Goal: Task Accomplishment & Management: Manage account settings

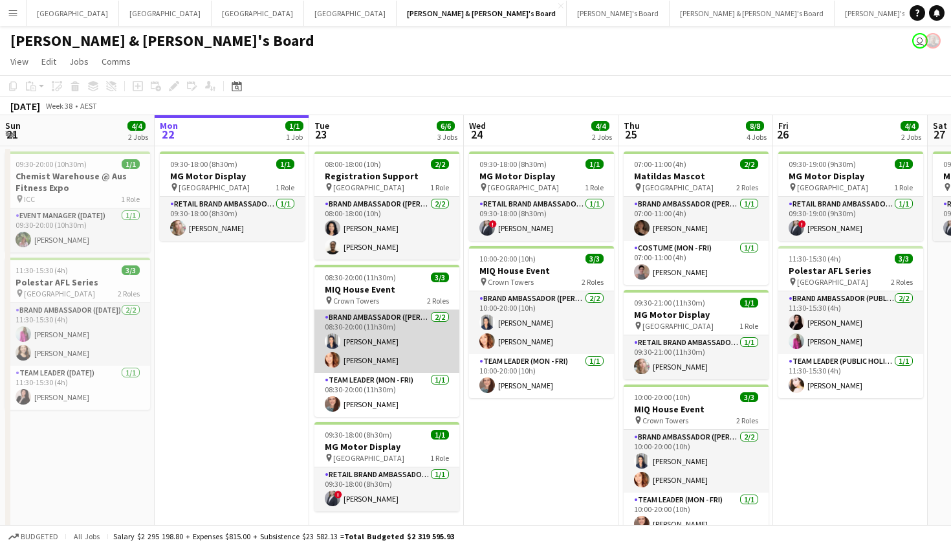
click at [430, 340] on app-card-role "Brand Ambassador (Mon - Fri) 2/2 08:30-20:00 (11h30m) Vanessa Flauzino Mel Goh" at bounding box center [386, 341] width 145 height 63
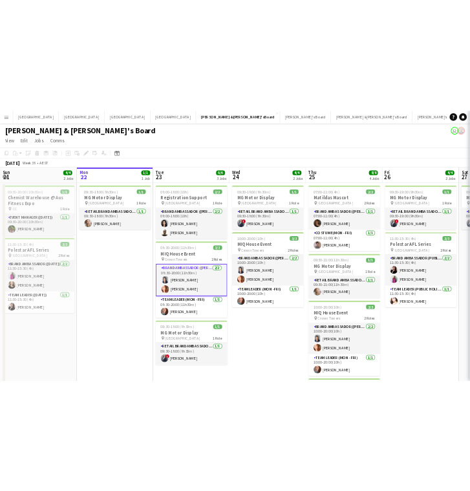
scroll to position [0, 310]
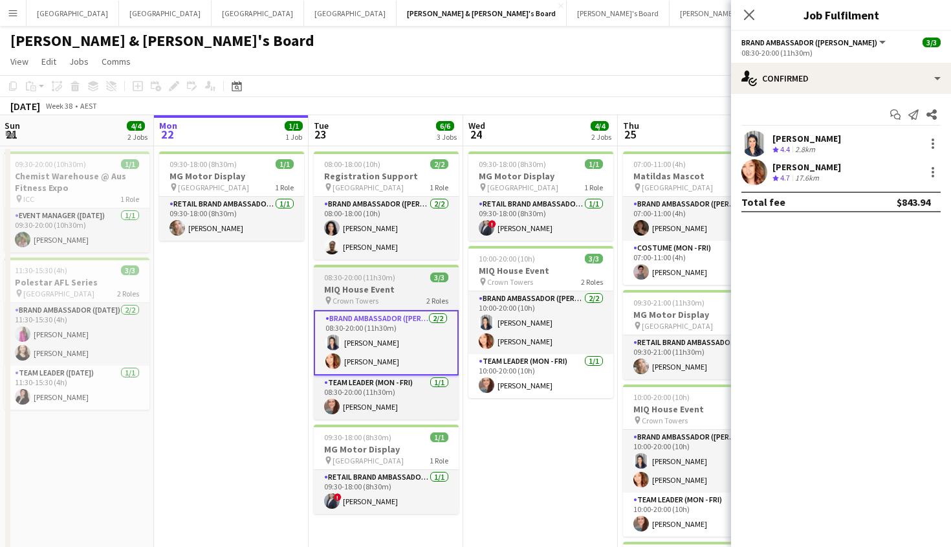
click at [360, 269] on app-job-card "08:30-20:00 (11h30m) 3/3 MIQ House Event pin Crown Towers 2 Roles Brand Ambassa…" at bounding box center [386, 342] width 145 height 155
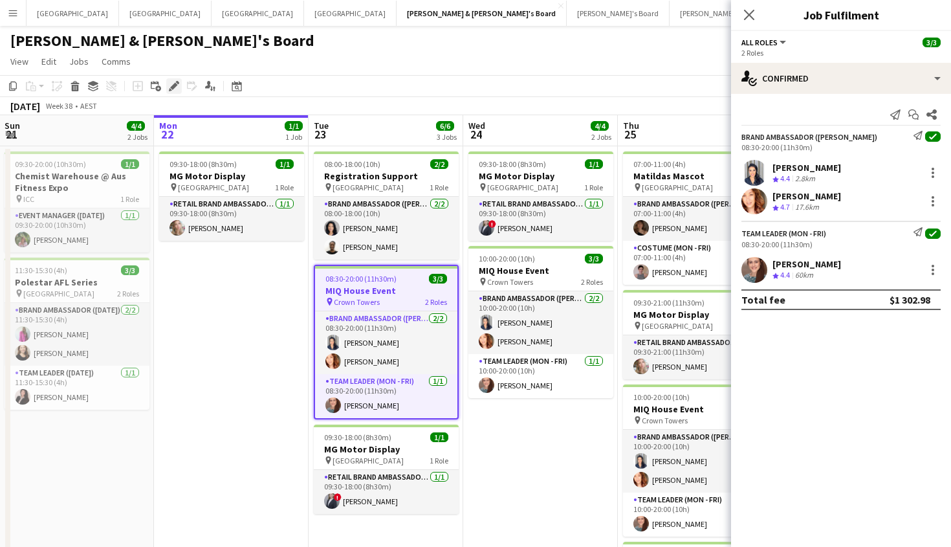
click at [174, 88] on icon at bounding box center [173, 86] width 7 height 7
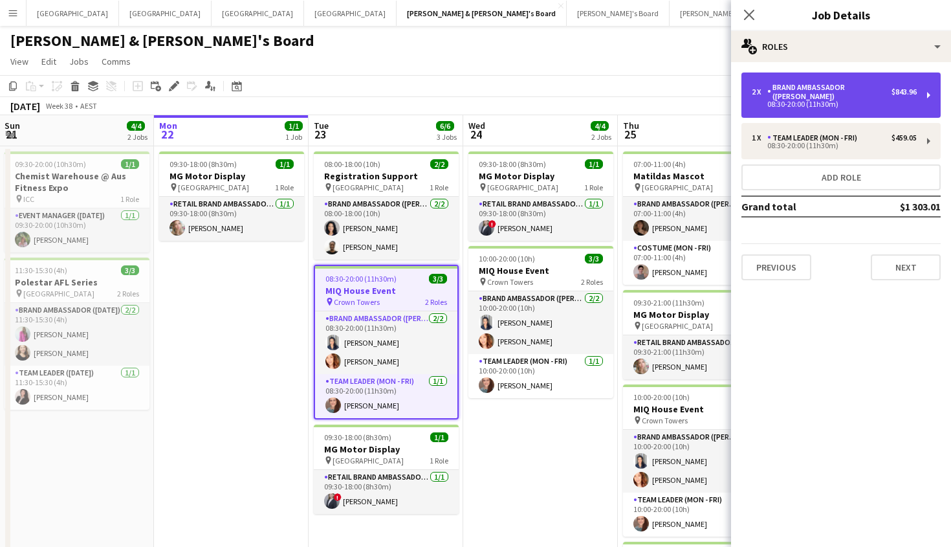
click at [849, 87] on div "Brand Ambassador ([PERSON_NAME])" at bounding box center [829, 92] width 124 height 18
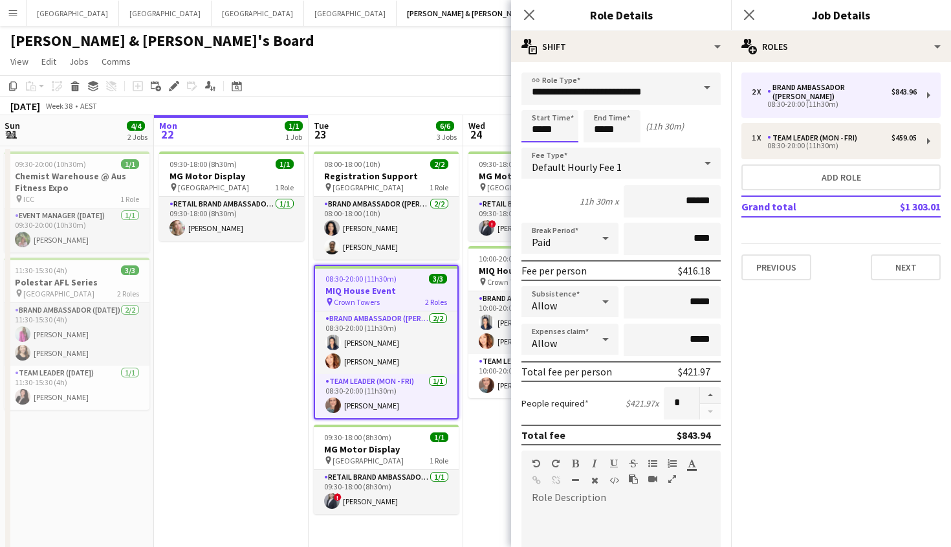
click at [539, 129] on input "*****" at bounding box center [549, 126] width 57 height 32
click at [554, 148] on div at bounding box center [563, 148] width 26 height 13
type input "*****"
click at [554, 148] on div at bounding box center [563, 148] width 26 height 13
click at [737, 21] on div "Close pop-in" at bounding box center [749, 15] width 36 height 30
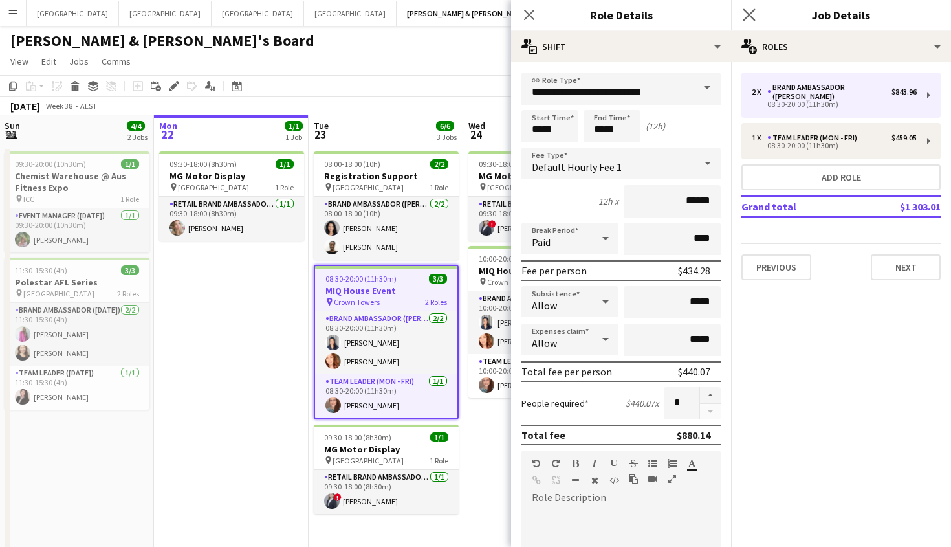
click at [756, 16] on app-icon "Close pop-in" at bounding box center [749, 15] width 19 height 19
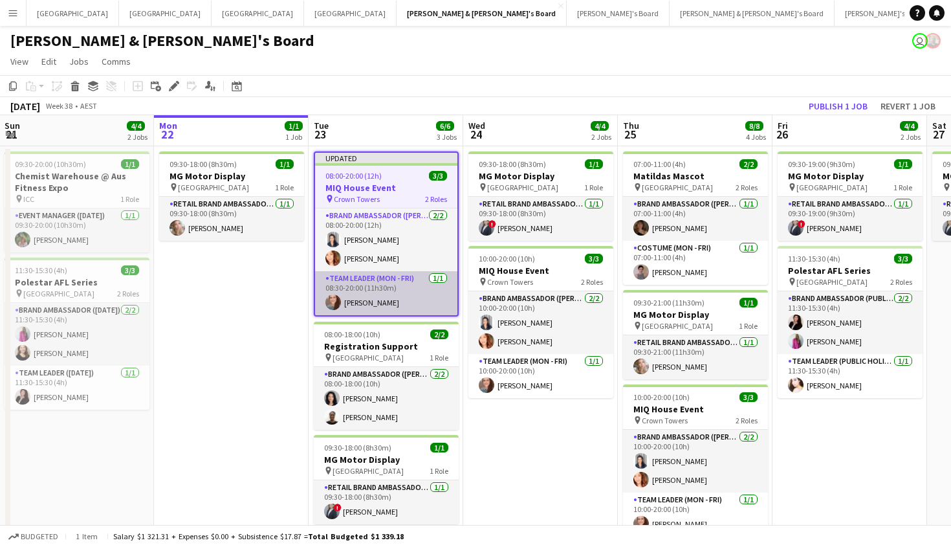
click at [377, 291] on app-card-role "Team Leader (Mon - Fri) 1/1 08:30-20:00 (11h30m) Danielle Winsor" at bounding box center [386, 293] width 142 height 44
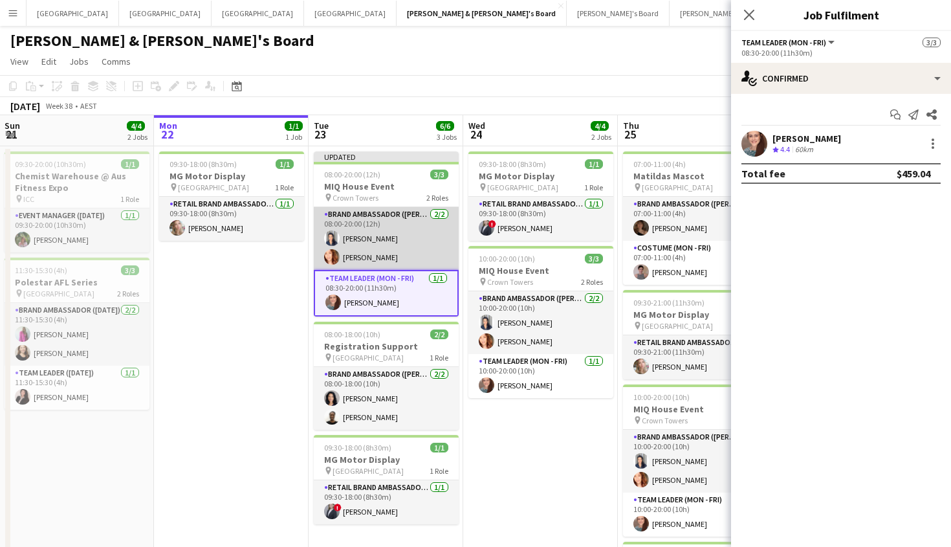
click at [379, 253] on app-card-role "Brand Ambassador (Mon - Fri) 2/2 08:00-20:00 (12h) Vanessa Flauzino Mel Goh" at bounding box center [386, 238] width 145 height 63
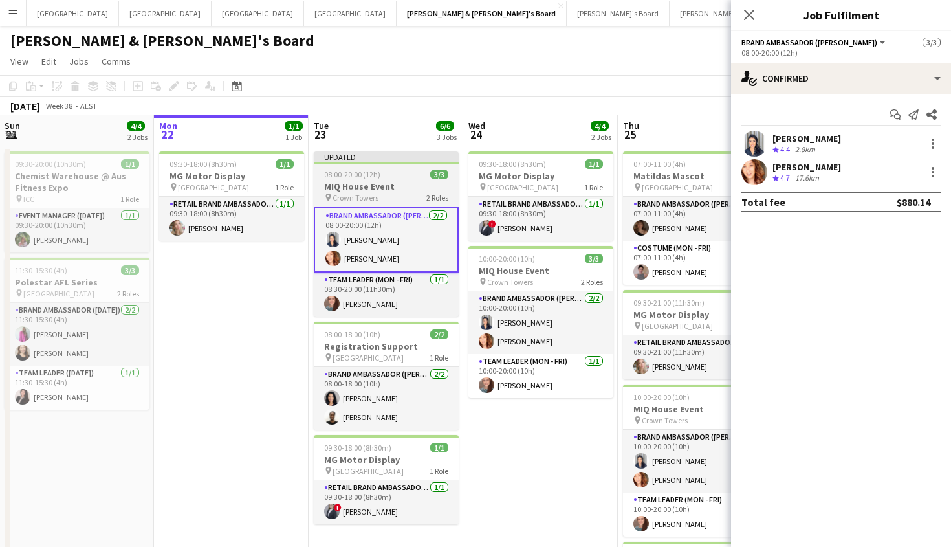
click at [420, 190] on h3 "MIQ House Event" at bounding box center [386, 187] width 145 height 12
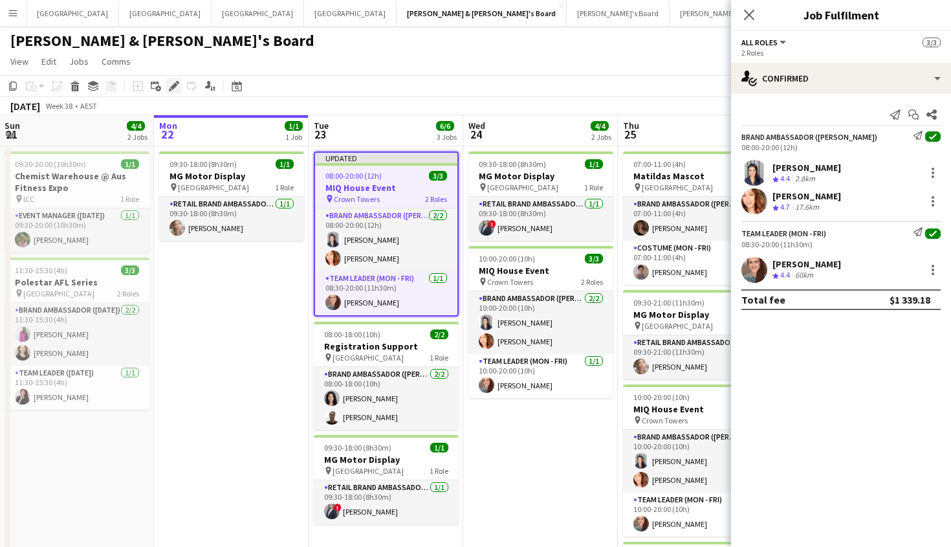
click at [177, 90] on icon "Edit" at bounding box center [174, 86] width 10 height 10
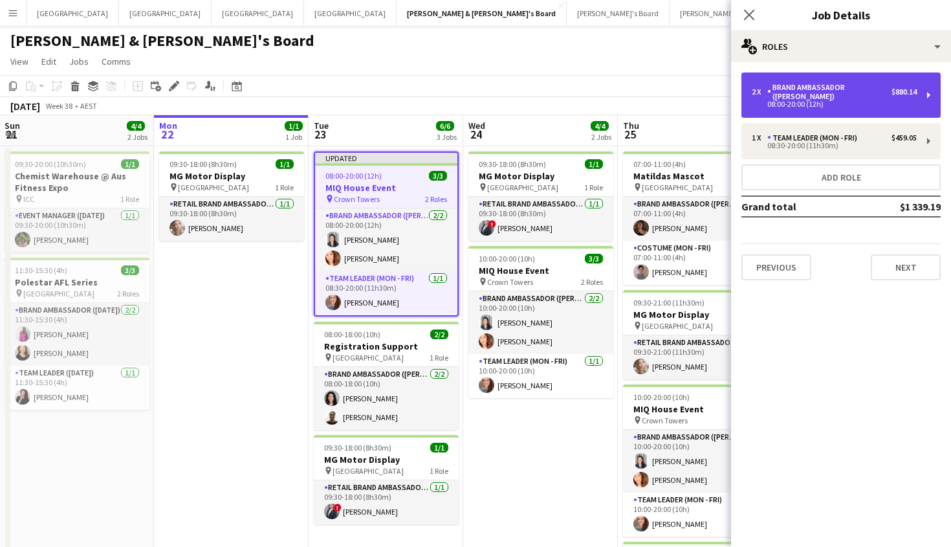
click at [806, 104] on div "2 x Brand Ambassador (Mon - Fri) $880.14 08:00-20:00 (12h)" at bounding box center [840, 94] width 199 height 45
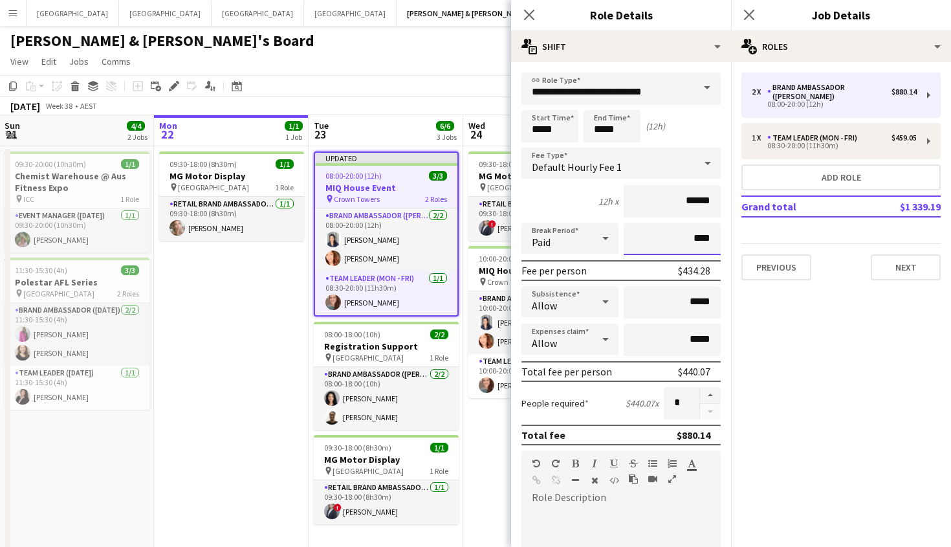
drag, startPoint x: 701, startPoint y: 239, endPoint x: 680, endPoint y: 237, distance: 20.8
click at [681, 239] on input "****" at bounding box center [672, 239] width 97 height 32
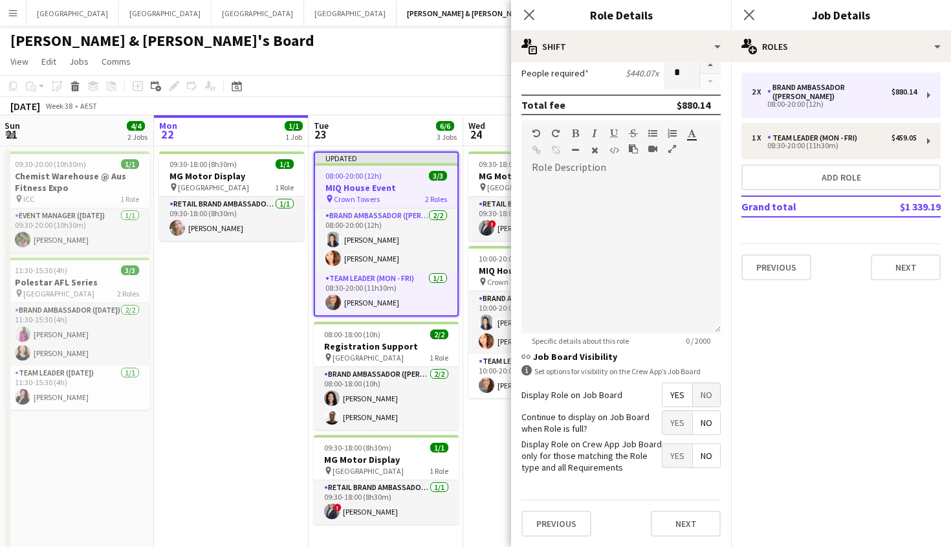
scroll to position [303, 0]
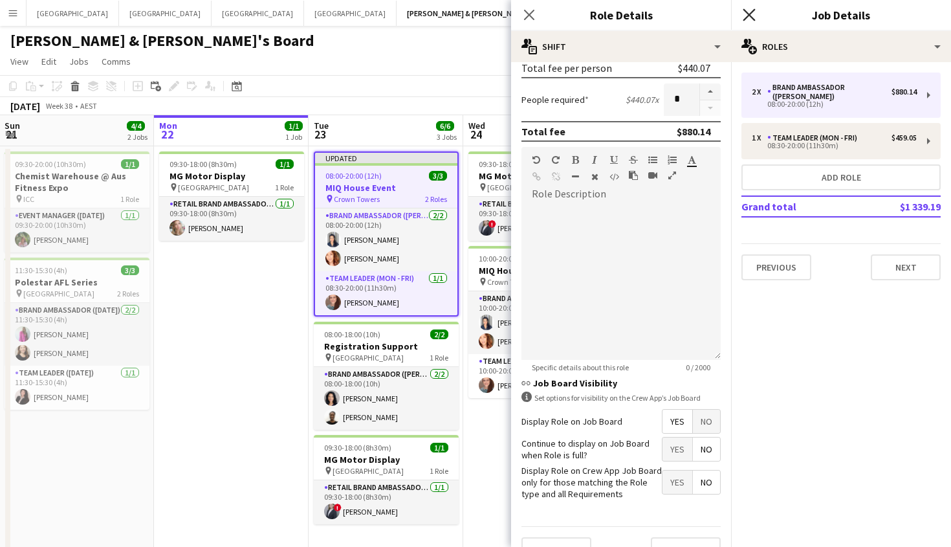
type input "****"
click at [743, 17] on icon "Close pop-in" at bounding box center [749, 14] width 12 height 12
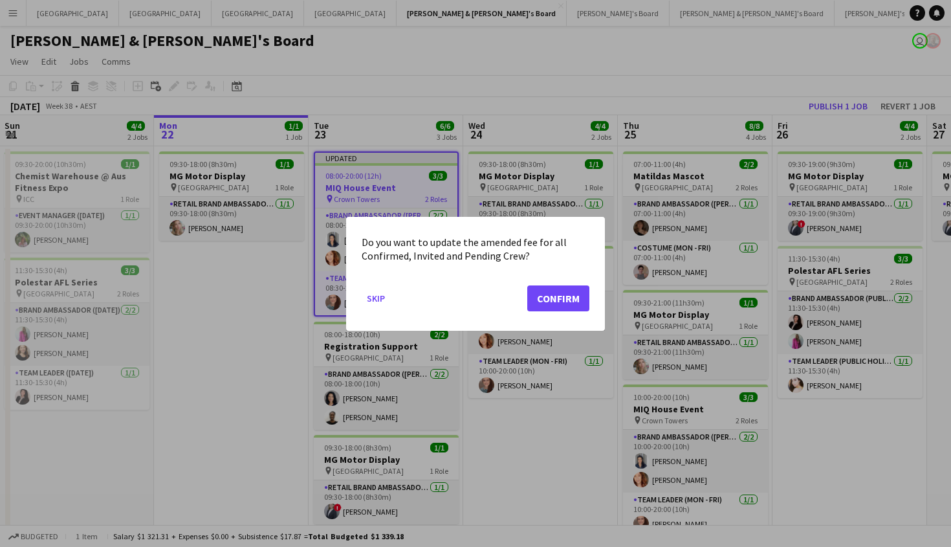
click at [568, 296] on button "Confirm" at bounding box center [558, 298] width 62 height 26
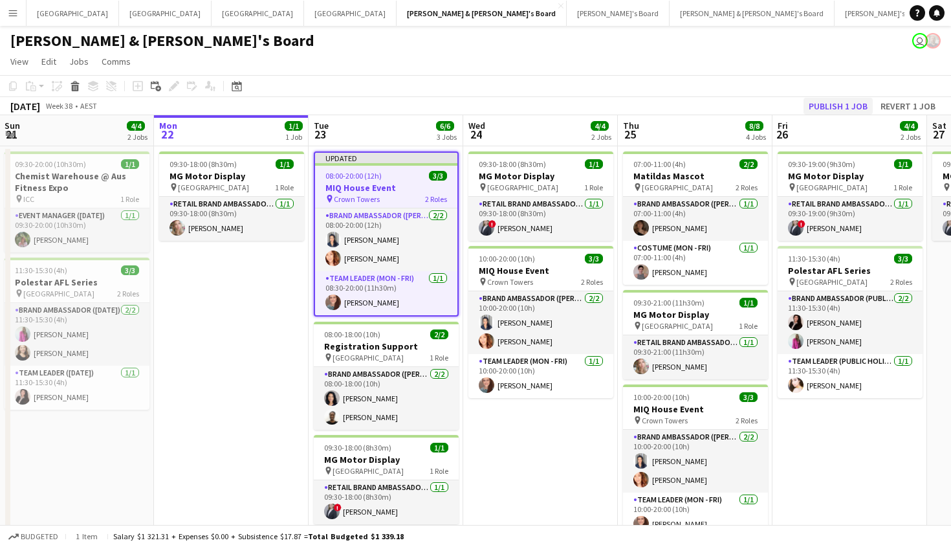
click at [818, 111] on button "Publish 1 job" at bounding box center [838, 106] width 69 height 17
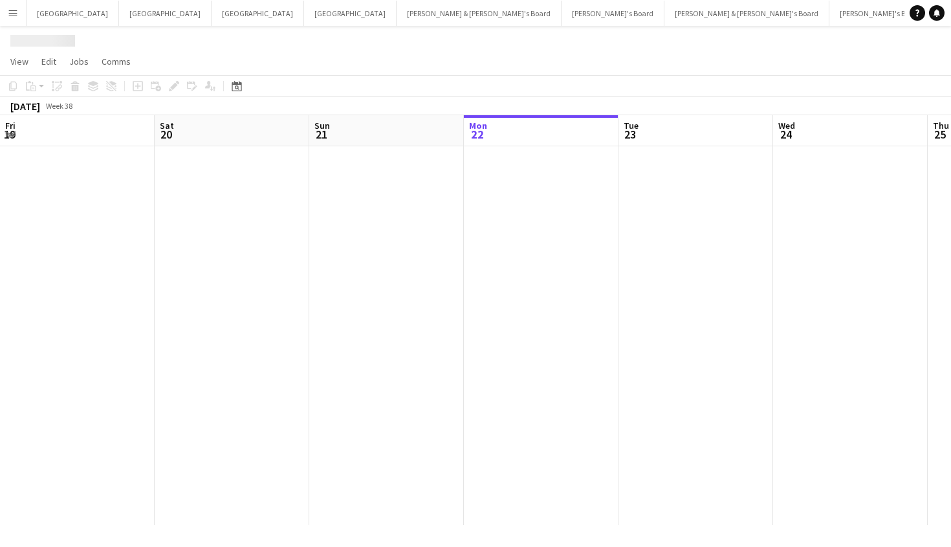
scroll to position [0, 309]
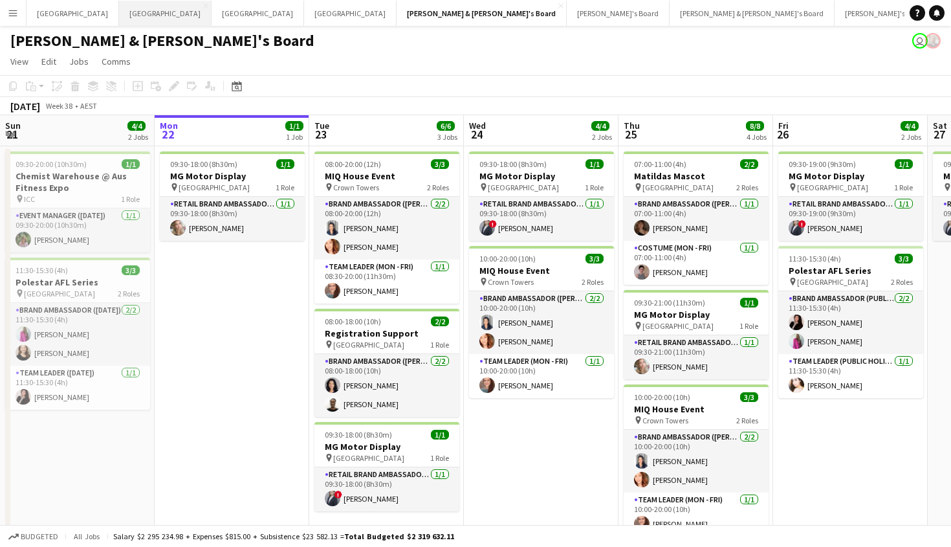
click at [119, 10] on button "Melbourne Close" at bounding box center [165, 13] width 93 height 25
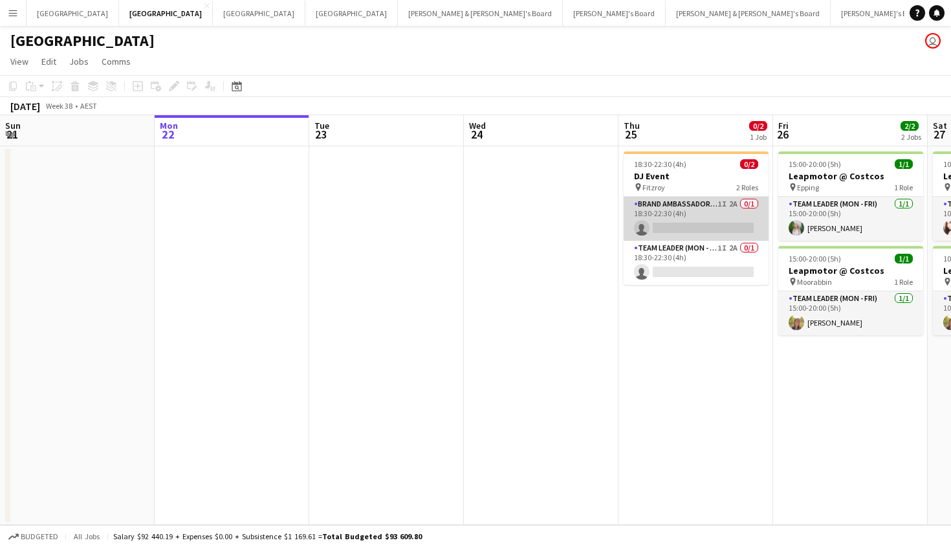
click at [643, 197] on app-card-role "Brand Ambassador (Mon - Fri) 1I 2A 0/1 18:30-22:30 (4h) single-neutral-actions" at bounding box center [696, 219] width 145 height 44
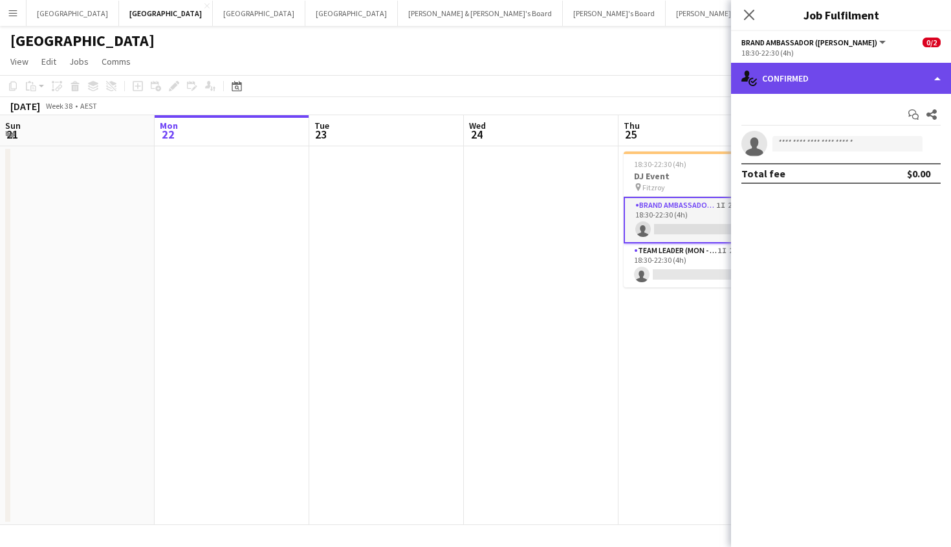
click at [794, 86] on div "single-neutral-actions-check-2 Confirmed" at bounding box center [841, 78] width 220 height 31
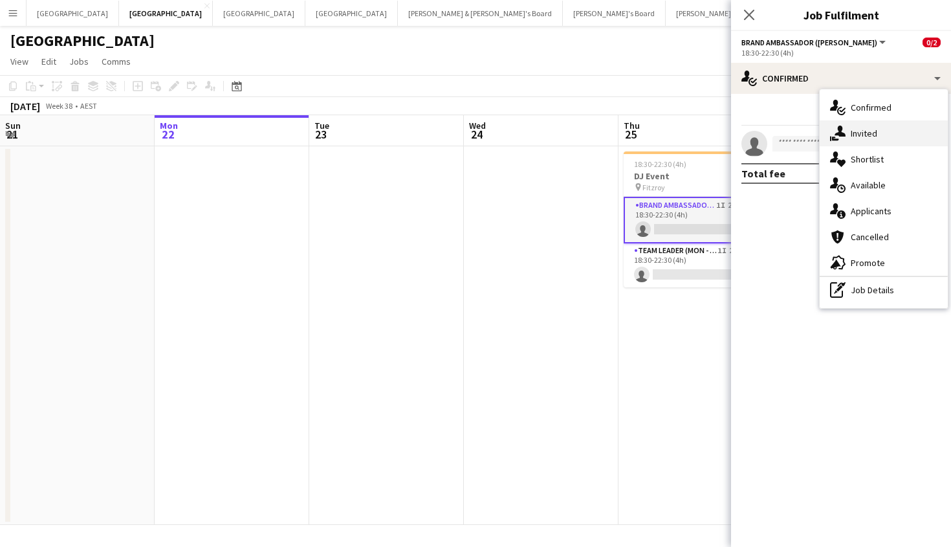
click at [864, 131] on span "Invited" at bounding box center [864, 133] width 27 height 12
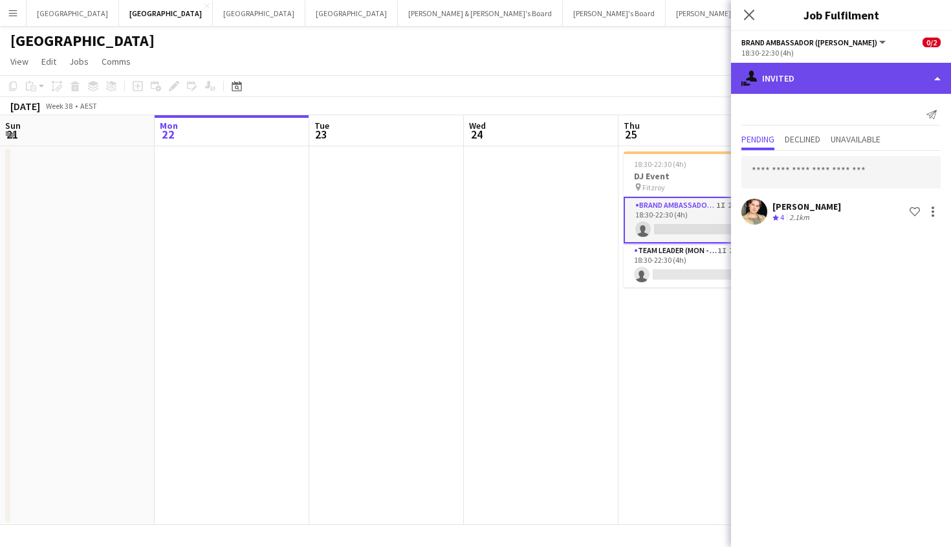
click at [830, 82] on div "single-neutral-actions-share-1 Invited" at bounding box center [841, 78] width 220 height 31
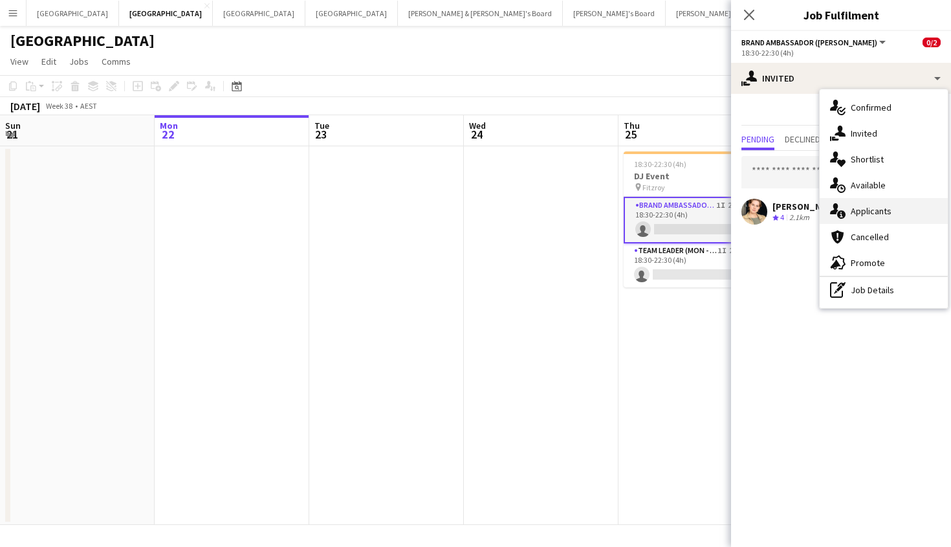
click at [870, 214] on span "Applicants" at bounding box center [871, 211] width 41 height 12
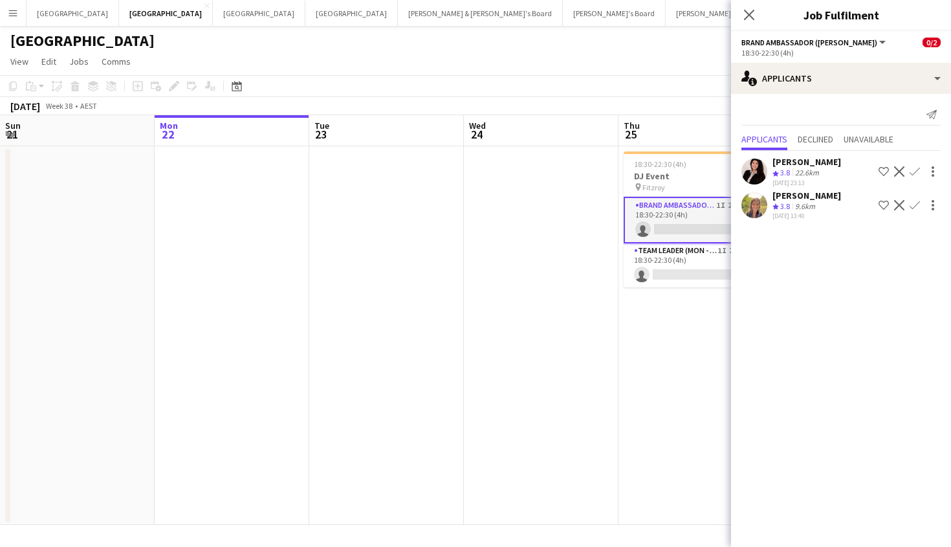
click at [752, 206] on app-user-avatar at bounding box center [754, 205] width 26 height 26
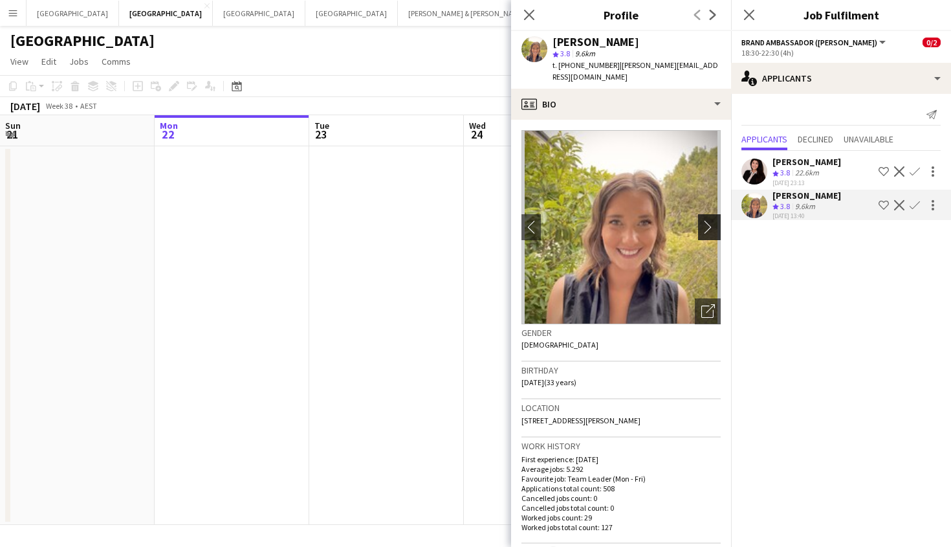
click at [712, 220] on app-icon "chevron-right" at bounding box center [711, 227] width 20 height 14
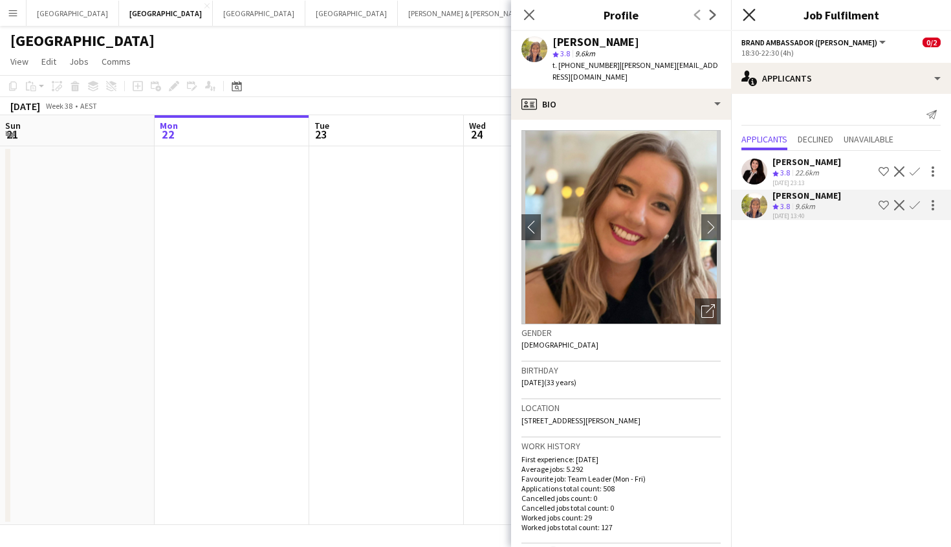
click at [754, 19] on icon at bounding box center [749, 14] width 12 height 12
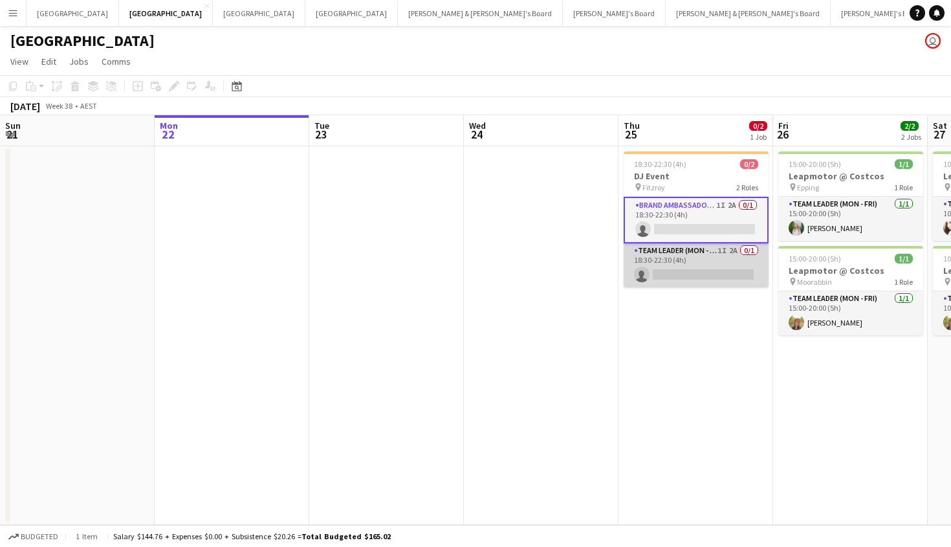
click at [672, 269] on app-card-role "Team Leader (Mon - Fri) 1I 2A 0/1 18:30-22:30 (4h) single-neutral-actions" at bounding box center [696, 265] width 145 height 44
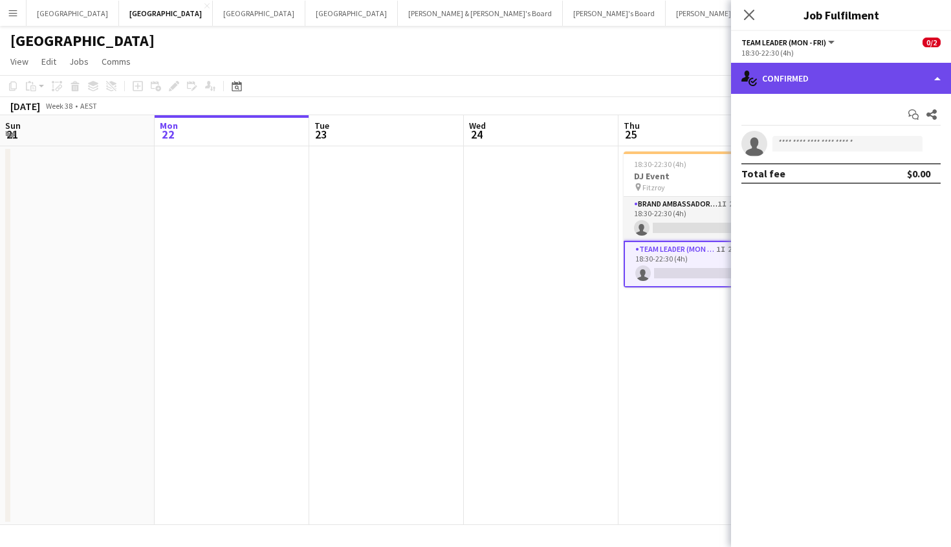
click at [789, 84] on div "single-neutral-actions-check-2 Confirmed" at bounding box center [841, 78] width 220 height 31
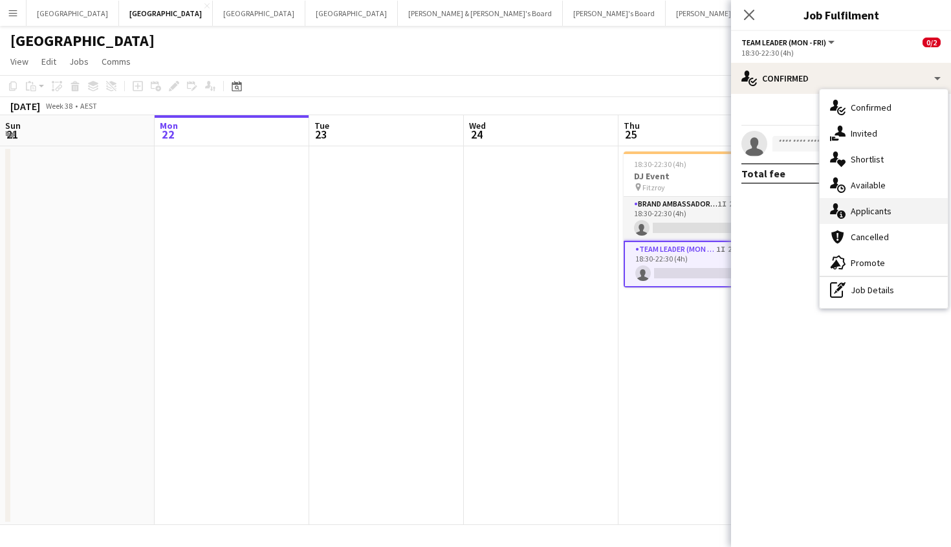
drag, startPoint x: 852, startPoint y: 196, endPoint x: 855, endPoint y: 214, distance: 17.7
click at [855, 214] on div "single-neutral-actions-check-2 Confirmed single-neutral-actions-share-1 Invited…" at bounding box center [884, 198] width 128 height 219
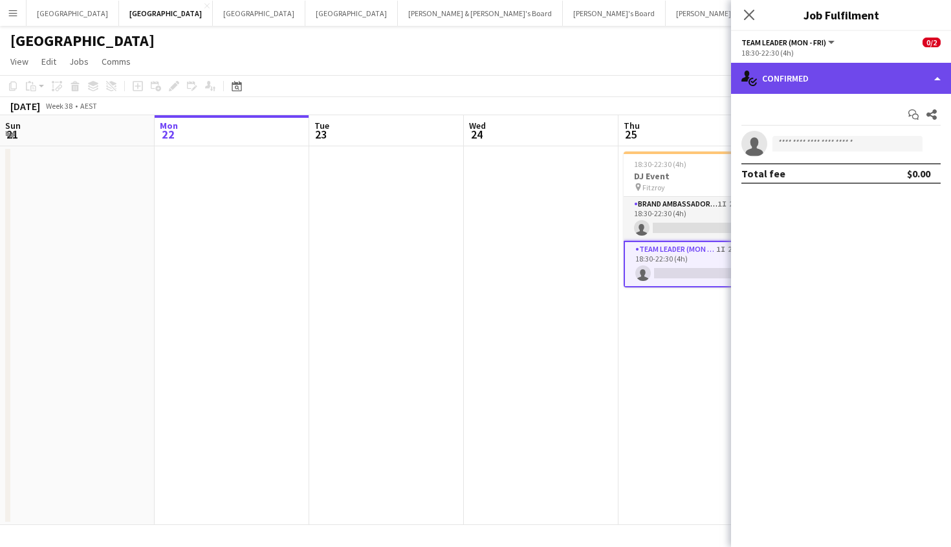
click at [822, 78] on div "single-neutral-actions-check-2 Confirmed" at bounding box center [841, 78] width 220 height 31
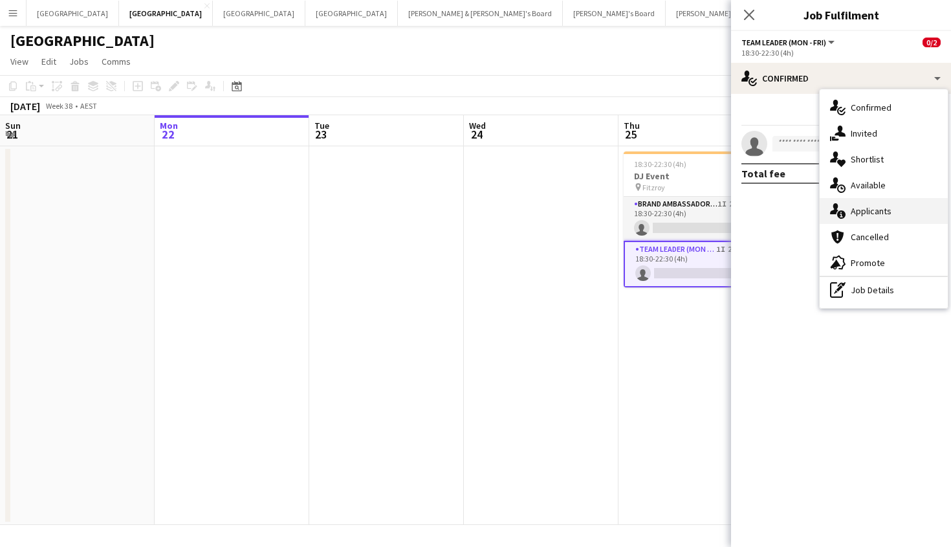
click at [856, 203] on div "single-neutral-actions-information Applicants" at bounding box center [884, 211] width 128 height 26
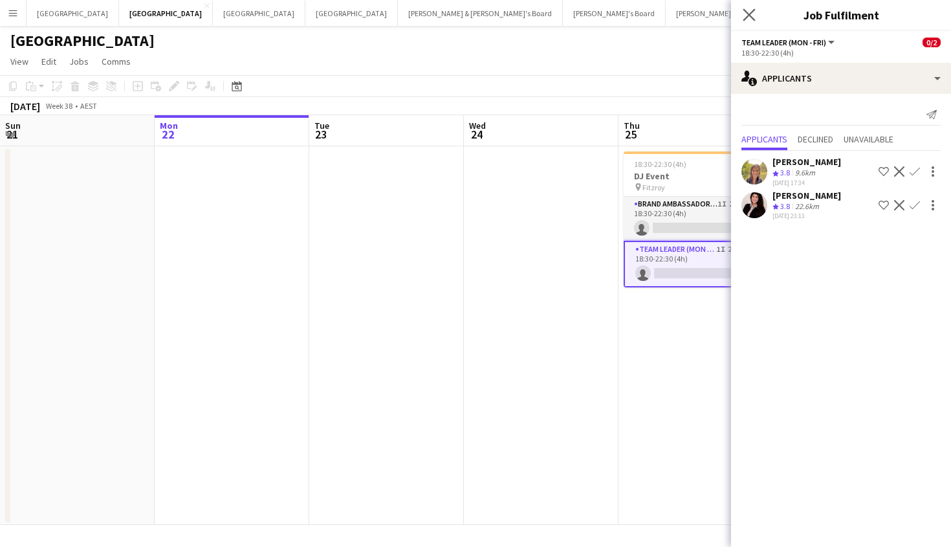
click at [755, 16] on app-icon "Close pop-in" at bounding box center [749, 15] width 19 height 19
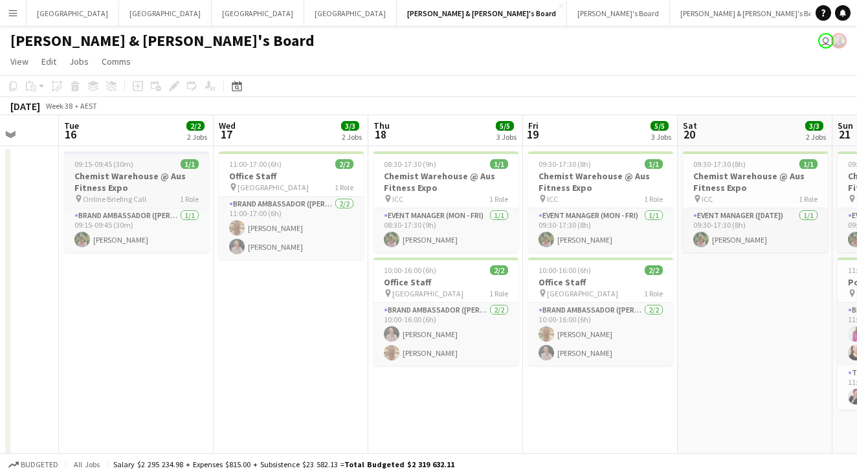
scroll to position [0, 401]
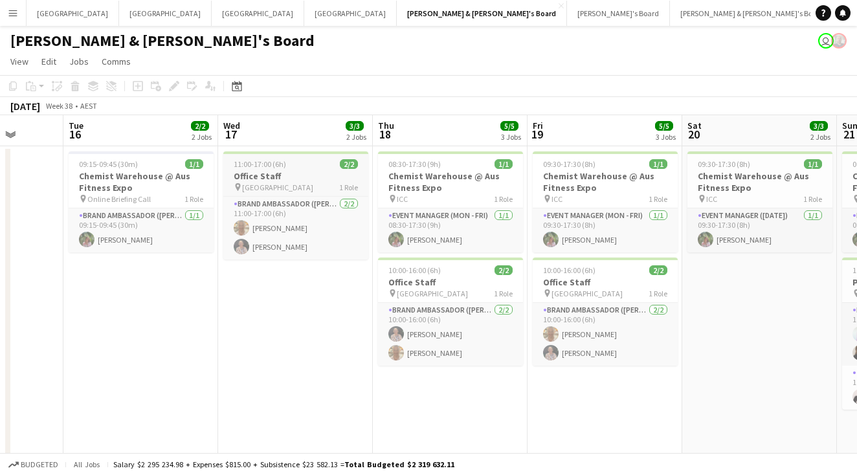
click at [276, 177] on h3 "Office Staff" at bounding box center [295, 176] width 145 height 12
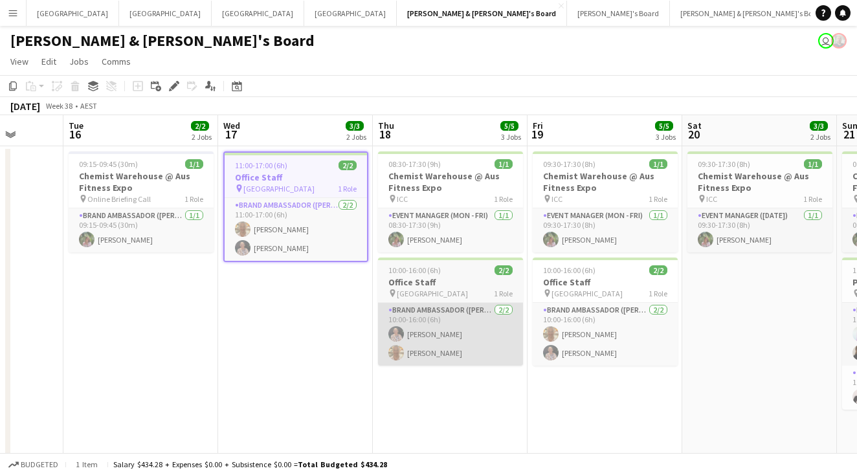
click at [455, 306] on app-card-role "Brand Ambassador (Mon - Fri) 2/2 10:00-16:00 (6h) Kathryn Molloy Jo-Anne Hannett" at bounding box center [450, 334] width 145 height 63
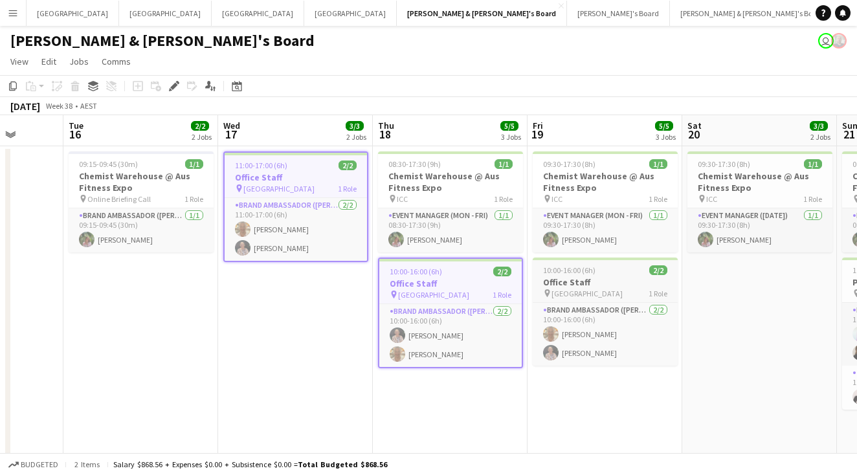
click at [470, 295] on div "pin Sydney 1 Role" at bounding box center [604, 293] width 145 height 10
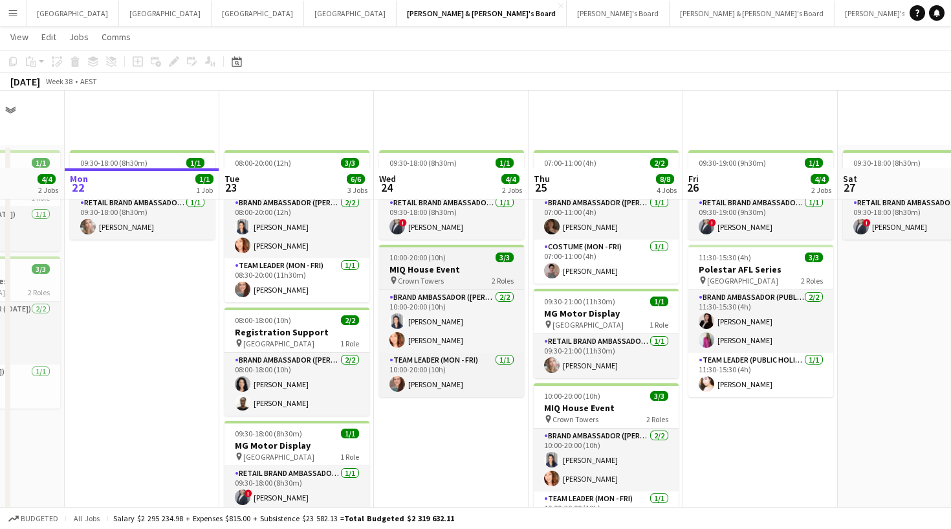
scroll to position [83, 0]
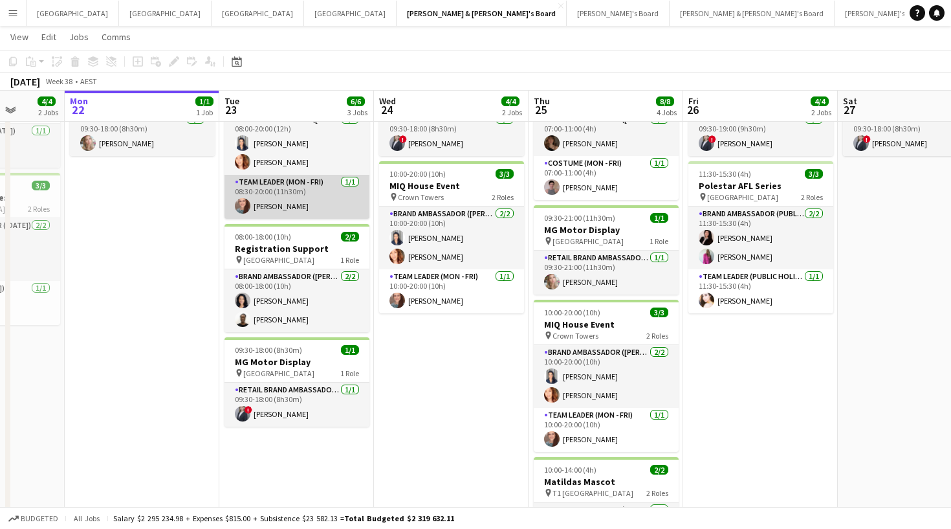
click at [304, 197] on app-card-role "Team Leader (Mon - Fri) [DATE] 08:30-20:00 (11h30m) [PERSON_NAME]" at bounding box center [297, 197] width 145 height 44
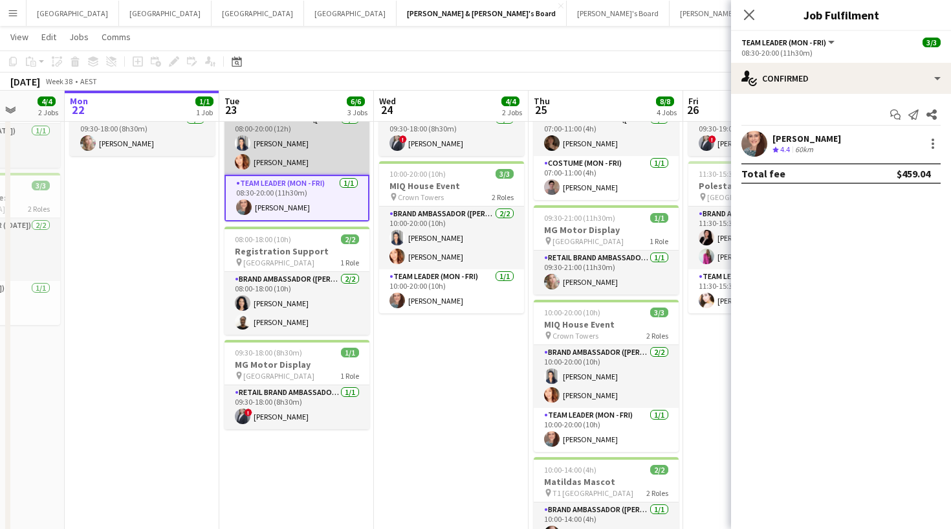
click at [329, 161] on app-card-role "Brand Ambassador (Mon - Fri) [DATE] 08:00-20:00 (12h) [PERSON_NAME] [PERSON_NAM…" at bounding box center [297, 143] width 145 height 63
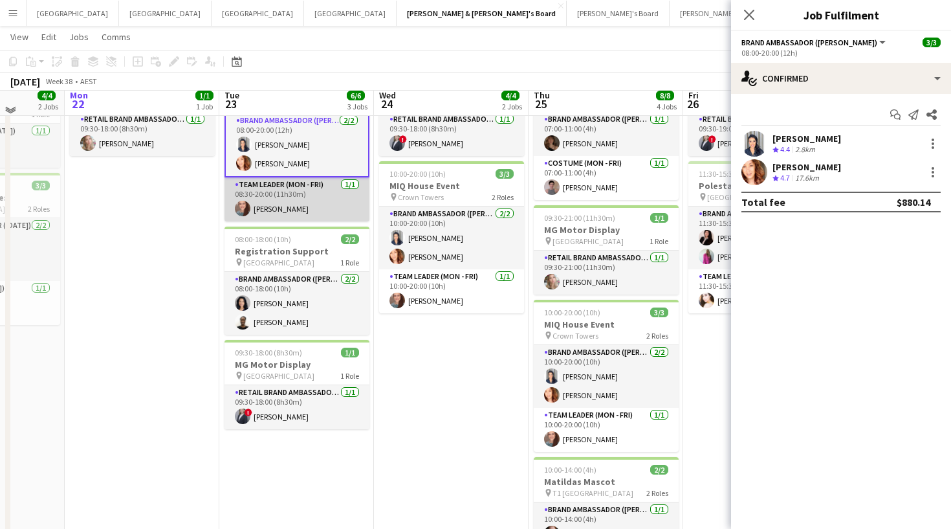
scroll to position [40, 0]
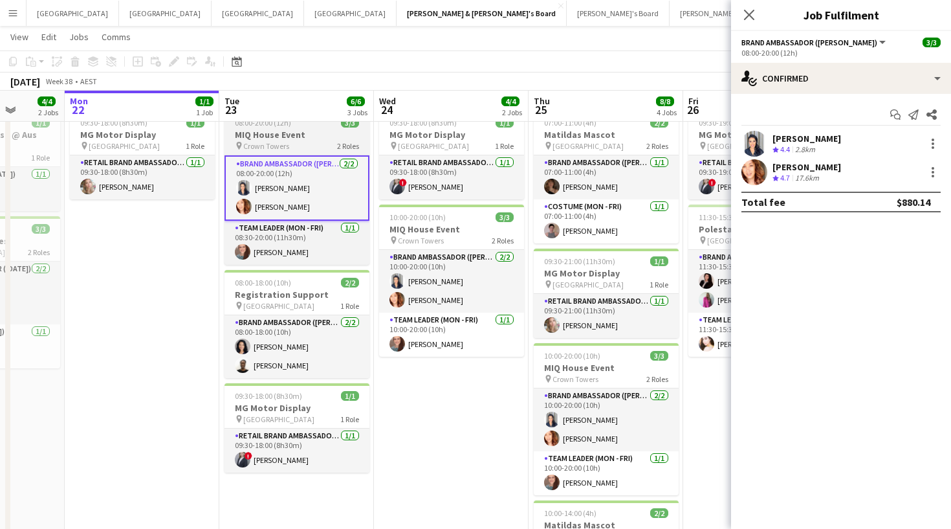
click at [302, 150] on div "pin Crown Towers 2 Roles" at bounding box center [297, 145] width 145 height 10
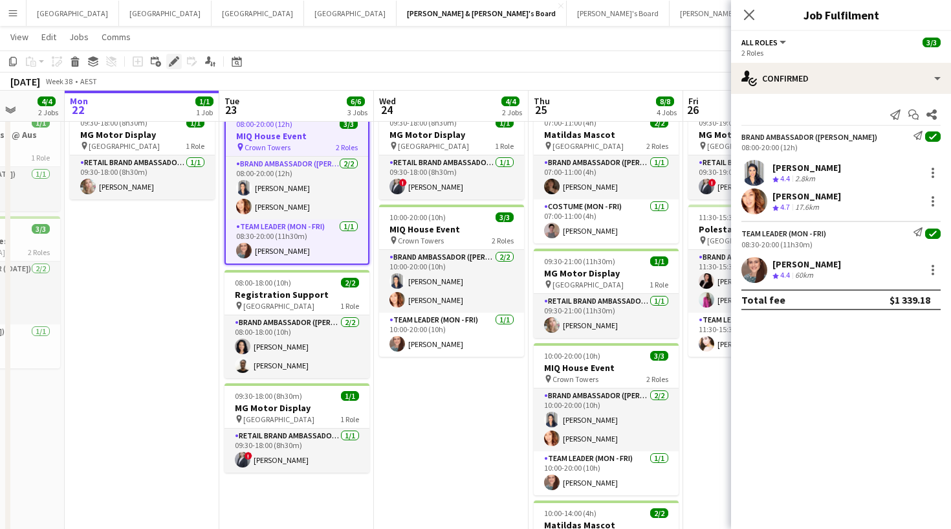
click at [172, 62] on icon at bounding box center [173, 61] width 7 height 7
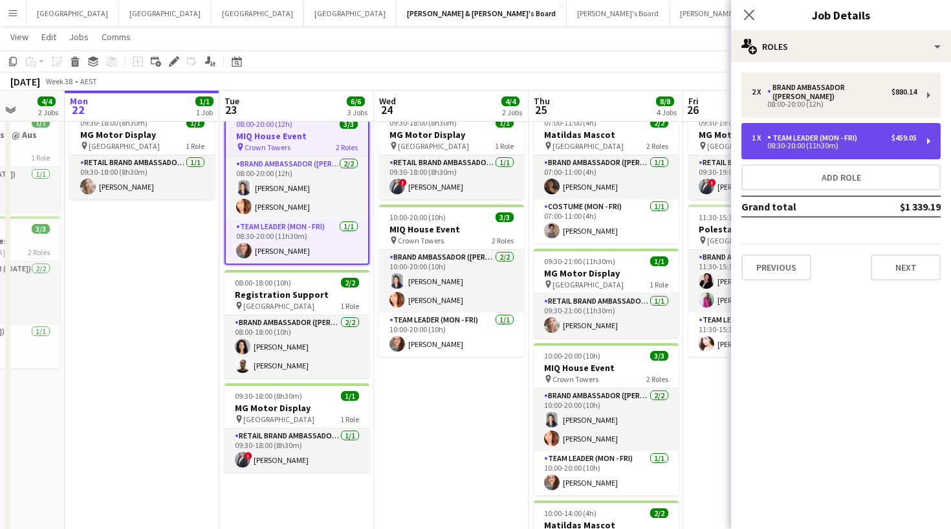
click at [832, 133] on div "Team Leader (Mon - Fri)" at bounding box center [814, 137] width 95 height 9
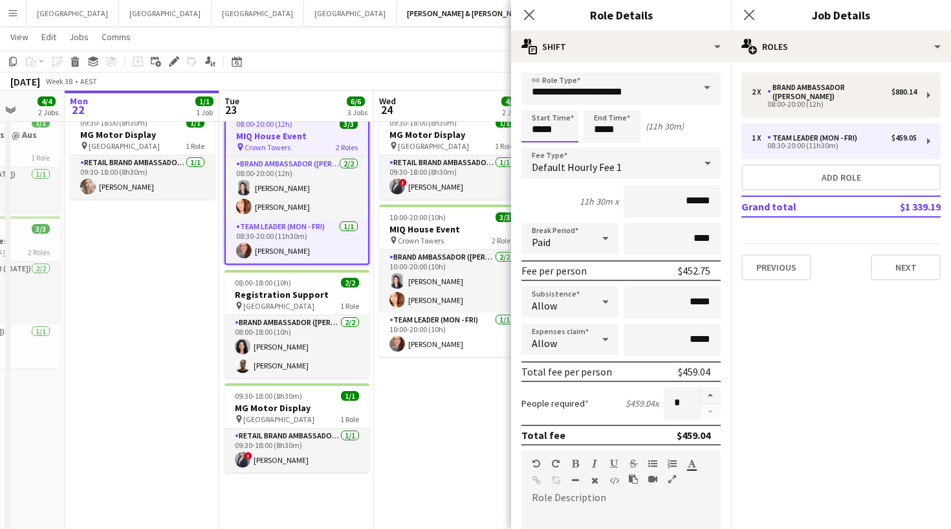
click at [553, 124] on input "*****" at bounding box center [549, 126] width 57 height 32
click at [567, 98] on div at bounding box center [563, 103] width 26 height 13
type input "*****"
click at [567, 98] on div at bounding box center [563, 103] width 26 height 13
drag, startPoint x: 701, startPoint y: 244, endPoint x: 664, endPoint y: 239, distance: 37.9
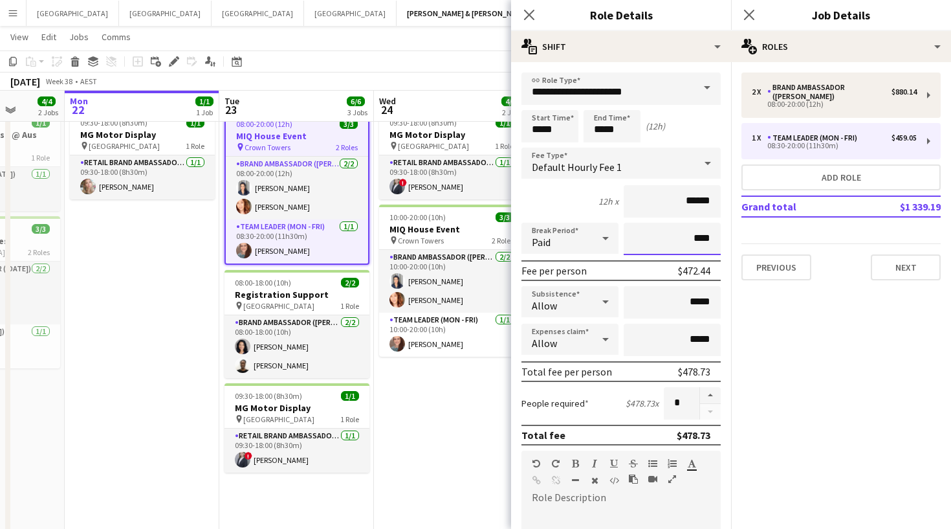
click at [664, 239] on input "****" at bounding box center [672, 239] width 97 height 32
type input "****"
click at [903, 262] on button "Next" at bounding box center [906, 267] width 70 height 26
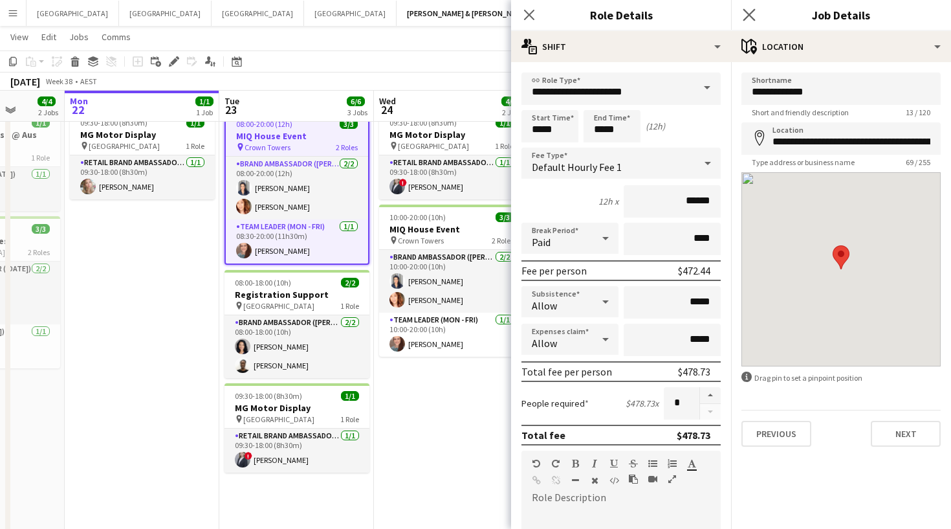
click at [756, 16] on app-icon "Close pop-in" at bounding box center [749, 15] width 19 height 19
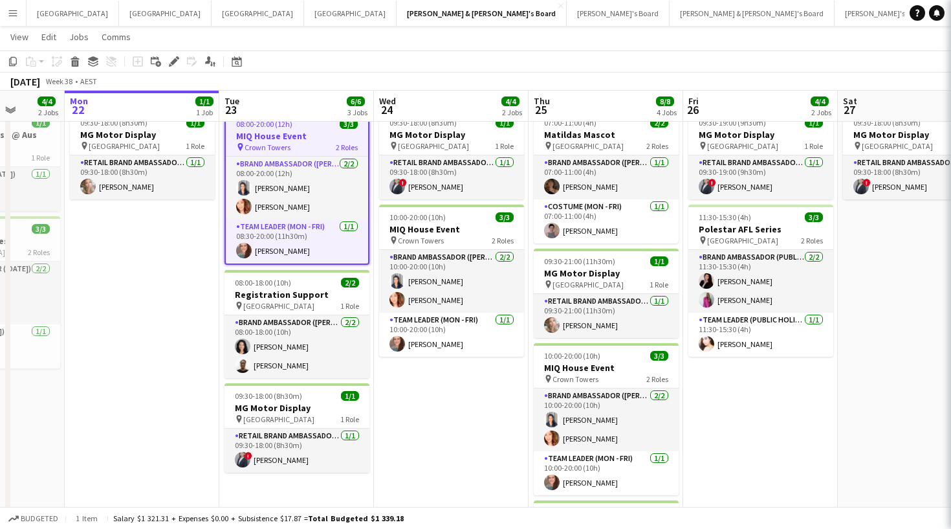
scroll to position [0, 0]
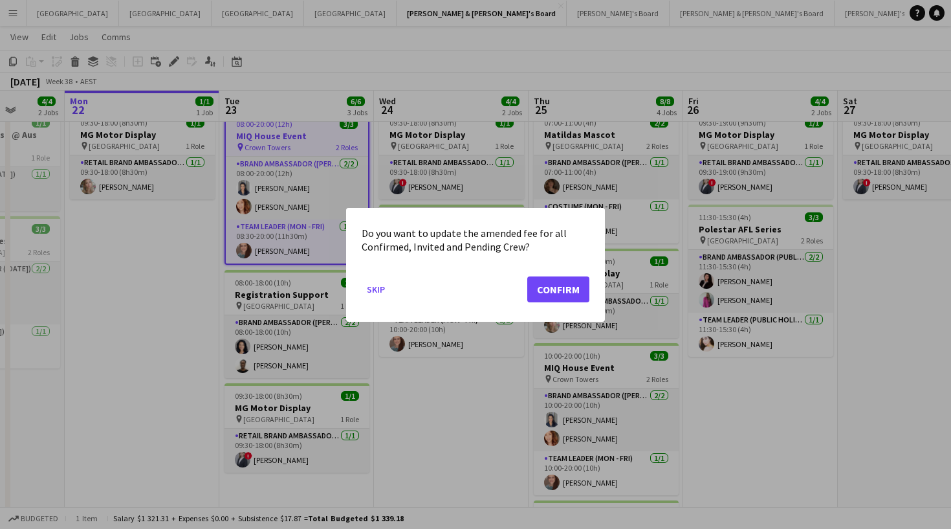
click at [554, 287] on button "Confirm" at bounding box center [558, 289] width 62 height 26
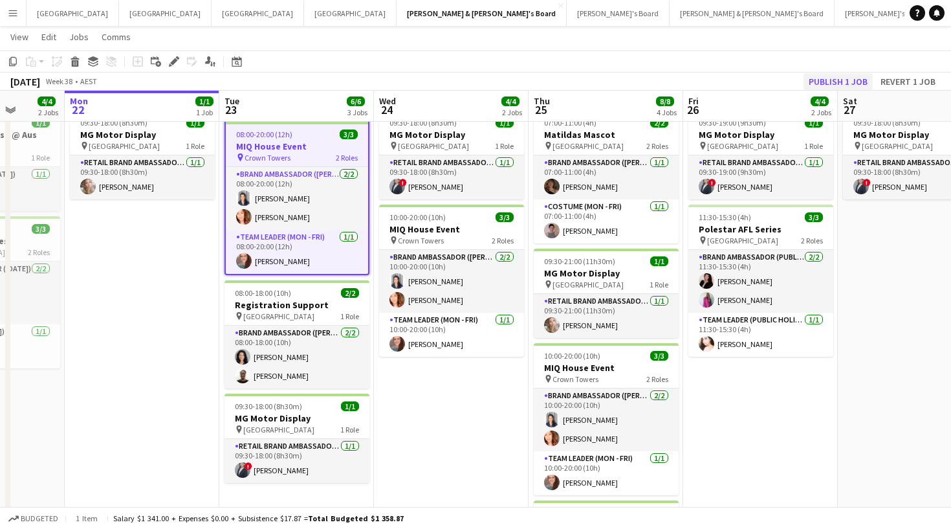
click at [835, 77] on button "Publish 1 job" at bounding box center [838, 81] width 69 height 17
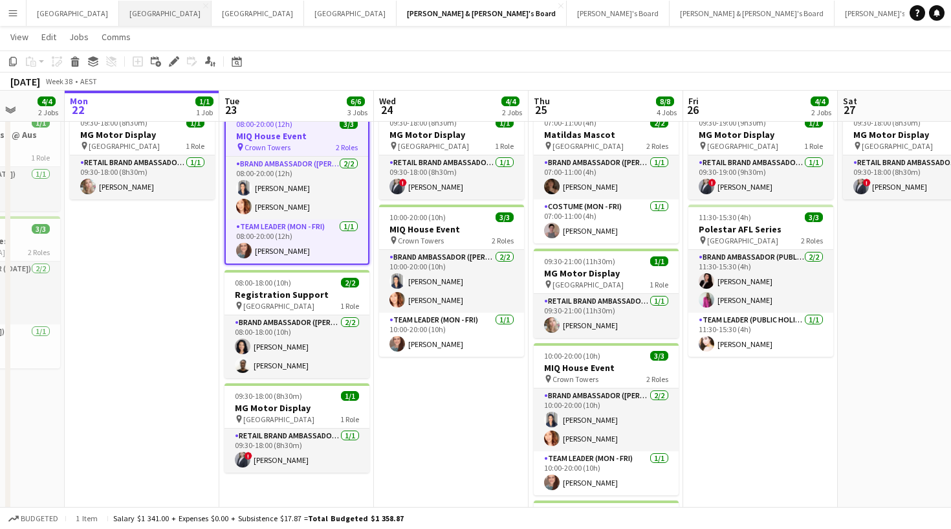
click at [119, 19] on button "Melbourne Close" at bounding box center [165, 13] width 93 height 25
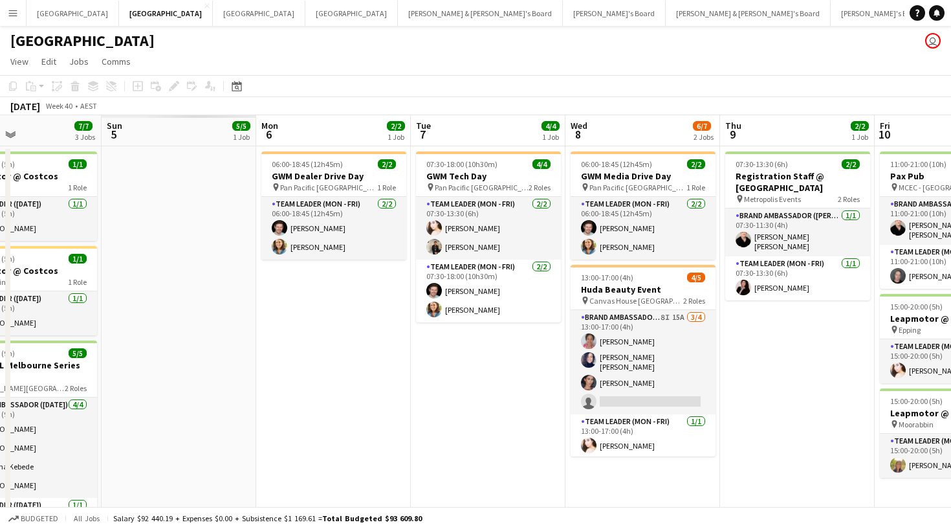
scroll to position [0, 521]
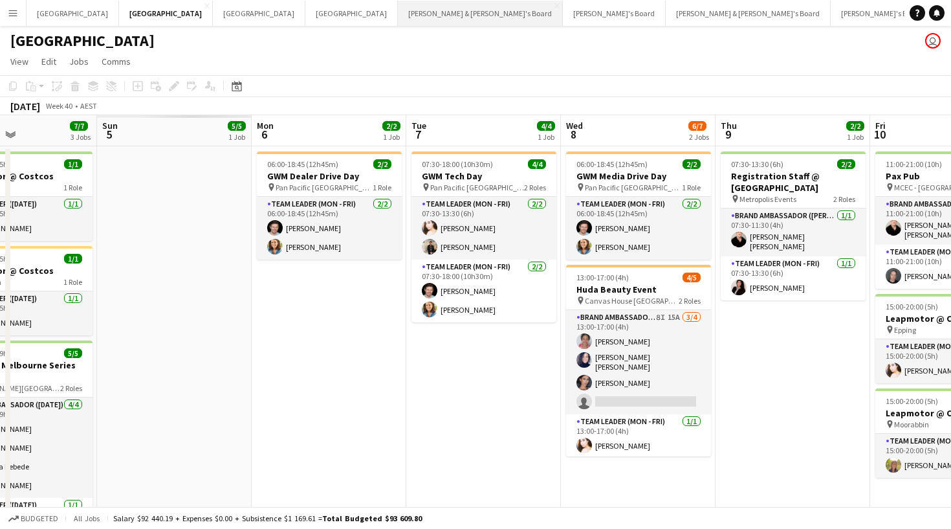
click at [398, 14] on button "[PERSON_NAME] & [PERSON_NAME]'s Board Close" at bounding box center [480, 13] width 165 height 25
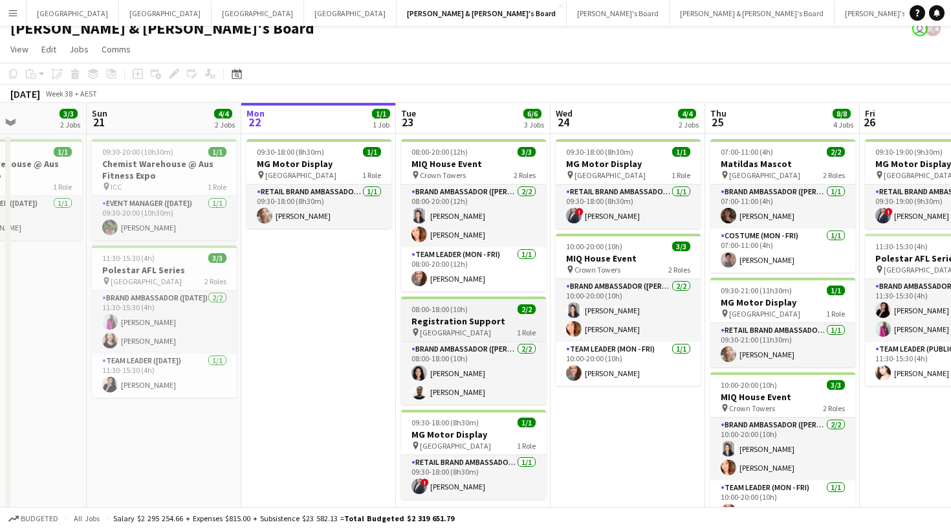
scroll to position [0, 325]
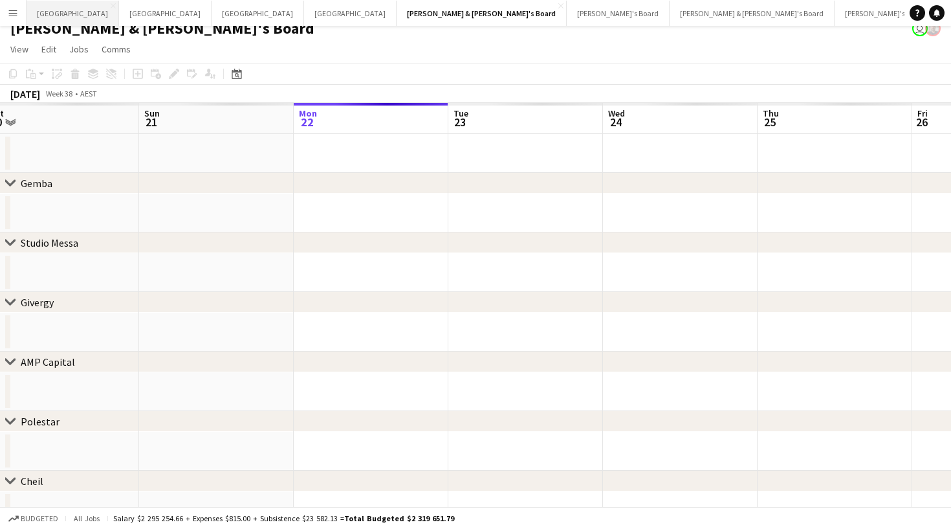
click at [57, 19] on button "Sydney Close" at bounding box center [73, 13] width 93 height 25
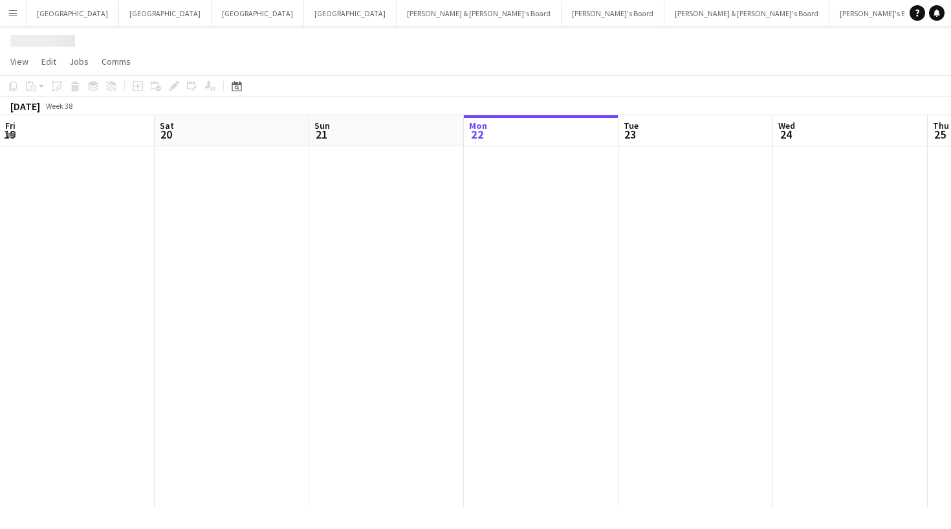
scroll to position [0, 309]
click at [227, 89] on div "Date picker SEP 2025 SEP 2025 Monday M Tuesday T Wednesday W Thursday T Friday …" at bounding box center [232, 86] width 29 height 16
click at [239, 89] on icon "Date picker" at bounding box center [237, 86] width 10 height 10
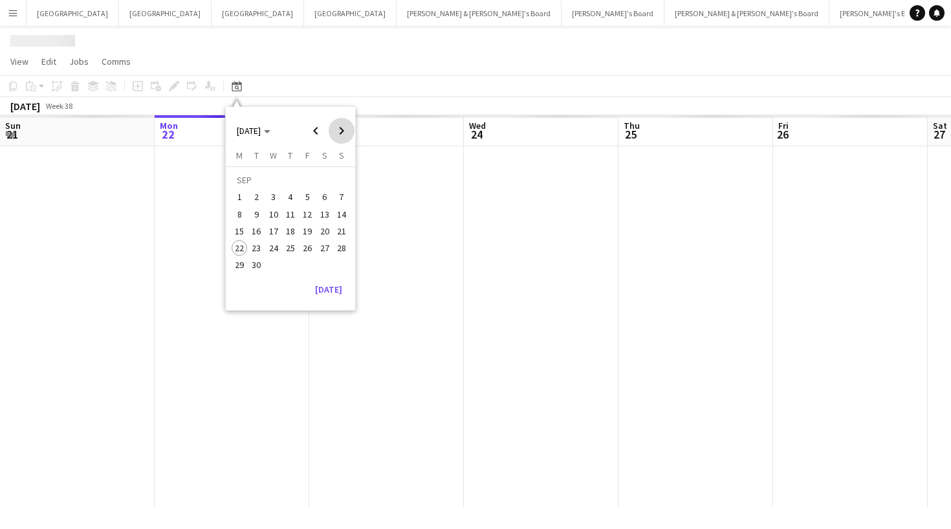
click at [335, 133] on span "Next month" at bounding box center [342, 131] width 26 height 26
click at [334, 131] on span "Next month" at bounding box center [342, 131] width 26 height 26
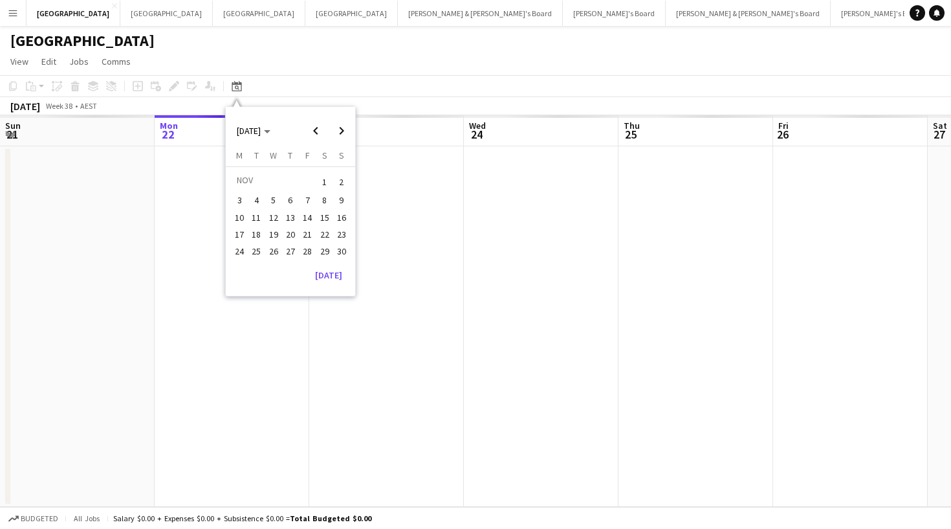
click at [272, 247] on span "26" at bounding box center [274, 251] width 16 height 16
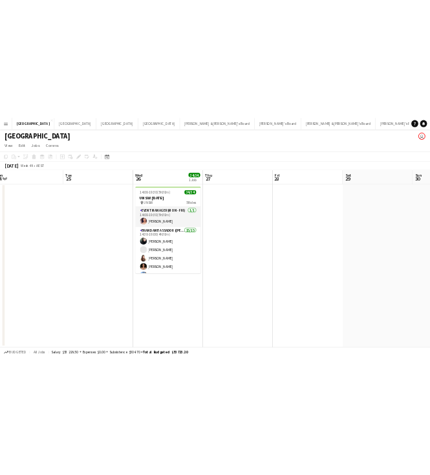
scroll to position [0, 0]
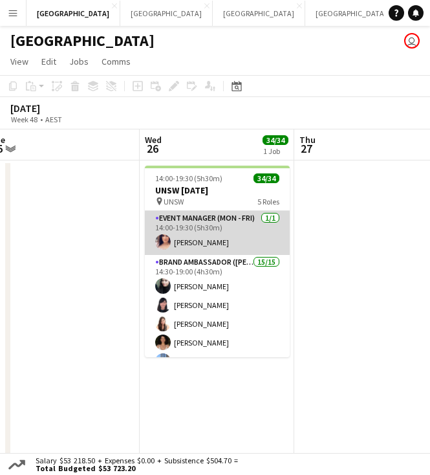
click at [221, 234] on app-card-role "Event Manager (Mon - Fri) 1/1 14:00-19:30 (5h30m) Amanda van Eldik" at bounding box center [217, 233] width 145 height 44
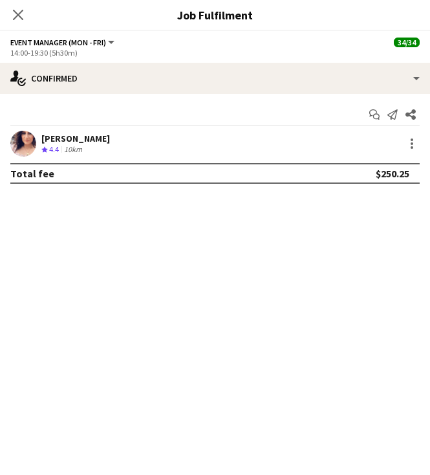
click at [95, 133] on div "Amanda van Eldik" at bounding box center [75, 139] width 69 height 12
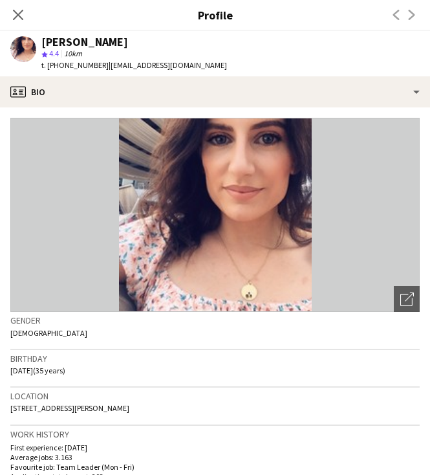
click at [74, 64] on span "t. +61451144584" at bounding box center [74, 65] width 67 height 10
copy span "61451144584"
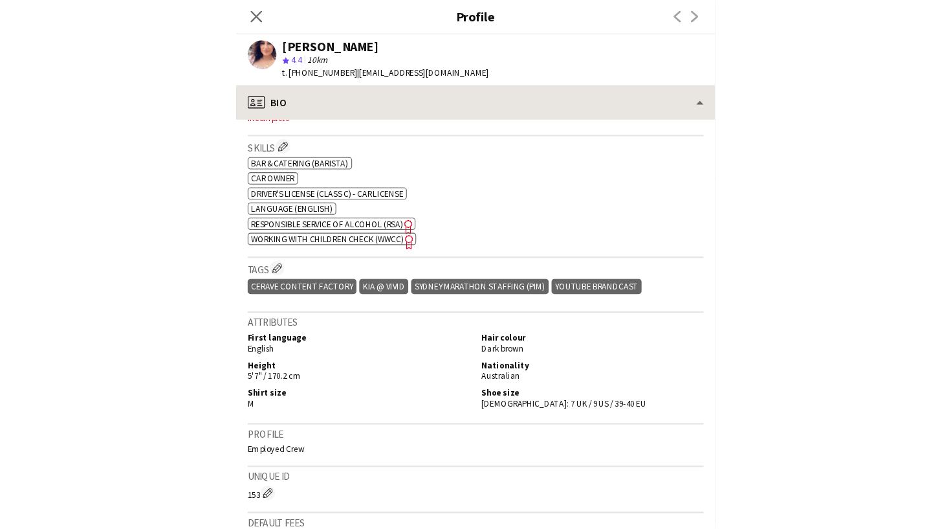
scroll to position [476, 0]
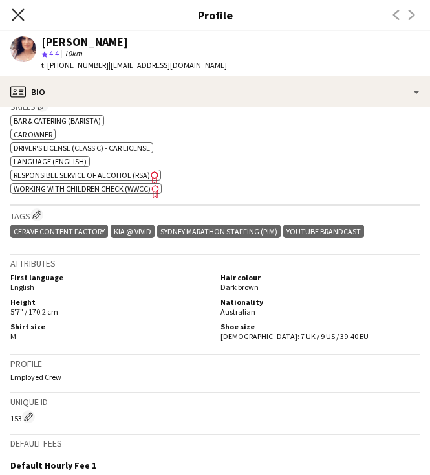
click at [18, 14] on icon at bounding box center [18, 14] width 12 height 12
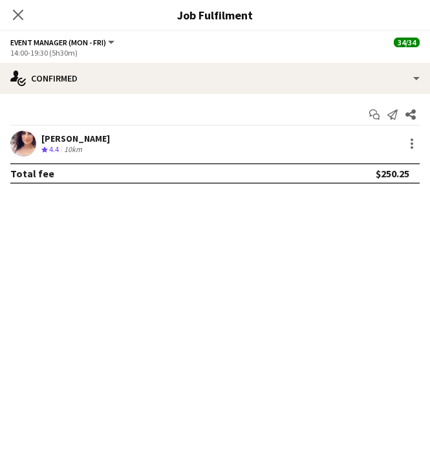
click at [28, 16] on div "Close pop-in" at bounding box center [18, 15] width 36 height 30
click at [24, 16] on app-icon "Close pop-in" at bounding box center [18, 15] width 19 height 19
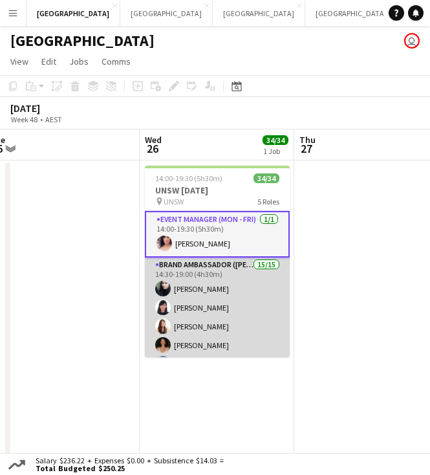
click at [199, 276] on app-card-role "Brand Ambassador (Mon - Fri) 15/15 14:30-19:00 (4h30m) Abhilasha Rai Jenevieve …" at bounding box center [217, 413] width 145 height 311
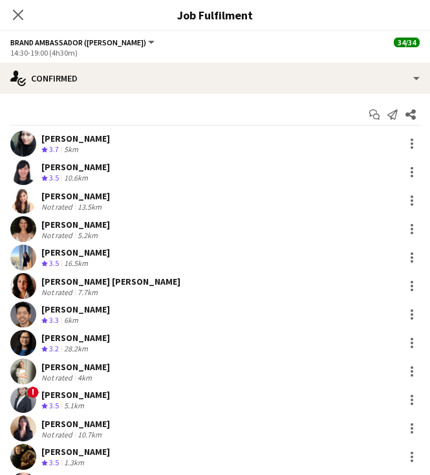
click at [71, 135] on div "Abhilasha Rai" at bounding box center [75, 139] width 69 height 12
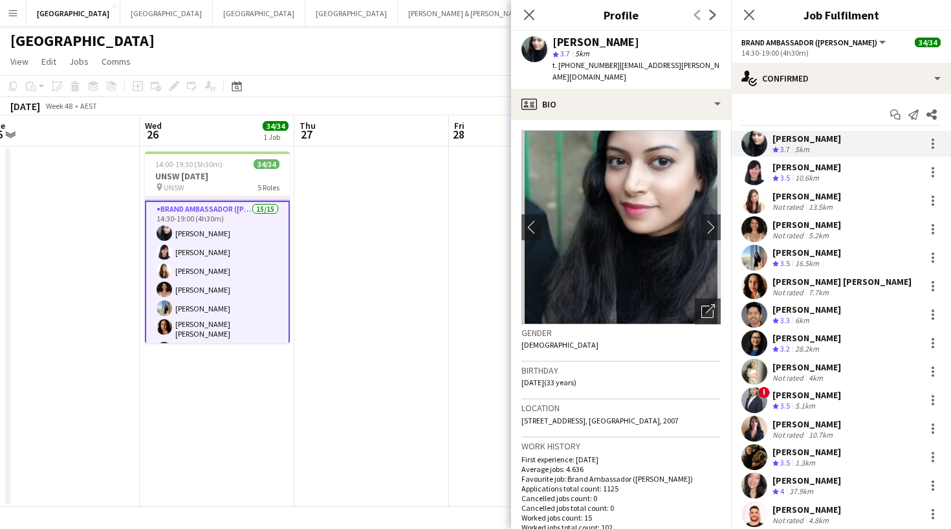
scroll to position [-1, 0]
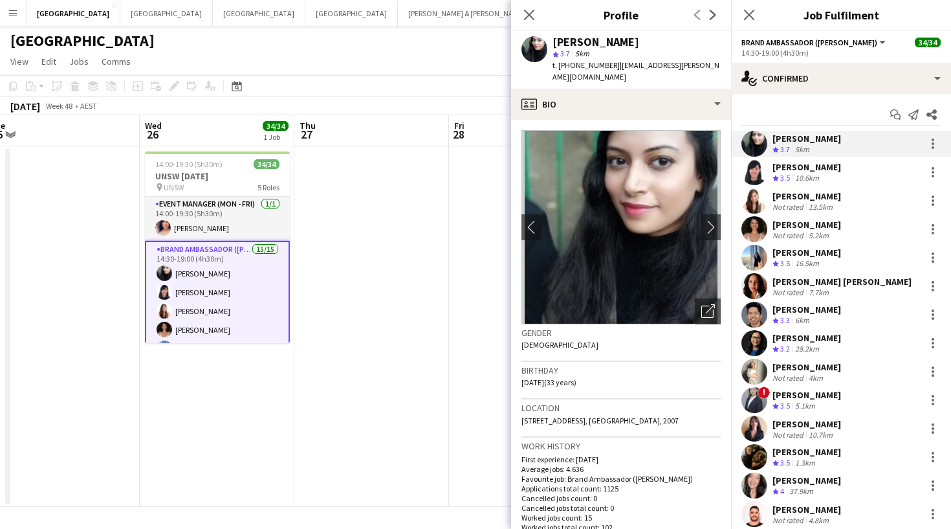
click at [593, 41] on div "Abhilasha Rai" at bounding box center [596, 42] width 87 height 12
drag, startPoint x: 868, startPoint y: 32, endPoint x: 592, endPoint y: 41, distance: 276.4
click at [592, 41] on div "Abhilasha Rai" at bounding box center [596, 42] width 87 height 12
copy div "Abhilasha Rai"
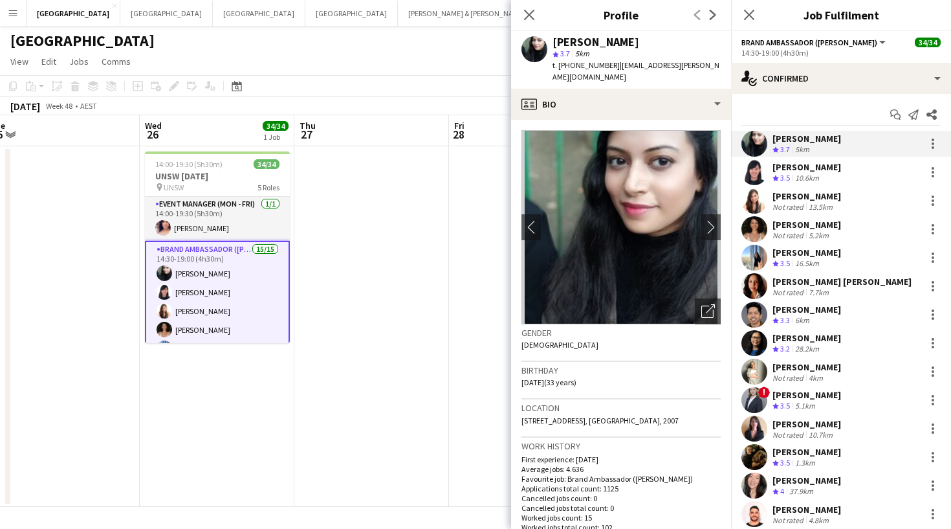
click at [599, 65] on span "t. +610423692877" at bounding box center [586, 65] width 67 height 10
copy span "610423692877"
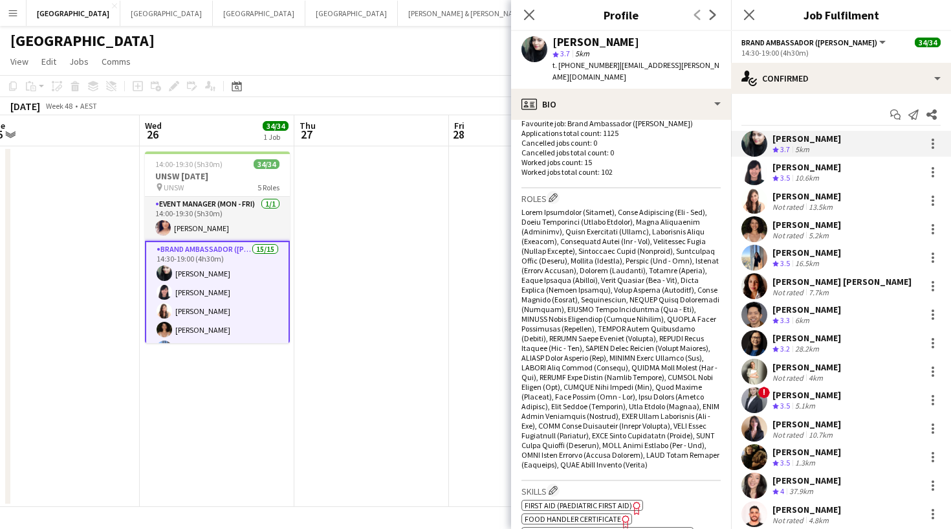
scroll to position [602, 0]
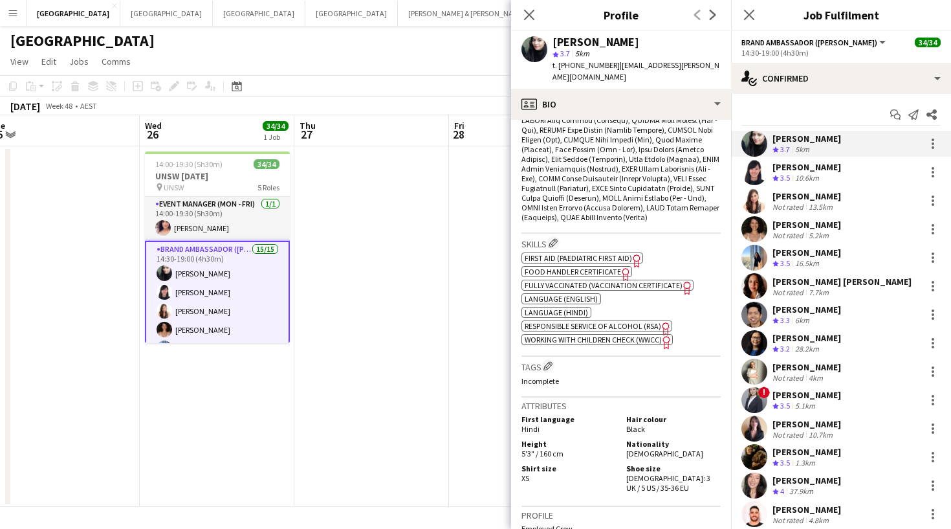
click at [811, 168] on div "Jenevieve Ong" at bounding box center [807, 167] width 69 height 12
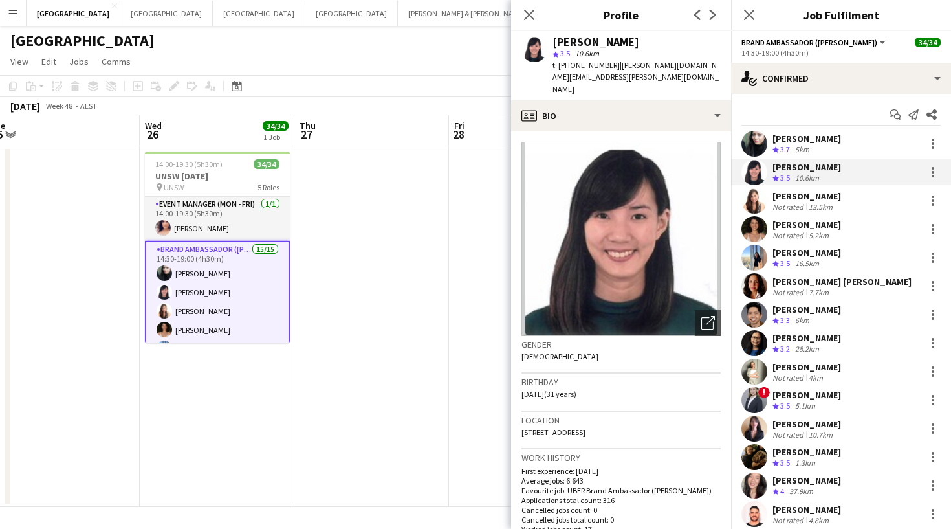
click at [558, 43] on div "Jenevieve Ong" at bounding box center [596, 42] width 87 height 12
copy div "Jenevieve Ong"
click at [583, 69] on span "t. +61435903836" at bounding box center [586, 65] width 67 height 10
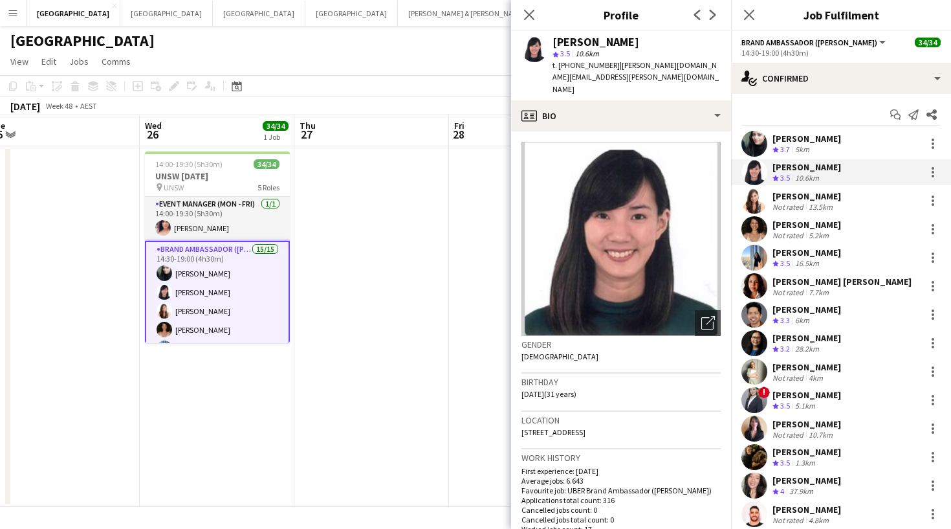
click at [583, 69] on span "t. +61435903836" at bounding box center [586, 65] width 67 height 10
copy span "61435903836"
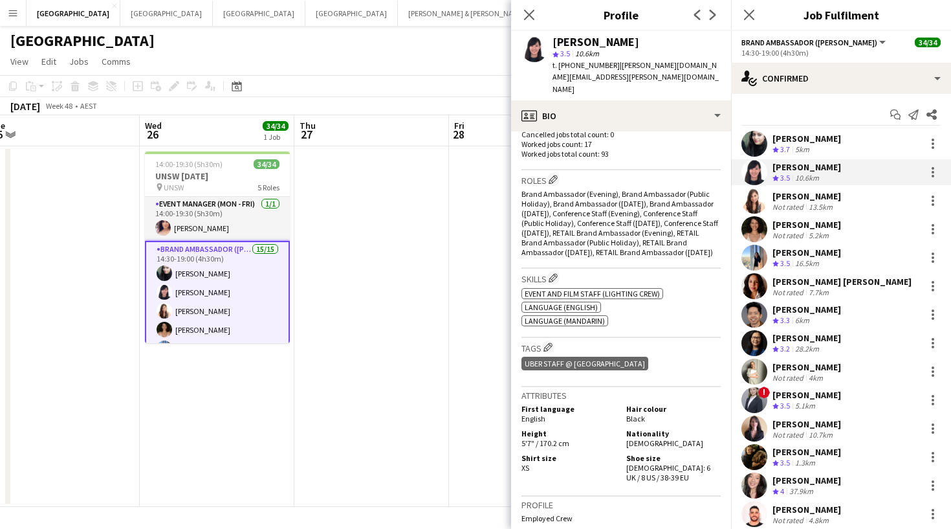
click at [787, 193] on div "Alejandra Tello" at bounding box center [807, 196] width 69 height 12
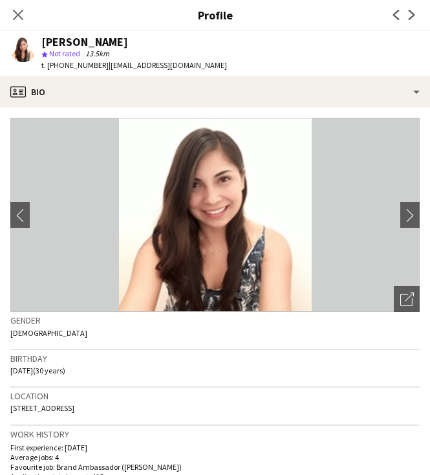
click at [94, 53] on span "13.5km" at bounding box center [97, 54] width 29 height 10
click at [89, 43] on div "Alejandra Tello" at bounding box center [84, 42] width 87 height 12
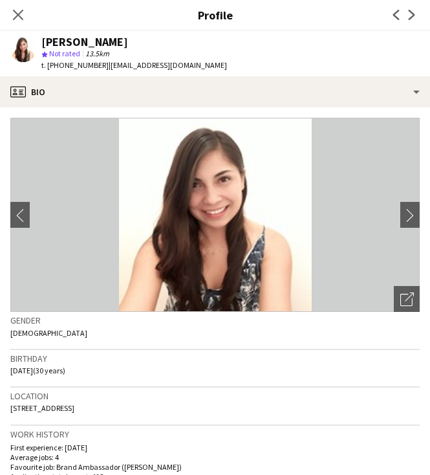
click at [89, 43] on div "Alejandra Tello" at bounding box center [84, 42] width 87 height 12
copy div "Alejandra Tello"
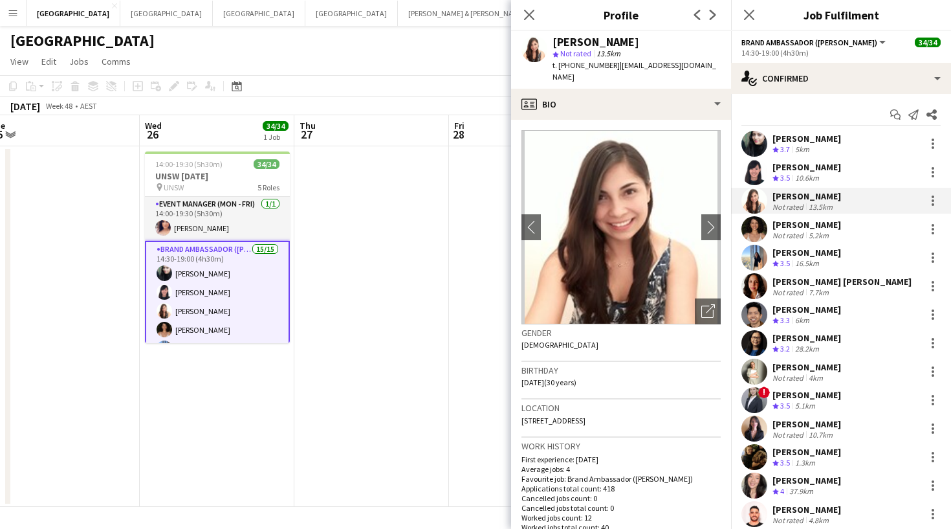
click at [598, 71] on div "t. +61451464966 | aletellog.15@gmail.com" at bounding box center [637, 71] width 168 height 23
click at [598, 69] on span "t. +61451464966" at bounding box center [586, 65] width 67 height 10
copy span "61451464966"
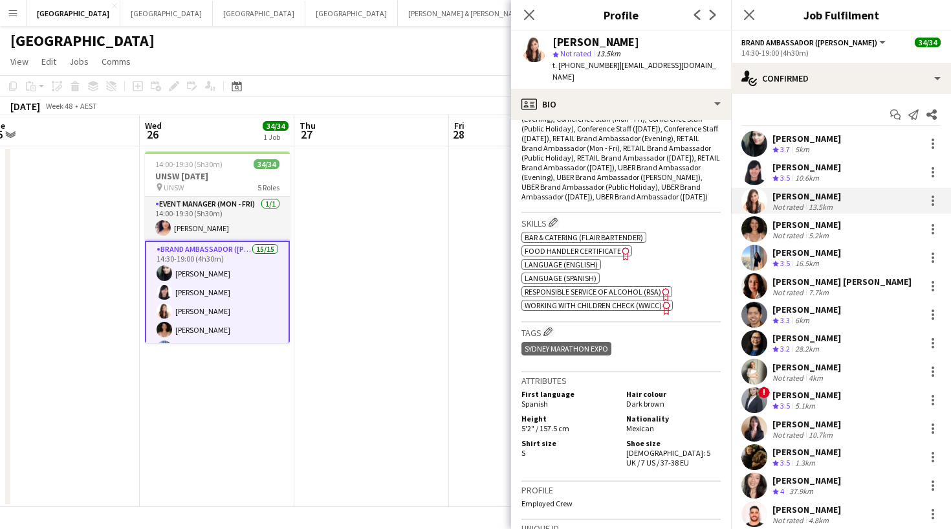
scroll to position [479, 0]
click at [773, 228] on div "Patricia Mora" at bounding box center [807, 225] width 69 height 12
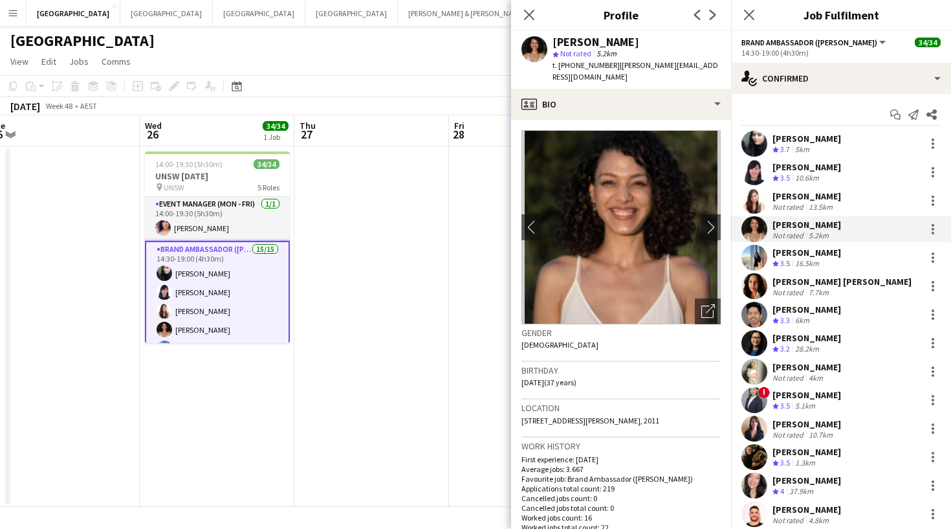
click at [565, 45] on div "Patricia Mora" at bounding box center [596, 42] width 87 height 12
copy div "Patricia Mora"
click at [576, 63] on span "t. +61431207712" at bounding box center [586, 65] width 67 height 10
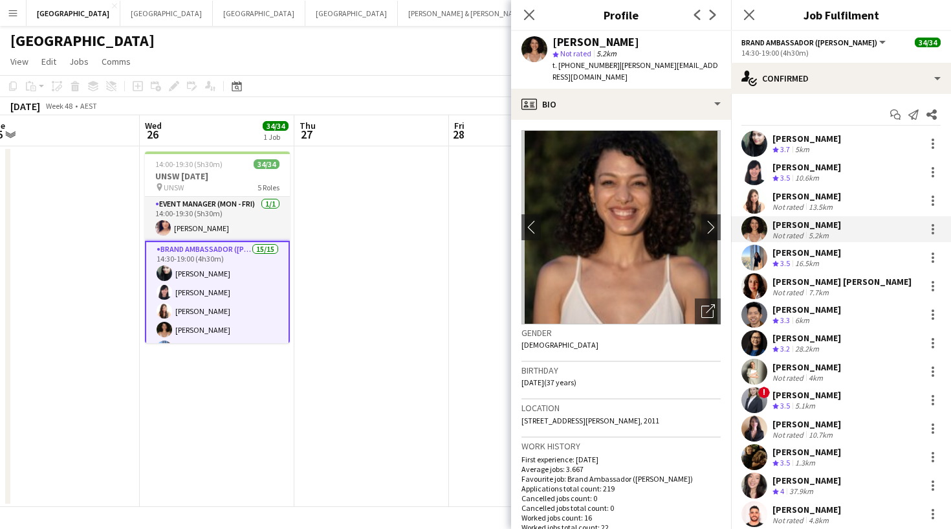
click at [576, 63] on span "t. +61431207712" at bounding box center [586, 65] width 67 height 10
copy span "61431207712"
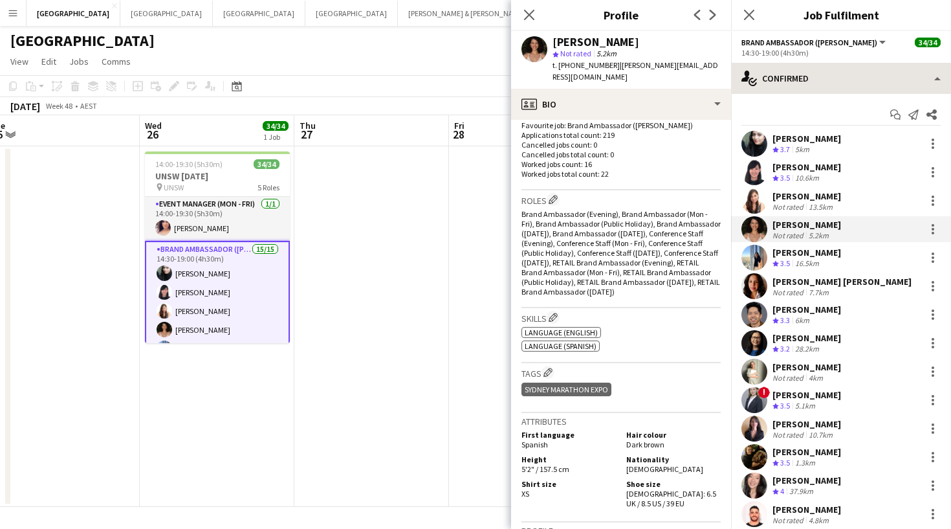
scroll to position [358, 0]
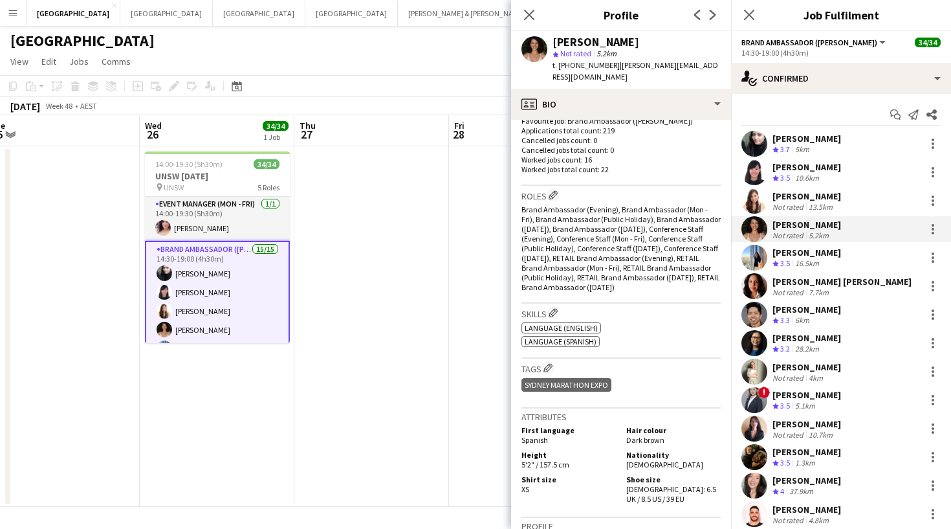
click at [780, 252] on div "Sneha agarwal" at bounding box center [807, 253] width 69 height 12
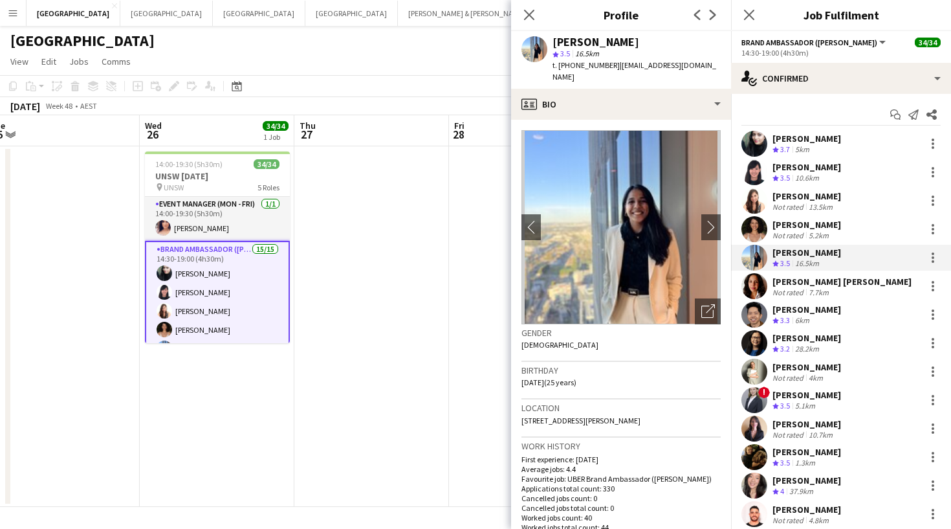
click at [574, 69] on span "t. +610493943530" at bounding box center [586, 65] width 67 height 10
copy span "610493943530"
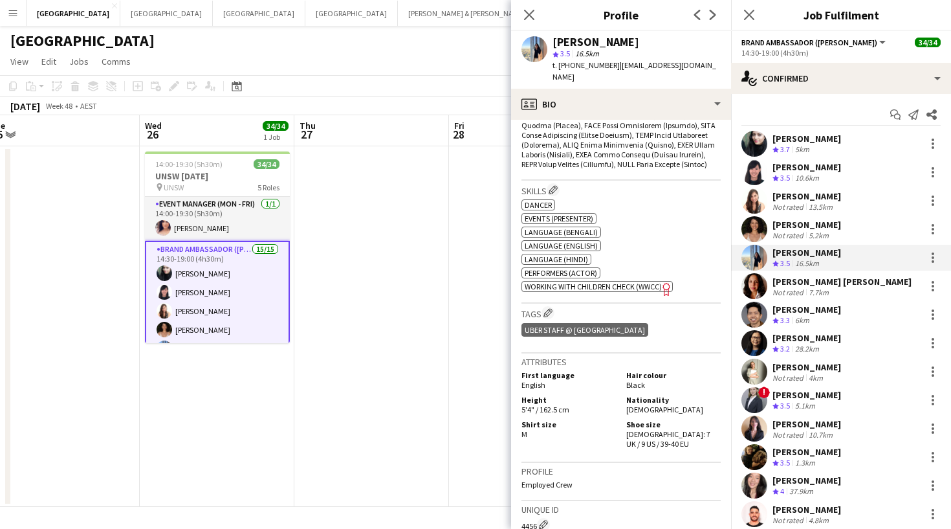
scroll to position [637, 0]
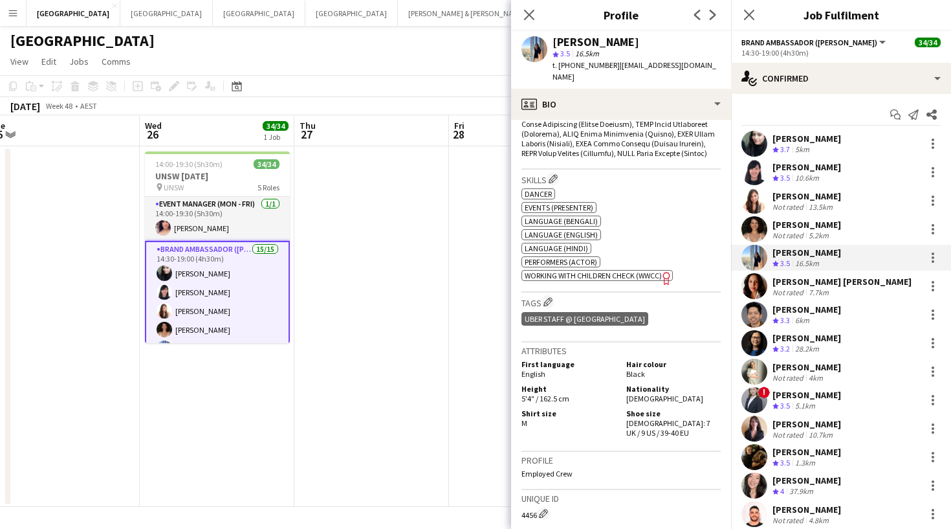
click at [785, 284] on div "Maria Belen Chavez Vargas" at bounding box center [842, 282] width 139 height 12
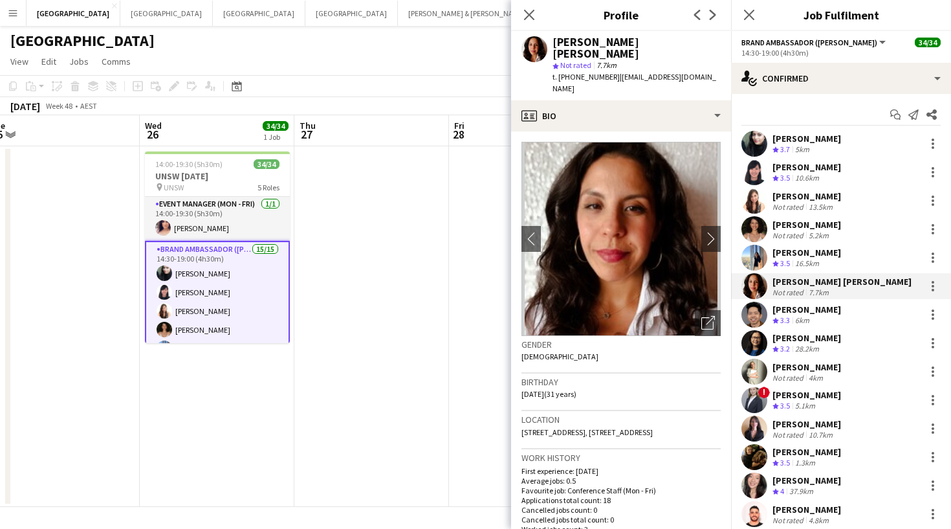
click at [574, 39] on div "Maria Belen Chavez Vargas" at bounding box center [637, 47] width 168 height 23
click at [578, 72] on span "t. +61431808788" at bounding box center [586, 77] width 67 height 10
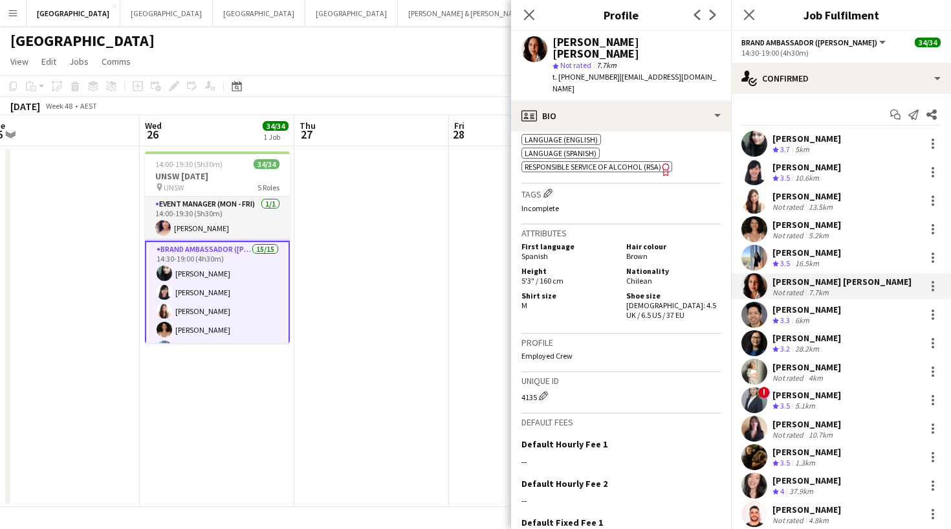
scroll to position [686, 0]
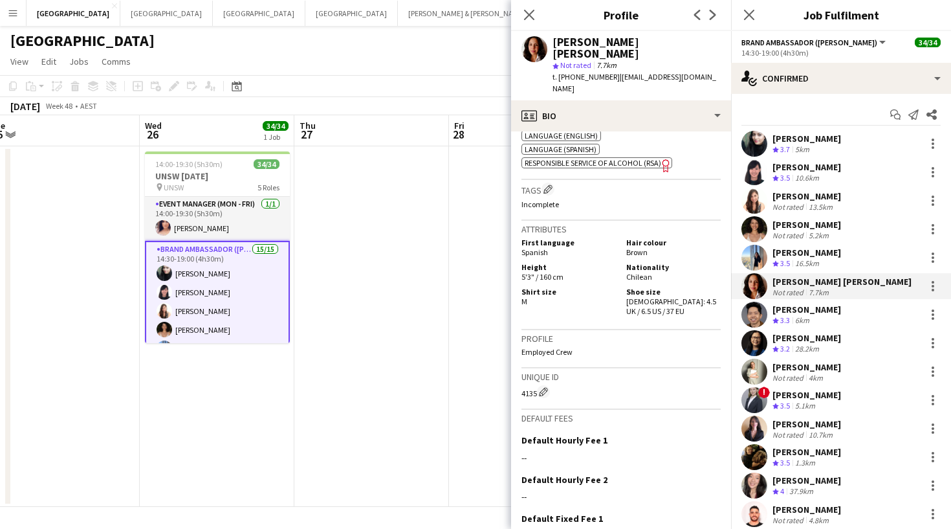
click at [797, 316] on div "6km" at bounding box center [802, 320] width 19 height 11
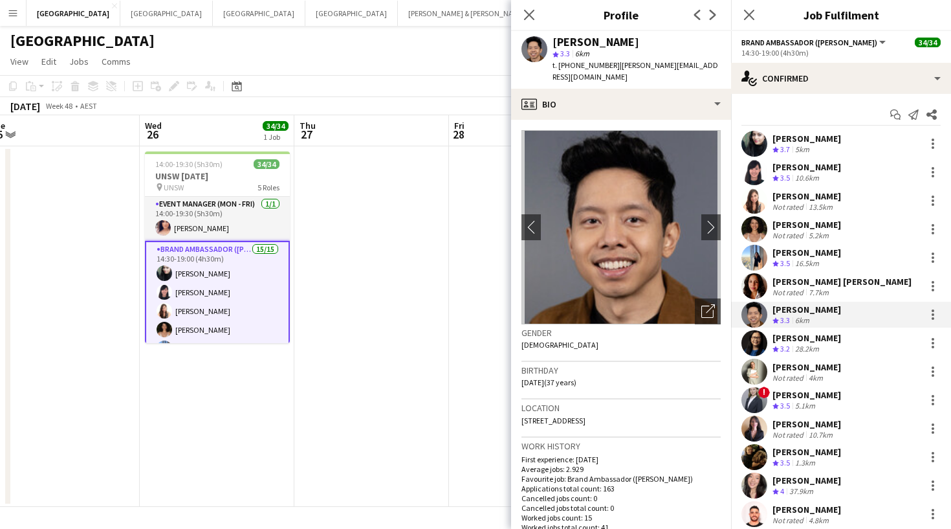
click at [580, 50] on span "6km" at bounding box center [582, 54] width 19 height 10
click at [580, 47] on div "Raymond Padora" at bounding box center [596, 42] width 87 height 12
click at [587, 63] on span "t. +61432849779" at bounding box center [586, 65] width 67 height 10
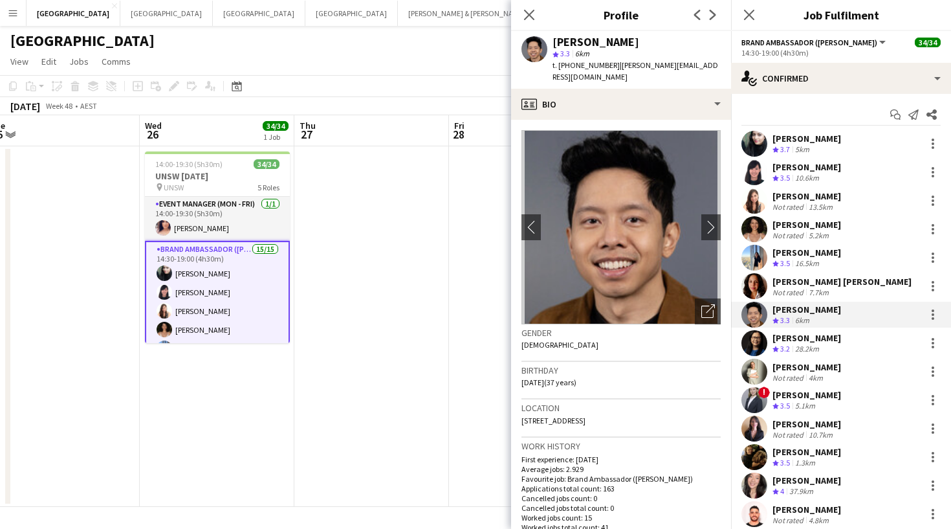
click at [587, 63] on span "t. +61432849779" at bounding box center [586, 65] width 67 height 10
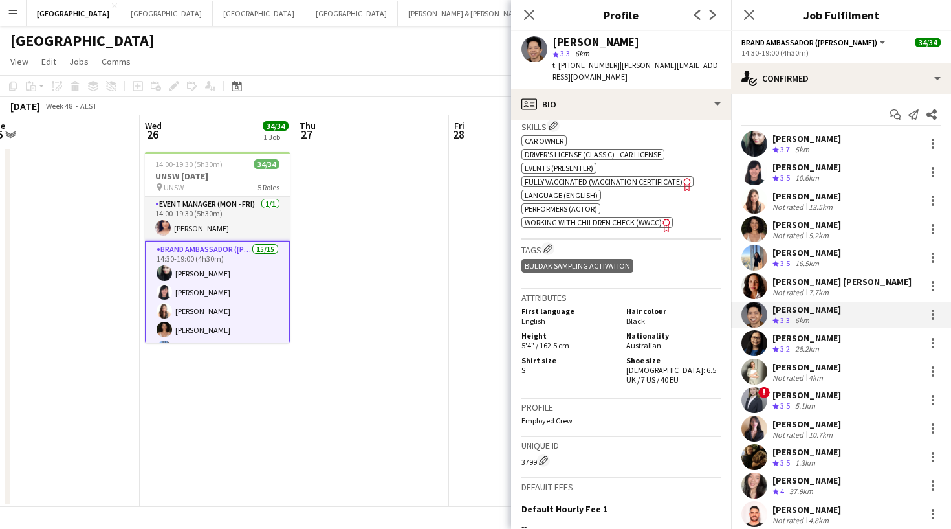
scroll to position [612, 0]
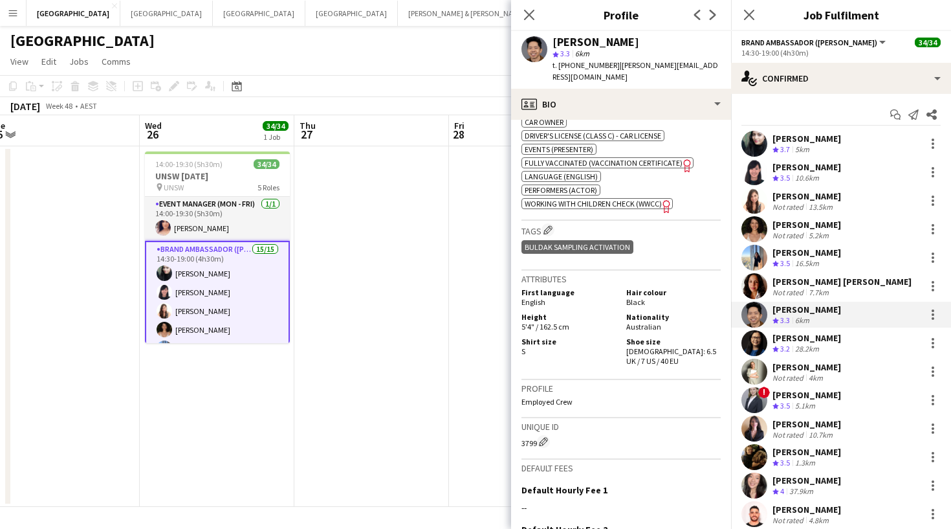
click at [796, 341] on div "Jing Ping Zhao" at bounding box center [807, 338] width 69 height 12
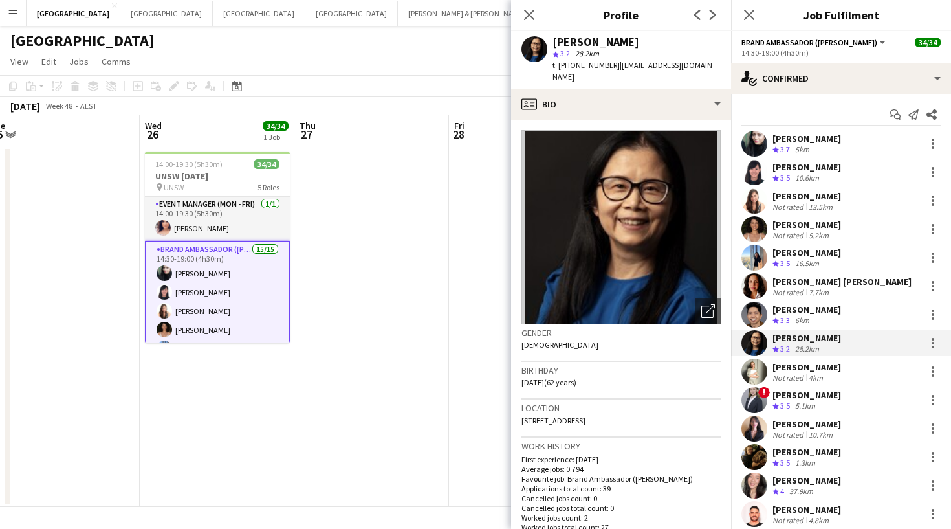
click at [573, 62] on span "t. +61418693524" at bounding box center [586, 65] width 67 height 10
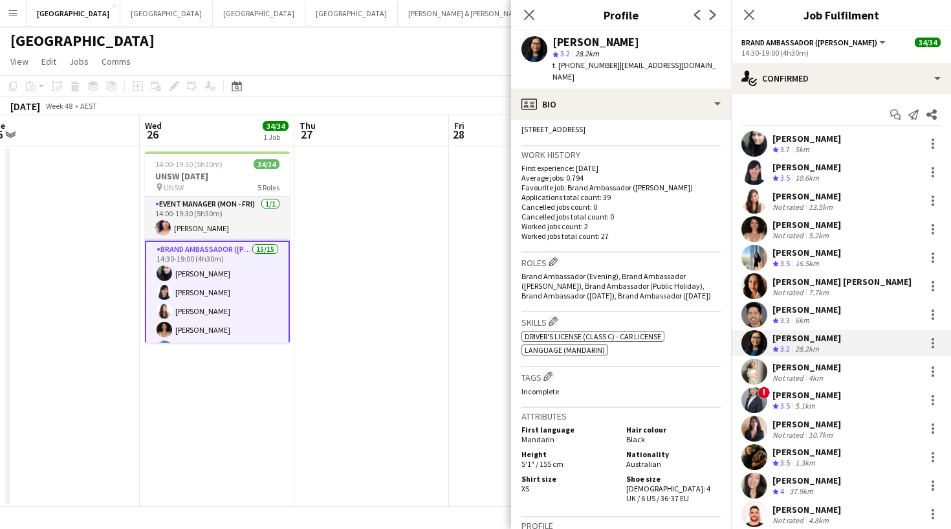
scroll to position [296, 0]
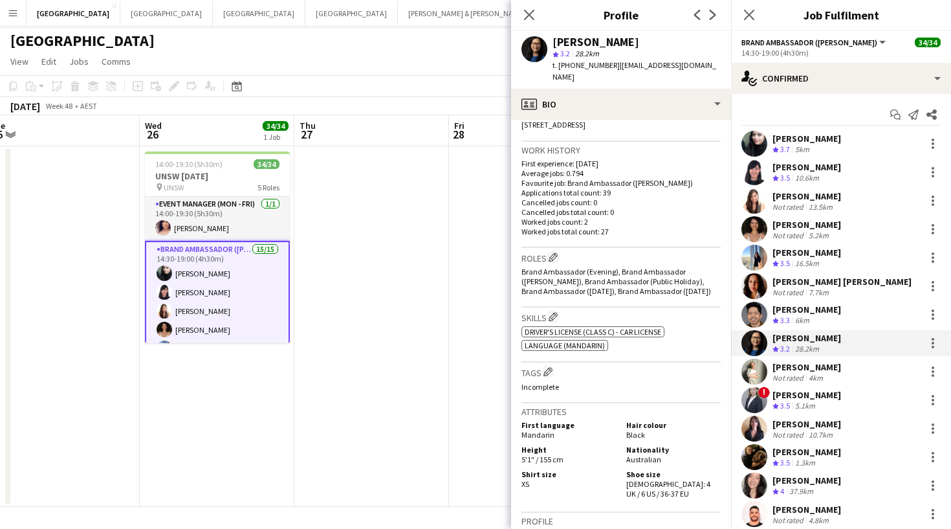
click at [788, 364] on div "Ewelina Pochopien" at bounding box center [807, 367] width 69 height 12
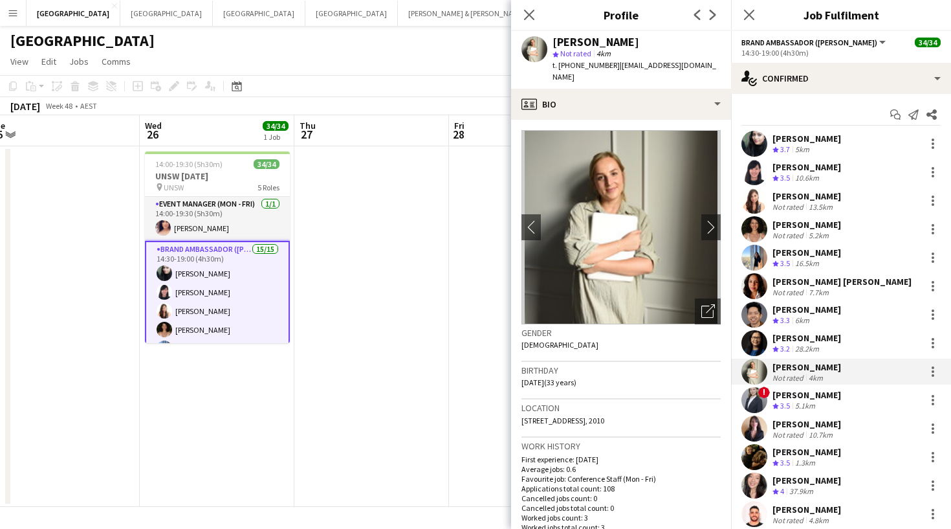
click at [581, 45] on div "Ewelina Pochopien" at bounding box center [596, 42] width 87 height 12
click at [593, 67] on span "t. +61476983022" at bounding box center [586, 65] width 67 height 10
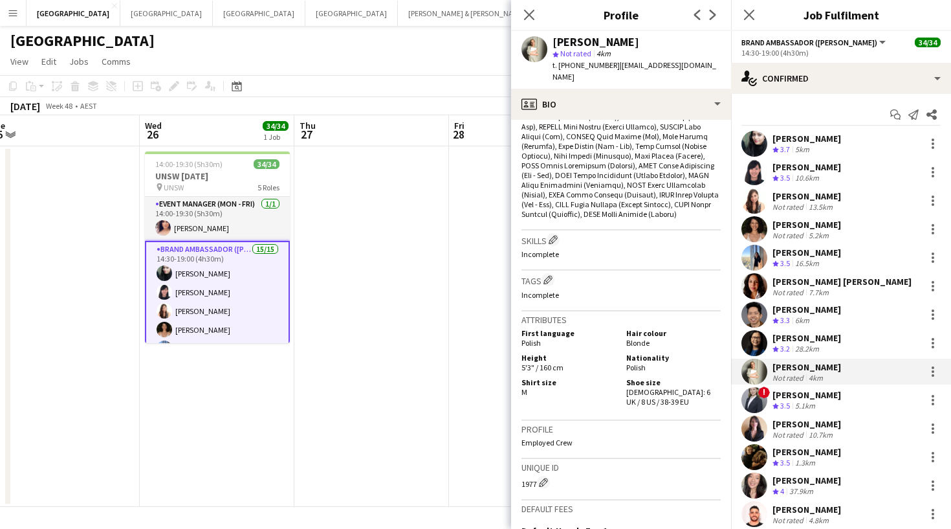
scroll to position [589, 0]
click at [807, 399] on div "[PERSON_NAME]" at bounding box center [807, 395] width 69 height 12
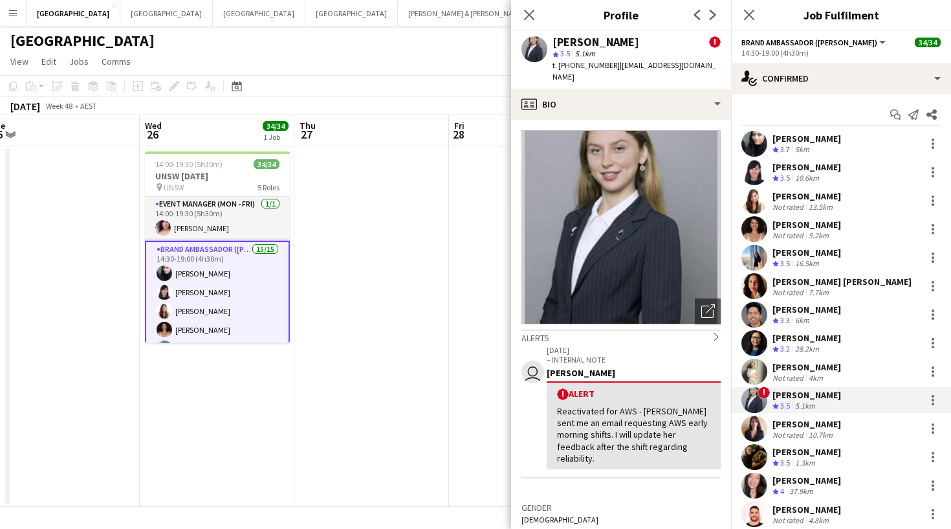
click at [572, 40] on div "[PERSON_NAME]" at bounding box center [596, 42] width 87 height 12
click at [580, 63] on span "t. +61426697774" at bounding box center [586, 65] width 67 height 10
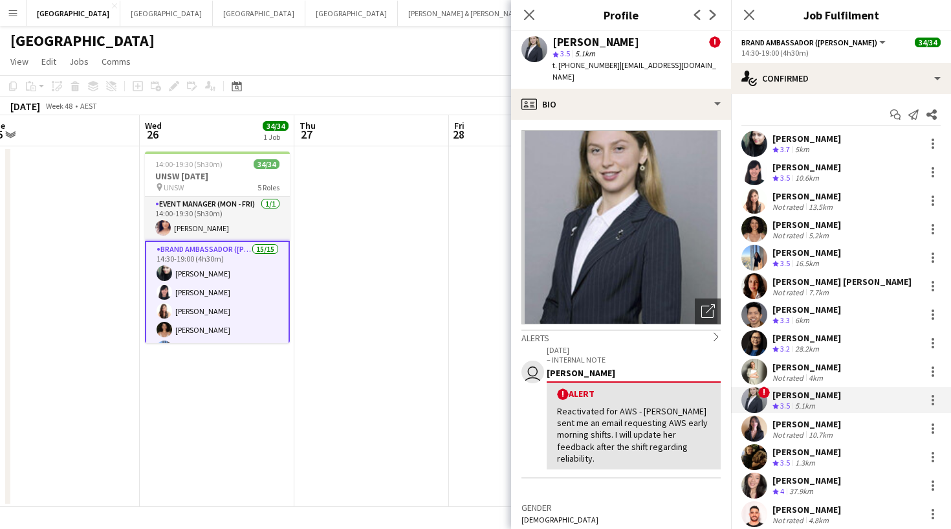
click at [580, 63] on span "t. +61426697774" at bounding box center [586, 65] width 67 height 10
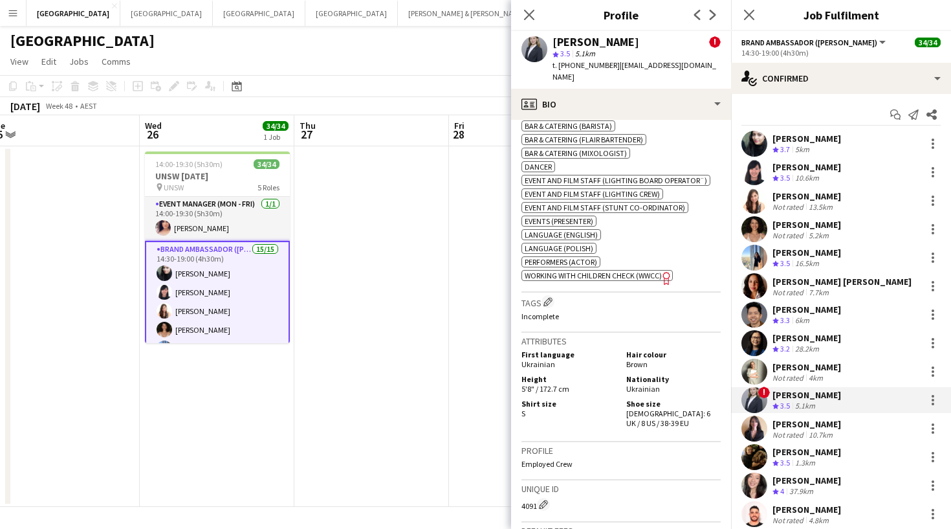
scroll to position [909, 0]
click at [800, 425] on div "TALI BITENCOURT FERNANDES" at bounding box center [807, 424] width 69 height 12
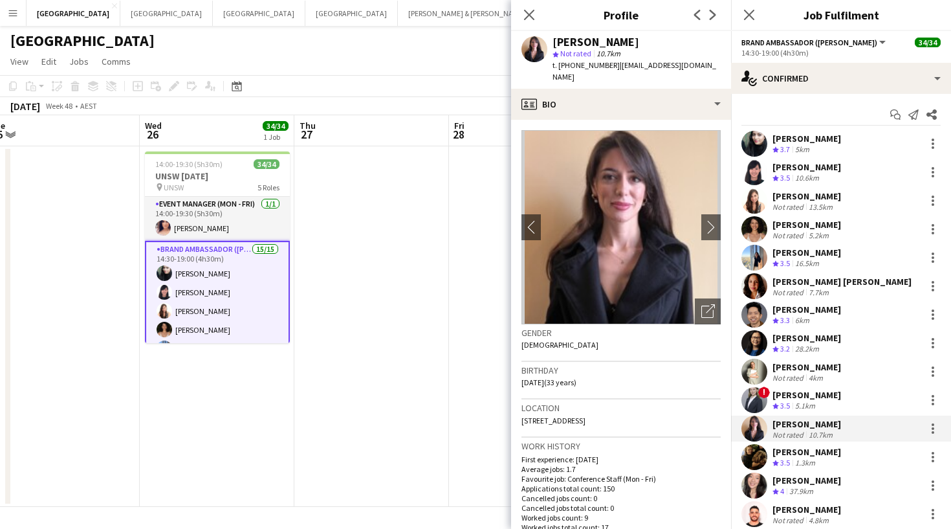
click at [584, 45] on div "TALI BITENCOURT FERNANDES" at bounding box center [596, 42] width 87 height 12
click at [585, 66] on span "t. +610405498241" at bounding box center [586, 65] width 67 height 10
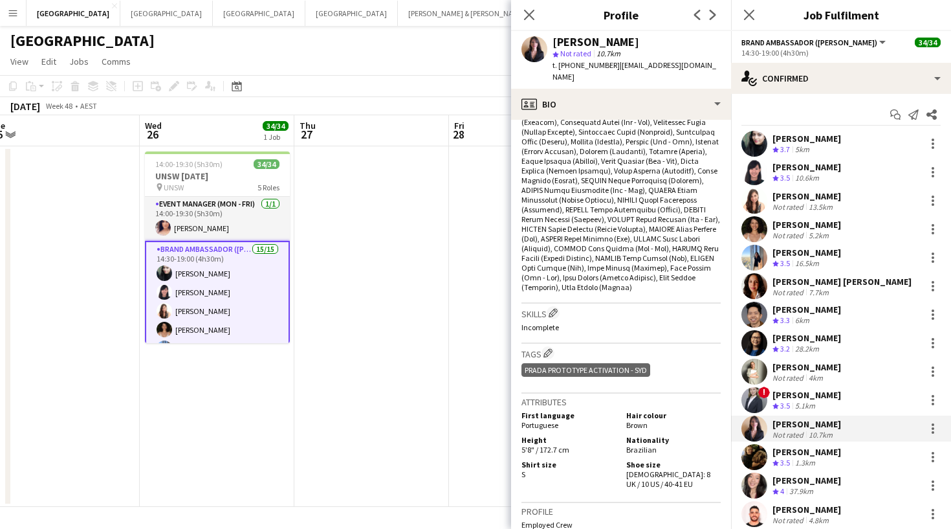
scroll to position [489, 0]
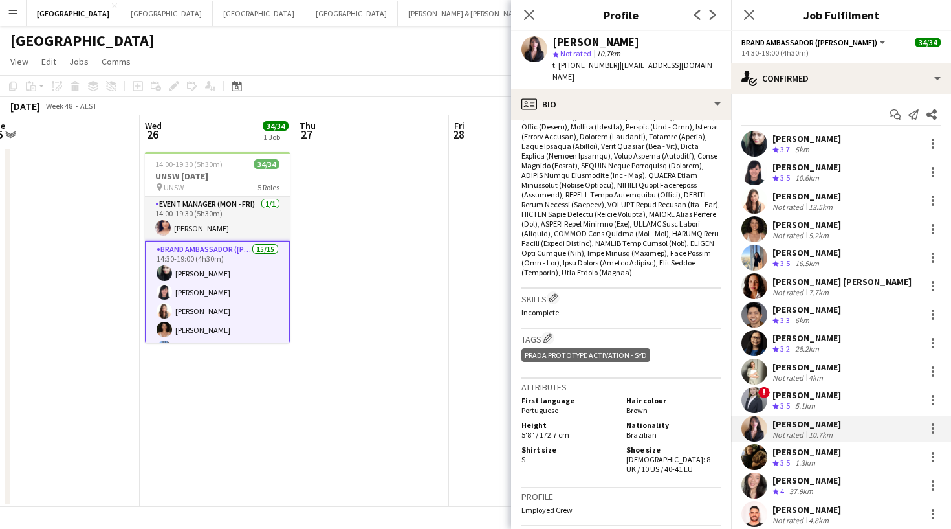
click at [795, 455] on div "Kiera Williams" at bounding box center [807, 452] width 69 height 12
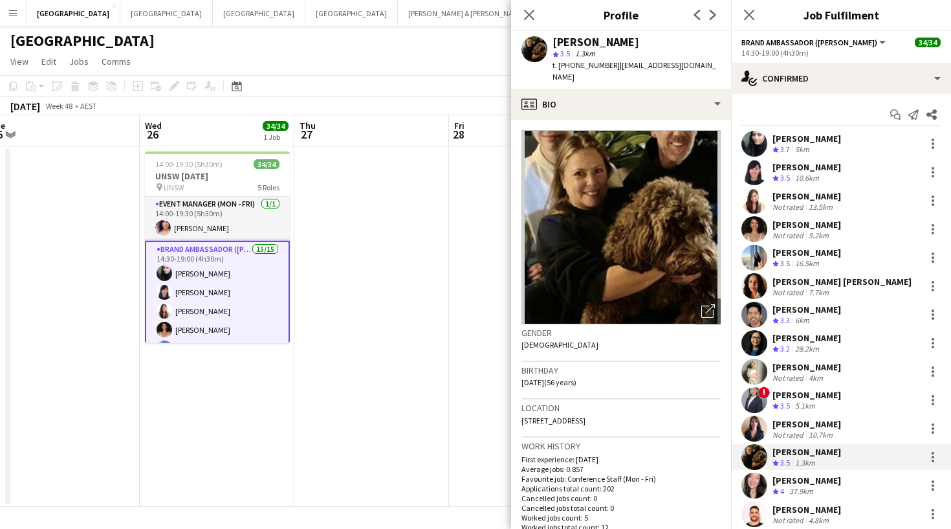
click at [575, 62] on span "t. +61434638462" at bounding box center [586, 65] width 67 height 10
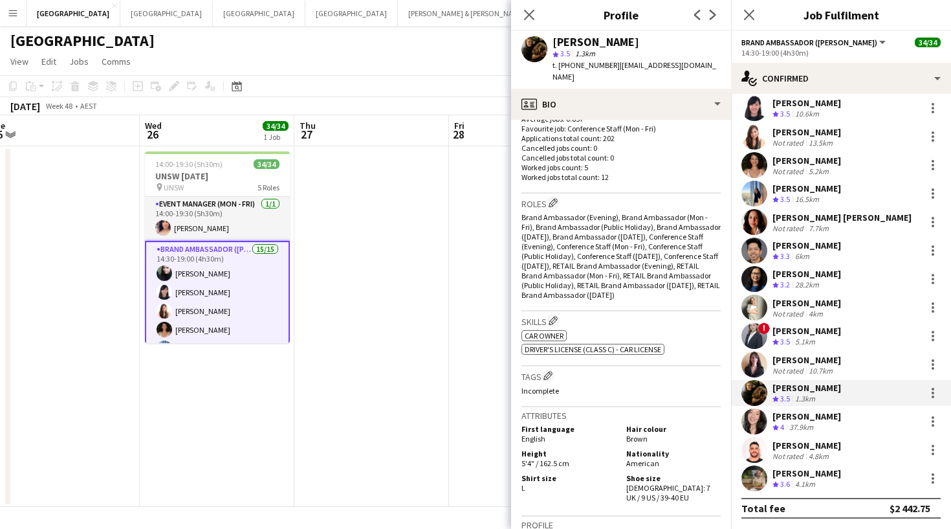
scroll to position [0, 0]
click at [829, 413] on div "Alexis Taluypreechachan" at bounding box center [807, 416] width 69 height 12
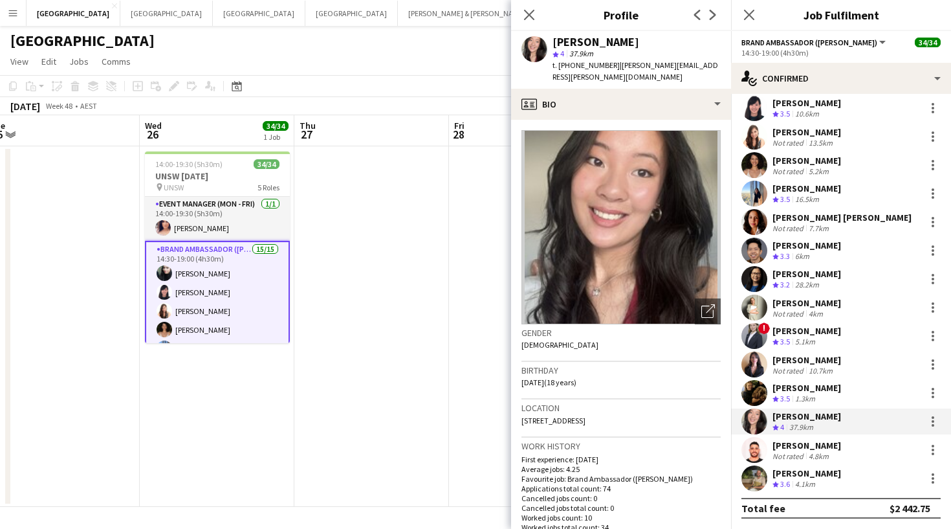
click at [573, 38] on div "Alexis Taluypreechachan" at bounding box center [596, 42] width 87 height 12
click at [580, 64] on span "t. +61401140191" at bounding box center [586, 65] width 67 height 10
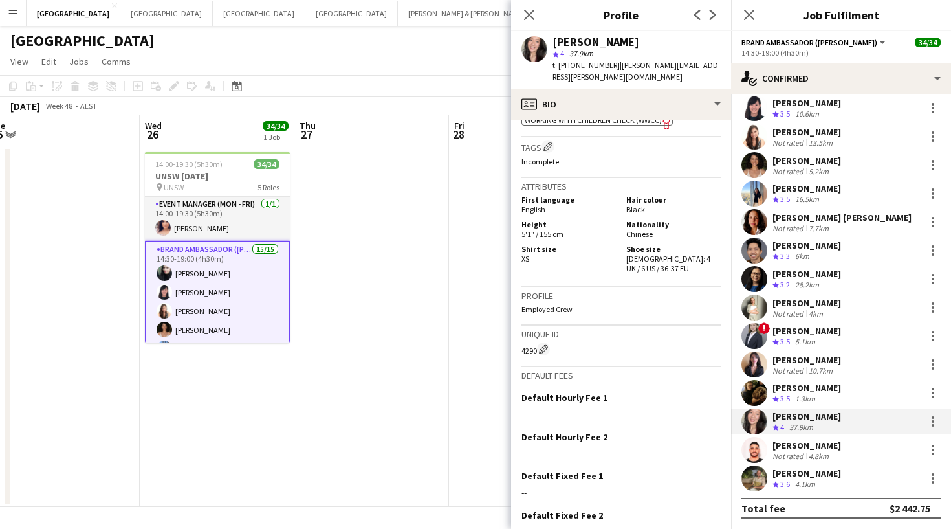
scroll to position [804, 0]
click at [783, 452] on div "Not rated" at bounding box center [790, 456] width 34 height 10
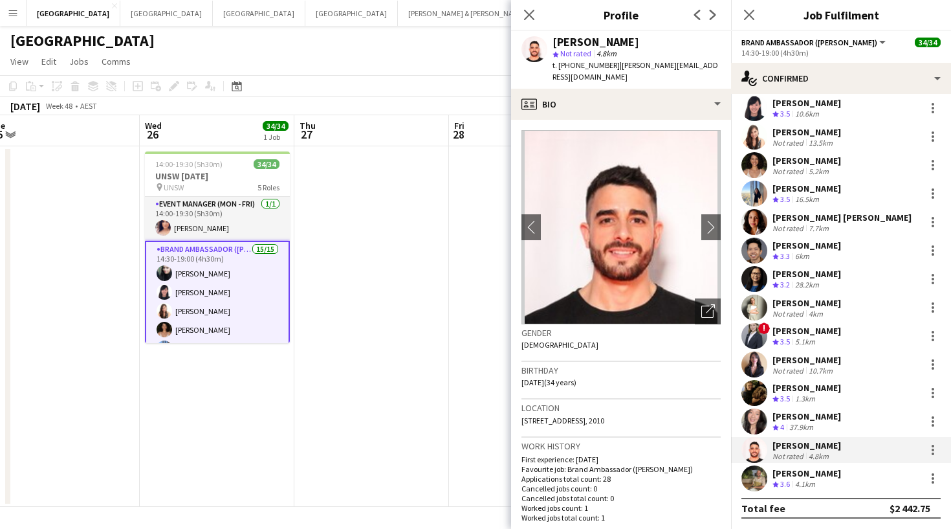
click at [583, 64] on span "t. +610407364635" at bounding box center [586, 65] width 67 height 10
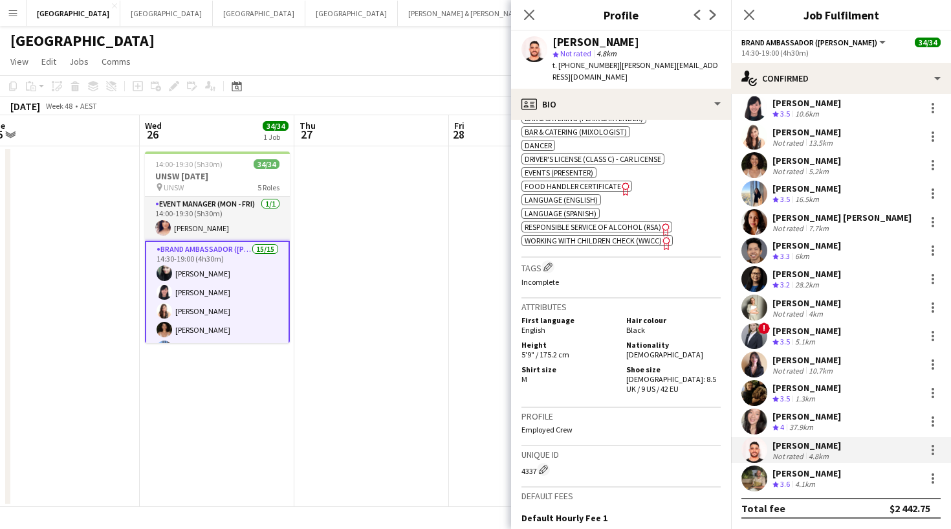
scroll to position [705, 0]
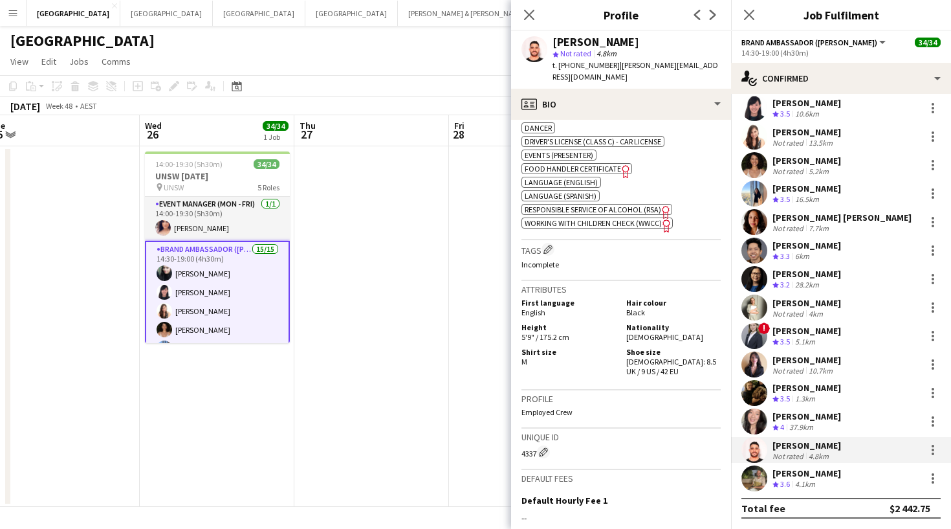
click at [741, 476] on app-user-avatar at bounding box center [754, 478] width 26 height 26
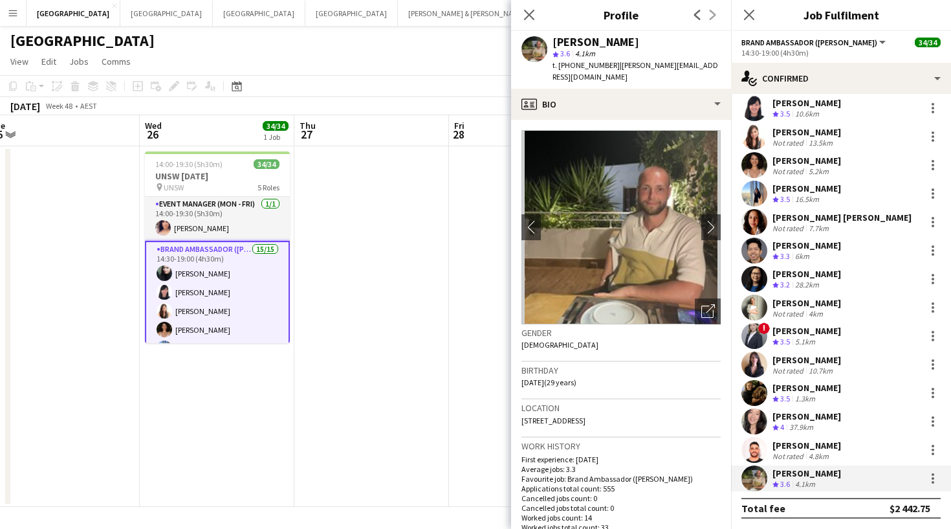
click at [579, 63] on span "t. +61494409576" at bounding box center [586, 65] width 67 height 10
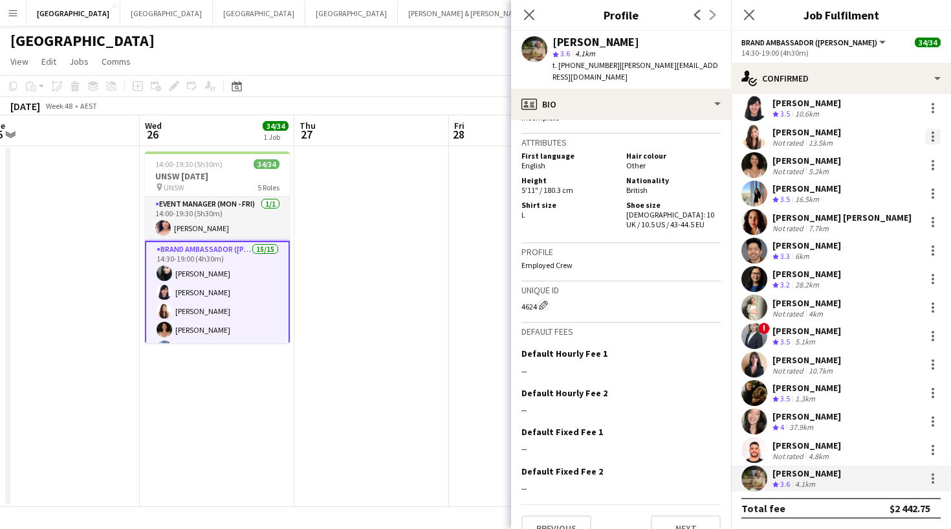
scroll to position [873, 0]
click at [536, 18] on app-icon "Close pop-in" at bounding box center [529, 15] width 19 height 19
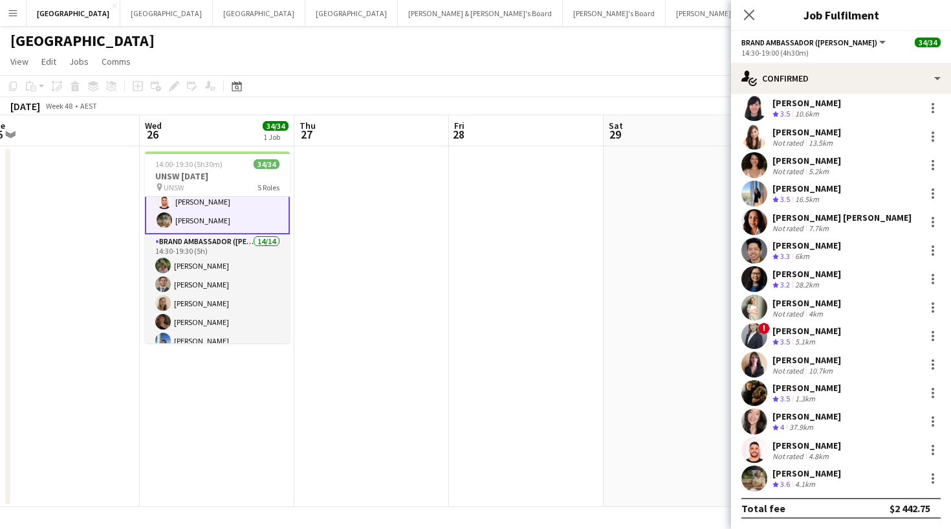
scroll to position [342, 0]
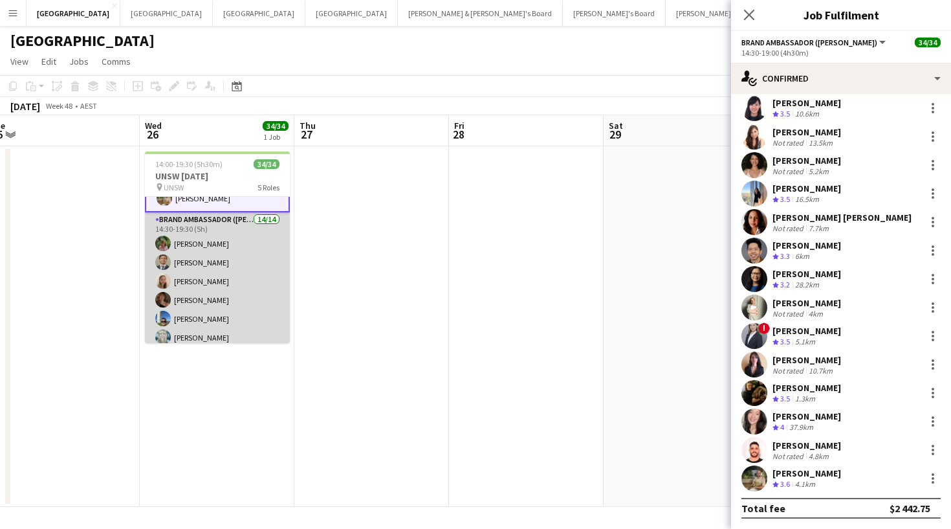
click at [222, 226] on app-card-role "Brand Ambassador (Mon - Fri) 14/14 14:30-19:30 (5h) Laura Sanchidrian-Martinez …" at bounding box center [217, 356] width 145 height 288
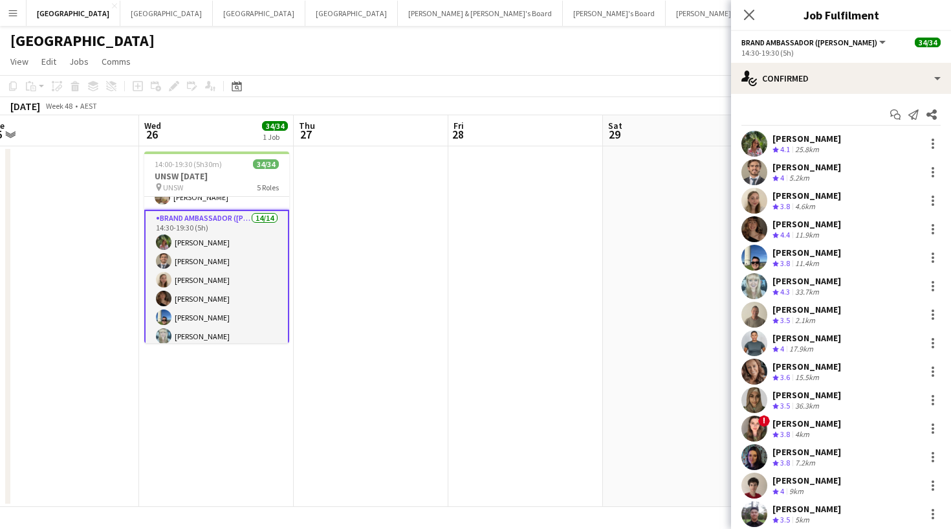
scroll to position [0, 0]
click at [833, 145] on div "Crew rating 4.1 25.8km" at bounding box center [807, 149] width 69 height 11
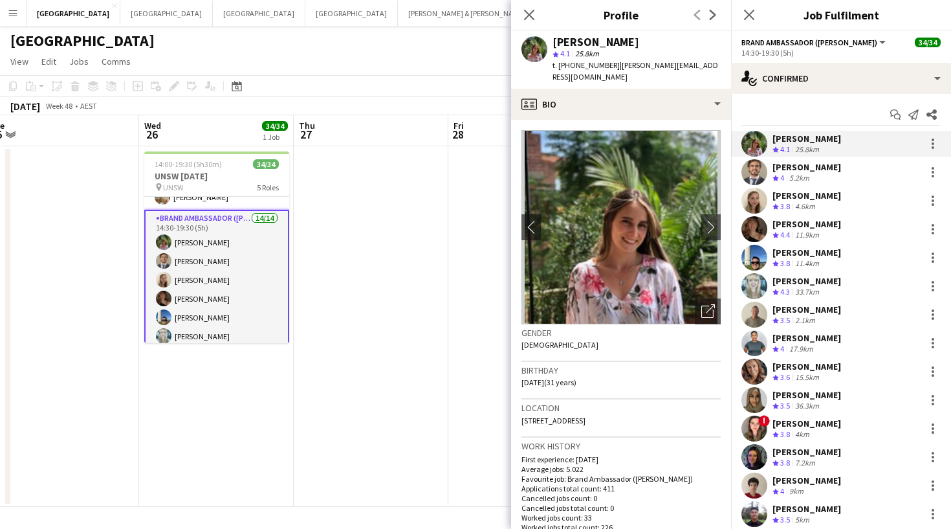
click at [587, 39] on div "[PERSON_NAME]" at bounding box center [596, 42] width 87 height 12
click at [590, 65] on span "t. +61410879042" at bounding box center [586, 65] width 67 height 10
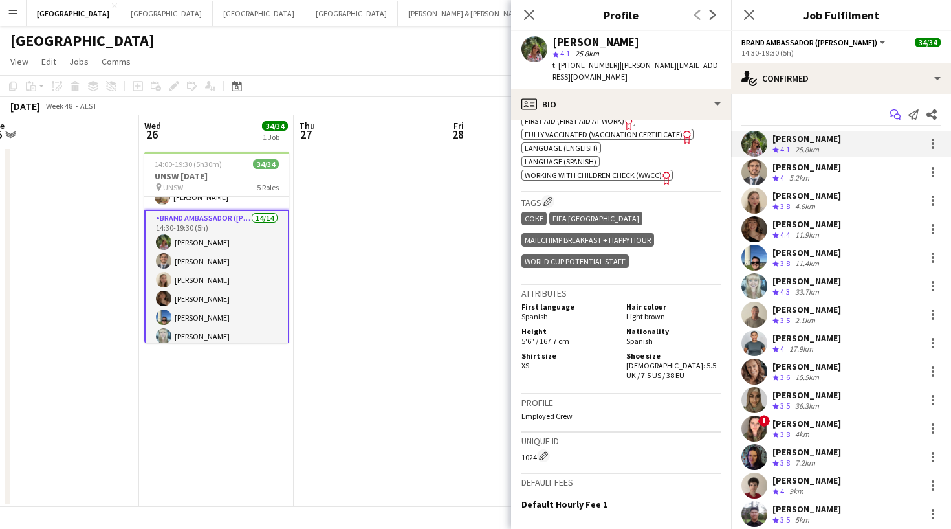
scroll to position [585, 0]
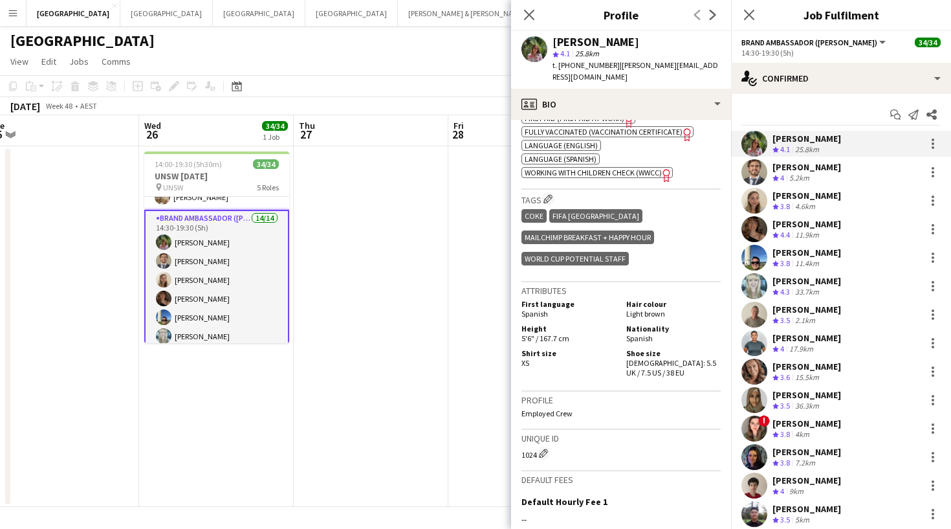
click at [797, 165] on div "EMILIO BRUN" at bounding box center [807, 167] width 69 height 12
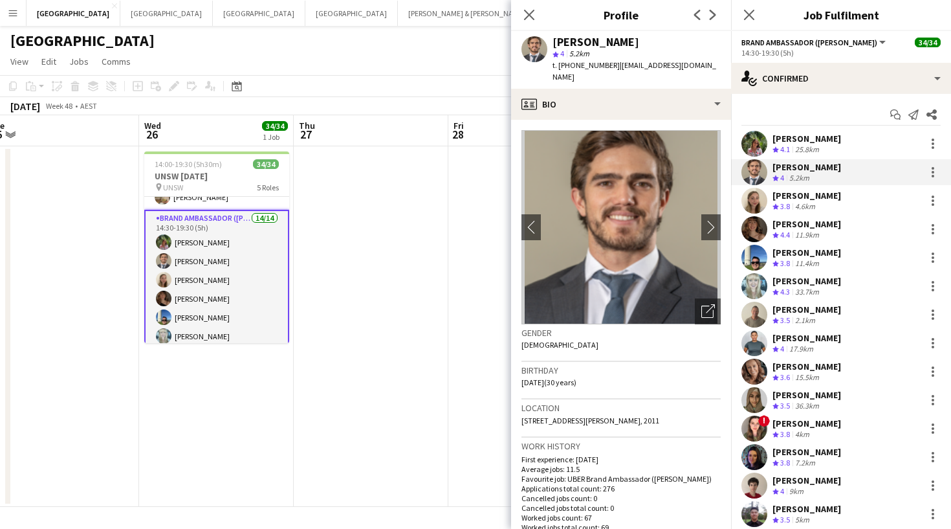
click at [579, 70] on div "t. +610452151802 | ebrungon@gmail.com" at bounding box center [637, 71] width 168 height 23
click at [579, 65] on span "t. +610452151802" at bounding box center [586, 65] width 67 height 10
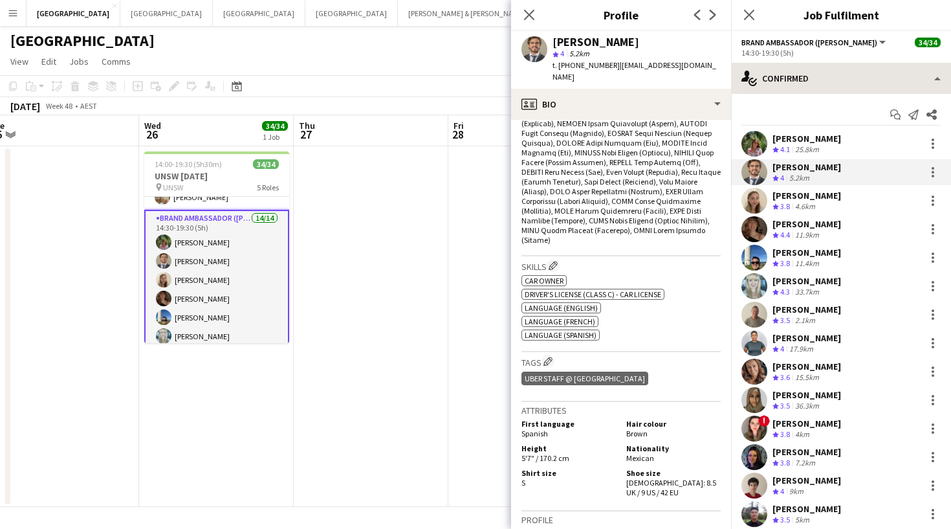
scroll to position [525, 0]
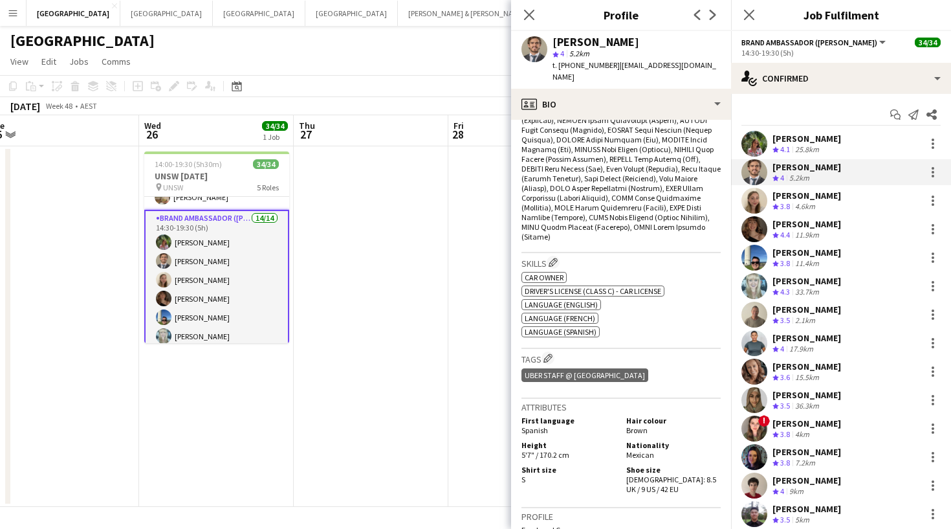
click at [793, 201] on div "Crew rating 3.8" at bounding box center [783, 206] width 20 height 11
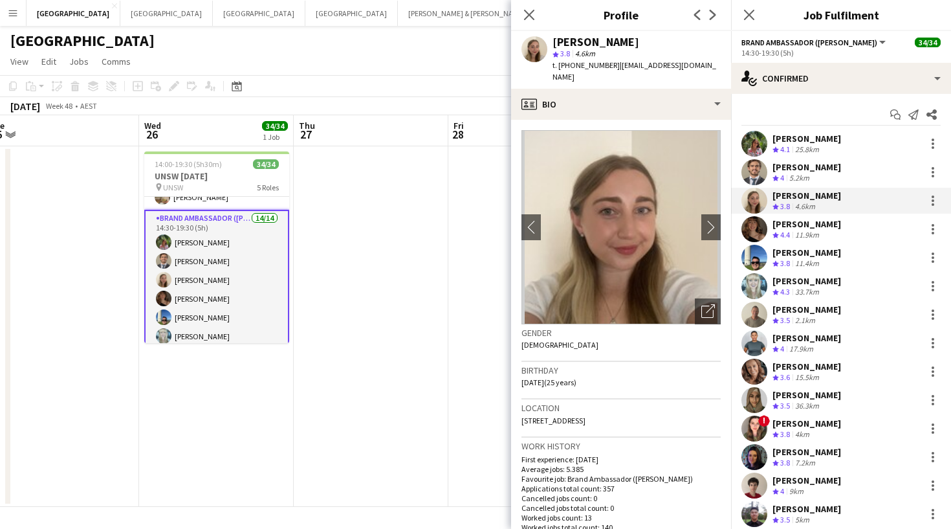
click at [554, 39] on div "Aine Lavelle" at bounding box center [596, 42] width 87 height 12
click at [575, 65] on span "t. +61433042193" at bounding box center [586, 65] width 67 height 10
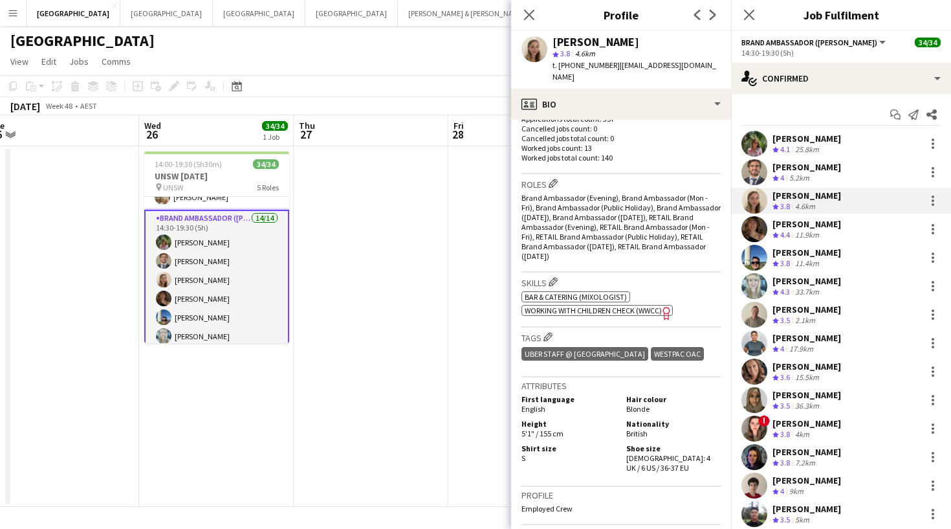
scroll to position [415, 0]
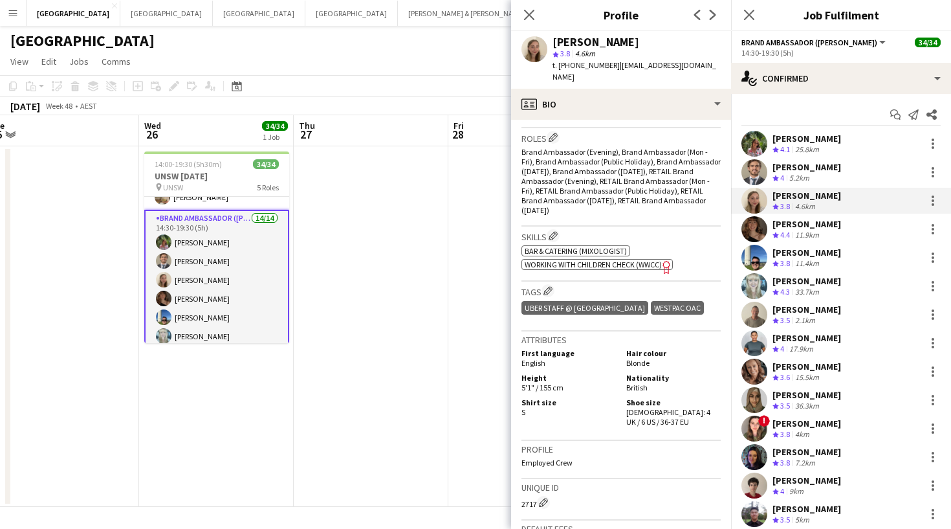
click at [831, 233] on div "Crew rating 4.4 11.9km" at bounding box center [807, 235] width 69 height 11
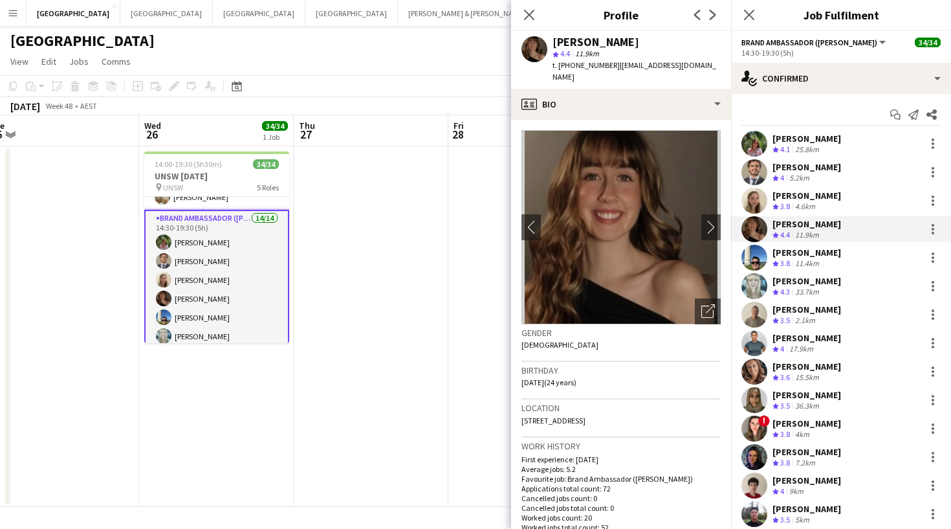
click at [587, 63] on span "t. +610455501097" at bounding box center [586, 65] width 67 height 10
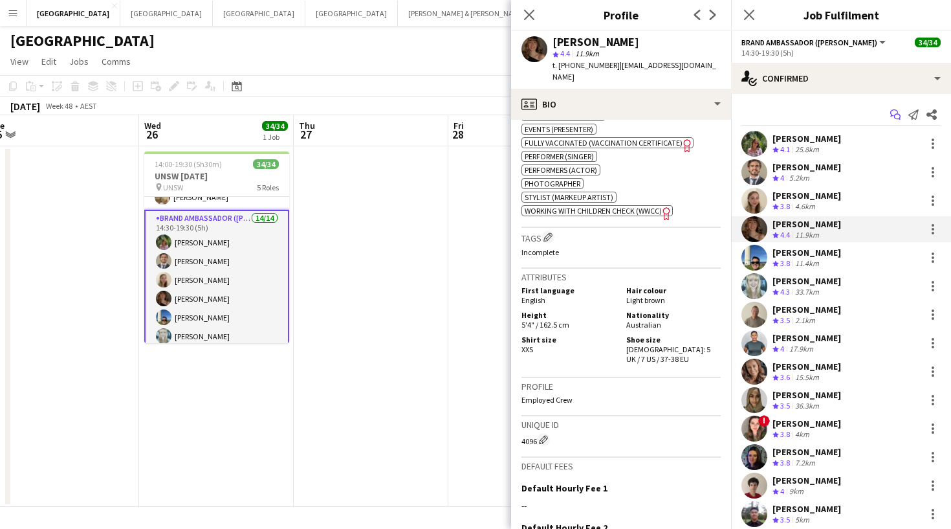
scroll to position [784, 0]
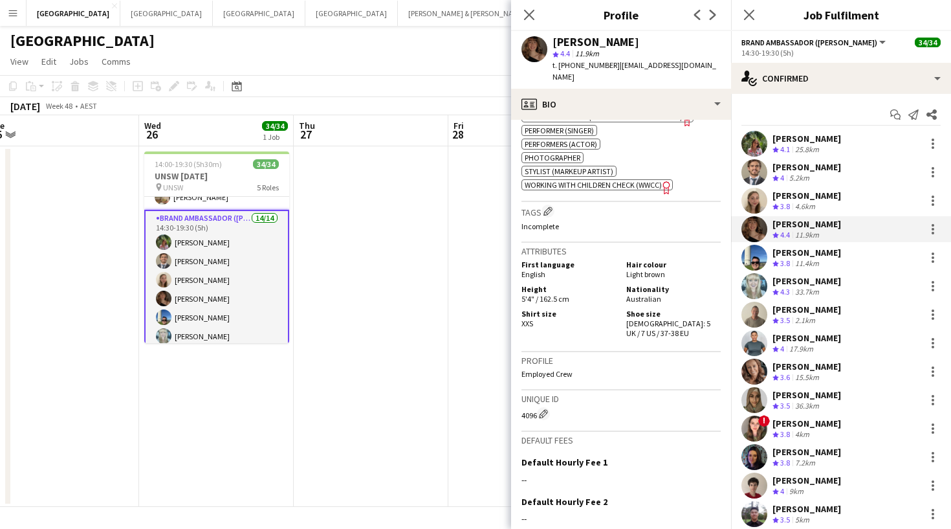
click at [814, 253] on div "[PERSON_NAME]" at bounding box center [807, 253] width 69 height 12
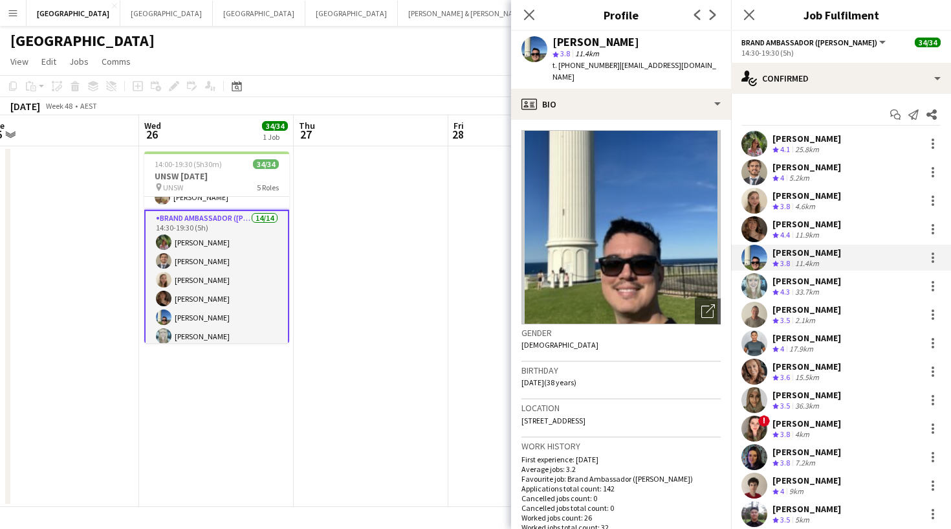
click at [573, 64] on span "t. +61475062608" at bounding box center [586, 65] width 67 height 10
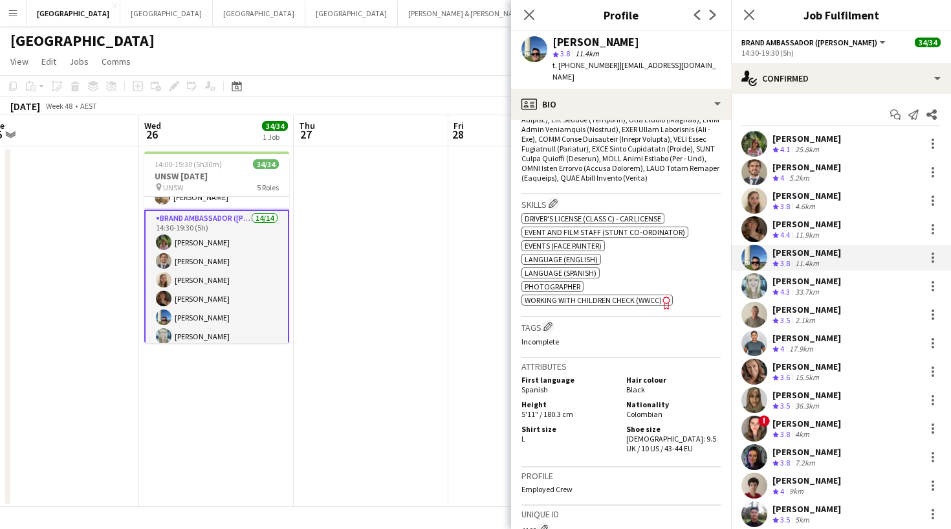
scroll to position [692, 0]
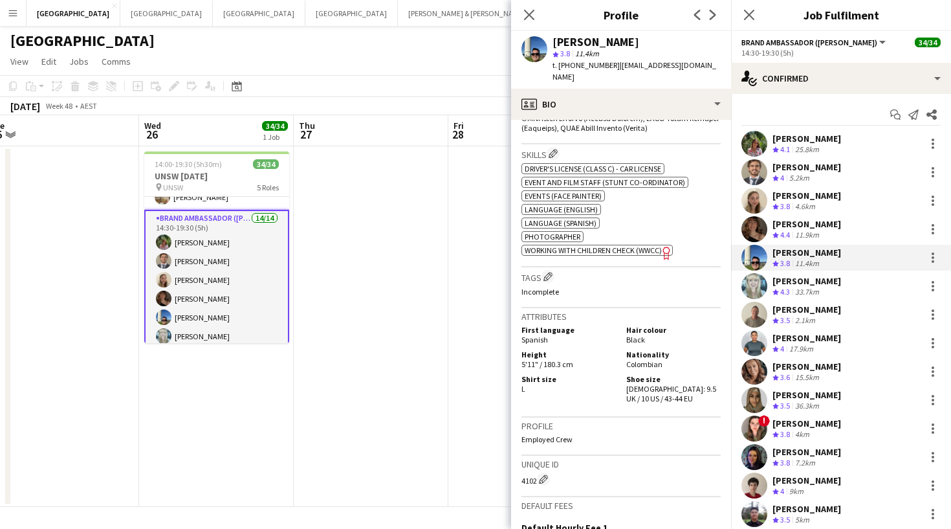
click at [802, 290] on div "33.7km" at bounding box center [807, 292] width 29 height 11
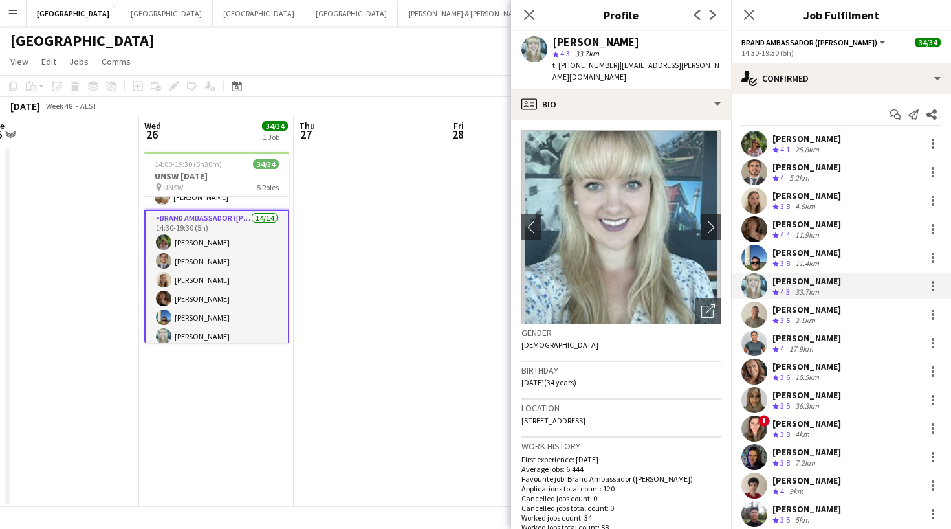
click at [575, 39] on div "Brittany Smith" at bounding box center [596, 42] width 87 height 12
click at [570, 69] on span "t. +61424323351" at bounding box center [586, 65] width 67 height 10
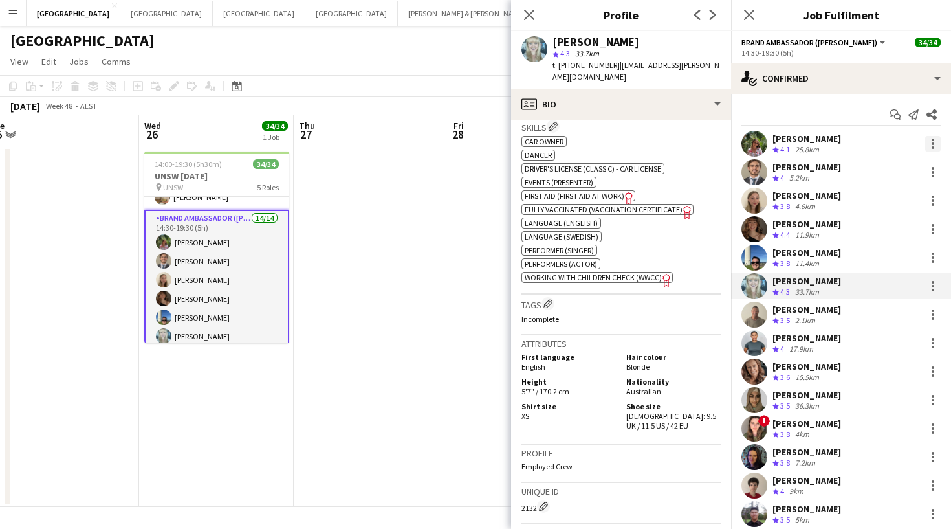
scroll to position [538, 0]
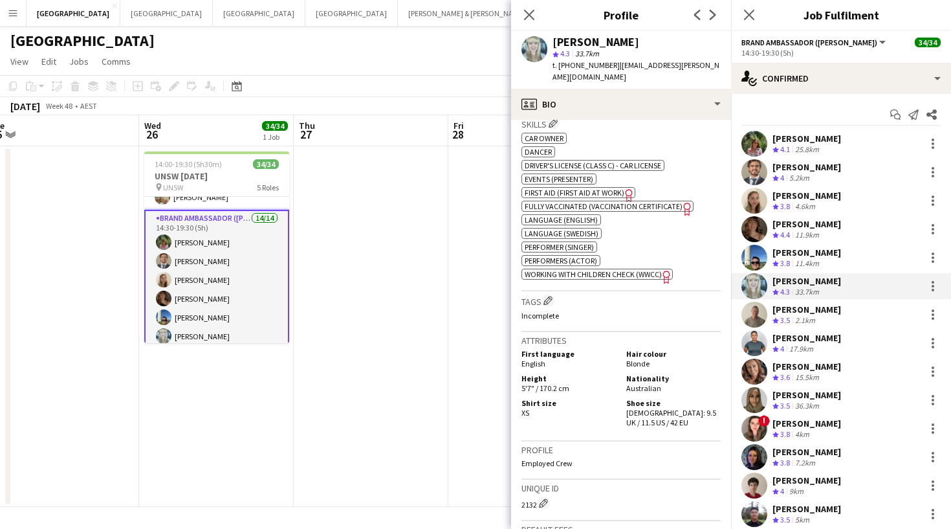
click at [782, 318] on span "3.5" at bounding box center [785, 320] width 10 height 10
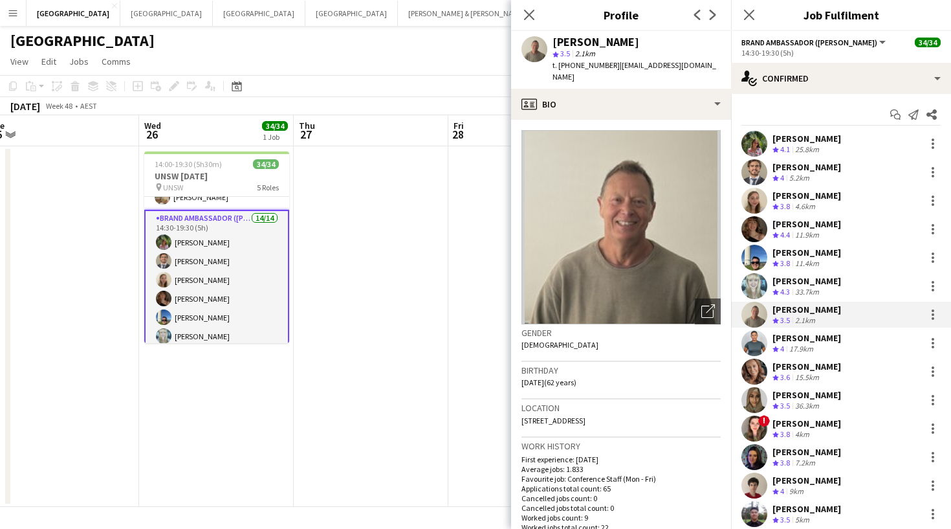
click at [565, 42] on div "Michael Katz" at bounding box center [596, 42] width 87 height 12
click at [576, 66] on span "t. +61406941083" at bounding box center [586, 65] width 67 height 10
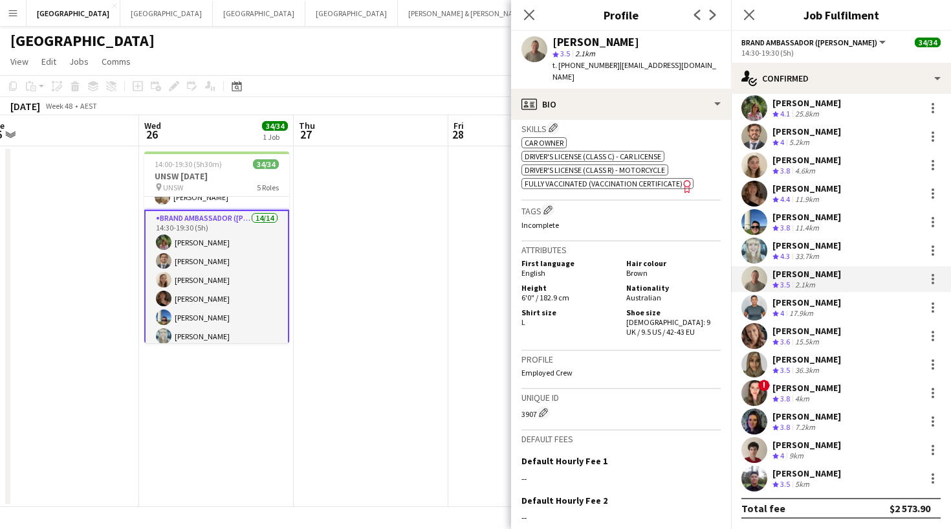
scroll to position [36, 0]
click at [793, 315] on div "17.9km" at bounding box center [801, 313] width 29 height 11
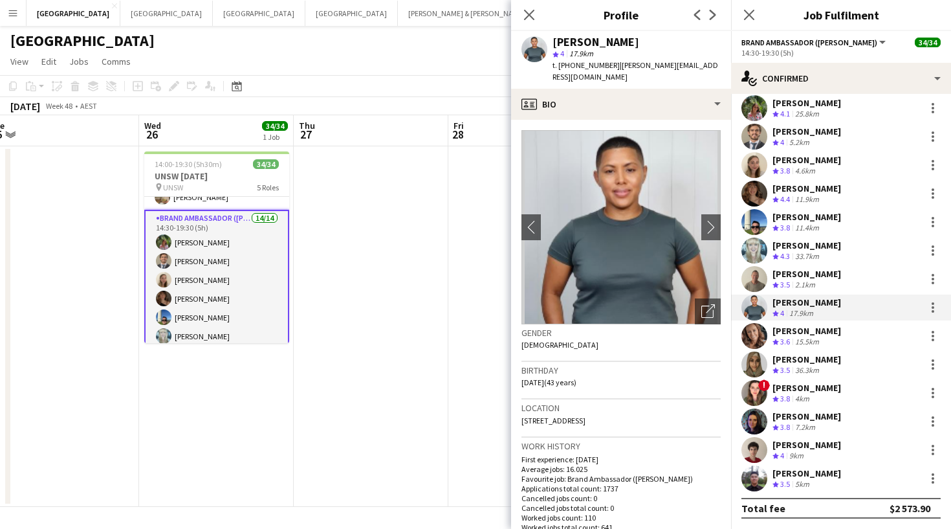
click at [593, 65] on span "t. +61433131135" at bounding box center [586, 65] width 67 height 10
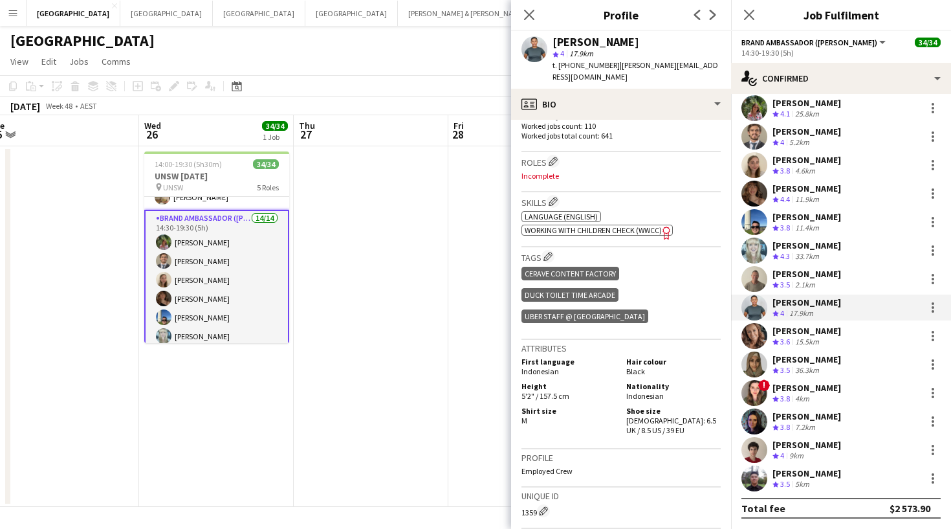
scroll to position [393, 0]
click at [825, 339] on div "Crew rating 3.6 15.5km" at bounding box center [807, 341] width 69 height 11
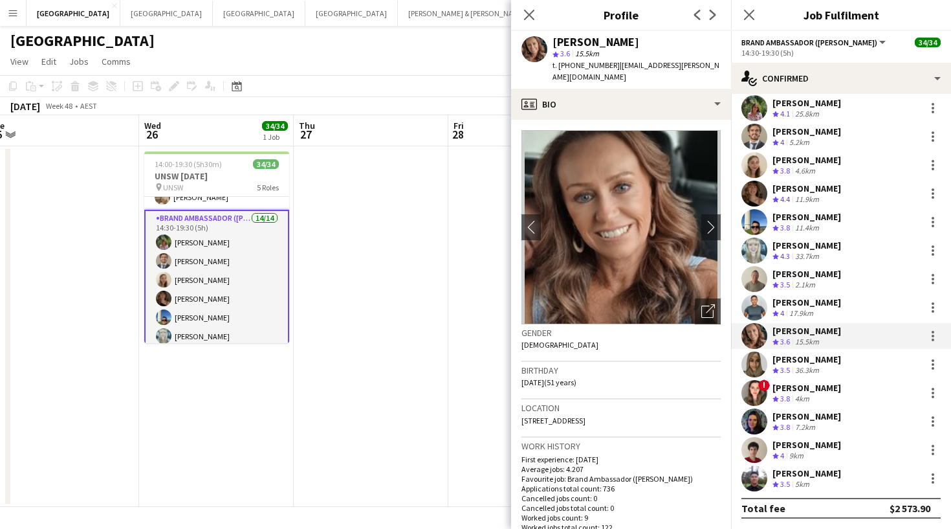
click at [580, 65] on span "t. +61417656671" at bounding box center [586, 65] width 67 height 10
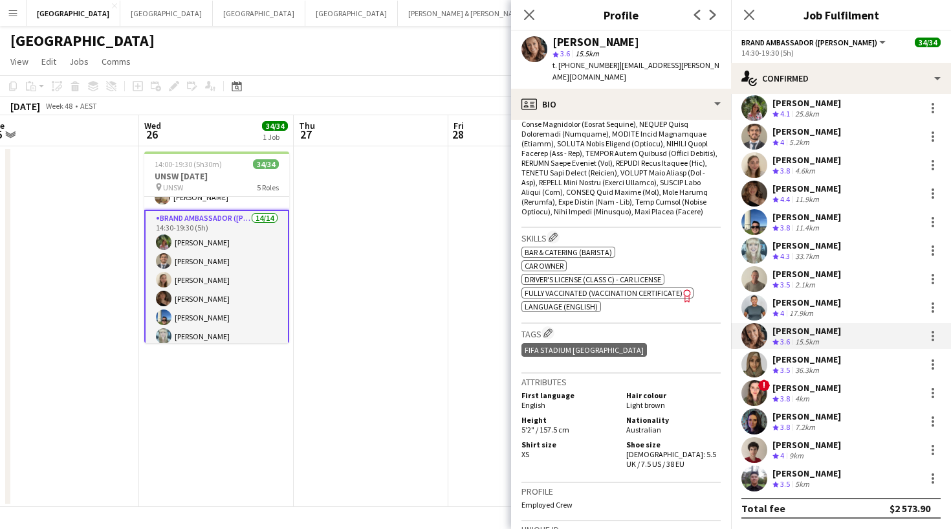
scroll to position [536, 0]
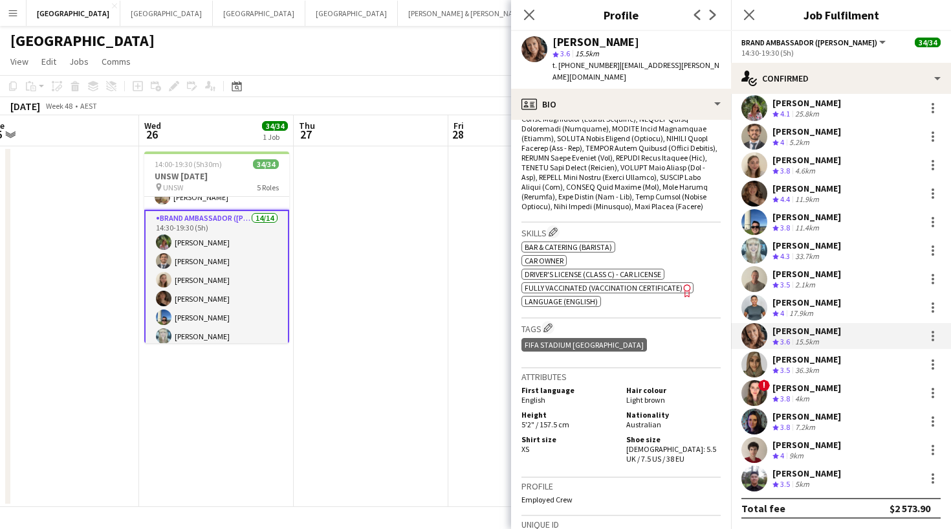
click at [795, 364] on div "Zoya Naqvi" at bounding box center [807, 359] width 69 height 12
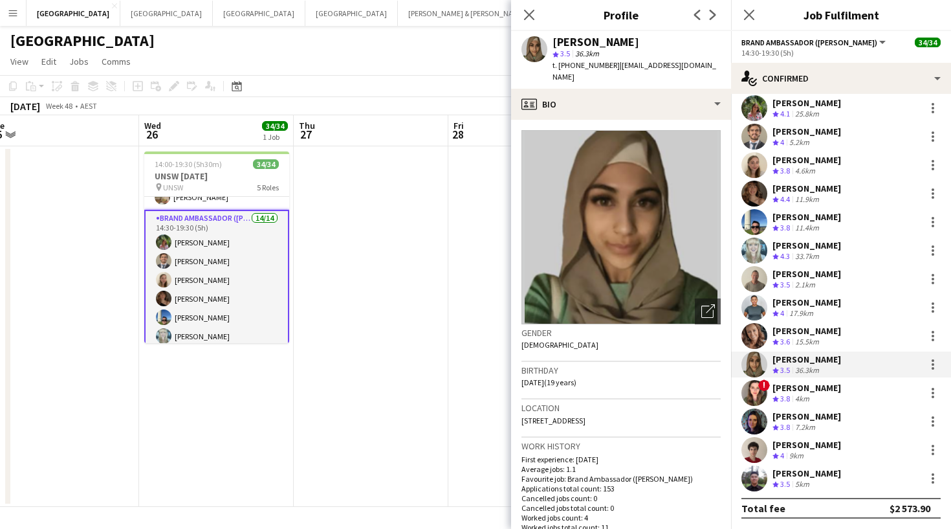
click at [573, 65] on span "t. +61410800415" at bounding box center [586, 65] width 67 height 10
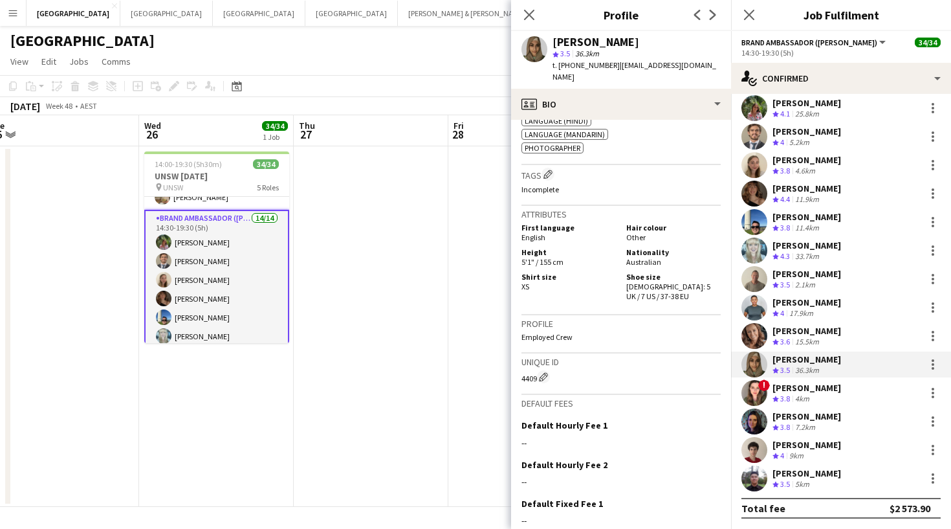
scroll to position [754, 0]
click at [796, 391] on div "Bonnie Renwick" at bounding box center [807, 388] width 69 height 12
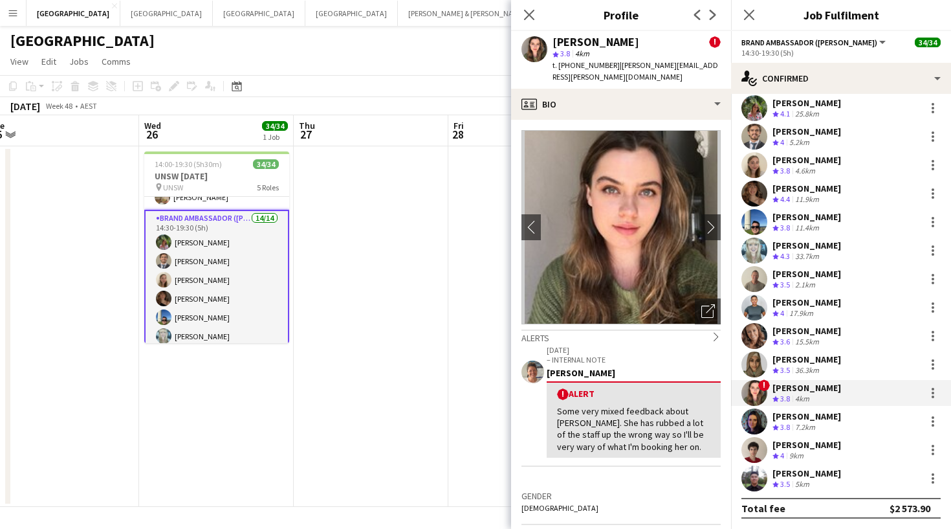
click at [579, 66] on span "t. +61429402087" at bounding box center [586, 65] width 67 height 10
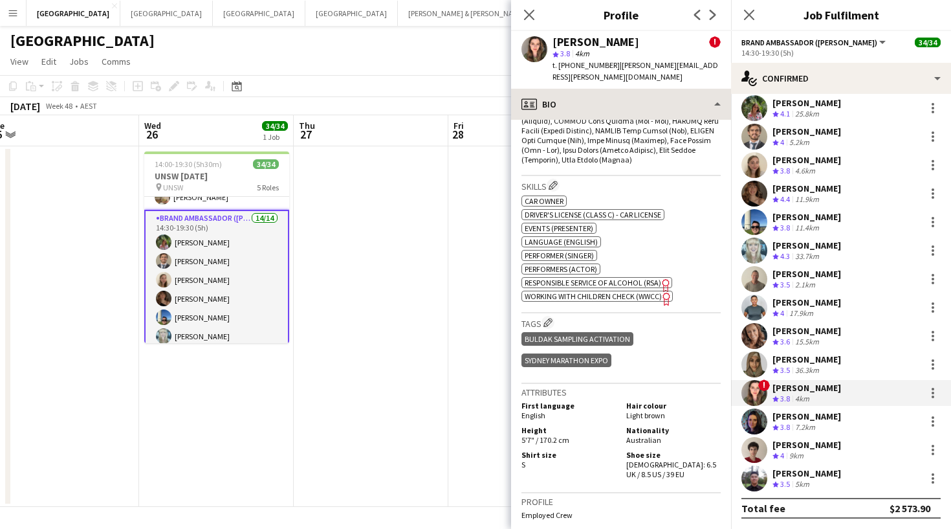
scroll to position [764, 0]
click at [805, 424] on div "7.2km" at bounding box center [805, 427] width 25 height 11
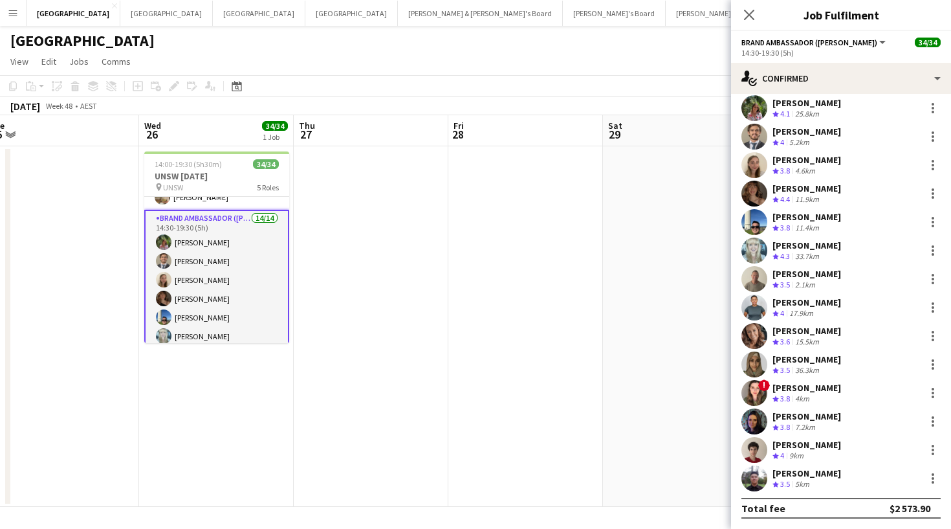
click at [803, 409] on div "Mariane Lupi Vicentini Crew rating 3.8 7.2km" at bounding box center [841, 421] width 220 height 26
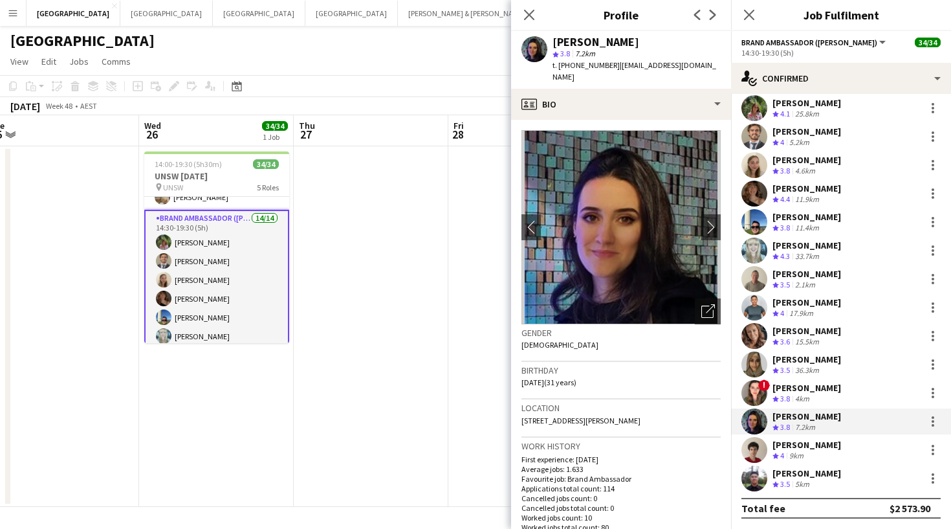
click at [581, 41] on div "Mariane Lupi Vicentini" at bounding box center [596, 42] width 87 height 12
click at [595, 64] on span "t. +610421620529" at bounding box center [586, 65] width 67 height 10
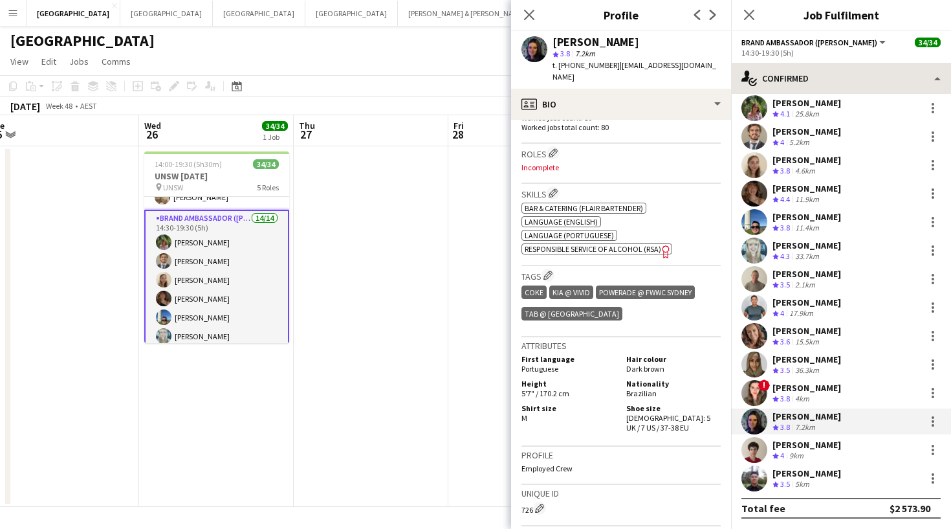
scroll to position [416, 0]
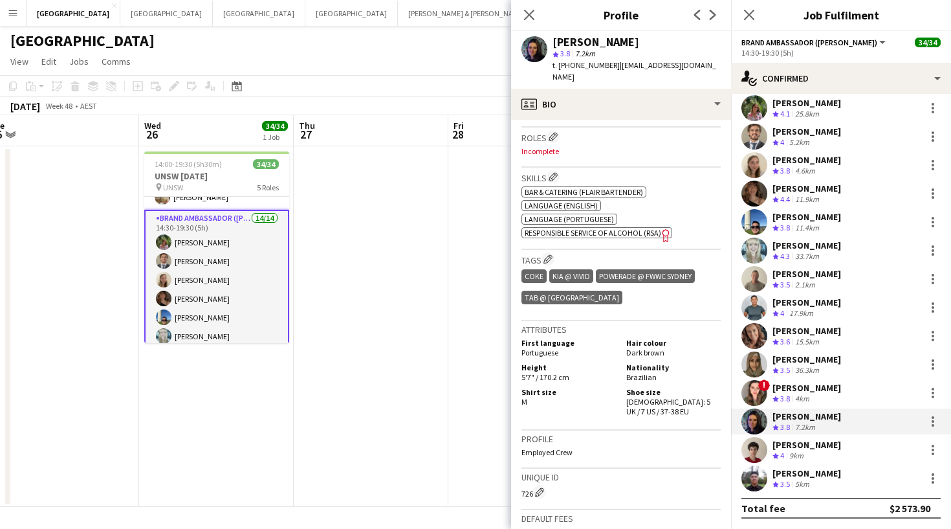
click at [788, 450] on div "9km" at bounding box center [796, 455] width 19 height 11
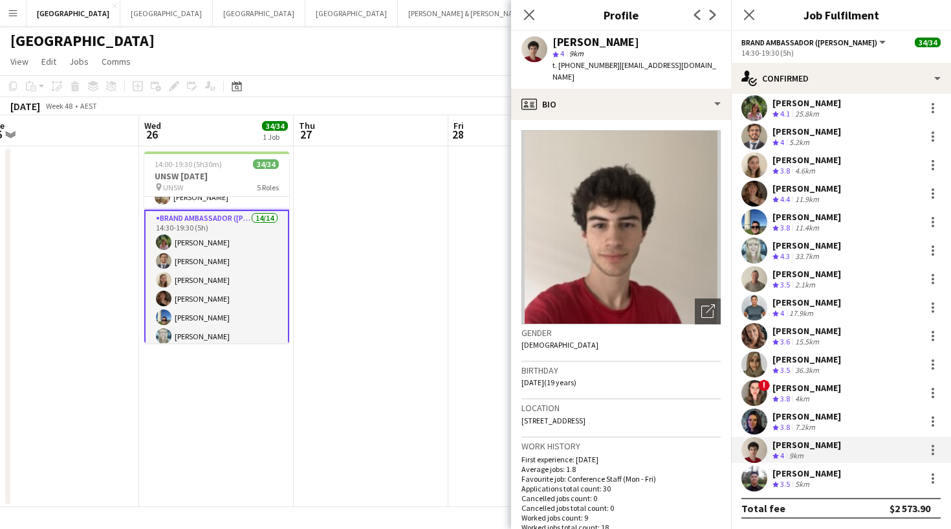
scroll to position [0, 0]
click at [587, 47] on div "Dion Bablusha" at bounding box center [596, 42] width 87 height 12
click at [578, 62] on span "t. +61403864867" at bounding box center [586, 65] width 67 height 10
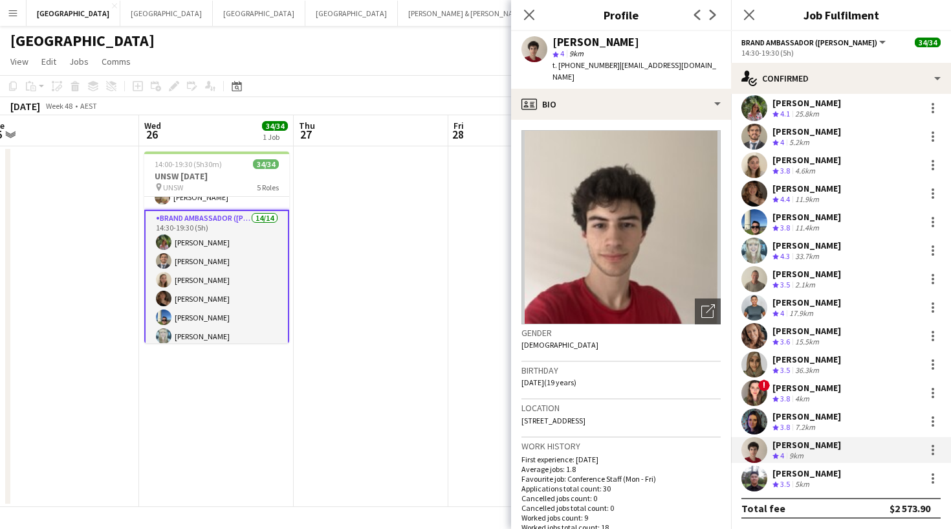
click at [578, 62] on span "t. +61403864867" at bounding box center [586, 65] width 67 height 10
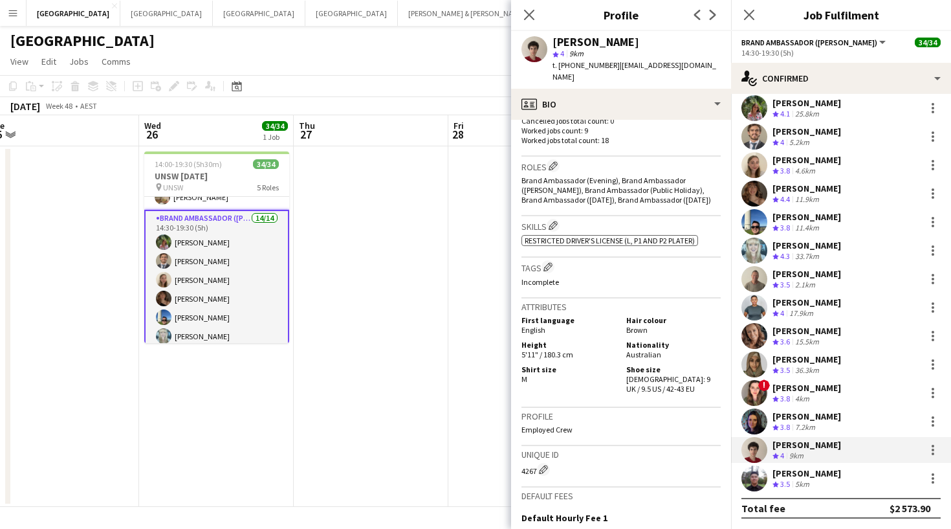
scroll to position [397, 0]
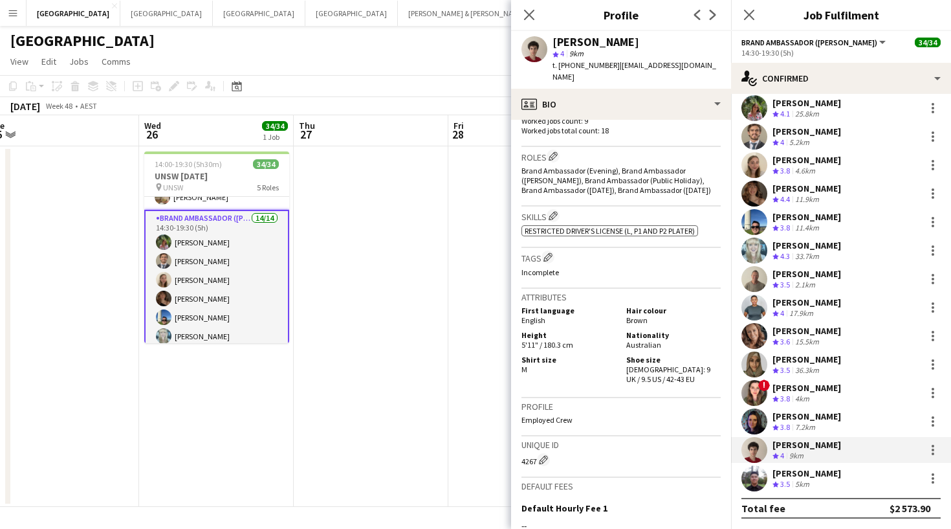
click at [809, 476] on div "Gerald Tanuwidjaja" at bounding box center [807, 473] width 69 height 12
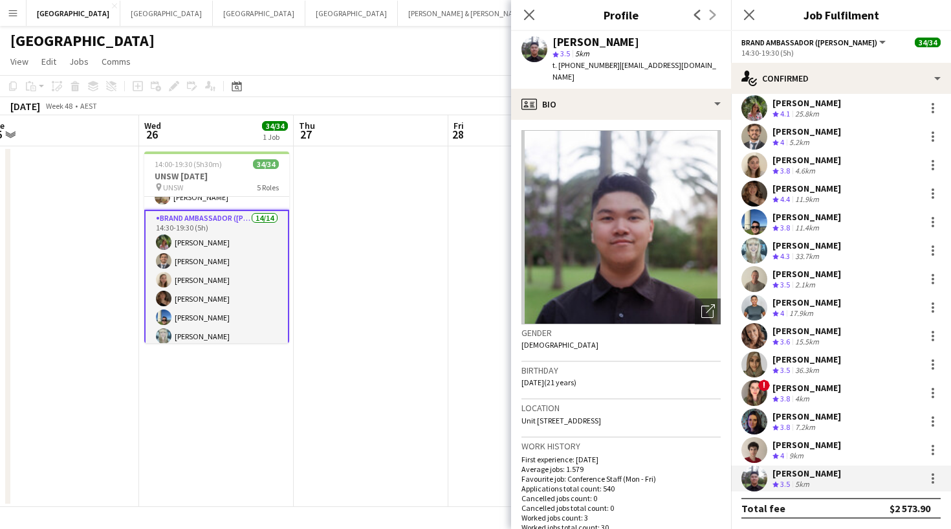
click at [585, 41] on div "Gerald Tanuwidjaja" at bounding box center [596, 42] width 87 height 12
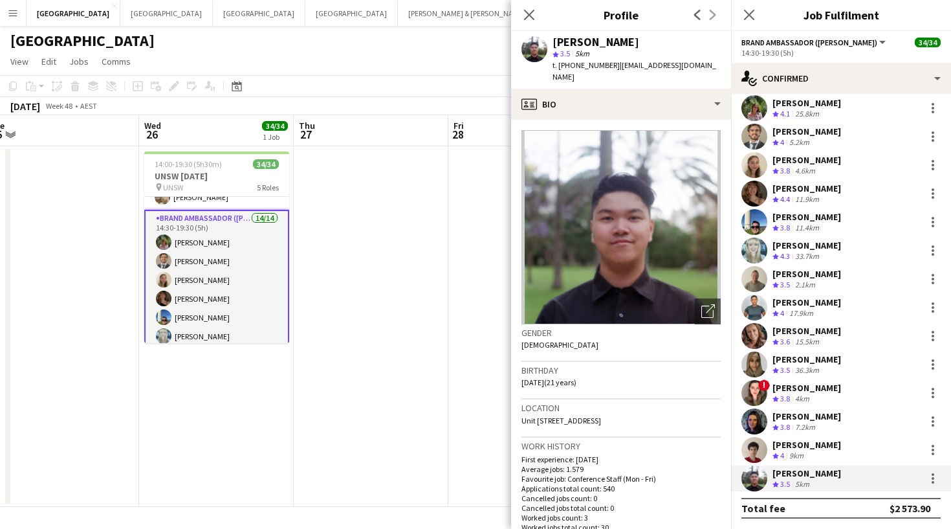
click at [576, 62] on span "t. +61424370186" at bounding box center [586, 65] width 67 height 10
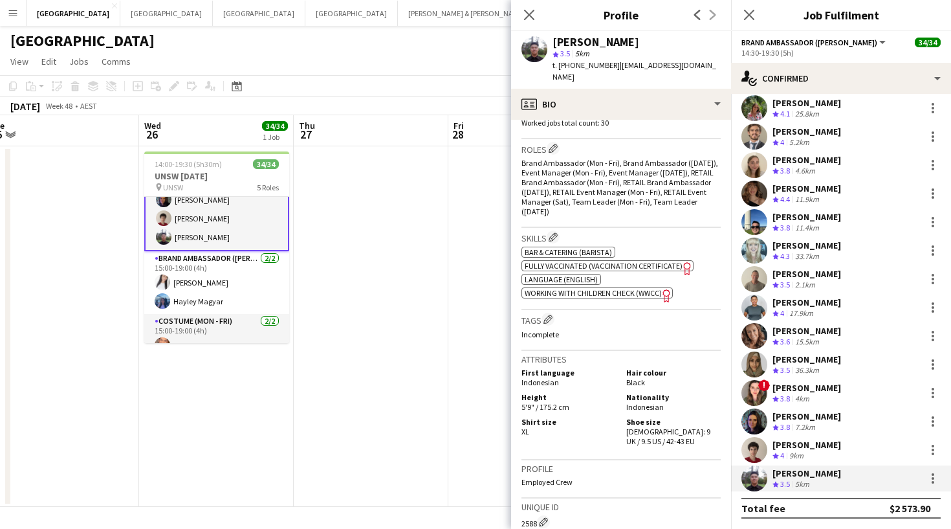
scroll to position [611, 0]
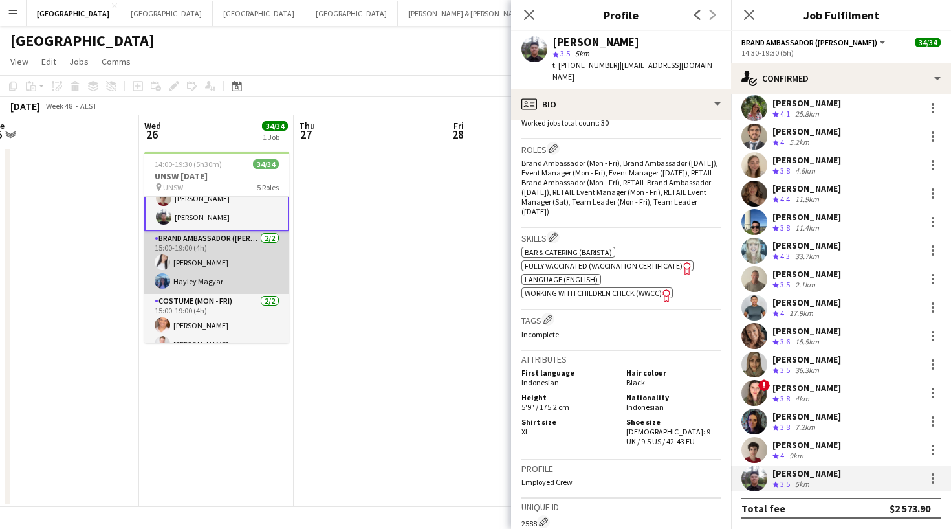
click at [215, 254] on app-card-role "Brand Ambassador (Mon - Fri) 2/2 15:00-19:00 (4h) Sharon Salamanca Hayley Magyar" at bounding box center [216, 262] width 145 height 63
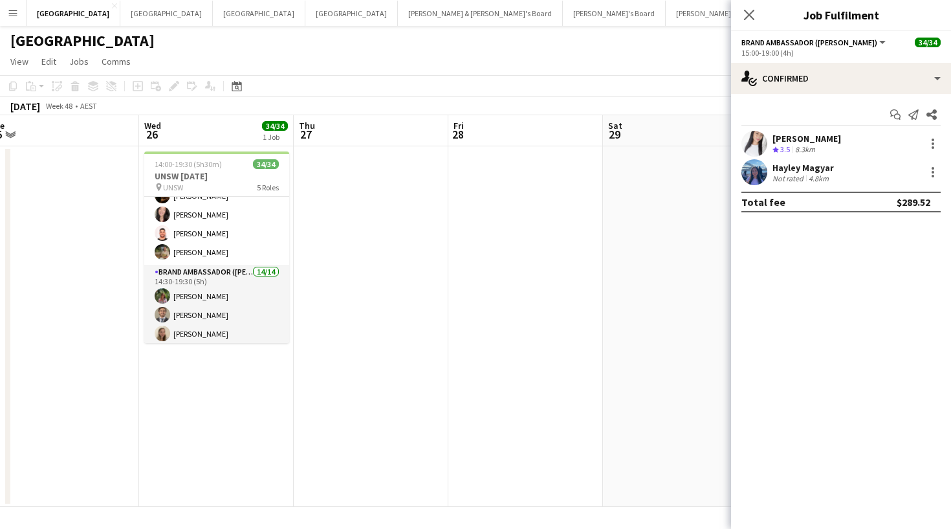
scroll to position [288, 0]
click at [810, 144] on div "8.3km" at bounding box center [805, 149] width 25 height 11
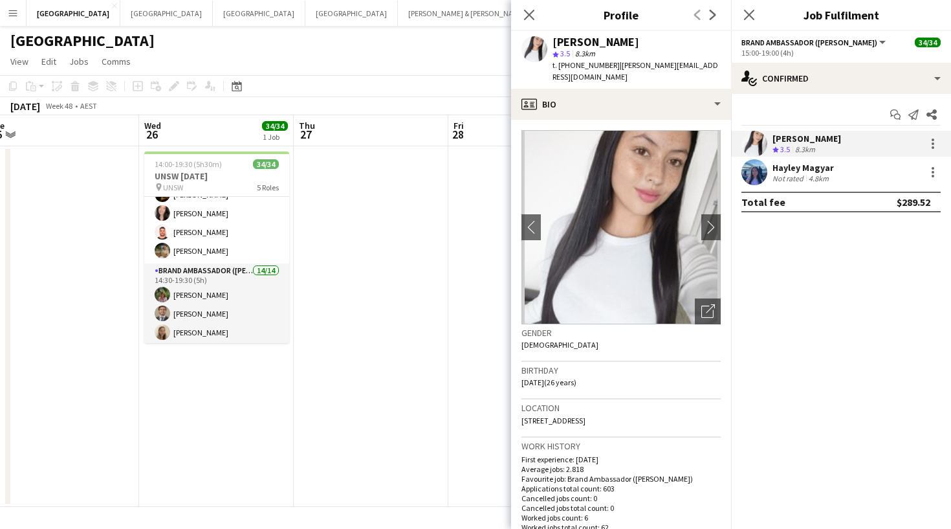
click at [589, 45] on div "Sharon Salamanca" at bounding box center [596, 42] width 87 height 12
click at [577, 62] on span "t. +61421041939" at bounding box center [586, 65] width 67 height 10
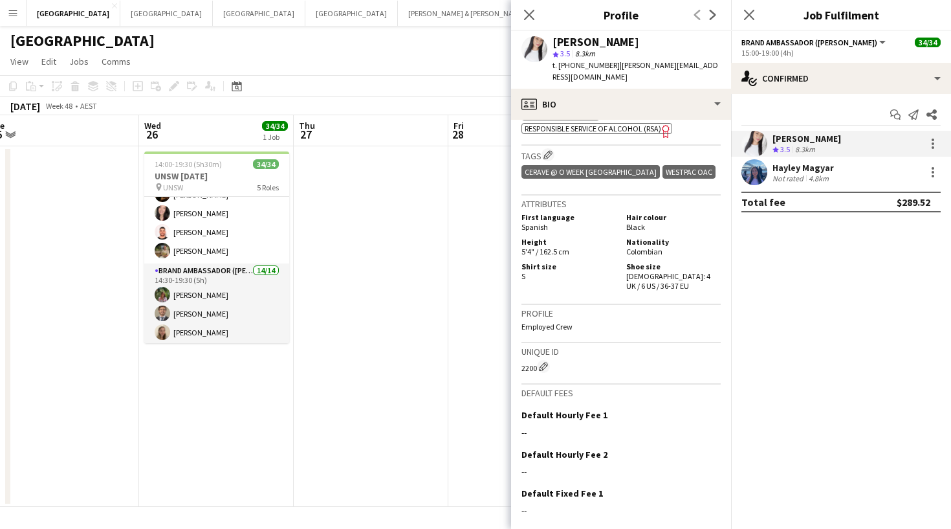
scroll to position [607, 0]
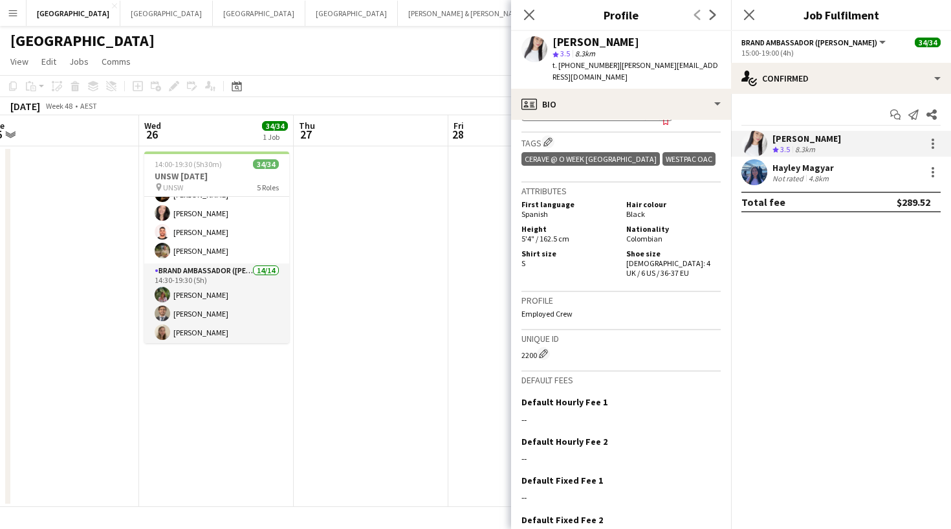
click at [787, 172] on div "Hayley Magyar" at bounding box center [803, 168] width 61 height 12
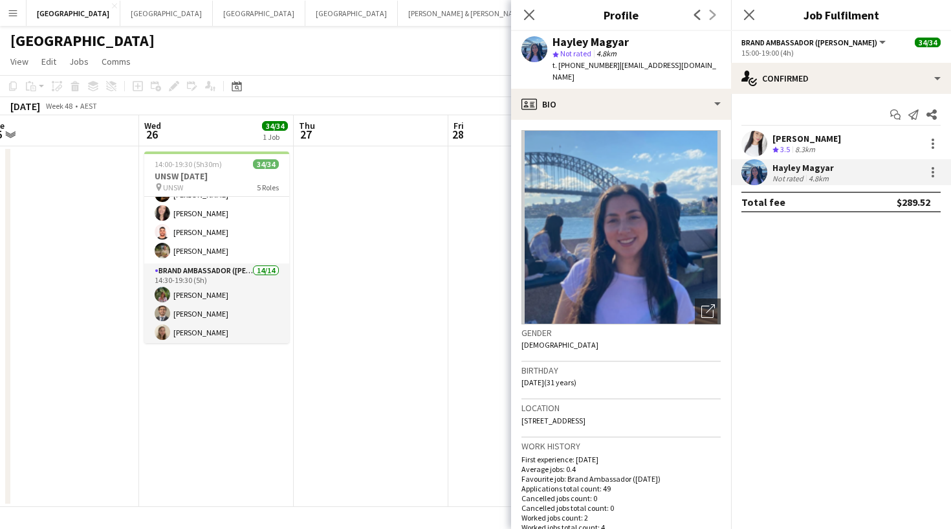
click at [592, 43] on div "Hayley Magyar" at bounding box center [591, 42] width 76 height 12
click at [583, 66] on span "t. +61477067792" at bounding box center [586, 65] width 67 height 10
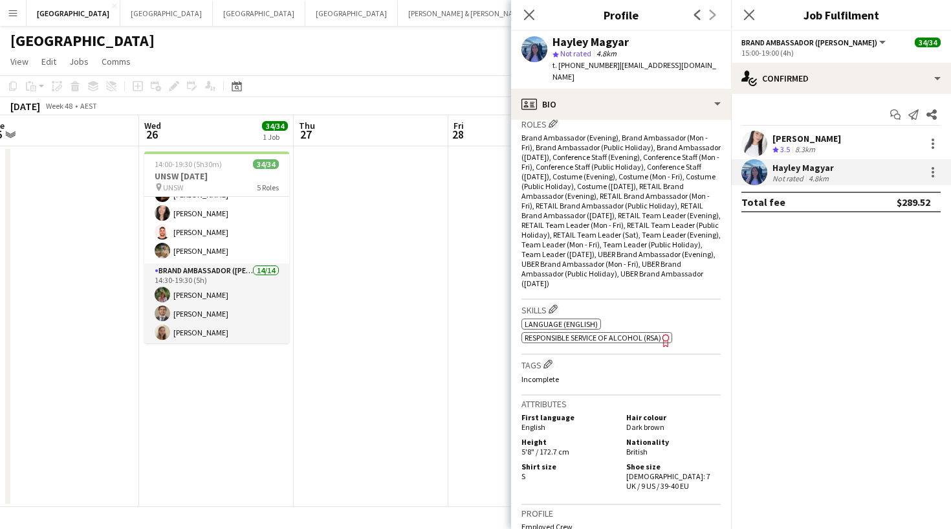
scroll to position [430, 0]
click at [746, 14] on icon "Close pop-in" at bounding box center [749, 14] width 12 height 12
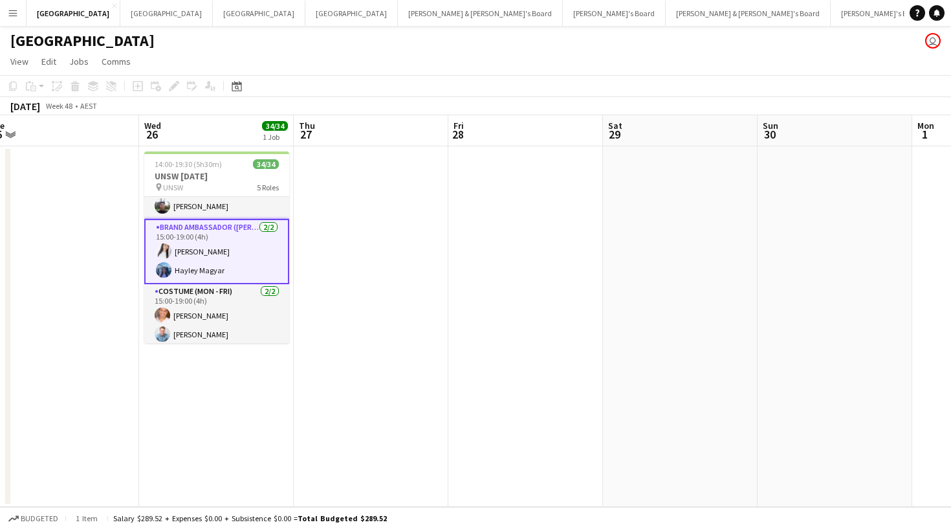
scroll to position [0, 0]
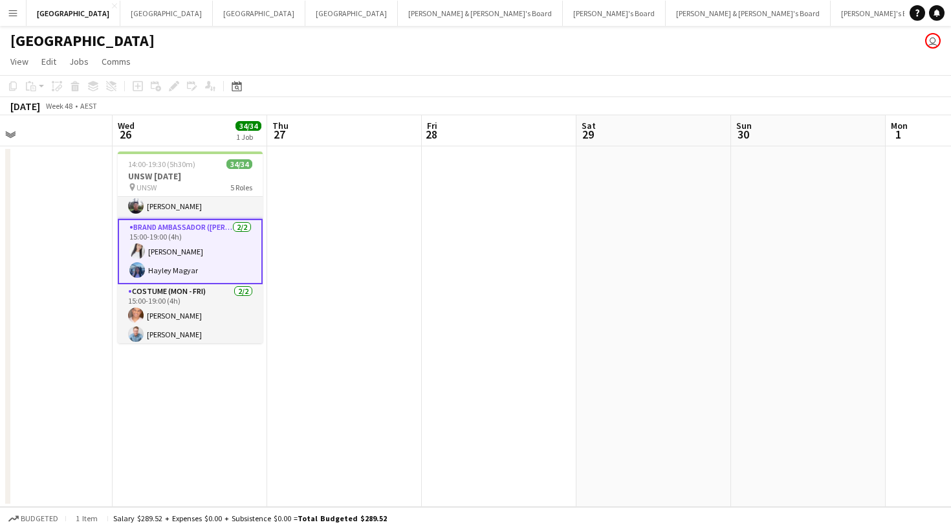
drag, startPoint x: 549, startPoint y: 266, endPoint x: 84, endPoint y: 243, distance: 465.8
click at [0, 269] on app-calendar-viewport "Sat 22 Sun 23 Mon 24 Tue 25 Wed 26 34/34 1 Job Thu 27 Fri 28 Sat 29 Sun 30 Mon …" at bounding box center [475, 310] width 951 height 391
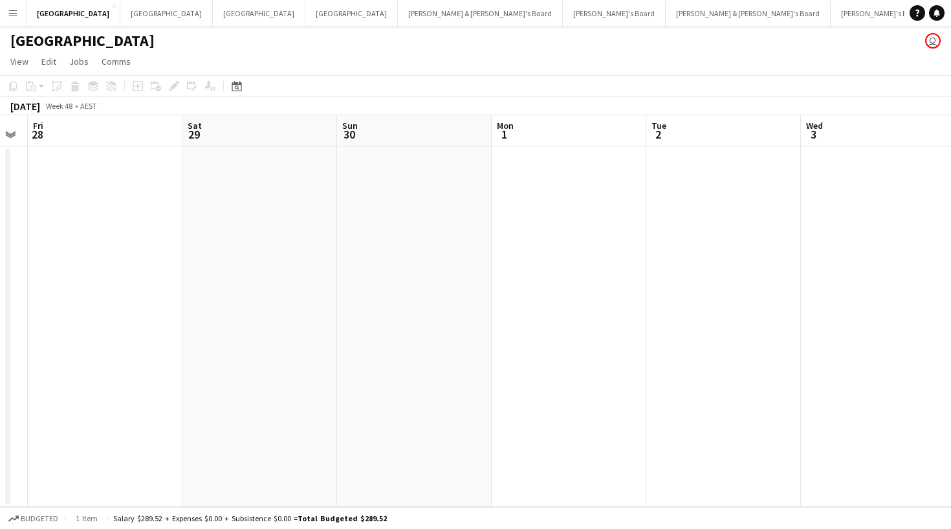
drag, startPoint x: 657, startPoint y: 261, endPoint x: 0, endPoint y: 237, distance: 657.8
click at [0, 237] on app-calendar-viewport "Tue 25 Wed 26 34/34 1 Job Thu 27 Fri 28 Sat 29 Sun 30 Mon 1 Tue 2 Wed 3 Thu 4 F…" at bounding box center [475, 310] width 951 height 391
drag, startPoint x: 609, startPoint y: 263, endPoint x: 247, endPoint y: 270, distance: 362.4
click at [246, 276] on app-calendar-viewport "Sun 30 Mon 1 Tue 2 Wed 3 Thu 4 Fri 5 Sat 6 Sun 7 Mon 8 Tue 9 Wed 10 Thu 11" at bounding box center [475, 310] width 951 height 391
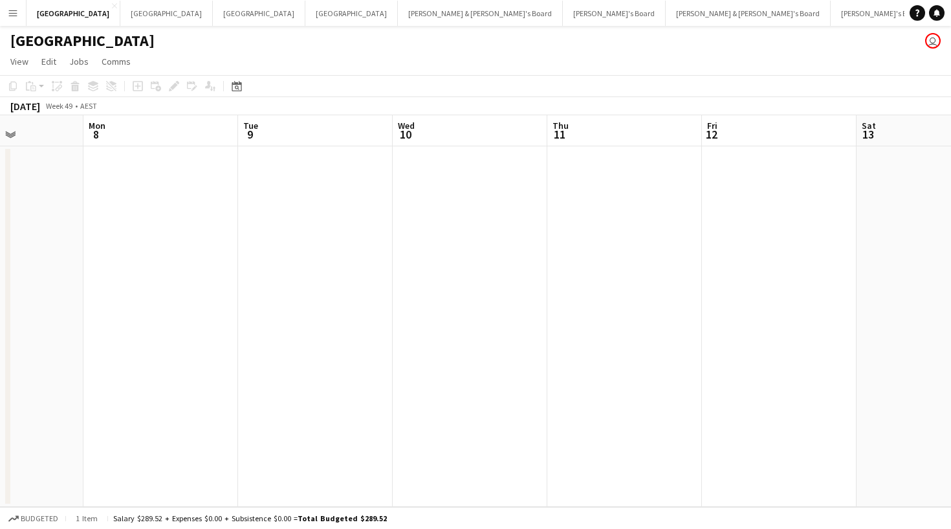
drag, startPoint x: 236, startPoint y: 272, endPoint x: 204, endPoint y: 275, distance: 32.5
click at [203, 276] on app-calendar-viewport "Thu 4 Fri 5 Sat 6 Sun 7 Mon 8 Tue 9 Wed 10 Thu 11 Fri 12 Sat 13 Sun 14 Mon 15" at bounding box center [475, 310] width 951 height 391
drag, startPoint x: 665, startPoint y: 270, endPoint x: 358, endPoint y: 273, distance: 307.3
click at [358, 274] on app-calendar-viewport "Sat 6 Sun 7 Mon 8 Tue 9 Wed 10 Thu 11 Fri 12 Sat 13 Sun 14 Mon 15 Tue 16 Wed 17" at bounding box center [475, 310] width 951 height 391
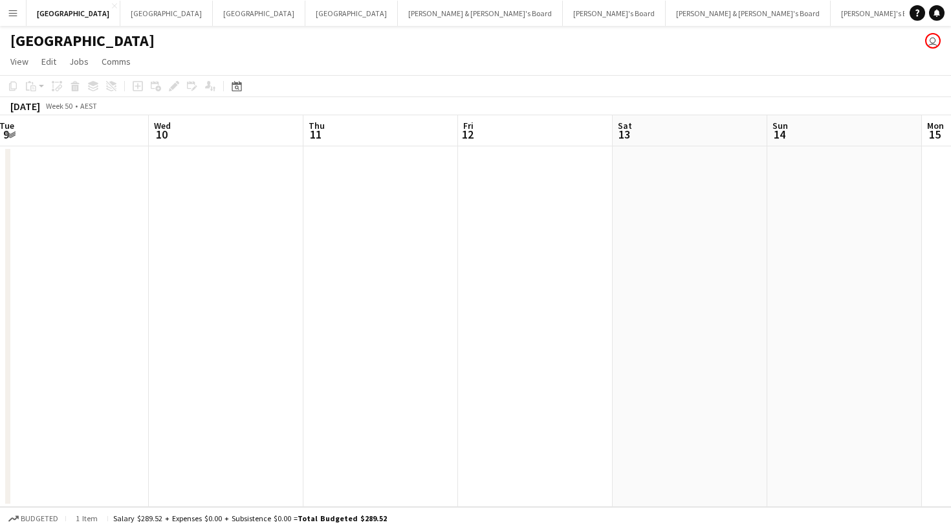
scroll to position [0, 520]
drag, startPoint x: 618, startPoint y: 253, endPoint x: 55, endPoint y: 247, distance: 562.9
click at [55, 247] on app-calendar-viewport "Wed 10 Thu 11 Fri 12 Sat 13 Sun 14 Mon 15 Tue 16 Wed 17 Thu 18 Fri 19 Sat 20 Su…" at bounding box center [475, 310] width 951 height 391
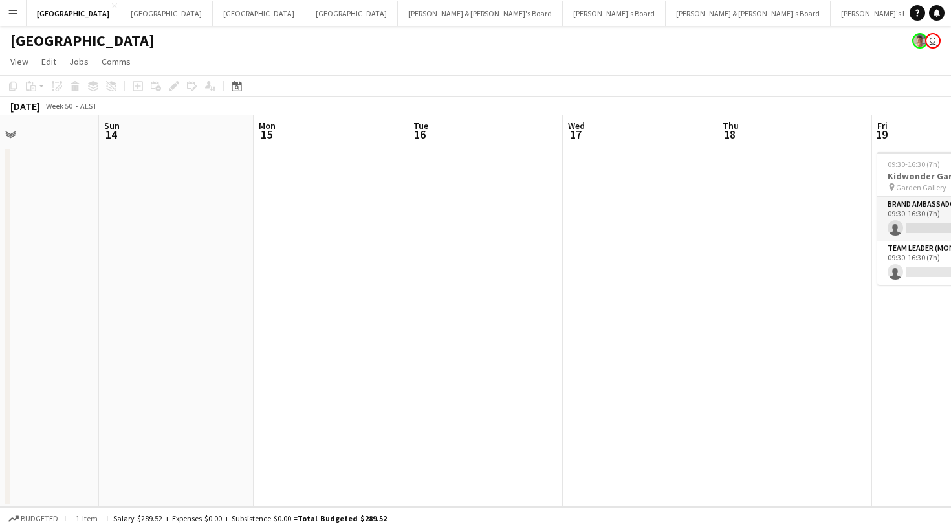
scroll to position [0, 467]
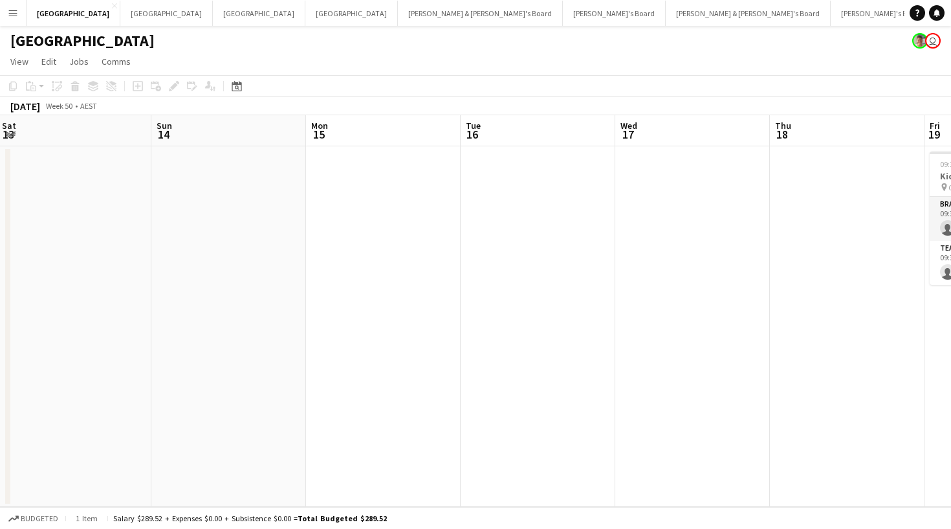
drag, startPoint x: 525, startPoint y: 262, endPoint x: 366, endPoint y: 261, distance: 158.5
click at [366, 261] on app-calendar-viewport "Wed 10 Thu 11 Fri 12 Sat 13 Sun 14 Mon 15 Tue 16 Wed 17 Thu 18 Fri 19 0/2 1 Job…" at bounding box center [475, 310] width 951 height 391
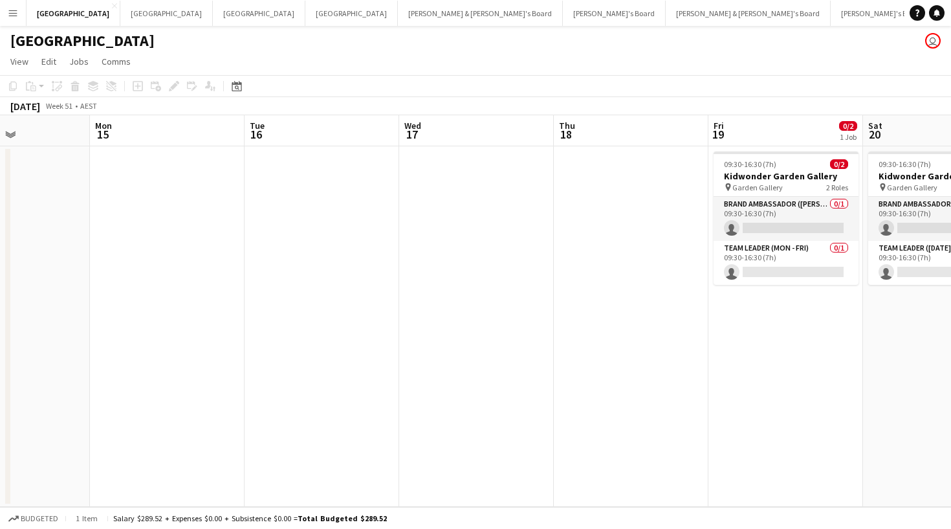
drag, startPoint x: 568, startPoint y: 291, endPoint x: 437, endPoint y: 287, distance: 130.8
click at [437, 287] on app-calendar-viewport "Fri 12 Sat 13 Sun 14 Mon 15 Tue 16 Wed 17 Thu 18 Fri 19 0/2 1 Job Sat 20 0/2 1 …" at bounding box center [475, 310] width 951 height 391
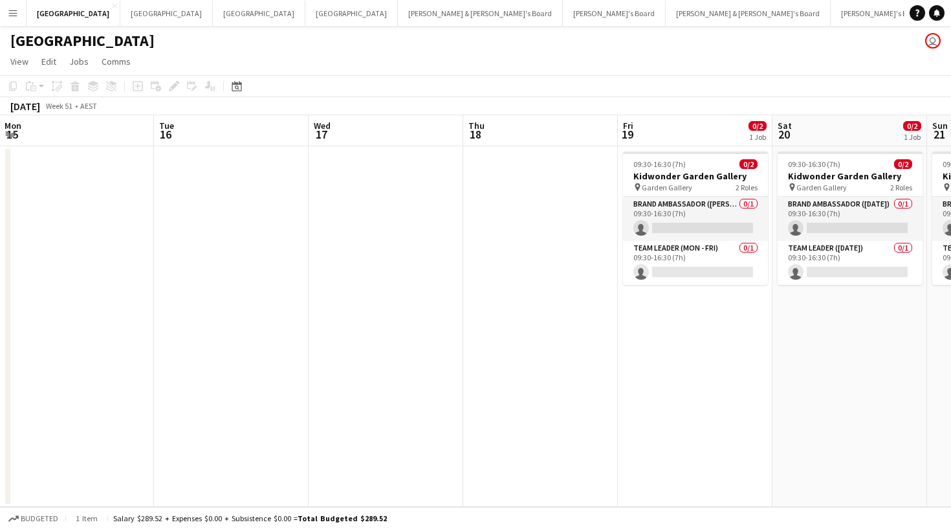
drag, startPoint x: 952, startPoint y: 366, endPoint x: 973, endPoint y: 370, distance: 21.1
click at [950, 370] on html "Menu Boards Boards Boards All jobs Status Workforce Workforce My Workforce Recr…" at bounding box center [475, 264] width 951 height 529
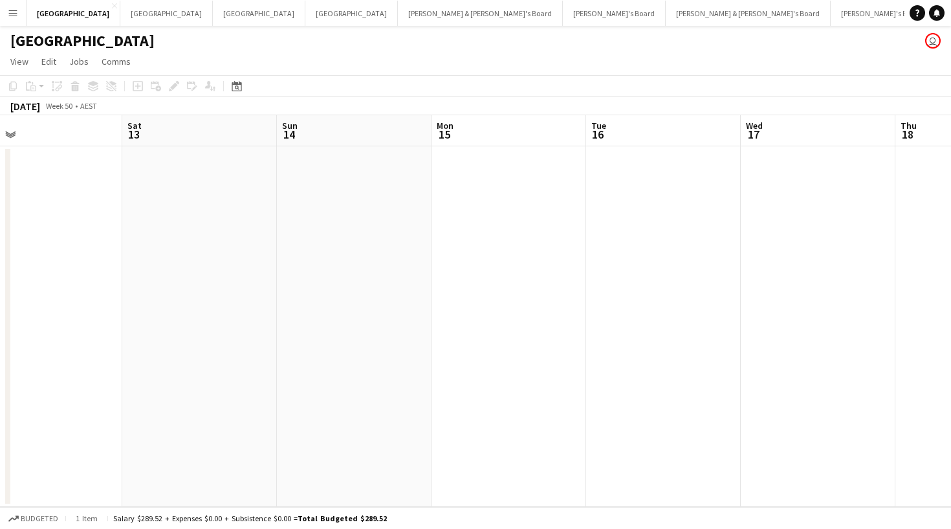
drag, startPoint x: 218, startPoint y: 267, endPoint x: 630, endPoint y: 328, distance: 416.6
click at [630, 328] on app-calendar-viewport "Wed 10 Thu 11 Fri 12 Sat 13 Sun 14 Mon 15 Tue 16 Wed 17 Thu 18 Fri 19 0/2 1 Job…" at bounding box center [475, 310] width 951 height 391
drag, startPoint x: 851, startPoint y: 421, endPoint x: 787, endPoint y: 411, distance: 64.8
click at [831, 417] on app-calendar-viewport "Sun 7 Mon 8 Tue 9 Wed 10 Thu 11 Fri 12 Sat 13 Sun 14 Mon 15 Tue 16 Wed 17 Thu 18" at bounding box center [475, 310] width 951 height 391
drag, startPoint x: 637, startPoint y: 404, endPoint x: 532, endPoint y: 390, distance: 105.1
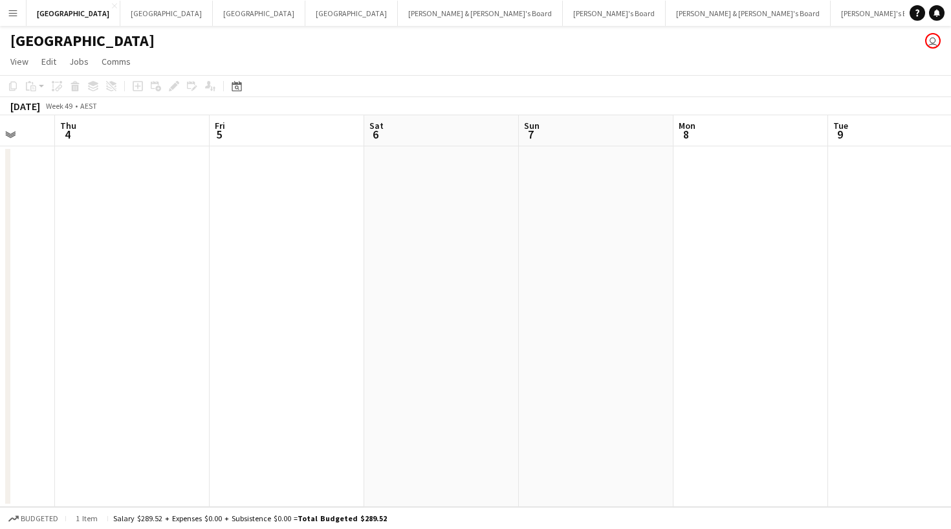
click at [716, 412] on app-calendar-viewport "Mon 1 Tue 2 Wed 3 Thu 4 Fri 5 Sat 6 Sun 7 Mon 8 Tue 9 Wed 10 Thu 11 Fri 12" at bounding box center [475, 310] width 951 height 391
drag, startPoint x: 328, startPoint y: 347, endPoint x: 681, endPoint y: 356, distance: 353.4
click at [774, 373] on app-calendar-viewport "Mon 1 Tue 2 Wed 3 Thu 4 Fri 5 Sat 6 Sun 7 Mon 8 Tue 9 Wed 10 Thu 11 Fri 12" at bounding box center [475, 310] width 951 height 391
drag, startPoint x: 105, startPoint y: 278, endPoint x: 872, endPoint y: 371, distance: 771.6
click at [883, 371] on app-calendar-viewport "Fri 28 Sat 29 Sun 30 Mon 1 Tue 2 Wed 3 Thu 4 Fri 5 Sat 6 Sun 7 Mon 8 Tue 9" at bounding box center [475, 310] width 951 height 391
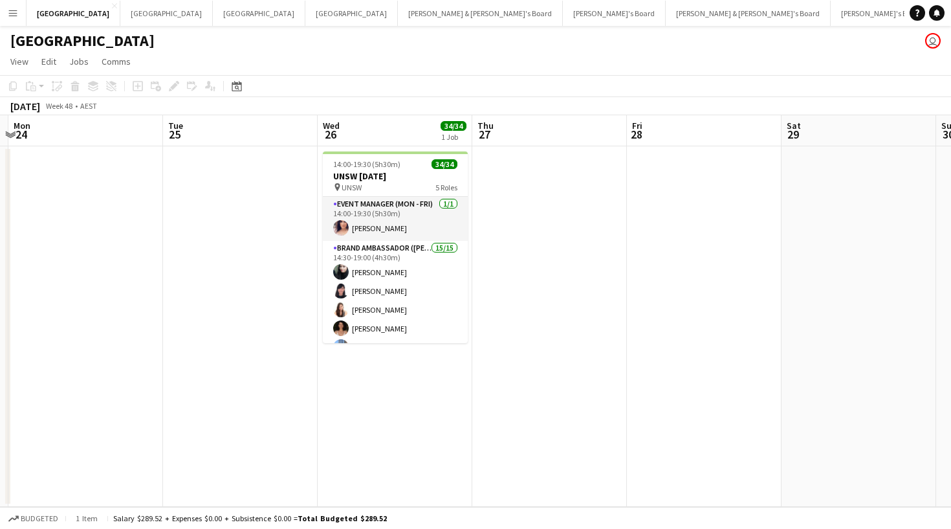
scroll to position [0, 340]
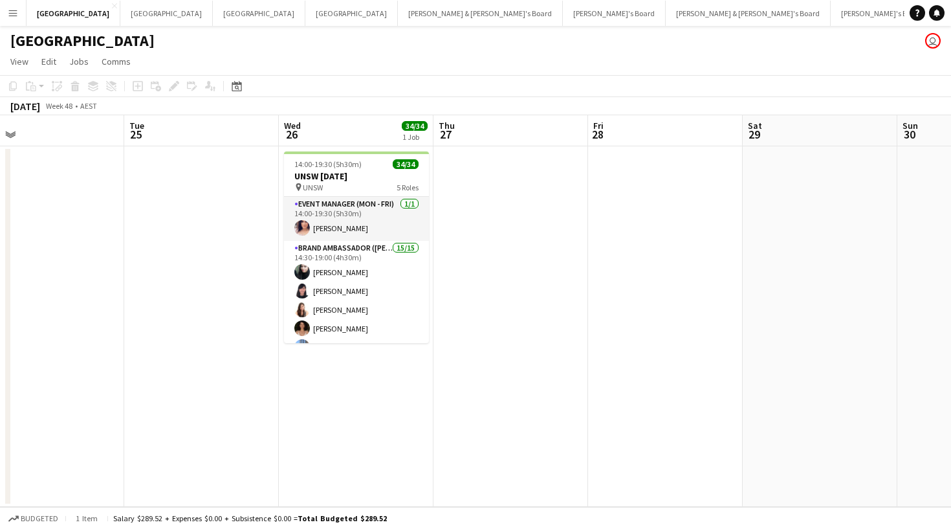
drag, startPoint x: 455, startPoint y: 347, endPoint x: 571, endPoint y: 357, distance: 116.2
click at [571, 357] on app-calendar-viewport "Sat 22 Sun 23 Mon 24 Tue 25 Wed 26 34/34 1 Job Thu 27 Fri 28 Sat 29 Sun 30 Mon …" at bounding box center [475, 310] width 951 height 391
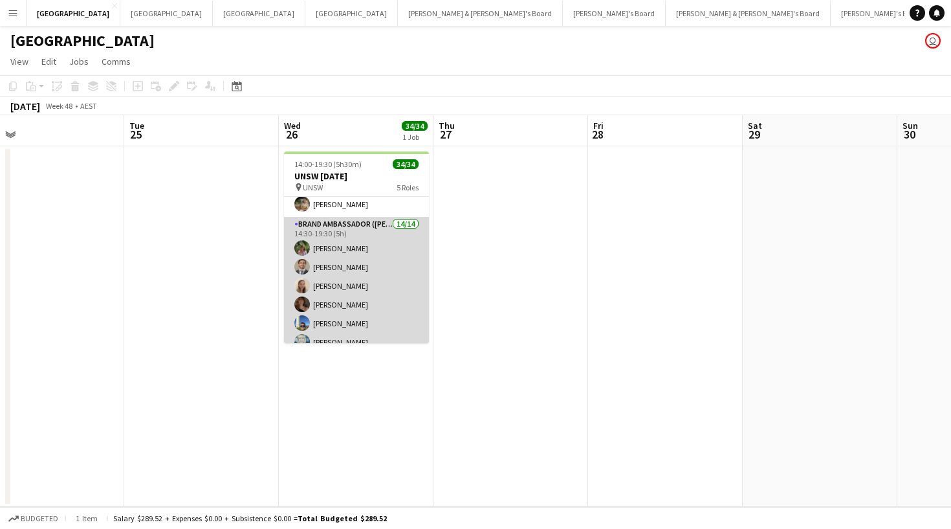
scroll to position [620, 0]
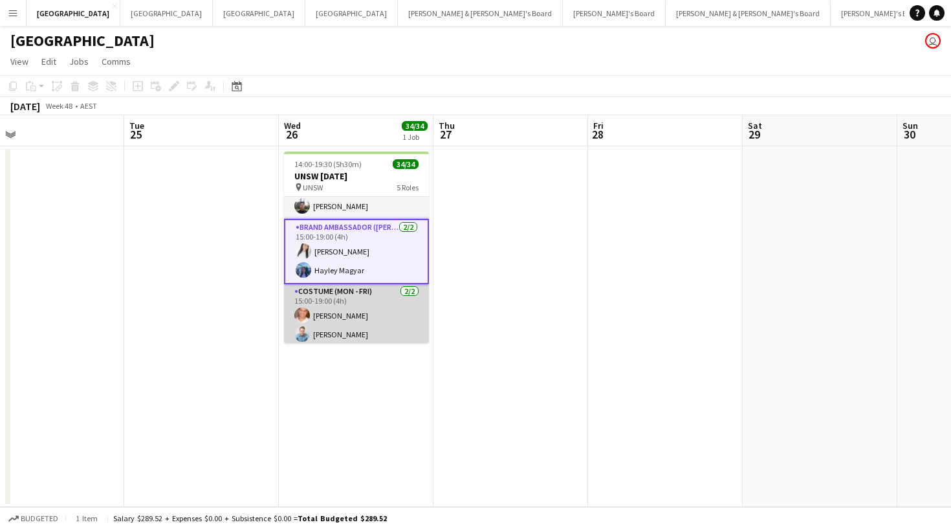
click at [340, 298] on app-card-role "Costume (Mon - Fri) 2/2 15:00-19:00 (4h) Sean Perez Blake Feltis" at bounding box center [356, 315] width 145 height 63
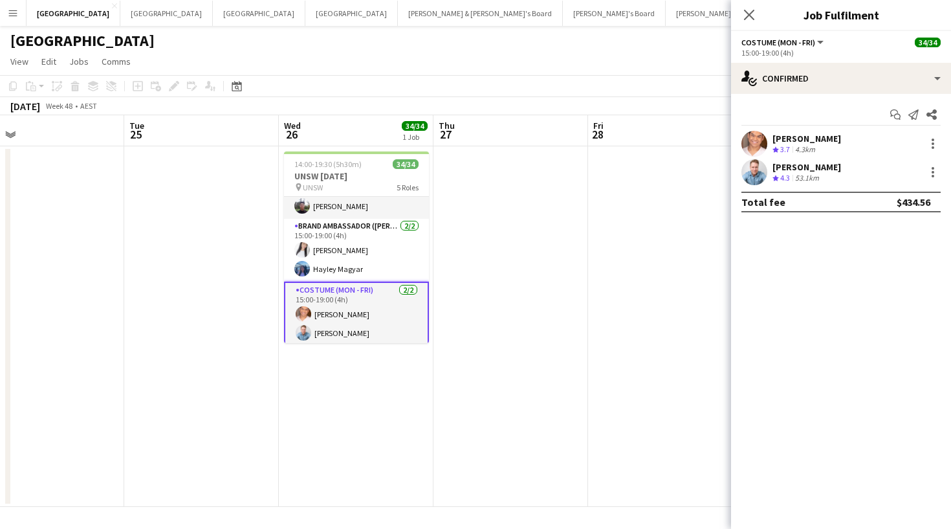
click at [803, 138] on div "Sean Perez" at bounding box center [807, 139] width 69 height 12
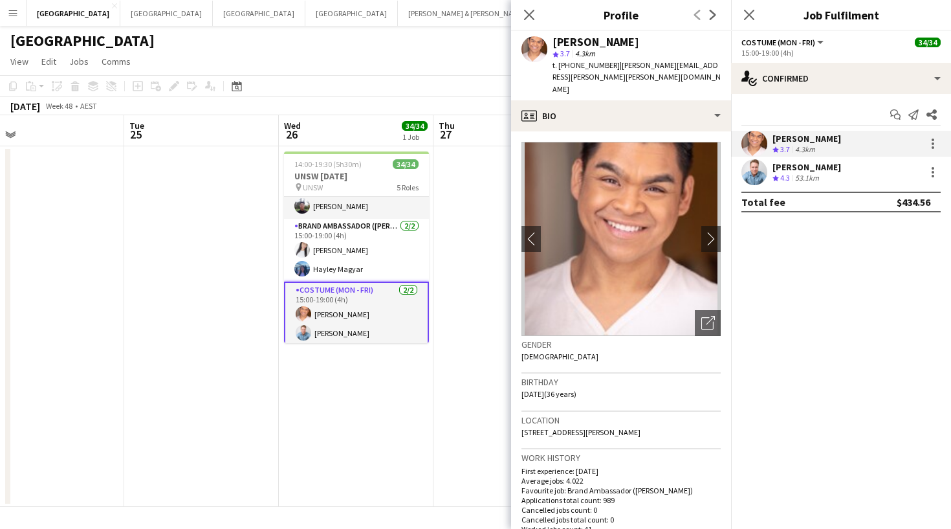
click at [579, 63] on span "t. +61433389177" at bounding box center [586, 65] width 67 height 10
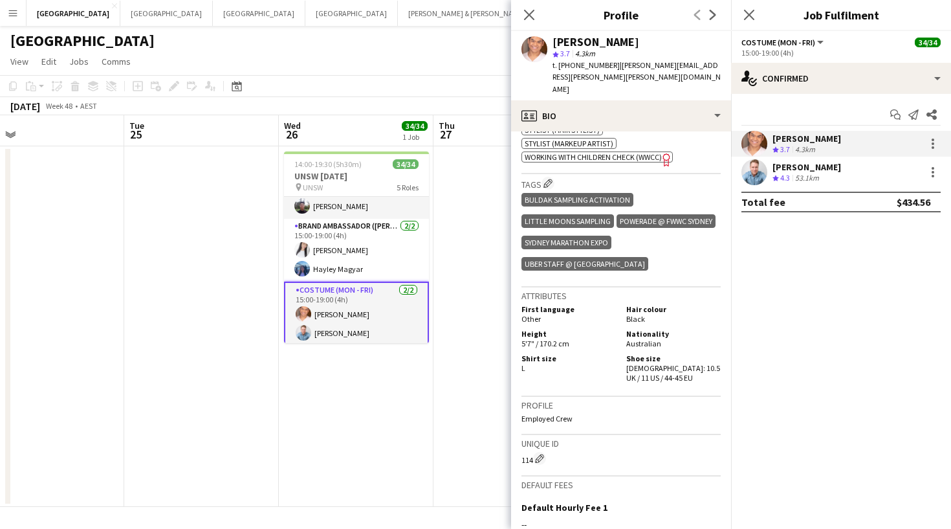
scroll to position [917, 0]
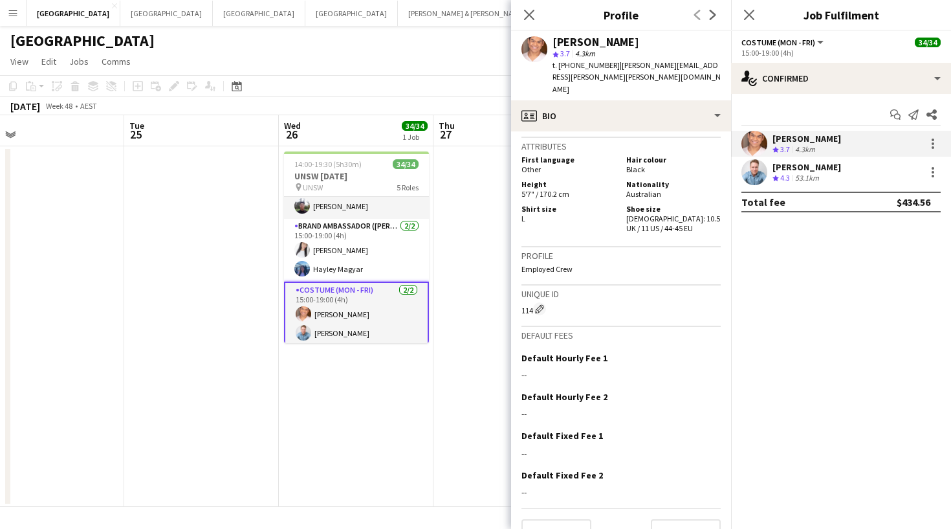
click at [811, 170] on div "Blake Feltis" at bounding box center [807, 167] width 69 height 12
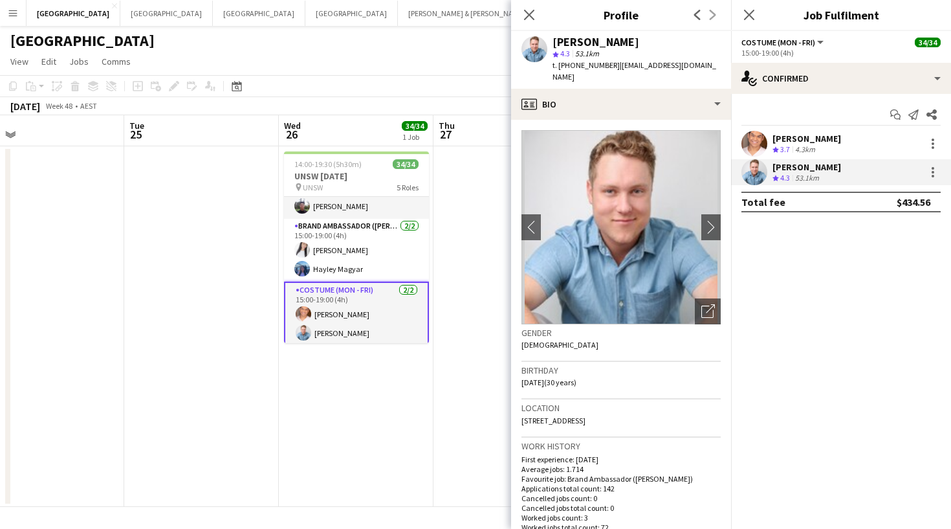
click at [578, 39] on div "Blake Feltis" at bounding box center [596, 42] width 87 height 12
click at [578, 63] on span "t. +610450351672" at bounding box center [586, 65] width 67 height 10
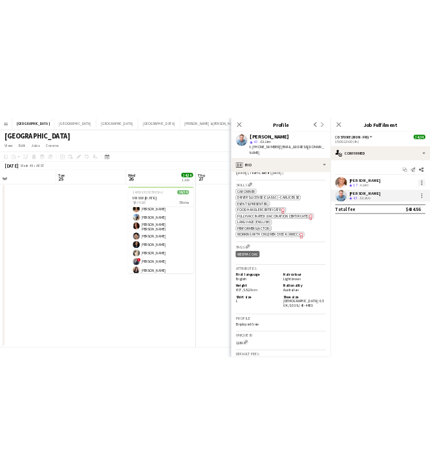
scroll to position [0, 0]
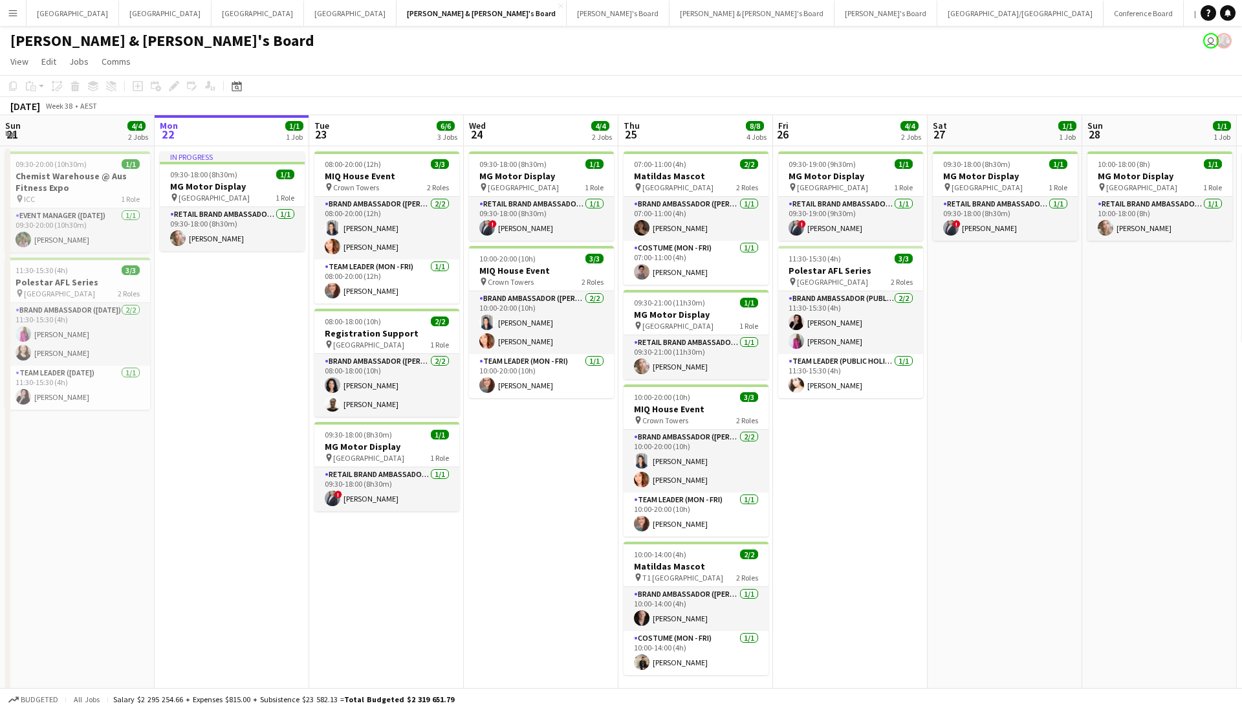
scroll to position [3, 0]
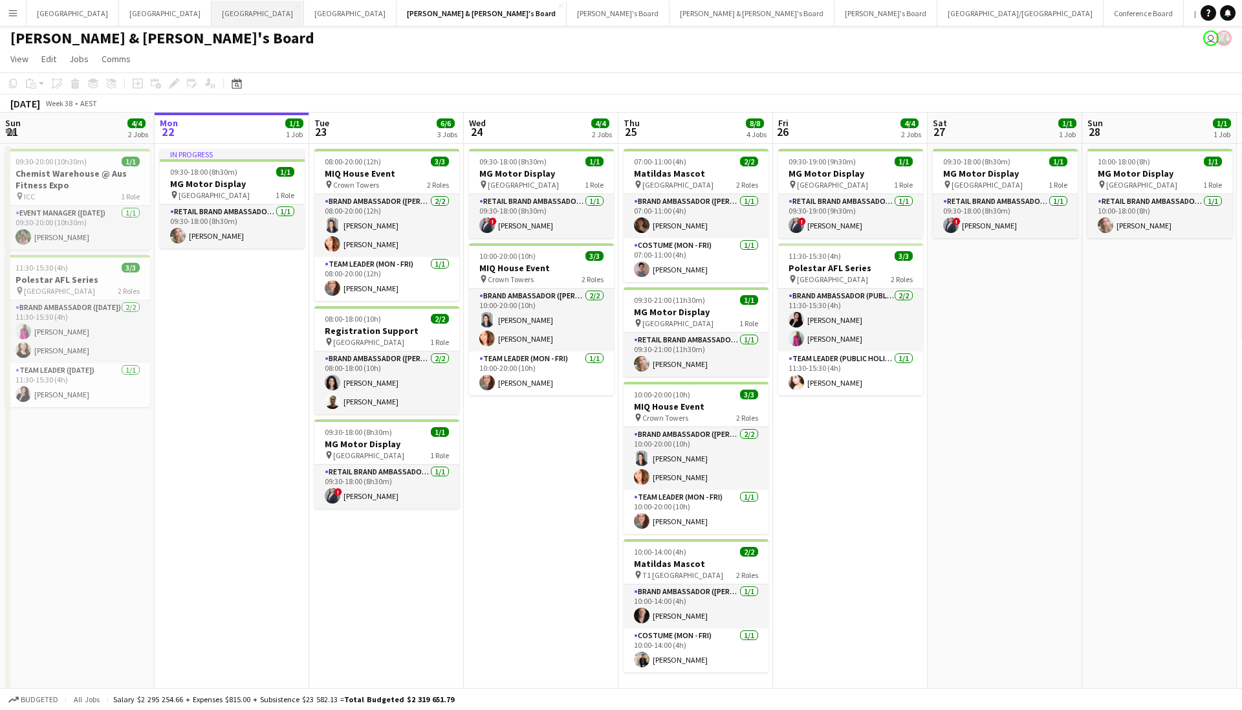
click at [212, 25] on button "Adelaide Close" at bounding box center [258, 13] width 93 height 25
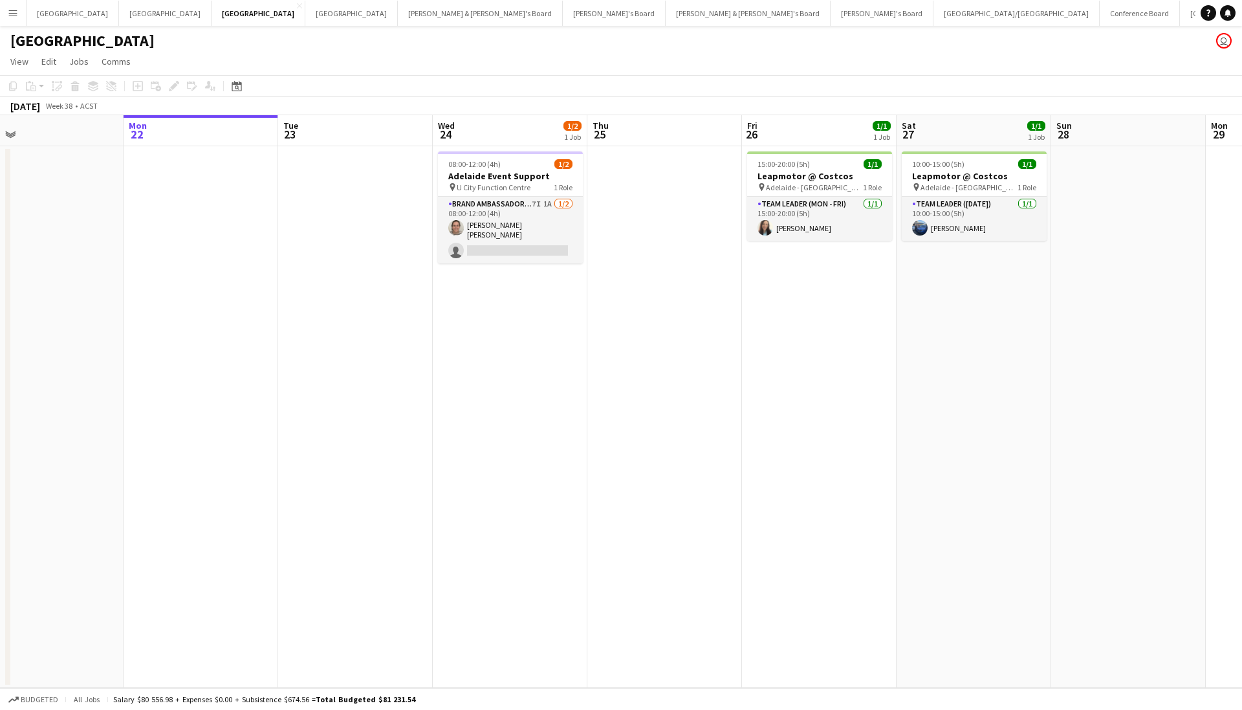
scroll to position [0, 366]
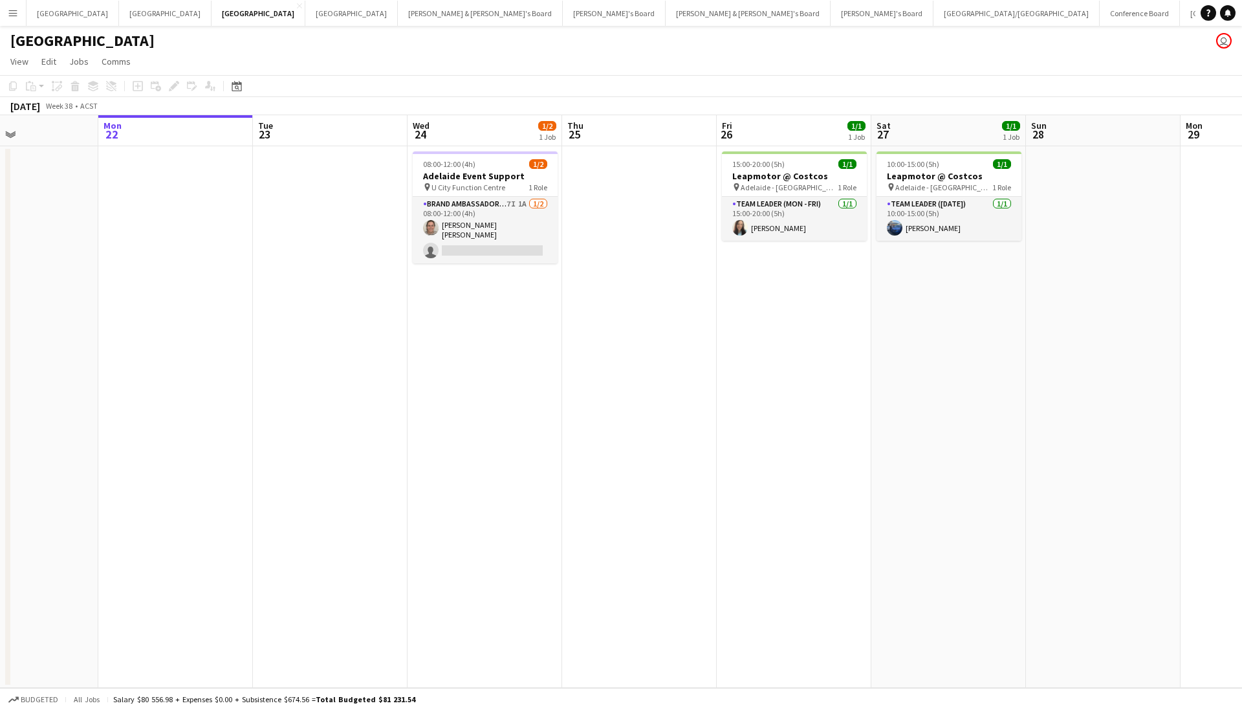
drag, startPoint x: 792, startPoint y: 373, endPoint x: 736, endPoint y: 370, distance: 56.3
click at [736, 370] on app-calendar-viewport "Fri 19 1/1 1 Job Sat 20 1/1 1 Job Sun 21 Mon 22 Tue 23 Wed 24 1/2 1 Job Thu 25 …" at bounding box center [621, 401] width 1242 height 573
click at [932, 360] on app-date-cell "10:00-15:00 (5h) 1/1 Leapmotor @ Costcos pin Adelaide - SA 1 Role Team Leader (…" at bounding box center [949, 417] width 155 height 542
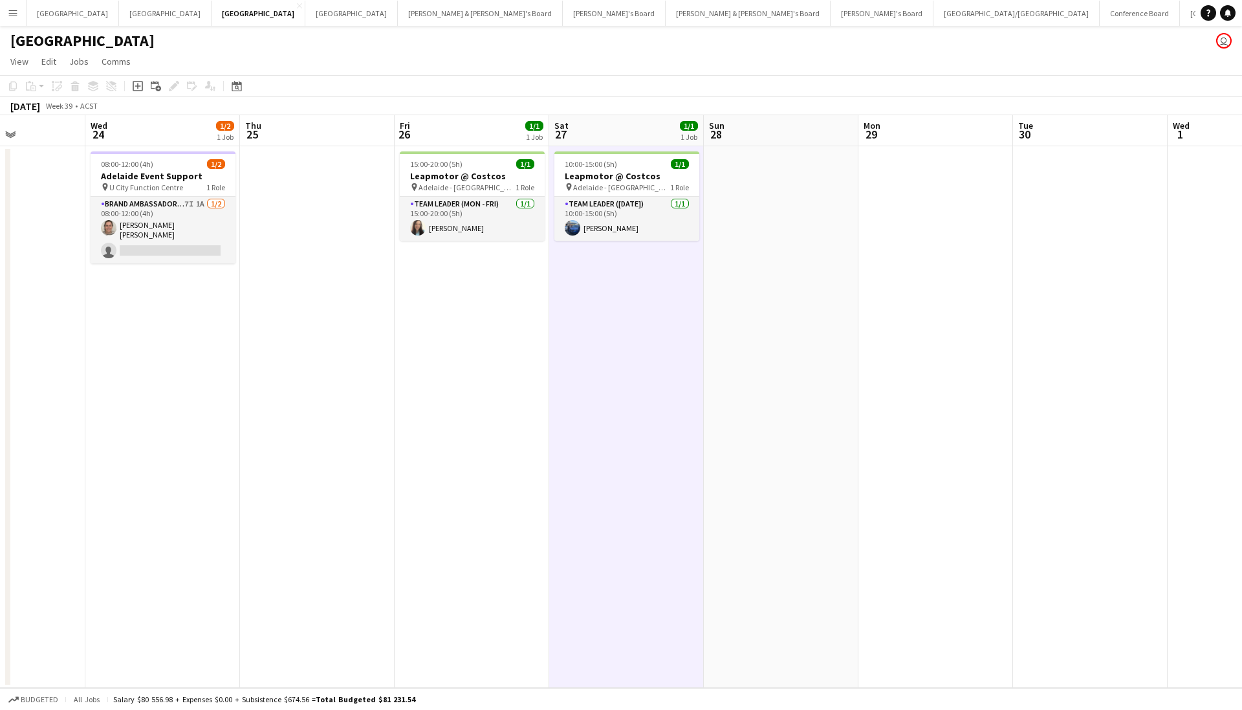
drag, startPoint x: 761, startPoint y: 371, endPoint x: 643, endPoint y: 402, distance: 121.6
click at [643, 402] on app-calendar-viewport "Sun 21 Mon 22 Tue 23 Wed 24 1/2 1 Job Thu 25 Fri 26 1/1 1 Job Sat 27 1/1 1 Job …" at bounding box center [621, 401] width 1242 height 573
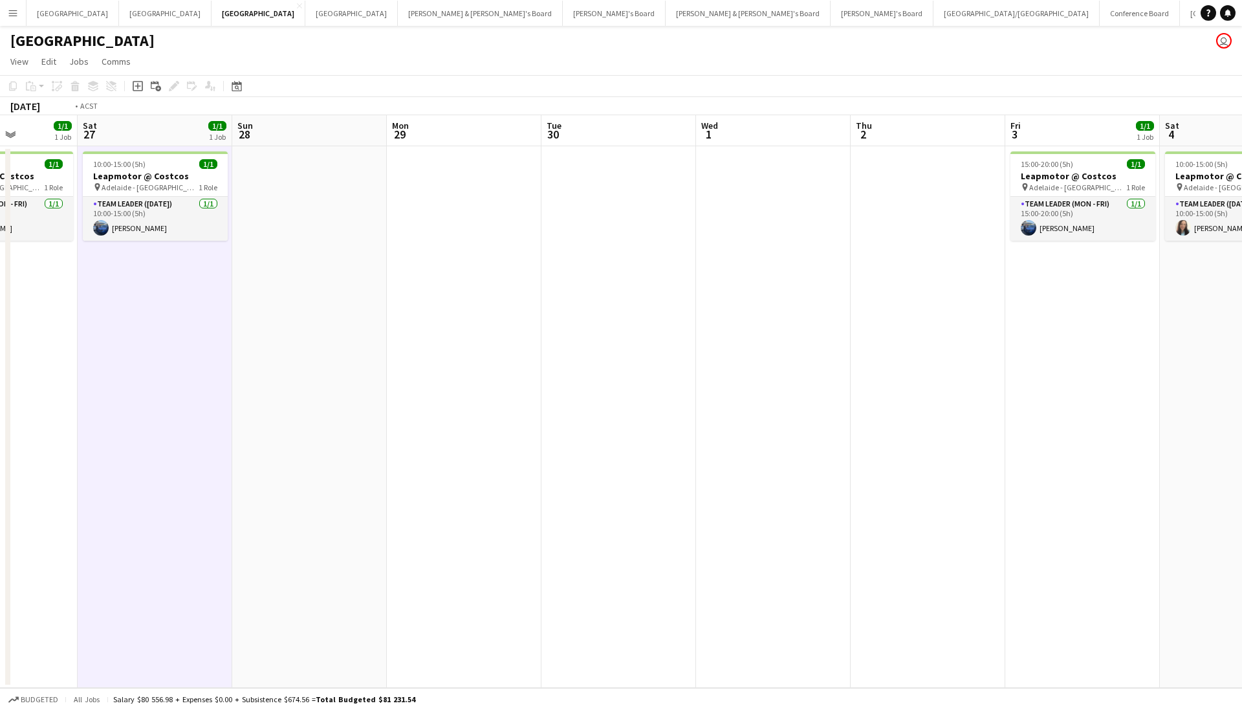
drag, startPoint x: 940, startPoint y: 375, endPoint x: 1242, endPoint y: 412, distance: 303.8
click at [1242, 412] on app-calendar-viewport "Wed 24 1/2 1 Job Thu 25 Fri 26 1/1 1 Job Sat 27 1/1 1 Job Sun 28 Mon 29 Tue 30 …" at bounding box center [621, 401] width 1242 height 573
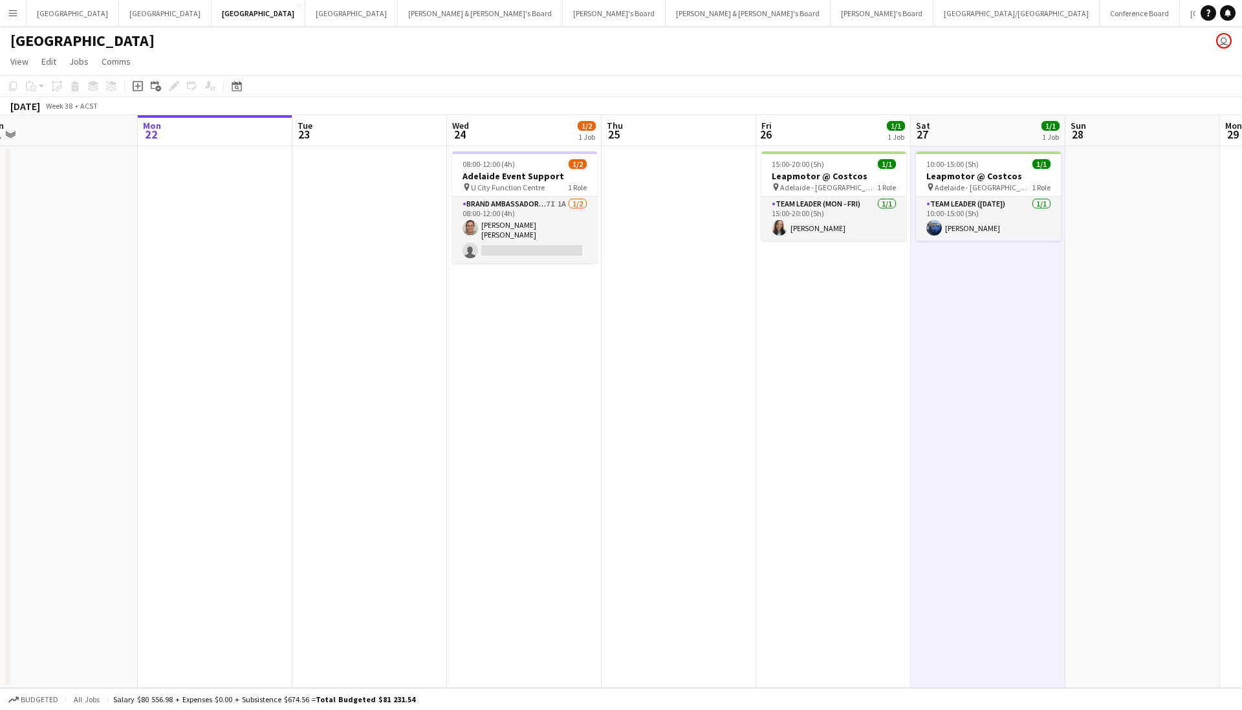
drag, startPoint x: 402, startPoint y: 409, endPoint x: 1096, endPoint y: 416, distance: 694.3
click at [1104, 415] on app-calendar-viewport "Fri 19 1/1 1 Job Sat 20 1/1 1 Job Sun 21 Mon 22 Tue 23 Wed 24 1/2 1 Job Thu 25 …" at bounding box center [621, 401] width 1242 height 573
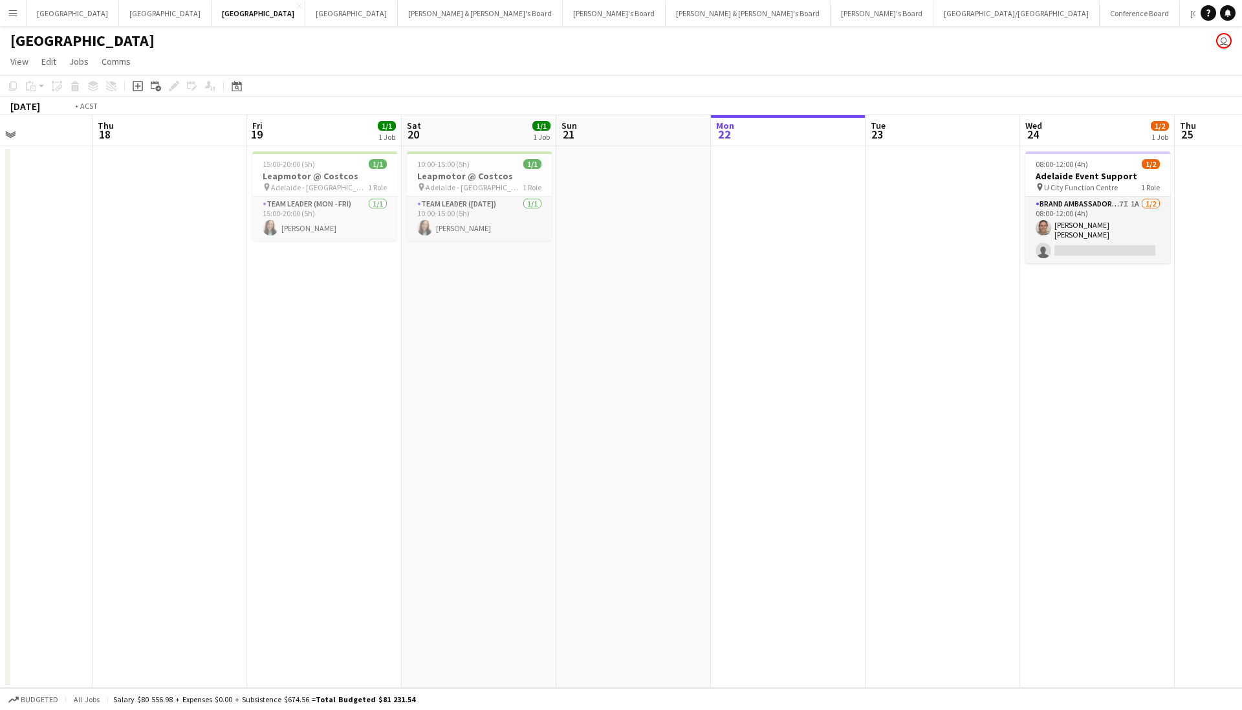
drag, startPoint x: 376, startPoint y: 420, endPoint x: 924, endPoint y: 432, distance: 548.2
click at [925, 432] on app-calendar-viewport "Mon 15 Tue 16 1/1 1 Job Wed 17 Thu 18 Fri 19 1/1 1 Job Sat 20 1/1 1 Job Sun 21 …" at bounding box center [621, 401] width 1242 height 573
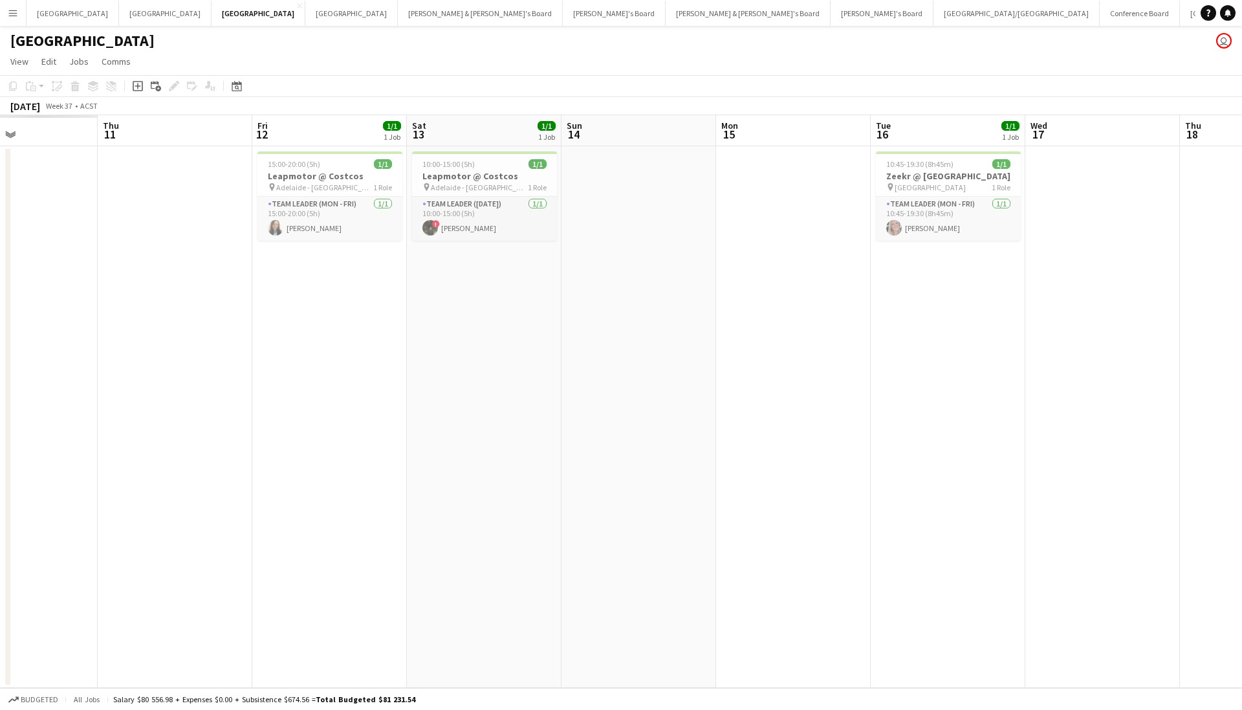
drag, startPoint x: 465, startPoint y: 422, endPoint x: 934, endPoint y: 437, distance: 469.3
click at [934, 437] on app-calendar-viewport "Mon 8 Tue 9 Wed 10 Thu 11 Fri 12 1/1 1 Job Sat 13 1/1 1 Job Sun 14 Mon 15 Tue 1…" at bounding box center [621, 401] width 1242 height 573
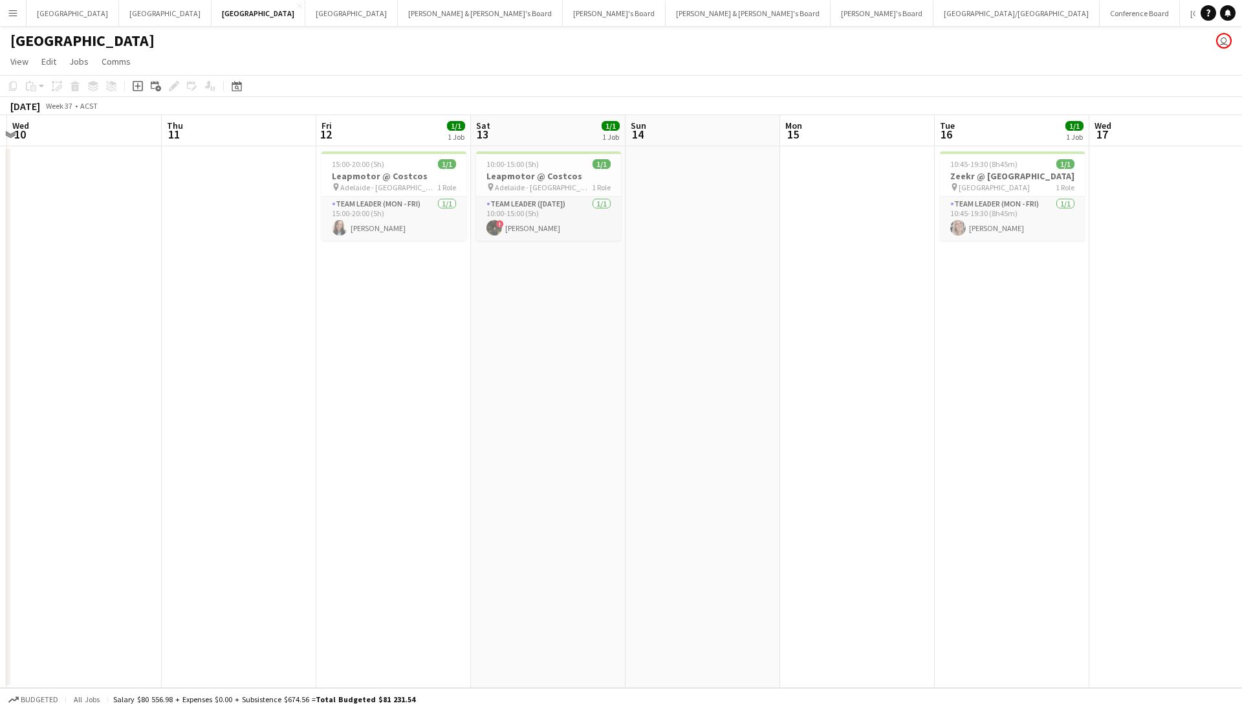
drag, startPoint x: 692, startPoint y: 421, endPoint x: 120, endPoint y: 435, distance: 571.5
click at [120, 435] on app-calendar-viewport "Sun 7 Mon 8 Tue 9 Wed 10 Thu 11 Fri 12 1/1 1 Job Sat 13 1/1 1 Job Sun 14 Mon 15…" at bounding box center [621, 401] width 1242 height 573
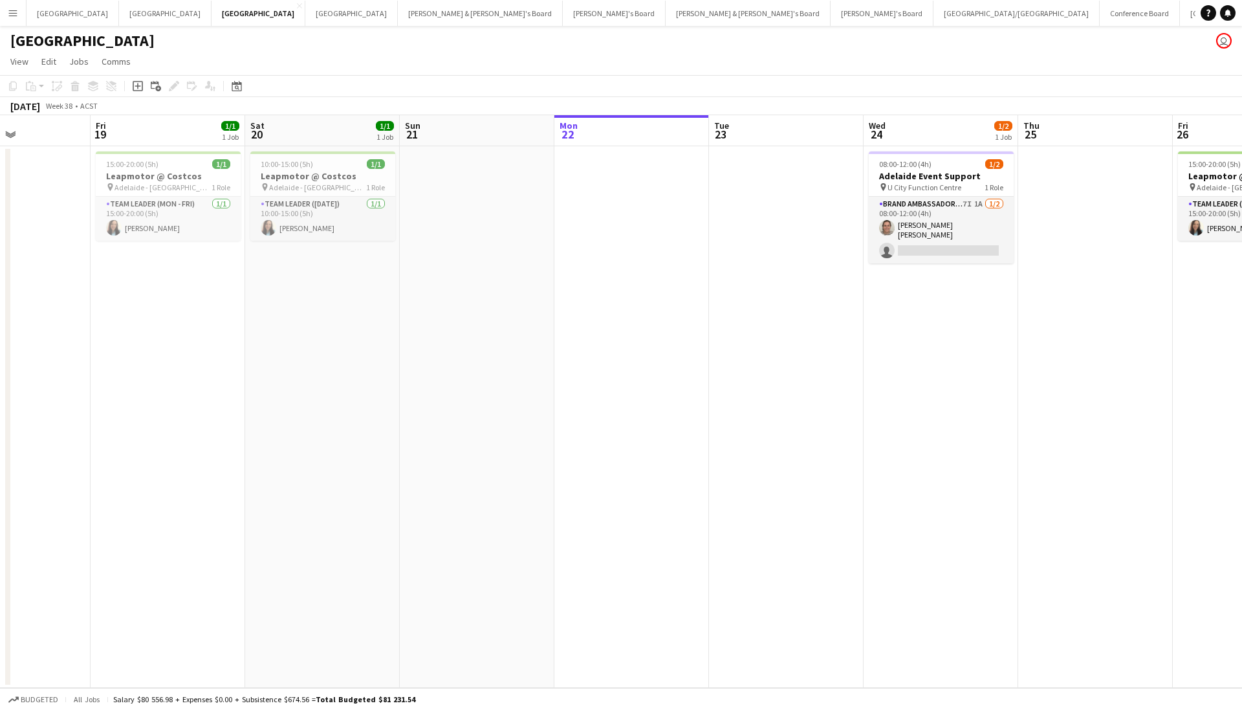
drag, startPoint x: 688, startPoint y: 433, endPoint x: 227, endPoint y: 419, distance: 460.9
click at [164, 425] on app-calendar-viewport "Mon 15 Tue 16 1/1 1 Job Wed 17 Thu 18 Fri 19 1/1 1 Job Sat 20 1/1 1 Job Sun 21 …" at bounding box center [621, 401] width 1242 height 573
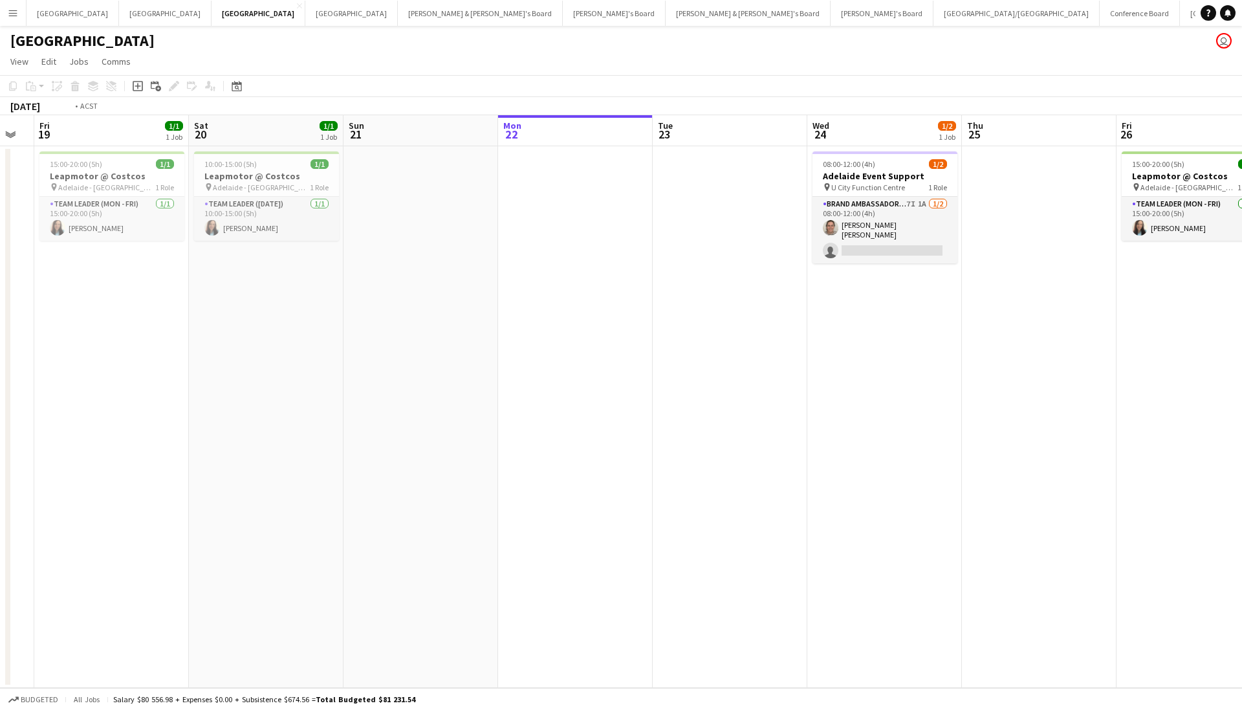
drag, startPoint x: -34, startPoint y: 395, endPoint x: 46, endPoint y: 377, distance: 82.2
click at [0, 393] on html "Menu Boards Boards Boards All jobs Status Workforce Workforce My Workforce Recr…" at bounding box center [621, 355] width 1242 height 710
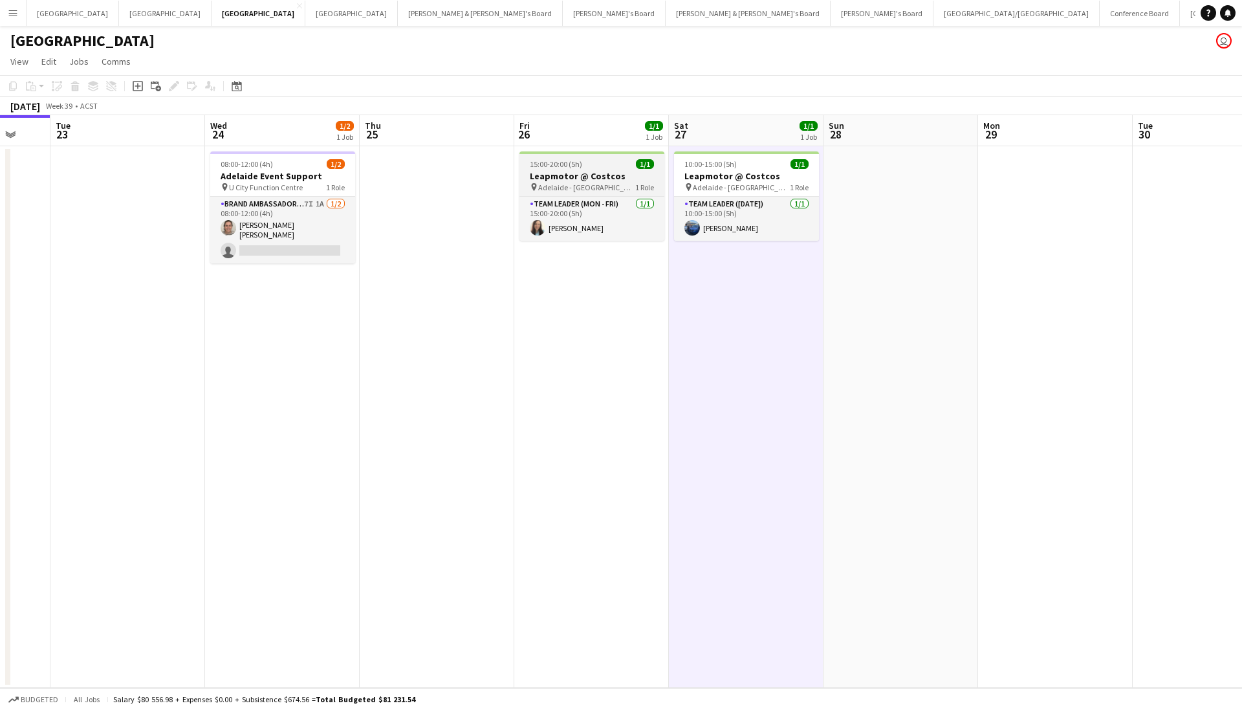
click at [589, 176] on h3 "Leapmotor @ Costcos" at bounding box center [592, 176] width 145 height 12
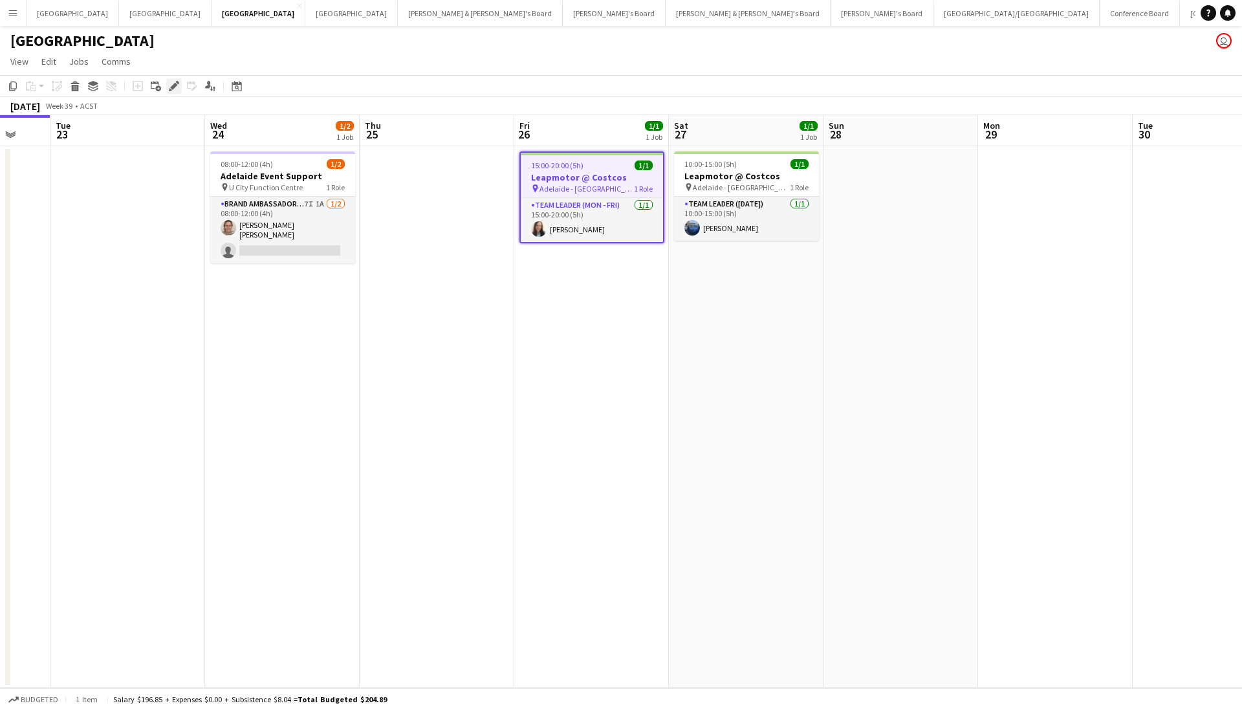
click at [173, 82] on icon "Edit" at bounding box center [174, 86] width 10 height 10
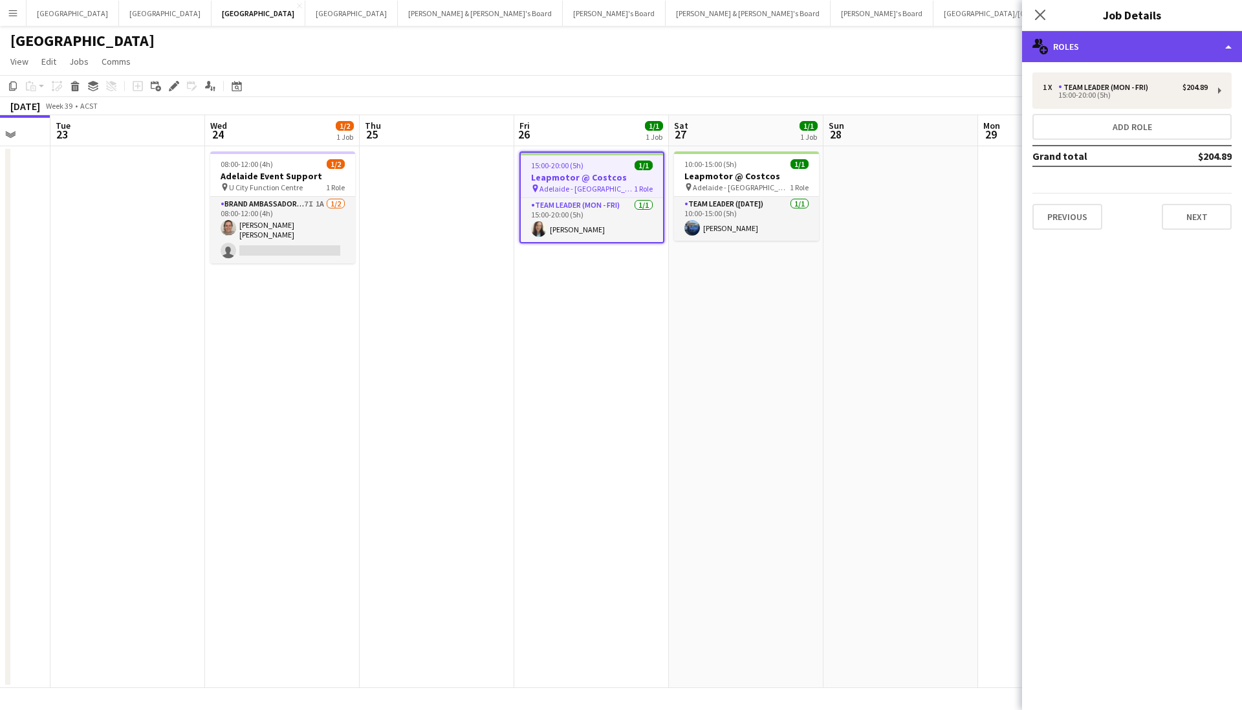
click at [1161, 32] on div "multiple-users-add Roles" at bounding box center [1132, 46] width 220 height 31
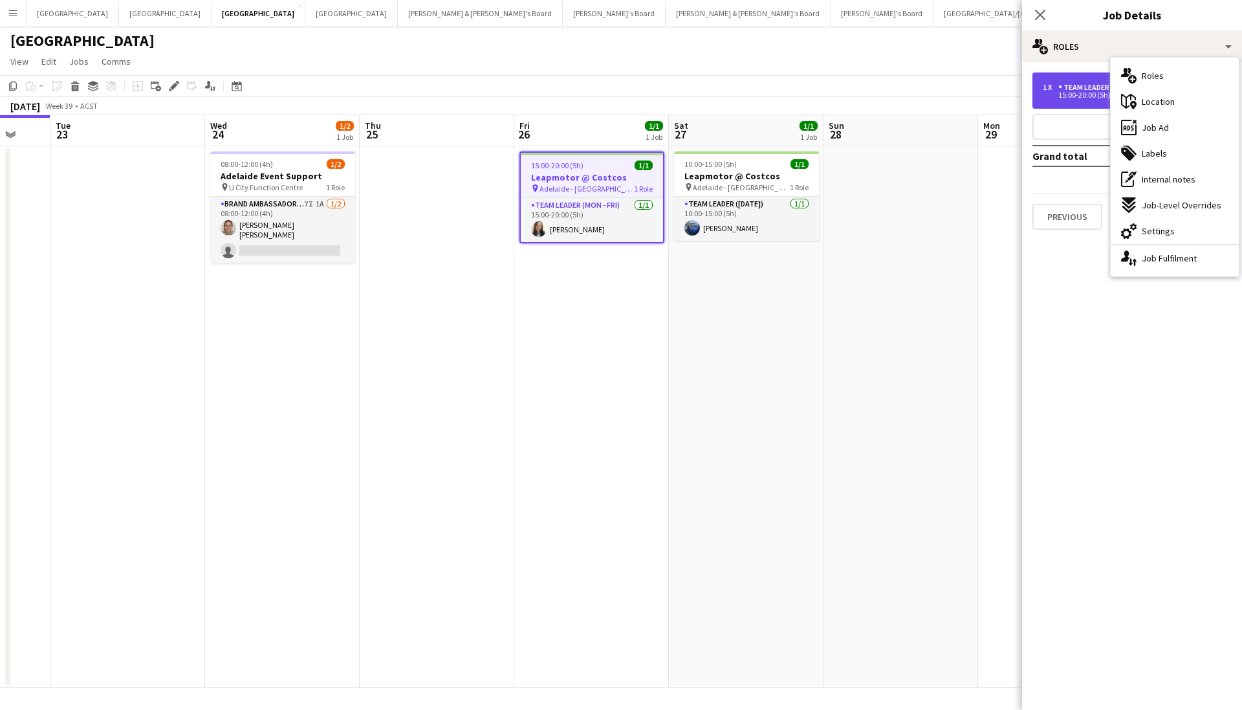
click at [1084, 93] on div "15:00-20:00 (5h)" at bounding box center [1125, 95] width 165 height 6
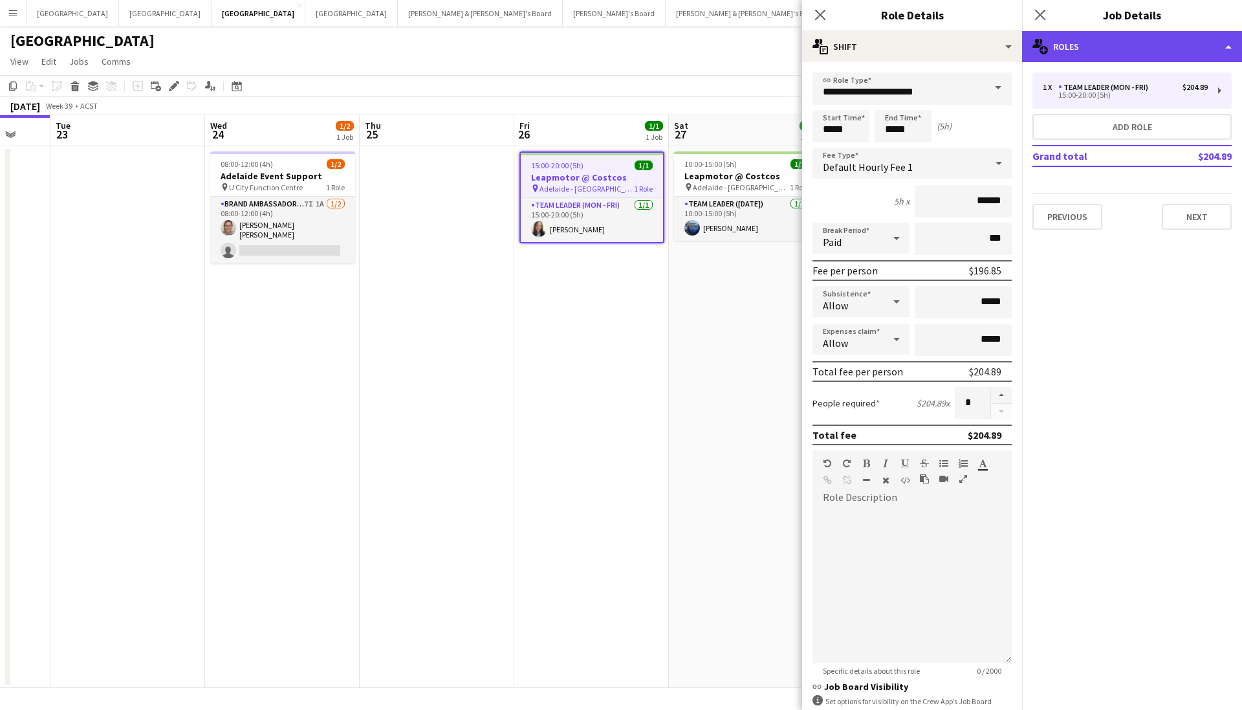
click at [1110, 41] on div "multiple-users-add Roles" at bounding box center [1132, 46] width 220 height 31
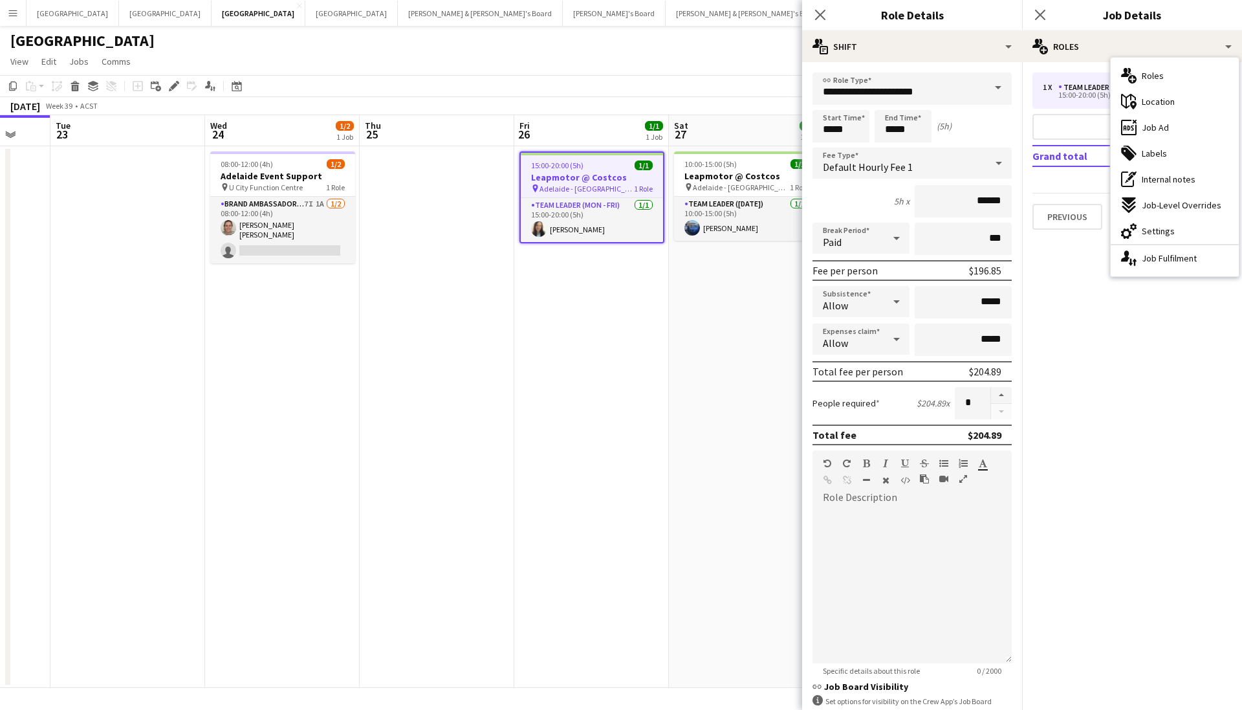
click at [1049, 16] on div "Close pop-in" at bounding box center [1040, 15] width 36 height 30
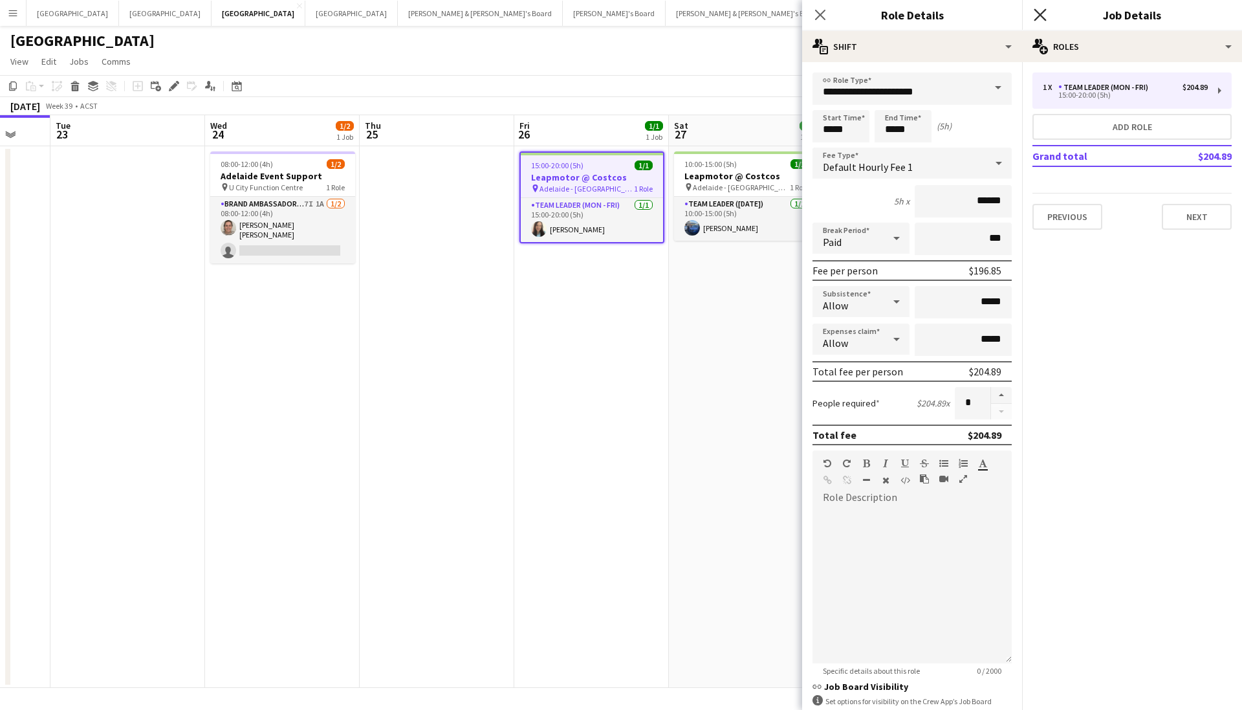
click at [1043, 13] on icon at bounding box center [1040, 14] width 12 height 12
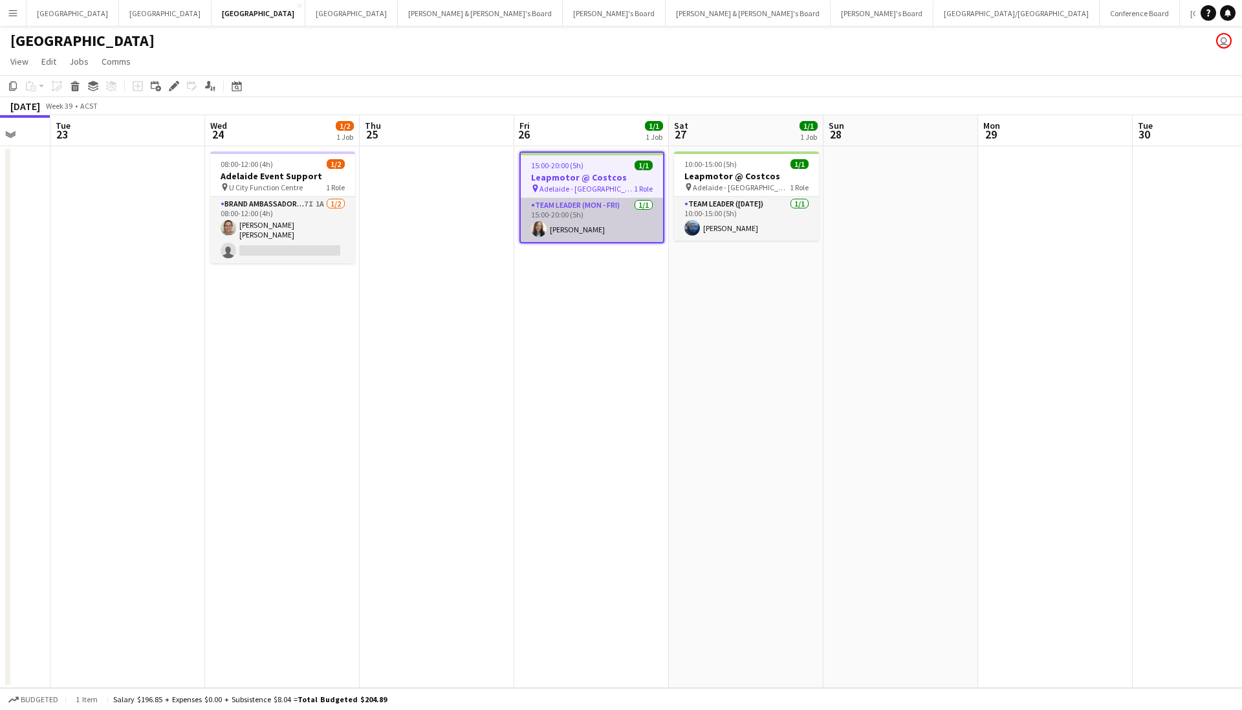
click at [538, 226] on app-user-avatar at bounding box center [539, 229] width 16 height 16
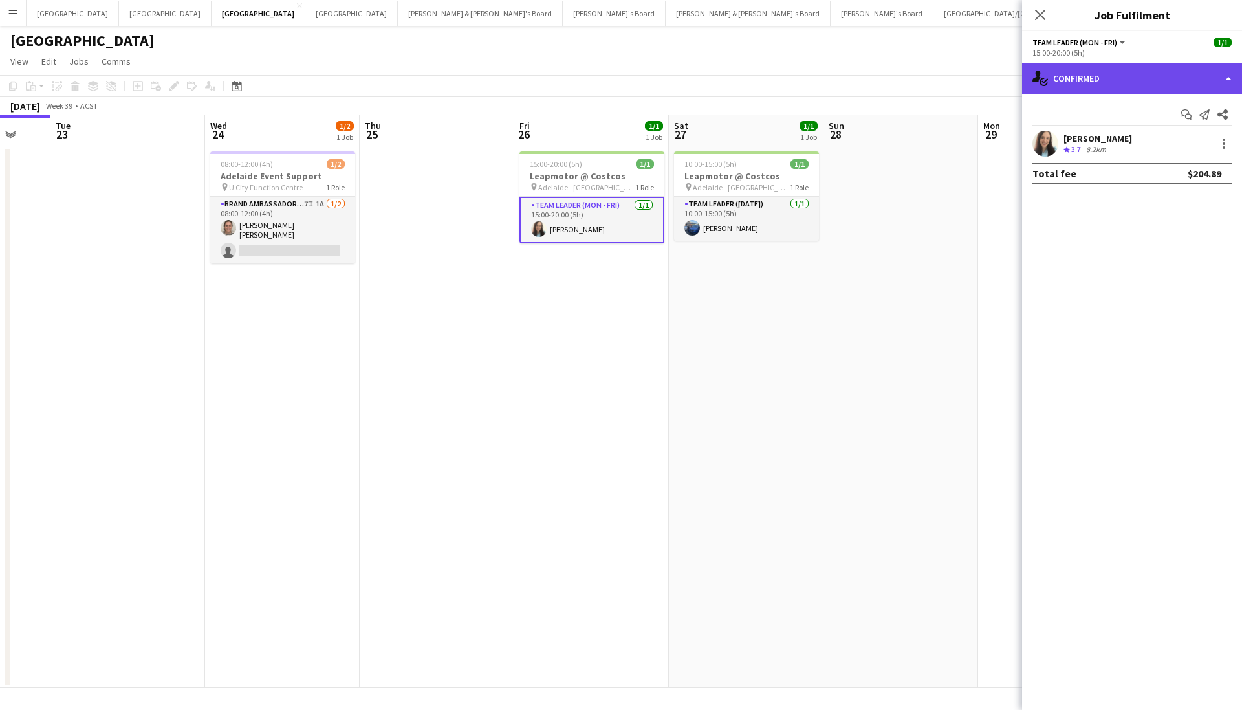
click at [1095, 76] on div "single-neutral-actions-check-2 Confirmed" at bounding box center [1132, 78] width 220 height 31
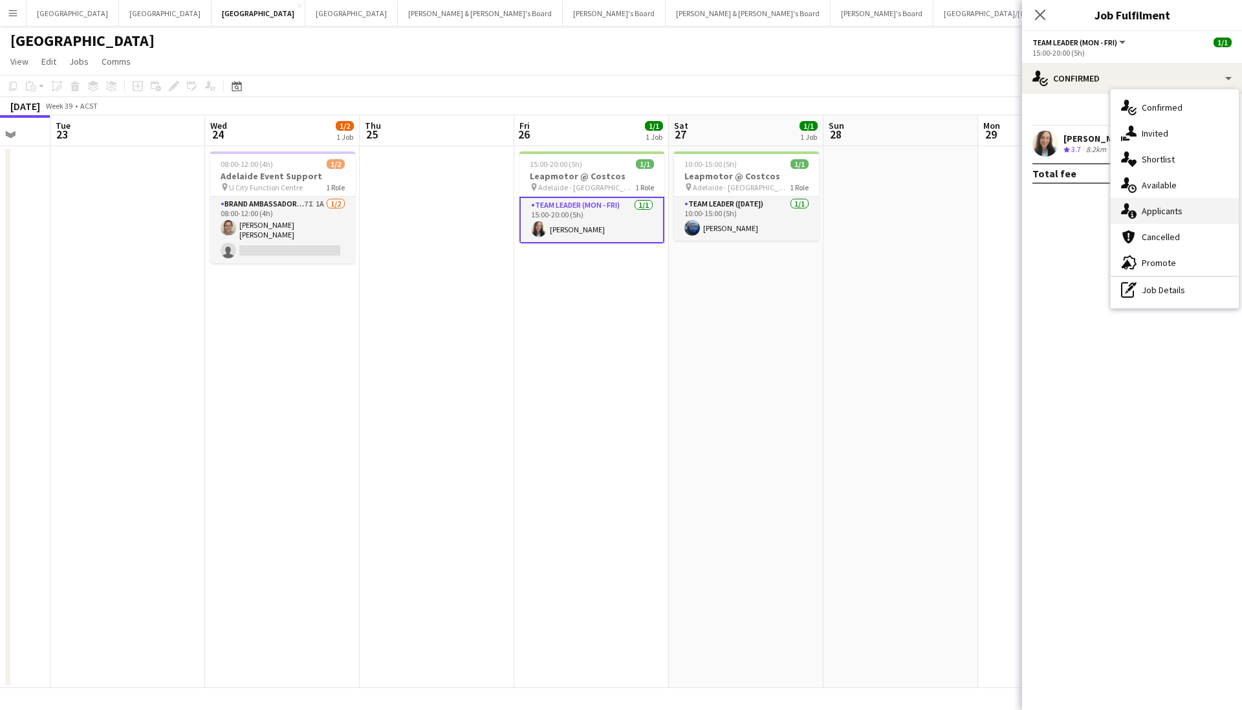
click at [1163, 208] on span "Applicants" at bounding box center [1162, 211] width 41 height 12
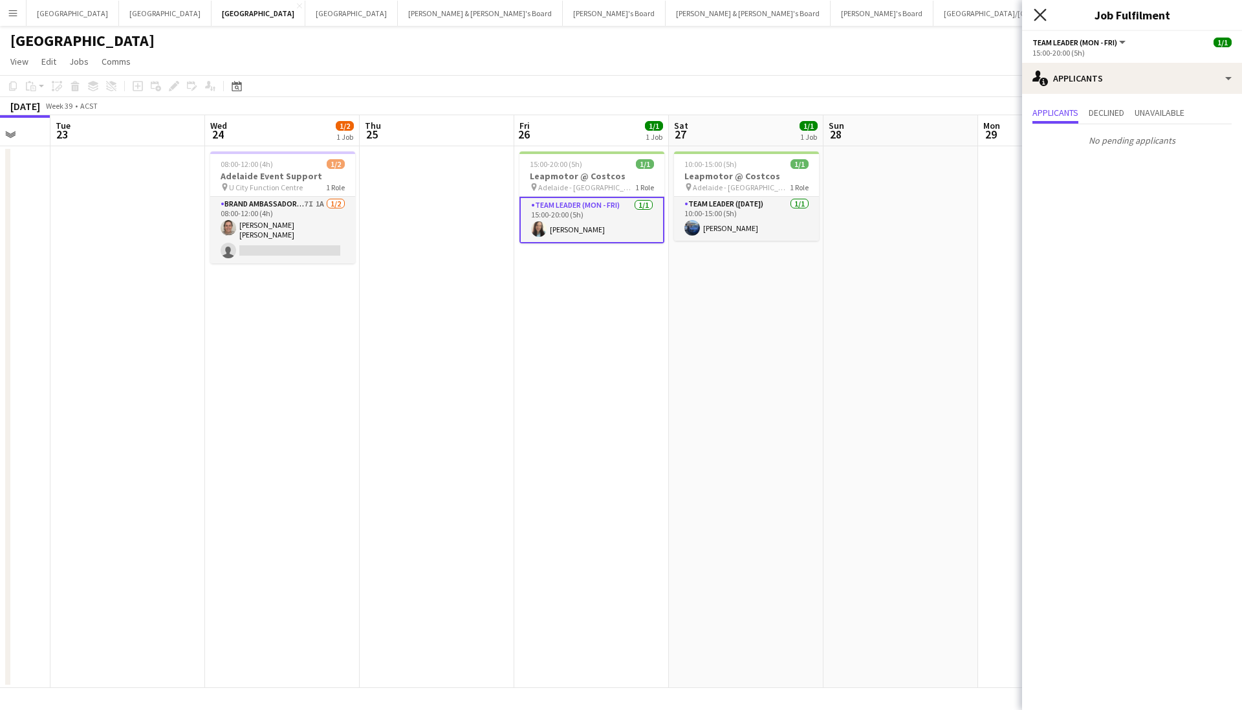
click at [1039, 10] on icon "Close pop-in" at bounding box center [1040, 14] width 12 height 12
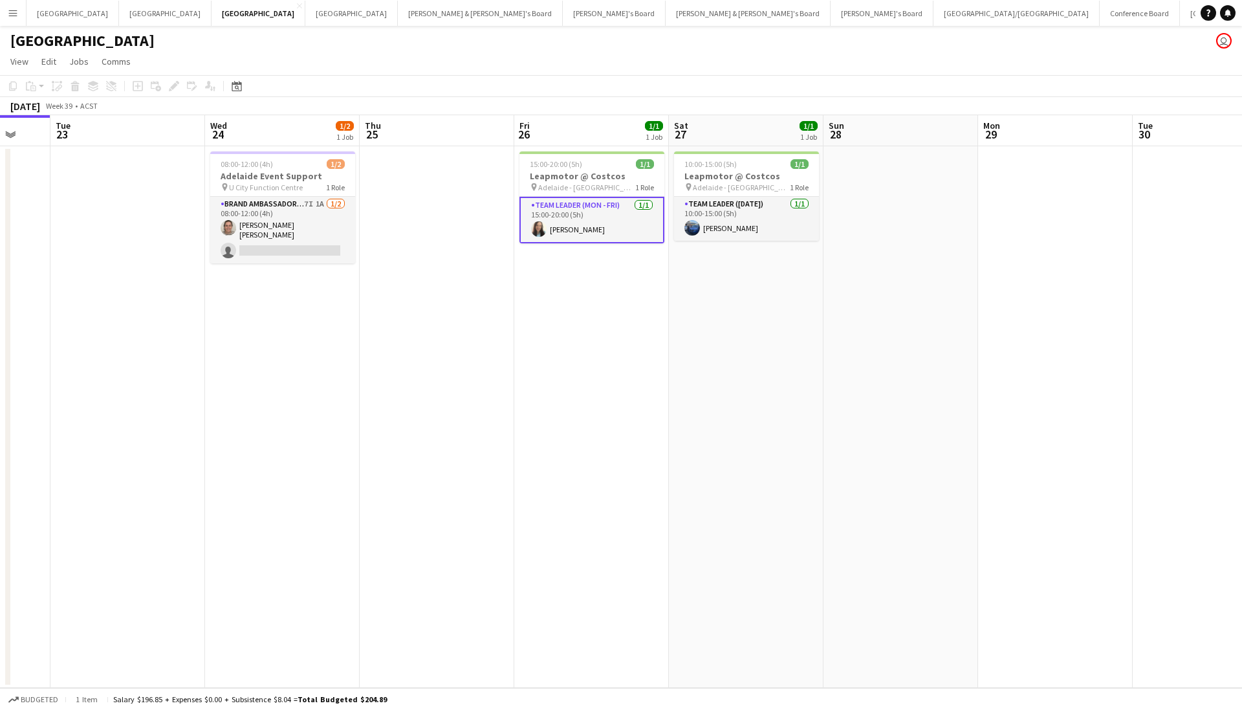
click at [1051, 79] on app-toolbar "Copy Paste Paste Command V Paste with crew Command Shift V Paste linked Job [GE…" at bounding box center [621, 86] width 1242 height 22
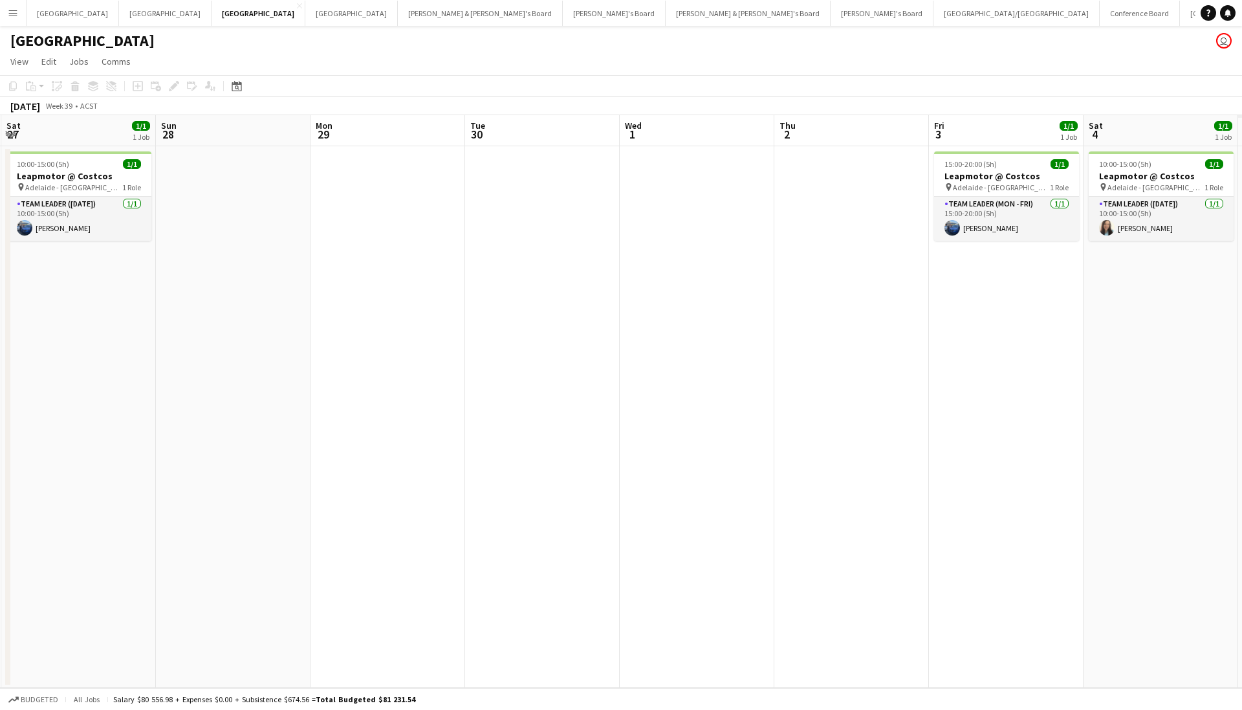
drag, startPoint x: 1005, startPoint y: 249, endPoint x: 480, endPoint y: 314, distance: 528.7
click at [382, 324] on app-calendar-viewport "Wed 24 1/2 1 Job Thu 25 Fri 26 1/1 1 Job Sat 27 1/1 1 Job Sun 28 Mon 29 Tue 30 …" at bounding box center [621, 401] width 1242 height 573
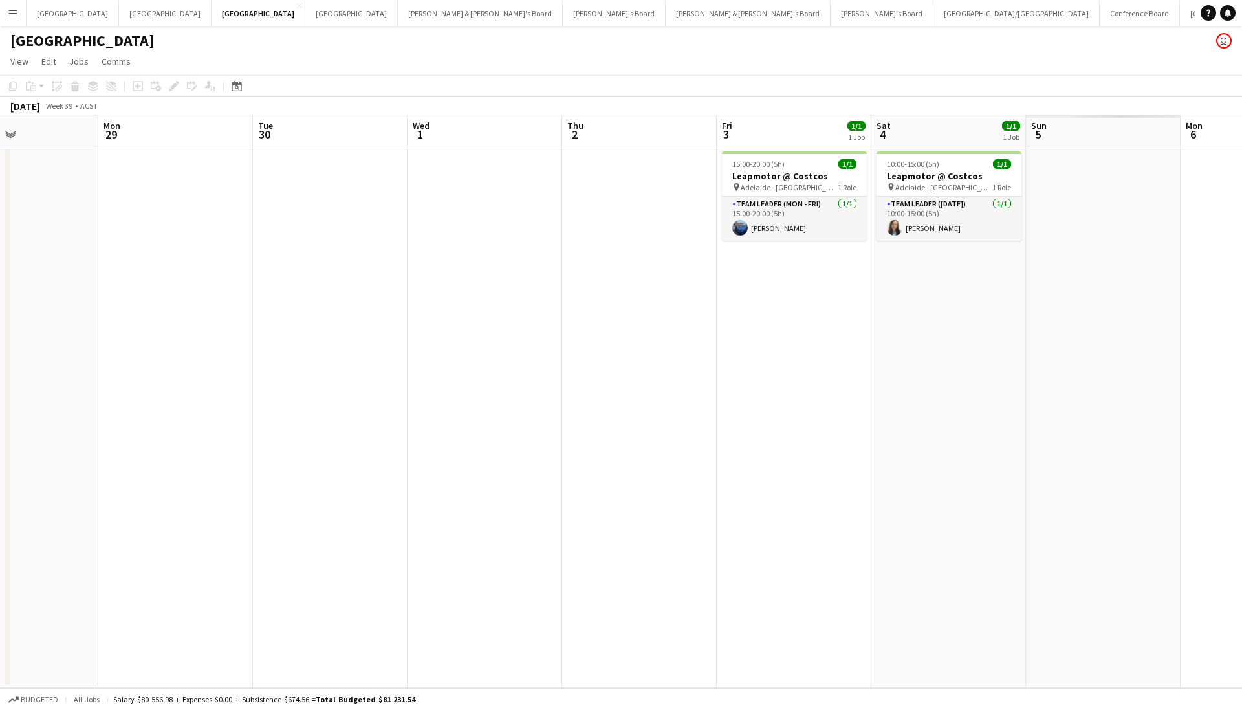
drag, startPoint x: 364, startPoint y: 353, endPoint x: 269, endPoint y: 352, distance: 95.1
click at [269, 352] on app-calendar-viewport "Fri 26 1/1 1 Job Sat 27 1/1 1 Job Sun 28 Mon 29 Tue 30 Wed 1 Thu 2 Fri 3 1/1 1 …" at bounding box center [621, 401] width 1242 height 573
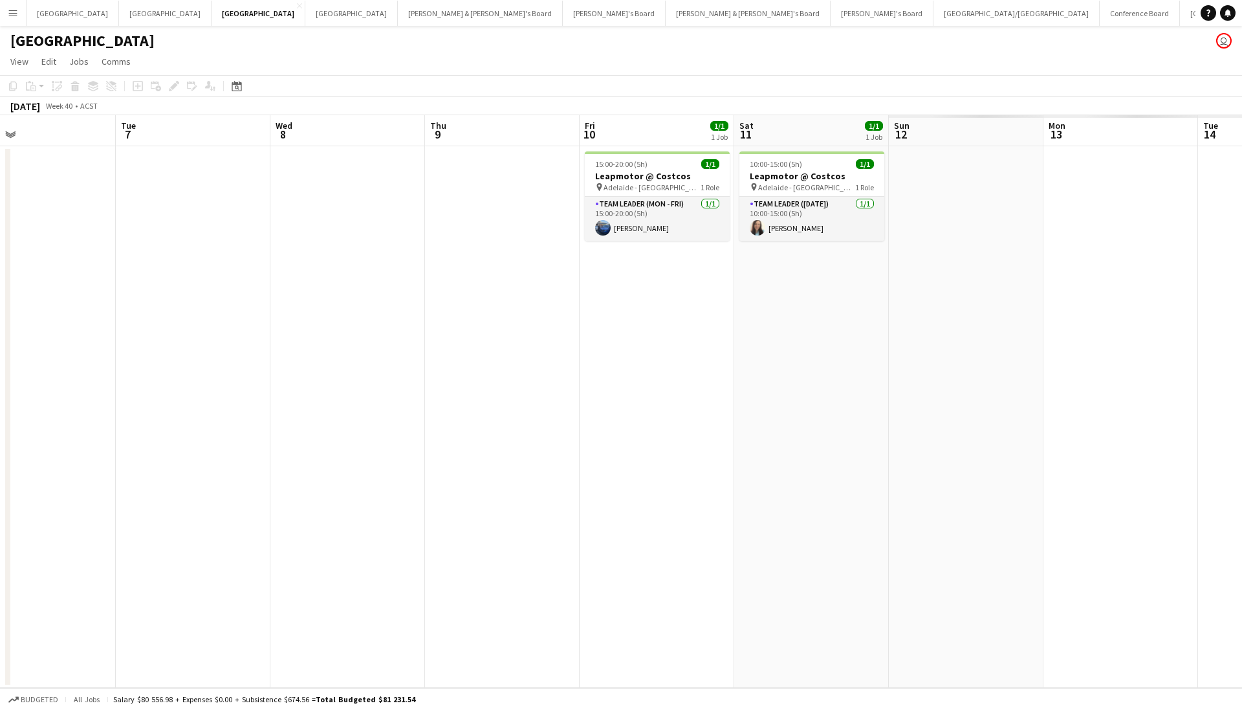
drag, startPoint x: 398, startPoint y: 352, endPoint x: 65, endPoint y: 355, distance: 332.6
click at [65, 355] on app-calendar-viewport "Thu 2 Fri 3 1/1 1 Job Sat 4 1/1 1 Job Sun 5 Mon 6 Tue 7 Wed 8 Thu 9 Fri 10 1/1 …" at bounding box center [621, 401] width 1242 height 573
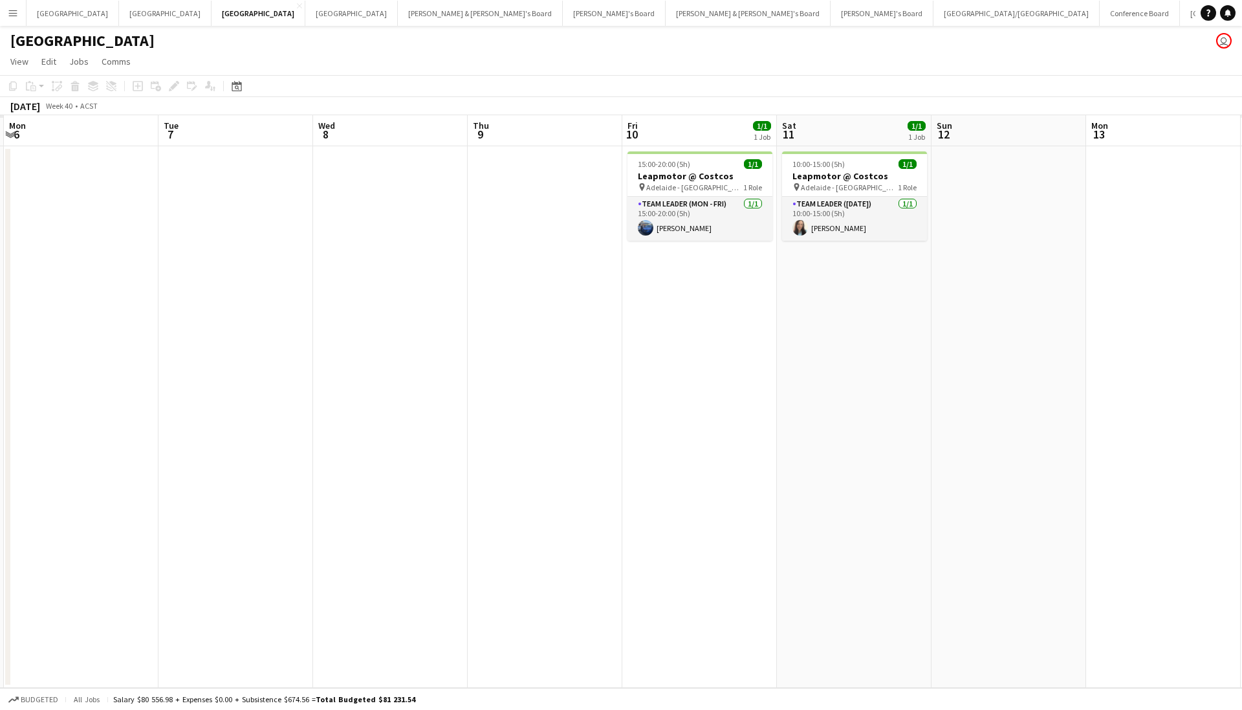
click at [481, 339] on app-calendar-viewport "Thu 2 Fri 3 1/1 1 Job Sat 4 1/1 1 Job Sun 5 Mon 6 Tue 7 Wed 8 Thu 9 Fri 10 1/1 …" at bounding box center [621, 401] width 1242 height 573
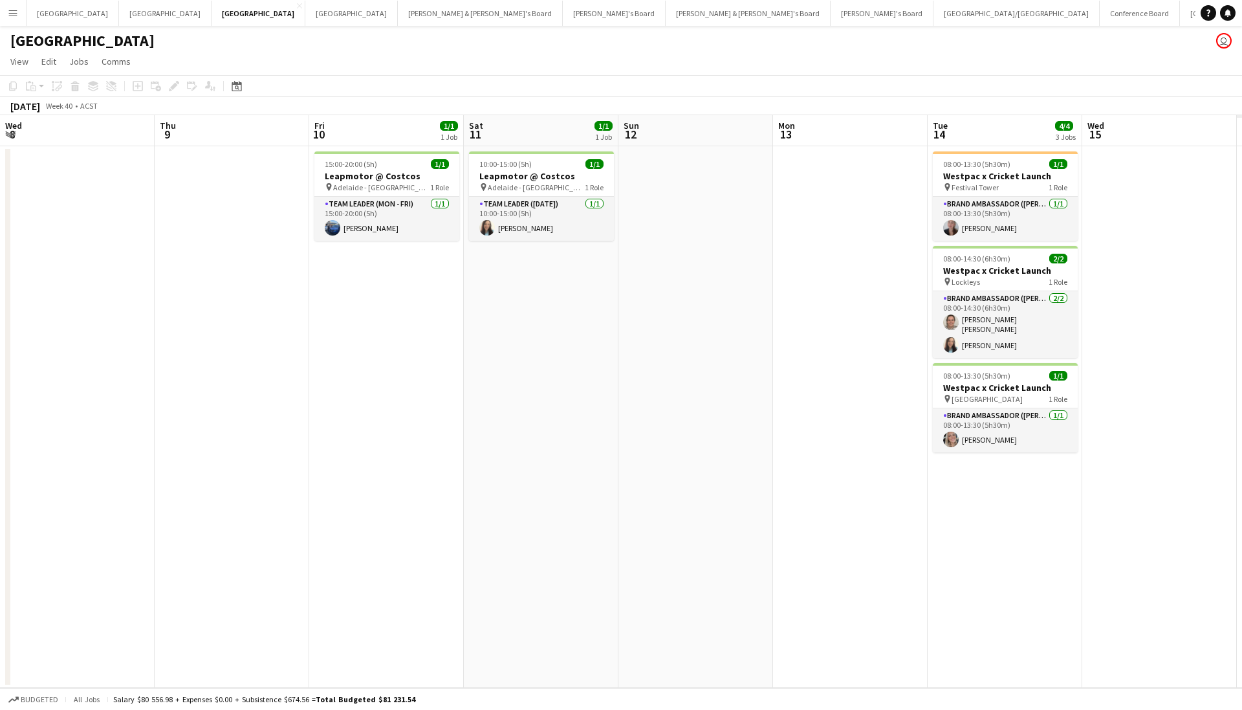
drag, startPoint x: 495, startPoint y: 318, endPoint x: -8, endPoint y: 305, distance: 502.9
click at [0, 305] on html "Menu Boards Boards Boards All jobs Status Workforce Workforce My Workforce Recr…" at bounding box center [621, 355] width 1242 height 710
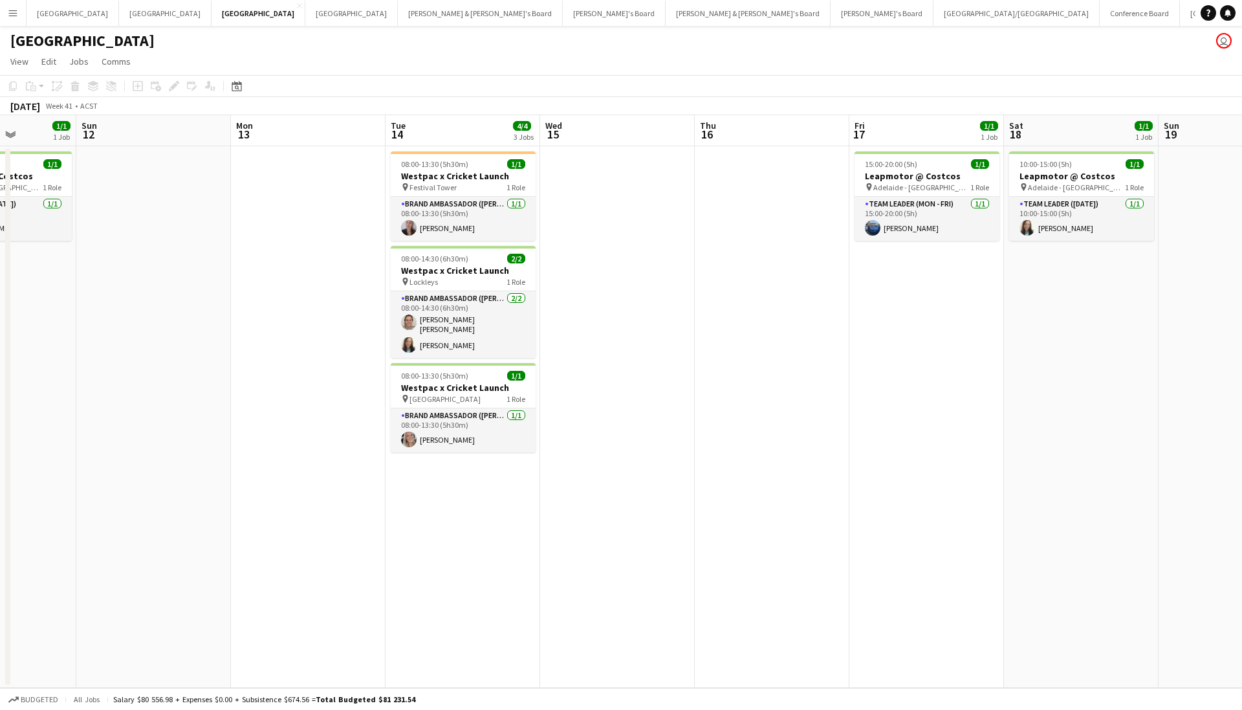
drag, startPoint x: 853, startPoint y: 364, endPoint x: 586, endPoint y: 368, distance: 267.9
click at [512, 373] on app-calendar-viewport "Thu 9 Fri 10 1/1 1 Job Sat 11 1/1 1 Job Sun 12 Mon 13 Tue 14 4/4 3 Jobs Wed 15 …" at bounding box center [621, 401] width 1242 height 573
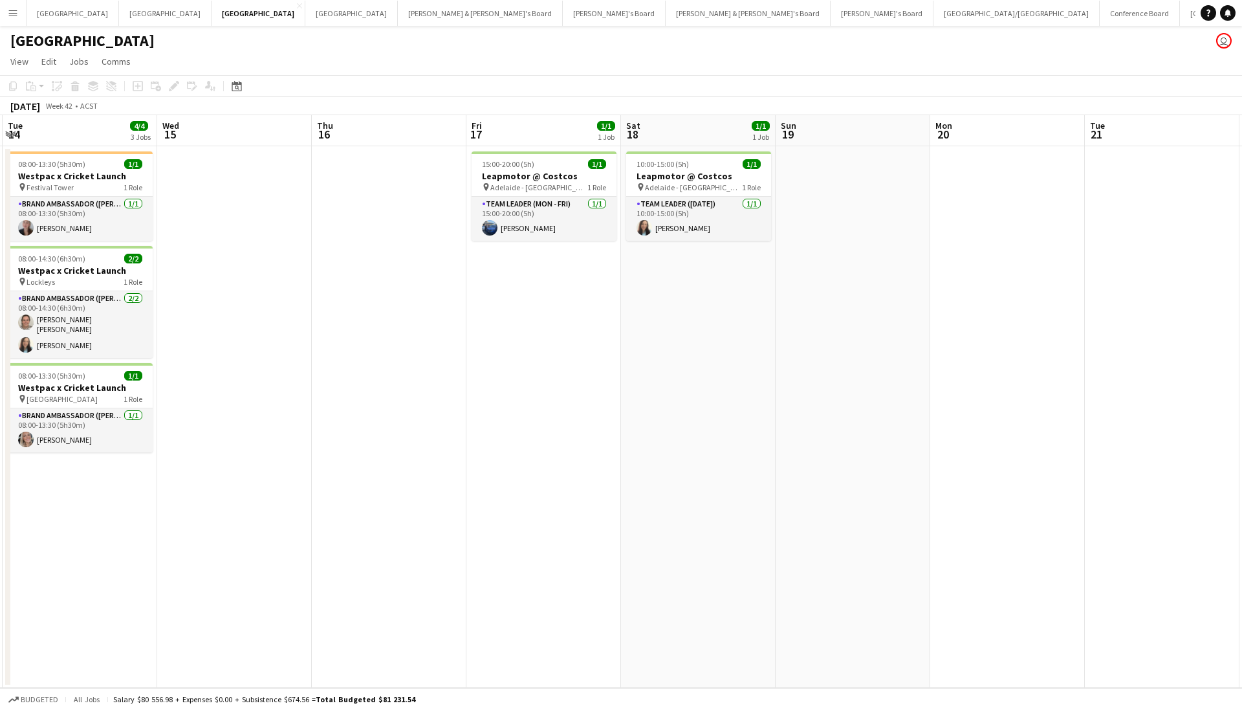
drag, startPoint x: 658, startPoint y: 369, endPoint x: 449, endPoint y: 369, distance: 209.0
click at [449, 369] on app-calendar-viewport "Sat 11 1/1 1 Job Sun 12 Mon 13 Tue 14 4/4 3 Jobs Wed 15 Thu 16 Fri 17 1/1 1 Job…" at bounding box center [621, 401] width 1242 height 573
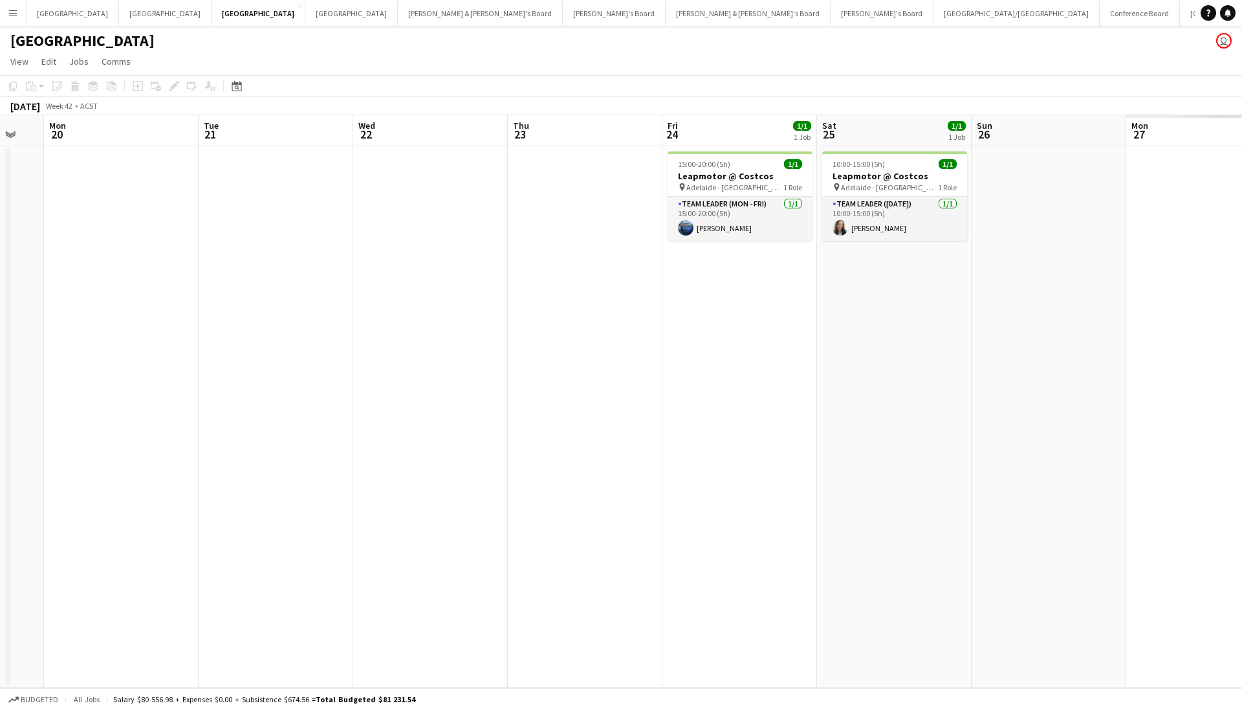
drag, startPoint x: 801, startPoint y: 347, endPoint x: 641, endPoint y: 337, distance: 160.8
click at [174, 364] on app-calendar-viewport "Thu 16 Fri 17 1/1 1 Job Sat 18 1/1 1 Job Sun 19 Mon 20 Tue 21 Wed 22 Thu 23 Fri…" at bounding box center [621, 401] width 1242 height 573
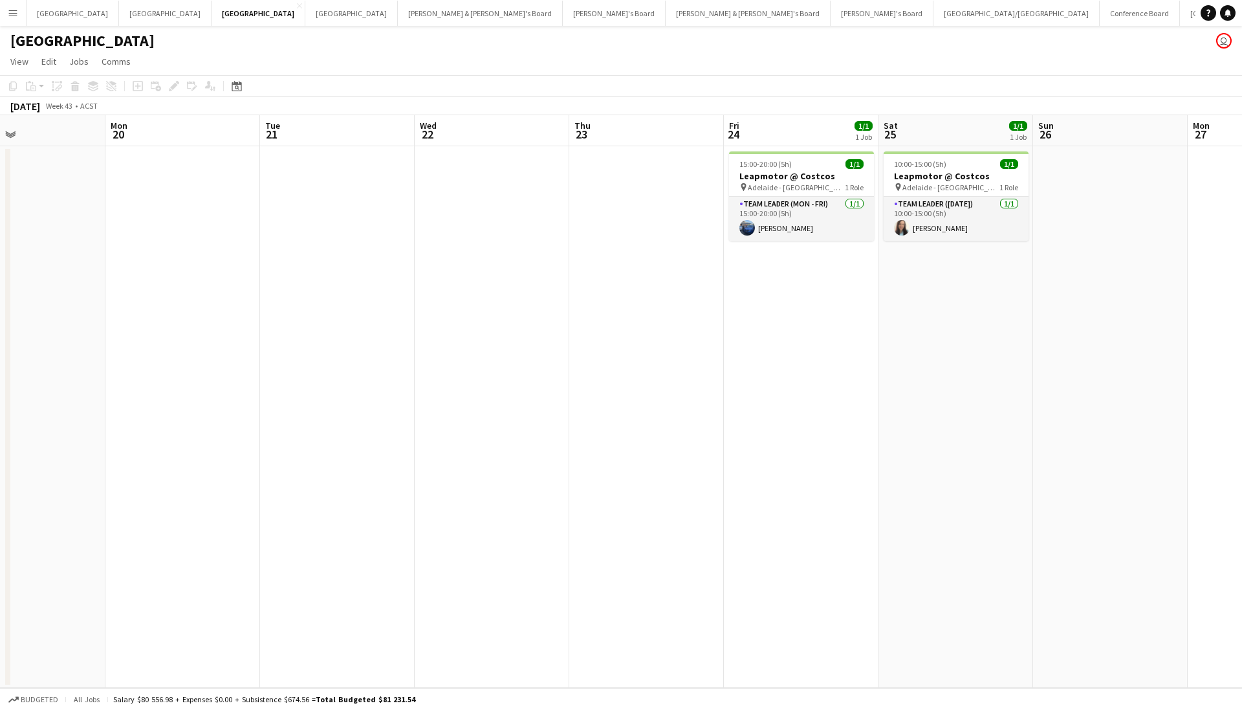
drag, startPoint x: 723, startPoint y: 349, endPoint x: 210, endPoint y: 379, distance: 514.0
click at [210, 379] on app-calendar-viewport "Thu 16 Fri 17 1/1 1 Job Sat 18 1/1 1 Job Sun 19 Mon 20 Tue 21 Wed 22 Thu 23 Fri…" at bounding box center [621, 401] width 1242 height 573
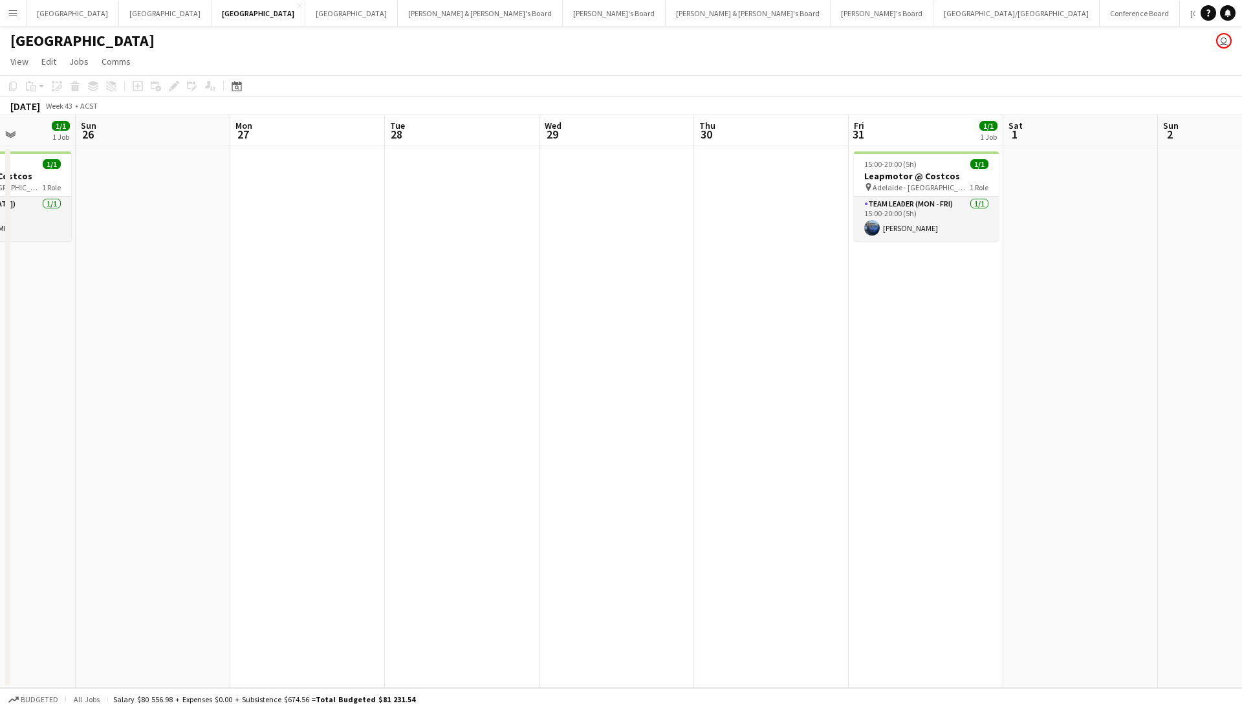
drag, startPoint x: 625, startPoint y: 360, endPoint x: 107, endPoint y: 372, distance: 518.4
click at [77, 376] on app-calendar-viewport "Wed 22 Thu 23 Fri 24 1/1 1 Job Sat 25 1/1 1 Job Sun 26 Mon 27 Tue 28 Wed 29 Thu…" at bounding box center [621, 401] width 1242 height 573
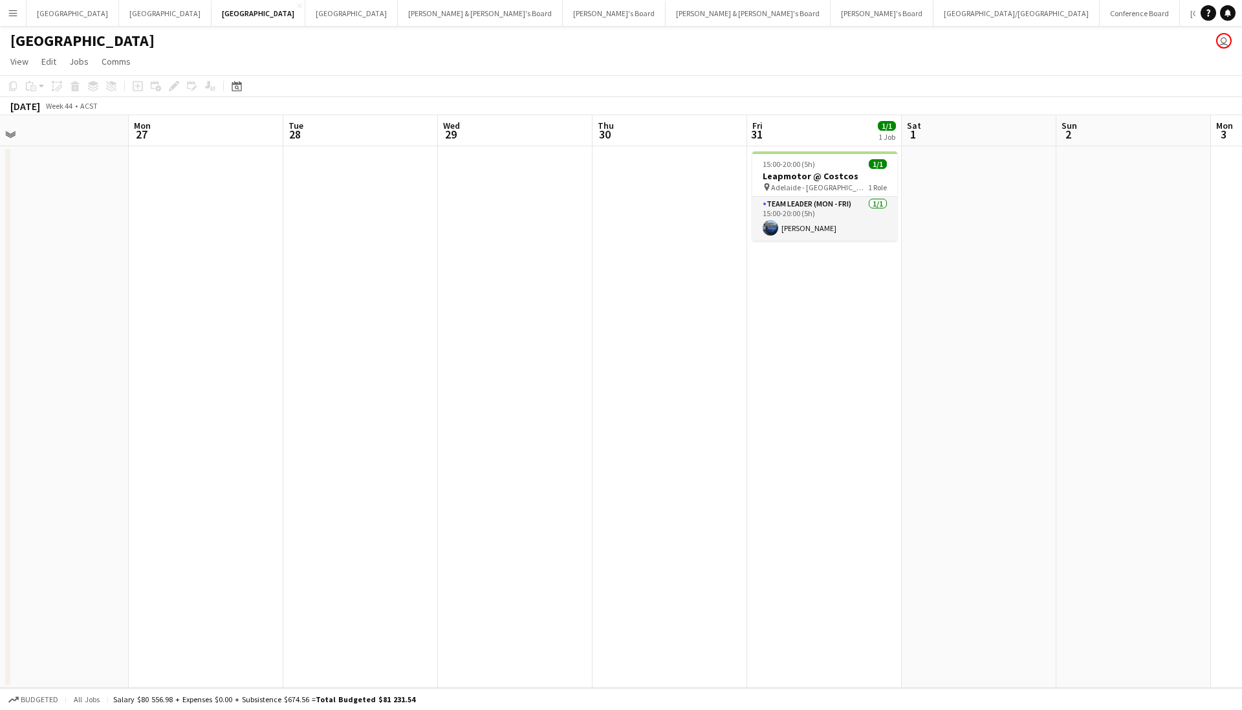
drag, startPoint x: 767, startPoint y: 379, endPoint x: 507, endPoint y: 369, distance: 260.9
click at [132, 399] on app-calendar-viewport "Fri 24 1/1 1 Job Sat 25 1/1 1 Job Sun 26 Mon 27 Tue 28 Wed 29 Thu 30 Fri 31 1/1…" at bounding box center [621, 401] width 1242 height 573
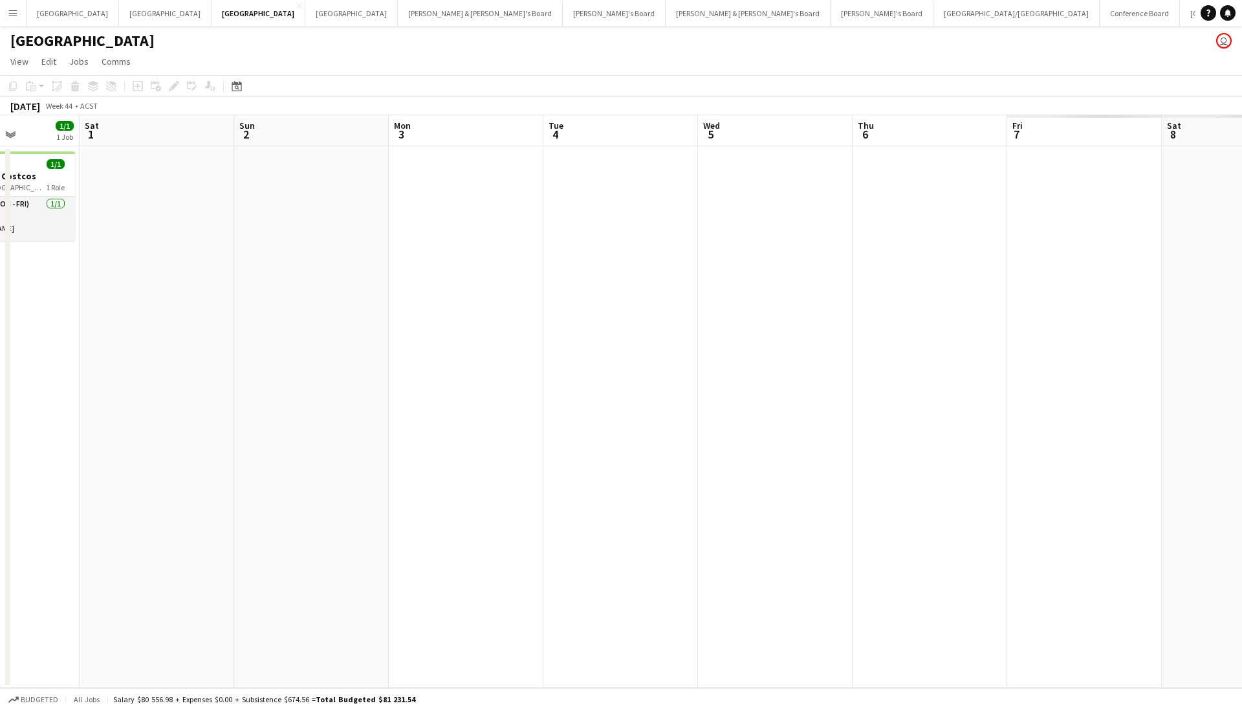
drag, startPoint x: 807, startPoint y: 371, endPoint x: 120, endPoint y: 422, distance: 689.7
click at [120, 422] on app-calendar-viewport "Wed 29 Thu 30 Fri 31 1/1 1 Job Sat 1 Sun 2 Mon 3 Tue 4 Wed 5 Thu 6 Fri 7 Sat 8 …" at bounding box center [621, 401] width 1242 height 573
drag, startPoint x: 683, startPoint y: 351, endPoint x: 534, endPoint y: 340, distance: 148.6
click at [0, 395] on html "Menu Boards Boards Boards All jobs Status Workforce Workforce My Workforce Recr…" at bounding box center [621, 355] width 1242 height 710
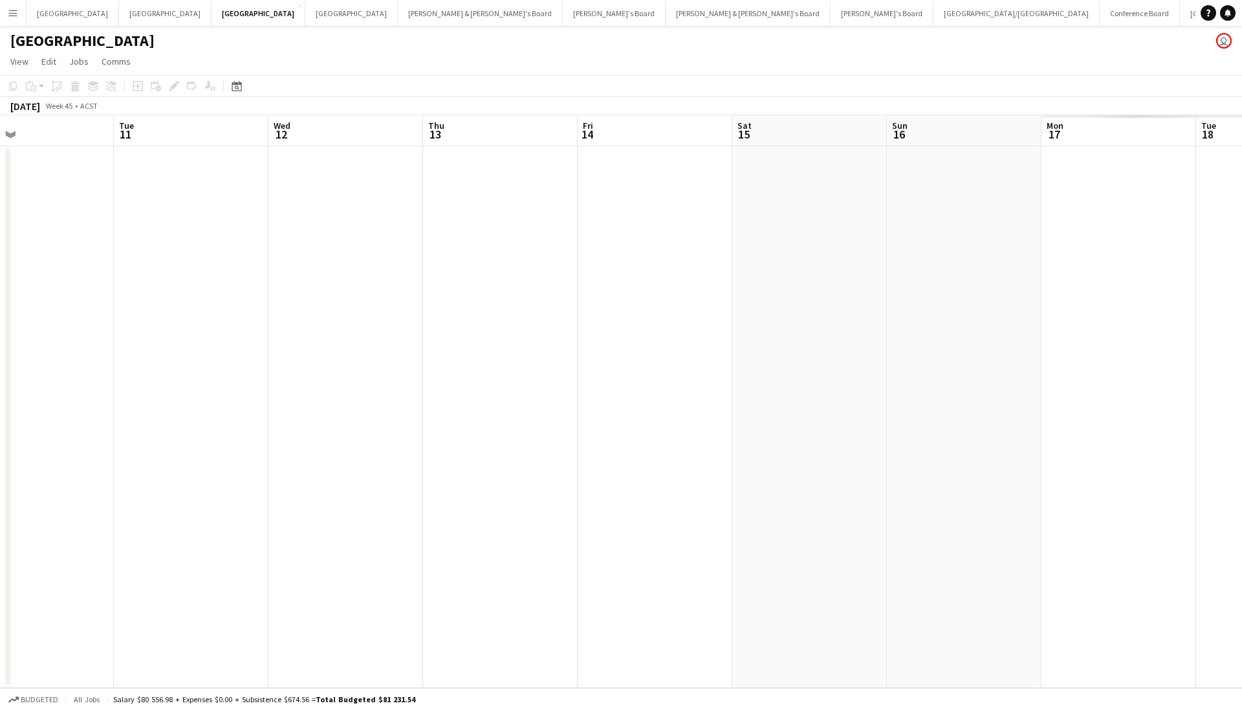
drag, startPoint x: 448, startPoint y: 359, endPoint x: -242, endPoint y: 402, distance: 691.1
click at [0, 402] on html "Menu Boards Boards Boards All jobs Status Workforce Workforce My Workforce Recr…" at bounding box center [621, 355] width 1242 height 710
drag, startPoint x: 331, startPoint y: 370, endPoint x: -454, endPoint y: 381, distance: 784.3
click at [0, 381] on html "Menu Boards Boards Boards All jobs Status Workforce Workforce My Workforce Recr…" at bounding box center [621, 355] width 1242 height 710
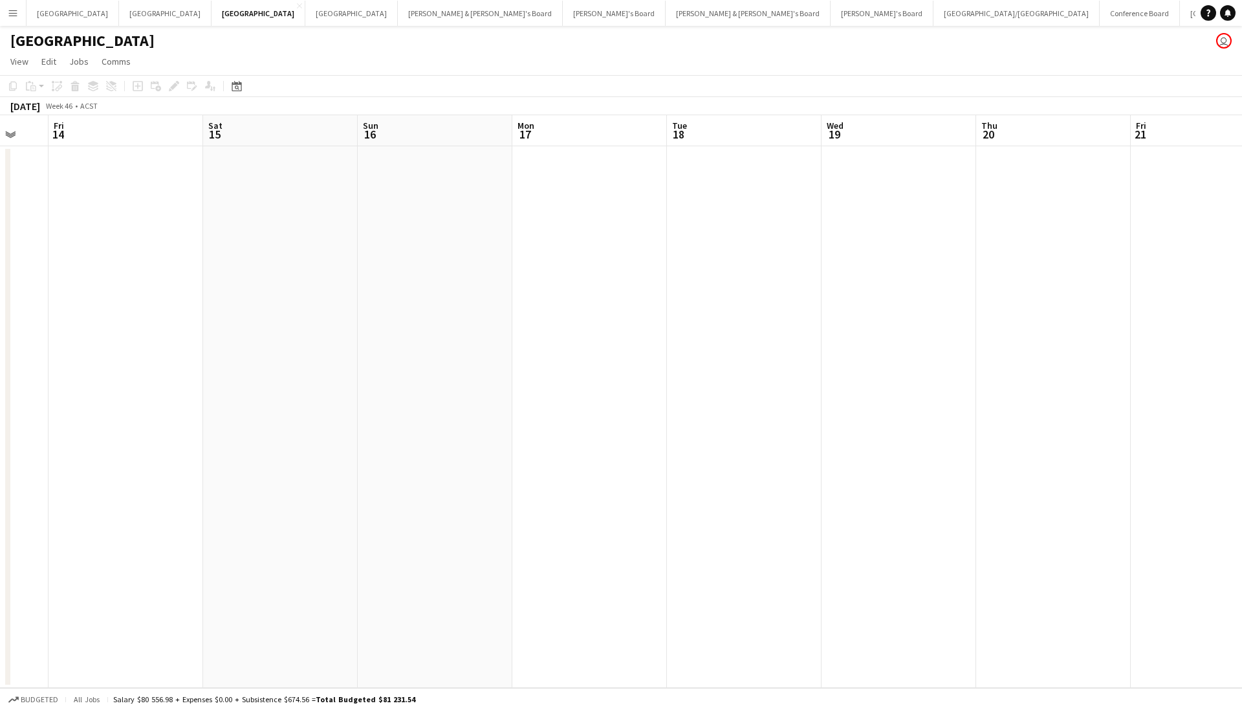
click at [0, 354] on html "Menu Boards Boards Boards All jobs Status Workforce Workforce My Workforce Recr…" at bounding box center [621, 355] width 1242 height 710
click at [934, 16] on button "Brisbane/Gold Coast Close" at bounding box center [1017, 13] width 166 height 25
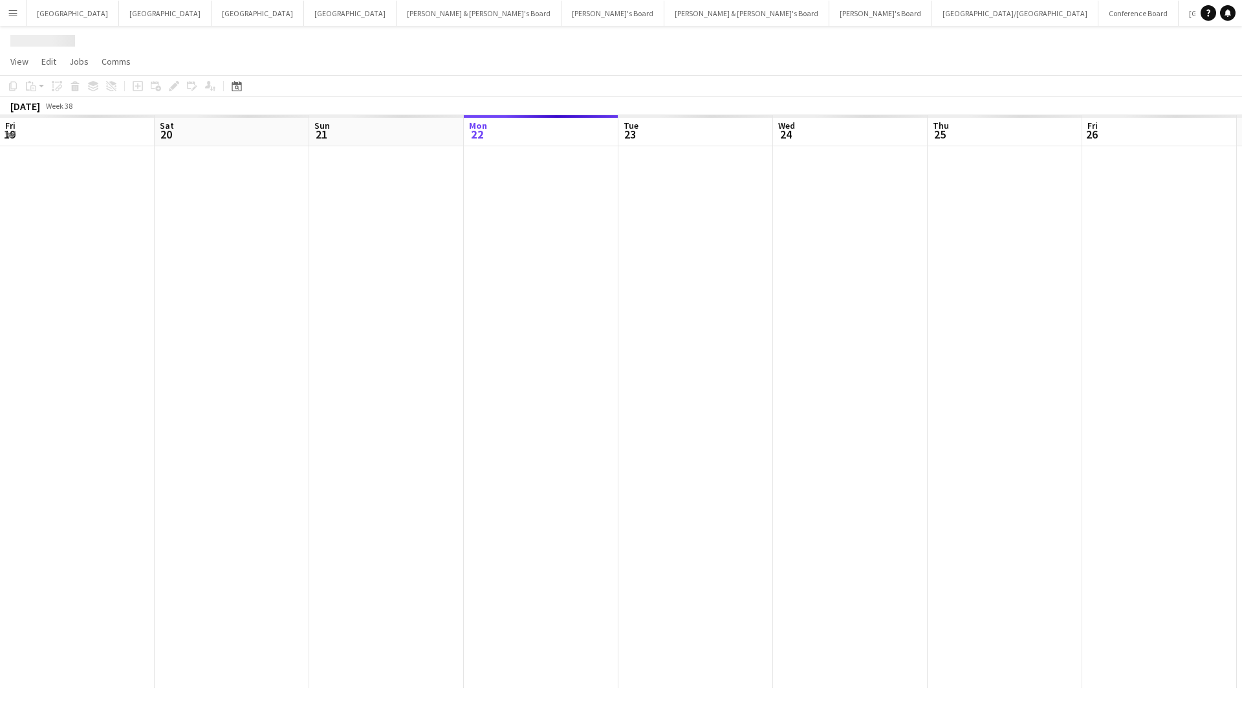
scroll to position [0, 309]
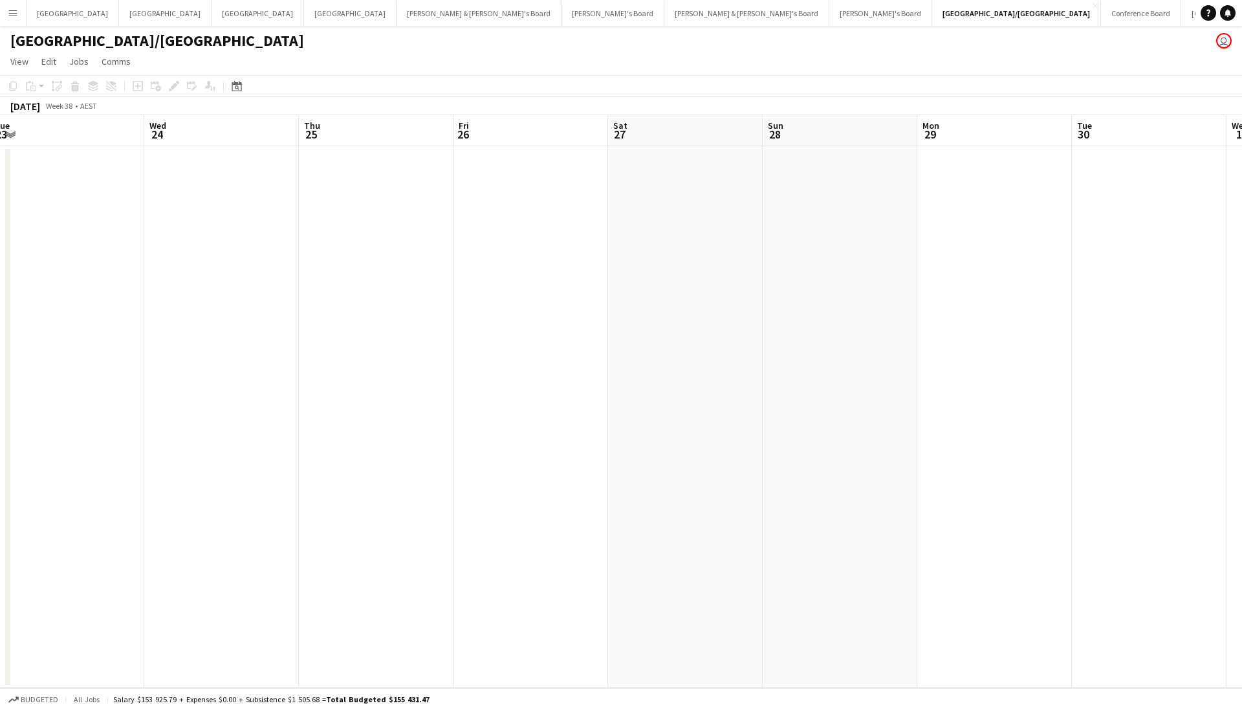
drag, startPoint x: 589, startPoint y: 239, endPoint x: 269, endPoint y: 285, distance: 322.8
click at [269, 285] on app-calendar-viewport "Fri 19 Sat 20 Sun 21 Mon 22 Tue 23 Wed 24 Thu 25 Fri 26 Sat 27 Sun 28 Mon 29 Tu…" at bounding box center [621, 401] width 1242 height 573
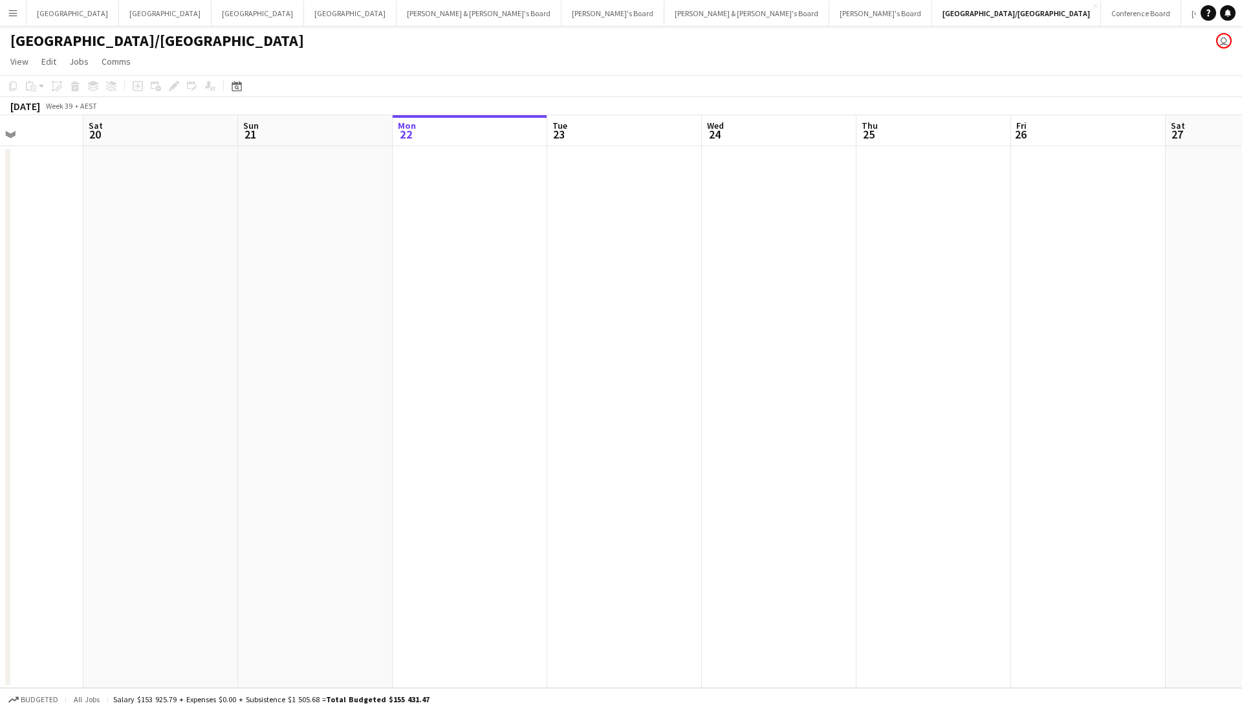
drag, startPoint x: 329, startPoint y: 295, endPoint x: 828, endPoint y: 311, distance: 499.1
click at [828, 311] on app-calendar-viewport "Wed 17 Thu 18 Fri 19 Sat 20 Sun 21 Mon 22 Tue 23 Wed 24 Thu 25 Fri 26 Sat 27 Su…" at bounding box center [621, 401] width 1242 height 573
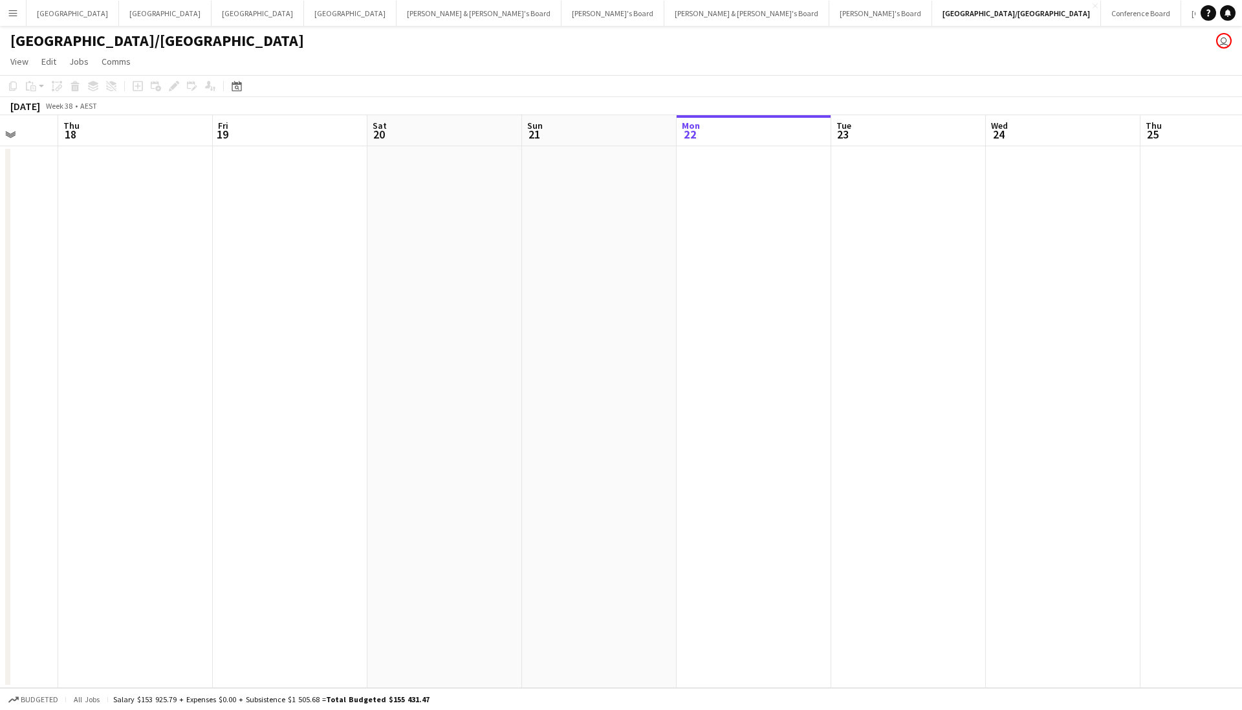
scroll to position [0, 382]
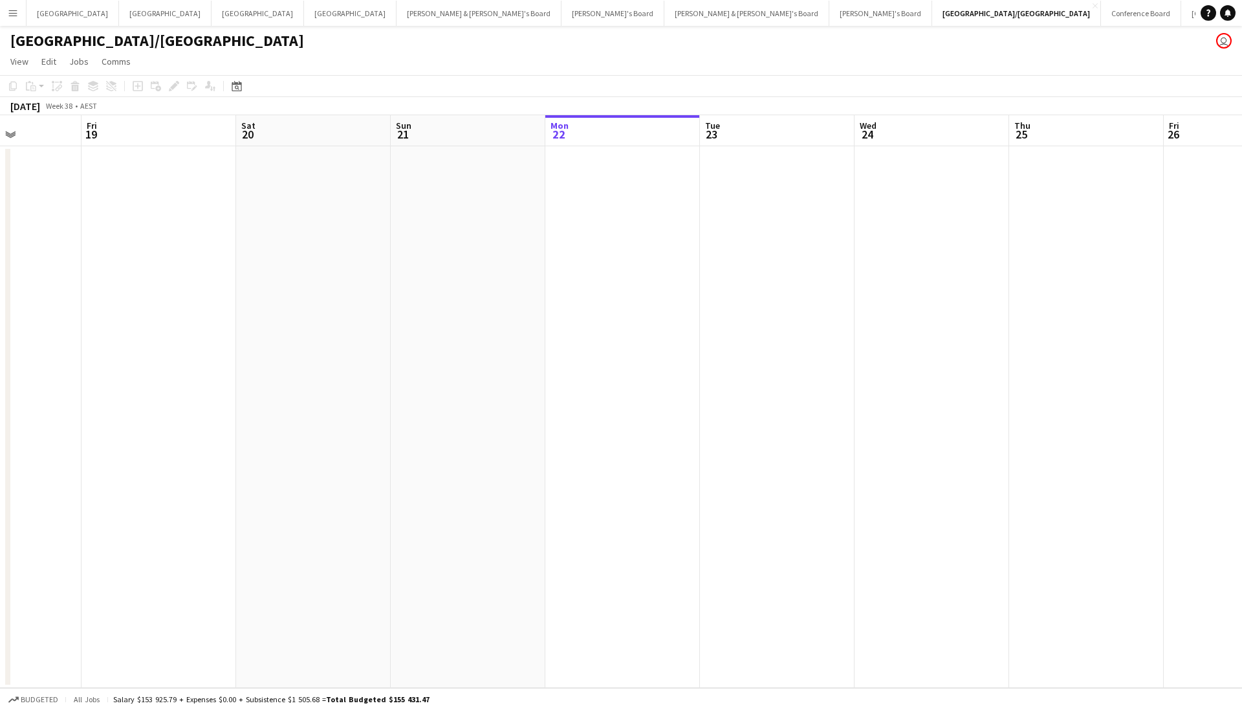
drag, startPoint x: 531, startPoint y: 303, endPoint x: 820, endPoint y: 309, distance: 289.3
click at [838, 312] on app-calendar-viewport "Tue 16 Wed 17 Thu 18 Fri 19 Sat 20 Sun 21 Mon 22 Tue 23 Wed 24 Thu 25 Fri 26 Sa…" at bounding box center [621, 401] width 1242 height 573
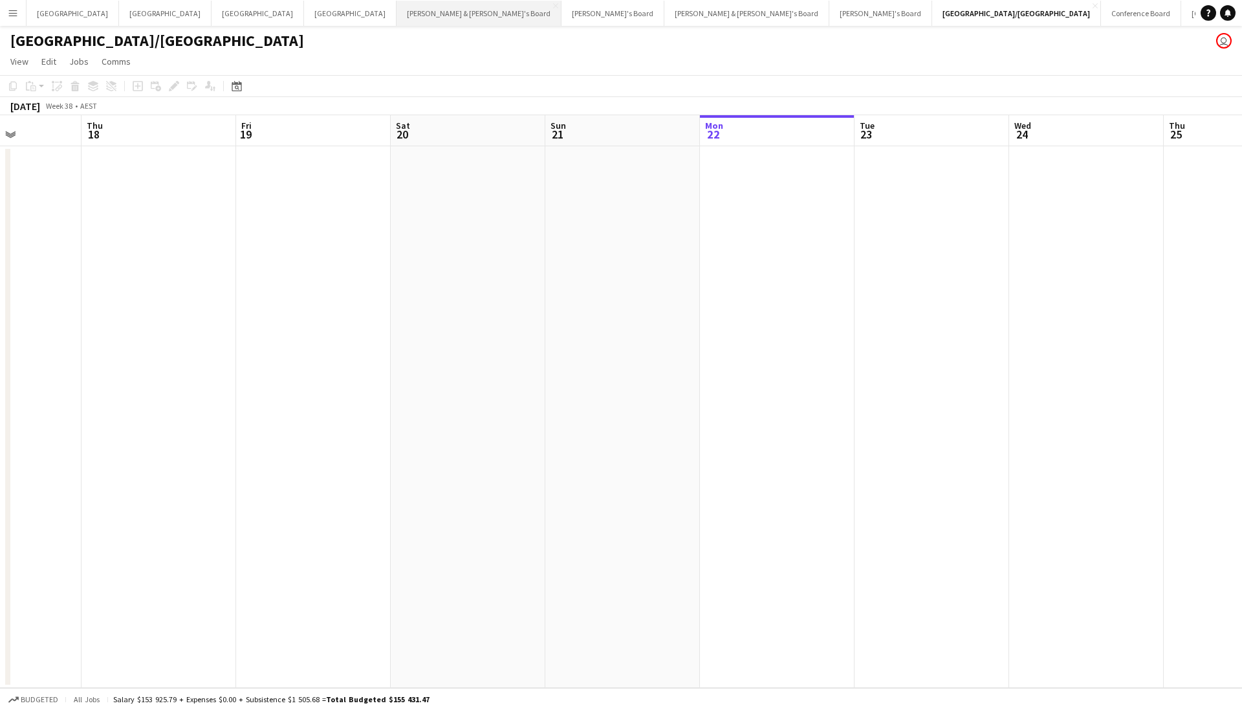
click at [397, 14] on button "Neil & Jenny's Board Close" at bounding box center [479, 13] width 165 height 25
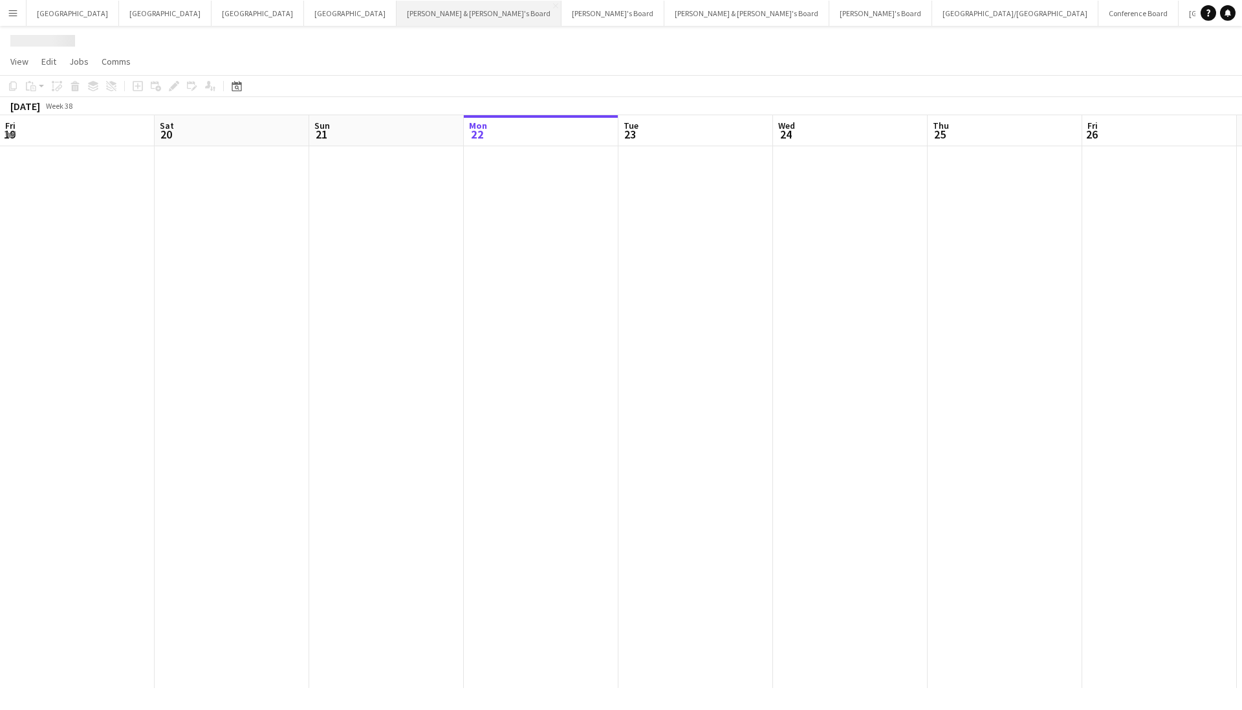
scroll to position [0, 309]
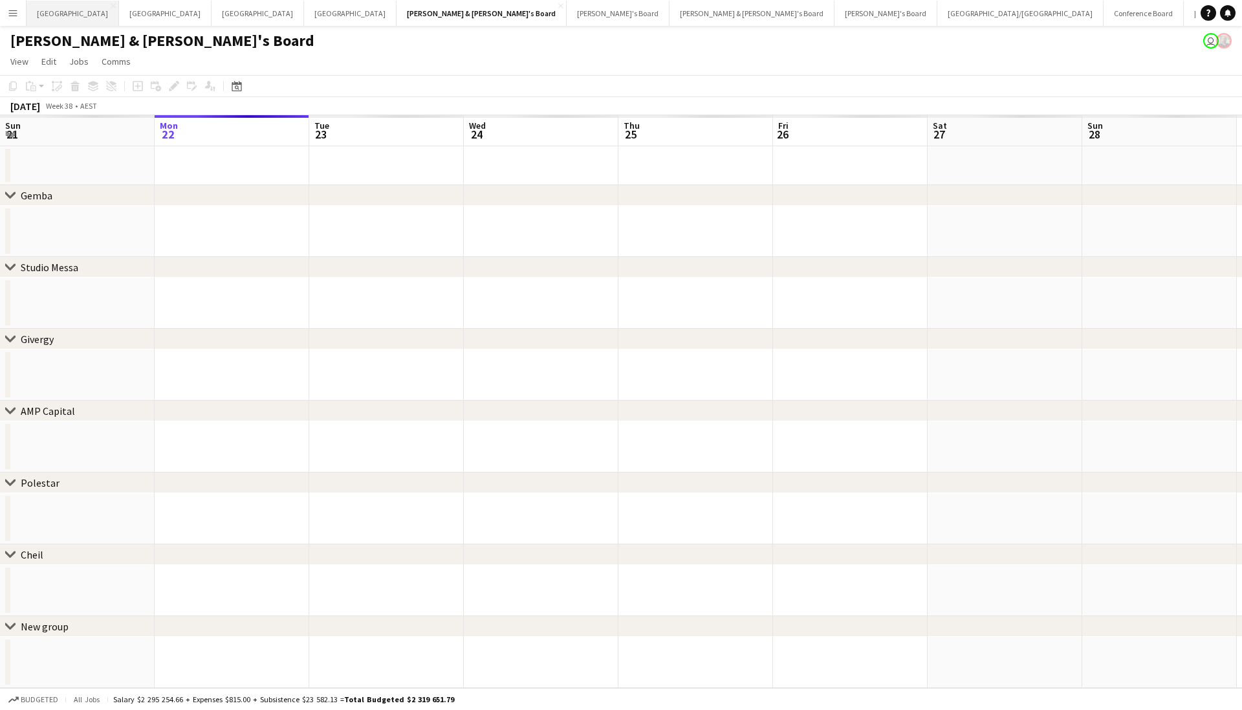
click at [52, 18] on button "Sydney Close" at bounding box center [73, 13] width 93 height 25
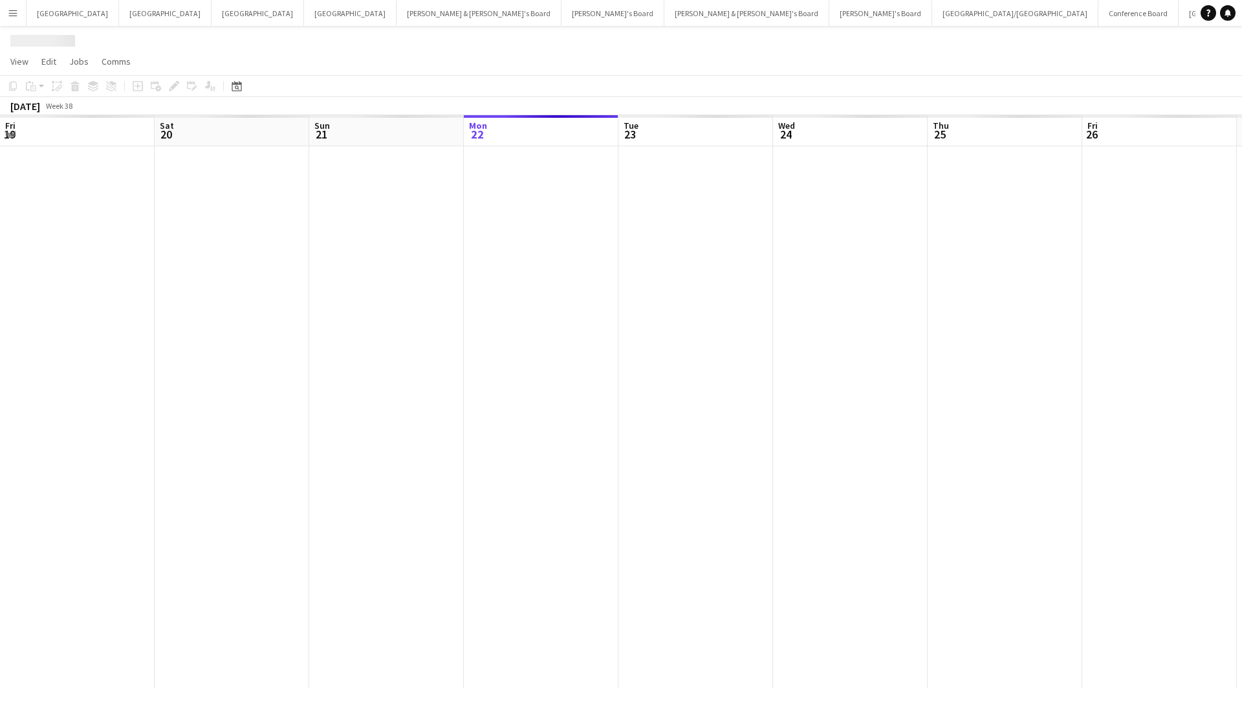
scroll to position [0, 309]
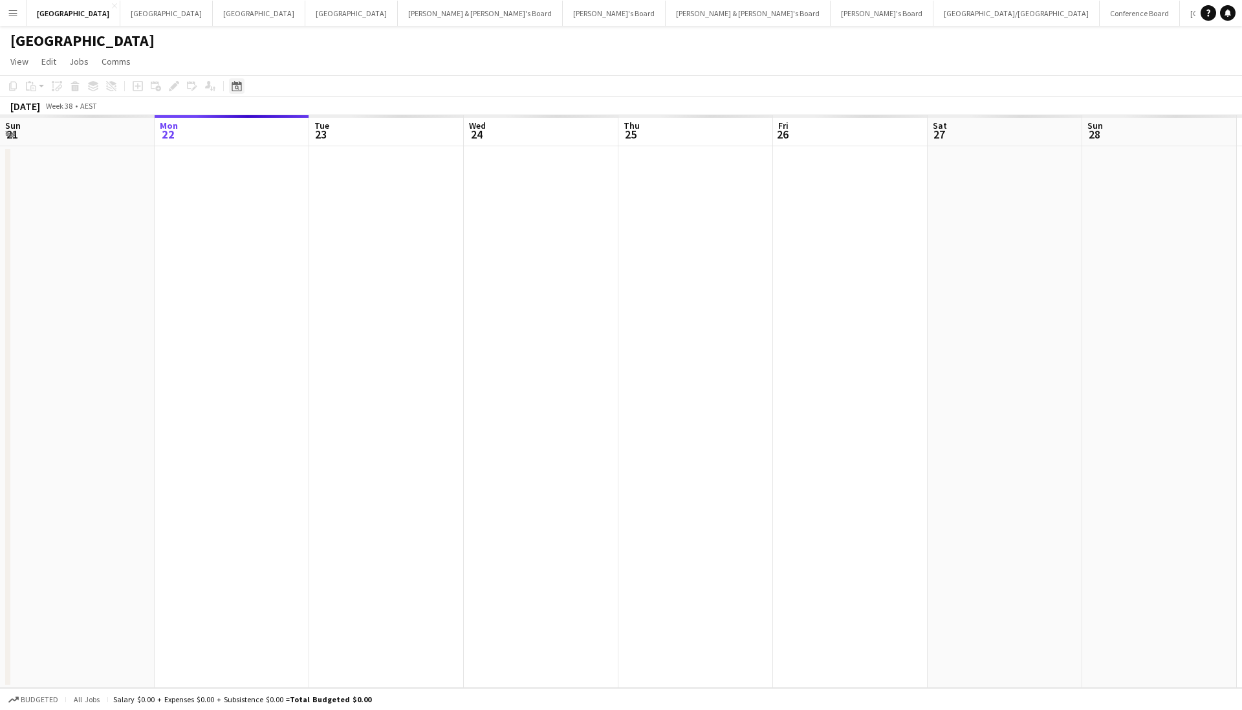
click at [237, 90] on icon "Date picker" at bounding box center [237, 86] width 10 height 10
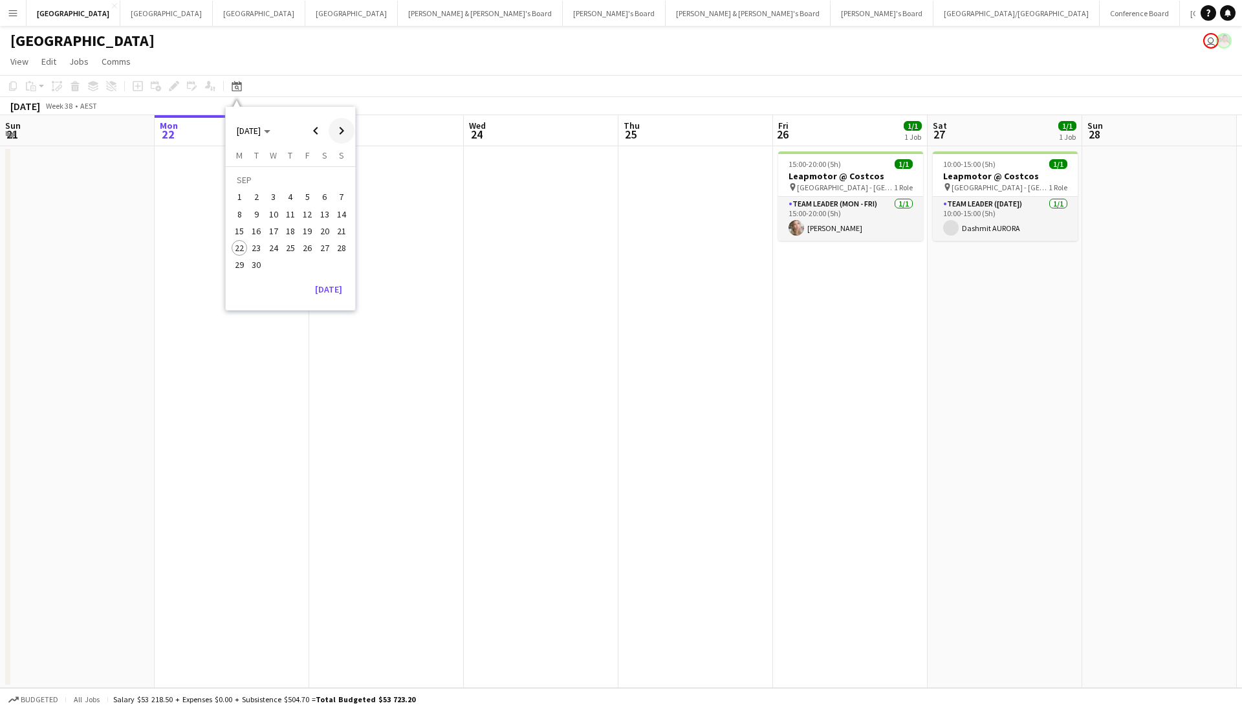
click at [335, 142] on span "Next month" at bounding box center [342, 131] width 26 height 26
click at [281, 250] on span "26" at bounding box center [274, 251] width 16 height 16
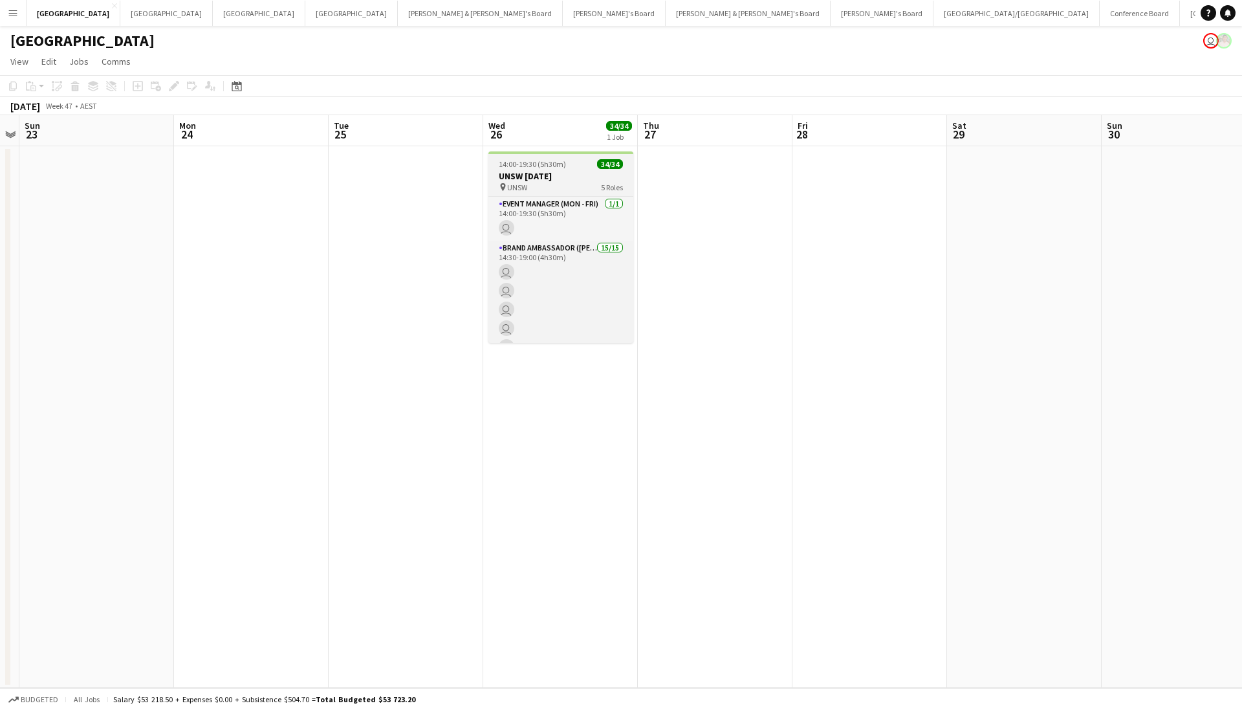
click at [527, 171] on h3 "UNSW Community Day" at bounding box center [560, 176] width 145 height 12
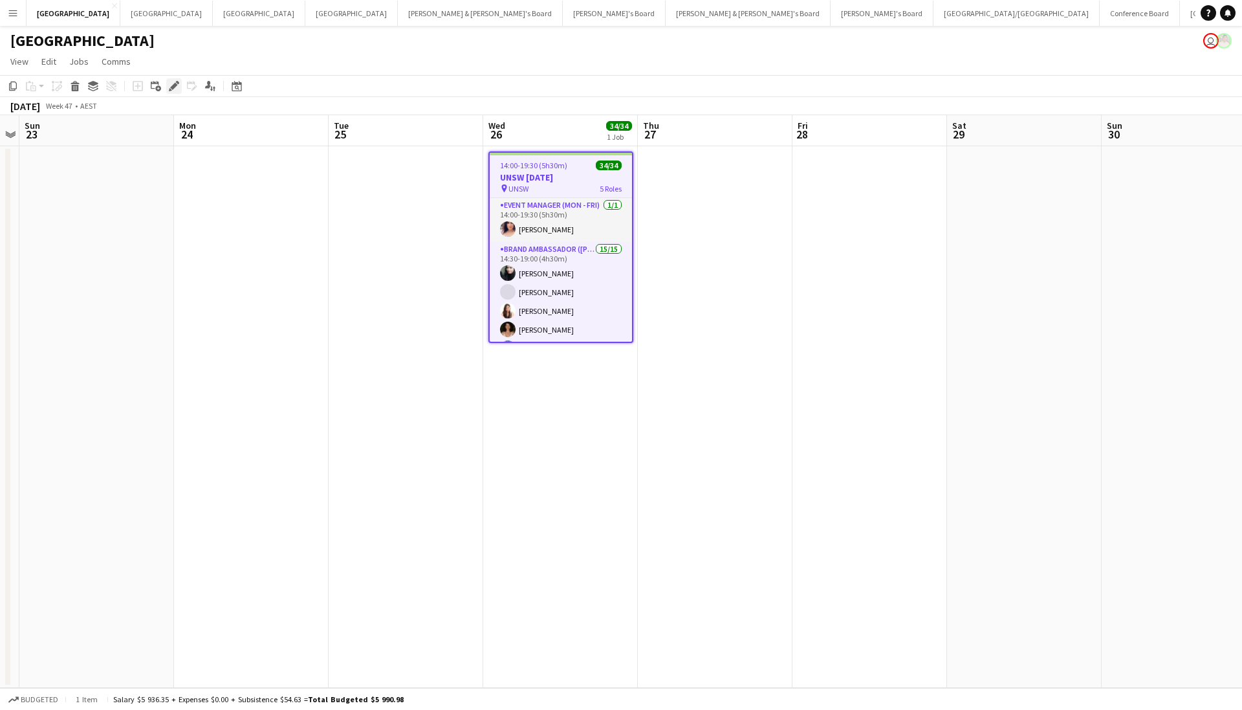
click at [175, 84] on icon at bounding box center [173, 86] width 7 height 7
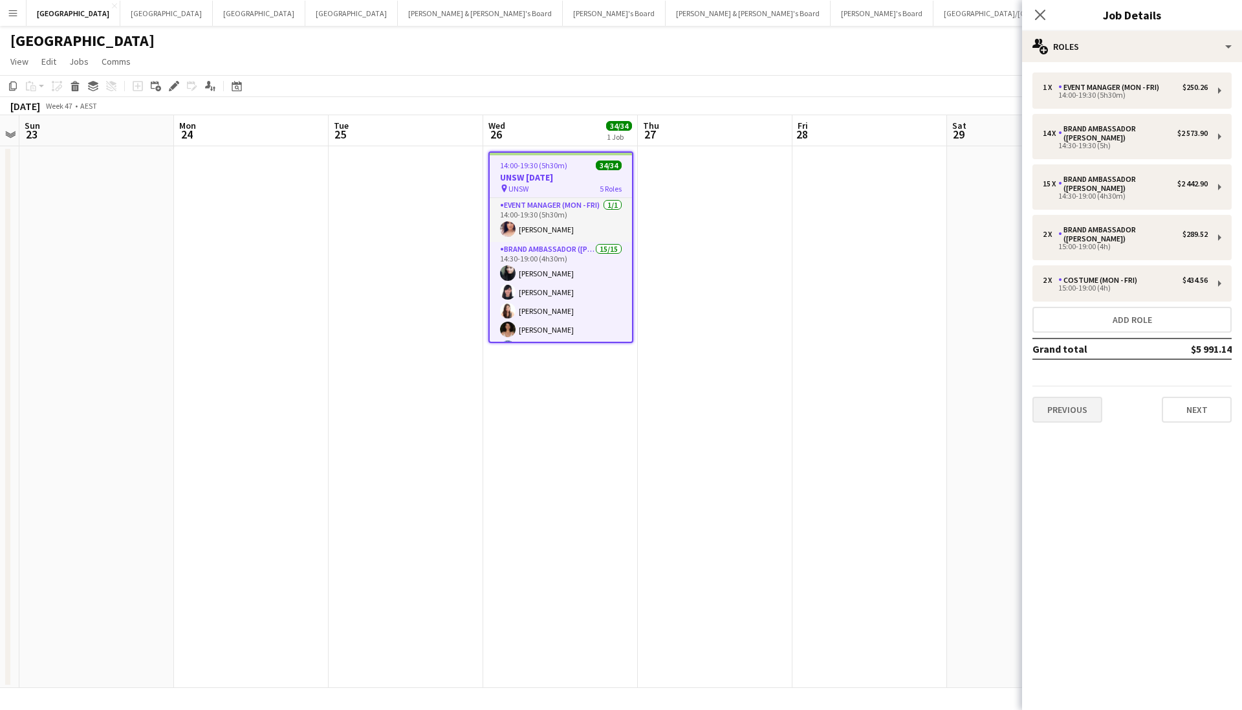
click at [1076, 407] on button "Previous" at bounding box center [1068, 410] width 70 height 26
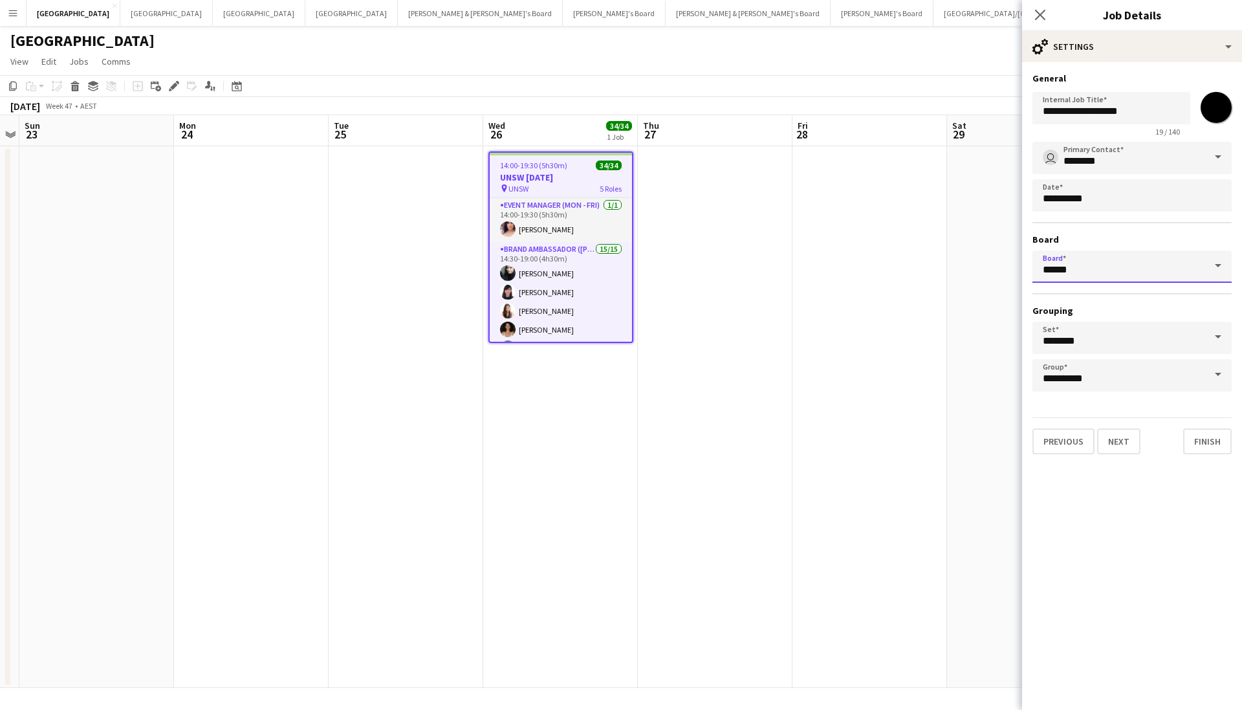
click at [1141, 258] on input "******" at bounding box center [1132, 266] width 199 height 32
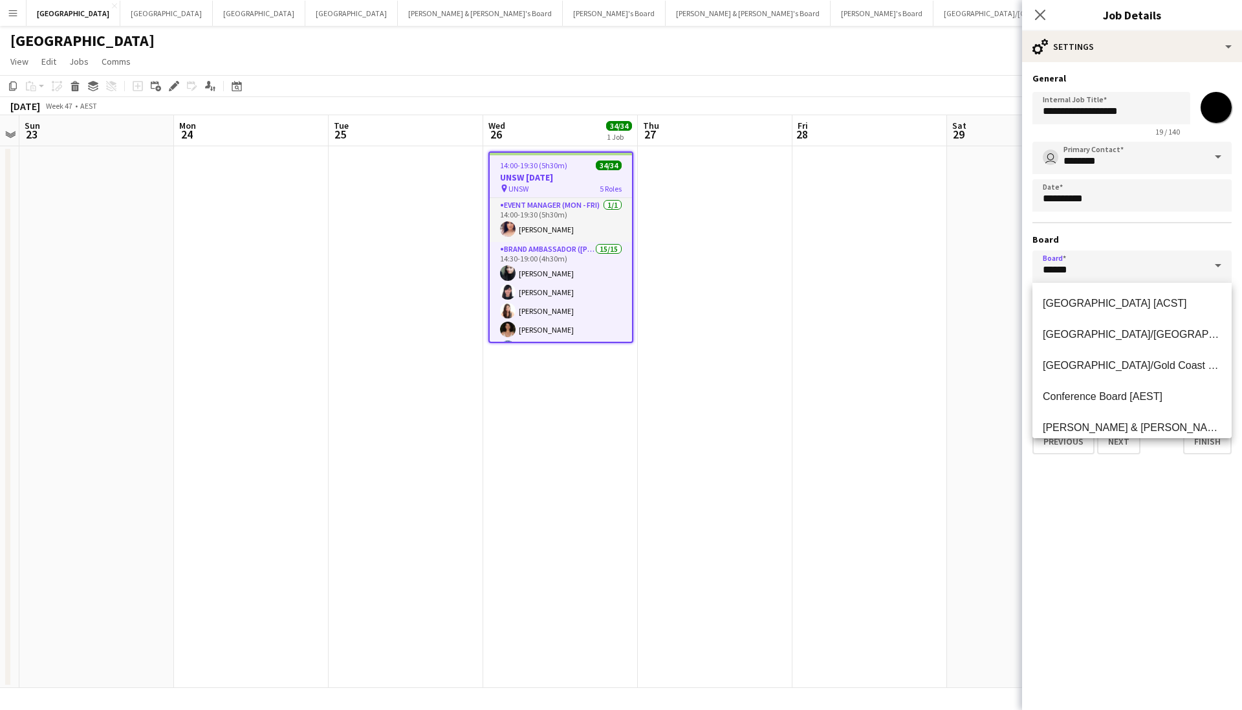
click at [1224, 261] on span at bounding box center [1218, 265] width 27 height 31
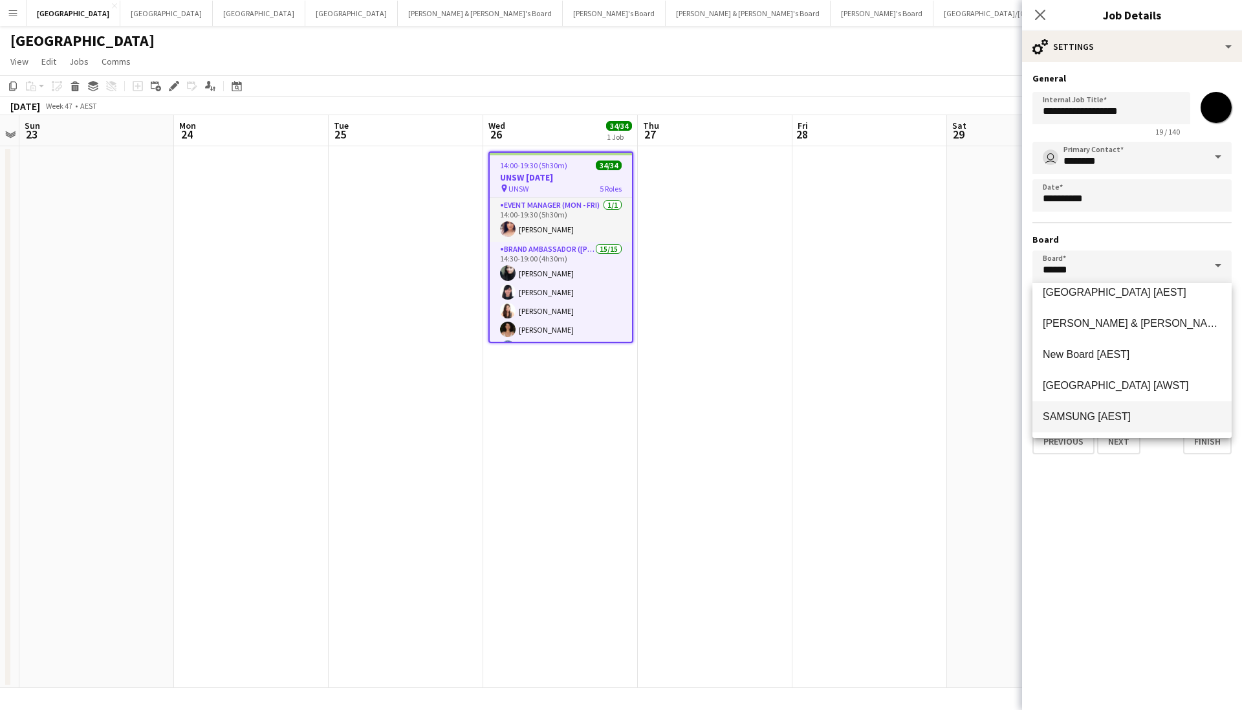
scroll to position [187, 0]
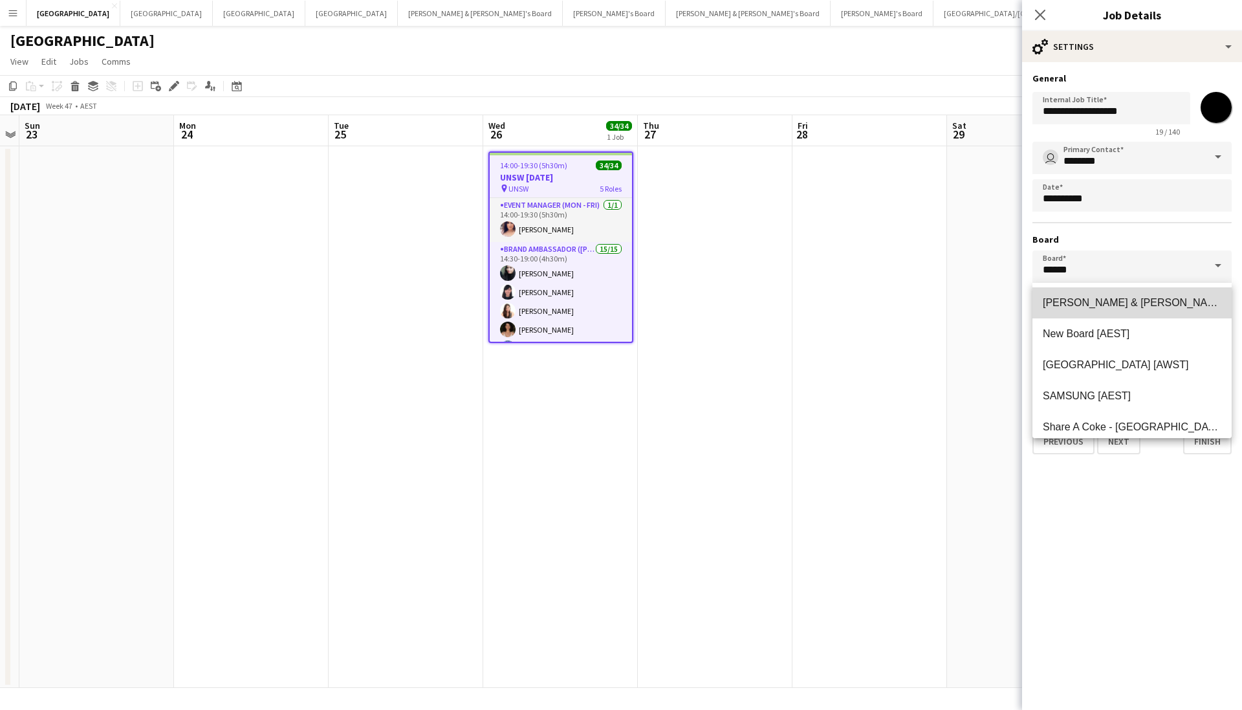
click at [1151, 311] on mat-option "Neil & Jenny's Board [AEST]" at bounding box center [1132, 302] width 199 height 31
type input "**********"
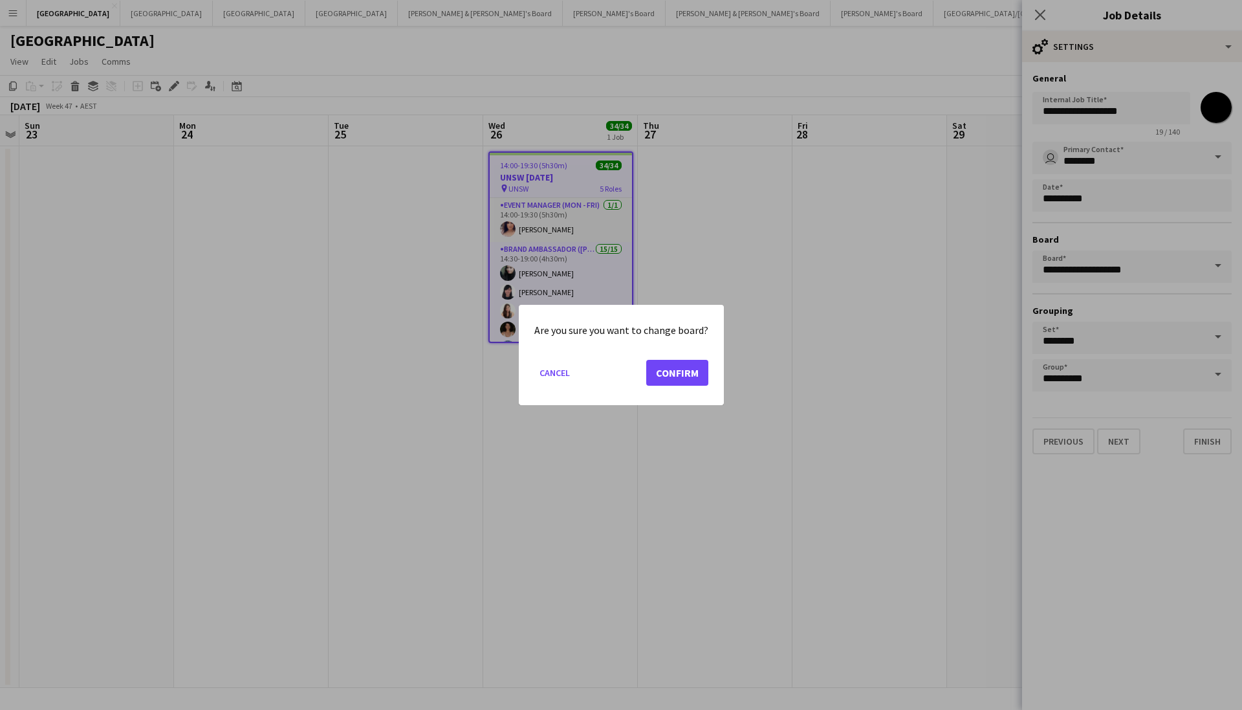
click at [684, 370] on button "Confirm" at bounding box center [677, 373] width 62 height 26
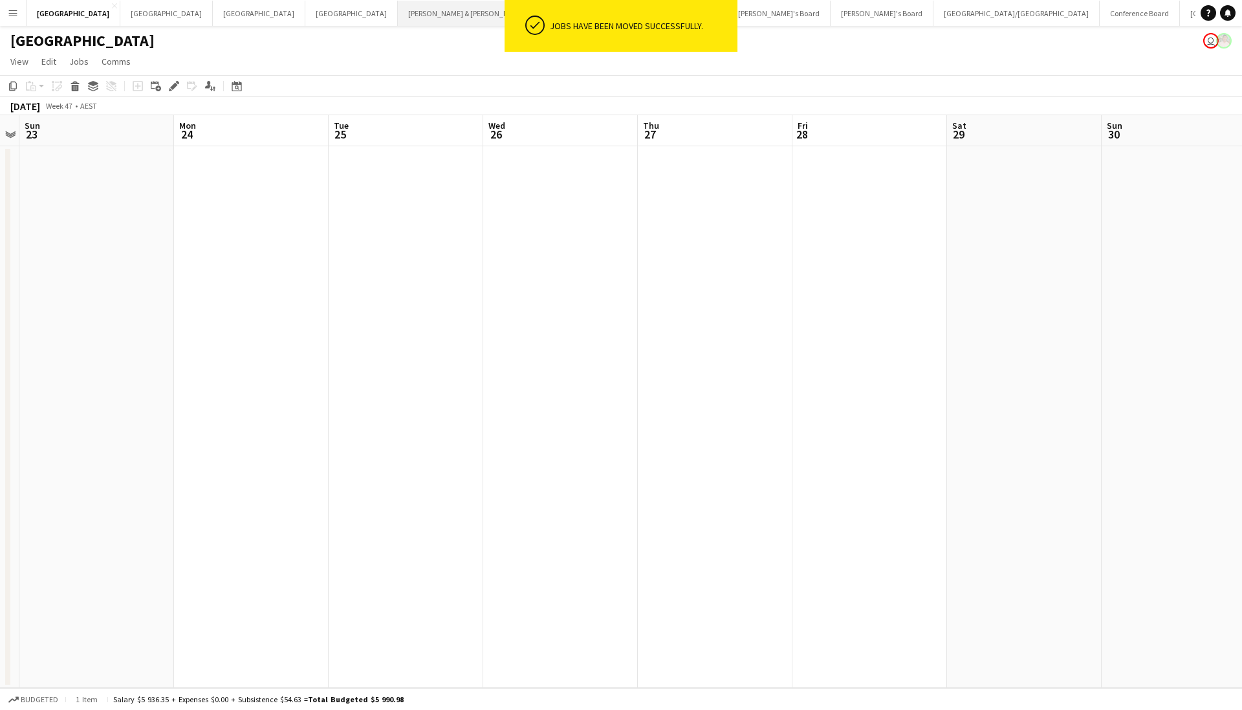
click at [398, 21] on button "Neil & Jenny's Board Close" at bounding box center [480, 13] width 165 height 25
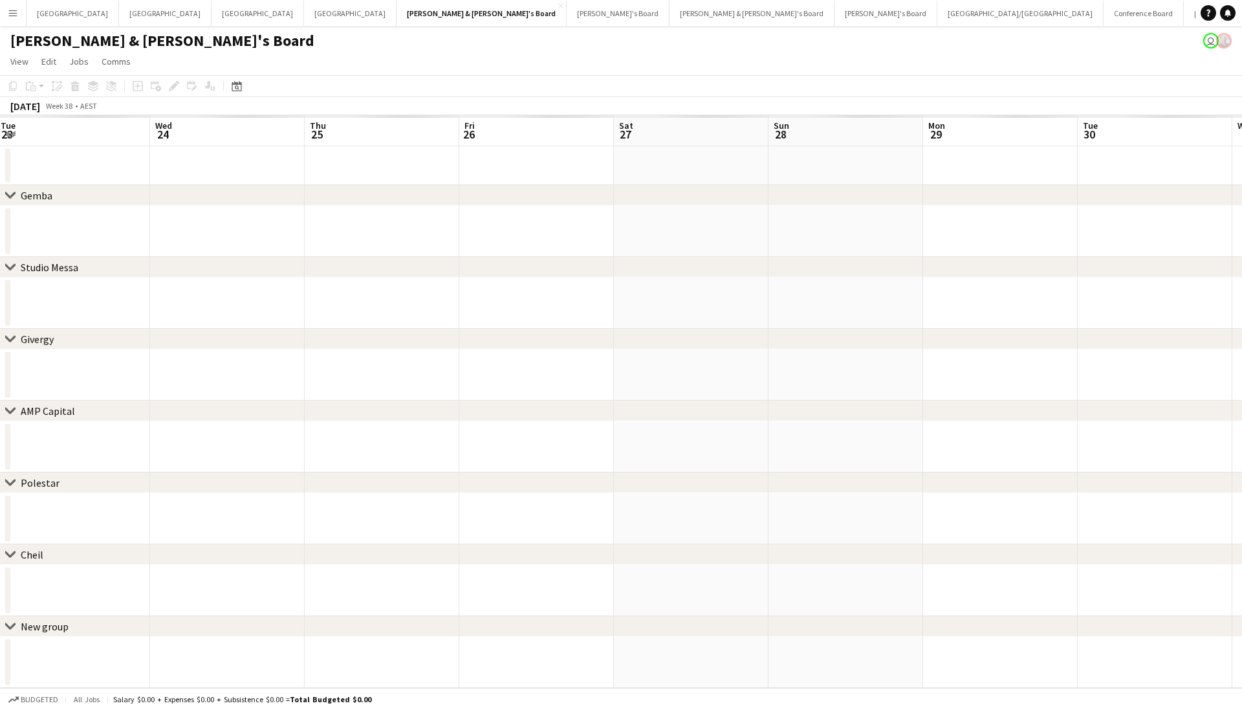
scroll to position [0, 533]
drag, startPoint x: 239, startPoint y: 303, endPoint x: 214, endPoint y: 305, distance: 24.7
click at [214, 305] on app-calendar-viewport "Sun 21 Mon 22 Tue 23 Wed 24 Thu 25 Fri 26 Sat 27 Sun 28 Mon 29 Tue 30 Wed 1 Thu…" at bounding box center [621, 401] width 1242 height 573
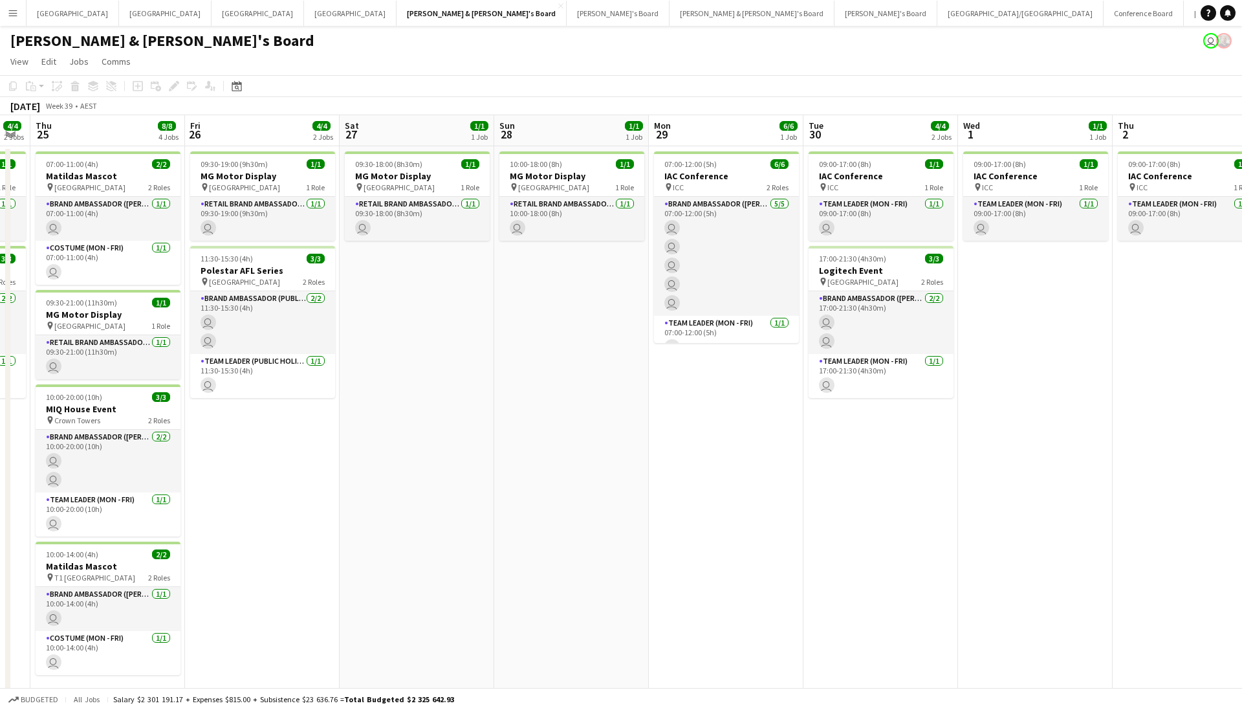
drag, startPoint x: 168, startPoint y: 371, endPoint x: 155, endPoint y: 371, distance: 12.3
click at [155, 371] on app-calendar-viewport "Sun 21 4/4 2 Jobs Mon 22 1/1 1 Job Tue 23 6/6 3 Jobs Wed 24 4/4 2 Jobs Thu 25 8…" at bounding box center [621, 681] width 1242 height 1133
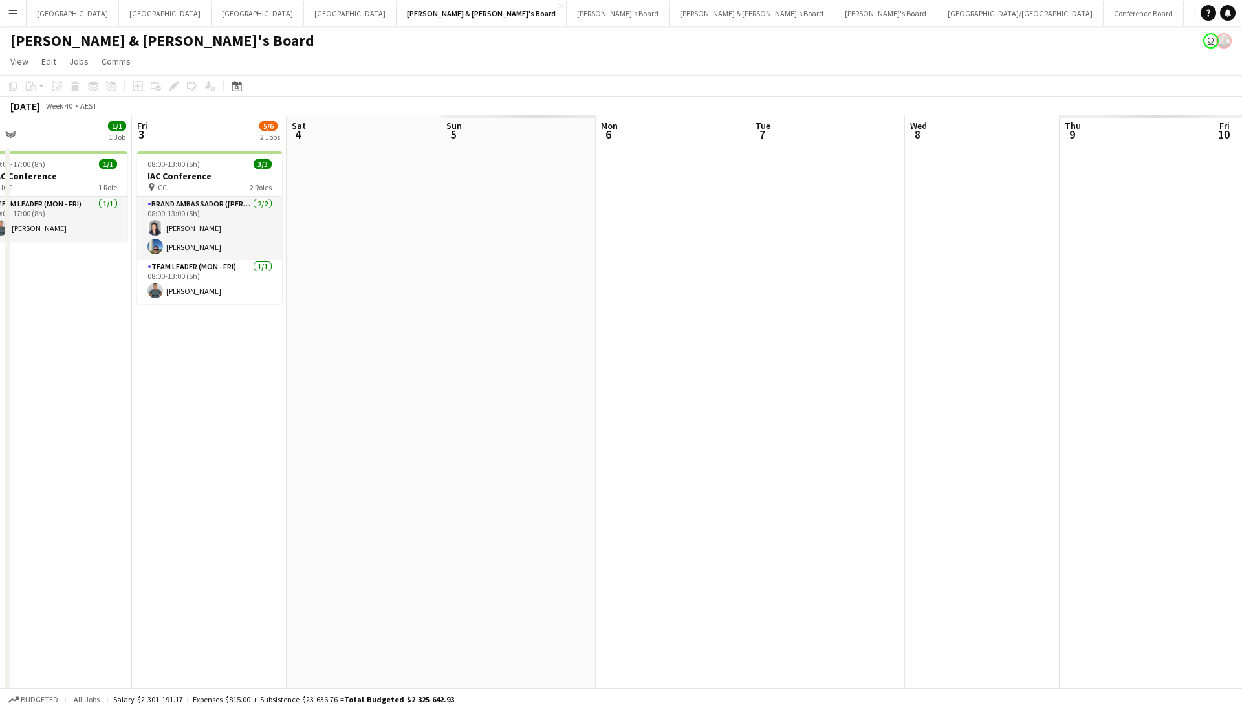
drag, startPoint x: 712, startPoint y: 373, endPoint x: 433, endPoint y: 397, distance: 279.8
click at [433, 397] on app-calendar-viewport "Sun 28 1/1 1 Job Mon 29 6/6 1 Job Tue 30 4/4 2 Jobs Wed 1 1/1 1 Job Thu 2 1/1 1…" at bounding box center [621, 681] width 1242 height 1133
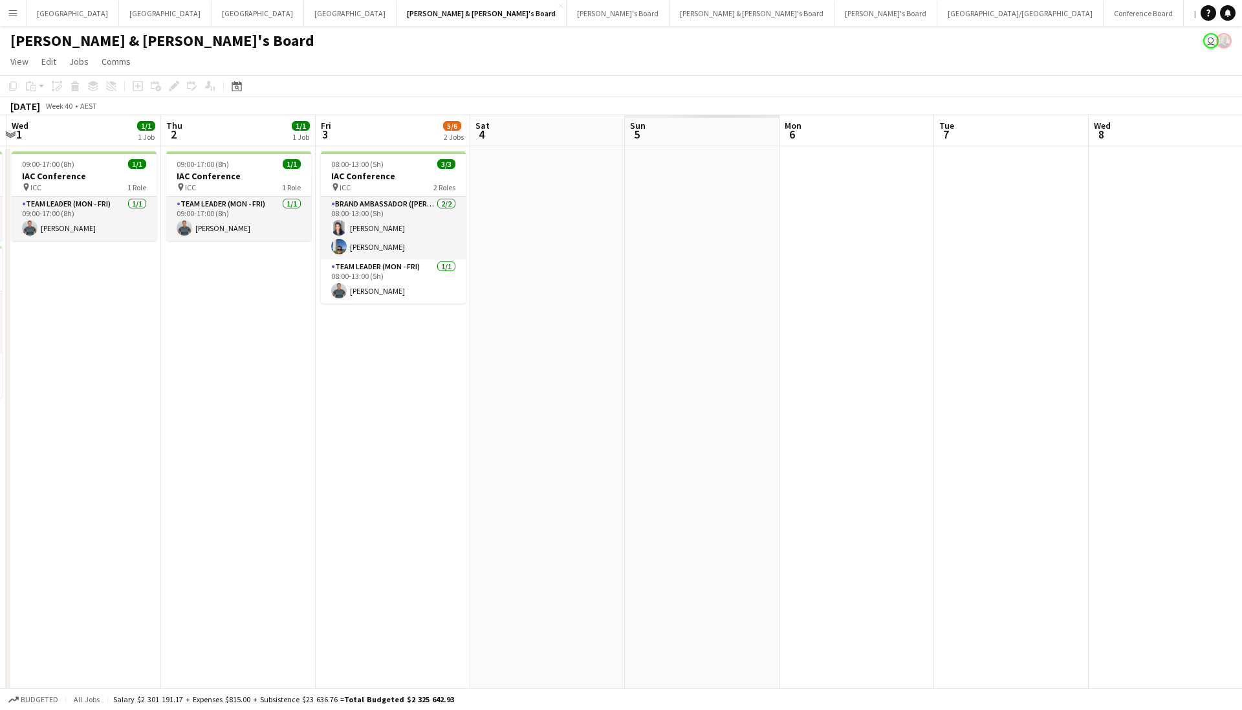
drag, startPoint x: 232, startPoint y: 401, endPoint x: 437, endPoint y: 401, distance: 205.1
click at [437, 401] on app-calendar-viewport "Sun 28 1/1 1 Job Mon 29 6/6 1 Job Tue 30 4/4 2 Jobs Wed 1 1/1 1 Job Thu 2 1/1 1…" at bounding box center [621, 681] width 1242 height 1133
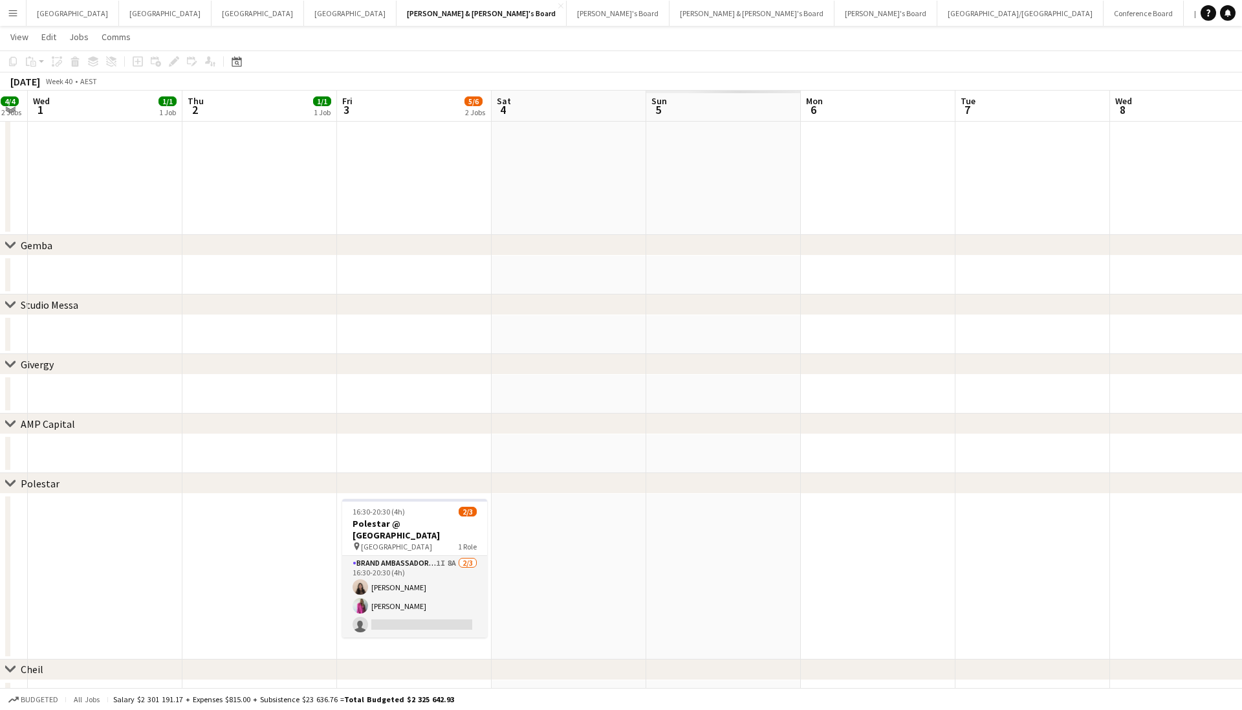
scroll to position [27, 0]
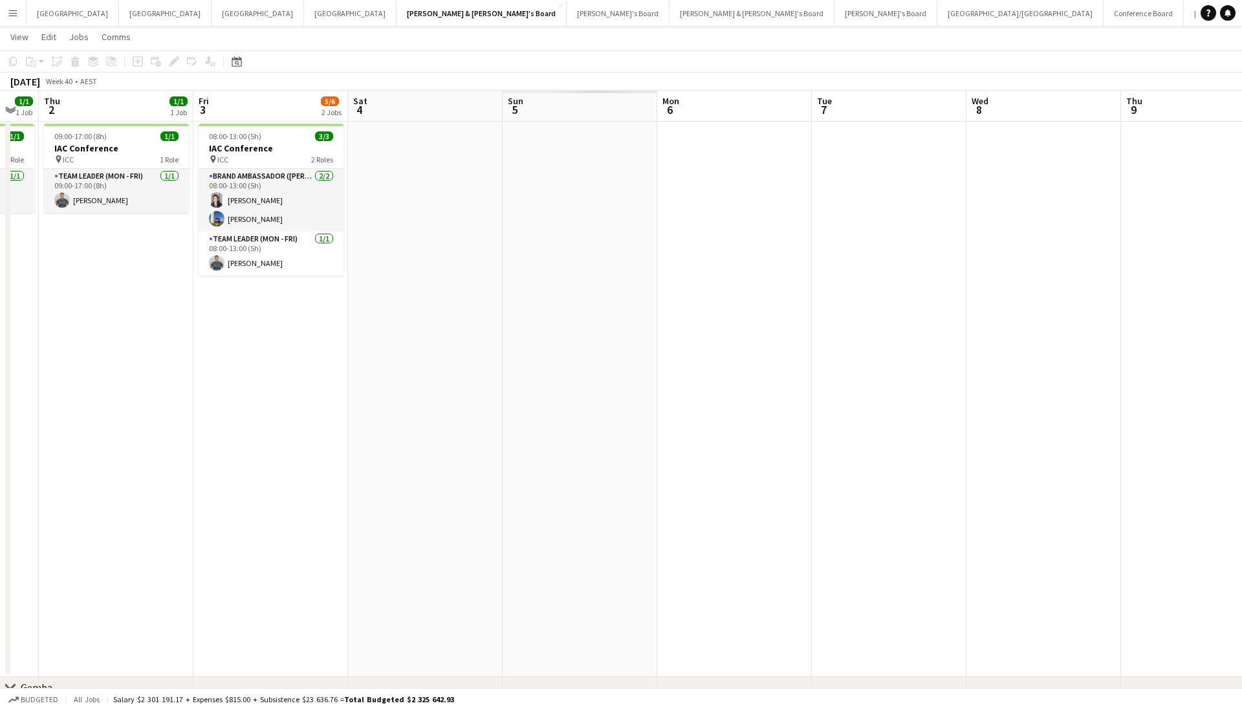
drag, startPoint x: 362, startPoint y: 377, endPoint x: -68, endPoint y: 398, distance: 430.1
click at [0, 398] on html "Menu Boards Boards Boards All jobs Status Workforce Workforce My Workforce Recr…" at bounding box center [621, 607] width 1242 height 1269
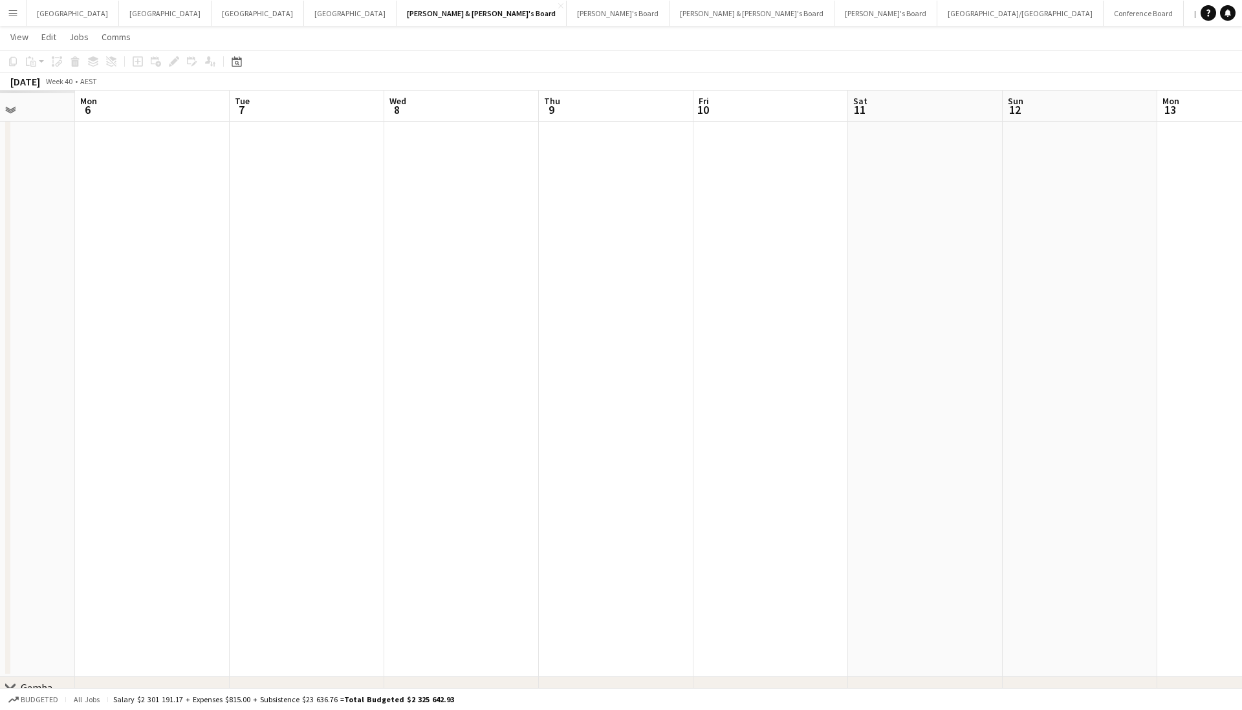
drag, startPoint x: 680, startPoint y: 360, endPoint x: 314, endPoint y: 360, distance: 365.6
click at [0, 399] on html "Menu Boards Boards Boards All jobs Status Workforce Workforce My Workforce Recr…" at bounding box center [621, 607] width 1242 height 1269
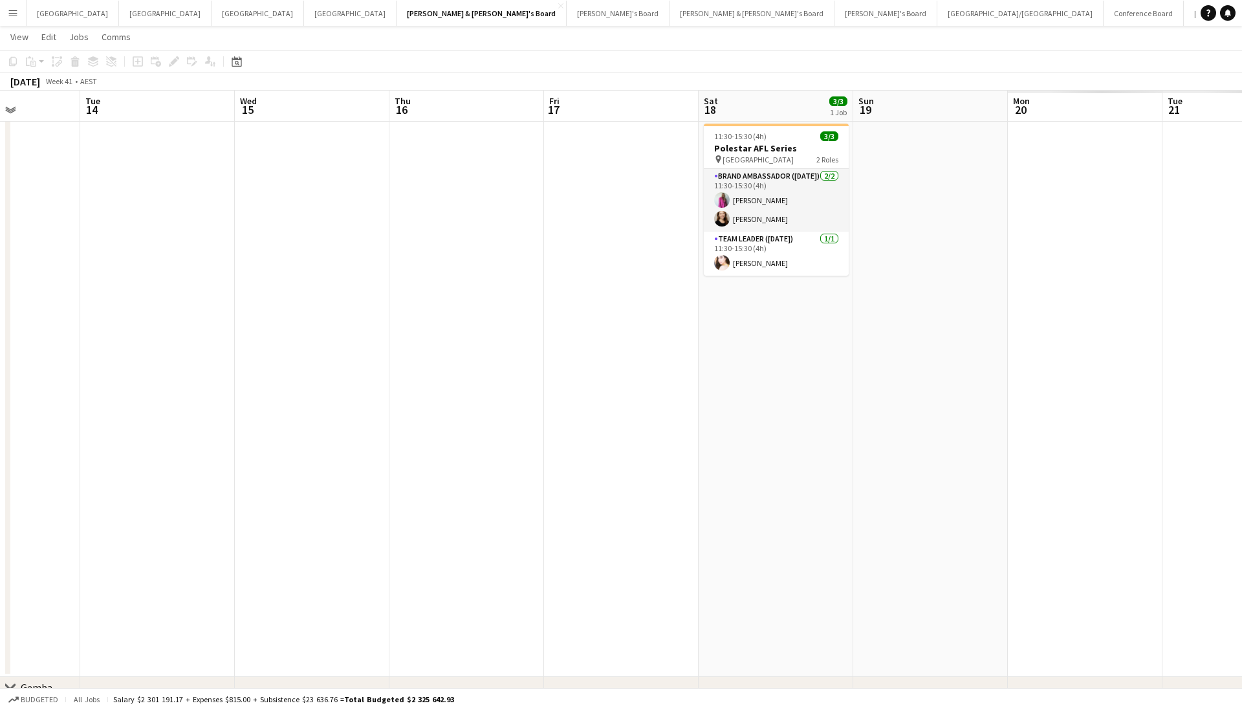
drag, startPoint x: 688, startPoint y: 381, endPoint x: -30, endPoint y: 402, distance: 718.5
click at [0, 402] on html "Menu Boards Boards Boards All jobs Status Workforce Workforce My Workforce Recr…" at bounding box center [621, 607] width 1242 height 1269
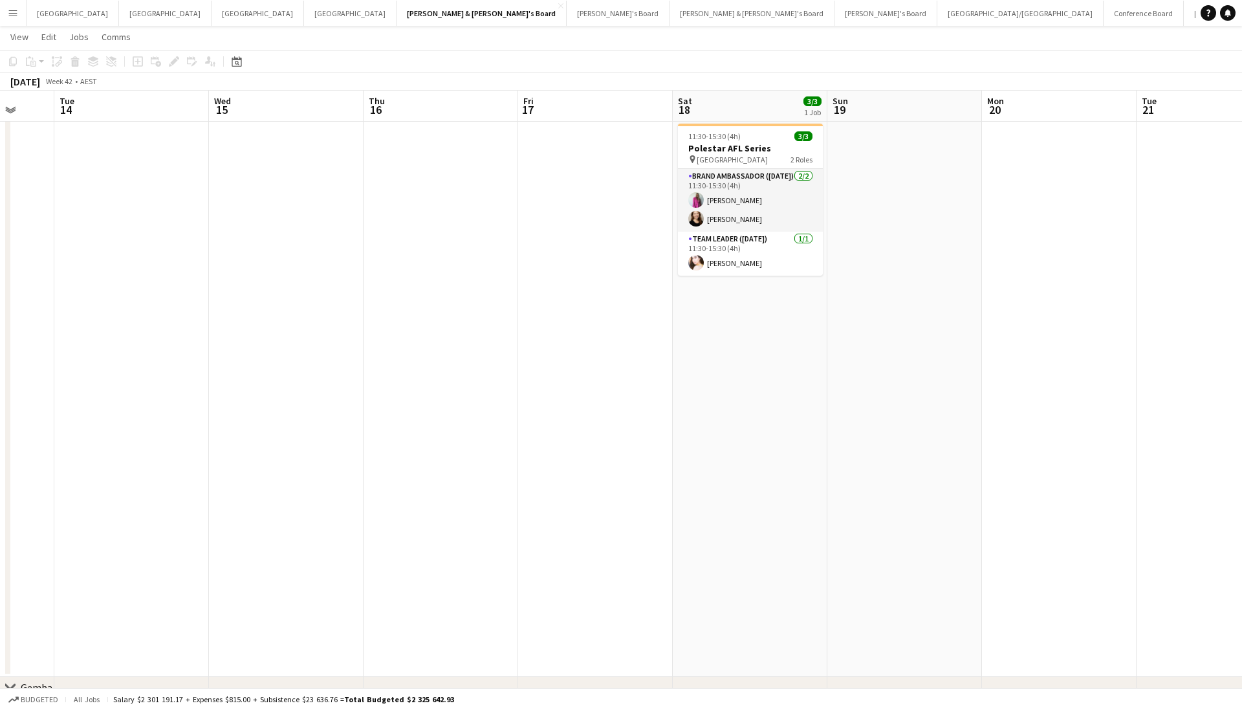
drag, startPoint x: 862, startPoint y: 350, endPoint x: -83, endPoint y: 380, distance: 945.1
click at [0, 380] on html "Menu Boards Boards Boards All jobs Status Workforce Workforce My Workforce Recr…" at bounding box center [621, 654] width 1242 height 1363
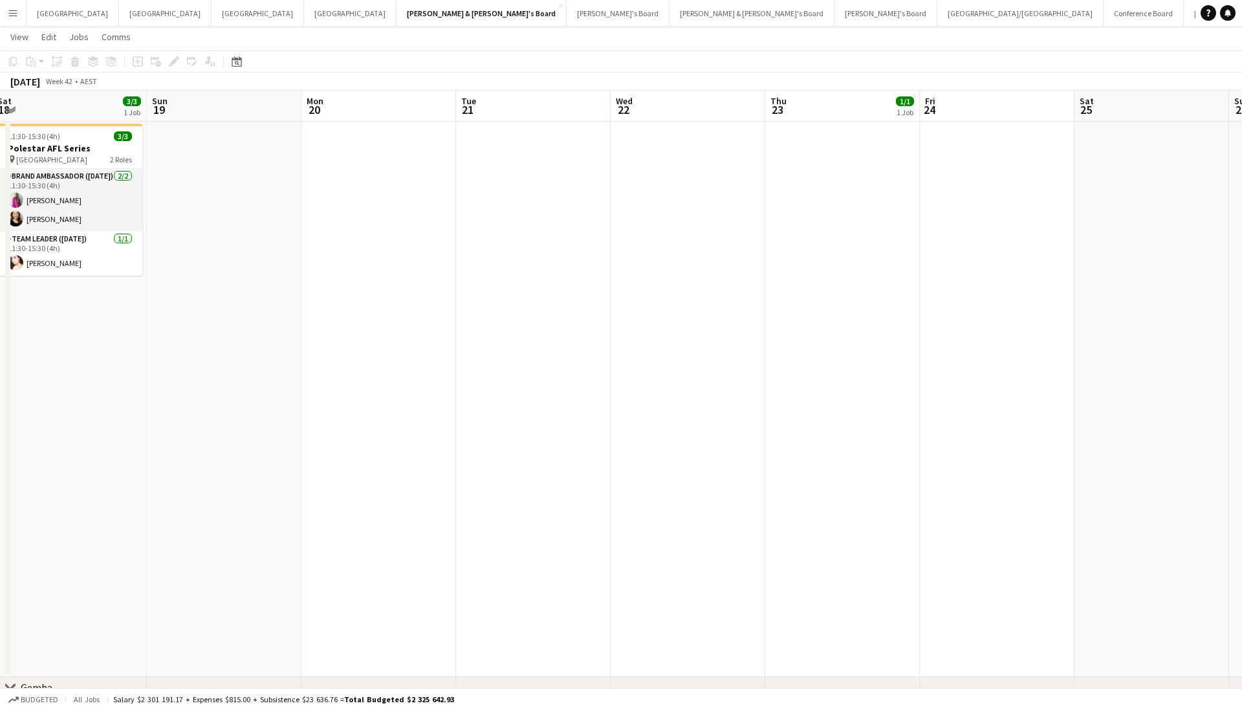
drag, startPoint x: 752, startPoint y: 335, endPoint x: 115, endPoint y: 343, distance: 638.0
click at [110, 346] on app-calendar-viewport "Wed 15 Thu 16 Fri 17 Sat 18 3/3 1 Job Sun 19 Mon 20 Tue 21 Wed 22 Thu 23 1/1 1 …" at bounding box center [621, 669] width 1242 height 1290
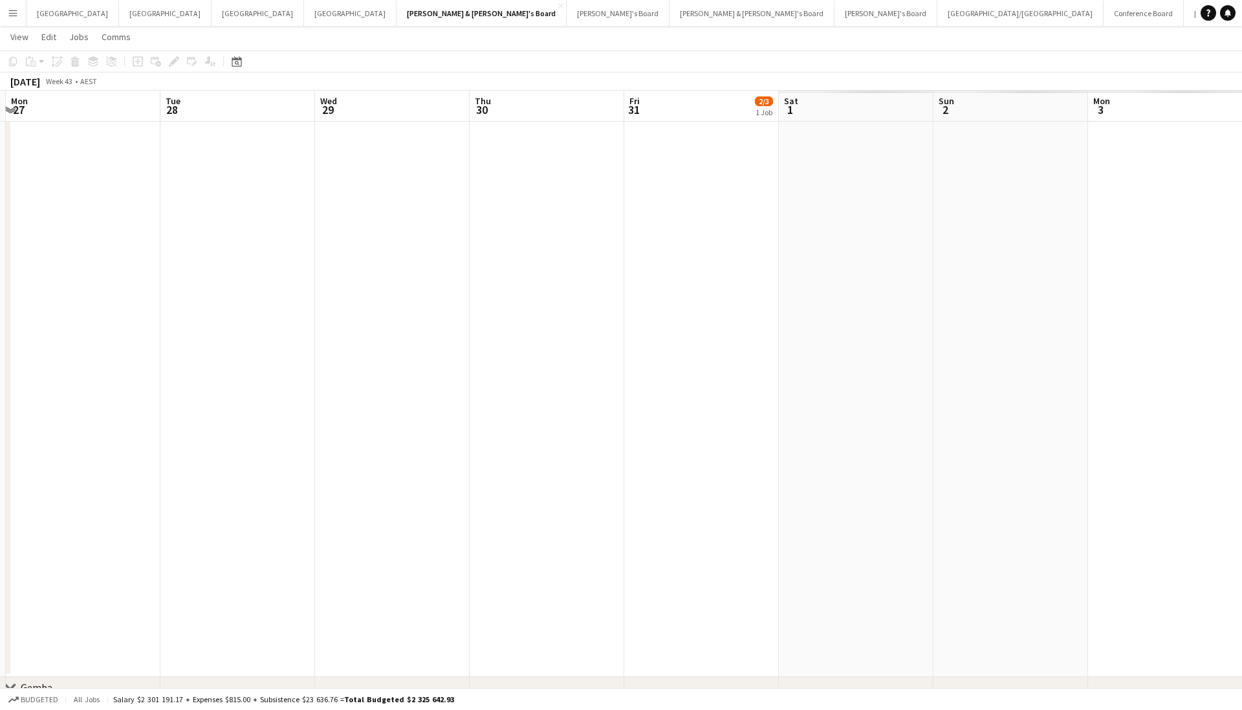
drag, startPoint x: 313, startPoint y: 298, endPoint x: 23, endPoint y: 295, distance: 289.9
click at [0, 311] on html "Menu Boards Boards Boards All jobs Status Workforce Workforce My Workforce Recr…" at bounding box center [621, 657] width 1242 height 1368
drag, startPoint x: 364, startPoint y: 253, endPoint x: 159, endPoint y: 259, distance: 205.2
click at [159, 259] on app-calendar-viewport "Thu 23 1/1 1 Job Fri 24 Sat 25 Sun 26 Mon 27 Tue 28 Wed 29 Thu 30 Fri 31 2/3 1 …" at bounding box center [621, 671] width 1242 height 1295
click at [0, 385] on html "Menu Boards Boards Boards All jobs Status Workforce Workforce My Workforce Recr…" at bounding box center [621, 657] width 1242 height 1368
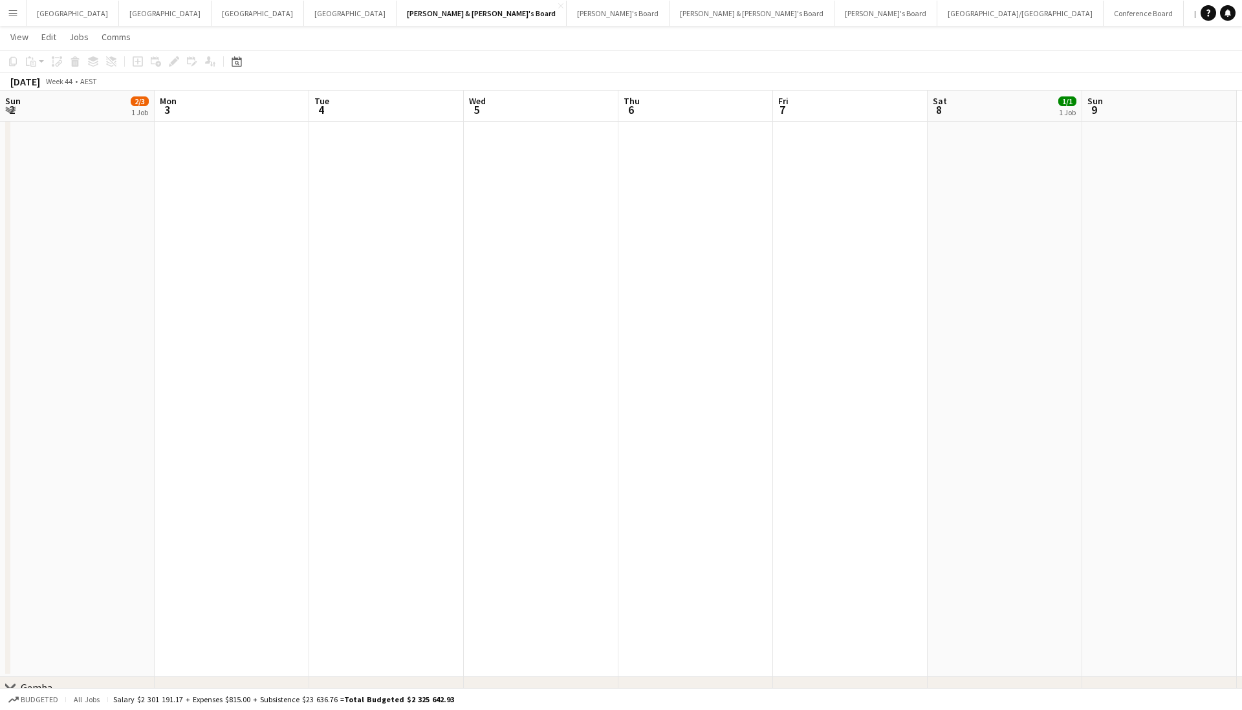
drag, startPoint x: 766, startPoint y: 328, endPoint x: -646, endPoint y: 331, distance: 1411.8
click at [0, 331] on html "Menu Boards Boards Boards All jobs Status Workforce Workforce My Workforce Recr…" at bounding box center [621, 657] width 1242 height 1368
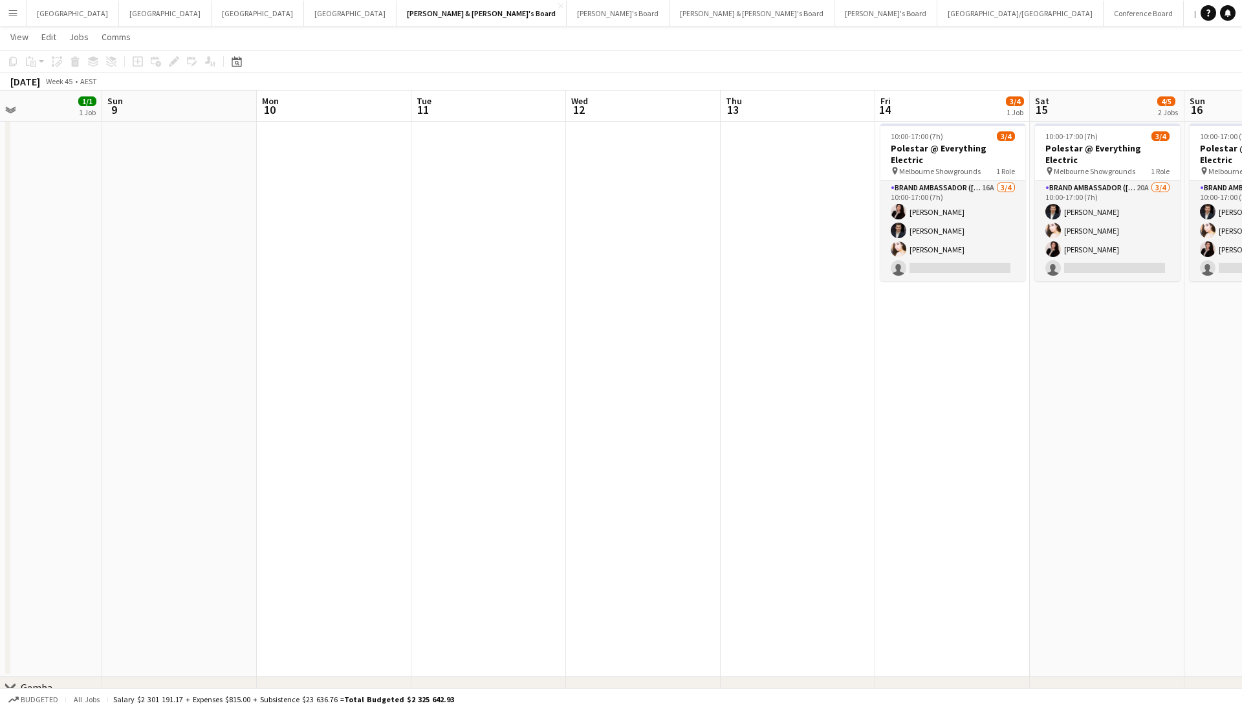
drag, startPoint x: 622, startPoint y: 350, endPoint x: -20, endPoint y: 418, distance: 646.1
click at [0, 418] on html "Menu Boards Boards Boards All jobs Status Workforce Workforce My Workforce Recr…" at bounding box center [621, 657] width 1242 height 1368
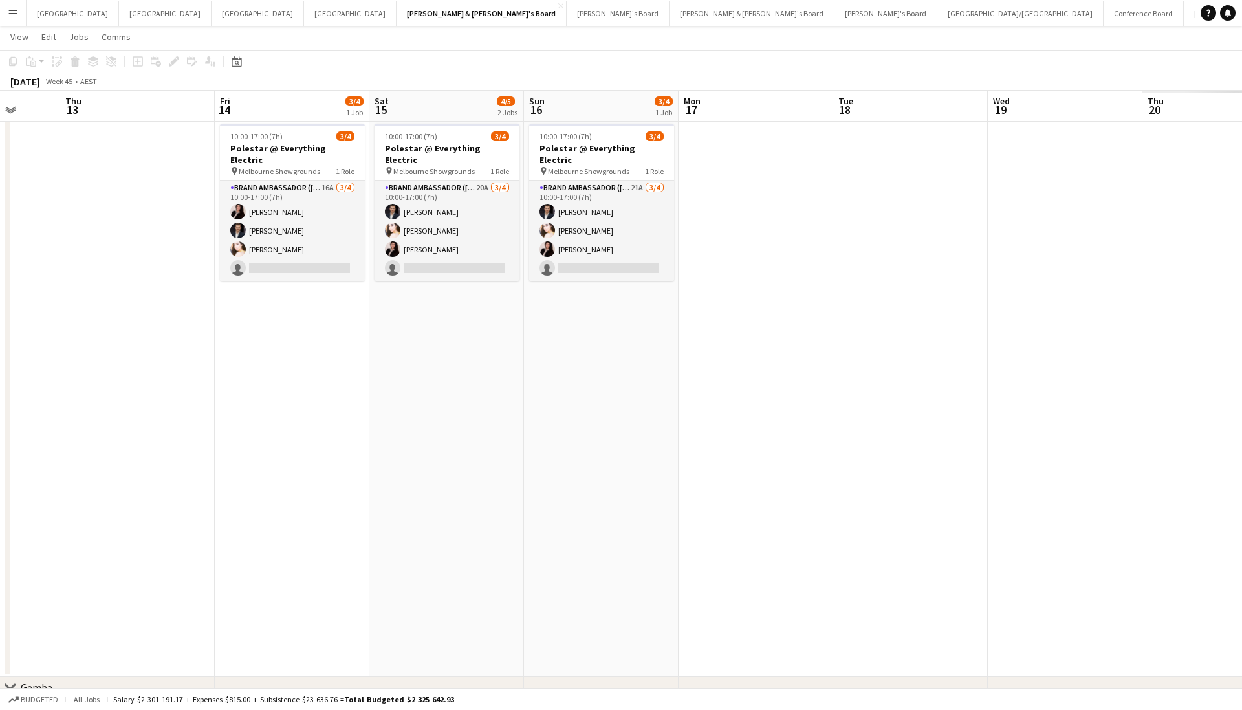
drag, startPoint x: 898, startPoint y: 325, endPoint x: 237, endPoint y: 409, distance: 666.5
click at [237, 409] on app-calendar-viewport "Mon 10 Tue 11 Wed 12 Thu 13 Fri 14 3/4 1 Job Sat 15 4/5 2 Jobs Sun 16 3/4 1 Job…" at bounding box center [621, 671] width 1242 height 1295
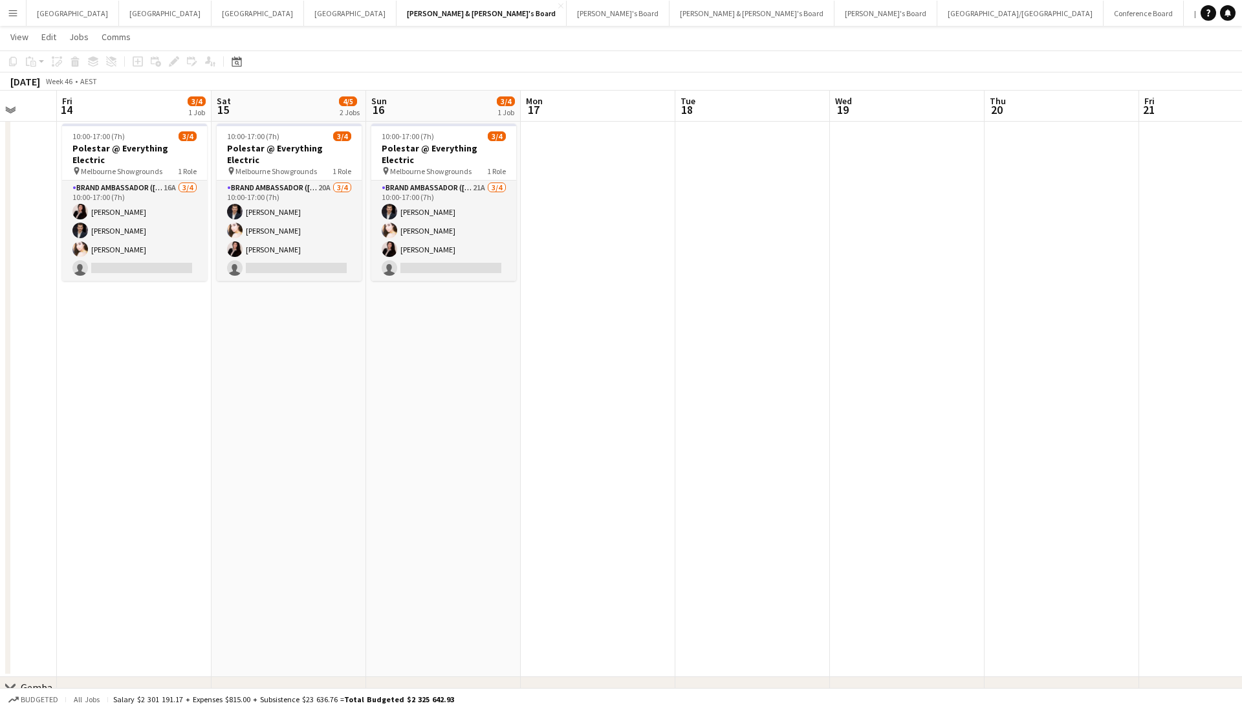
drag, startPoint x: 837, startPoint y: 365, endPoint x: 209, endPoint y: 419, distance: 630.5
click at [212, 419] on app-calendar-viewport "Mon 10 Tue 11 Wed 12 Thu 13 Fri 14 3/4 1 Job Sat 15 4/5 2 Jobs Sun 16 3/4 1 Job…" at bounding box center [621, 671] width 1242 height 1295
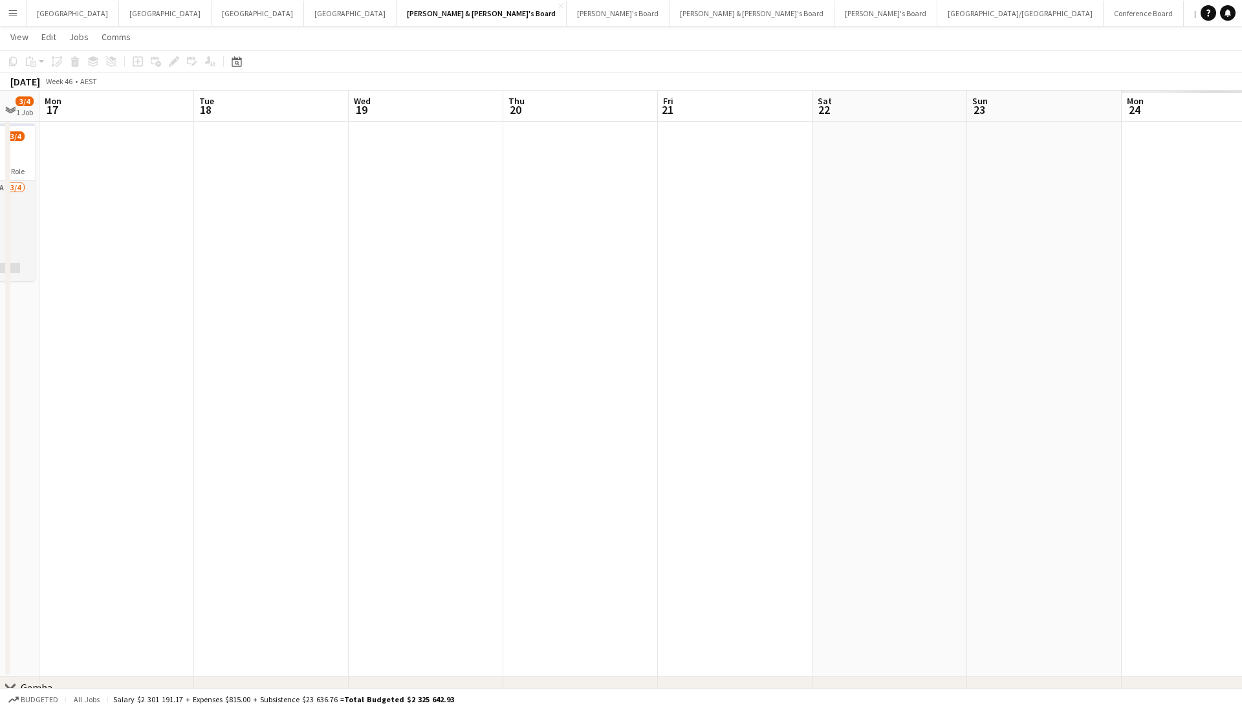
drag, startPoint x: 76, startPoint y: 432, endPoint x: 98, endPoint y: 421, distance: 24.3
click at [62, 433] on app-calendar-viewport "Thu 13 Fri 14 3/4 1 Job Sat 15 4/5 2 Jobs Sun 16 3/4 1 Job Mon 17 Tue 18 Wed 19…" at bounding box center [621, 671] width 1242 height 1295
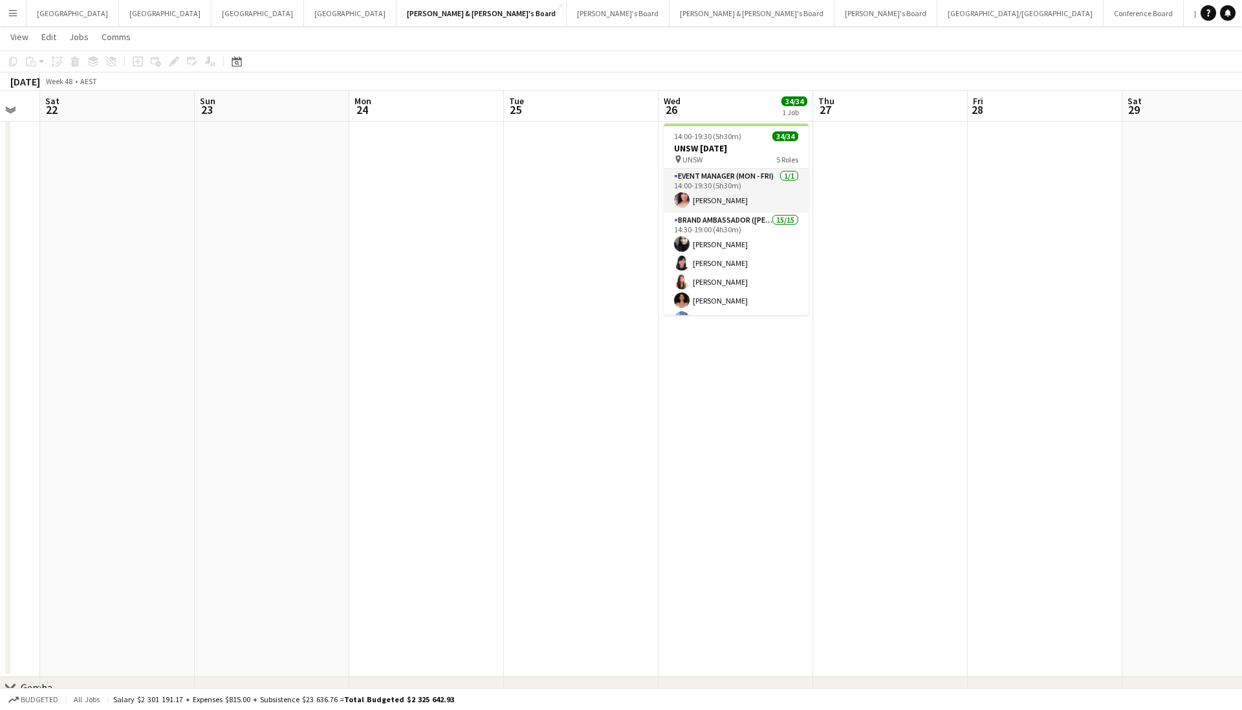
scroll to position [0, 383]
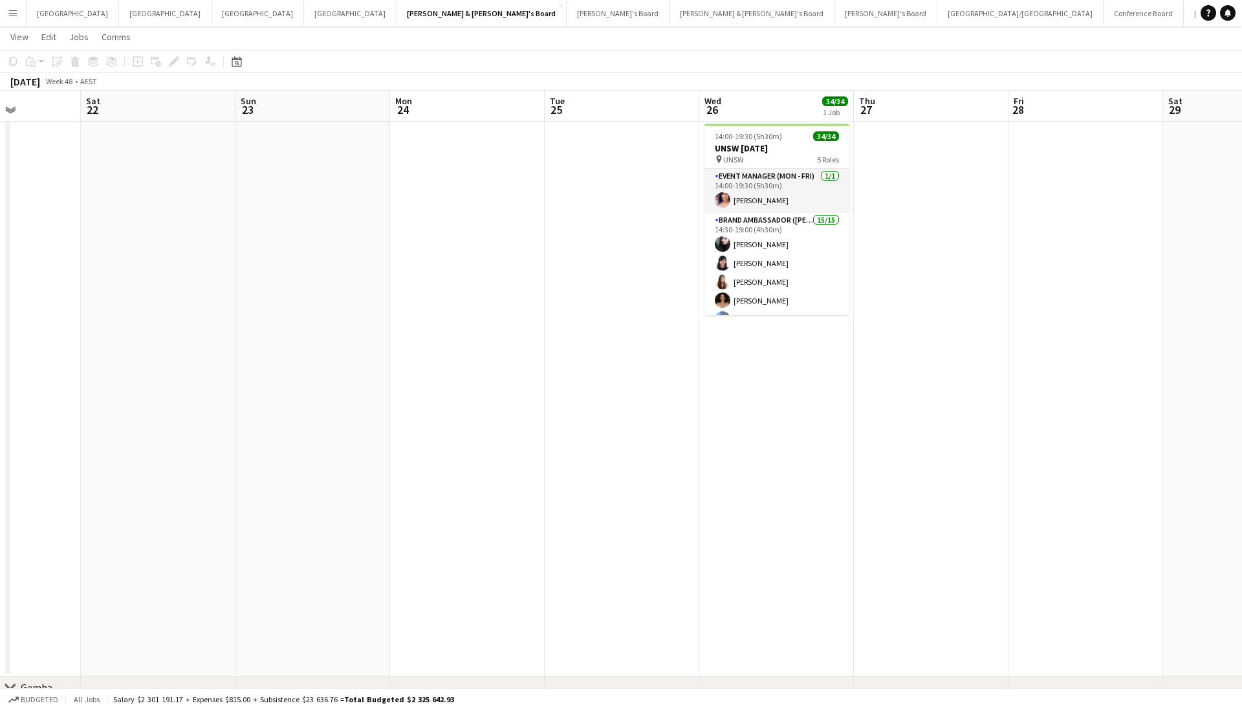
drag, startPoint x: 821, startPoint y: 366, endPoint x: 1130, endPoint y: 407, distance: 311.9
click at [1130, 407] on app-calendar-viewport "Wed 19 Thu 20 Fri 21 Sat 22 Sun 23 Mon 24 Tue 25 Wed 26 34/34 1 Job Thu 27 Fri …" at bounding box center [621, 671] width 1242 height 1295
click at [39, 21] on button "Sydney Close" at bounding box center [73, 13] width 93 height 25
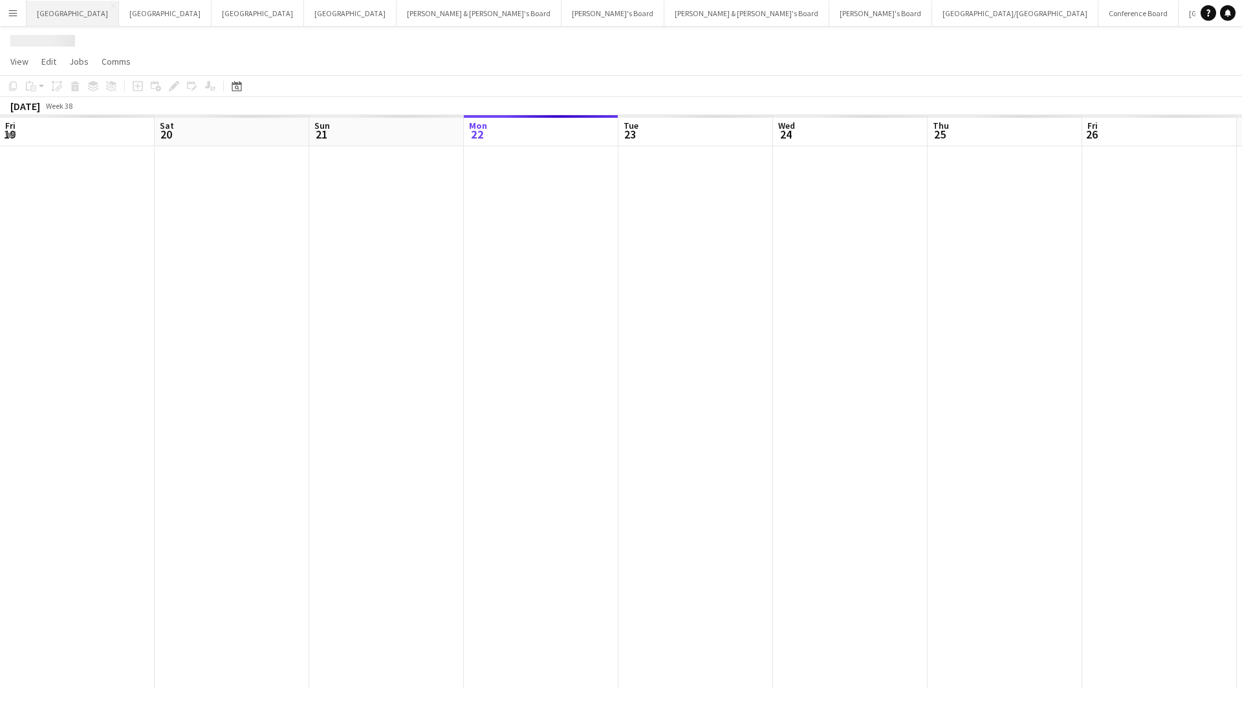
scroll to position [0, 309]
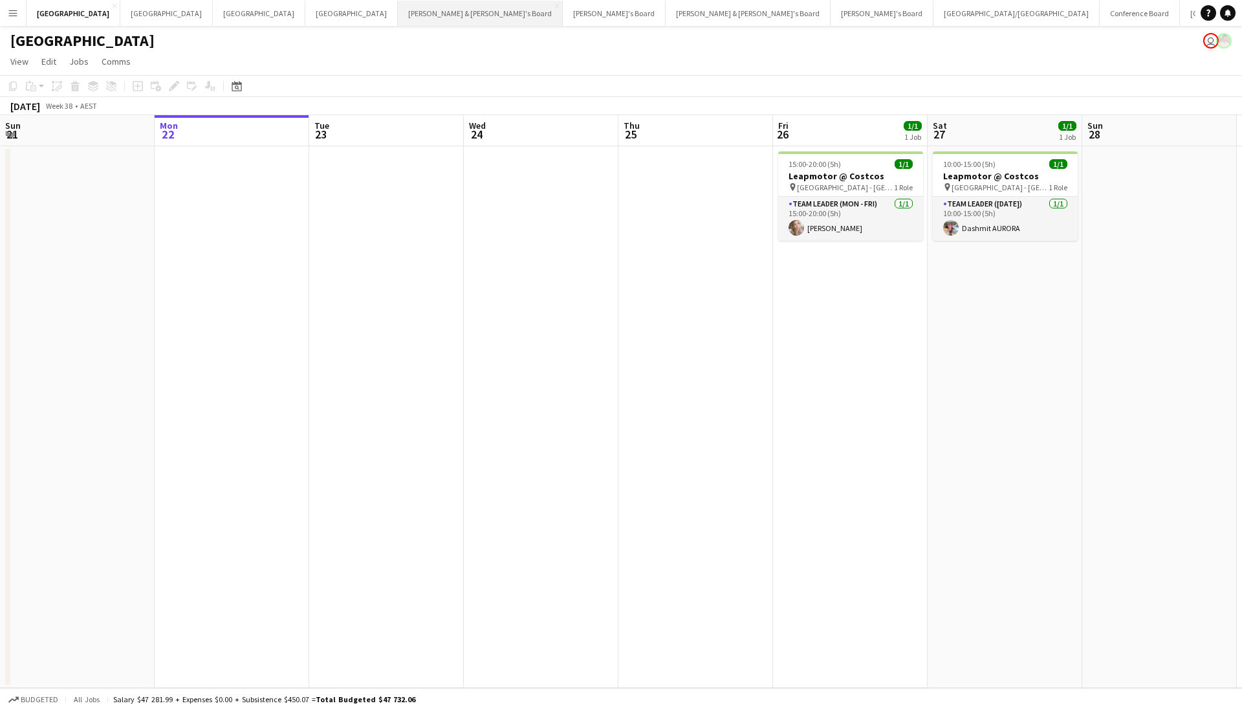
click at [398, 23] on button "Neil & Jenny's Board Close" at bounding box center [480, 13] width 165 height 25
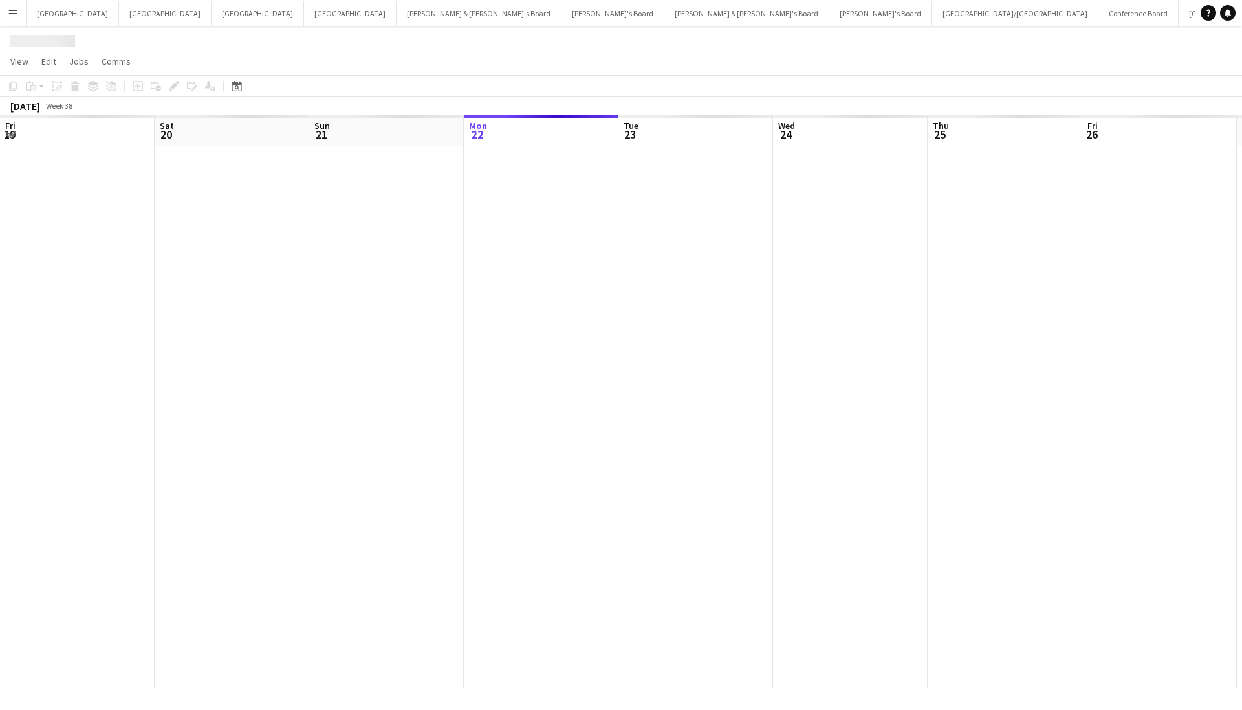
scroll to position [0, 309]
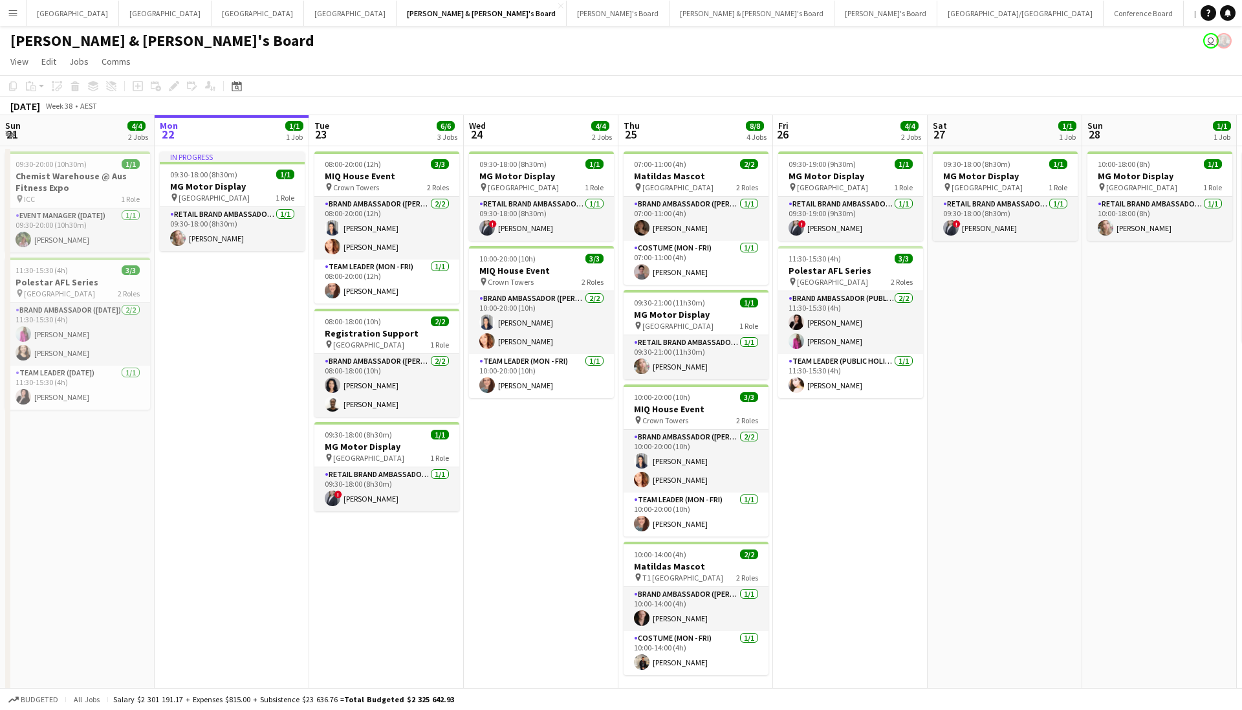
click at [390, 63] on app-page-menu "View Day view expanded Day view collapsed Month view Date picker Jump to today …" at bounding box center [621, 62] width 1242 height 25
click at [527, 52] on app-page-menu "View Day view expanded Day view collapsed Month view Date picker Jump to today …" at bounding box center [621, 62] width 1242 height 25
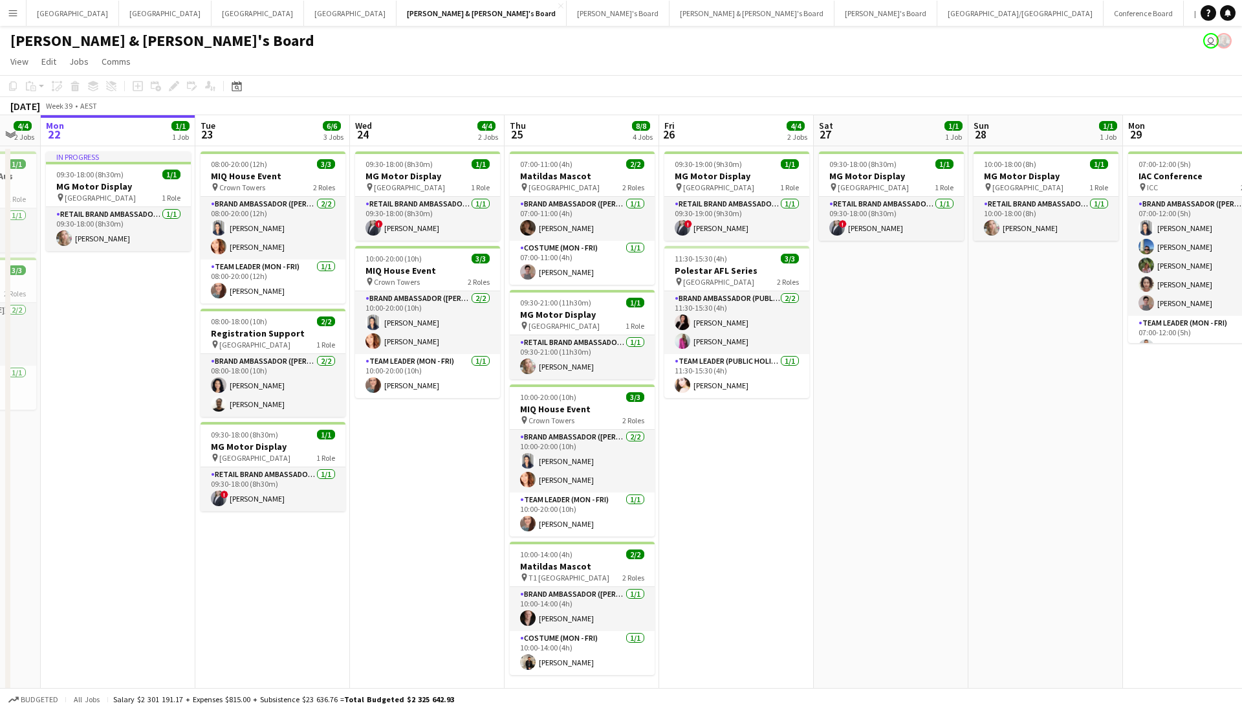
scroll to position [0, 403]
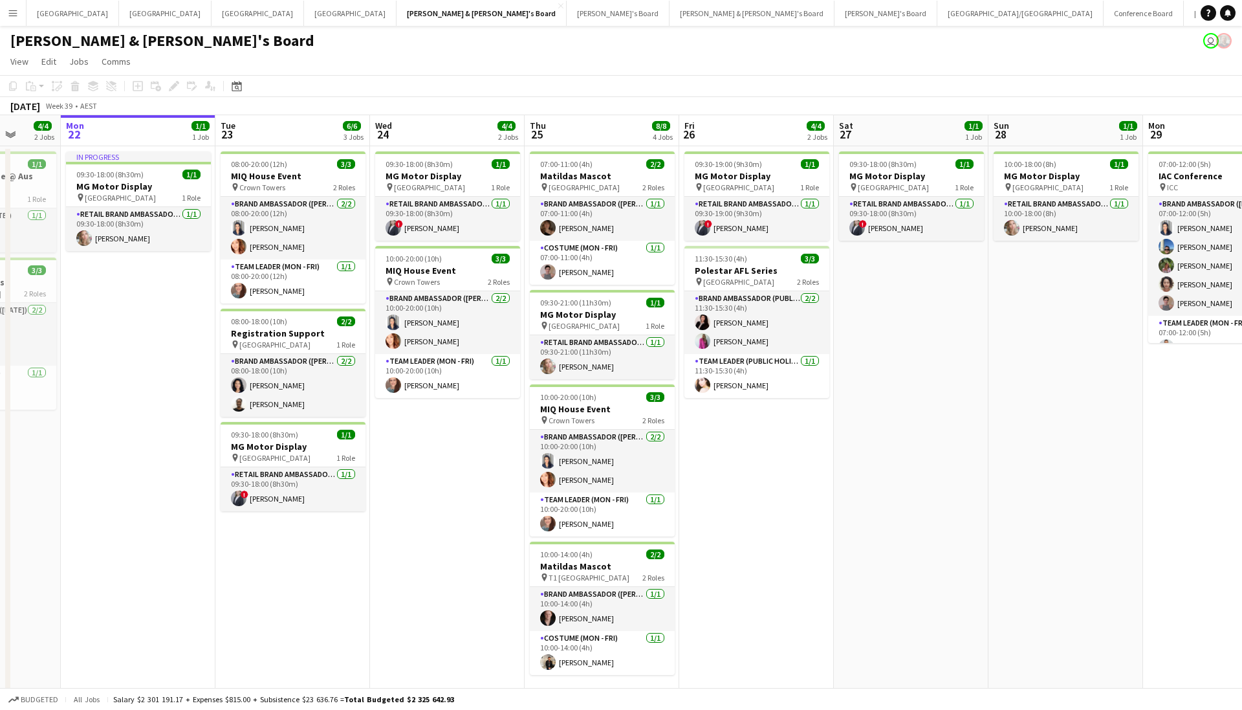
drag, startPoint x: 956, startPoint y: 302, endPoint x: 902, endPoint y: 330, distance: 60.5
click at [902, 330] on app-calendar-viewport "Fri 19 5/5 3 Jobs Sat 20 3/3 2 Jobs Sun 21 4/4 2 Jobs Mon 22 1/1 1 Job Tue 23 6…" at bounding box center [621, 681] width 1242 height 1133
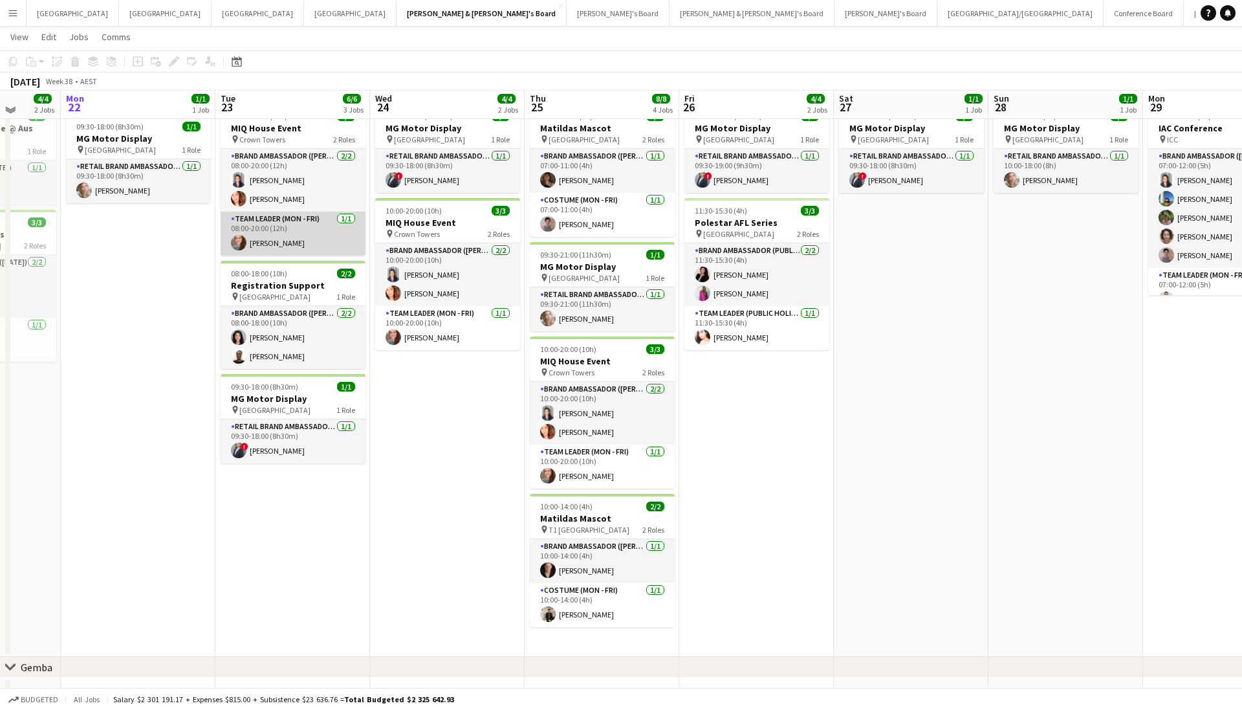
scroll to position [0, 0]
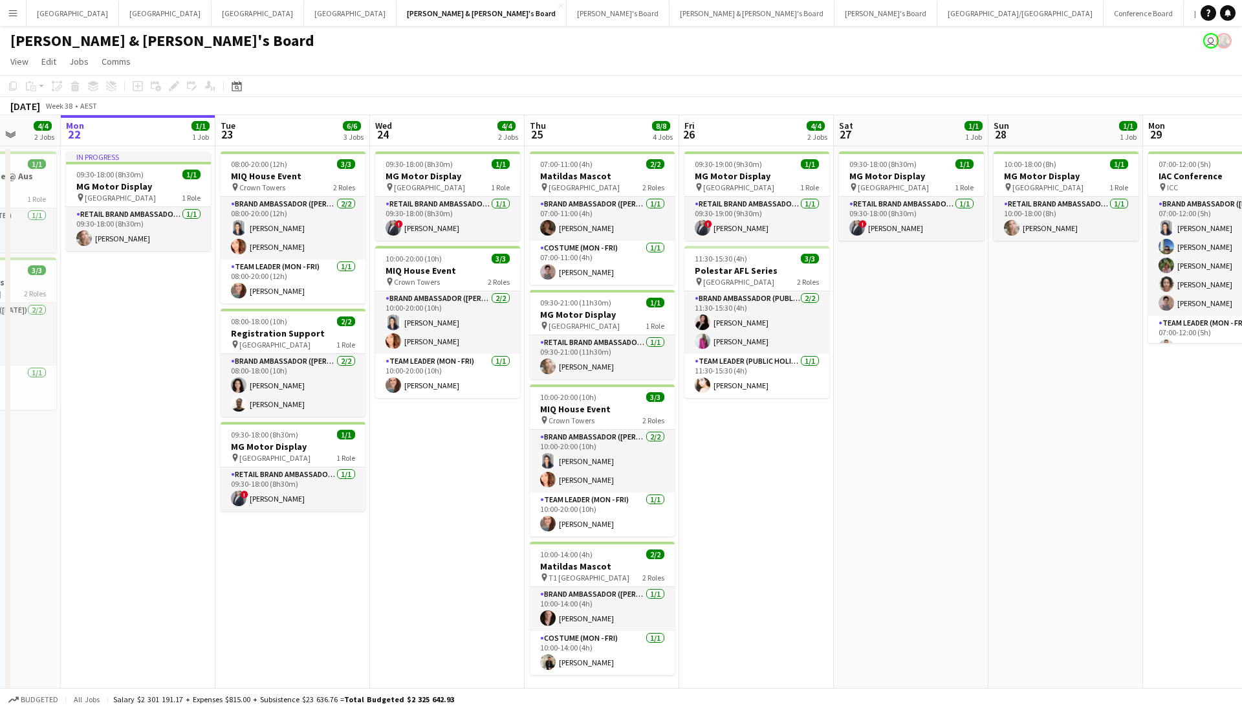
click at [1015, 357] on app-date-cell "10:00-18:00 (8h) 1/1 MG Motor Display pin Westfield Bondi Junction 1 Role RETAI…" at bounding box center [1066, 425] width 155 height 558
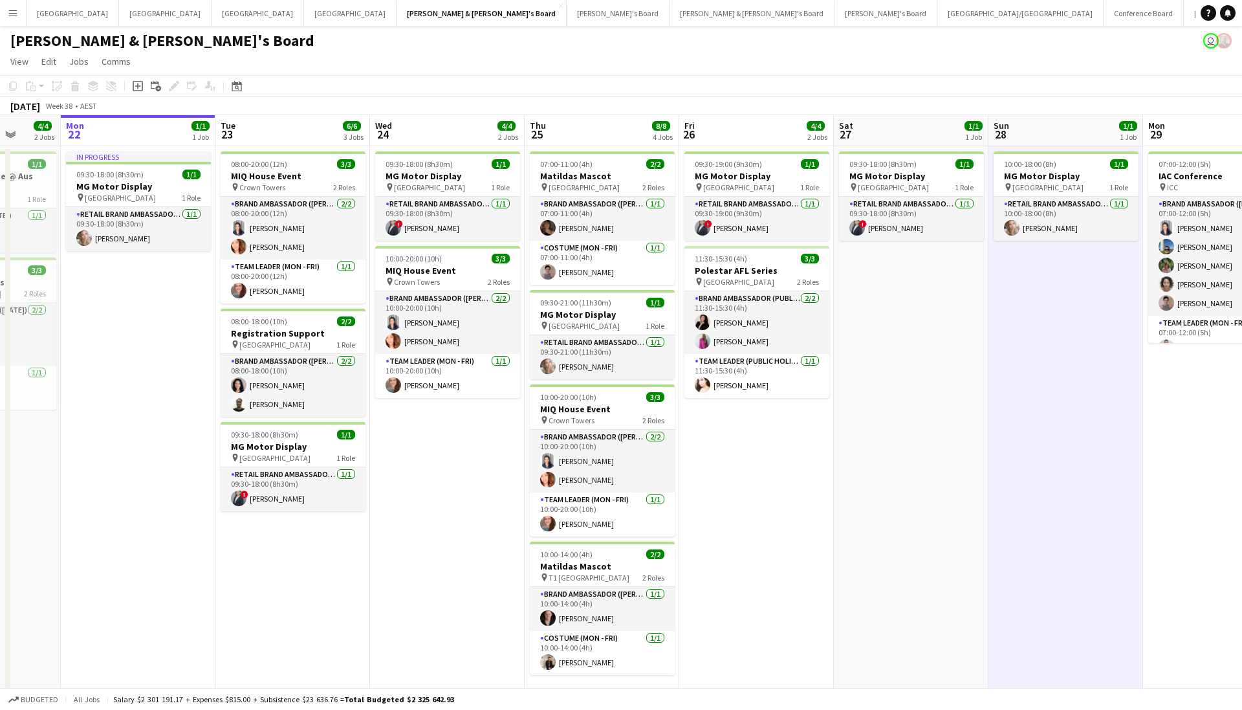
click at [933, 87] on app-toolbar "Copy Paste Paste Command V Paste with crew Command Shift V Paste linked Job Del…" at bounding box center [621, 86] width 1242 height 22
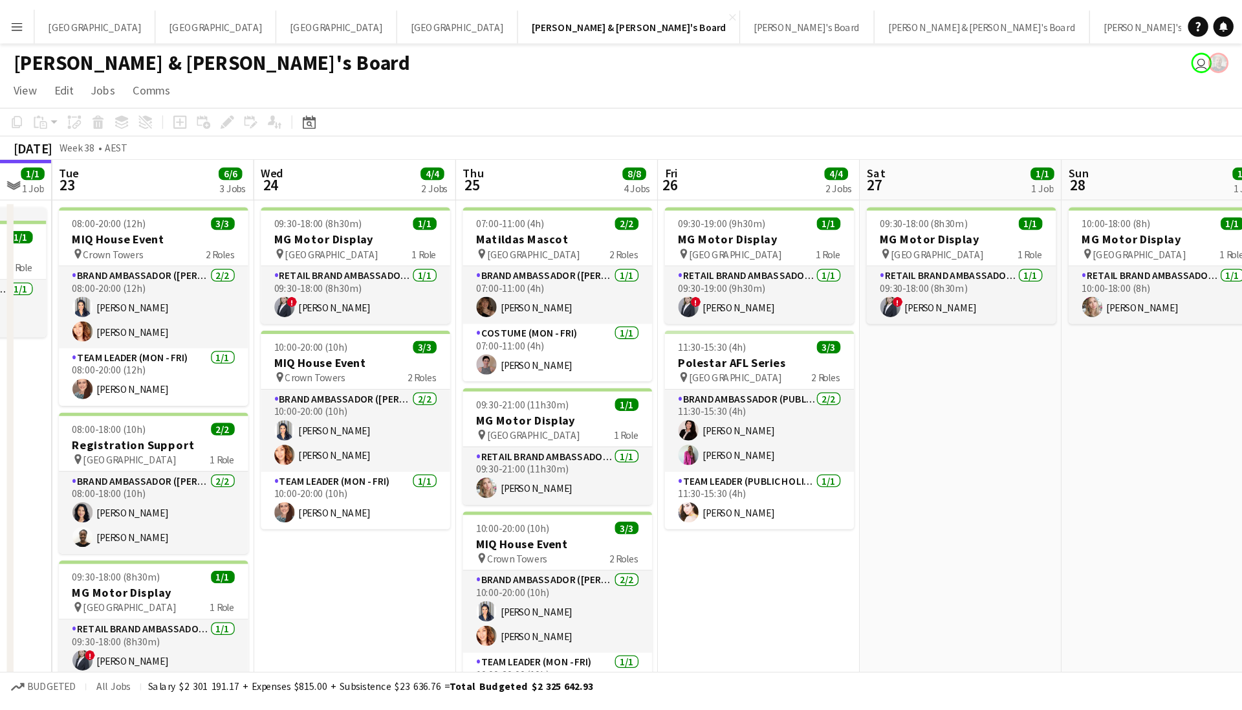
scroll to position [0, 600]
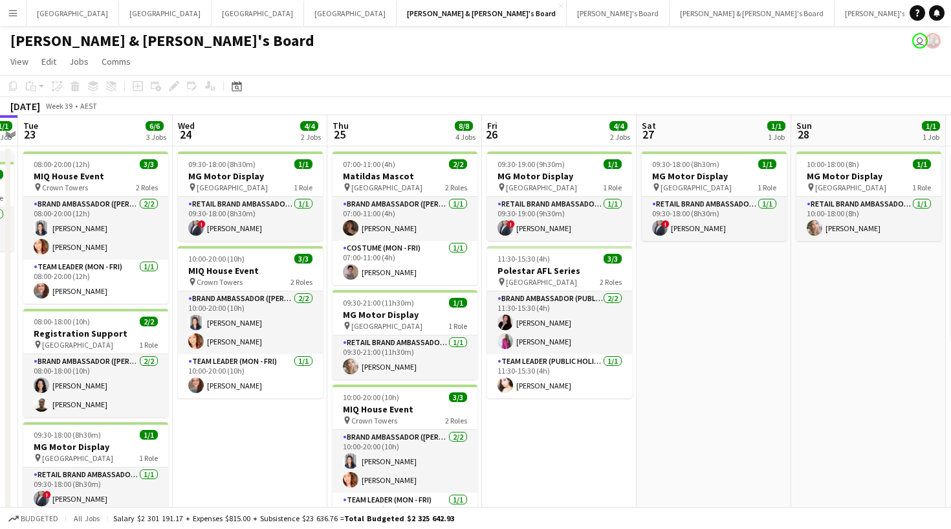
drag, startPoint x: 479, startPoint y: 428, endPoint x: 281, endPoint y: 424, distance: 198.0
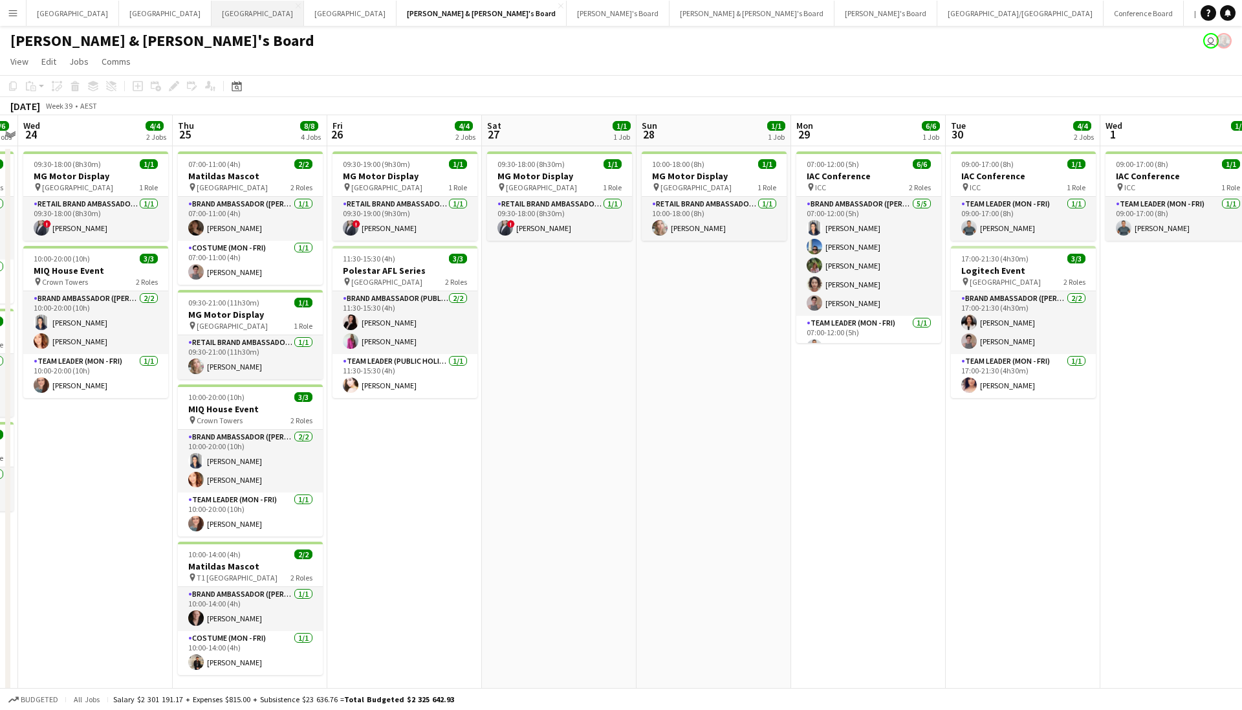
click at [212, 17] on button "Adelaide Close" at bounding box center [258, 13] width 93 height 25
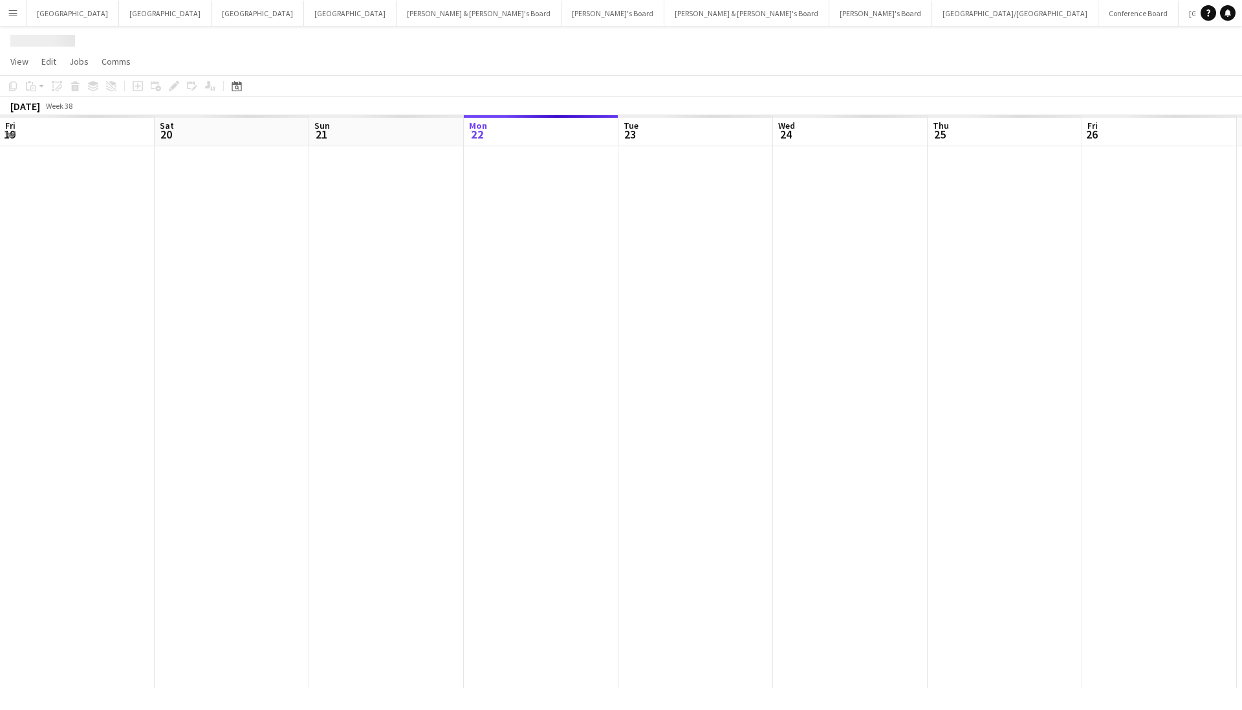
scroll to position [0, 309]
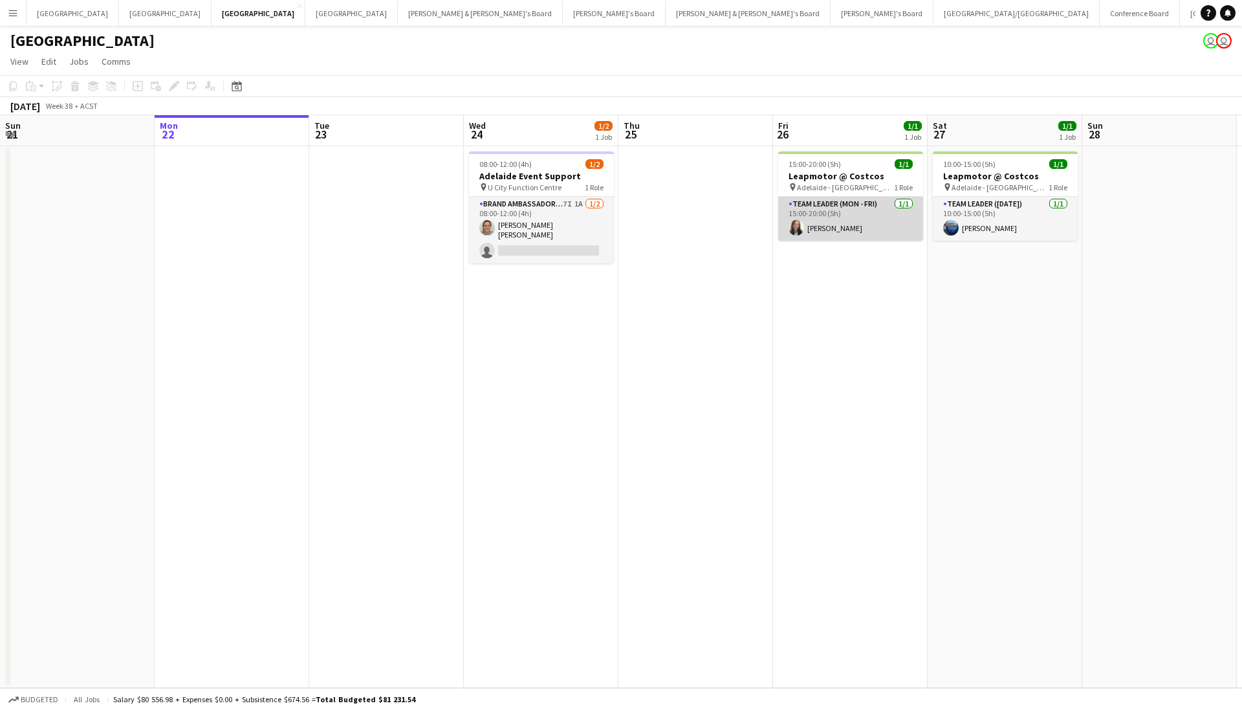
click at [837, 203] on app-card-role "Team Leader (Mon - Fri) 1/1 15:00-20:00 (5h) Kloe Letinic" at bounding box center [850, 219] width 145 height 44
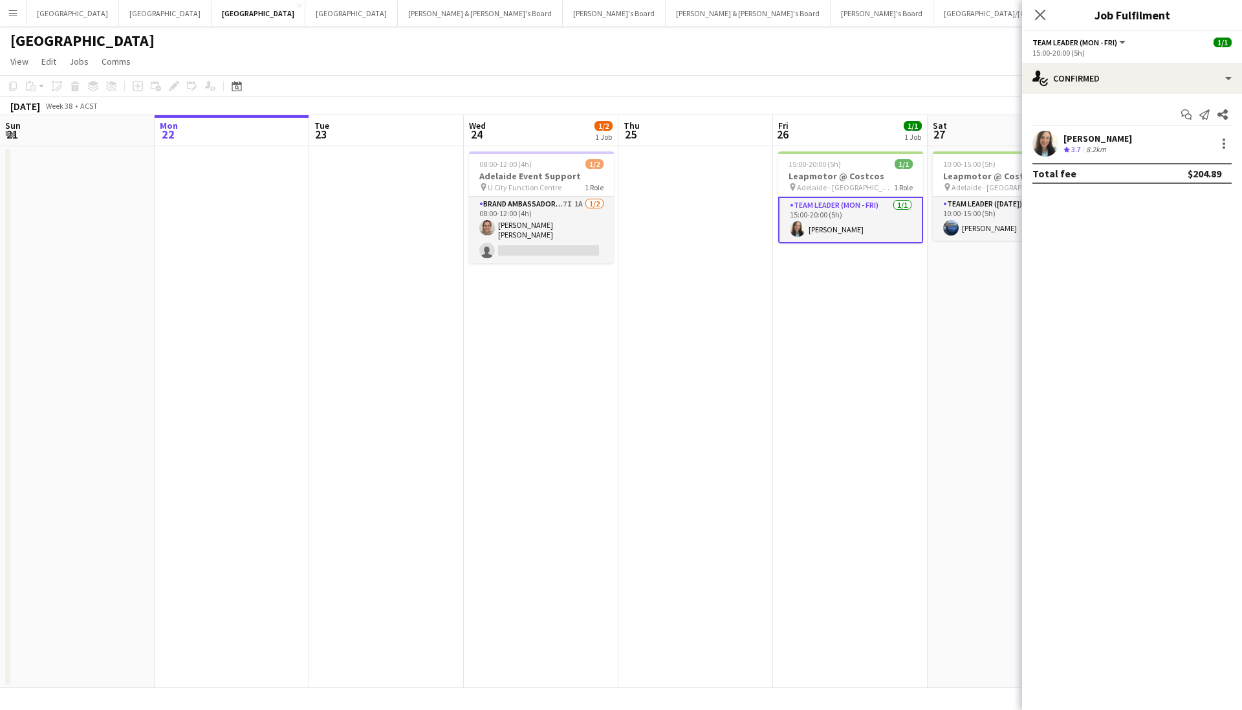
click at [1092, 142] on div "Kloe Letinic" at bounding box center [1098, 139] width 69 height 12
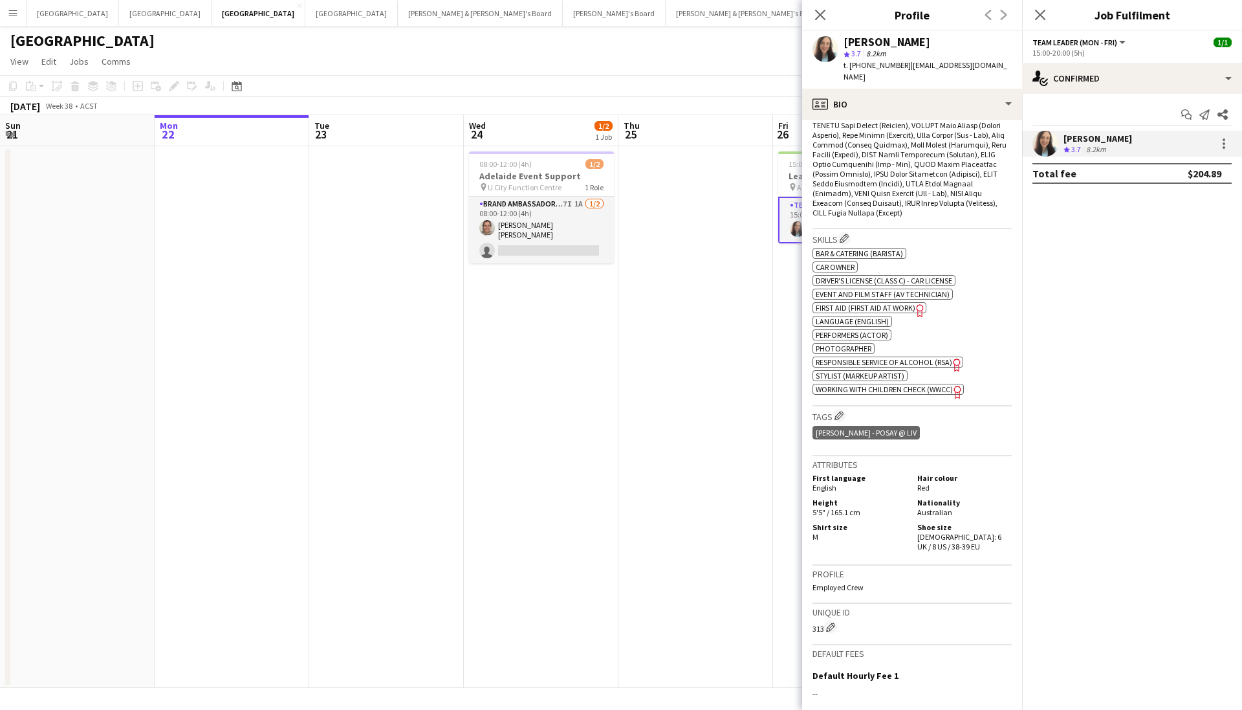
scroll to position [727, 0]
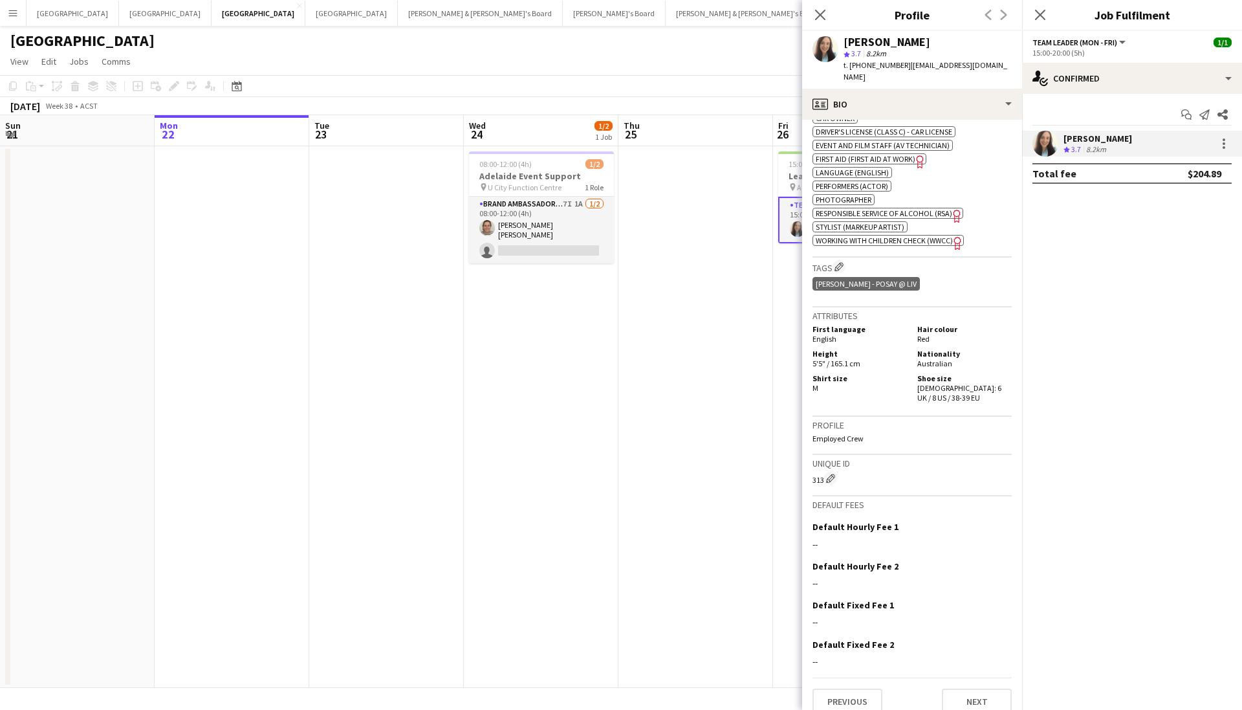
click at [971, 109] on div "ok-circled2 background Layer 1 cross-circle-red background Layer 1 Bar & Cateri…" at bounding box center [912, 170] width 199 height 149
click at [968, 100] on div "profile Bio" at bounding box center [912, 104] width 220 height 31
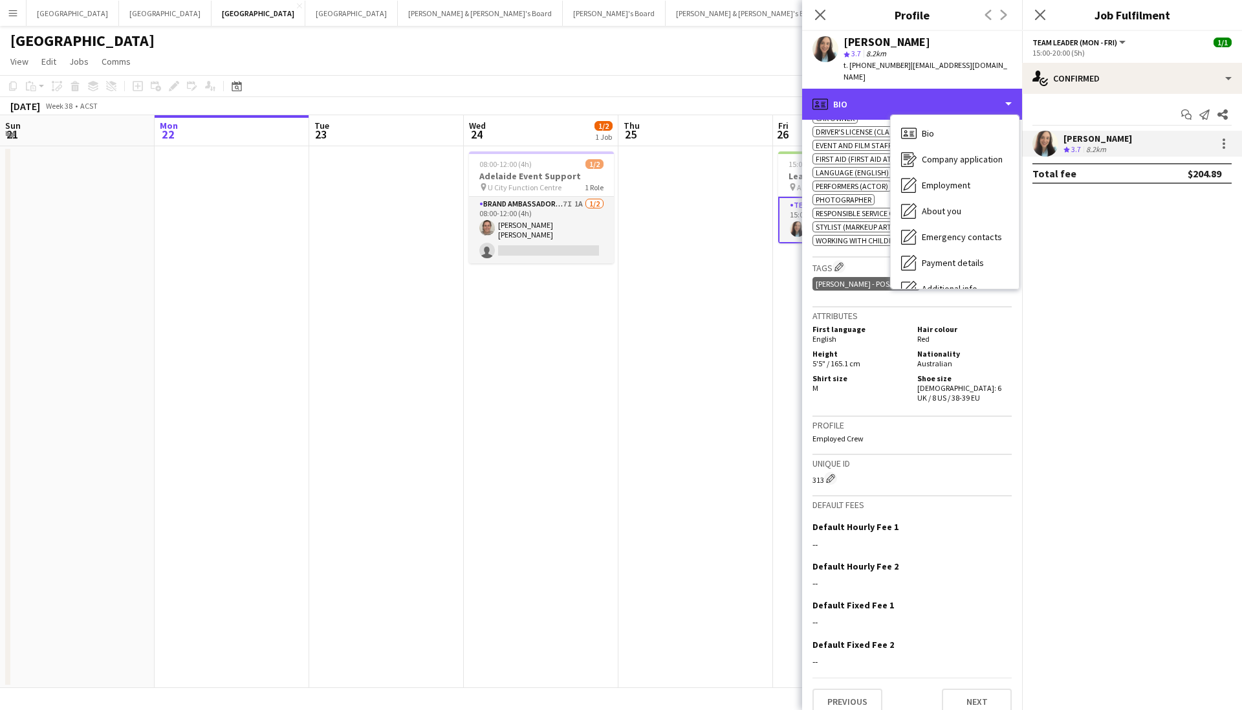
scroll to position [96, 0]
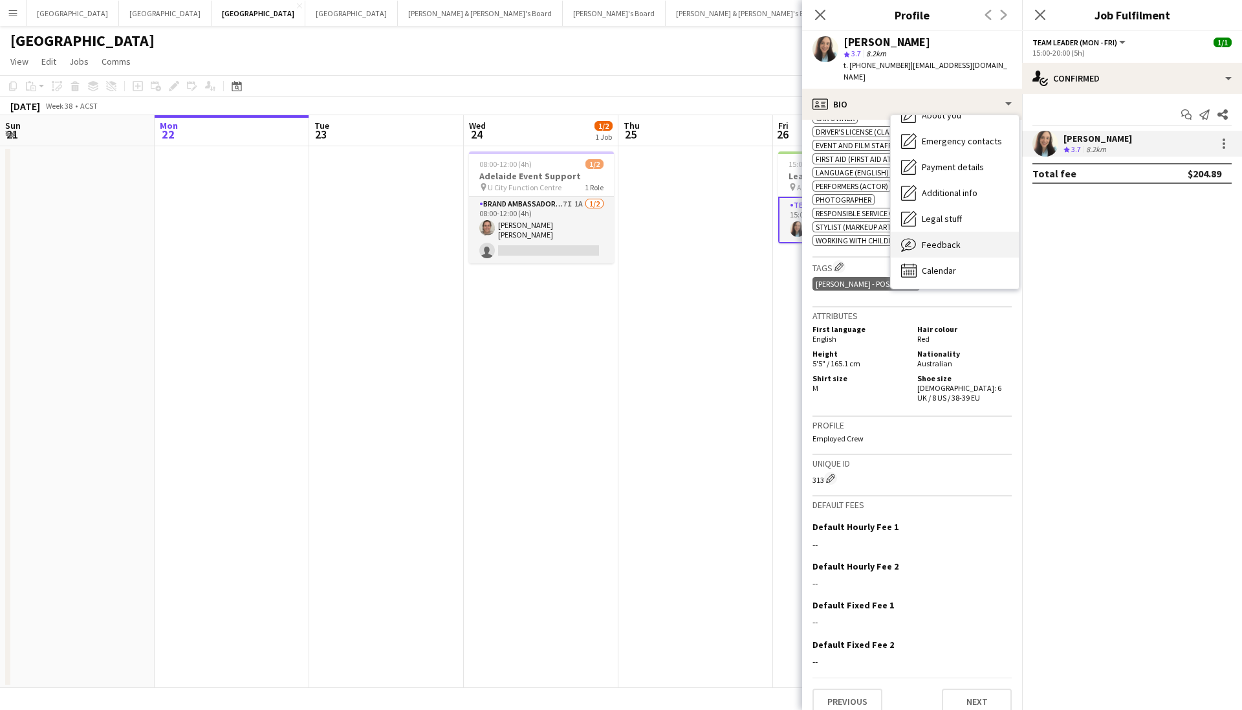
click at [943, 239] on span "Feedback" at bounding box center [941, 245] width 39 height 12
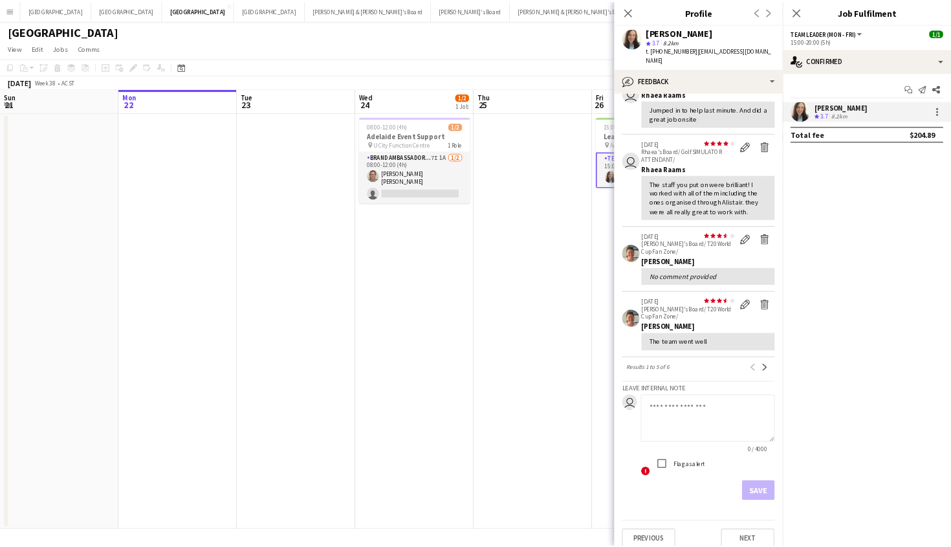
scroll to position [8, 0]
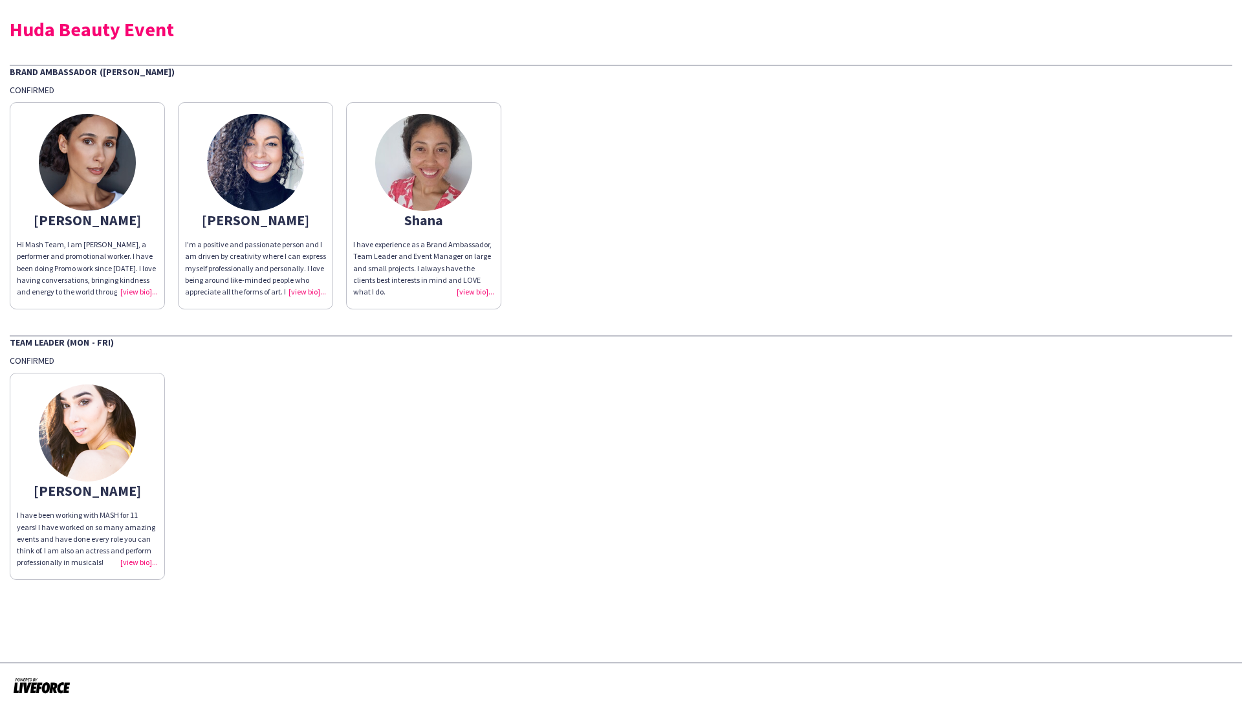
click at [458, 217] on div "Shana" at bounding box center [423, 220] width 141 height 12
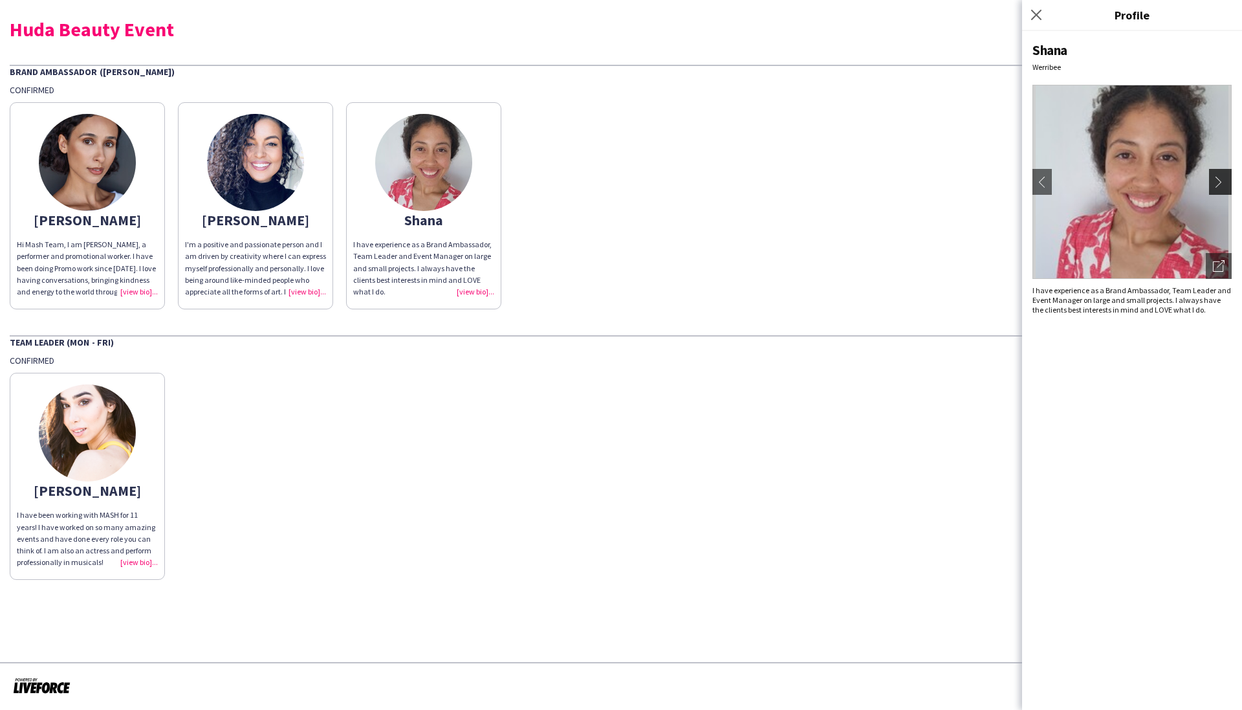
click at [1222, 186] on app-icon "chevron-right" at bounding box center [1222, 182] width 18 height 12
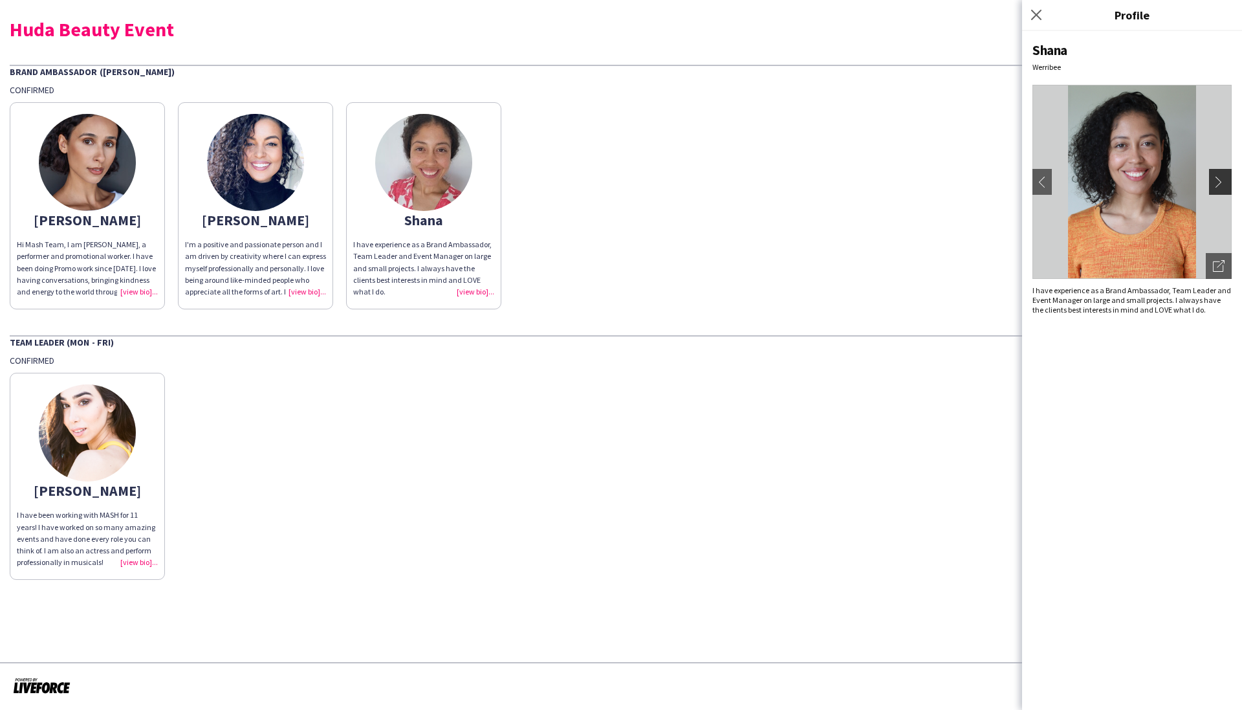
click at [1218, 182] on app-icon "chevron-right" at bounding box center [1222, 182] width 18 height 12
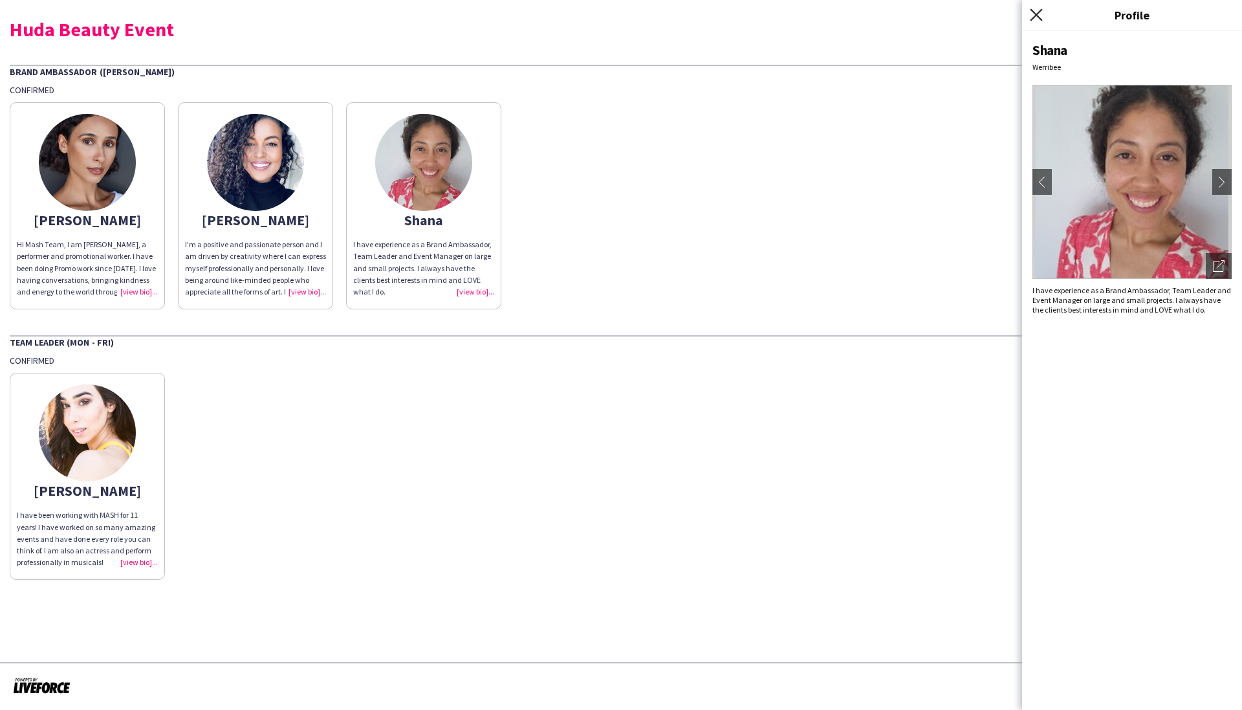
click at [1042, 12] on icon "Close pop-in" at bounding box center [1036, 14] width 12 height 12
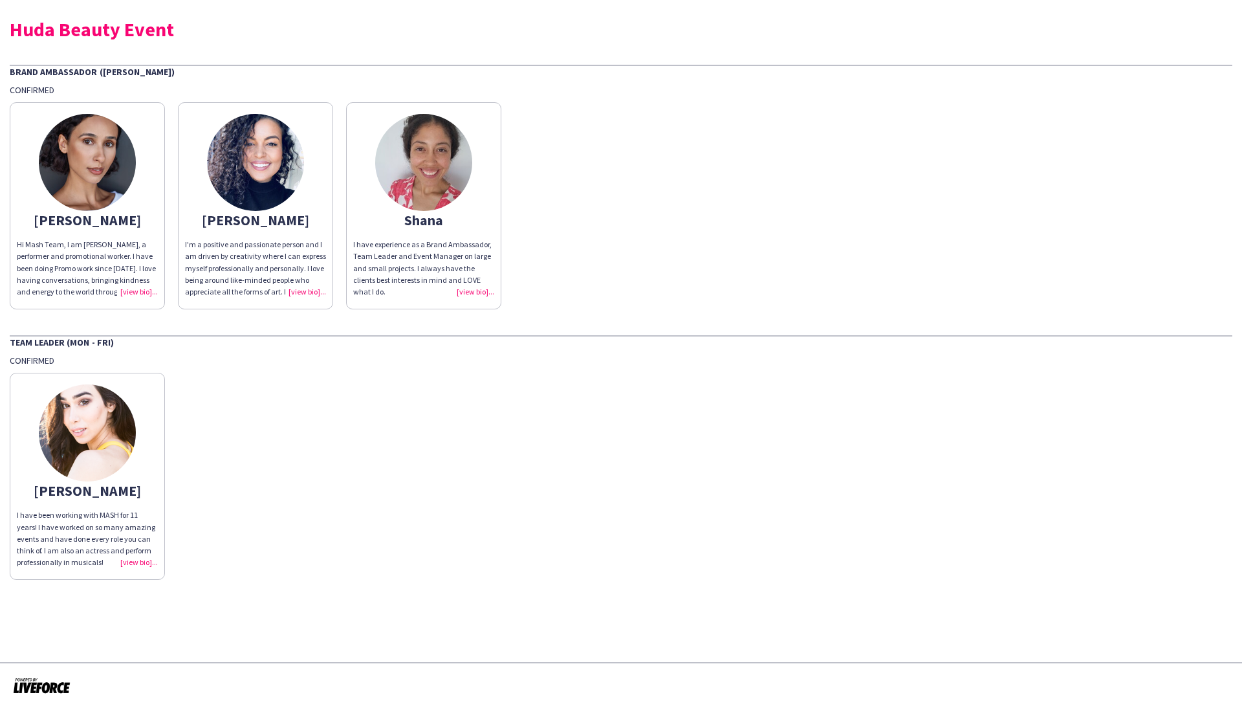
click at [49, 420] on img at bounding box center [87, 432] width 97 height 97
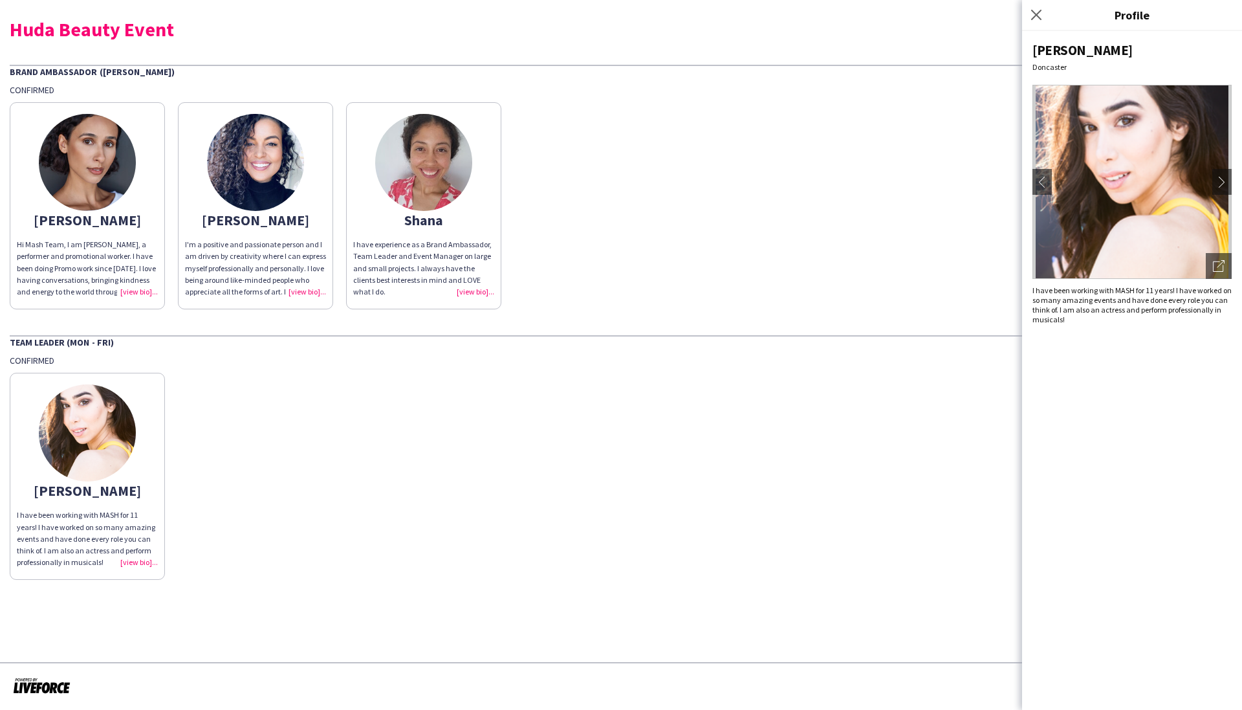
click at [1209, 174] on img at bounding box center [1132, 182] width 199 height 194
click at [1220, 179] on app-icon "chevron-right" at bounding box center [1222, 182] width 18 height 12
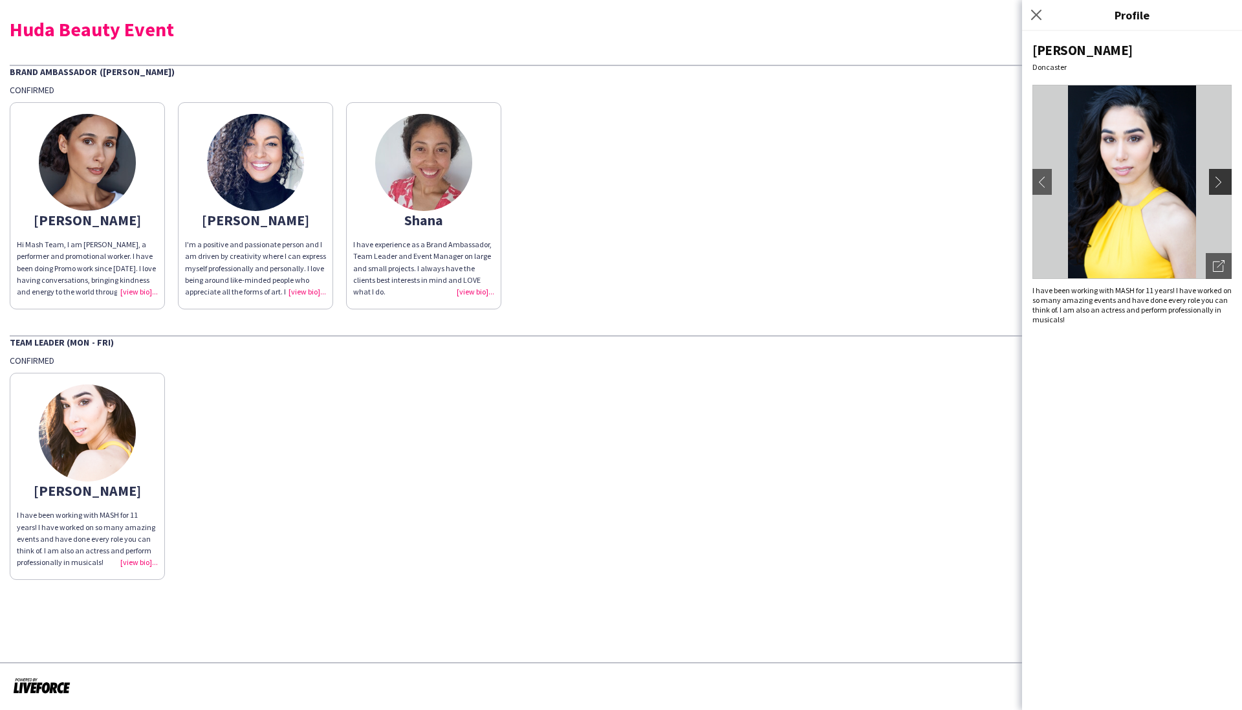
click at [1220, 179] on app-icon "chevron-right" at bounding box center [1222, 182] width 18 height 12
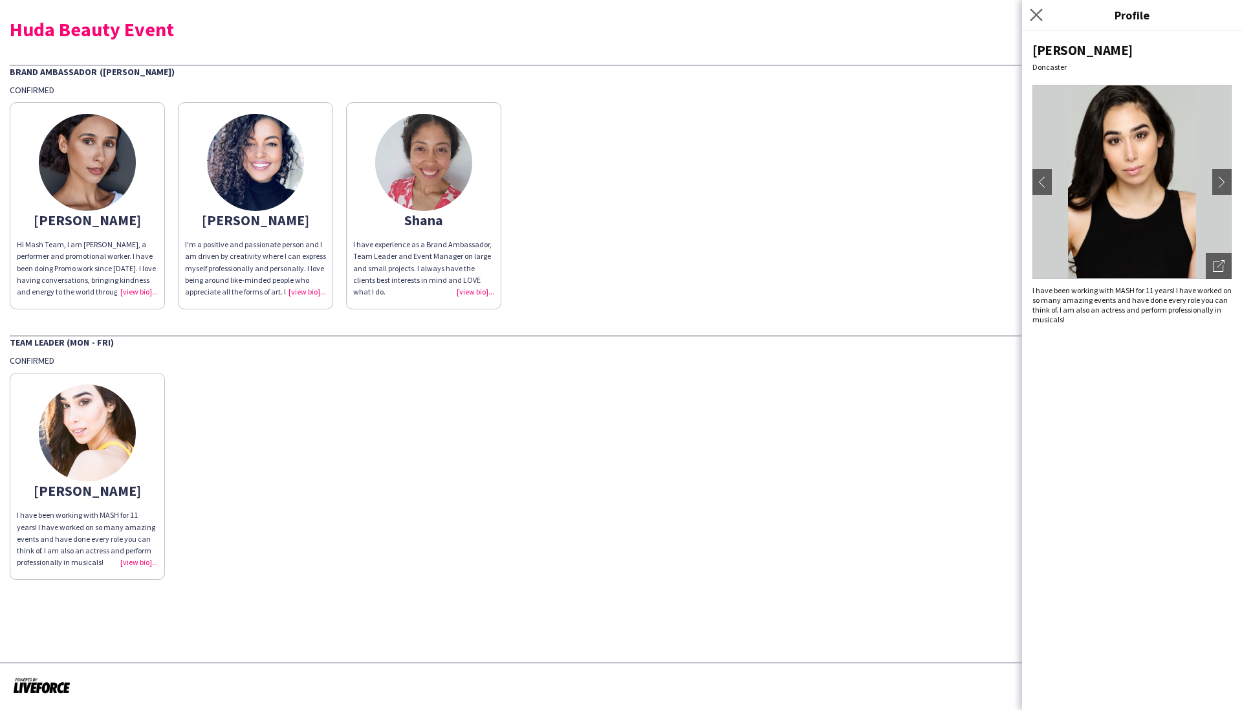
click at [1030, 16] on app-icon "Close pop-in" at bounding box center [1036, 15] width 19 height 19
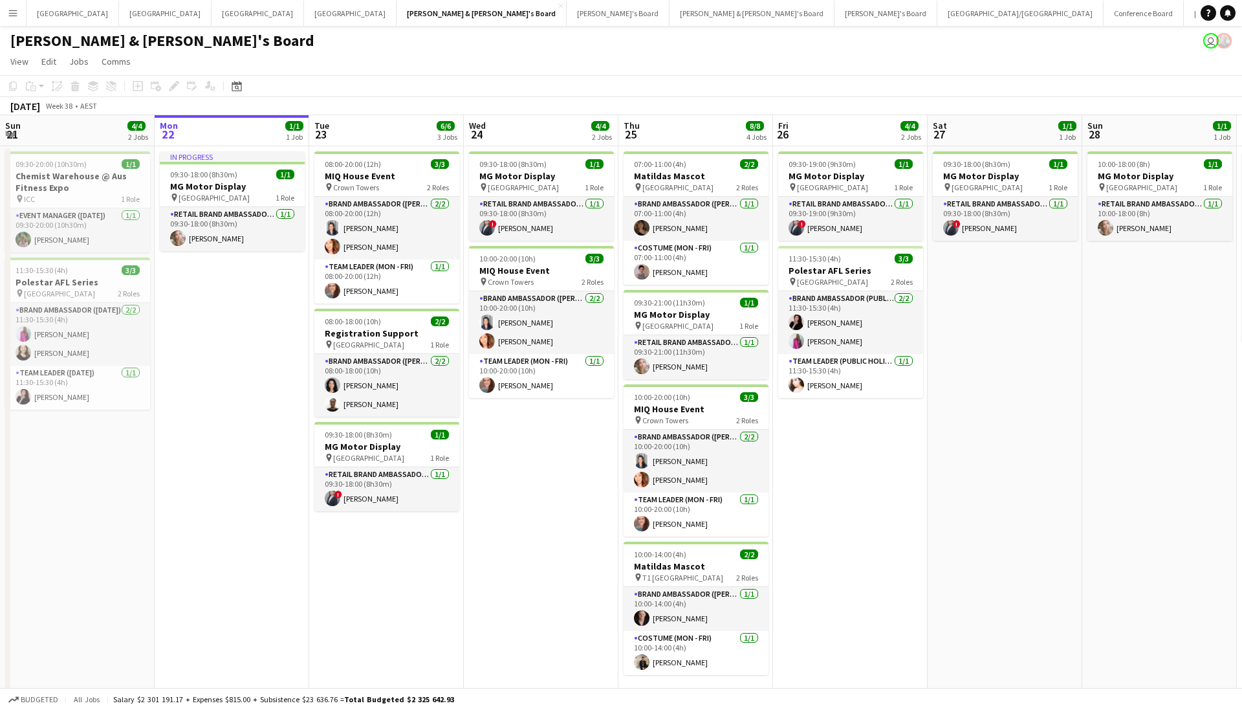
click at [14, 21] on button "Menu" at bounding box center [13, 13] width 26 height 26
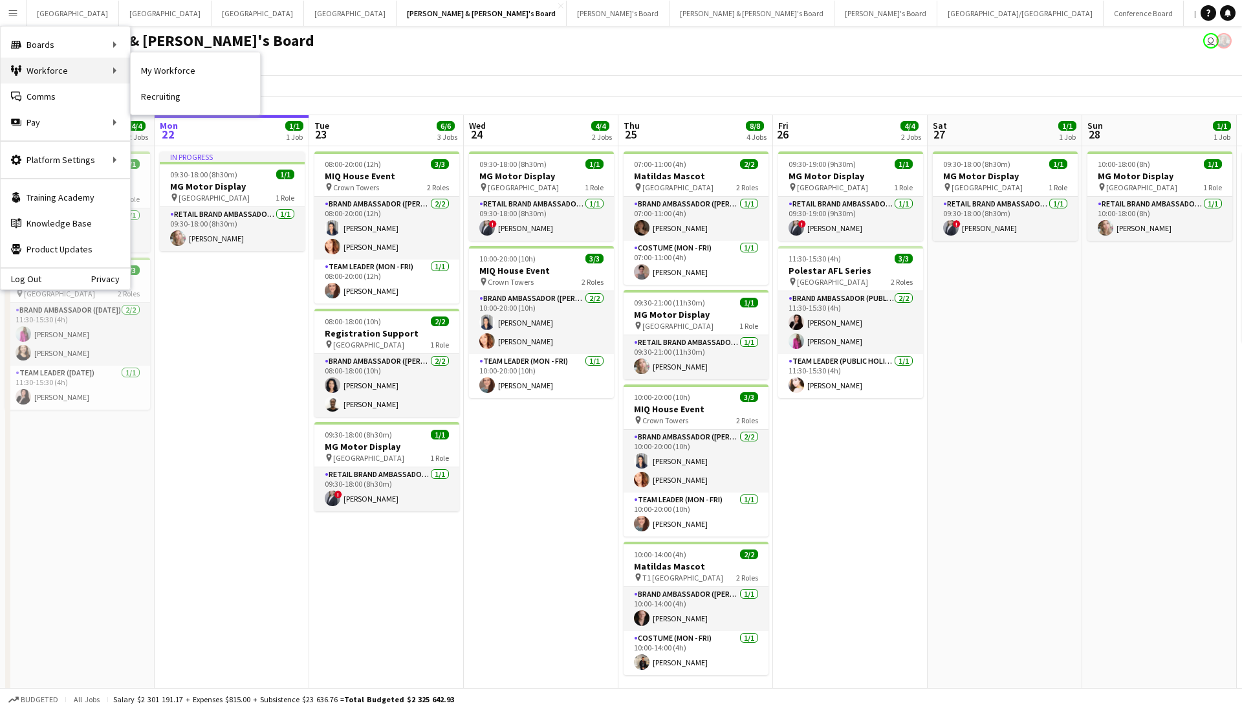
click at [87, 74] on div "Workforce Workforce" at bounding box center [65, 71] width 129 height 26
click at [162, 70] on link "My Workforce" at bounding box center [195, 71] width 129 height 26
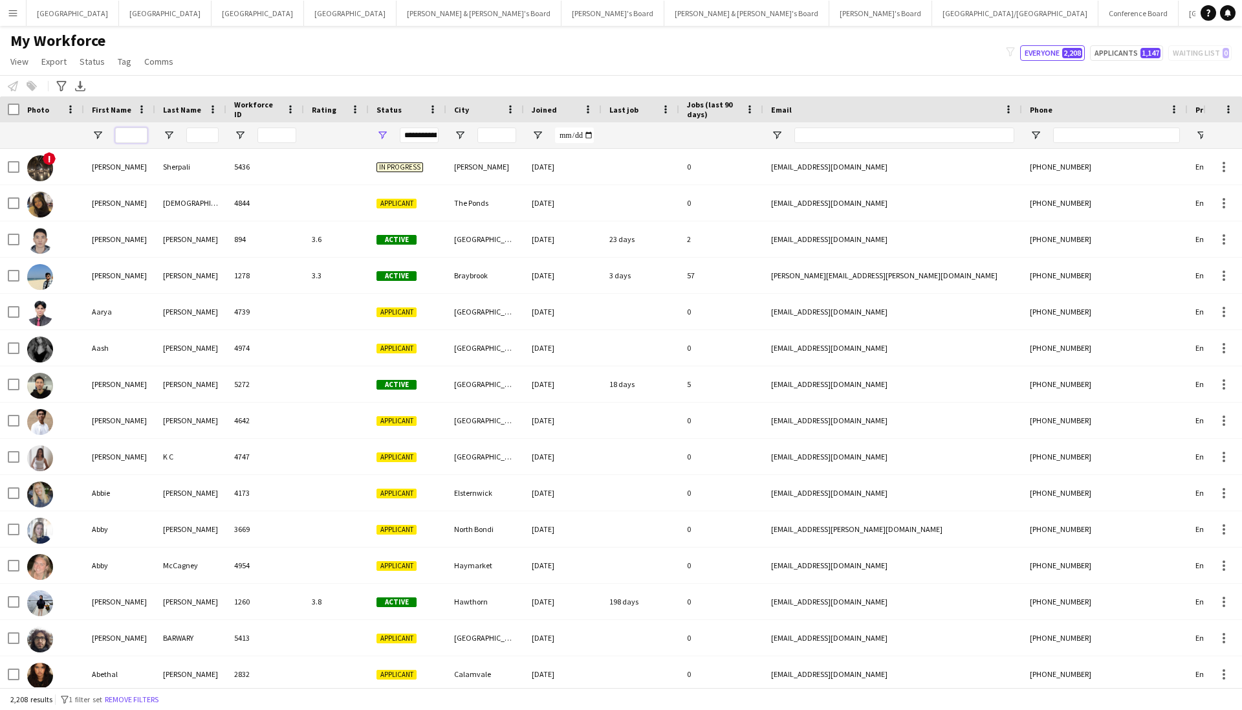
click at [134, 135] on input "First Name Filter Input" at bounding box center [131, 135] width 32 height 16
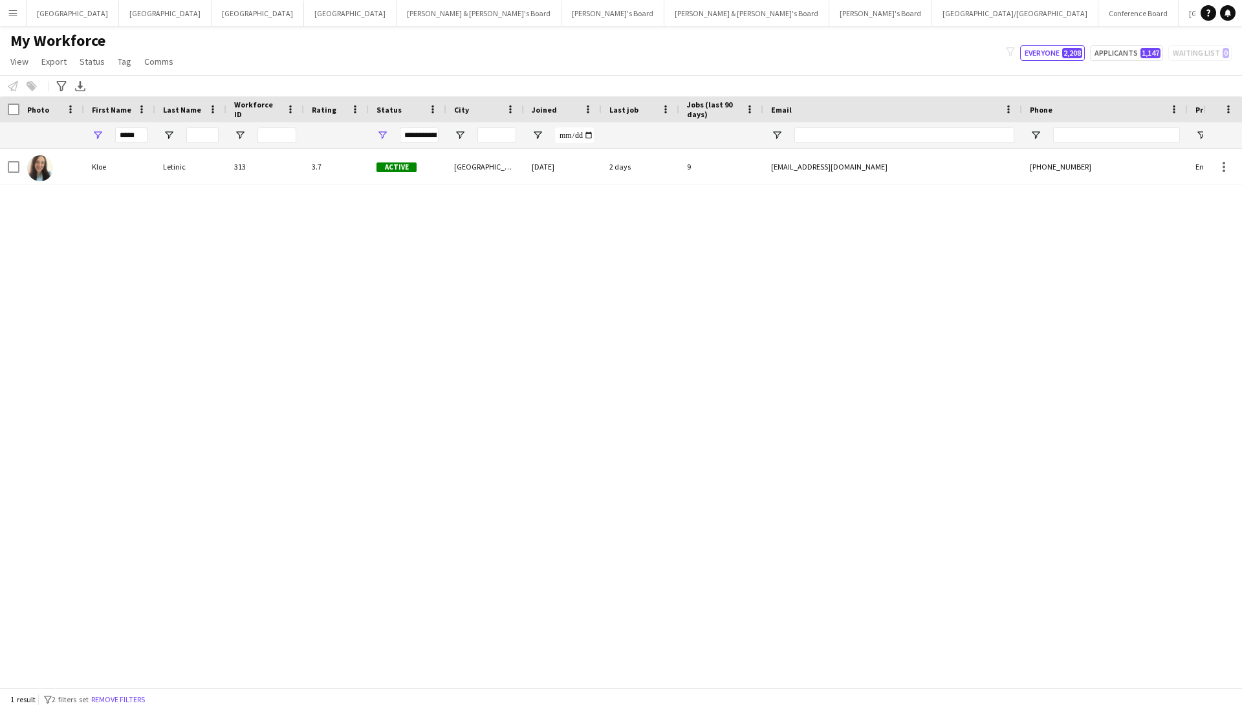
drag, startPoint x: 134, startPoint y: 181, endPoint x: 144, endPoint y: 175, distance: 12.2
click at [144, 175] on div "Kloe" at bounding box center [119, 167] width 71 height 36
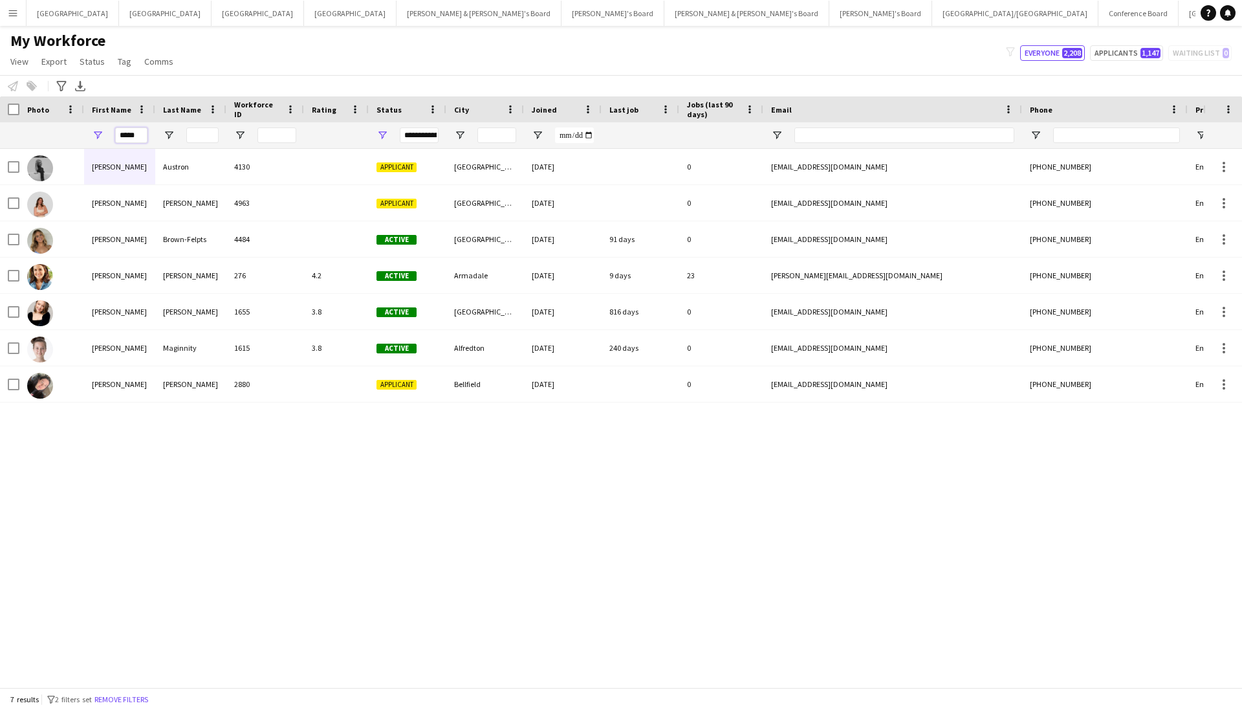
click at [125, 135] on input "*****" at bounding box center [131, 135] width 32 height 16
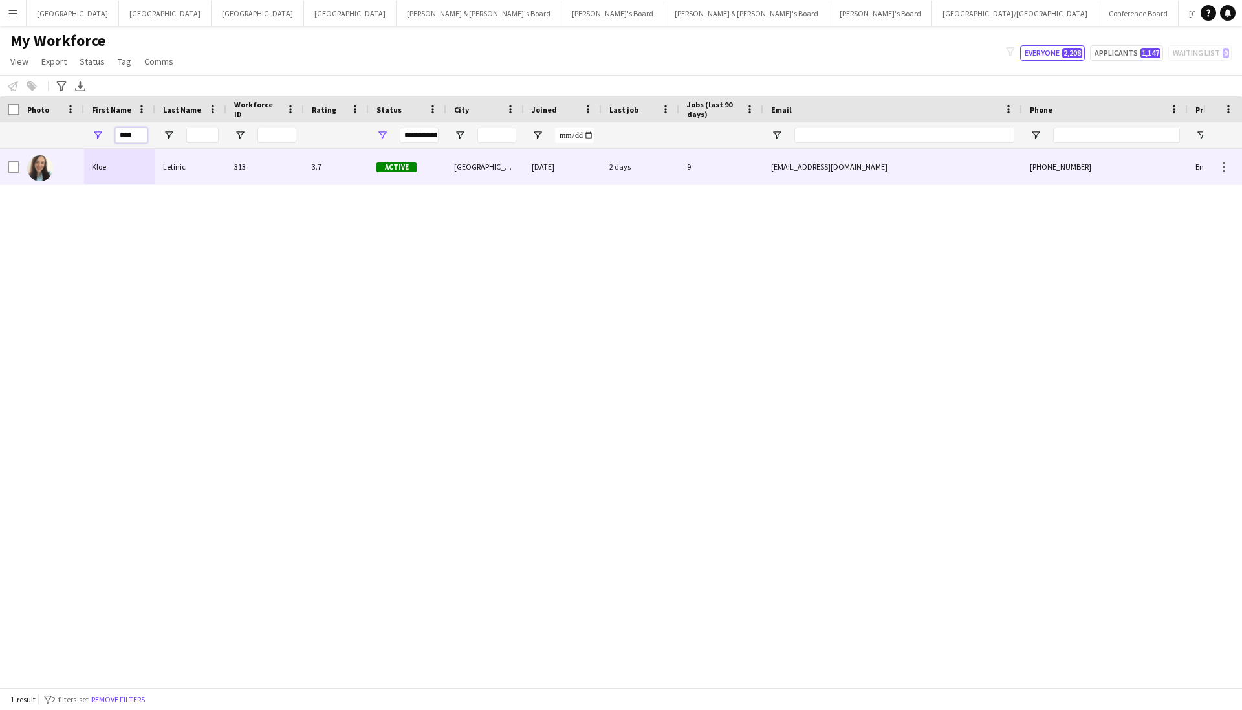
type input "****"
click at [135, 177] on div "Kloe" at bounding box center [119, 167] width 71 height 36
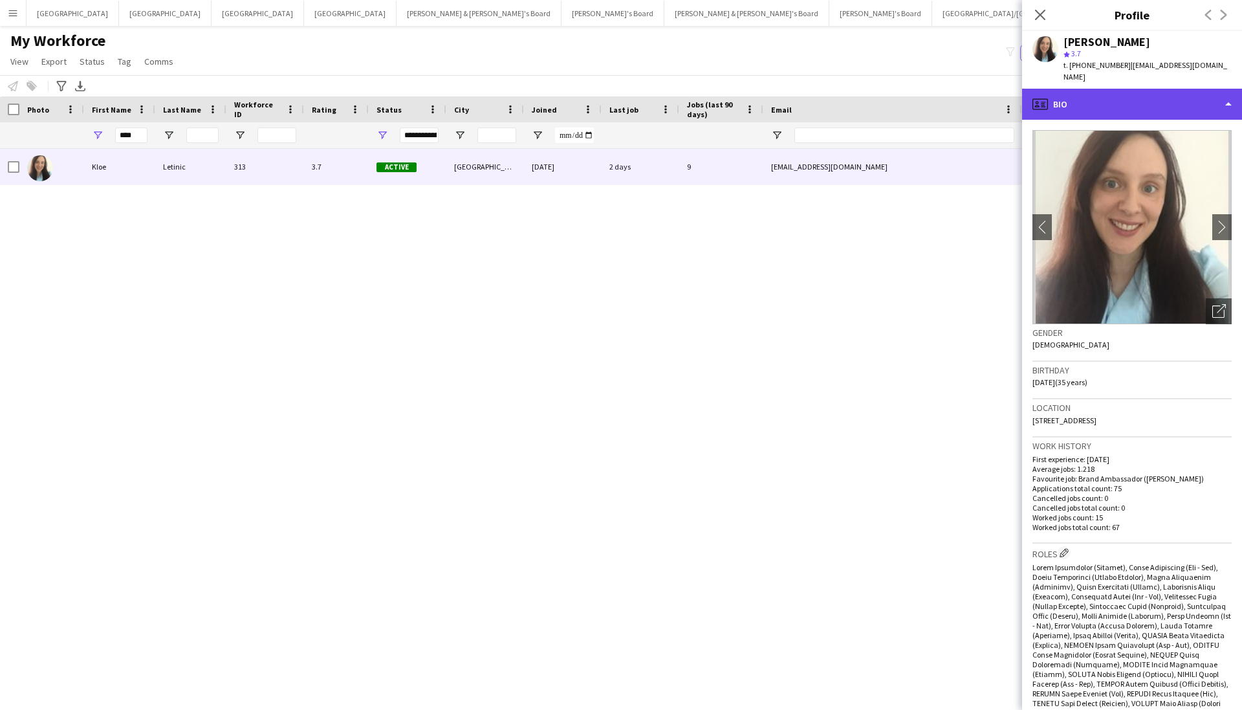
click at [1143, 89] on div "profile Bio" at bounding box center [1132, 104] width 220 height 31
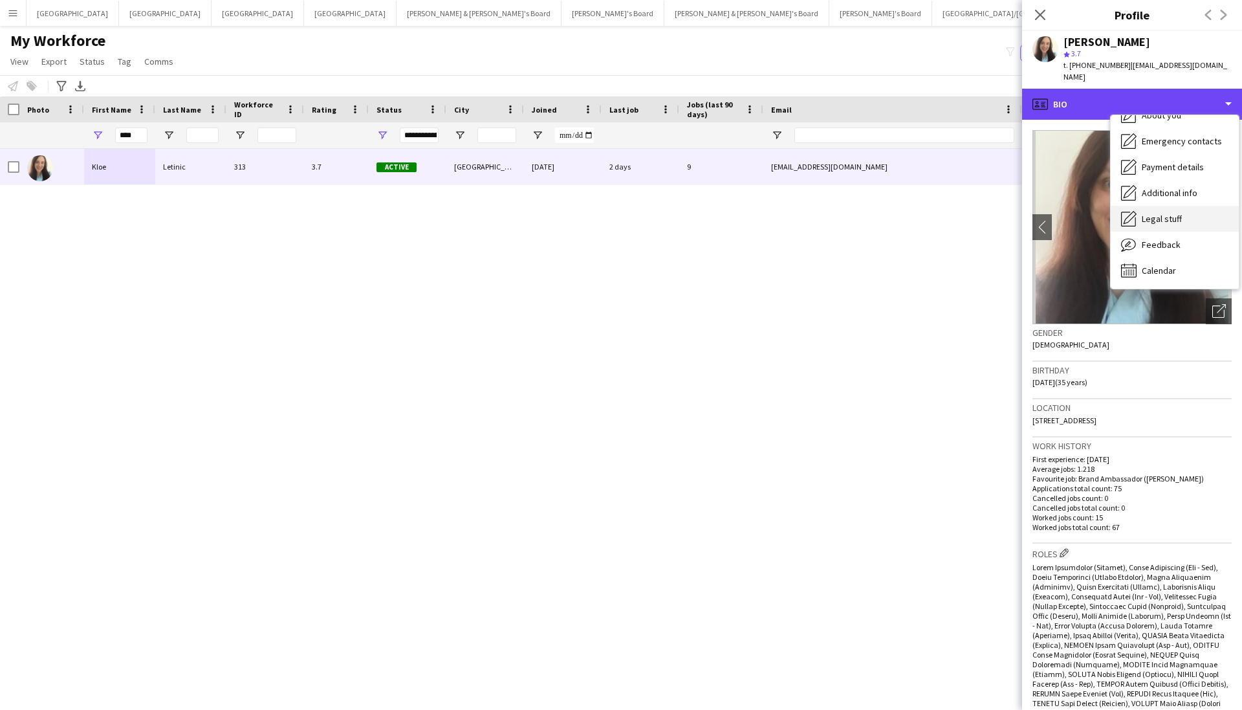
scroll to position [96, 0]
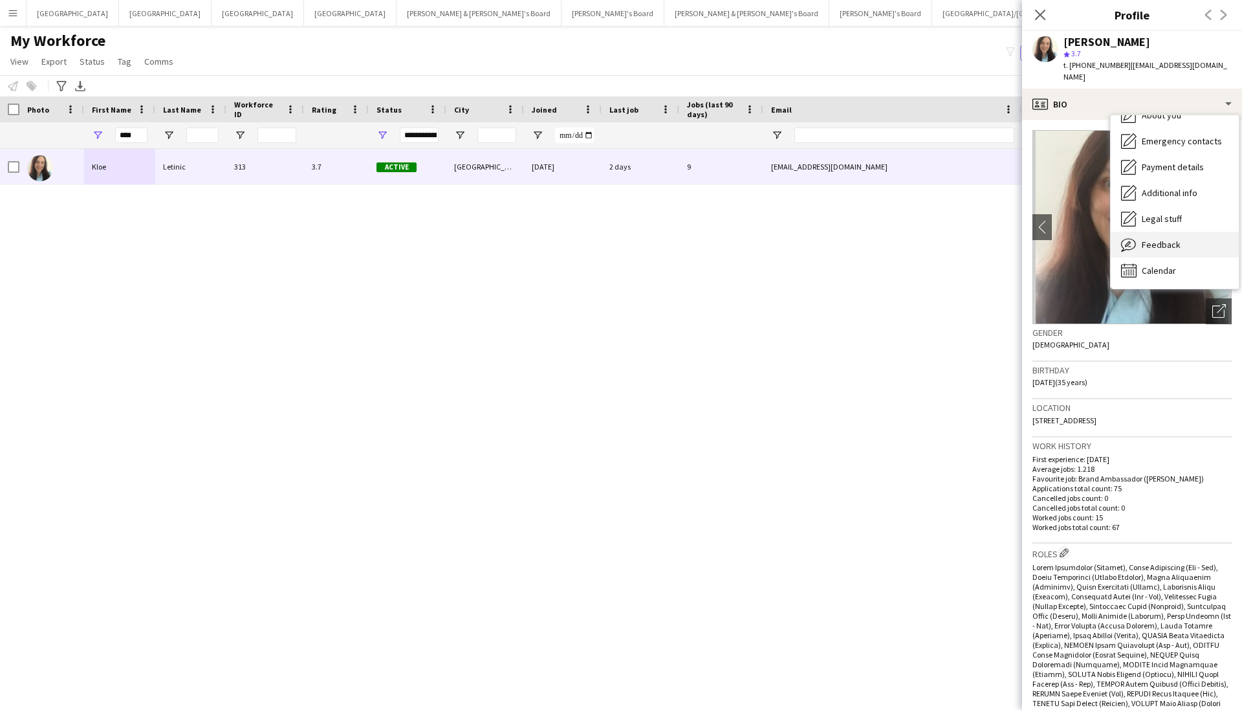
click at [1161, 239] on span "Feedback" at bounding box center [1161, 245] width 39 height 12
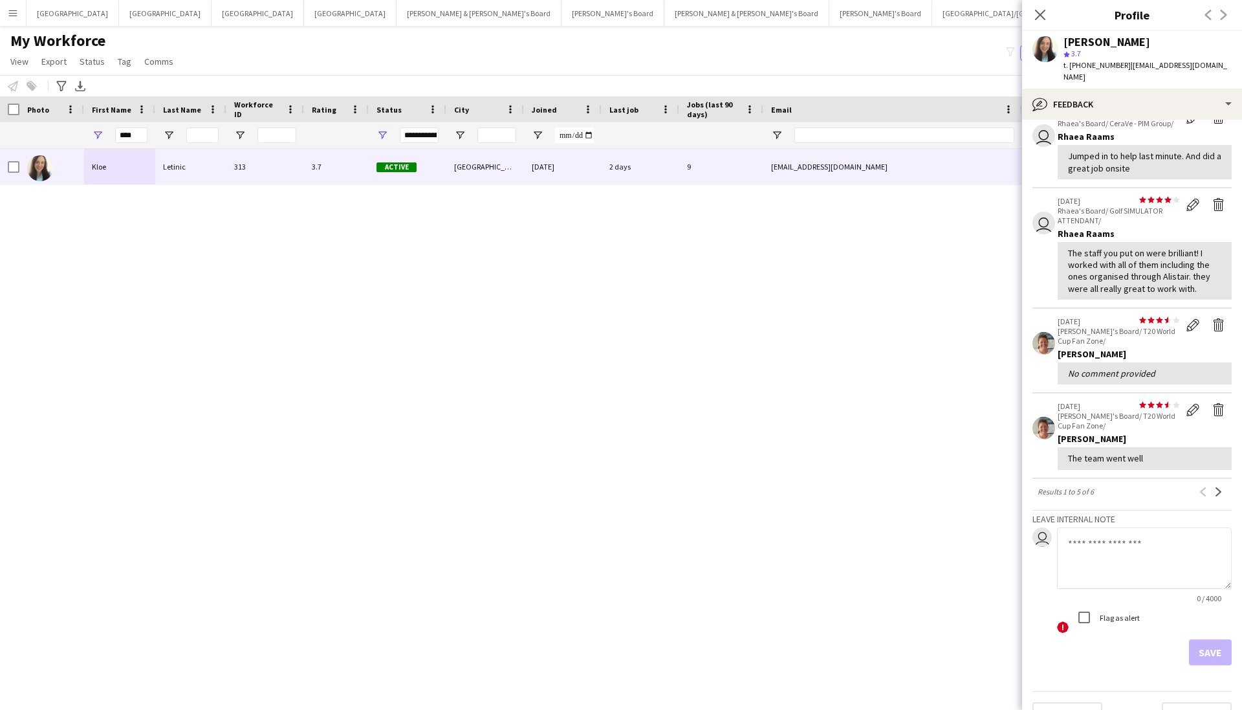
scroll to position [159, 0]
click at [1224, 482] on button "Next" at bounding box center [1219, 490] width 16 height 16
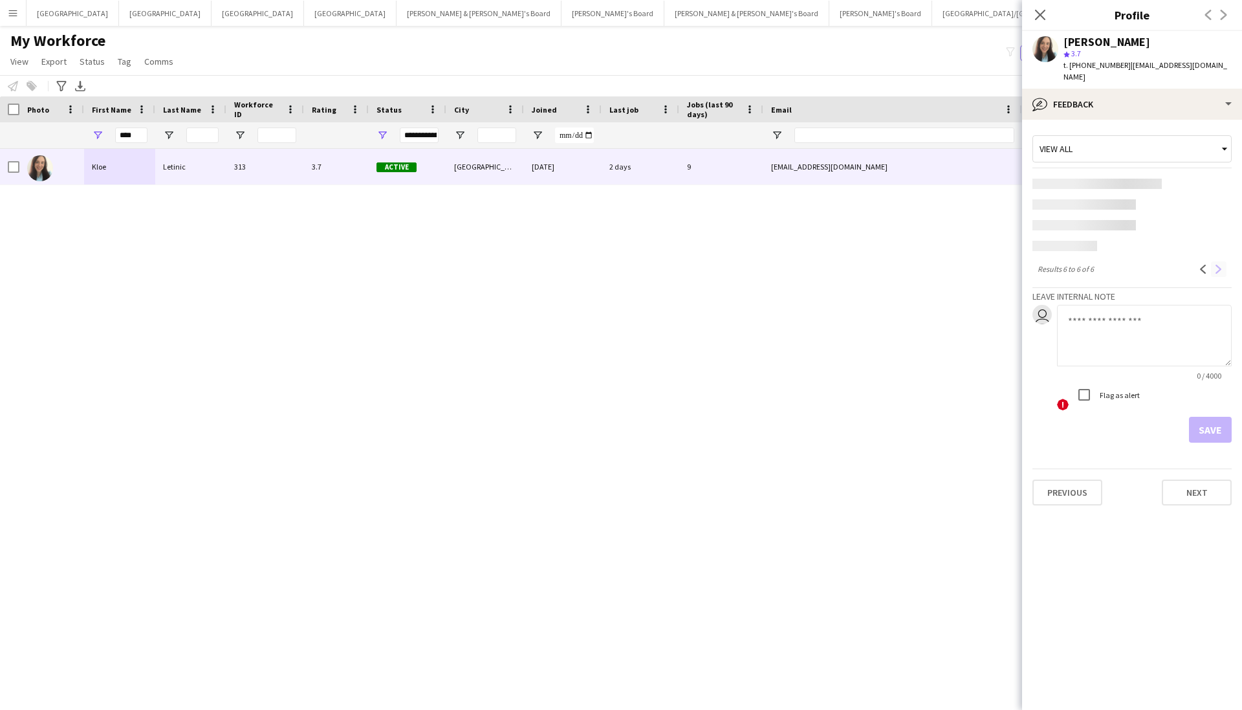
scroll to position [0, 0]
click at [1196, 261] on button "Previous" at bounding box center [1204, 269] width 16 height 16
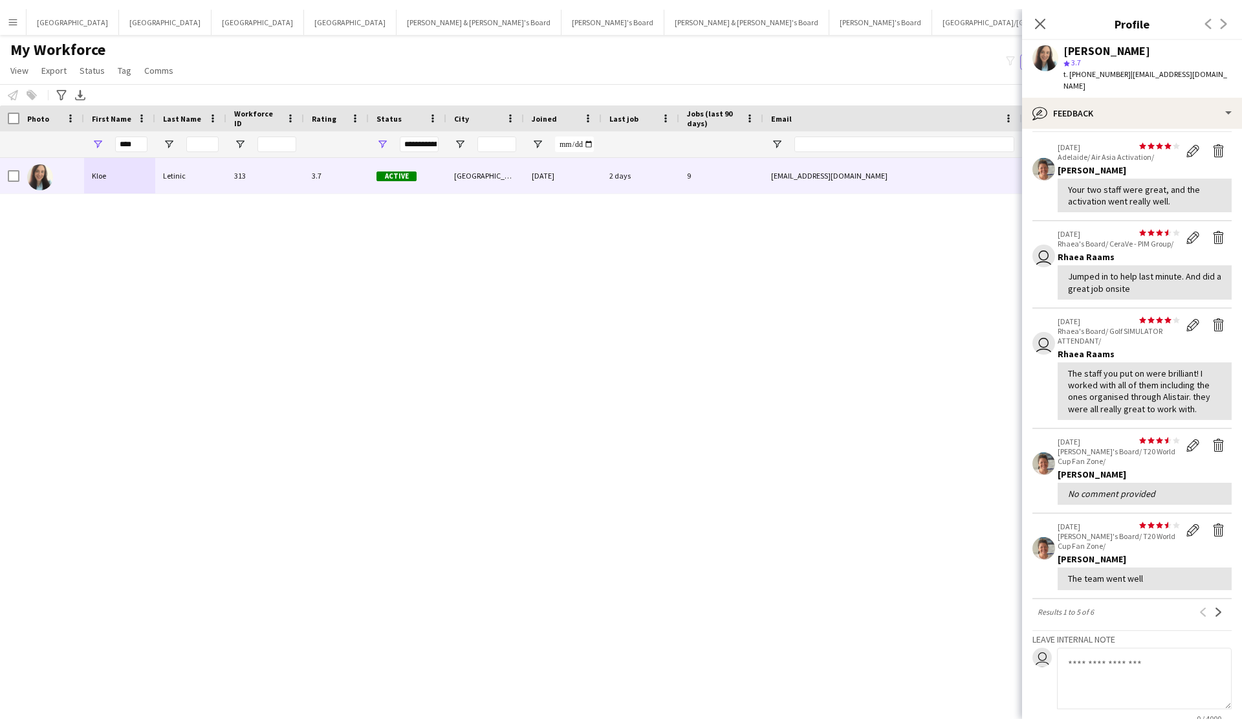
scroll to position [48, 0]
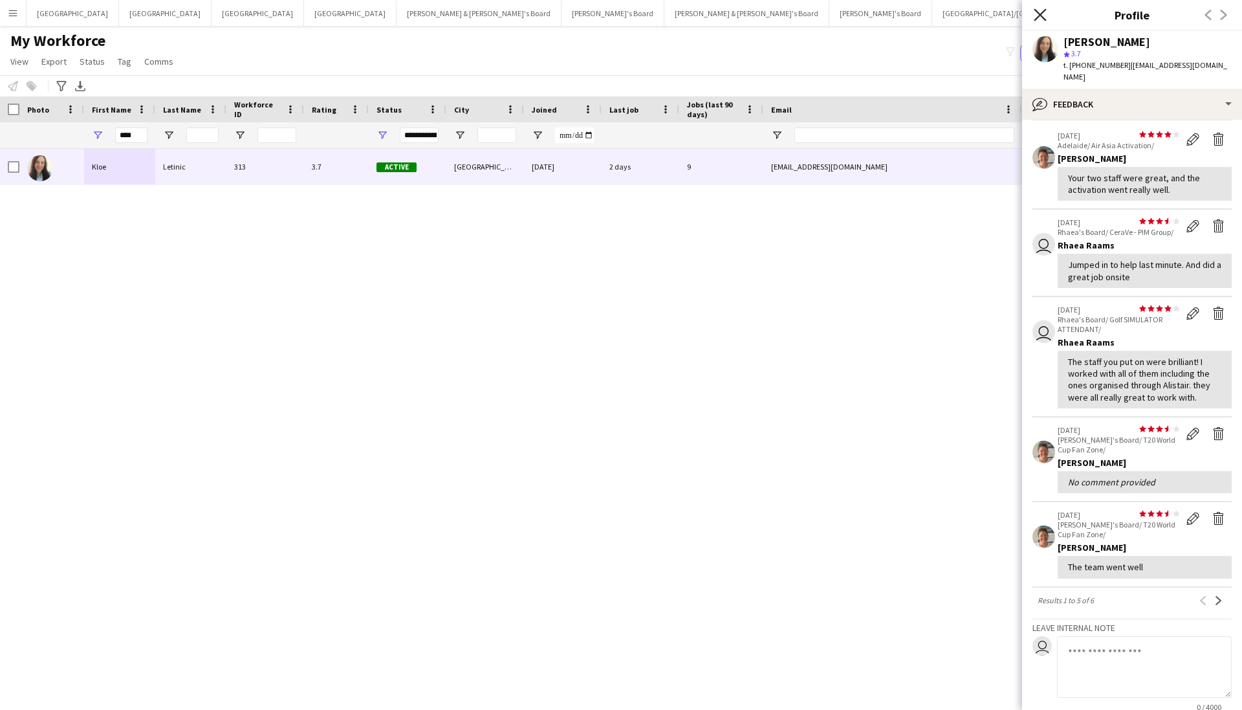
click at [1042, 12] on icon "Close pop-in" at bounding box center [1040, 14] width 12 height 12
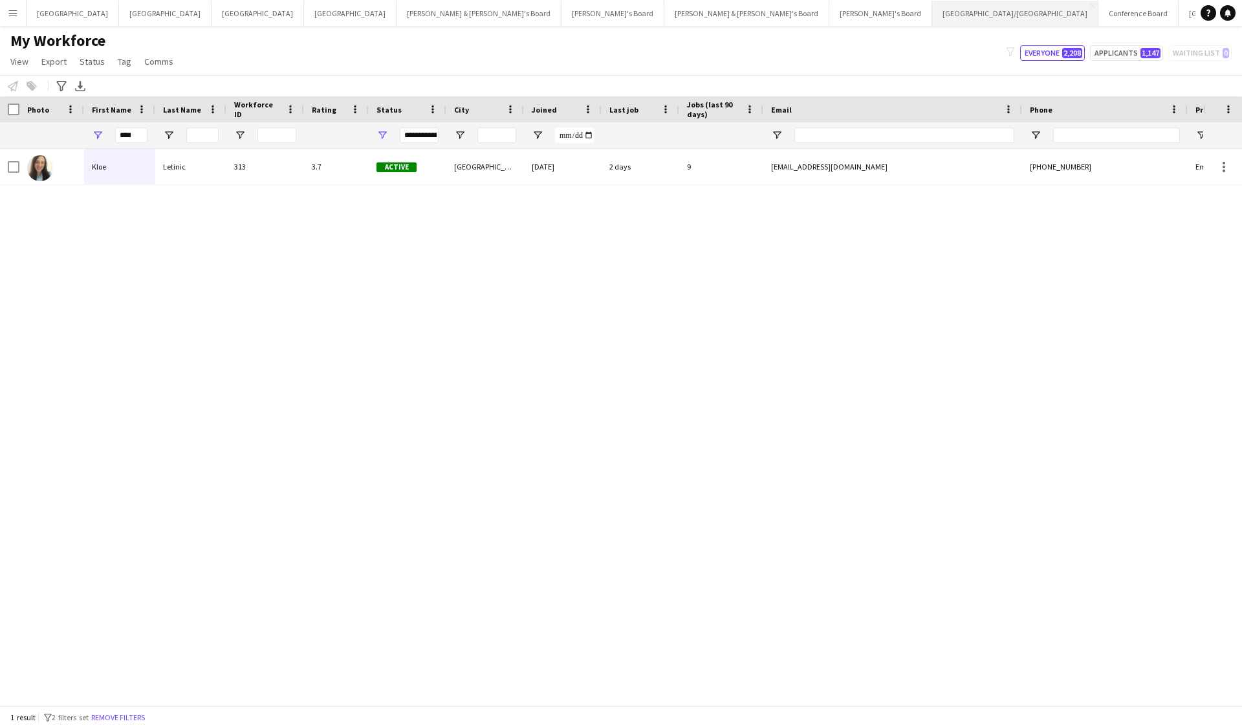
click at [932, 16] on button "Brisbane/Gold Coast Close" at bounding box center [1015, 13] width 166 height 25
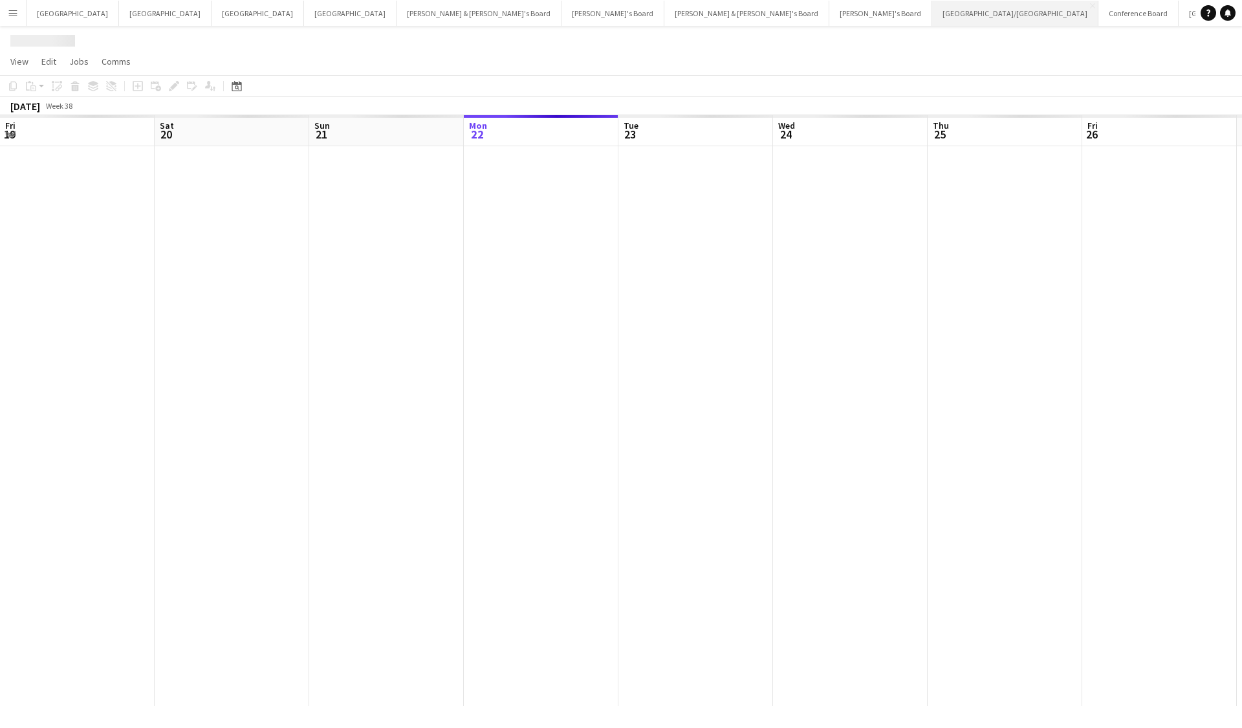
scroll to position [0, 309]
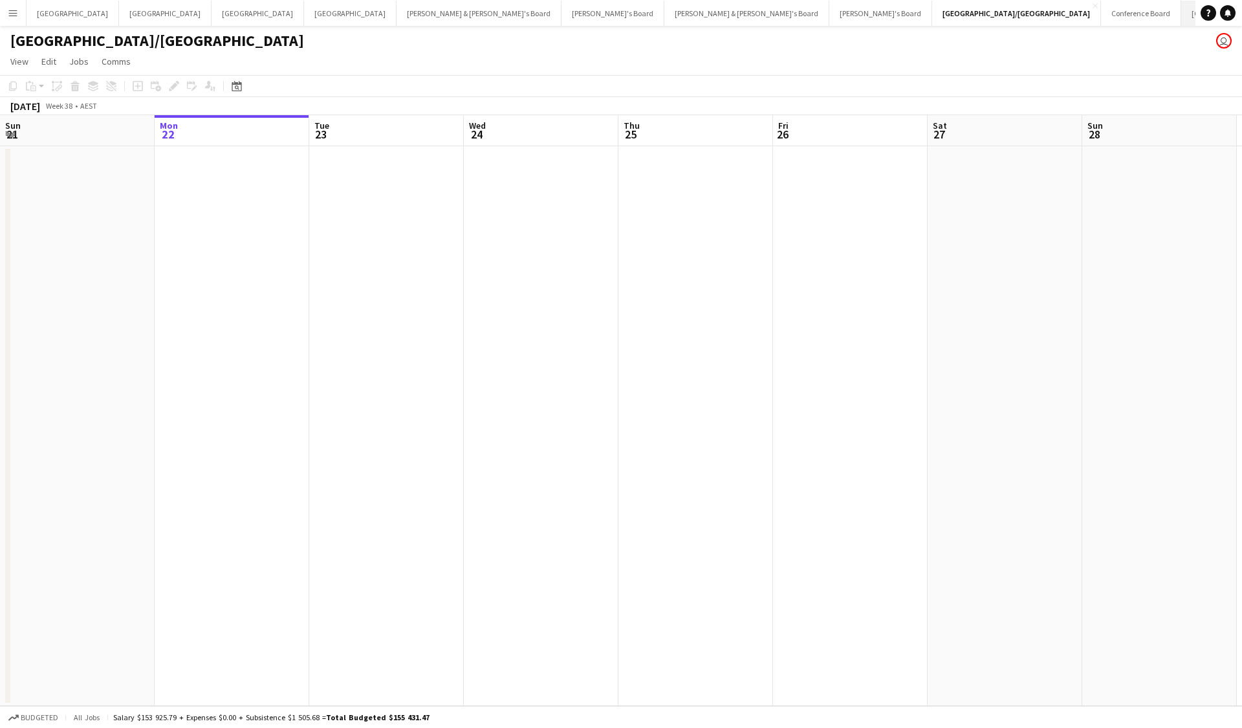
click at [1181, 21] on button "Brisbane/Gold Coast Winter Close" at bounding box center [1257, 13] width 153 height 25
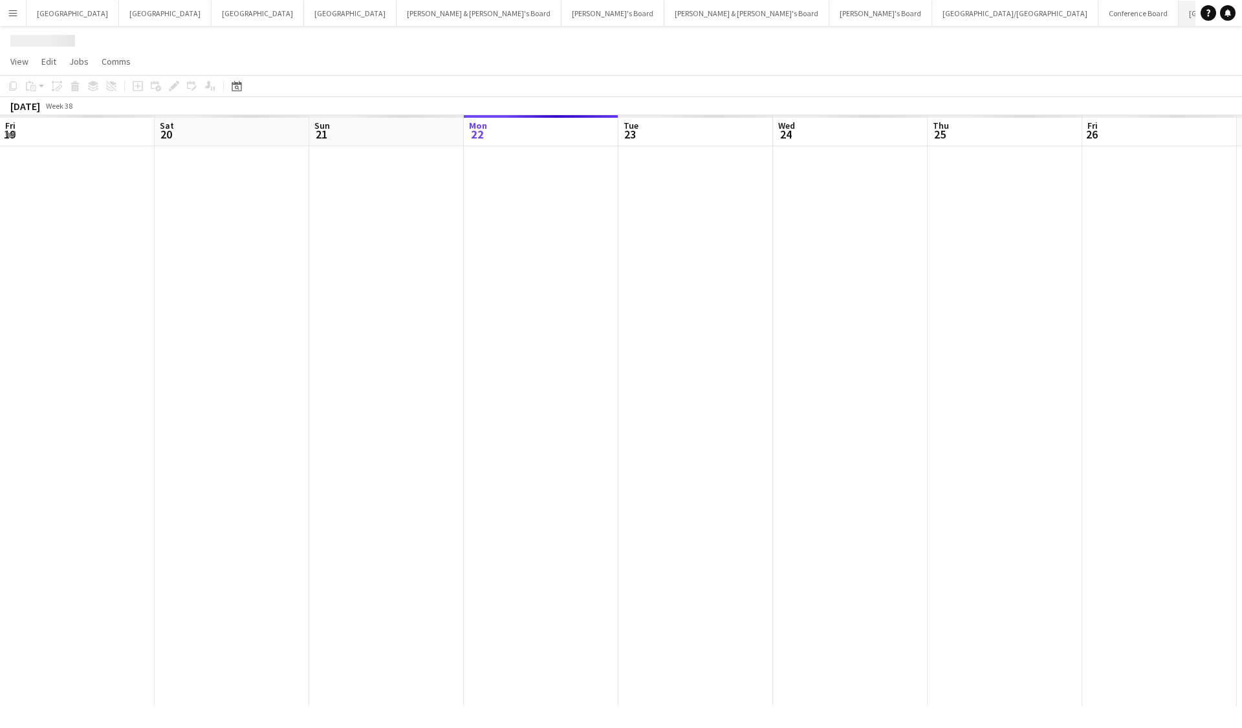
scroll to position [0, 309]
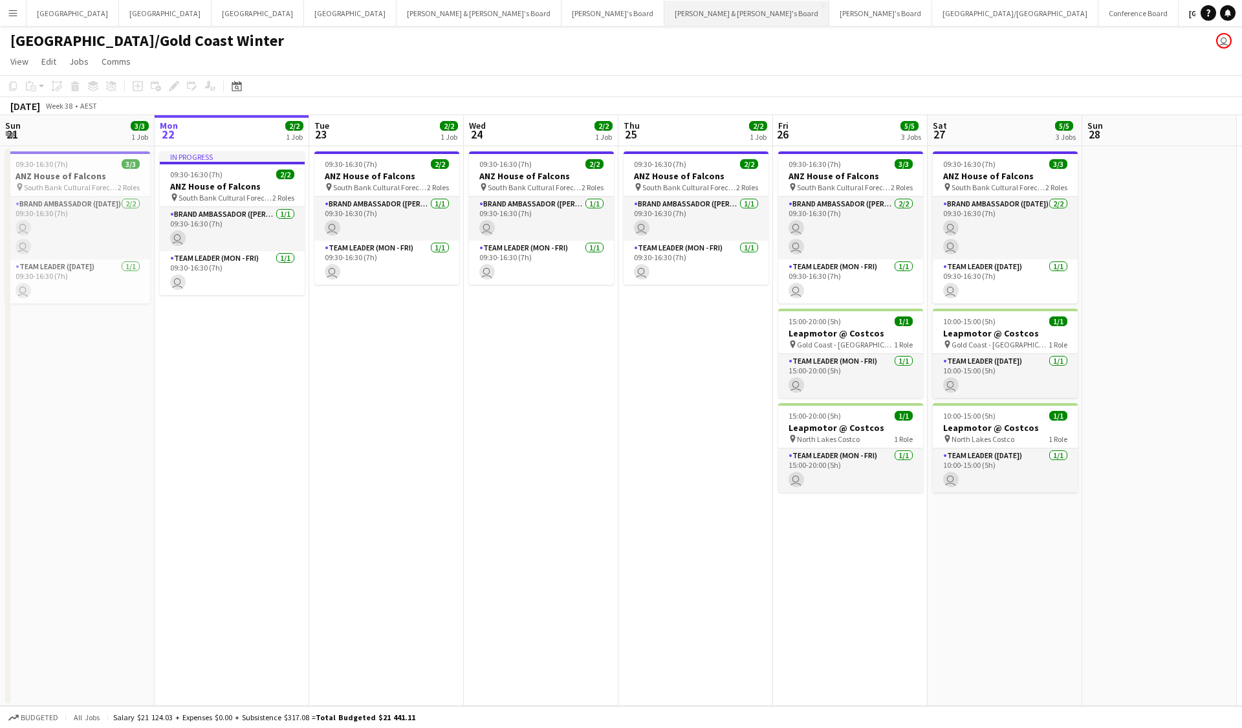
click at [664, 19] on button "James & Arrence's Board Close" at bounding box center [746, 13] width 165 height 25
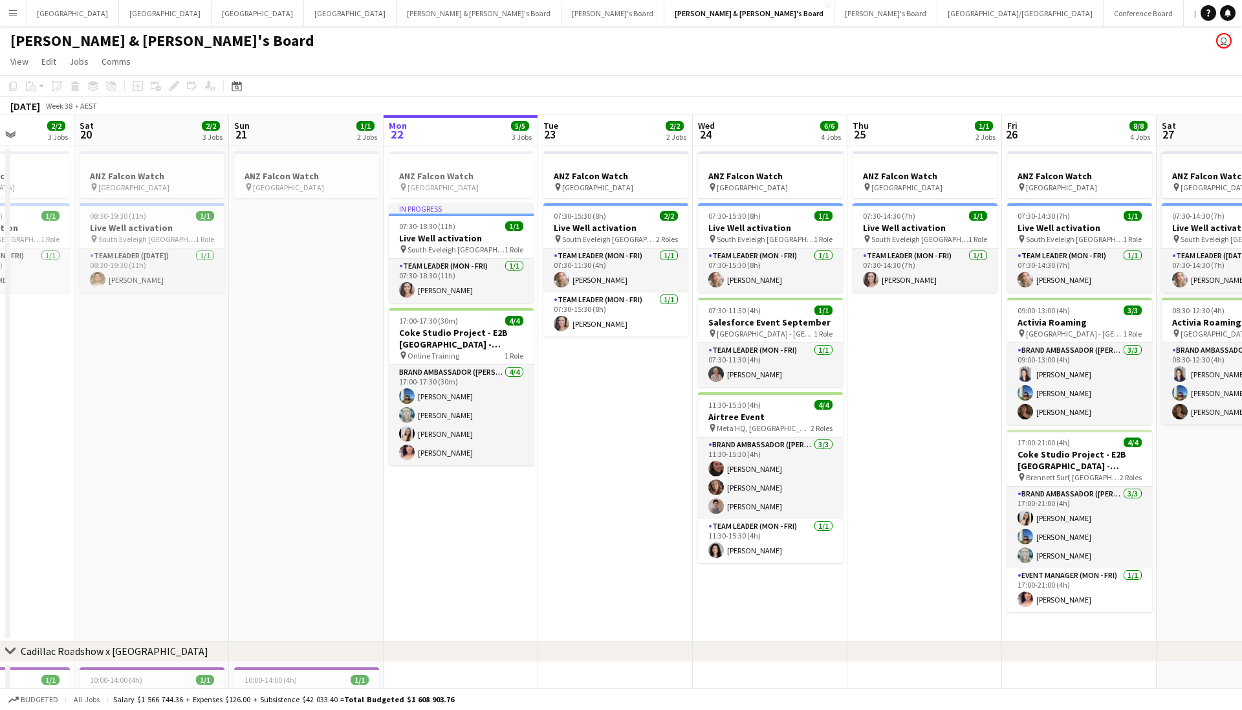
scroll to position [0, 408]
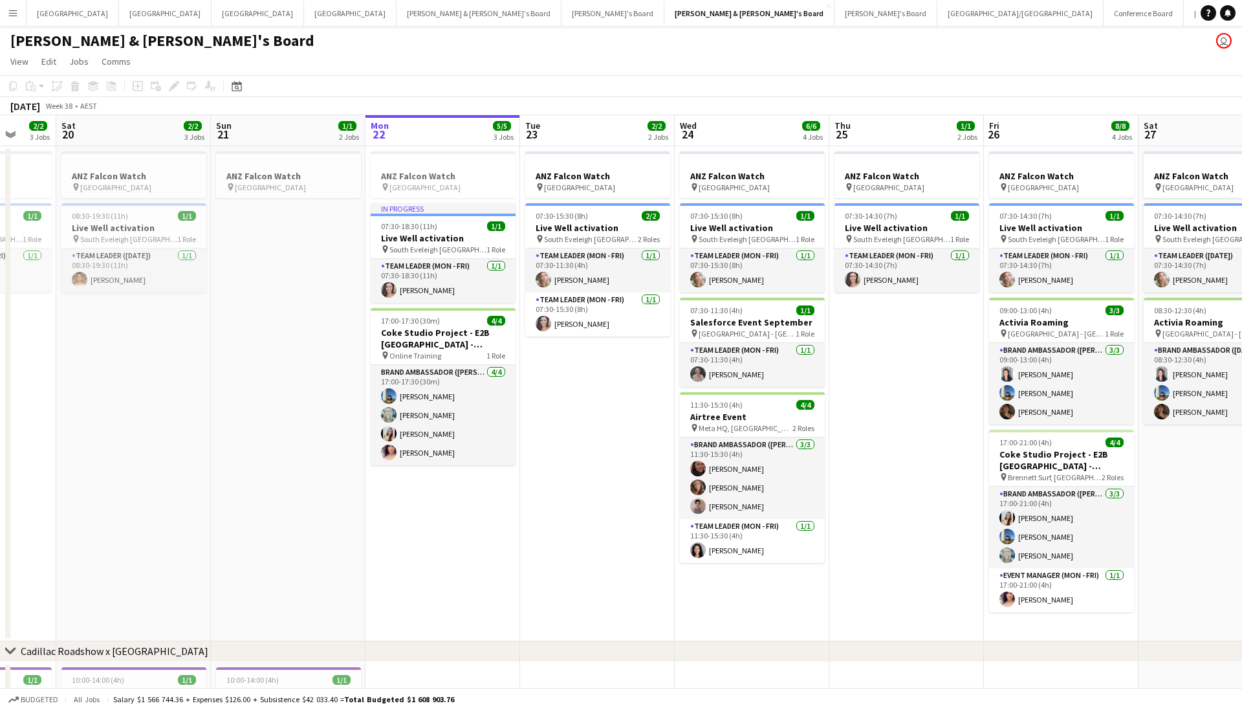
drag, startPoint x: 361, startPoint y: 432, endPoint x: 503, endPoint y: 560, distance: 191.0
click at [503, 560] on app-calendar-viewport "Wed 17 6/6 4 Jobs Thu 18 3/3 4 Jobs Fri 19 2/2 3 Jobs Sat 20 2/2 3 Jobs Sun 21 …" at bounding box center [621, 454] width 1242 height 679
click at [672, 486] on app-date-cell "ANZ Falcon Watch pin Brisbane 07:30-15:30 (8h) 2/2 Live Well activation pin Sou…" at bounding box center [597, 393] width 155 height 495
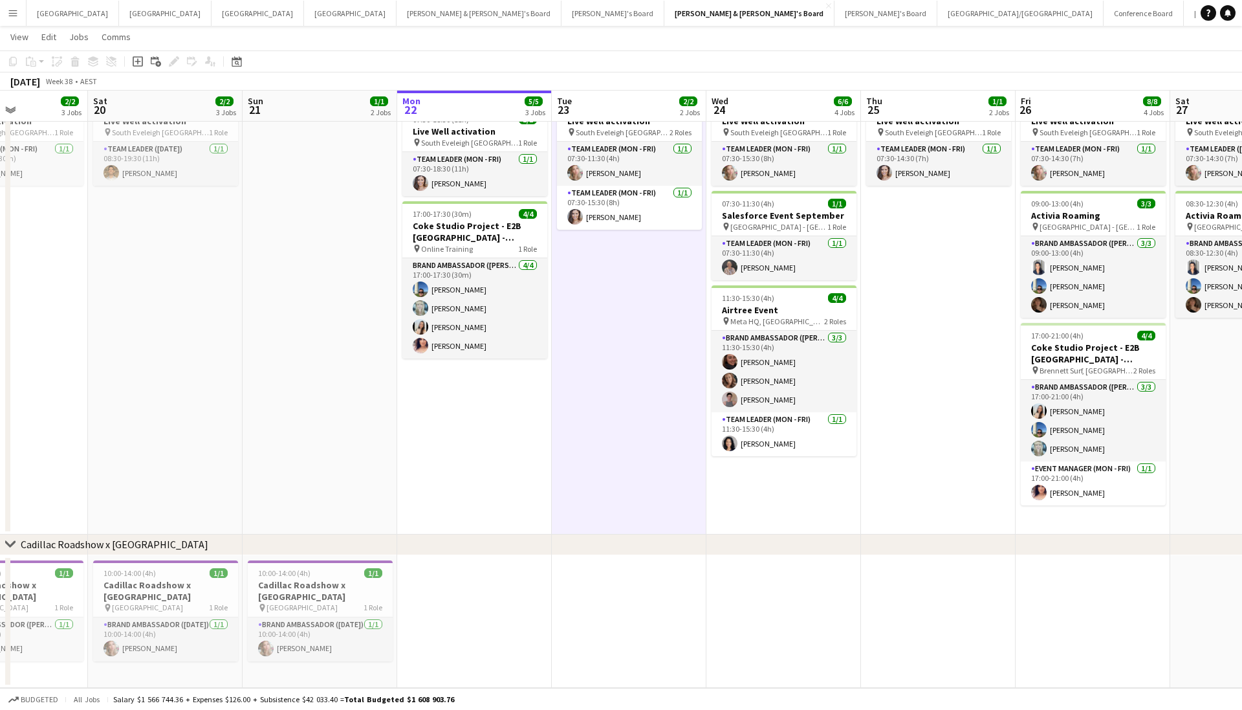
scroll to position [0, 375]
drag, startPoint x: 560, startPoint y: 595, endPoint x: 593, endPoint y: 597, distance: 33.1
click at [593, 597] on app-calendar-viewport "Wed 17 6/6 4 Jobs Thu 18 3/3 4 Jobs Fri 19 2/2 3 Jobs Sat 20 2/2 3 Jobs Sun 21 …" at bounding box center [621, 316] width 1242 height 743
click at [569, 459] on app-date-cell "ANZ Falcon Watch pin Brisbane 07:30-15:30 (8h) 2/2 Live Well activation pin Sou…" at bounding box center [630, 286] width 155 height 495
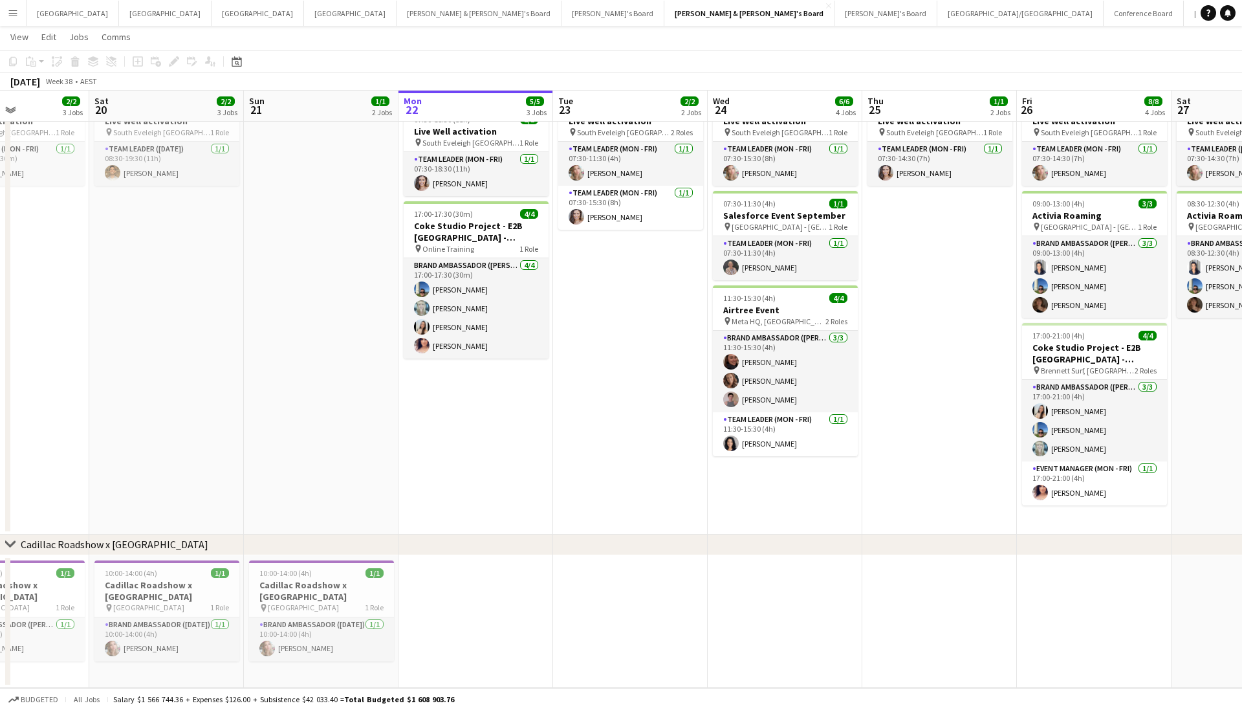
scroll to position [0, 262]
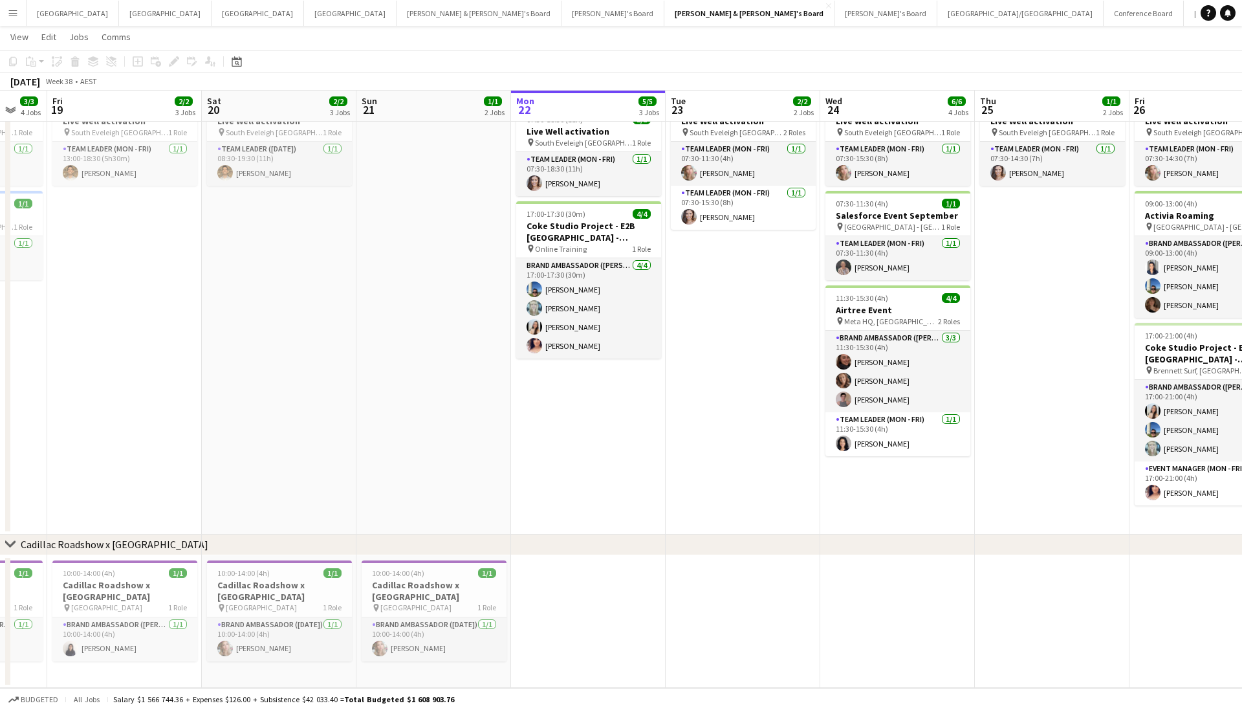
drag, startPoint x: 501, startPoint y: 615, endPoint x: 613, endPoint y: 609, distance: 112.7
click at [613, 609] on app-calendar-viewport "Wed 17 6/6 4 Jobs Thu 18 3/3 4 Jobs Fri 19 2/2 3 Jobs Sat 20 2/2 3 Jobs Sun 21 …" at bounding box center [621, 316] width 1242 height 743
click at [613, 609] on app-date-cell at bounding box center [588, 621] width 155 height 133
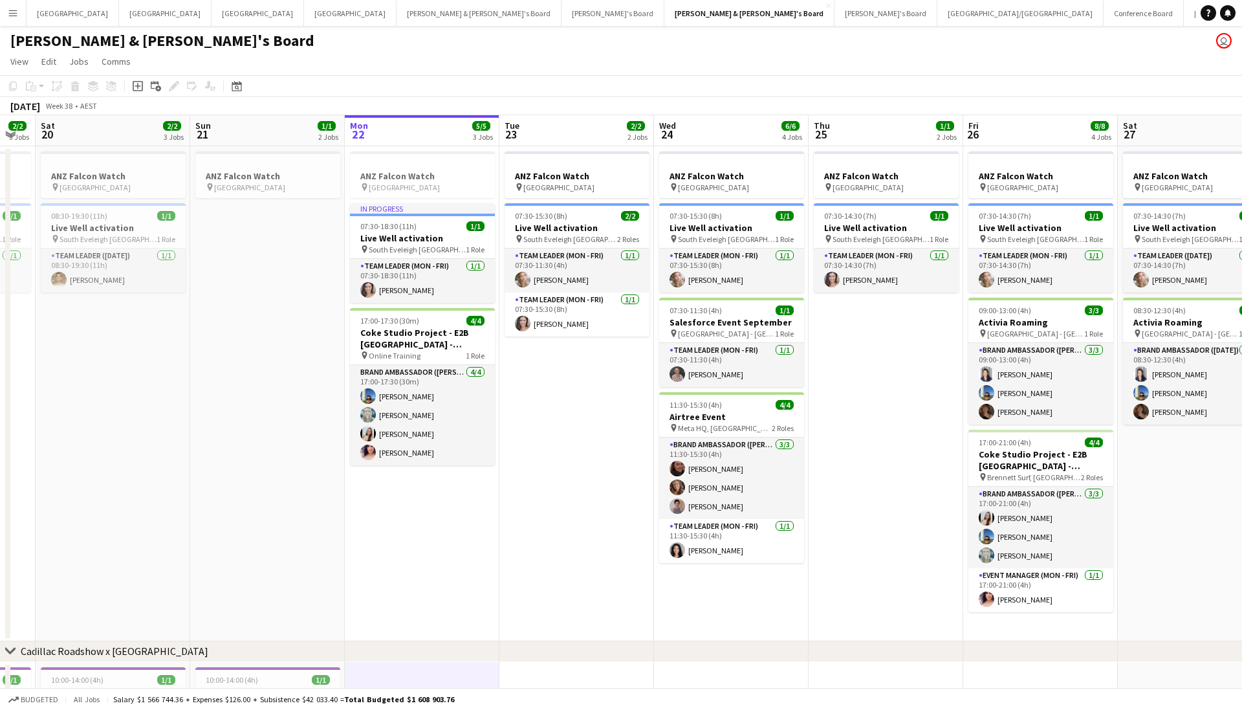
scroll to position [0, 444]
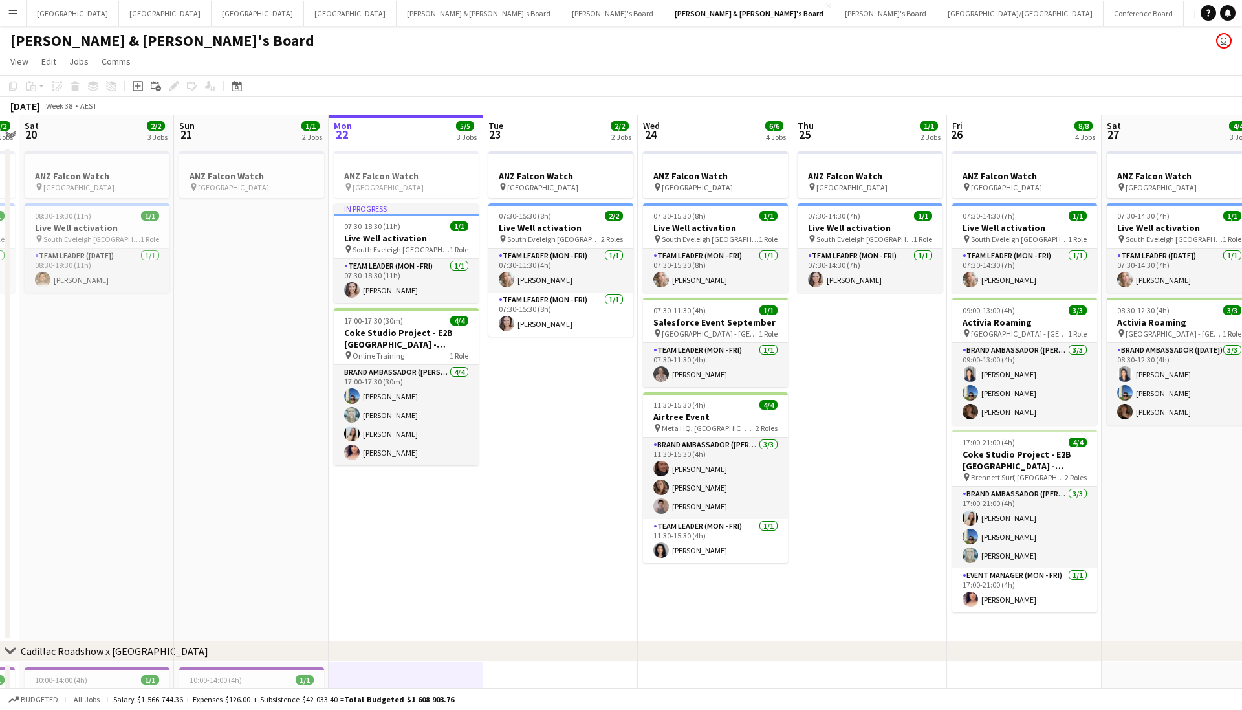
drag, startPoint x: 528, startPoint y: 557, endPoint x: 487, endPoint y: 474, distance: 92.6
click at [462, 554] on app-calendar-viewport "Wed 17 6/6 4 Jobs Thu 18 3/3 4 Jobs Fri 19 2/2 3 Jobs Sat 20 2/2 3 Jobs Sun 21 …" at bounding box center [621, 454] width 1242 height 679
click at [580, 476] on app-date-cell "ANZ Falcon Watch pin Brisbane 07:30-15:30 (8h) 2/2 Live Well activation pin Sou…" at bounding box center [560, 393] width 155 height 495
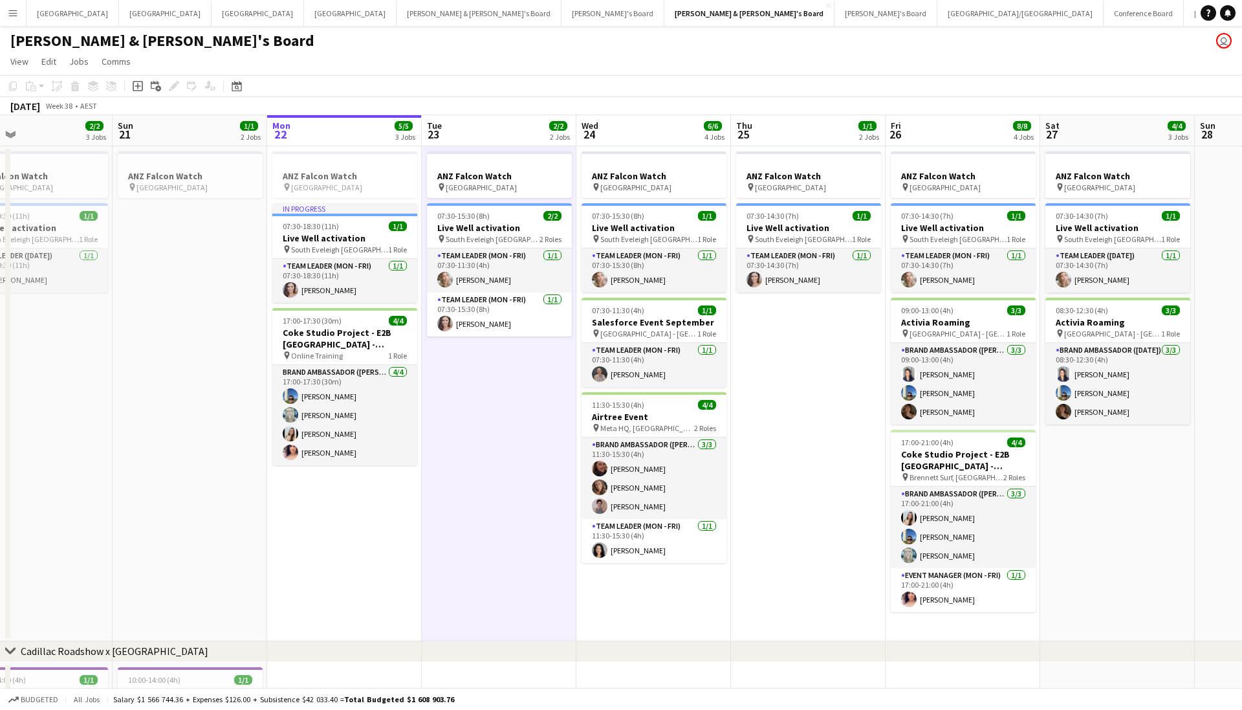
scroll to position [0, 508]
drag, startPoint x: 903, startPoint y: 429, endPoint x: 840, endPoint y: 457, distance: 68.1
click at [840, 459] on app-calendar-viewport "Wed 17 6/6 4 Jobs Thu 18 3/3 4 Jobs Fri 19 2/2 3 Jobs Sat 20 2/2 3 Jobs Sun 21 …" at bounding box center [621, 454] width 1242 height 679
click at [881, 67] on app-page-menu "View Day view expanded Day view collapsed Month view Date picker Jump to [DATE]…" at bounding box center [621, 62] width 1242 height 25
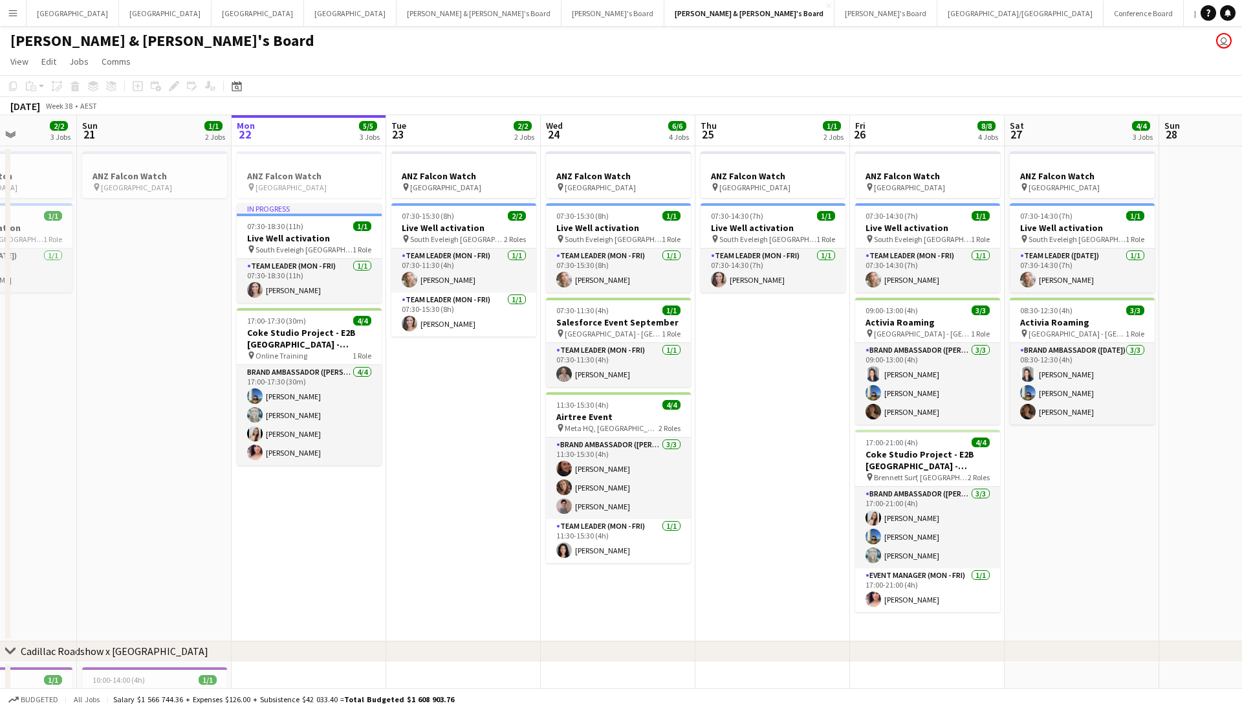
scroll to position [0, 542]
drag, startPoint x: 806, startPoint y: 469, endPoint x: 772, endPoint y: 483, distance: 37.1
click at [772, 483] on app-calendar-viewport "Wed 17 6/6 4 Jobs Thu 18 3/3 4 Jobs Fri 19 2/2 3 Jobs Sat 20 2/2 3 Jobs Sun 21 …" at bounding box center [621, 454] width 1242 height 679
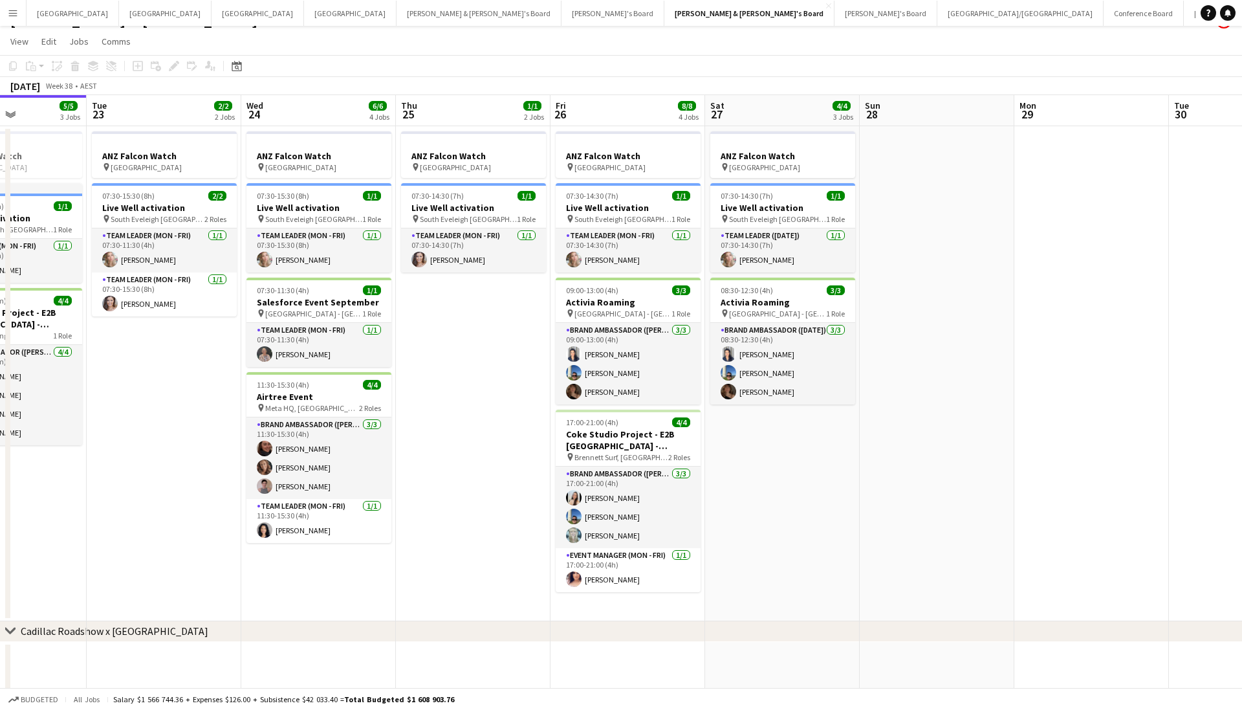
scroll to position [0, 560]
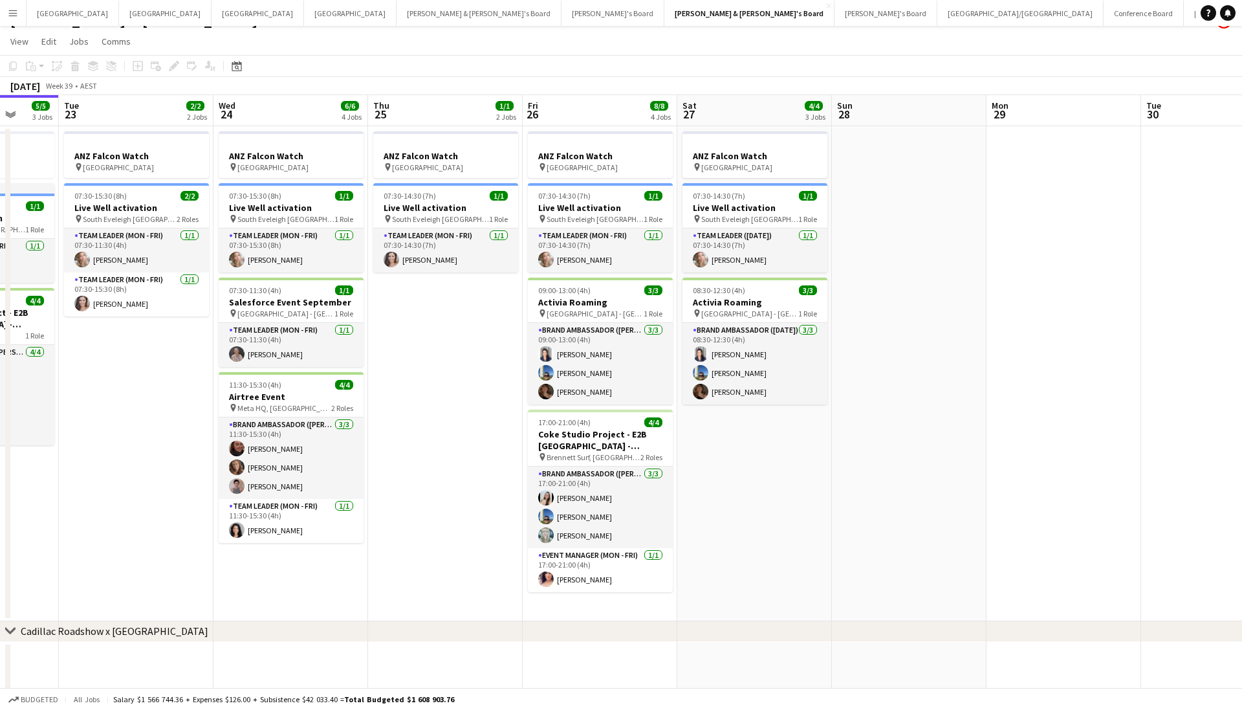
drag, startPoint x: 749, startPoint y: 470, endPoint x: 422, endPoint y: 510, distance: 329.3
click at [422, 510] on app-calendar-viewport "Fri 19 2/2 3 Jobs Sat 20 2/2 3 Jobs Sun 21 1/1 2 Jobs Mon 22 5/5 3 Jobs Tue 23 …" at bounding box center [621, 434] width 1242 height 679
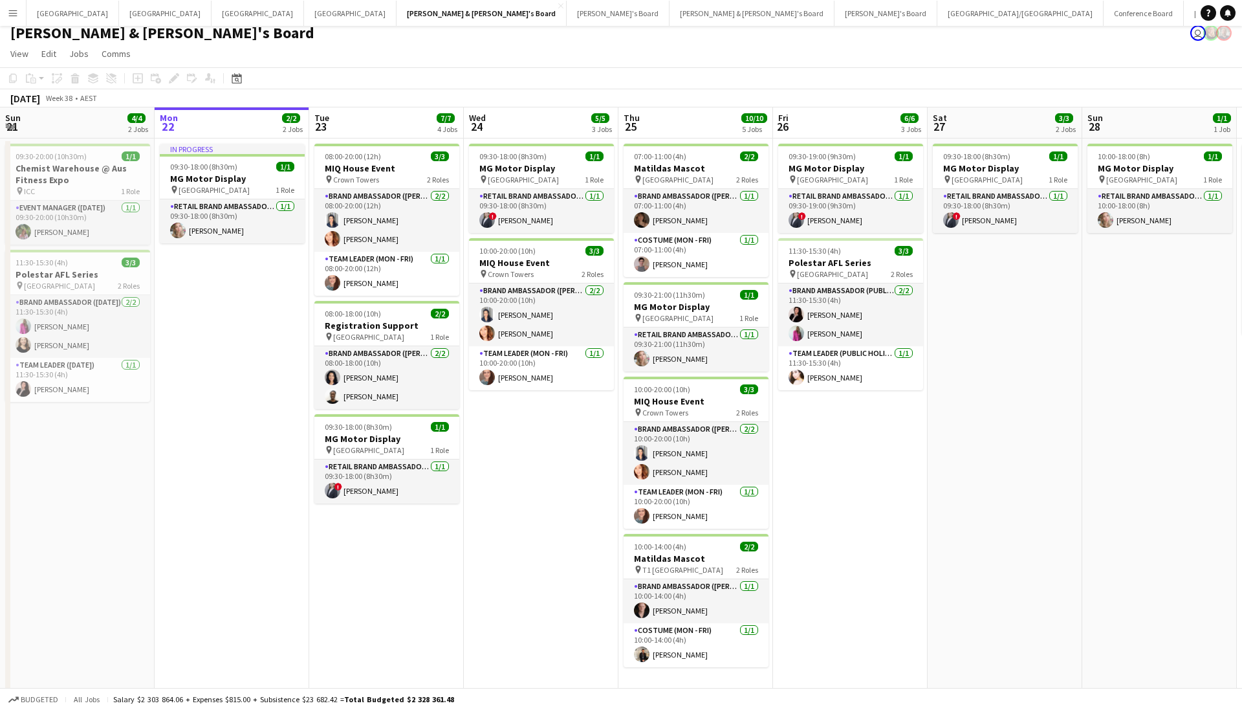
scroll to position [5, 0]
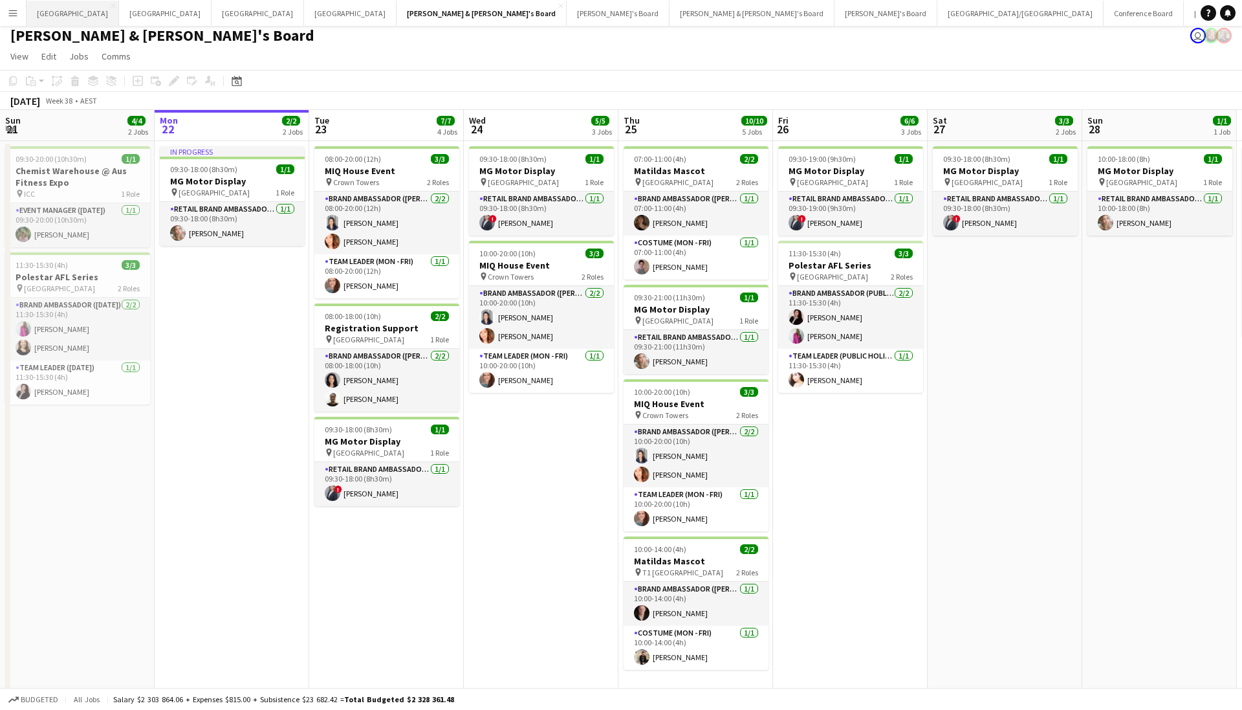
click at [45, 17] on button "Sydney Close" at bounding box center [73, 13] width 93 height 25
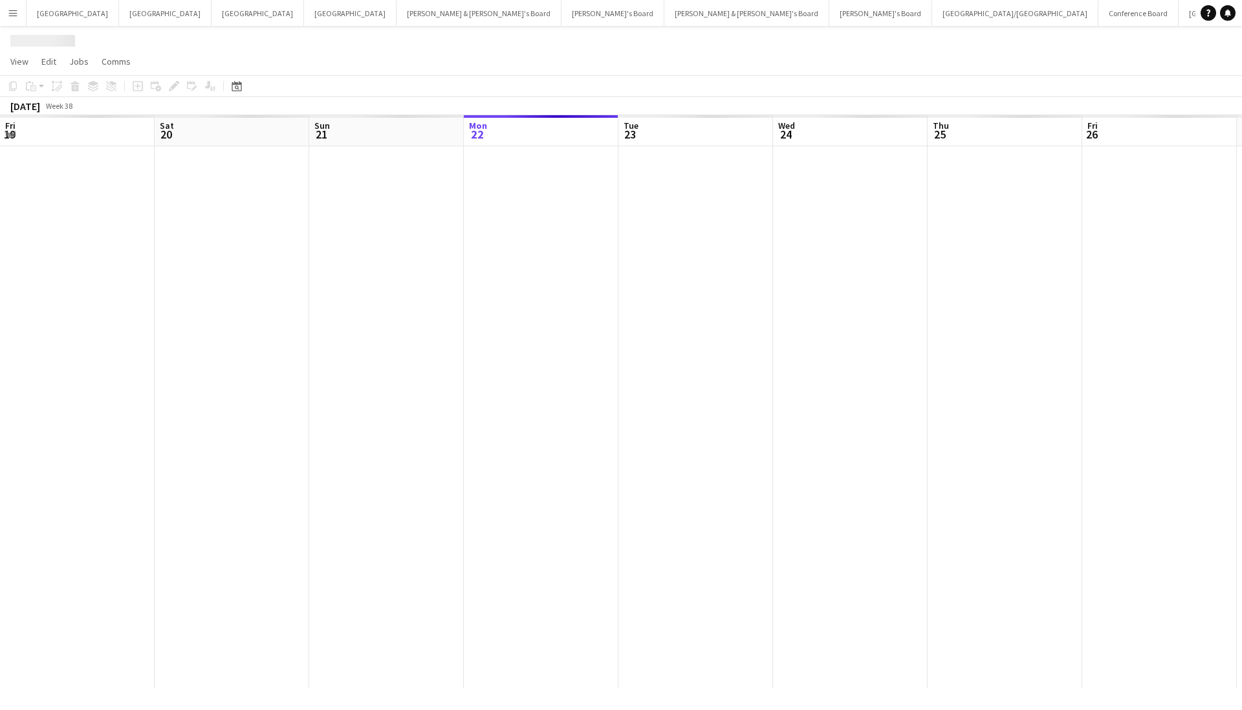
scroll to position [0, 309]
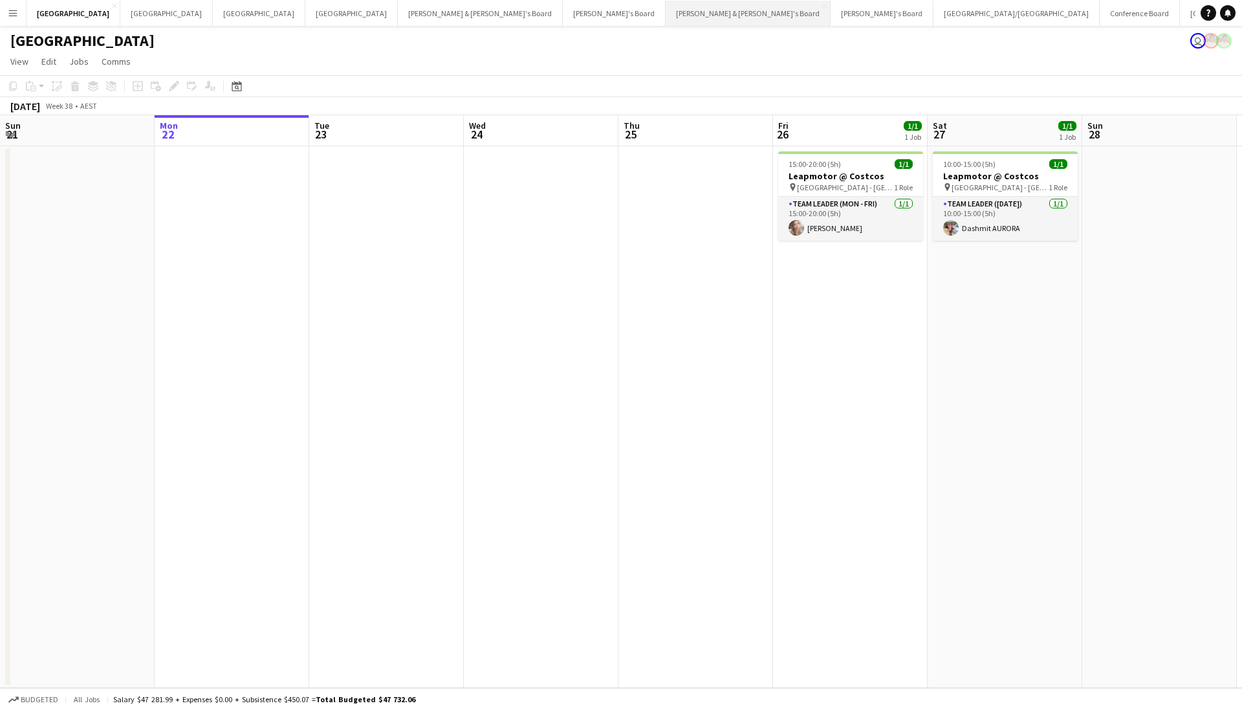
click at [666, 25] on button "[PERSON_NAME] & [PERSON_NAME]'s Board Close" at bounding box center [748, 13] width 165 height 25
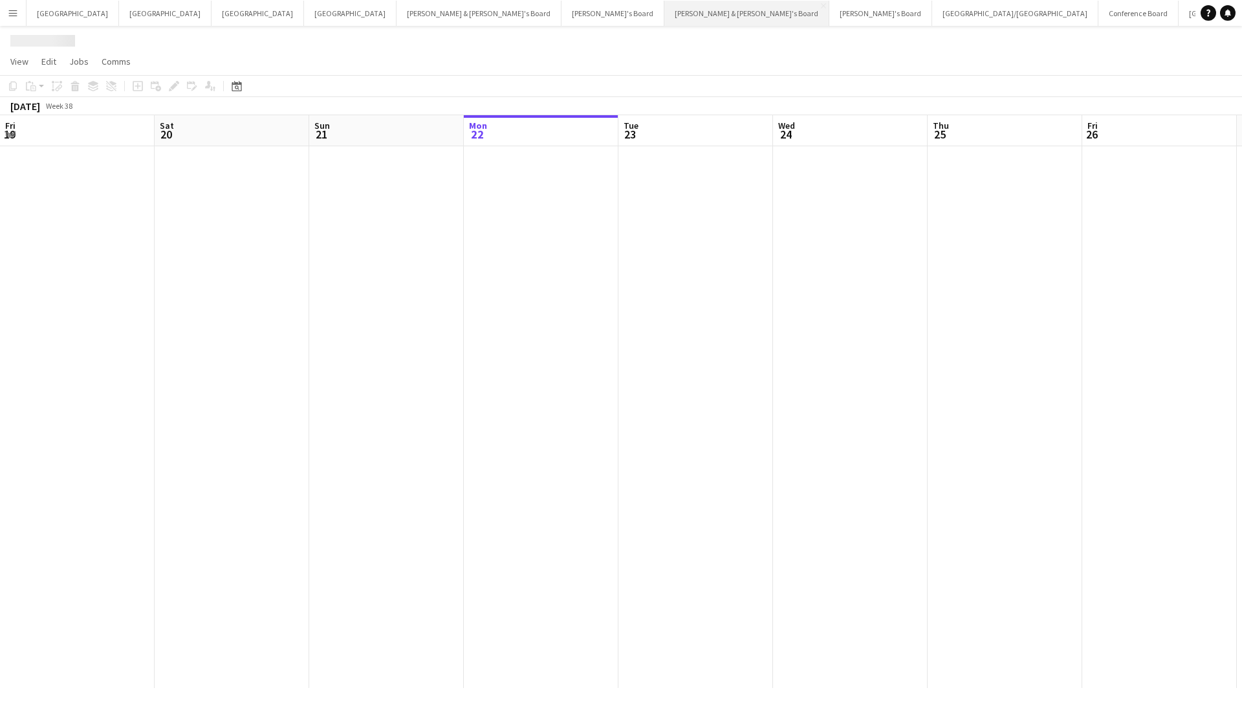
scroll to position [0, 309]
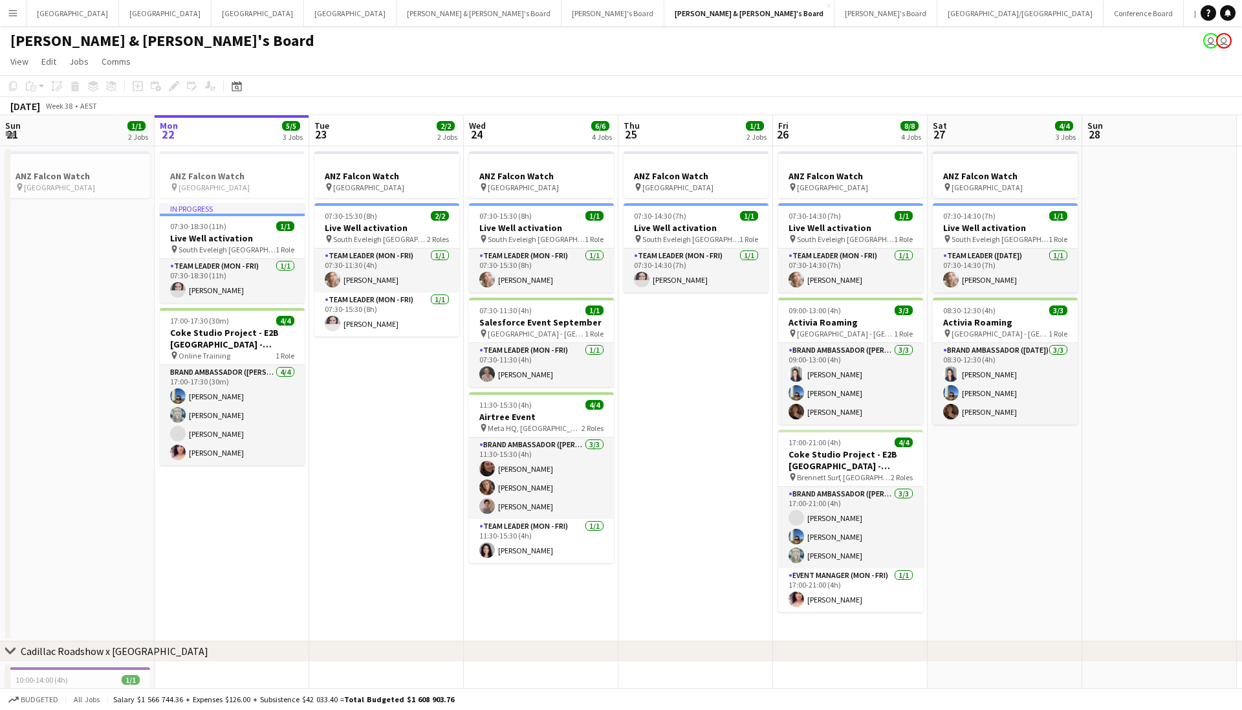
drag, startPoint x: 490, startPoint y: 64, endPoint x: 475, endPoint y: 70, distance: 16.0
click at [475, 70] on app-page-menu "View Day view expanded Day view collapsed Month view Date picker Jump to [DATE]…" at bounding box center [621, 62] width 1242 height 25
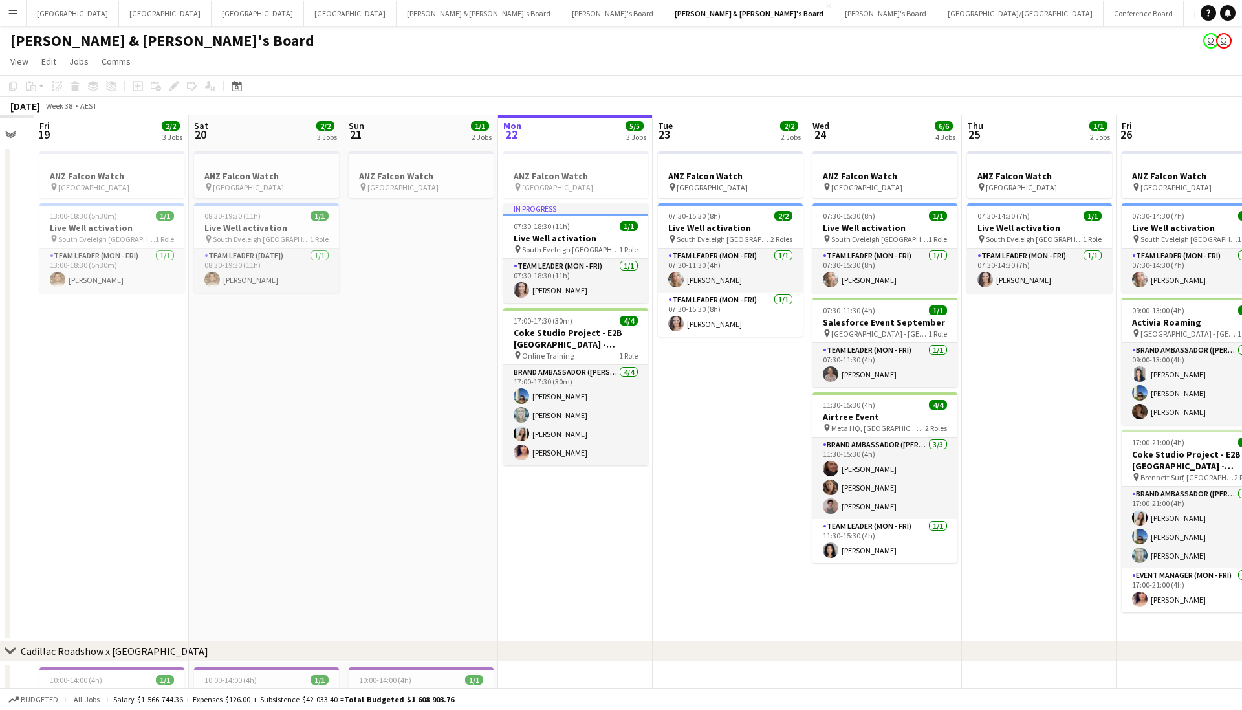
drag, startPoint x: 349, startPoint y: 382, endPoint x: 692, endPoint y: 428, distance: 346.0
click at [692, 428] on app-calendar-viewport "Wed 17 Thu 18 Fri 19 2/2 3 Jobs Sat 20 2/2 3 Jobs Sun 21 1/1 2 Jobs Mon 22 5/5 …" at bounding box center [621, 454] width 1242 height 679
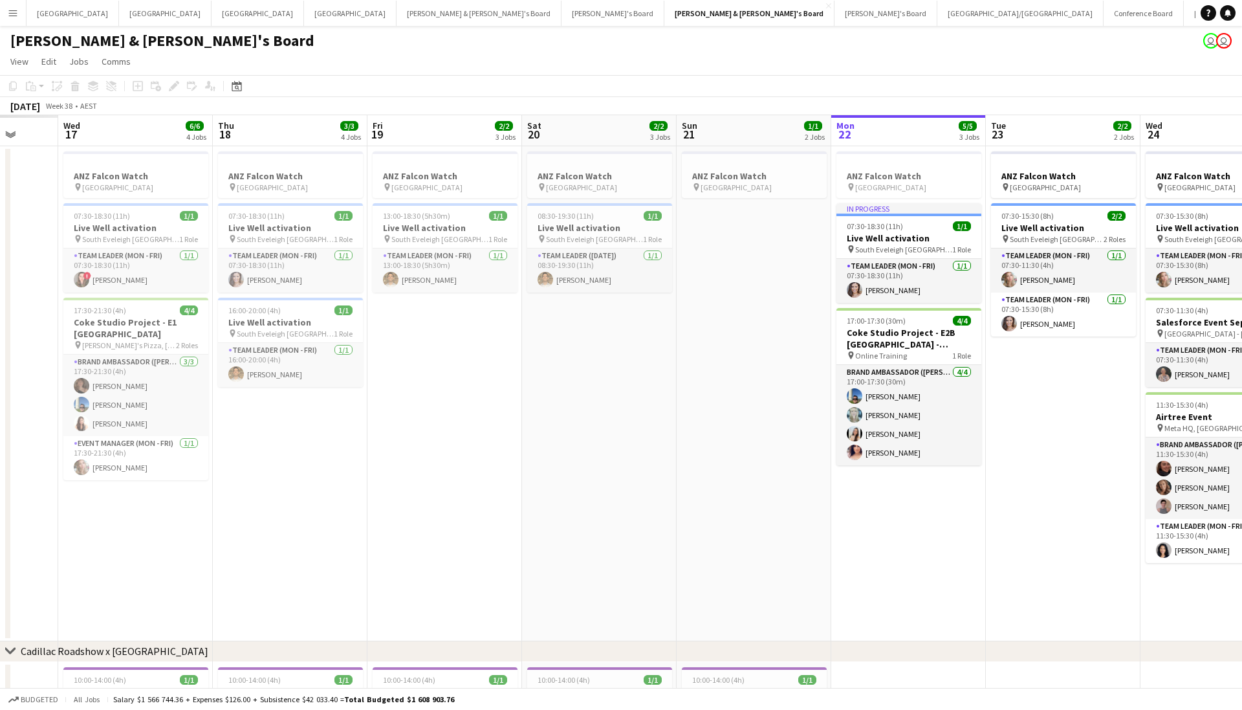
drag, startPoint x: 318, startPoint y: 430, endPoint x: 652, endPoint y: 461, distance: 334.7
click at [652, 461] on app-calendar-viewport "Sun 14 Mon 15 Tue 16 Wed 17 6/6 4 Jobs Thu 18 3/3 4 Jobs Fri 19 2/2 3 Jobs Sat …" at bounding box center [621, 454] width 1242 height 679
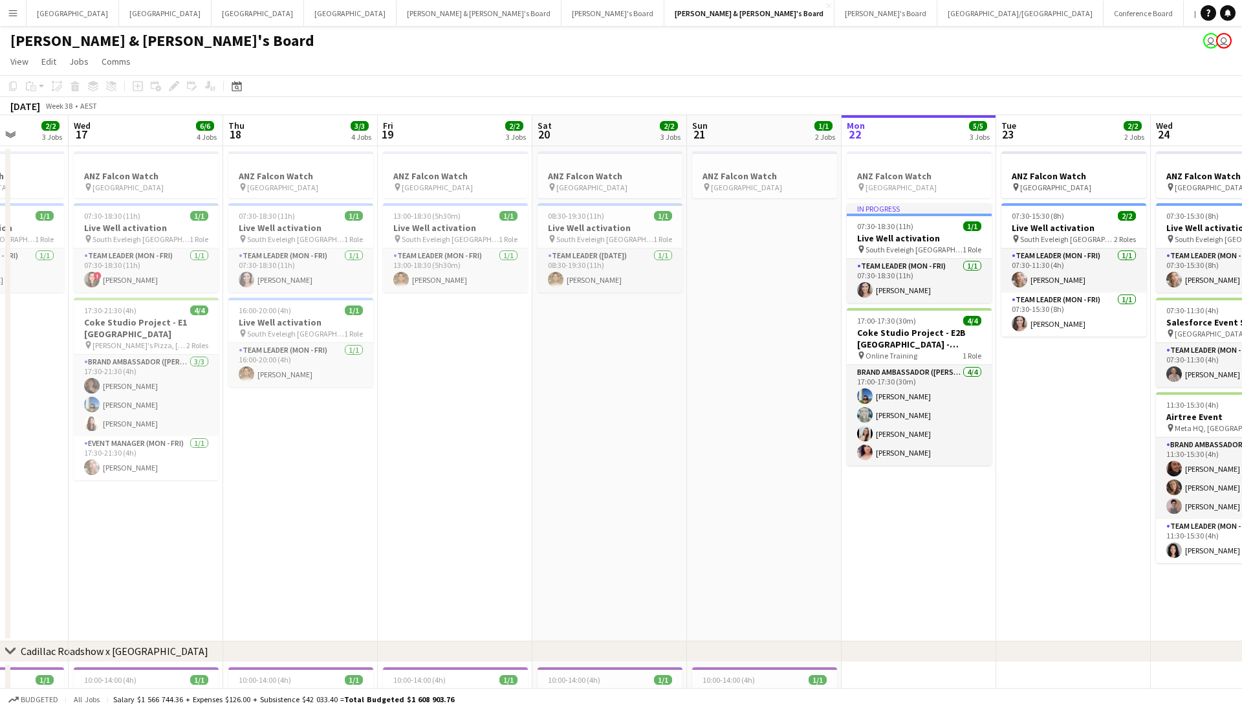
drag, startPoint x: 597, startPoint y: 472, endPoint x: 606, endPoint y: 426, distance: 46.2
click at [606, 426] on app-calendar-viewport "Sun 14 1/1 2 Jobs Mon 15 6/6 4 Jobs Tue 16 2/2 3 Jobs Wed 17 6/6 4 Jobs Thu 18 …" at bounding box center [621, 454] width 1242 height 679
drag, startPoint x: 622, startPoint y: 501, endPoint x: 620, endPoint y: 546, distance: 44.7
click at [622, 554] on app-date-cell "ANZ Falcon Watch pin Brisbane 08:30-19:30 (11h) 1/1 Live Well activation pin So…" at bounding box center [609, 393] width 155 height 495
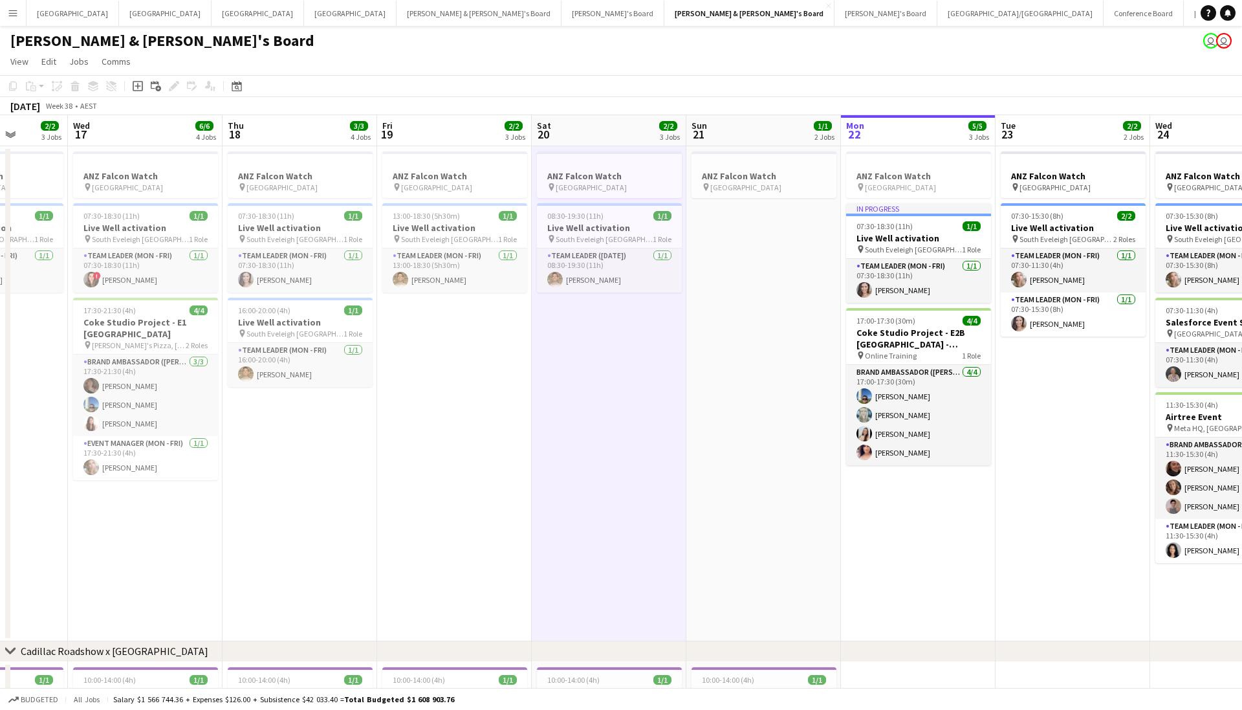
click at [594, 77] on app-toolbar "Copy Paste Paste Command V Paste with crew Command Shift V Paste linked Job Del…" at bounding box center [621, 86] width 1242 height 22
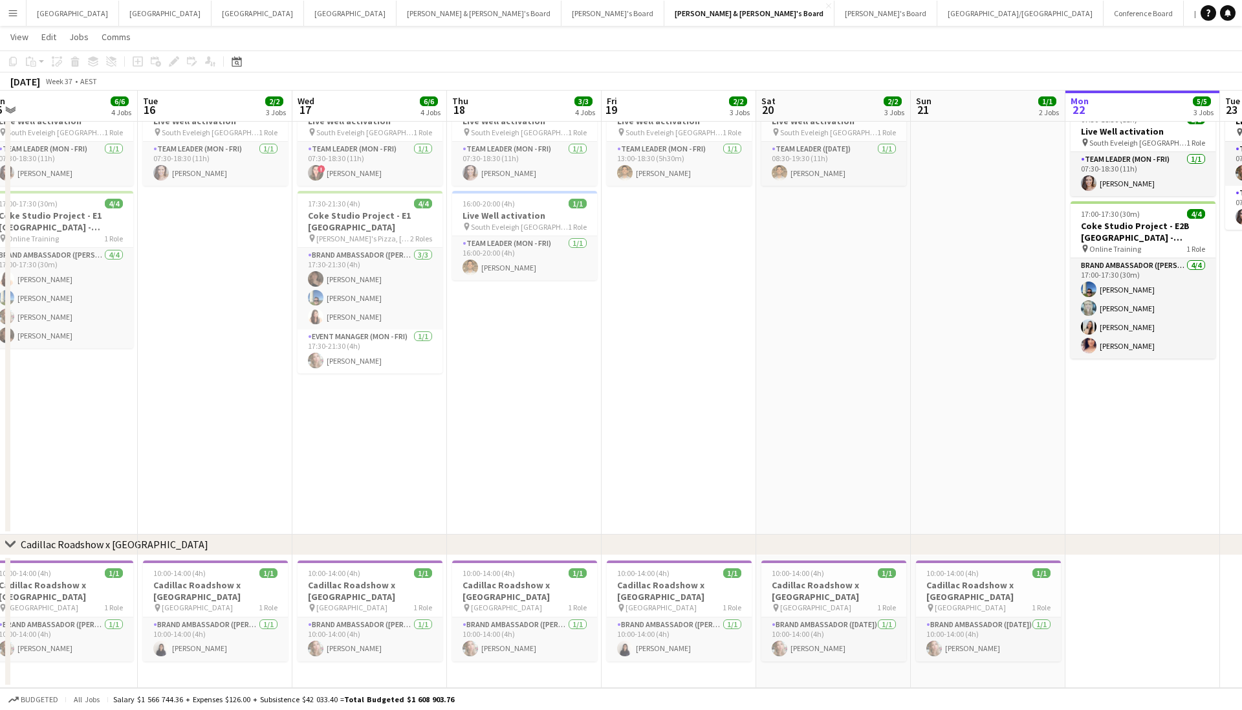
scroll to position [0, 397]
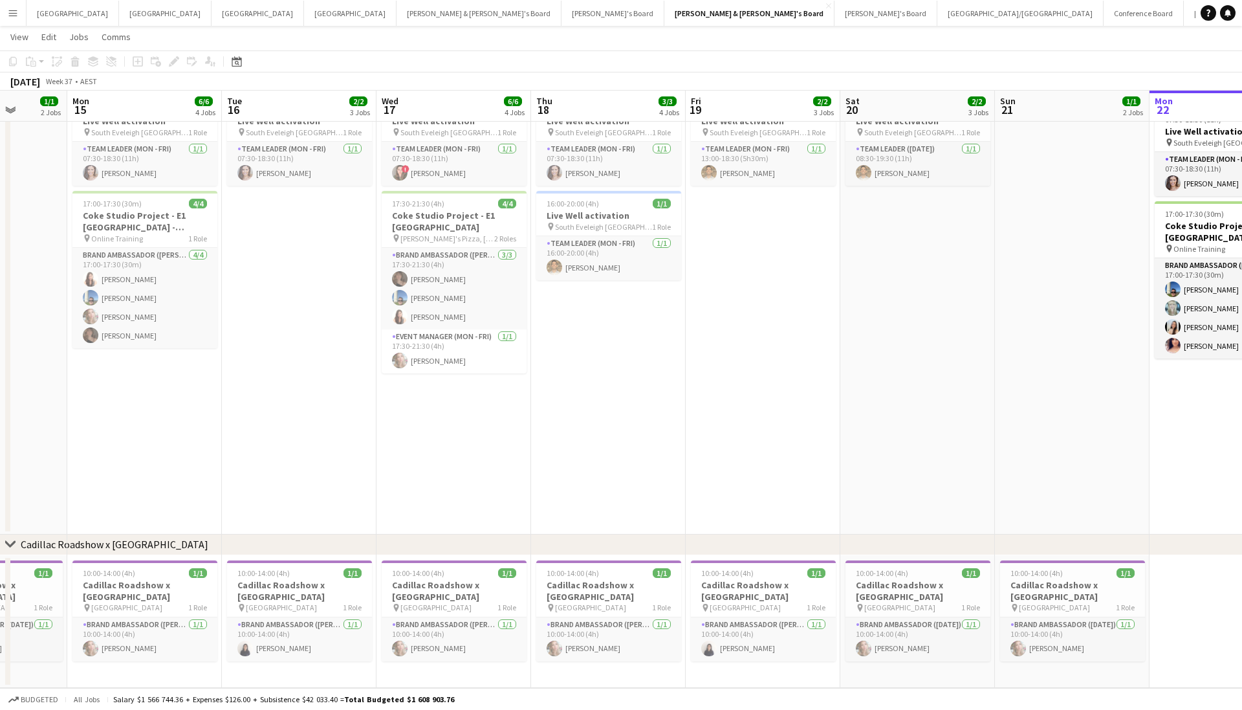
drag, startPoint x: 333, startPoint y: 373, endPoint x: 628, endPoint y: 409, distance: 297.2
click at [628, 409] on app-calendar-viewport "Fri 12 Sat 13 1/1 2 Jobs Sun 14 1/1 2 Jobs Mon 15 6/6 4 Jobs Tue 16 2/2 3 Jobs …" at bounding box center [621, 316] width 1242 height 743
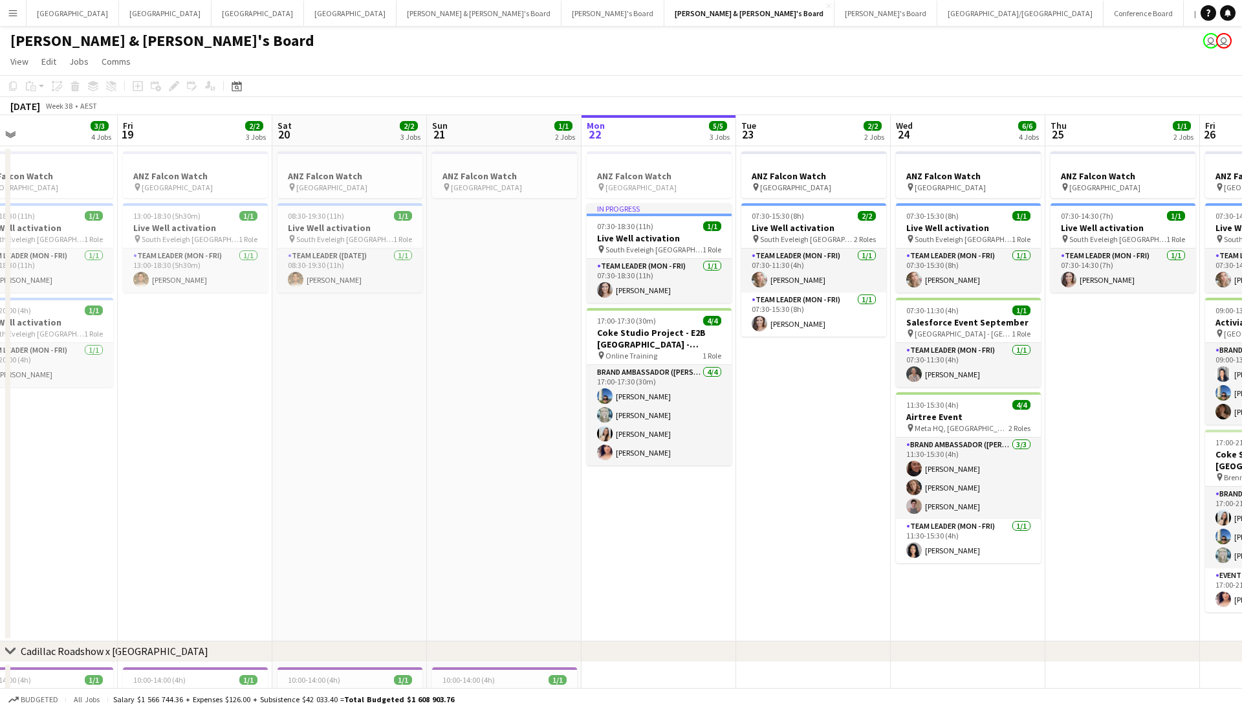
scroll to position [0, 390]
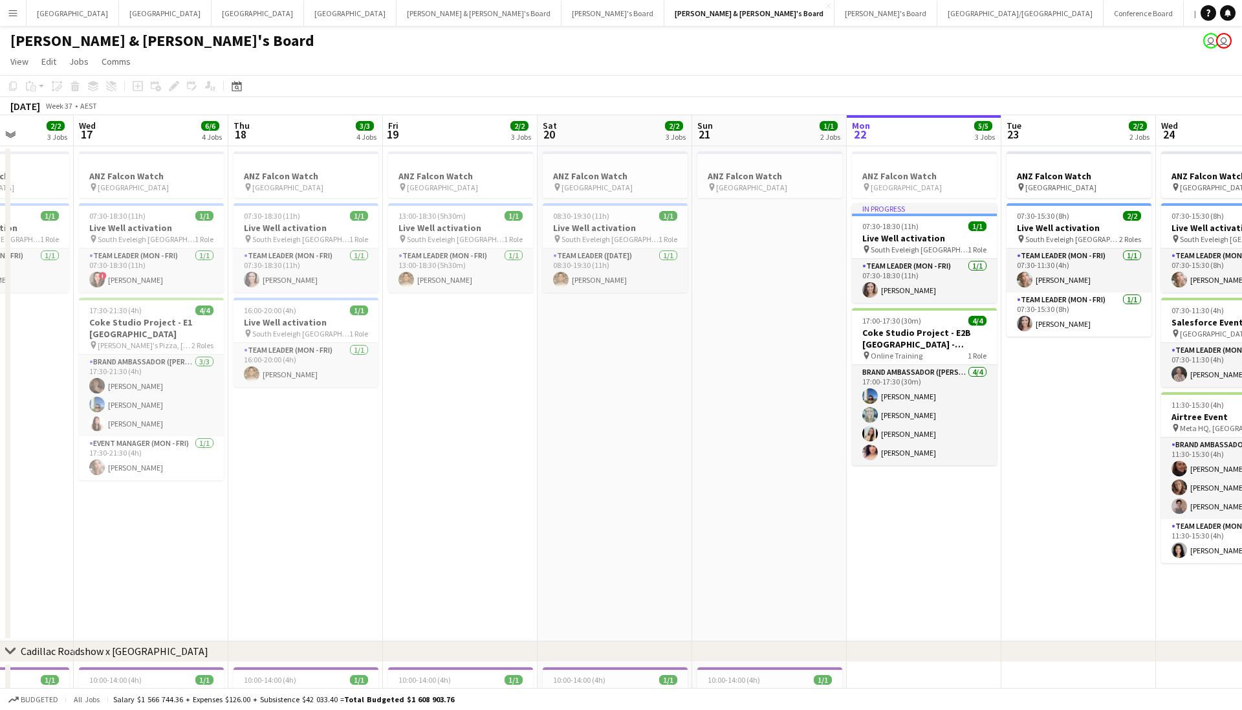
drag, startPoint x: 804, startPoint y: 511, endPoint x: 501, endPoint y: 528, distance: 303.3
click at [501, 528] on app-calendar-viewport "Sun 14 1/1 2 Jobs Mon 15 6/6 4 Jobs Tue 16 2/2 3 Jobs Wed 17 6/6 4 Jobs Thu 18 …" at bounding box center [621, 454] width 1242 height 679
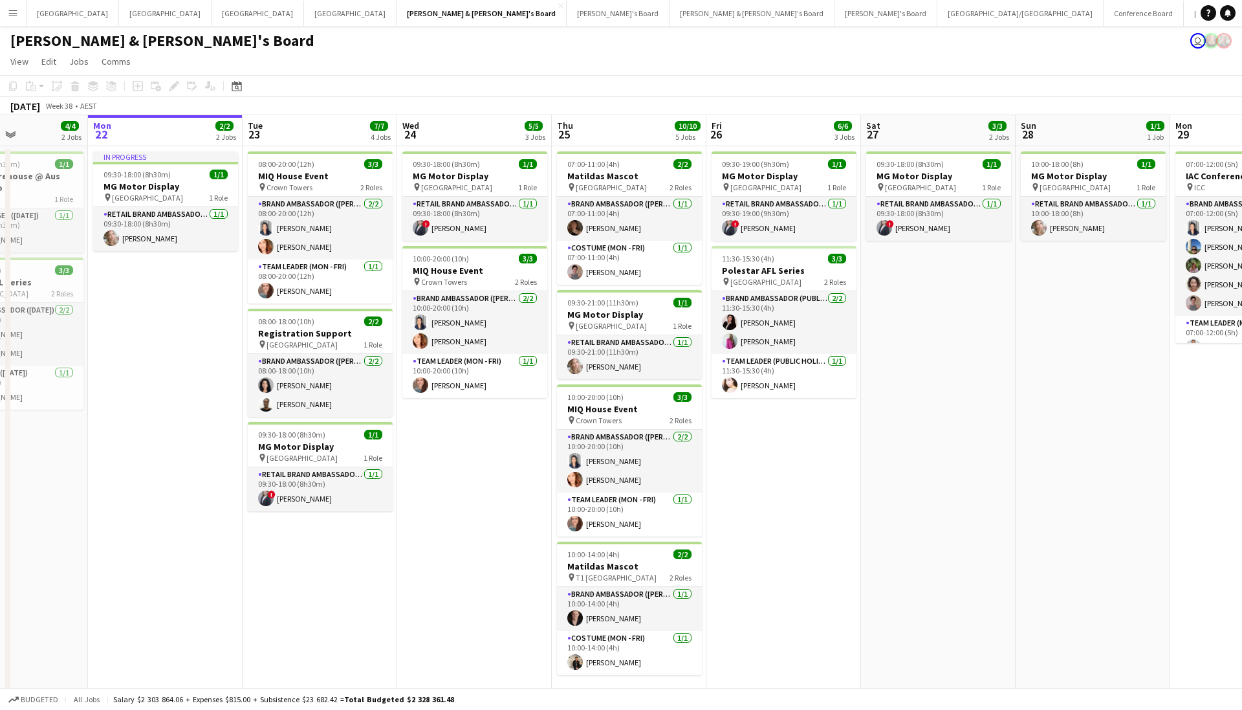
scroll to position [0, 388]
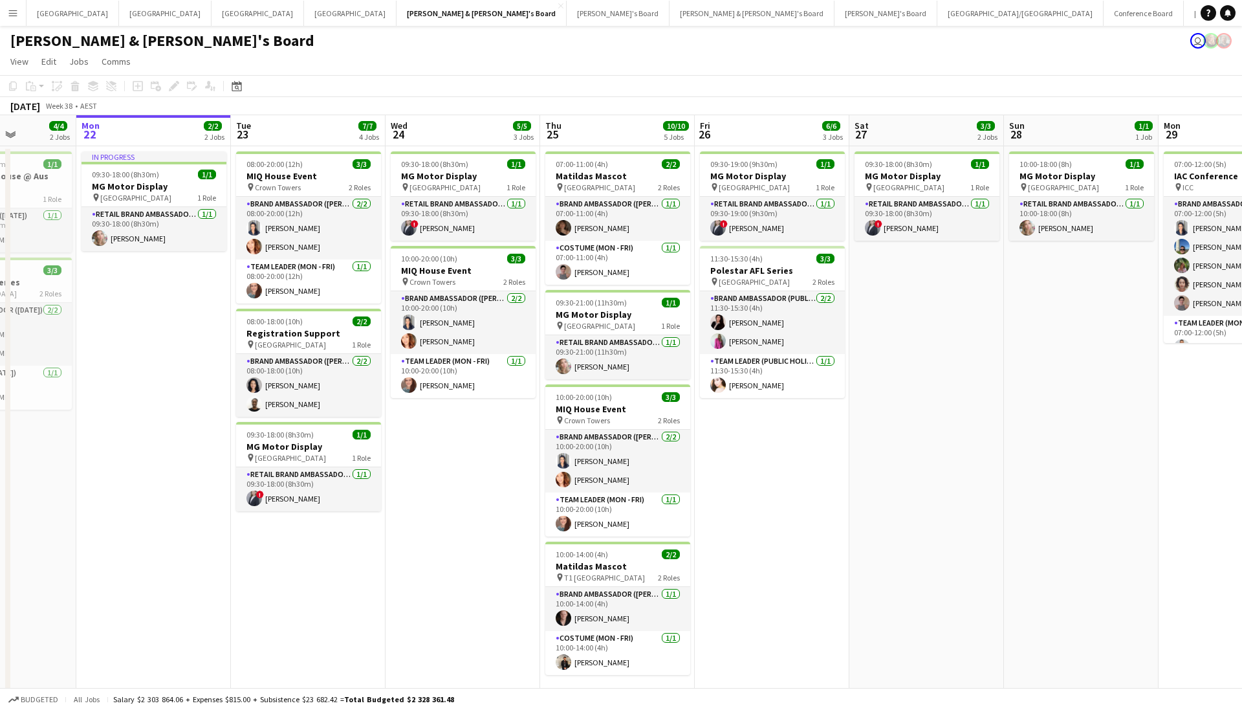
drag, startPoint x: 995, startPoint y: 418, endPoint x: 917, endPoint y: 437, distance: 80.7
click at [917, 437] on app-calendar-viewport "Fri 19 5/5 3 Jobs Sat 20 3/3 2 Jobs Sun 21 4/4 2 Jobs Mon 22 2/2 2 Jobs Tue 23 …" at bounding box center [621, 681] width 1242 height 1133
click at [938, 25] on button "[GEOGRAPHIC_DATA]/[GEOGRAPHIC_DATA] Close" at bounding box center [1021, 13] width 166 height 25
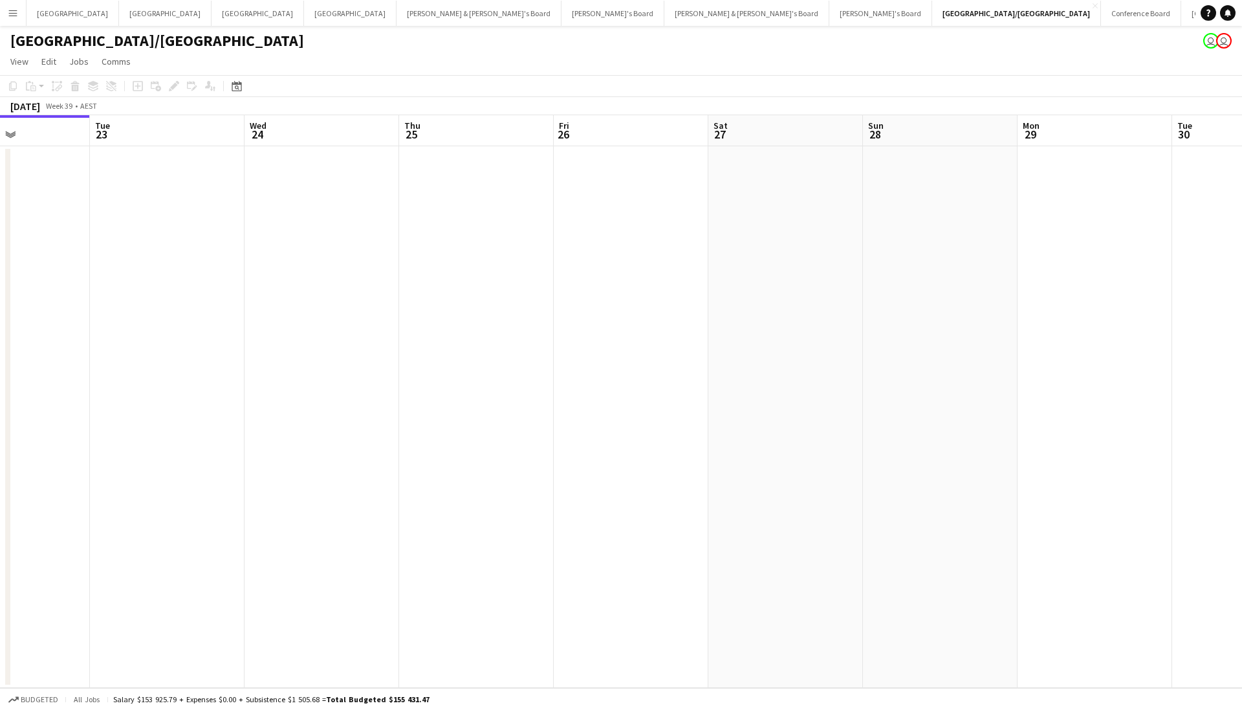
scroll to position [0, 390]
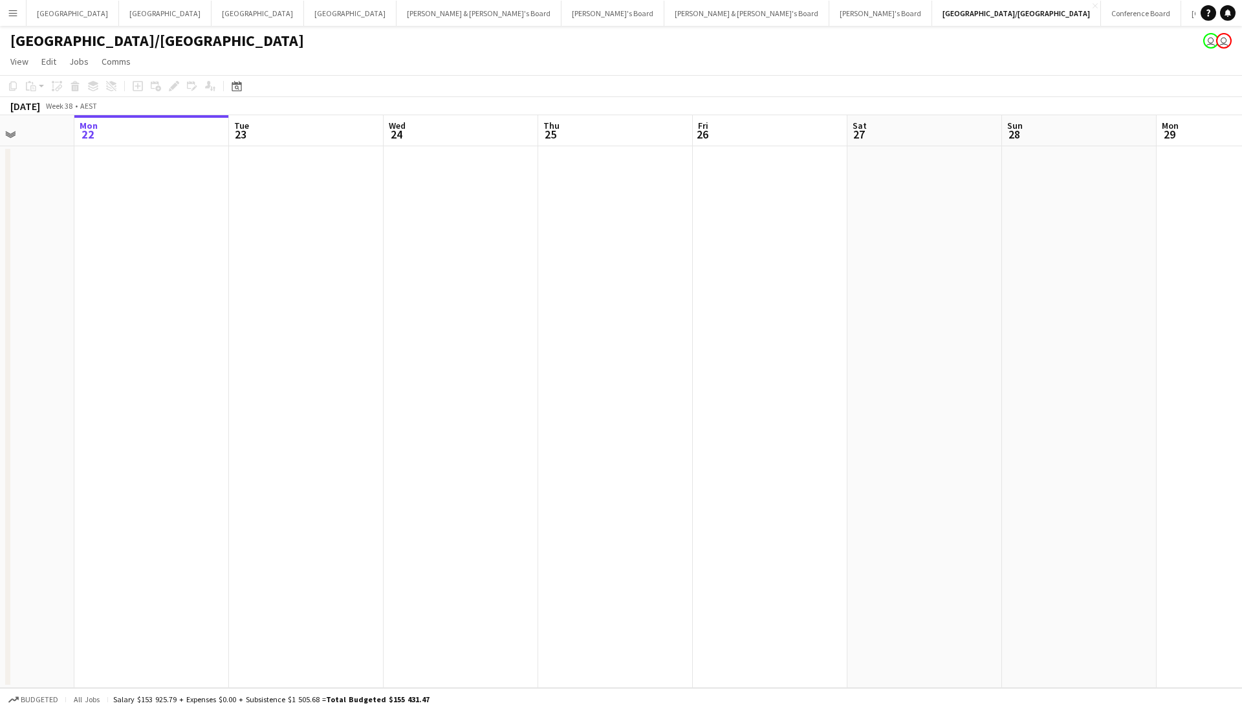
drag, startPoint x: 868, startPoint y: 419, endPoint x: 479, endPoint y: 445, distance: 390.4
click at [479, 445] on app-calendar-viewport "Fri 19 Sat 20 Sun 21 Mon 22 Tue 23 Wed 24 Thu 25 Fri 26 Sat 27 Sun 28 Mon 29 Tu…" at bounding box center [621, 401] width 1242 height 573
drag, startPoint x: 761, startPoint y: 410, endPoint x: 565, endPoint y: 437, distance: 197.3
click at [565, 437] on app-calendar-viewport "Sun 21 Mon 22 Tue 23 Wed 24 Thu 25 Fri 26 Sat 27 Sun 28 Mon 29 Tue 30 Wed 1 Thu…" at bounding box center [621, 401] width 1242 height 573
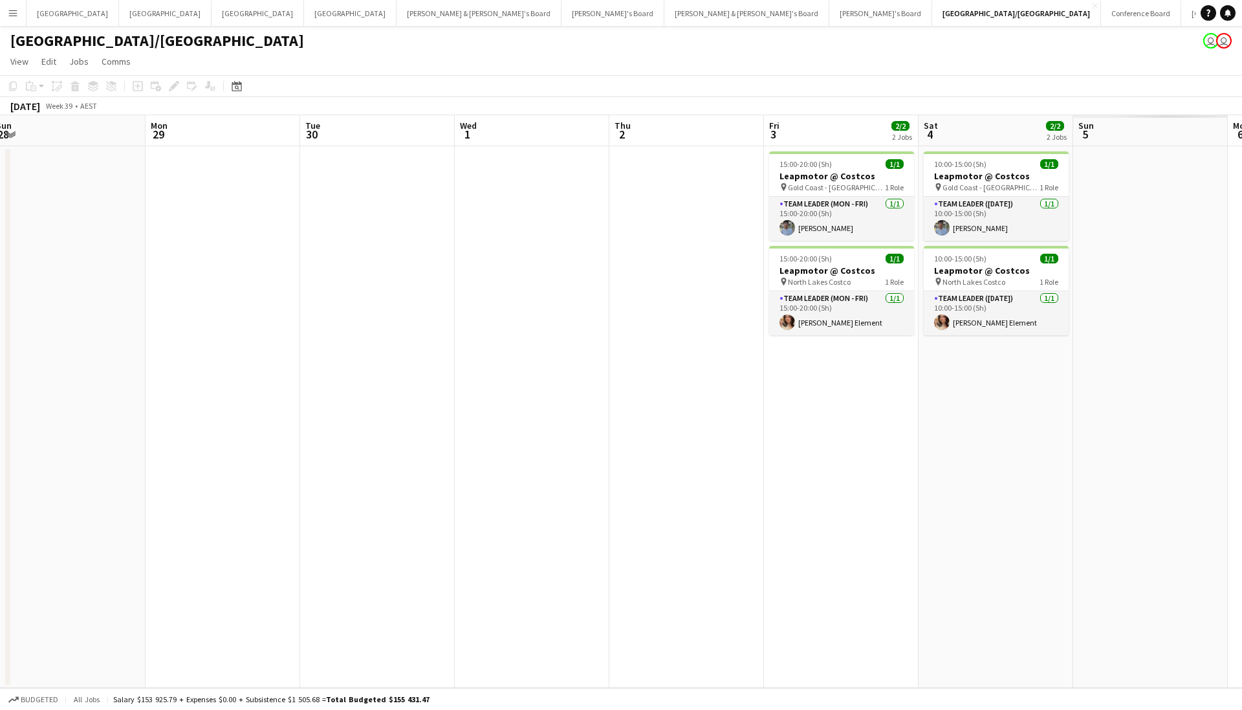
drag, startPoint x: 850, startPoint y: 377, endPoint x: 443, endPoint y: 418, distance: 409.0
click at [442, 419] on app-calendar-viewport "Thu 25 Fri 26 Sat 27 Sun 28 Mon 29 Tue 30 Wed 1 Thu 2 Fri 3 2/2 2 Jobs Sat 4 2/…" at bounding box center [621, 401] width 1242 height 573
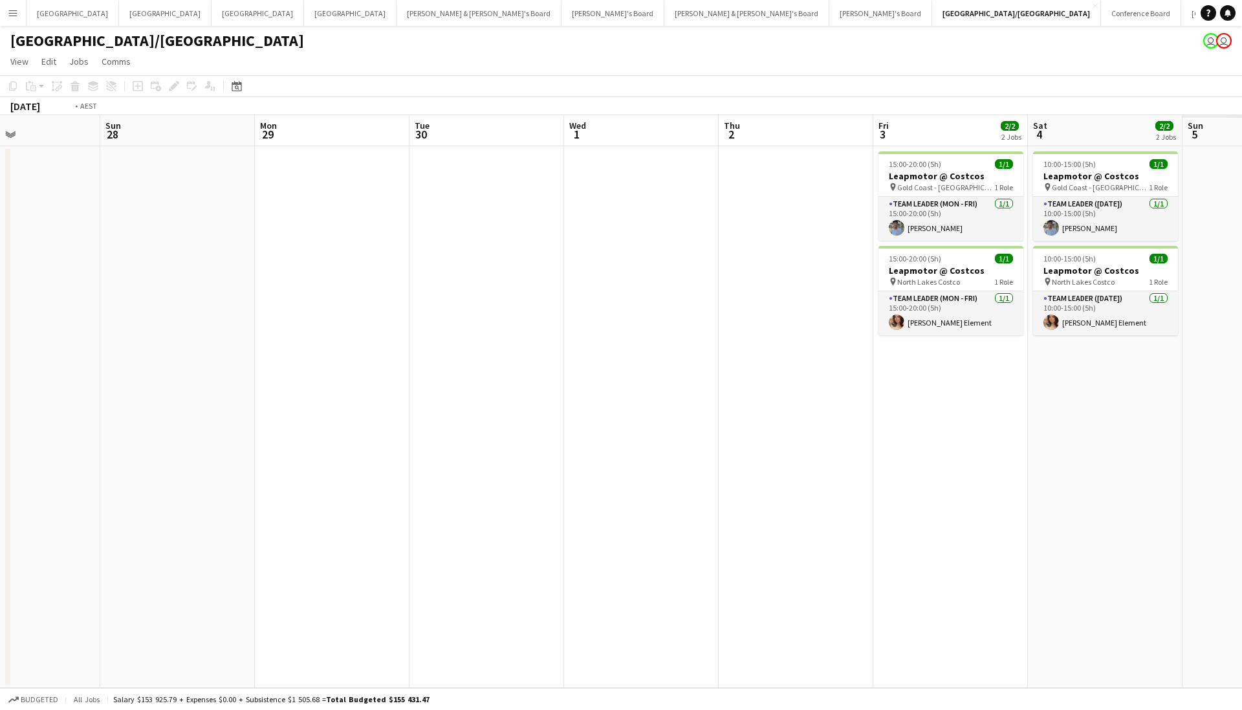
scroll to position [0, 364]
drag, startPoint x: 889, startPoint y: 420, endPoint x: 689, endPoint y: 445, distance: 201.5
click at [689, 445] on app-calendar-viewport "Thu 25 Fri 26 Sat 27 Sun 28 Mon 29 Tue 30 Wed 1 Thu 2 Fri 3 2/2 2 Jobs Sat 4 2/…" at bounding box center [621, 401] width 1242 height 573
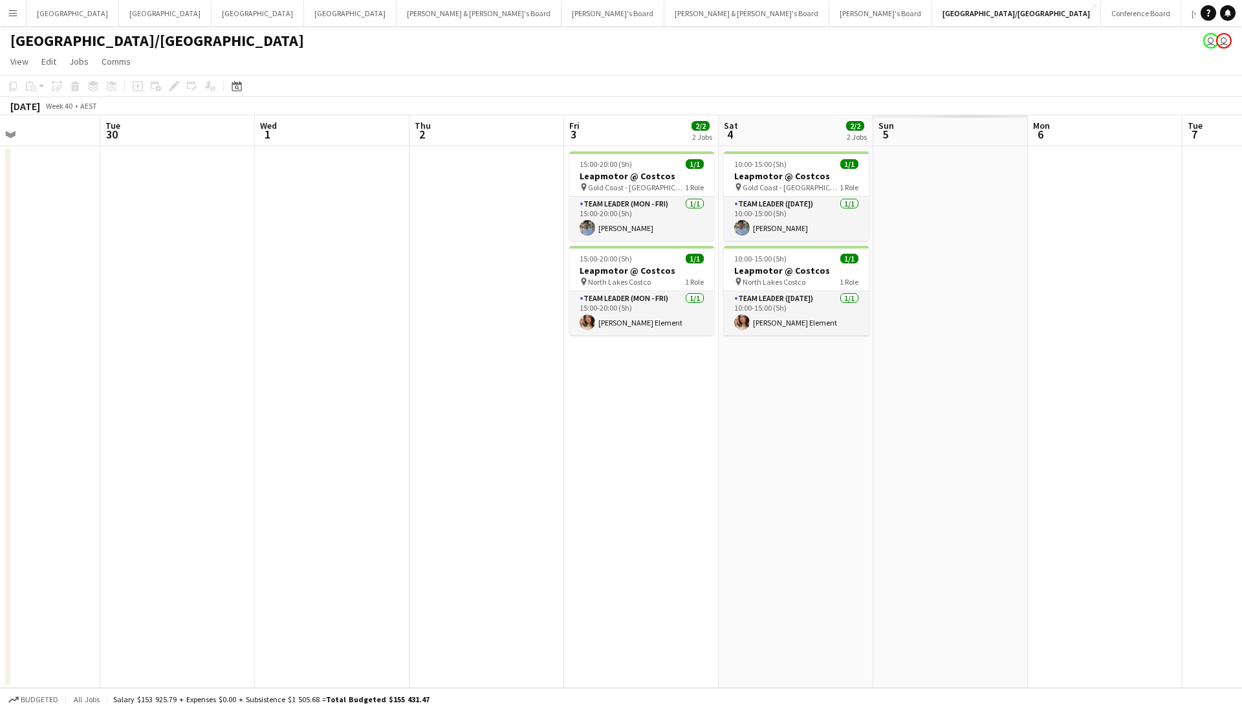
click at [782, 37] on div "[GEOGRAPHIC_DATA]/[GEOGRAPHIC_DATA] user user" at bounding box center [621, 38] width 1242 height 25
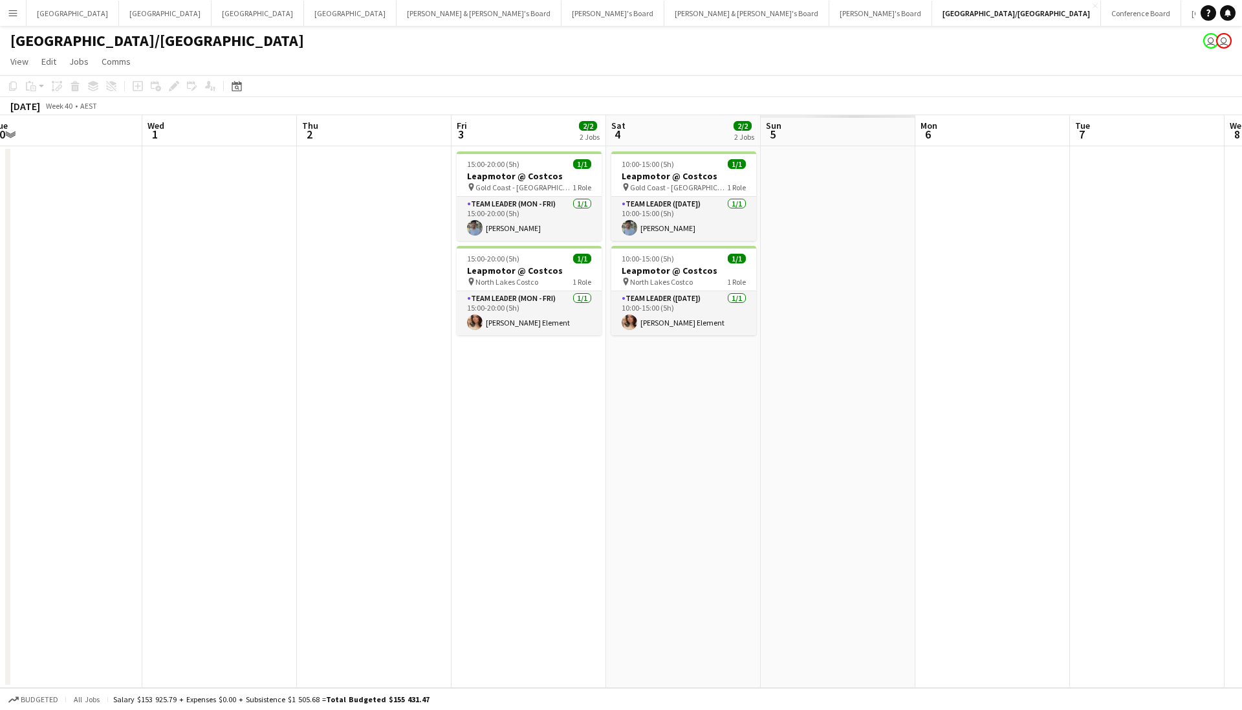
drag, startPoint x: 773, startPoint y: 417, endPoint x: 693, endPoint y: 435, distance: 81.6
click at [693, 435] on app-calendar-viewport "Sat 27 Sun 28 Mon 29 Tue 30 Wed 1 Thu 2 Fri 3 2/2 2 Jobs Sat 4 2/2 2 Jobs Sun 5…" at bounding box center [621, 401] width 1242 height 573
click at [676, 66] on app-page-menu "View Day view expanded Day view collapsed Month view Date picker Jump to today …" at bounding box center [621, 62] width 1242 height 25
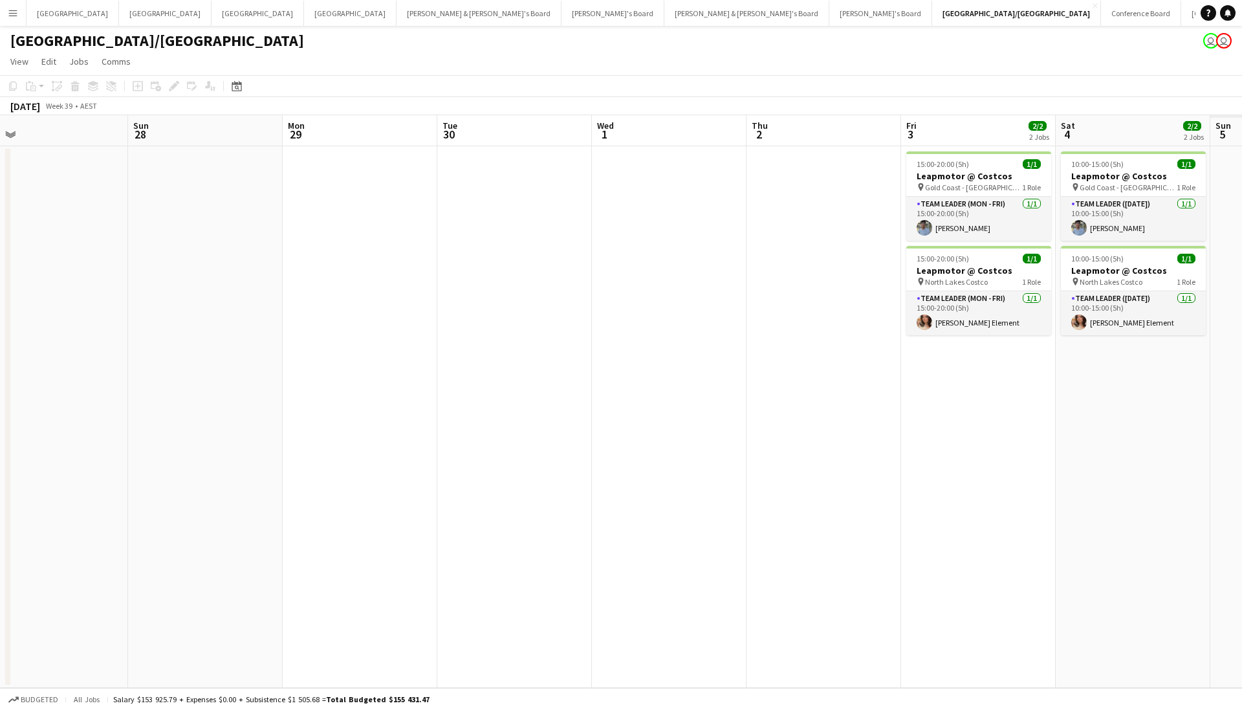
scroll to position [0, 336]
drag, startPoint x: 306, startPoint y: 449, endPoint x: 756, endPoint y: 476, distance: 451.1
click at [756, 476] on app-calendar-viewport "Thu 25 Fri 26 Sat 27 Sun 28 Mon 29 Tue 30 Wed 1 Thu 2 Fri 3 2/2 2 Jobs Sat 4 2/…" at bounding box center [621, 401] width 1242 height 573
click at [879, 71] on app-page-menu "View Day view expanded Day view collapsed Month view Date picker Jump to today …" at bounding box center [621, 62] width 1242 height 25
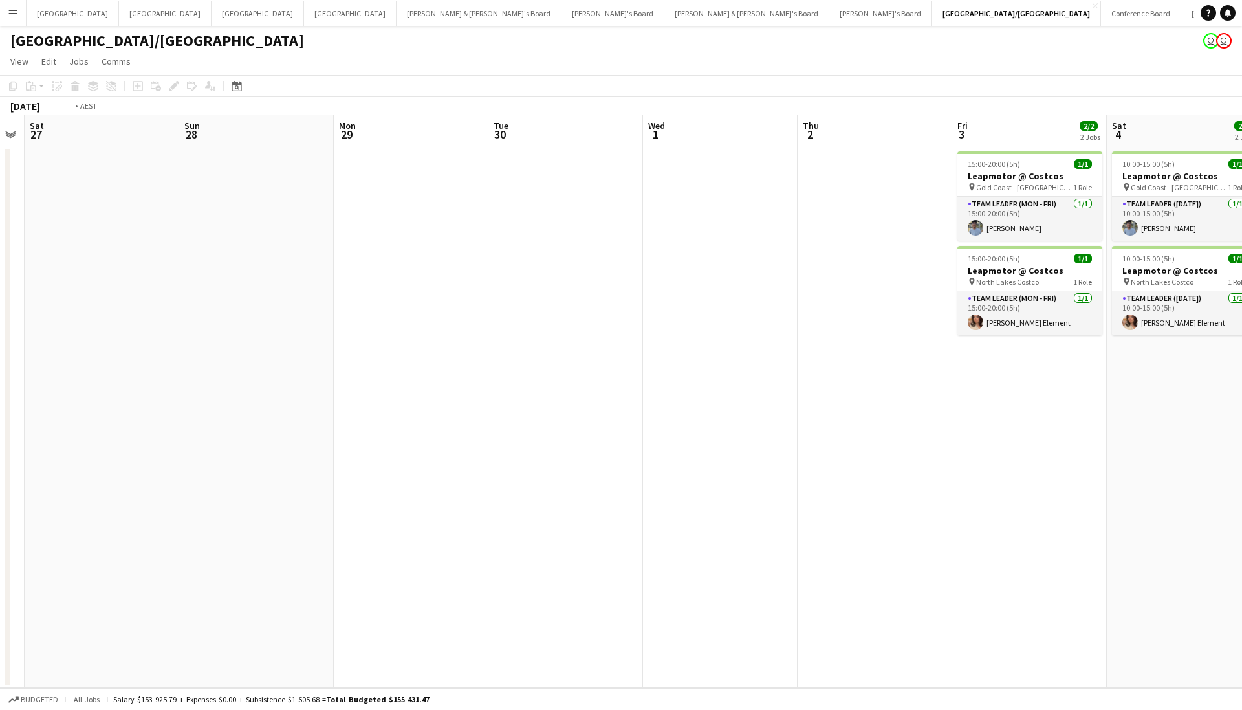
scroll to position [0, 479]
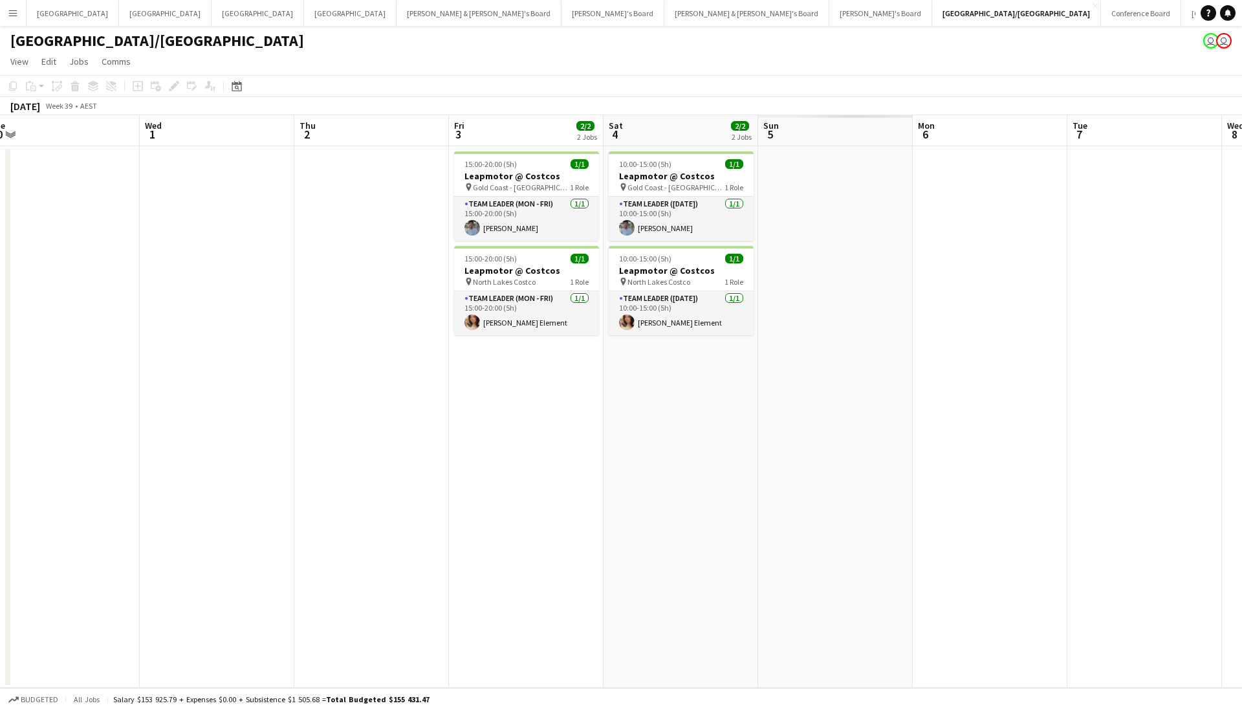
drag, startPoint x: 691, startPoint y: 247, endPoint x: 239, endPoint y: 344, distance: 462.6
click at [239, 344] on app-calendar-viewport "Sat 27 Sun 28 Mon 29 Tue 30 Wed 1 Thu 2 Fri 3 2/2 2 Jobs Sat 4 2/2 2 Jobs Sun 5…" at bounding box center [621, 401] width 1242 height 573
click at [713, 409] on app-date-cell "10:00-15:00 (5h) 1/1 Leapmotor @ Costcos pin Gold Coast - QLD 1 Role Team Leade…" at bounding box center [681, 417] width 155 height 542
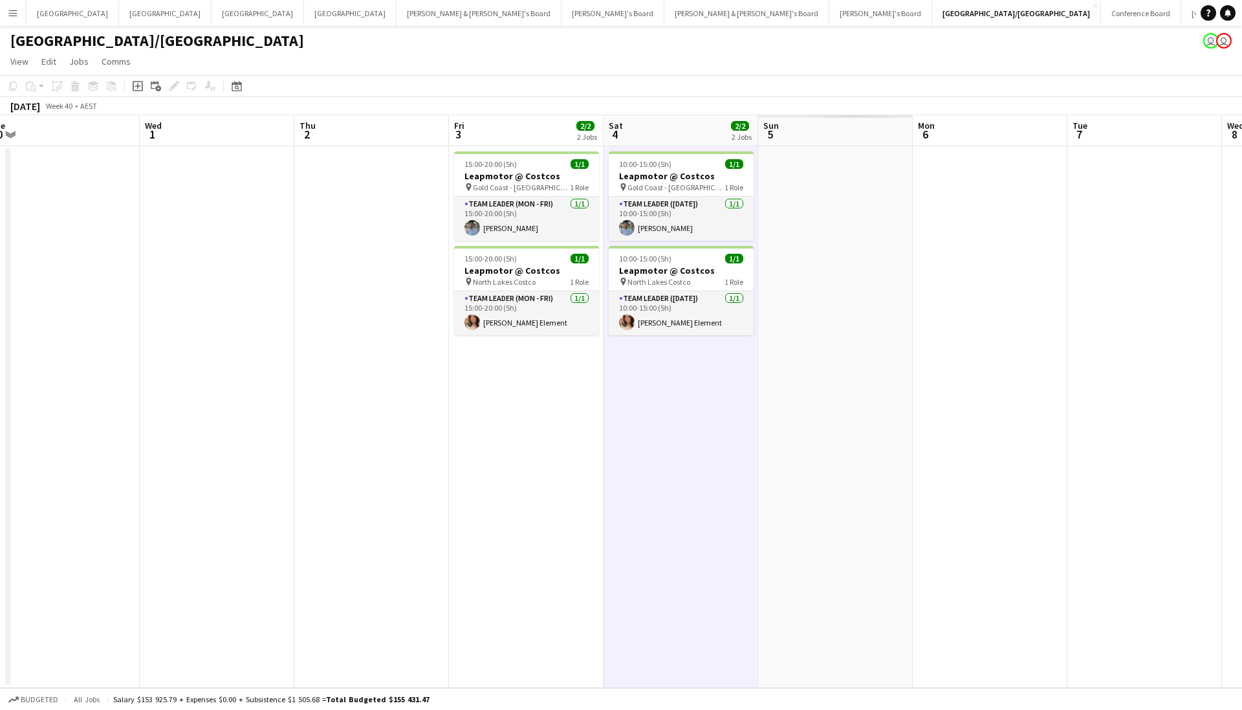
click at [853, 65] on app-page-menu "View Day view expanded Day view collapsed Month view Date picker Jump to today …" at bounding box center [621, 62] width 1242 height 25
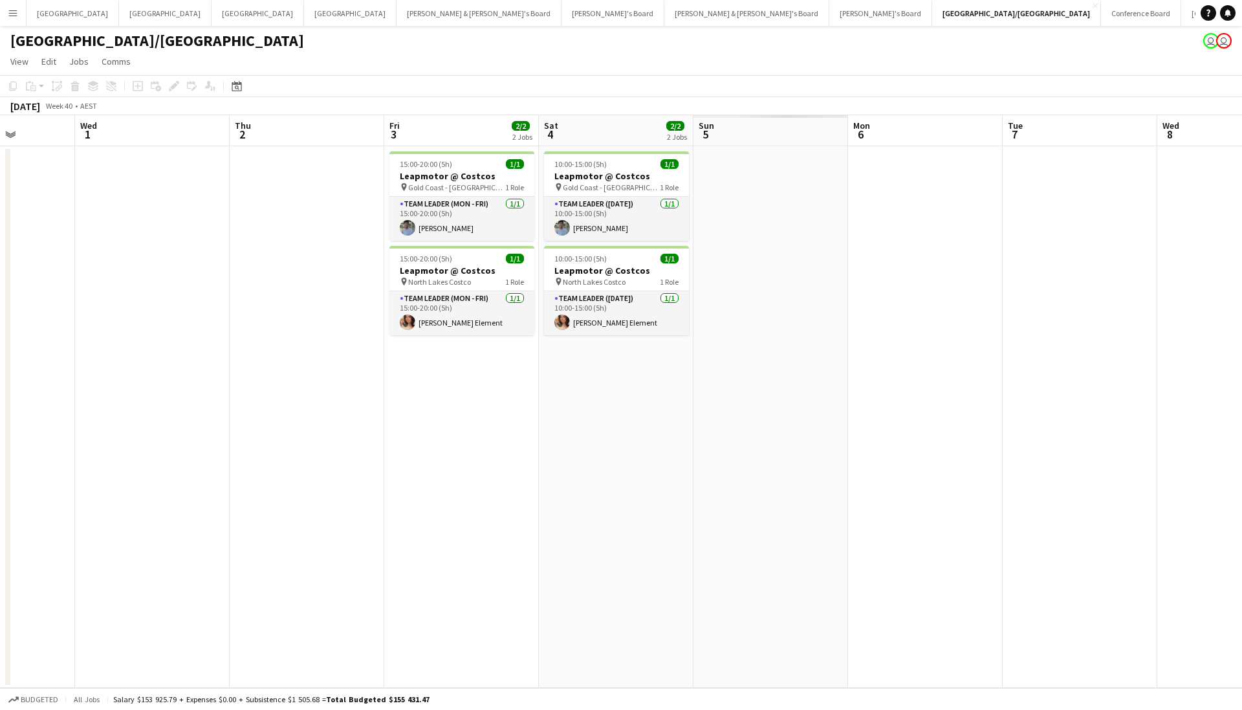
scroll to position [0, 545]
drag, startPoint x: 729, startPoint y: 444, endPoint x: 663, endPoint y: 457, distance: 67.9
click at [663, 457] on app-calendar-viewport "Sat 27 Sun 28 Mon 29 Tue 30 Wed 1 Thu 2 Fri 3 2/2 2 Jobs Sat 4 2/2 2 Jobs Sun 5…" at bounding box center [621, 401] width 1242 height 573
click at [555, 43] on div "Brisbane/Gold Coast user user" at bounding box center [621, 38] width 1242 height 25
drag, startPoint x: 461, startPoint y: 58, endPoint x: 731, endPoint y: 72, distance: 270.8
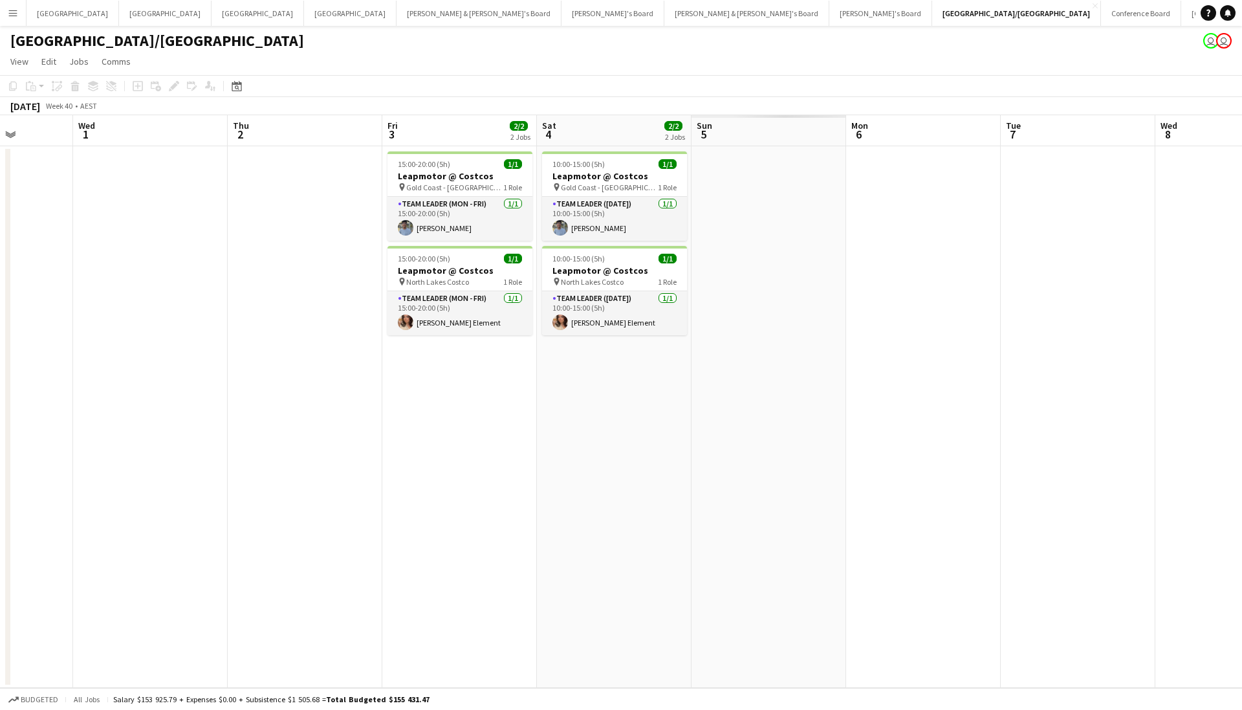
click at [731, 72] on app-page-menu "View Day view expanded Day view collapsed Month view Date picker Jump to today …" at bounding box center [621, 62] width 1242 height 25
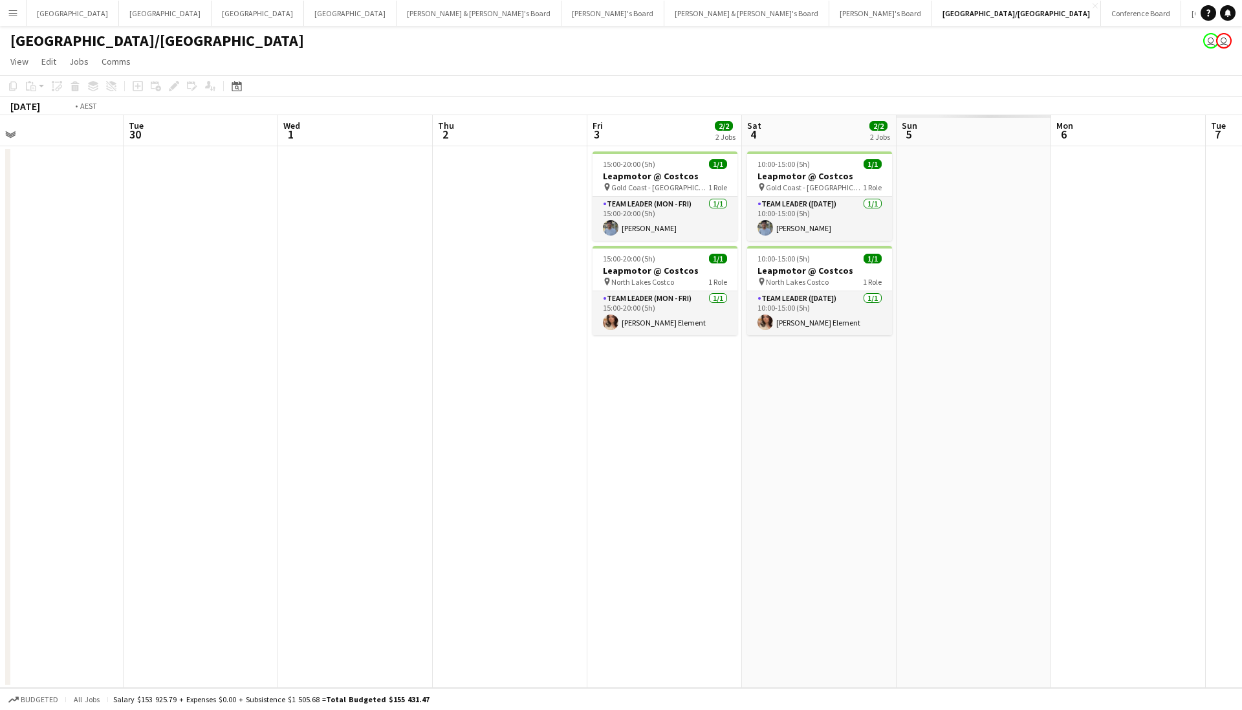
drag, startPoint x: 328, startPoint y: 278, endPoint x: 969, endPoint y: 300, distance: 640.9
click at [1020, 300] on app-calendar-viewport "Sat 27 Sun 28 Mon 29 Tue 30 Wed 1 Thu 2 Fri 3 2/2 2 Jobs Sat 4 2/2 2 Jobs Sun 5…" at bounding box center [621, 401] width 1242 height 573
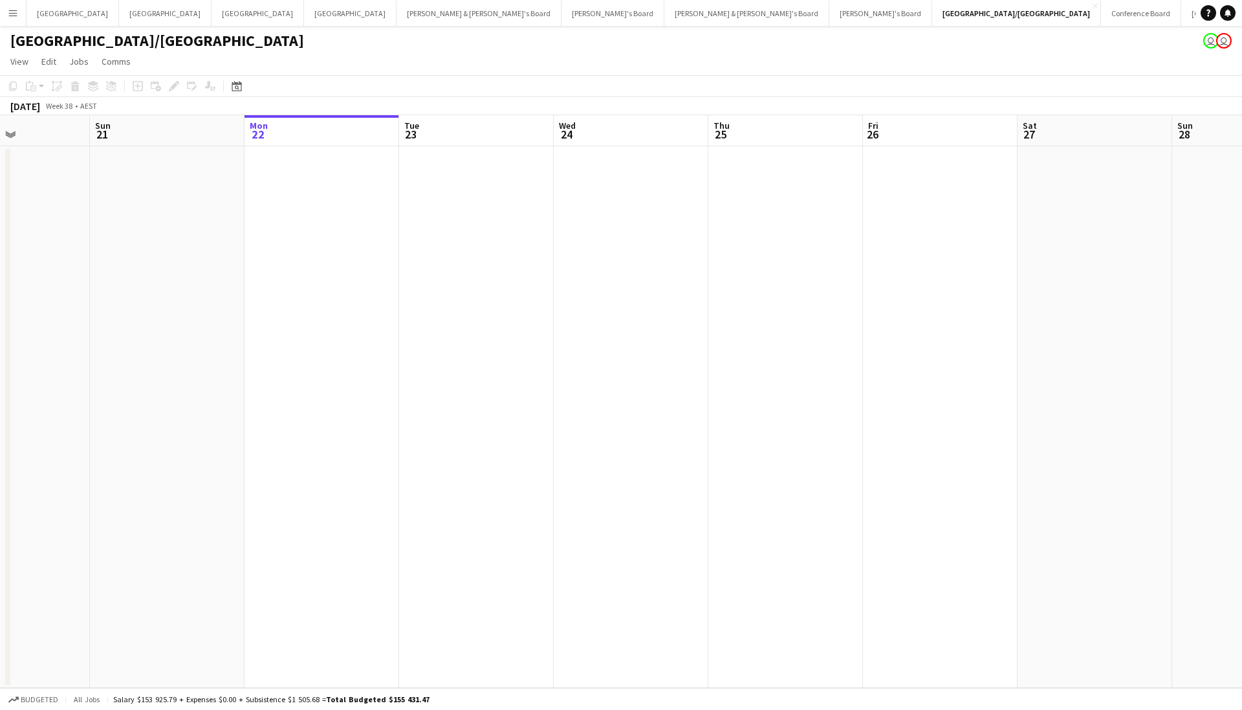
drag, startPoint x: 1242, startPoint y: 359, endPoint x: 401, endPoint y: 330, distance: 841.6
click at [1241, 359] on app-calendar-viewport "Thu 18 Fri 19 Sat 20 Sun 21 Mon 22 Tue 23 Wed 24 Thu 25 Fri 26 Sat 27 Sun 28 Mo…" at bounding box center [621, 401] width 1242 height 573
drag, startPoint x: 273, startPoint y: 335, endPoint x: 694, endPoint y: 301, distance: 422.6
click at [994, 348] on app-calendar-viewport "Thu 18 Fri 19 Sat 20 Sun 21 Mon 22 Tue 23 Wed 24 Thu 25 Fri 26 Sat 27 Sun 28 Mo…" at bounding box center [621, 401] width 1242 height 573
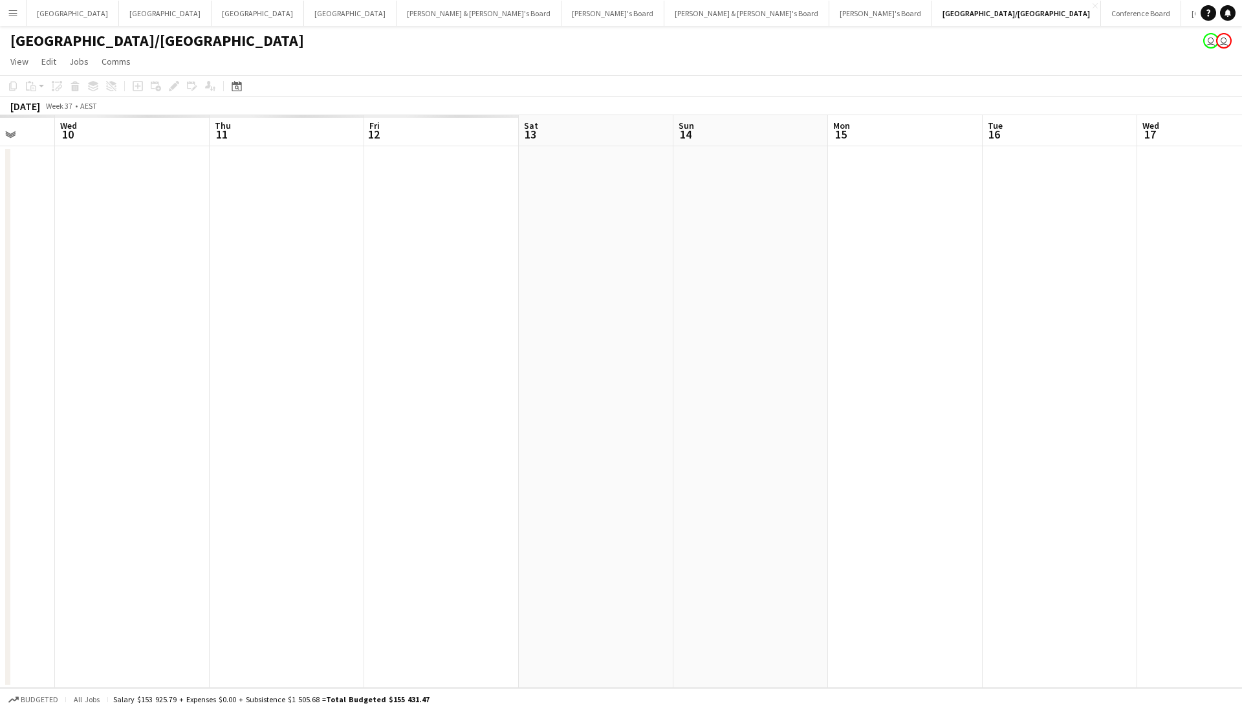
drag, startPoint x: 994, startPoint y: 327, endPoint x: 208, endPoint y: 326, distance: 786.1
click at [994, 327] on app-calendar-viewport "Sun 7 Mon 8 Tue 9 Wed 10 Thu 11 Fri 12 Sat 13 Sun 14 Mon 15 Tue 16 Wed 17 Thu 1…" at bounding box center [621, 401] width 1242 height 573
drag, startPoint x: 644, startPoint y: 401, endPoint x: 578, endPoint y: 408, distance: 67.0
click at [1202, 431] on app-calendar-viewport "Sun 7 Mon 8 Tue 9 Wed 10 Thu 11 Fri 12 Sat 13 Sun 14 Mon 15 Tue 16 Wed 17 Thu 1…" at bounding box center [621, 401] width 1242 height 573
drag, startPoint x: 949, startPoint y: 395, endPoint x: 1027, endPoint y: 393, distance: 77.7
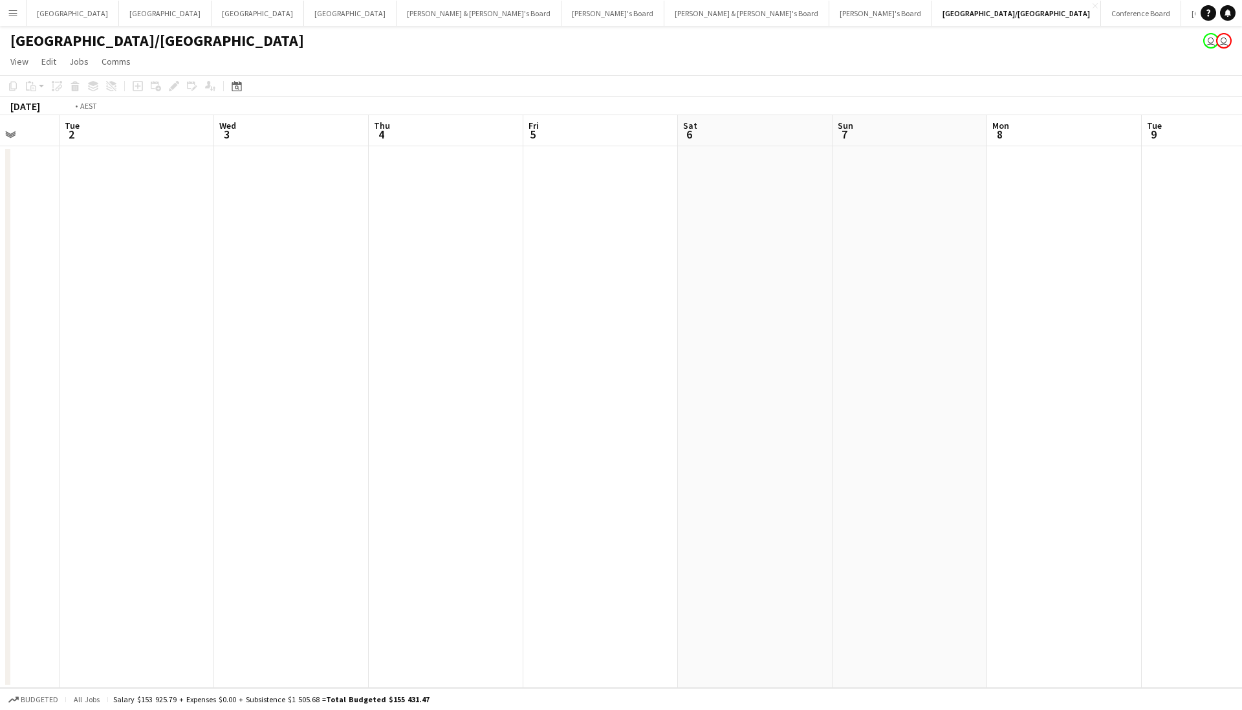
click at [1007, 393] on app-calendar-viewport "Mon 1 Tue 2 Wed 3 Thu 4 Fri 5 Sat 6 Sun 7 Mon 8 Tue 9 Wed 10 Thu 11 Fri 12 Sat …" at bounding box center [621, 401] width 1242 height 573
drag, startPoint x: 364, startPoint y: 310, endPoint x: 1183, endPoint y: 445, distance: 830.2
click at [1199, 450] on app-calendar-viewport "Tue 26 Wed 27 Thu 28 Fri 29 Sat 30 Sun 31 Mon 1 Tue 2 Wed 3 Thu 4 Fri 5 Sat 6 S…" at bounding box center [621, 401] width 1242 height 573
drag, startPoint x: 886, startPoint y: 497, endPoint x: 1011, endPoint y: 505, distance: 125.8
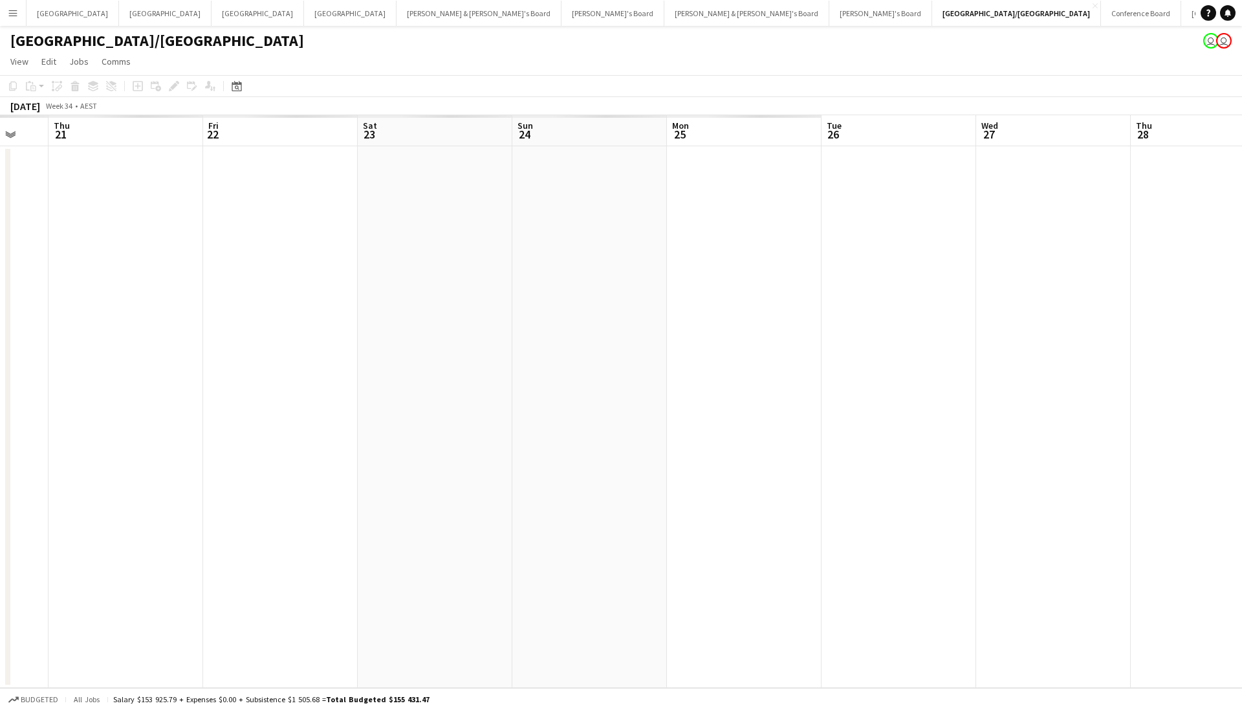
click at [1221, 555] on app-calendar-viewport "Tue 19 Wed 20 Thu 21 Fri 22 Sat 23 Sun 24 Mon 25 Tue 26 Wed 27 Thu 28 Fri 29 Sa…" at bounding box center [621, 401] width 1242 height 573
drag, startPoint x: 1242, startPoint y: 572, endPoint x: 1233, endPoint y: 575, distance: 9.6
click at [1242, 578] on app-calendar-viewport "Sun 17 Mon 18 Tue 19 Wed 20 Thu 21 Fri 22 Sat 23 Sun 24 Mon 25 Tue 26 Wed 27 Th…" at bounding box center [621, 401] width 1242 height 573
drag, startPoint x: 429, startPoint y: 474, endPoint x: 232, endPoint y: 413, distance: 206.7
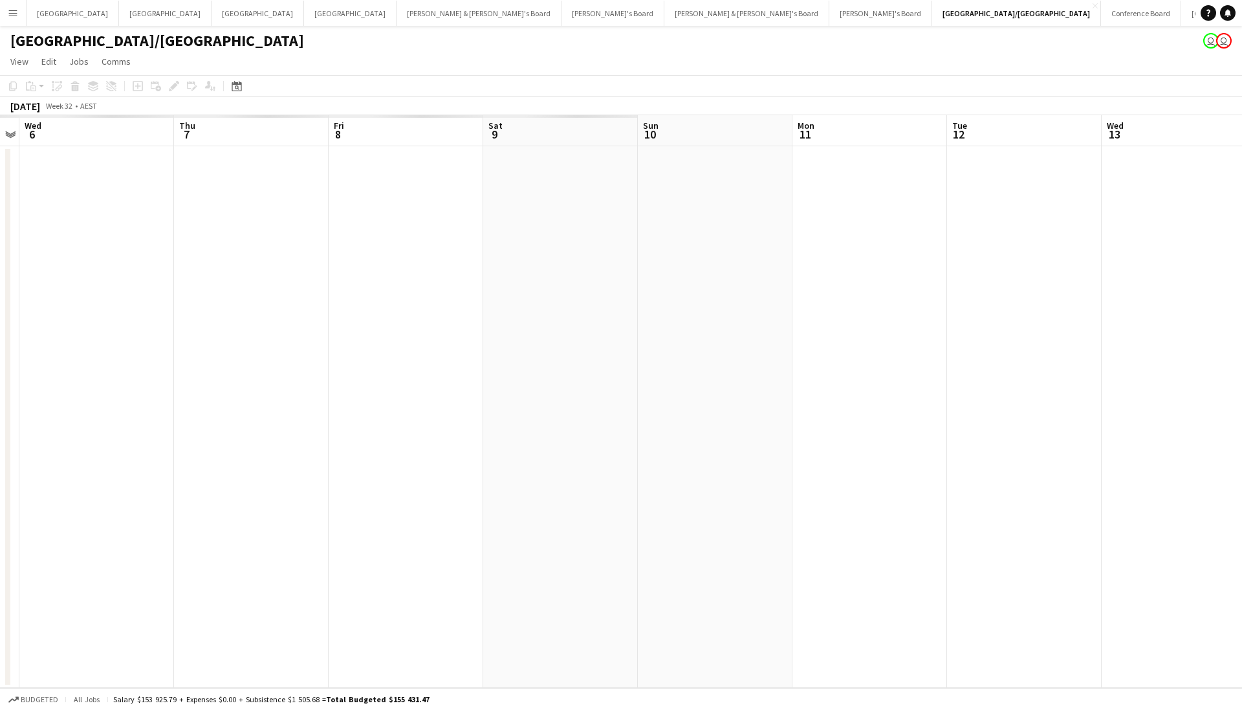
click at [1177, 586] on app-calendar-viewport "Mon 4 Tue 5 Wed 6 Thu 7 Fri 8 Sat 9 Sun 10 Mon 11 Tue 12 Wed 13 Thu 14 Fri 15 S…" at bounding box center [621, 401] width 1242 height 573
drag, startPoint x: 208, startPoint y: 411, endPoint x: 1226, endPoint y: 526, distance: 1024.9
click at [1242, 531] on app-calendar-viewport "Mon 4 Tue 5 Wed 6 Thu 7 Fri 8 Sat 9 Sun 10 Mon 11 Tue 12 Wed 13 Thu 14 Fri 15 S…" at bounding box center [621, 401] width 1242 height 573
drag, startPoint x: 363, startPoint y: 442, endPoint x: 1242, endPoint y: 540, distance: 884.1
click at [1242, 540] on app-calendar-viewport "Fri 25 Sat 26 Sun 27 Mon 28 Tue 29 Wed 30 Thu 31 Fri 1 Sat 2 Sun 3 Mon 4 Tue 5 …" at bounding box center [621, 401] width 1242 height 573
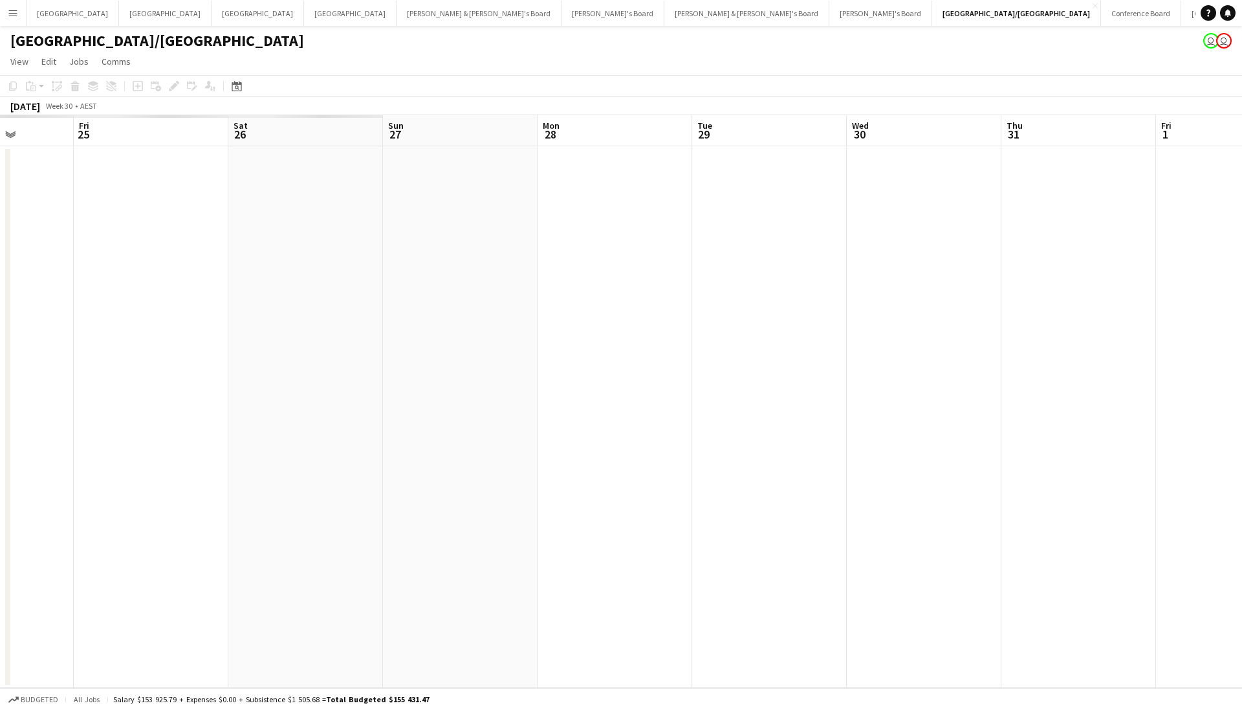
drag, startPoint x: 215, startPoint y: 375, endPoint x: 994, endPoint y: 474, distance: 785.8
click at [994, 474] on app-calendar-viewport "Tue 22 Wed 23 Thu 24 Fri 25 Sat 26 Sun 27 Mon 28 Tue 29 Wed 30 Thu 31 Fri 1 Sat…" at bounding box center [621, 401] width 1242 height 573
drag, startPoint x: 488, startPoint y: 380, endPoint x: 852, endPoint y: 433, distance: 368.1
click at [892, 443] on app-calendar-viewport "Thu 17 Fri 18 Sat 19 Sun 20 Mon 21 Tue 22 Wed 23 Thu 24 Fri 25 Sat 26 Sun 27 Mo…" at bounding box center [621, 401] width 1242 height 573
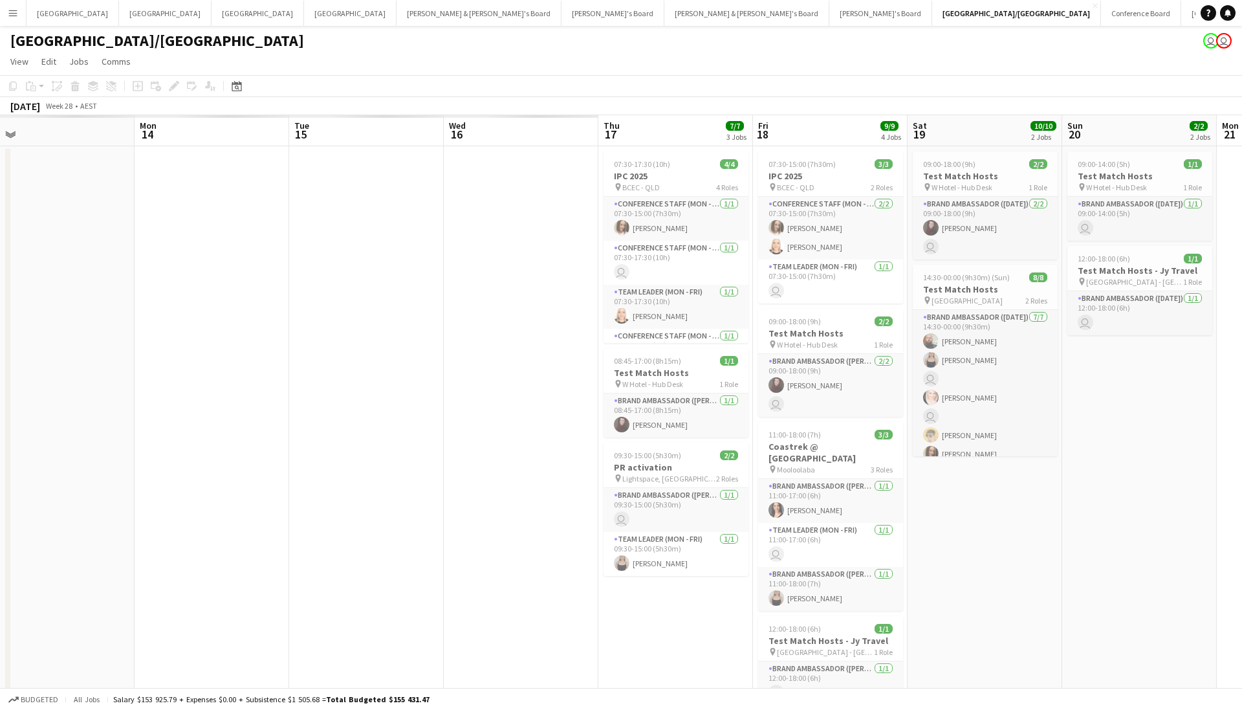
click at [949, 460] on app-calendar-viewport "Sat 12 Sun 13 Mon 14 Tue 15 Wed 16 Thu 17 7/7 3 Jobs Fri 18 9/9 4 Jobs Sat 19 1…" at bounding box center [621, 430] width 1242 height 631
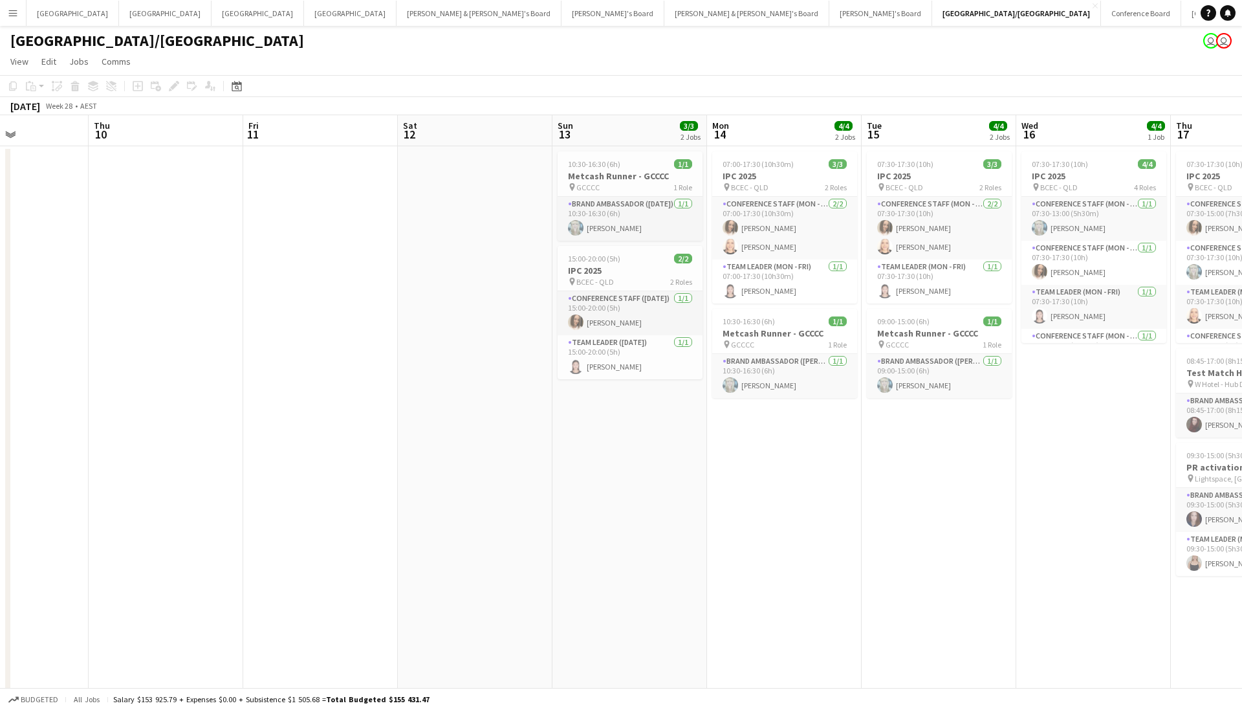
scroll to position [0, 544]
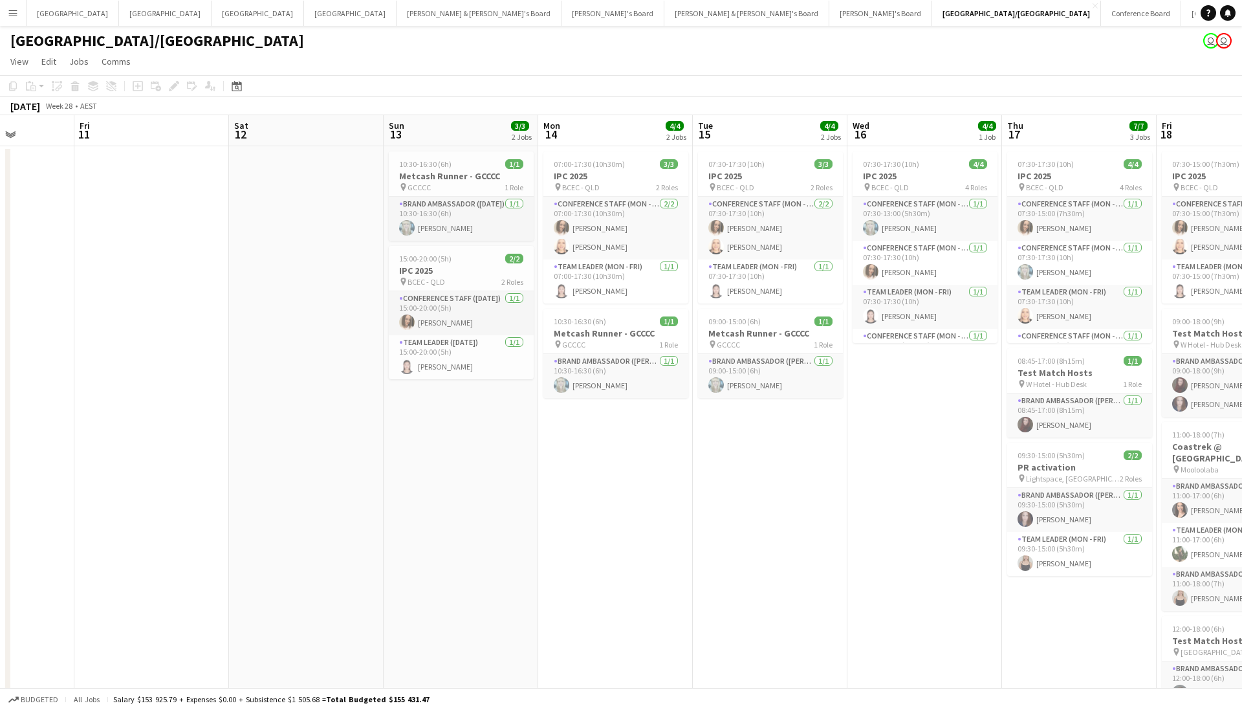
drag, startPoint x: 793, startPoint y: 501, endPoint x: -686, endPoint y: 195, distance: 1510.4
click at [0, 195] on html "Menu Boards Boards Boards All jobs Status Workforce Workforce My Workforce Recr…" at bounding box center [621, 384] width 1242 height 769
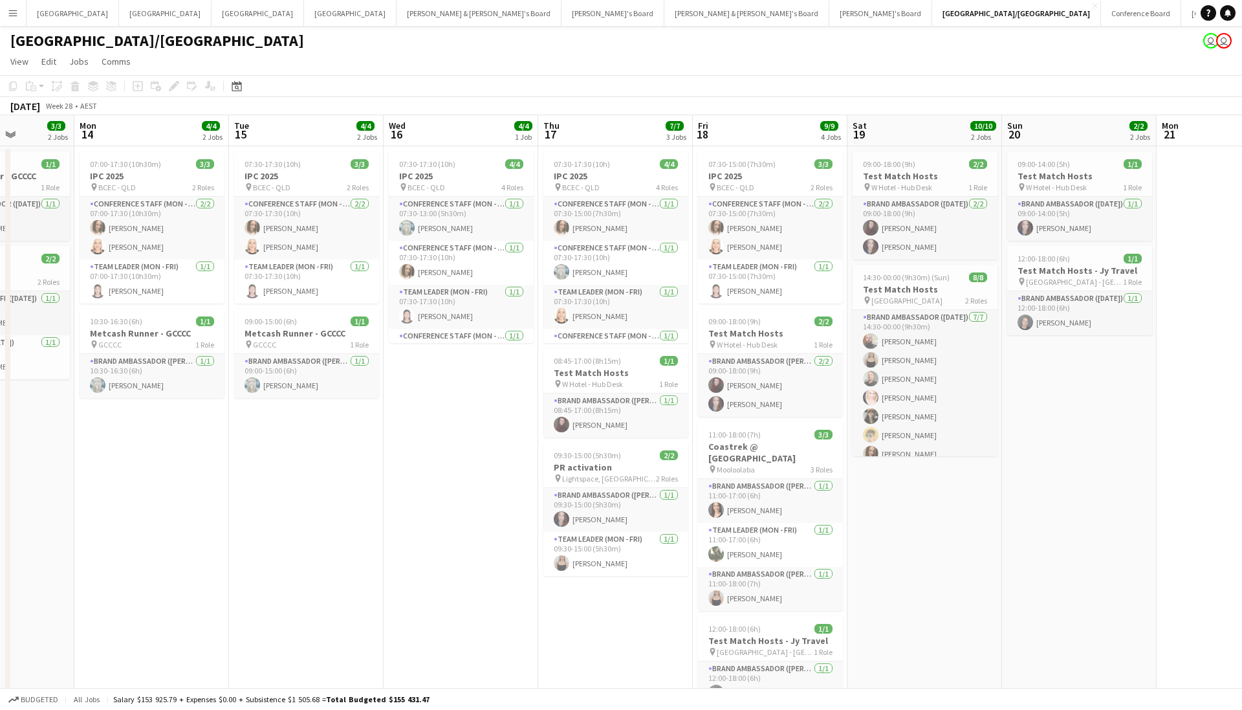
click at [195, 492] on app-date-cell "07:00-17:30 (10h30m) 3/3 IPC 2025 pin BCEC - QLD 2 Roles Conference Staff (Mon …" at bounding box center [151, 446] width 155 height 600
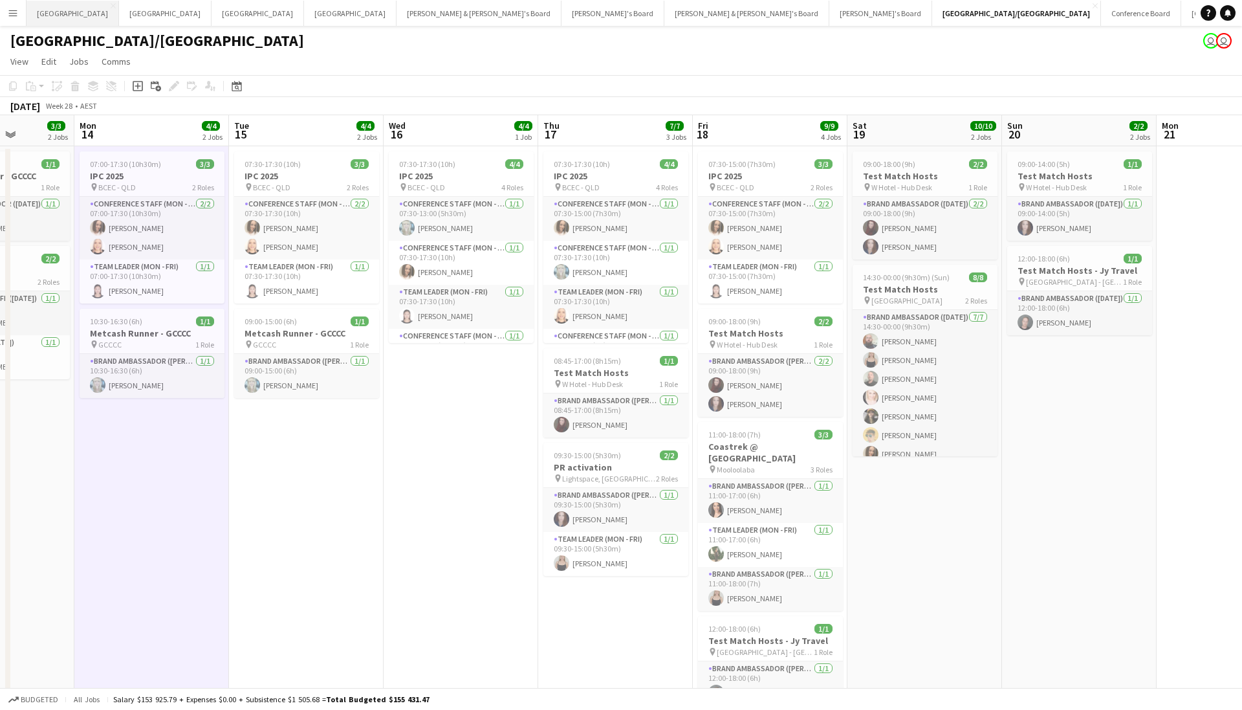
click at [49, 17] on button "Sydney Close" at bounding box center [73, 13] width 93 height 25
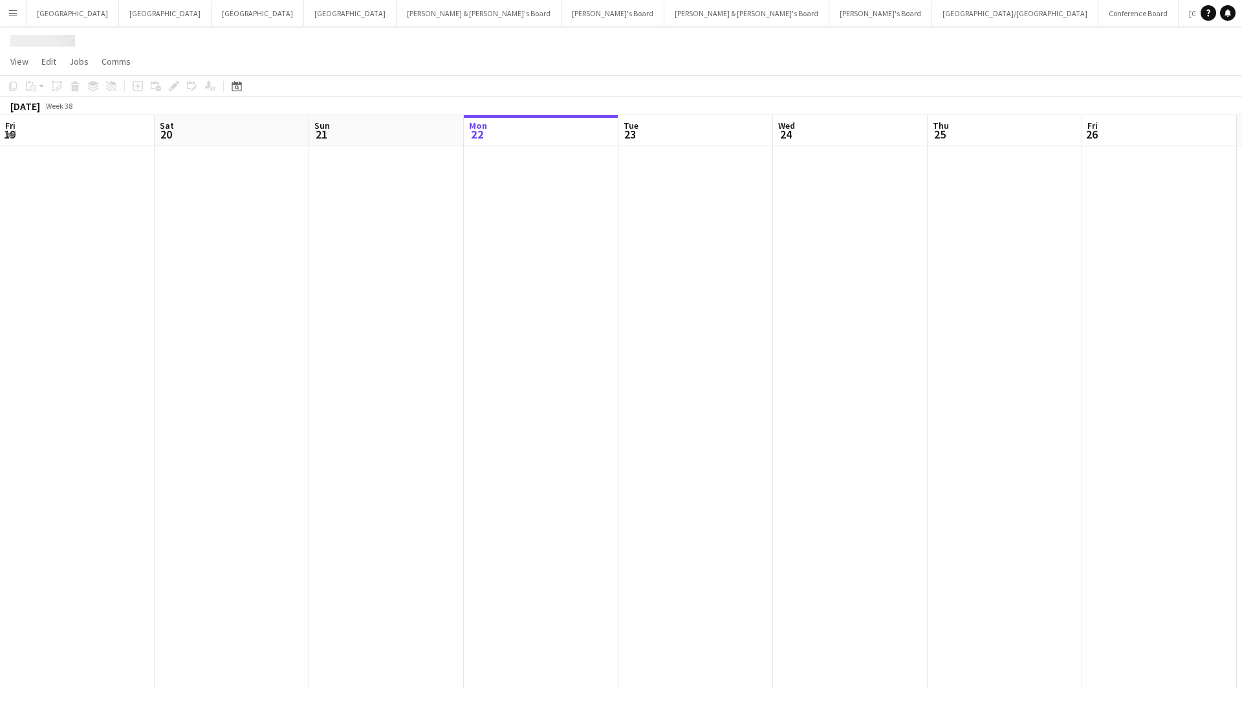
scroll to position [0, 309]
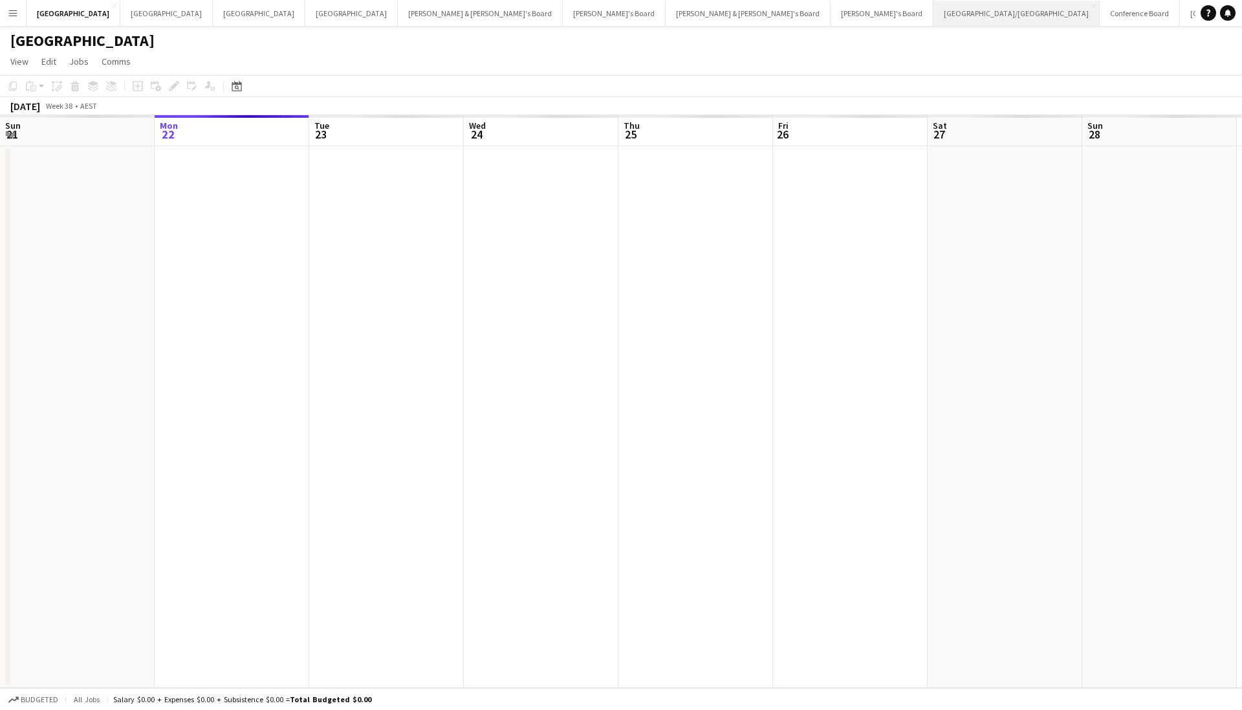
click at [934, 16] on button "Brisbane/Gold Coast Close" at bounding box center [1017, 13] width 166 height 25
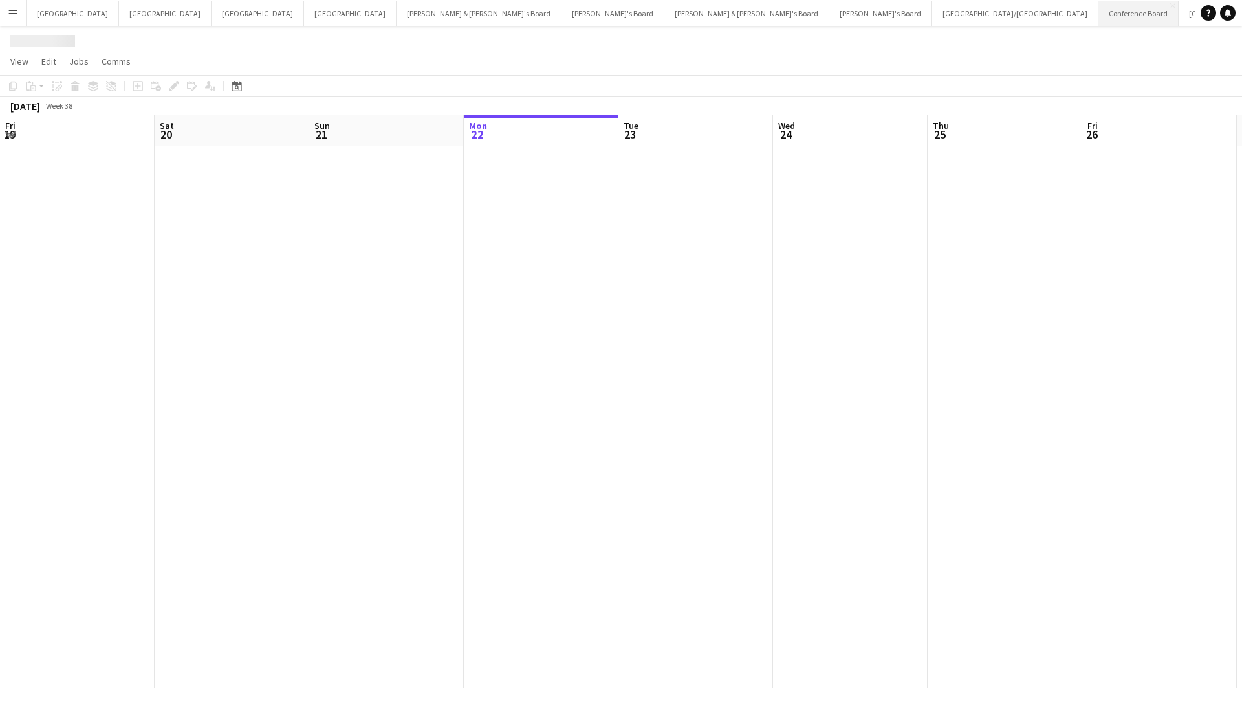
scroll to position [0, 309]
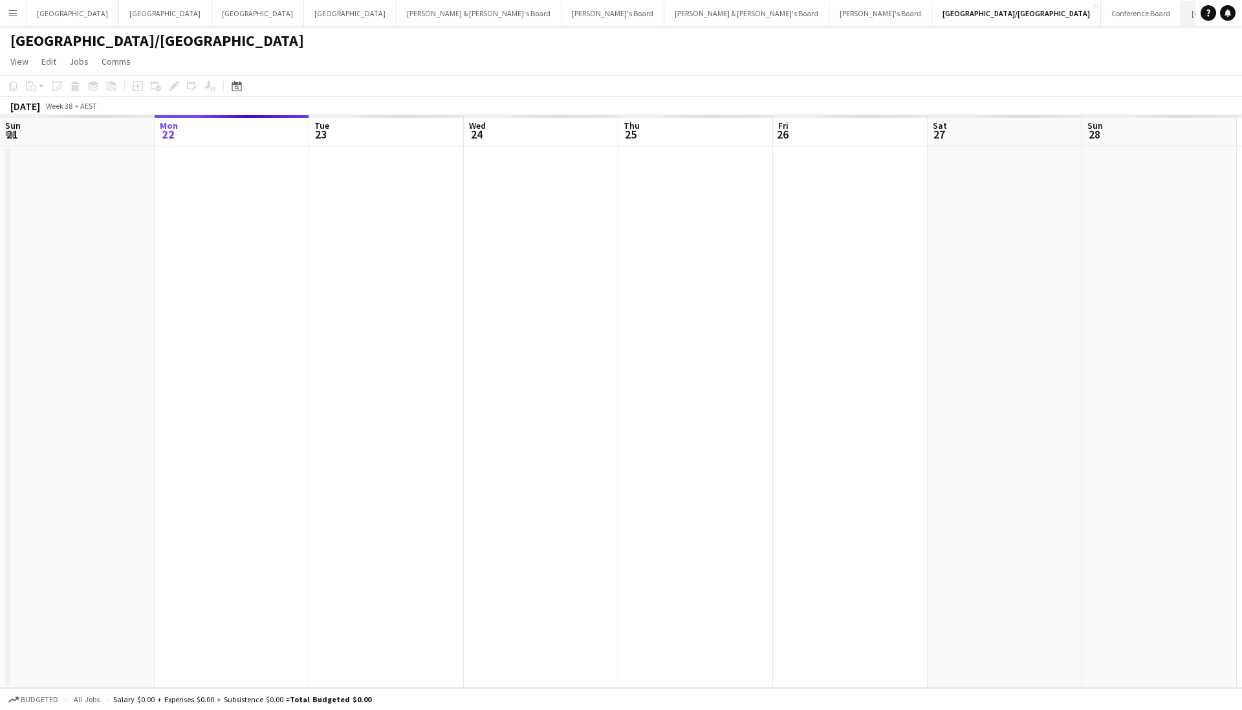
click at [1181, 16] on button "Brisbane/Gold Coast Winter Close" at bounding box center [1257, 13] width 153 height 25
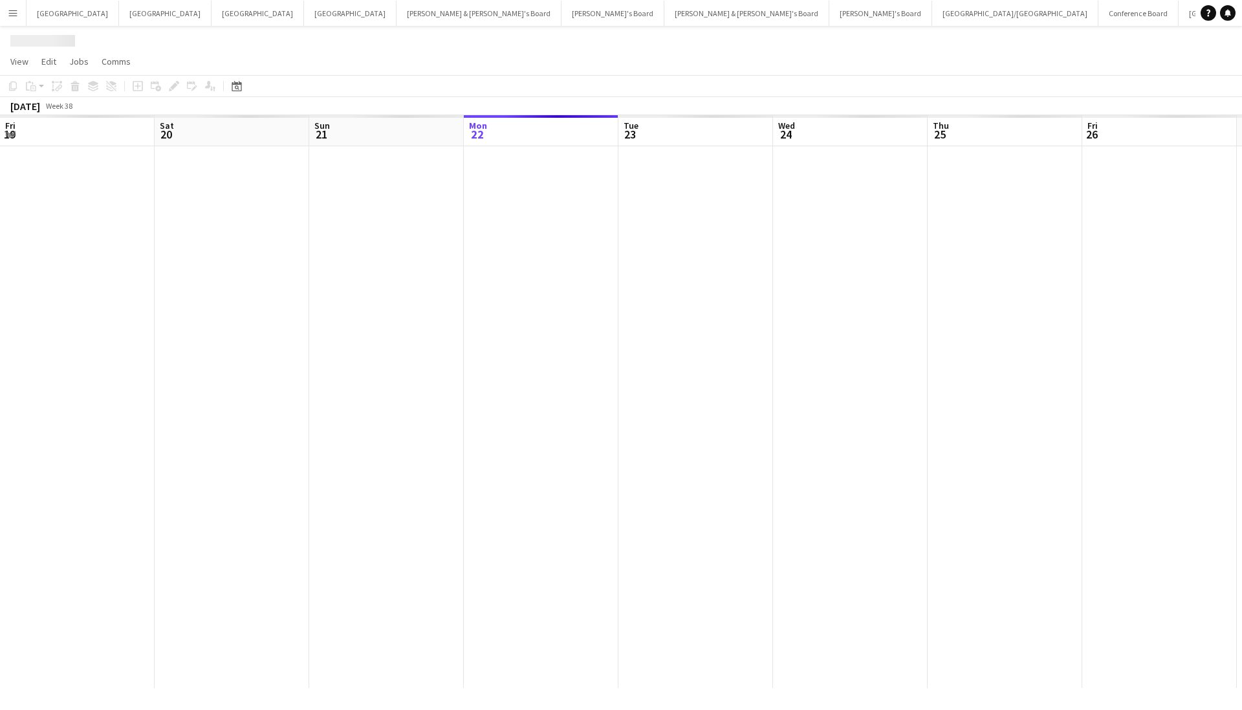
scroll to position [0, 309]
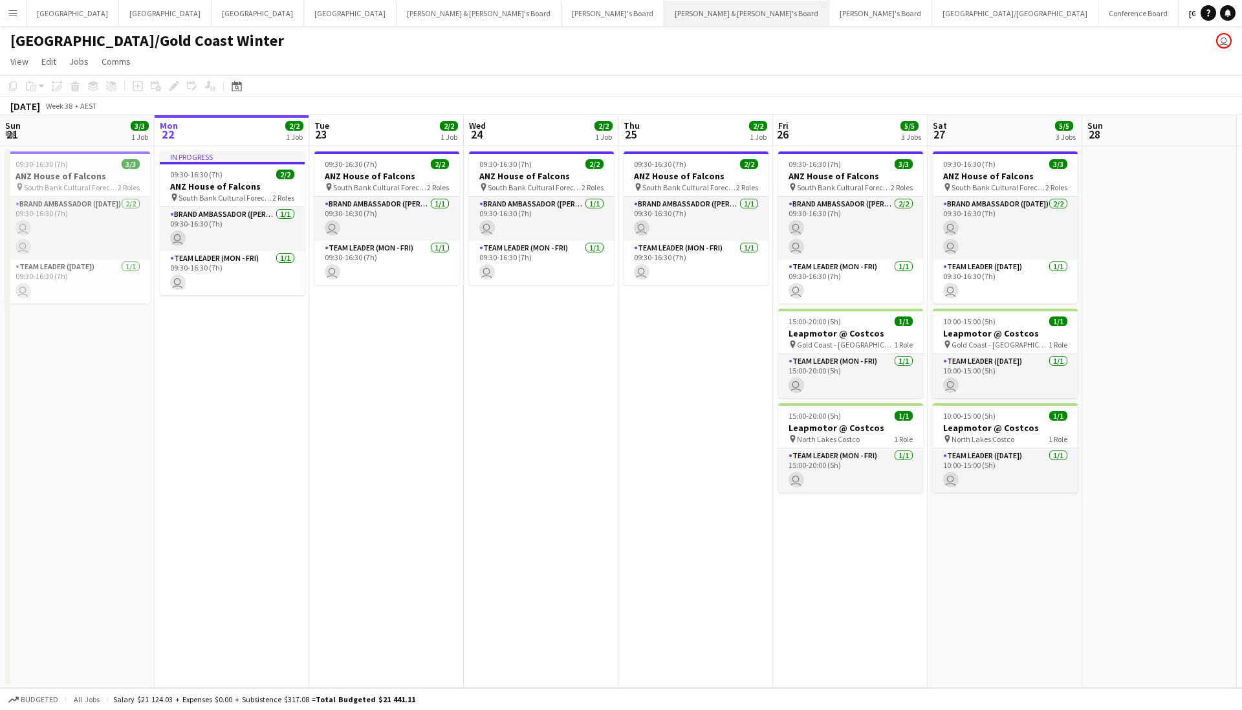
click at [664, 24] on button "James & Arrence's Board Close" at bounding box center [746, 13] width 165 height 25
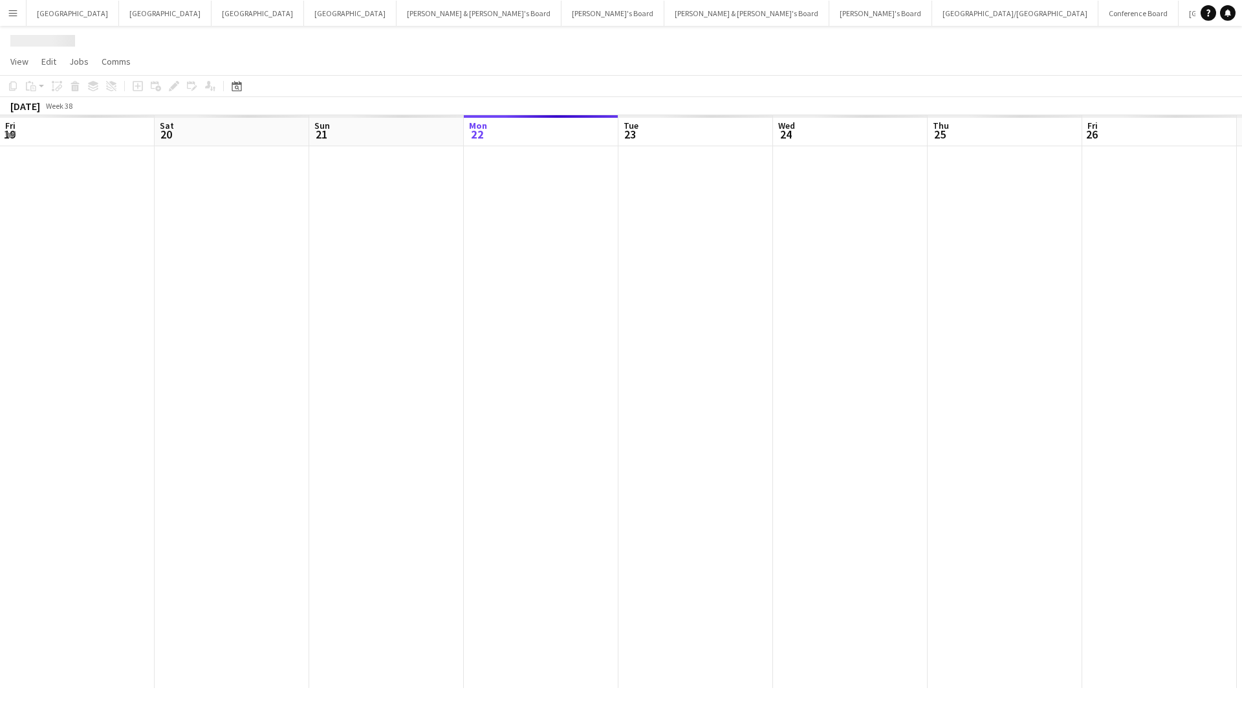
scroll to position [0, 309]
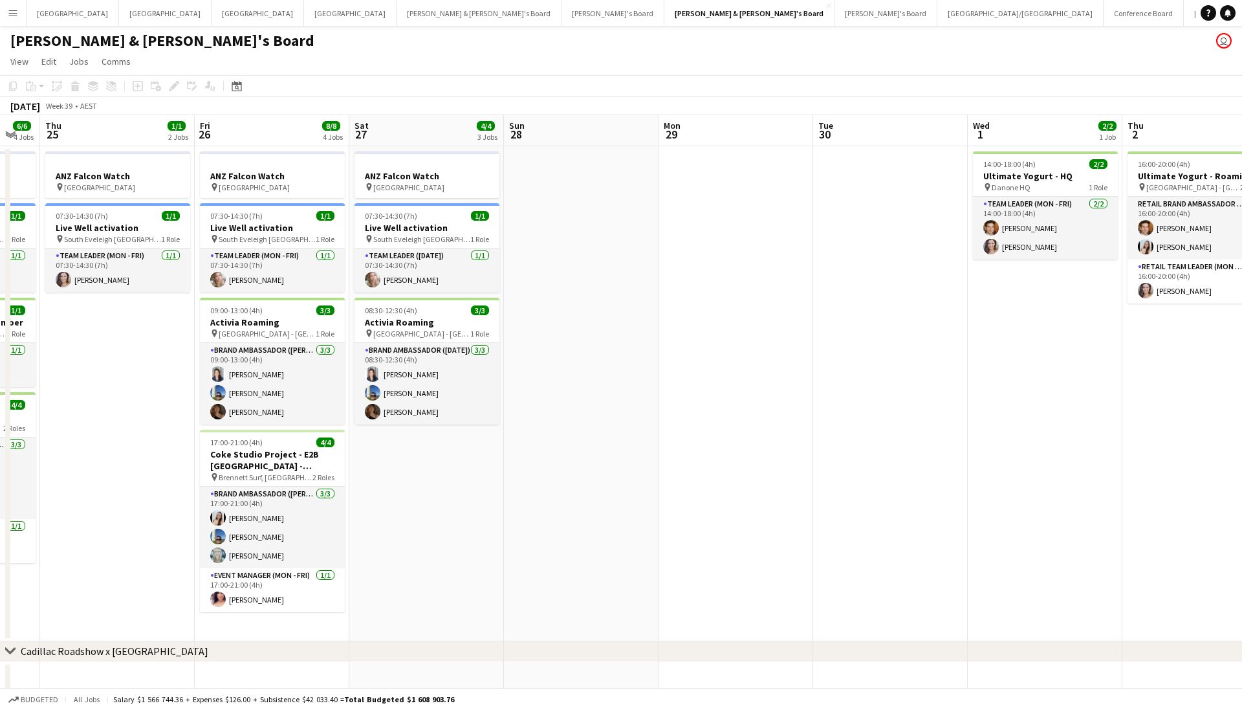
drag, startPoint x: 710, startPoint y: 501, endPoint x: 285, endPoint y: 530, distance: 426.7
click at [285, 530] on app-calendar-viewport "Sun 21 1/1 2 Jobs Mon 22 5/5 3 Jobs Tue 23 2/2 2 Jobs Wed 24 6/6 4 Jobs Thu 25 …" at bounding box center [621, 454] width 1242 height 679
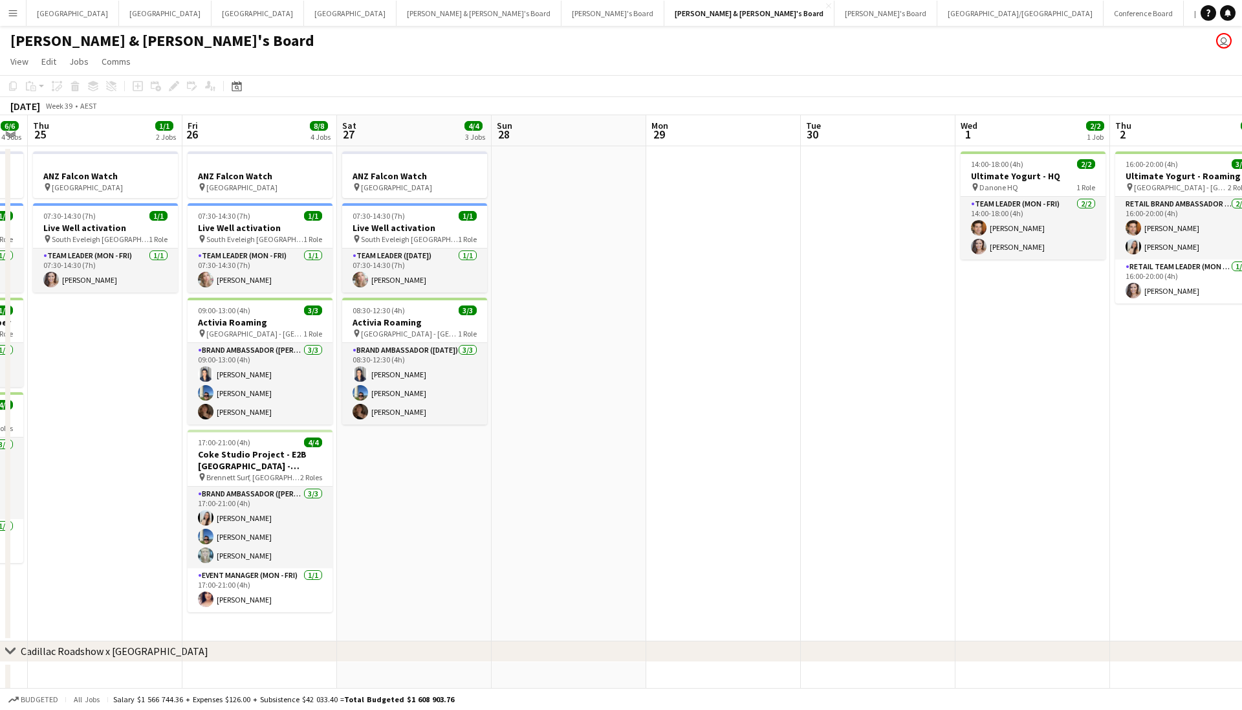
click at [116, 474] on app-calendar-viewport "Sun 21 1/1 2 Jobs Mon 22 5/5 3 Jobs Tue 23 2/2 2 Jobs Wed 24 6/6 4 Jobs Thu 25 …" at bounding box center [621, 454] width 1242 height 679
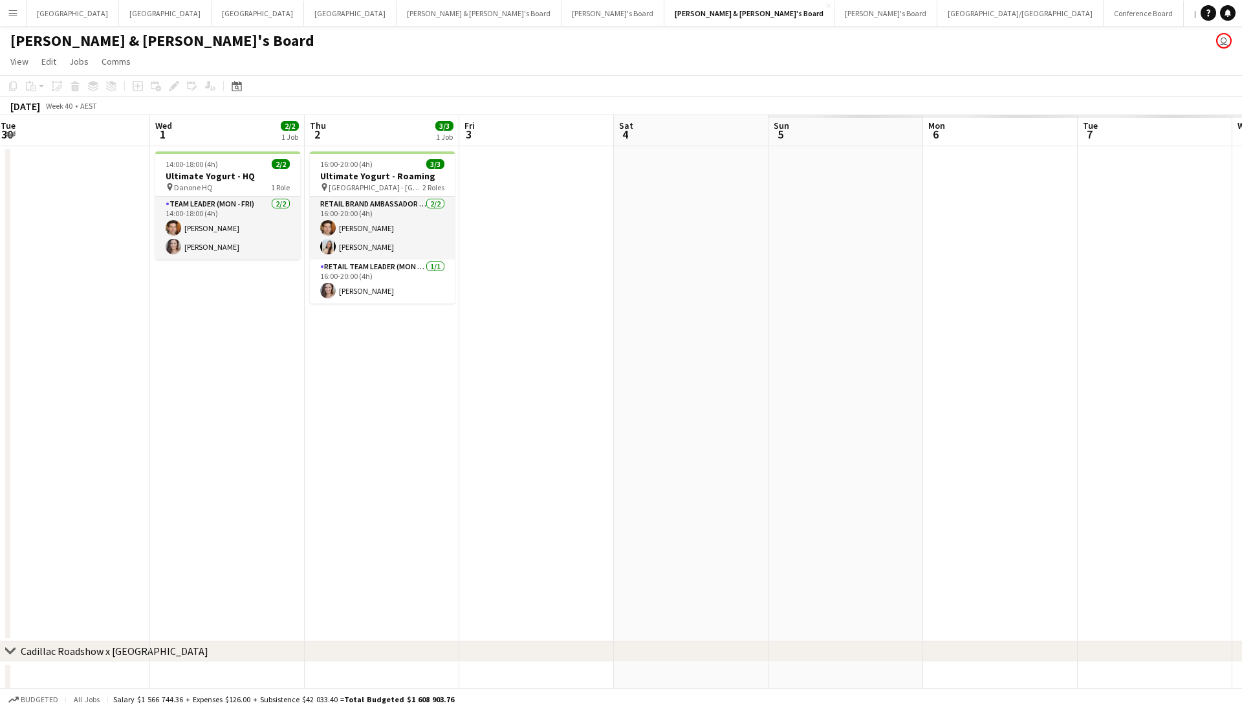
drag, startPoint x: 860, startPoint y: 445, endPoint x: 54, endPoint y: 428, distance: 805.7
click at [54, 428] on app-calendar-viewport "Sat 27 4/4 3 Jobs Sun 28 Mon 29 Tue 30 Wed 1 2/2 1 Job Thu 2 3/3 1 Job Fri 3 Sa…" at bounding box center [621, 454] width 1242 height 679
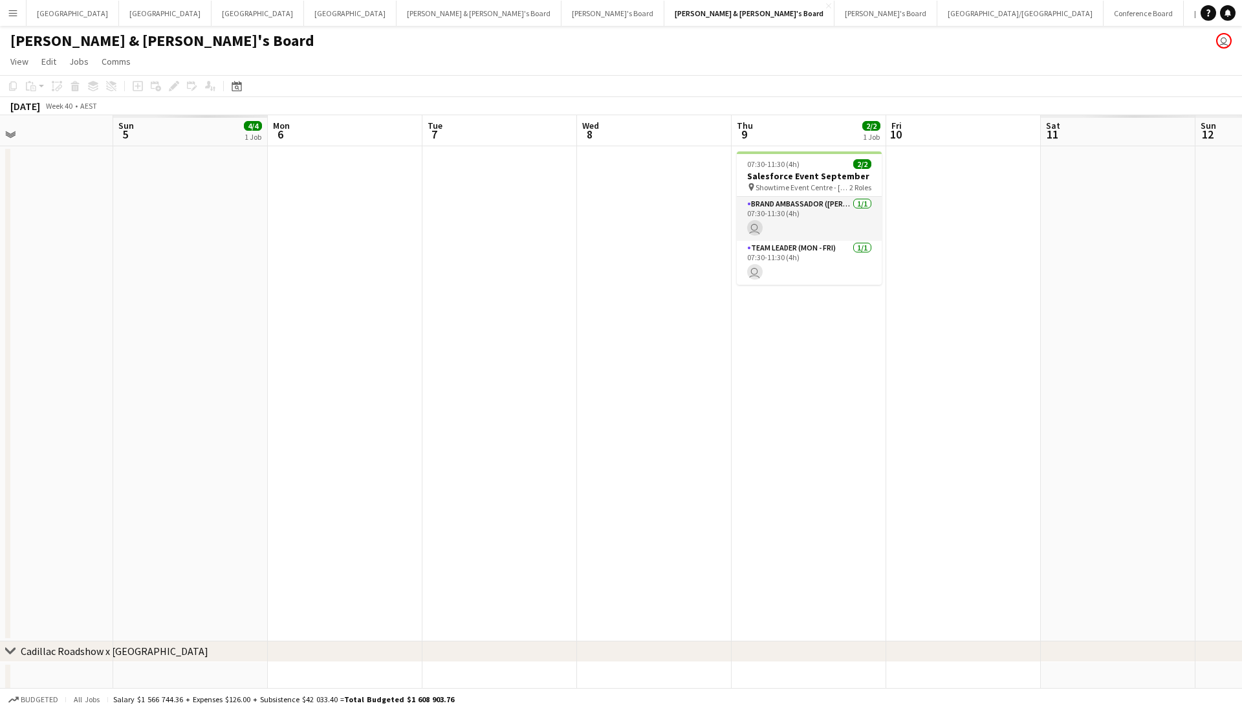
drag, startPoint x: 219, startPoint y: 454, endPoint x: 136, endPoint y: 432, distance: 85.7
click at [50, 446] on app-calendar-viewport "Wed 1 2/2 1 Job Thu 2 3/3 1 Job Fri 3 Sat 4 Sun 5 4/4 1 Job Mon 6 Tue 7 Wed 8 T…" at bounding box center [621, 454] width 1242 height 679
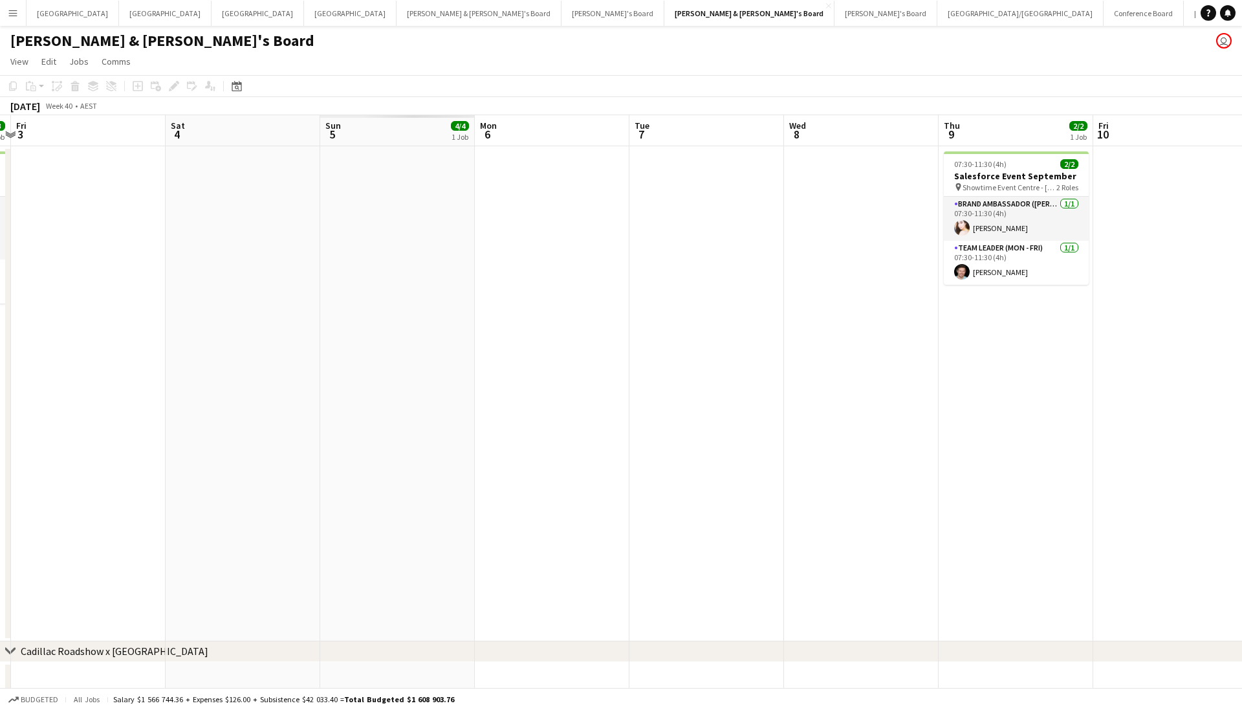
drag, startPoint x: 447, startPoint y: 434, endPoint x: 684, endPoint y: 290, distance: 277.3
click at [670, 401] on app-calendar-viewport "Wed 1 2/2 1 Job Thu 2 3/3 1 Job Fri 3 Sat 4 Sun 5 4/4 1 Job Mon 6 Tue 7 Wed 8 T…" at bounding box center [621, 454] width 1242 height 679
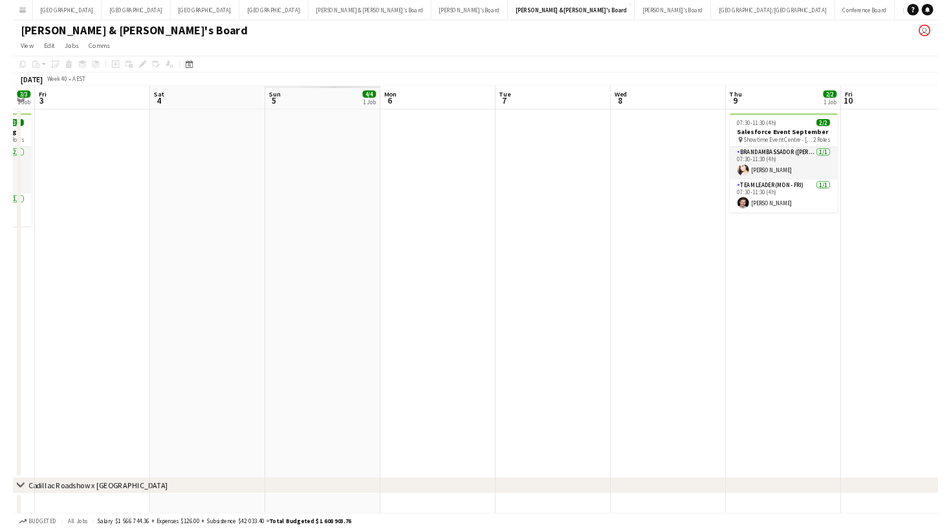
scroll to position [0, 321]
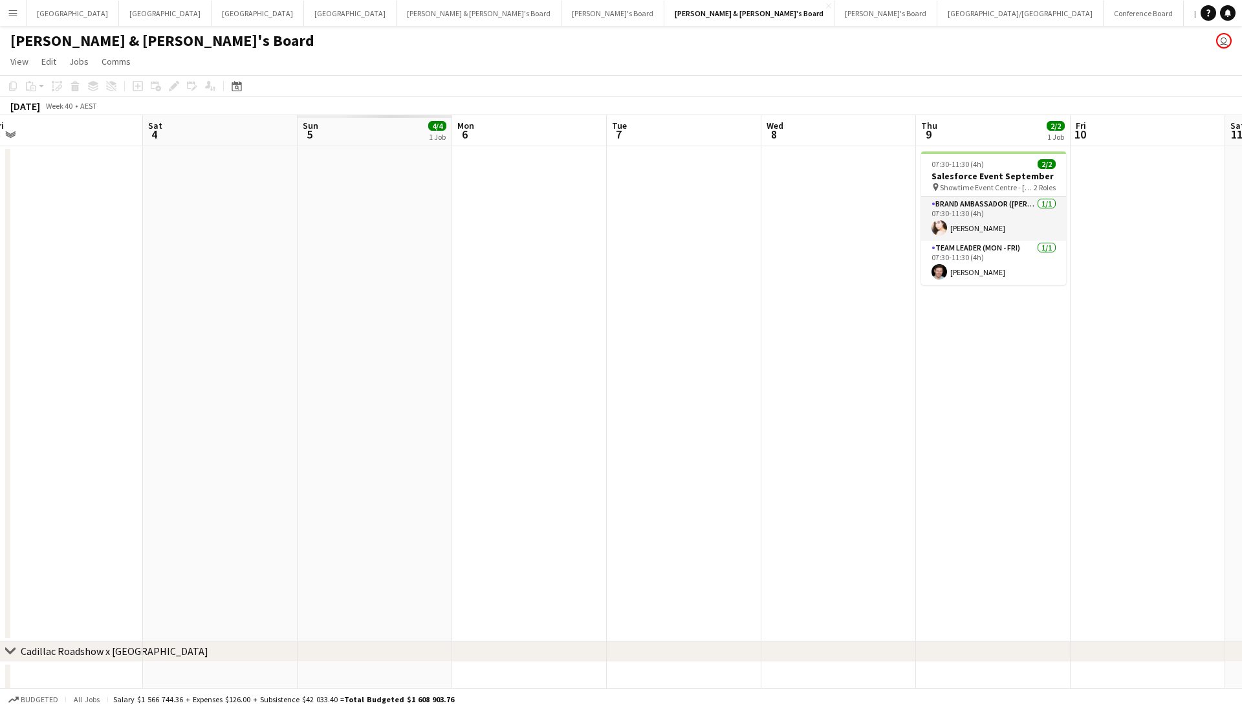
drag, startPoint x: 465, startPoint y: 345, endPoint x: 712, endPoint y: 387, distance: 250.1
click at [712, 387] on app-calendar-viewport "Wed 1 2/2 1 Job Thu 2 3/3 1 Job Fri 3 Sat 4 Sun 5 4/4 1 Job Mon 6 Tue 7 Wed 8 T…" at bounding box center [621, 454] width 1242 height 679
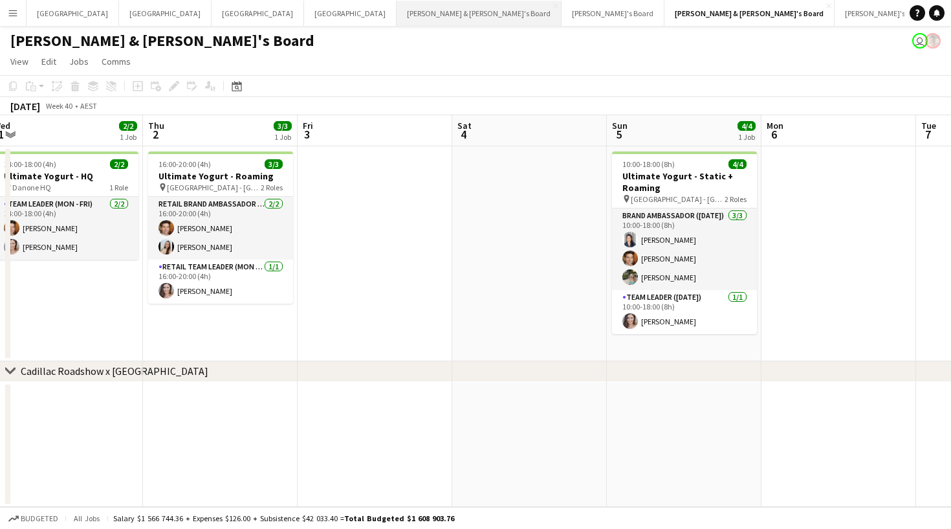
click at [397, 15] on button "Neil & Jenny's Board Close" at bounding box center [479, 13] width 165 height 25
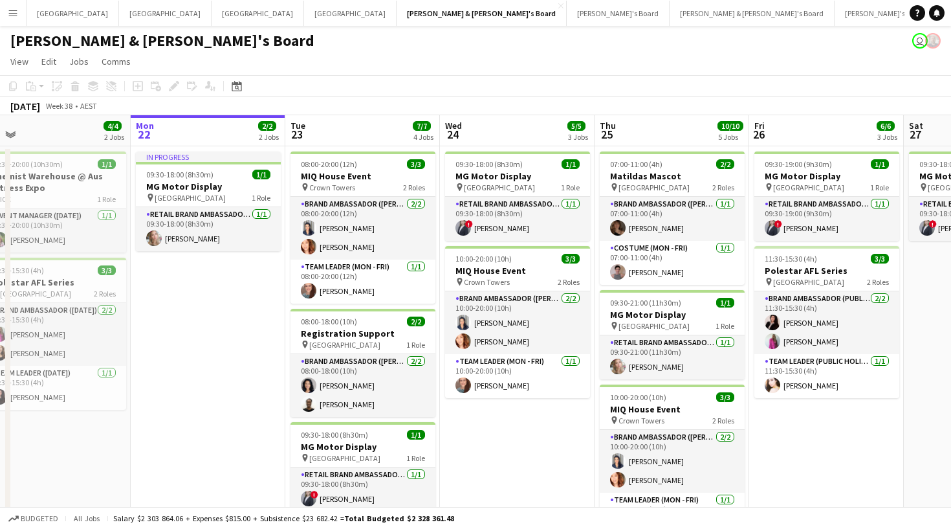
click at [346, 69] on app-page-menu "View Day view expanded Day view collapsed Month view Date picker Jump to today …" at bounding box center [475, 62] width 951 height 25
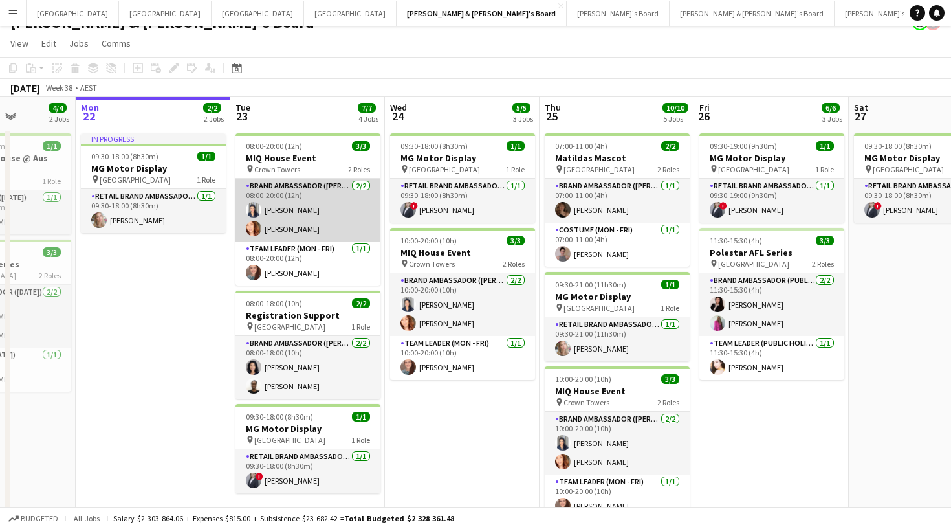
scroll to position [28, 0]
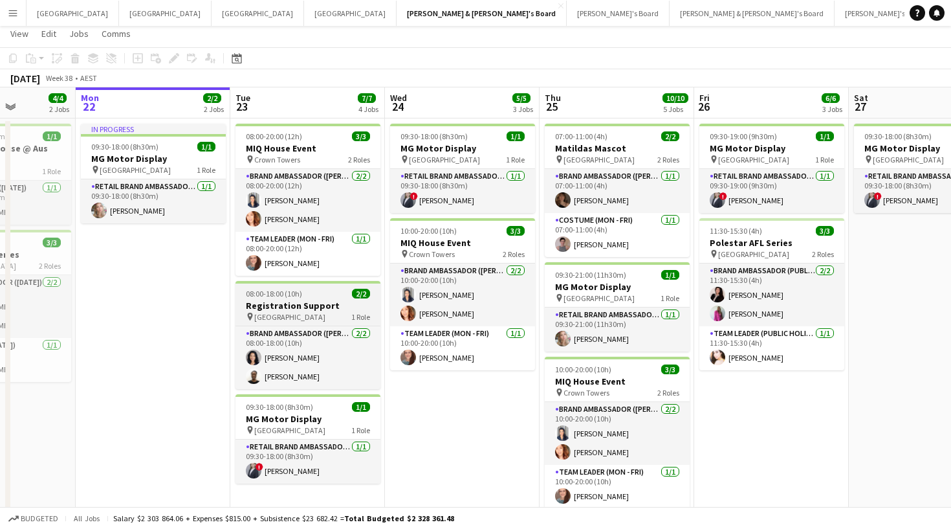
click at [298, 292] on span "08:00-18:00 (10h)" at bounding box center [274, 294] width 56 height 10
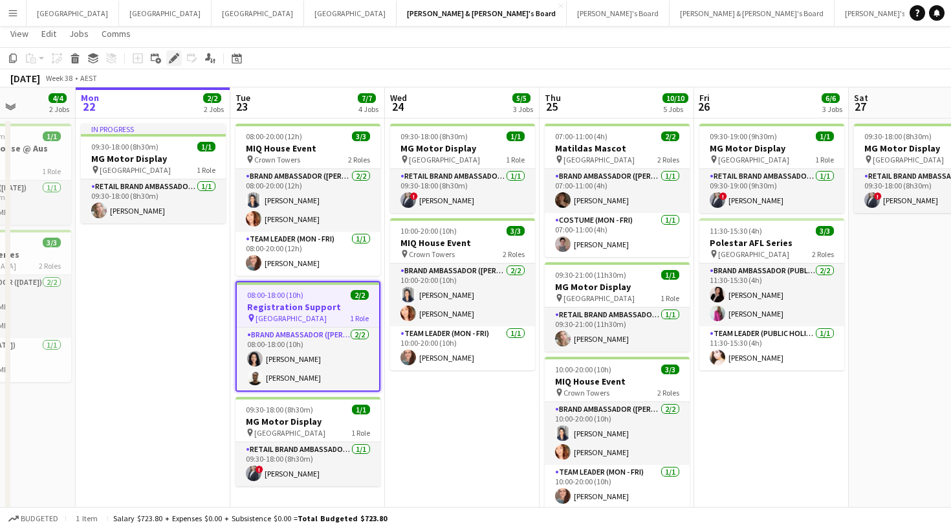
click at [176, 62] on icon "Edit" at bounding box center [174, 58] width 10 height 10
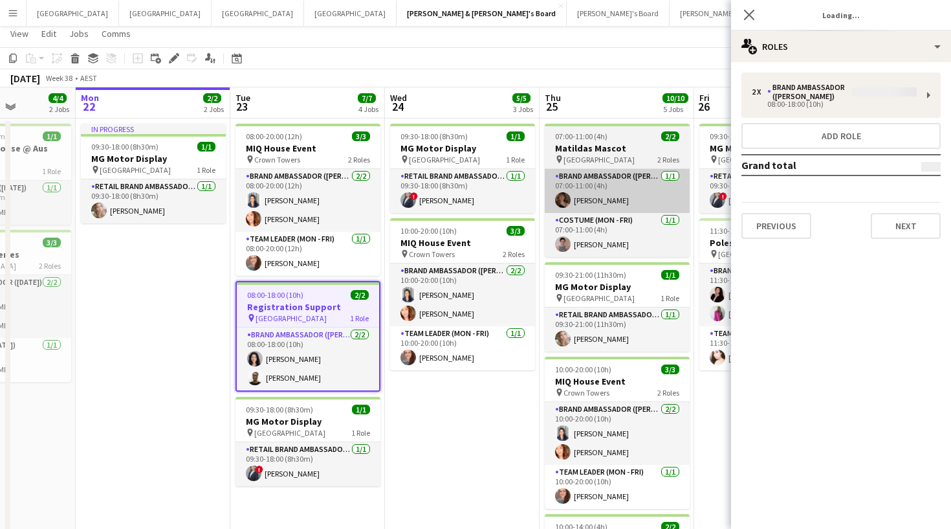
type input "**********"
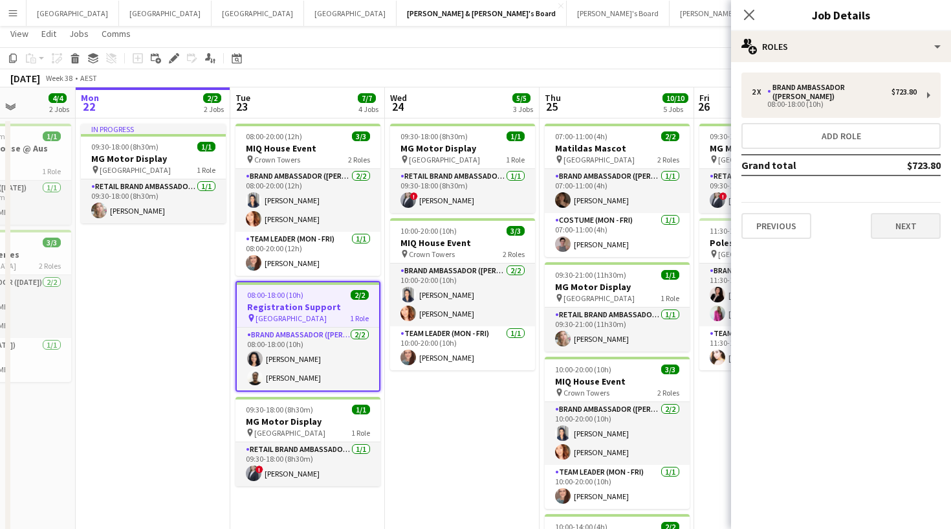
click at [917, 225] on button "Next" at bounding box center [906, 226] width 70 height 26
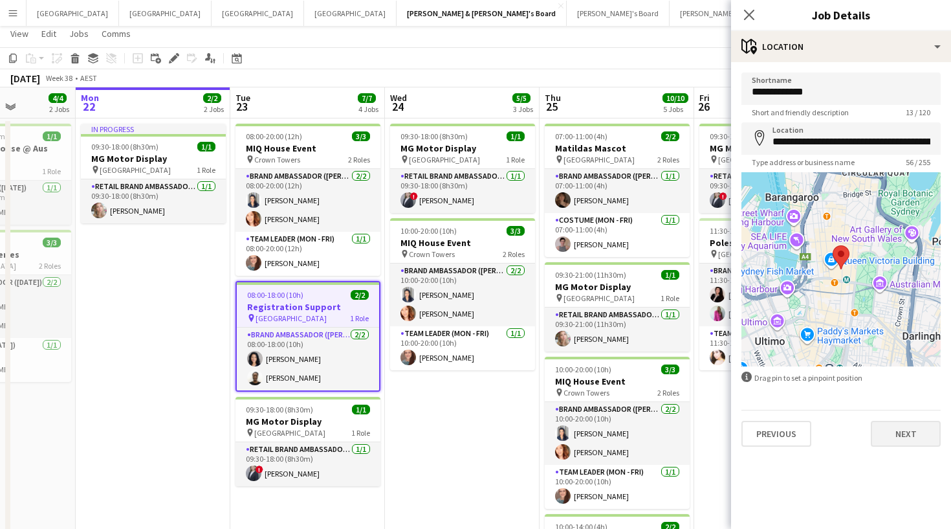
click at [910, 428] on button "Next" at bounding box center [906, 434] width 70 height 26
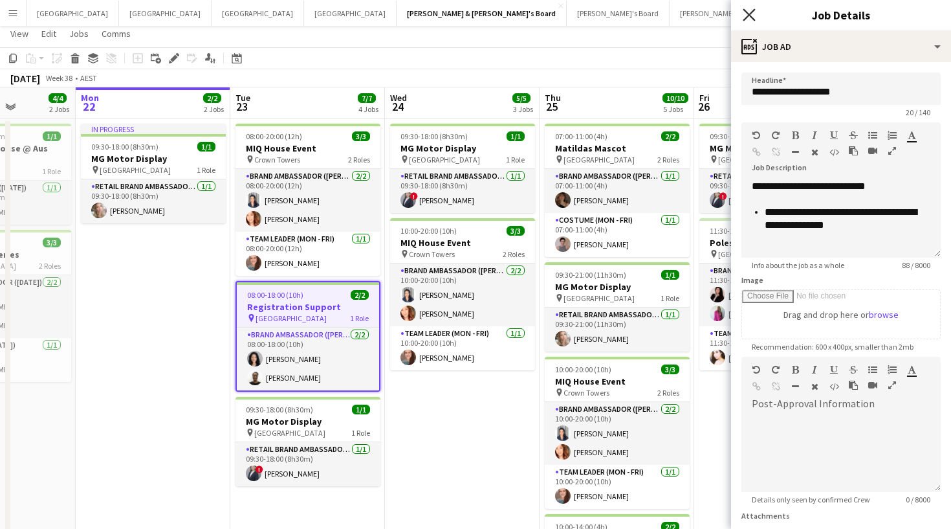
click at [747, 15] on icon "Close pop-in" at bounding box center [749, 14] width 12 height 12
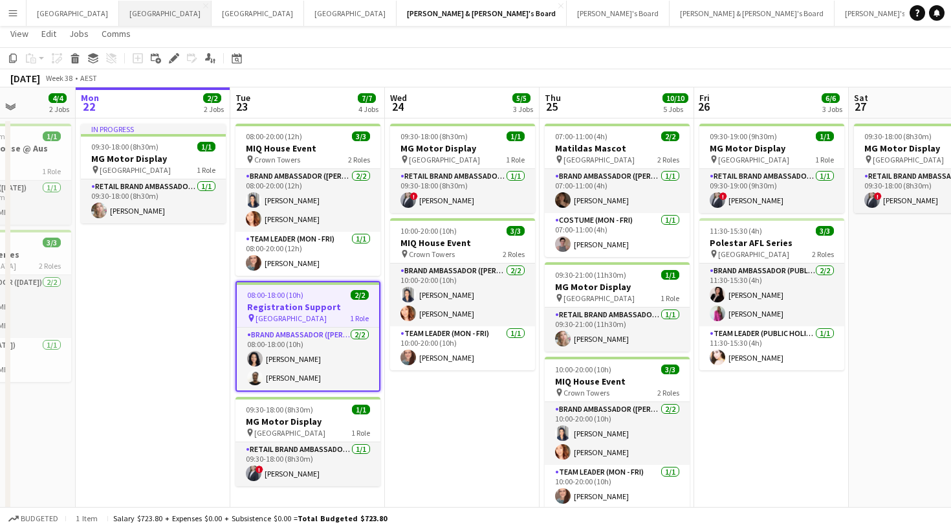
click at [119, 12] on button "Melbourne Close" at bounding box center [165, 13] width 93 height 25
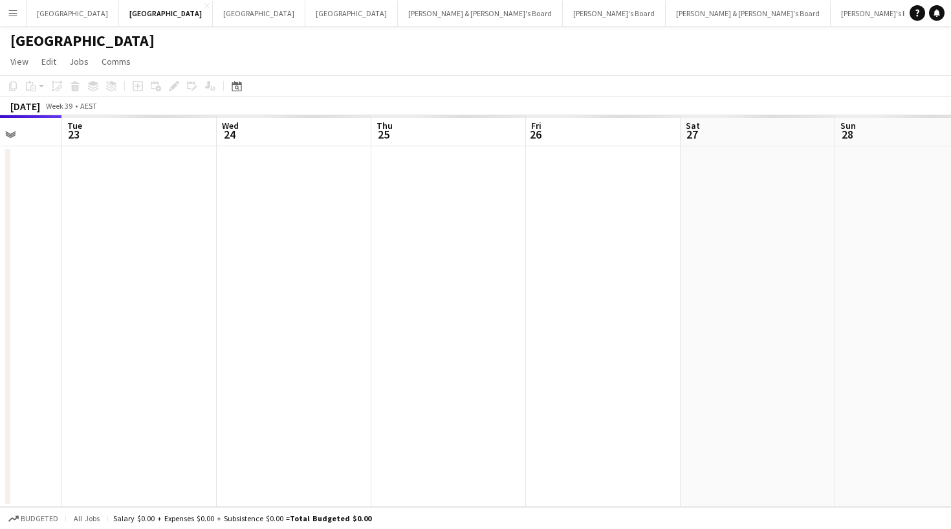
scroll to position [0, 557]
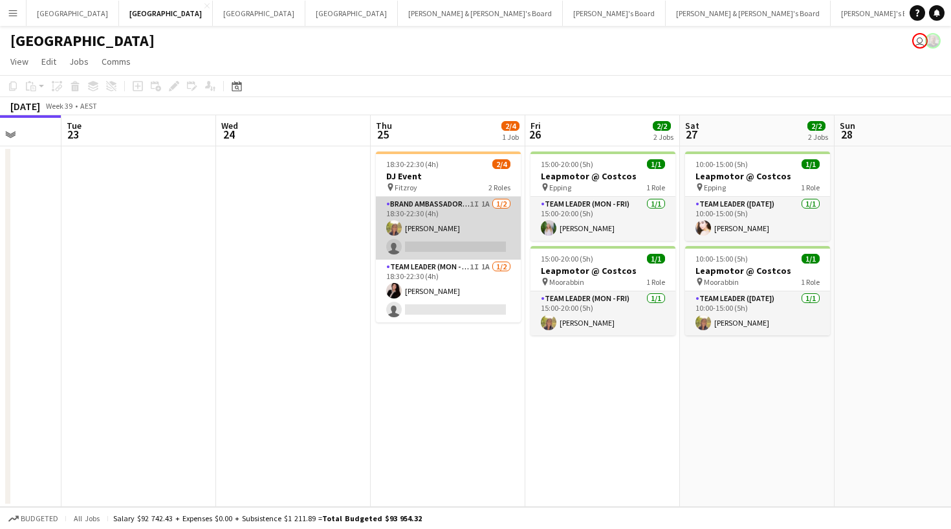
click at [428, 210] on app-card-role "Brand Ambassador (Mon - Fri) 1I 1A 1/2 18:30-22:30 (4h) Samantha Bourjau single…" at bounding box center [448, 228] width 145 height 63
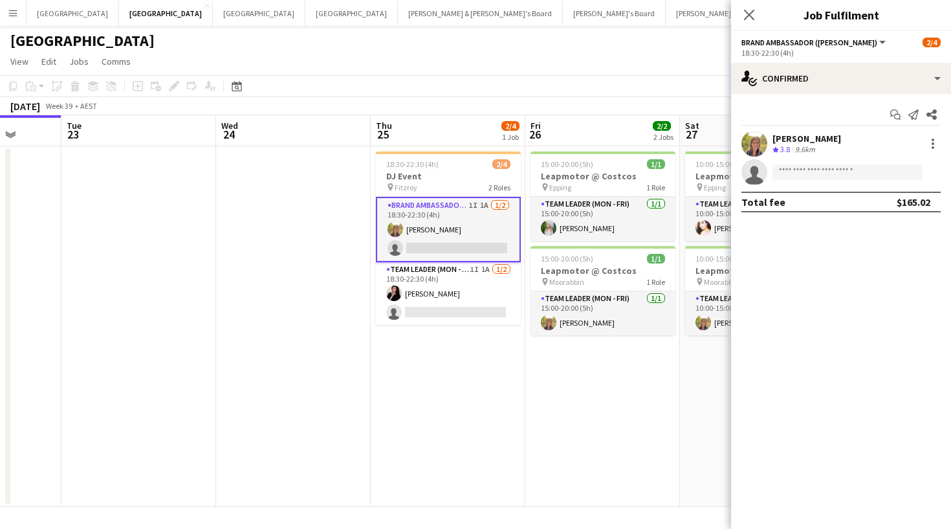
click at [754, 144] on app-user-avatar at bounding box center [754, 144] width 26 height 26
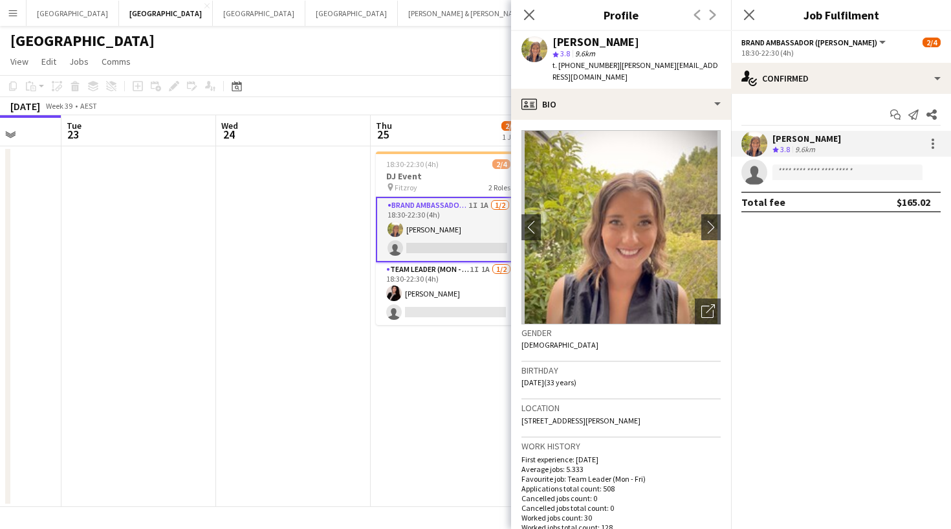
click at [644, 223] on img at bounding box center [620, 227] width 199 height 194
click at [719, 220] on app-icon "chevron-right" at bounding box center [711, 227] width 20 height 14
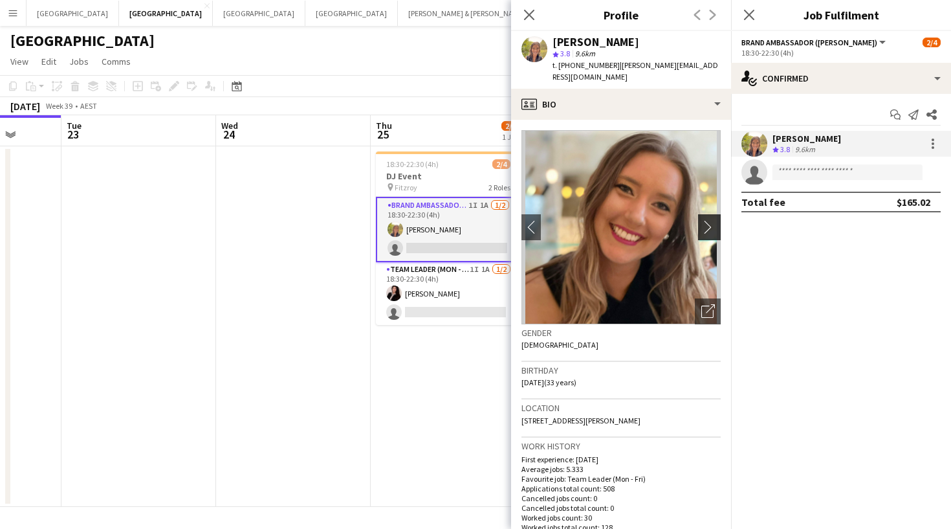
click at [708, 220] on app-icon "chevron-right" at bounding box center [711, 227] width 20 height 14
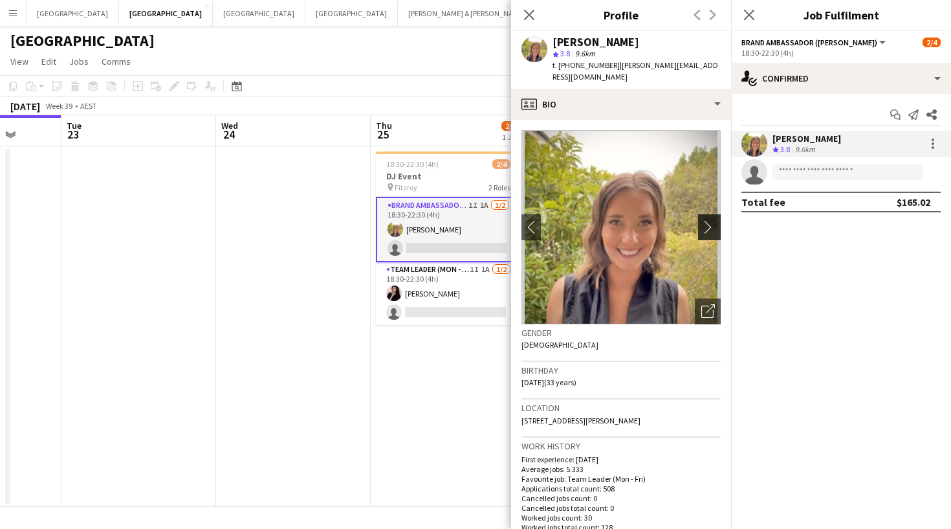
click at [708, 220] on app-icon "chevron-right" at bounding box center [711, 227] width 20 height 14
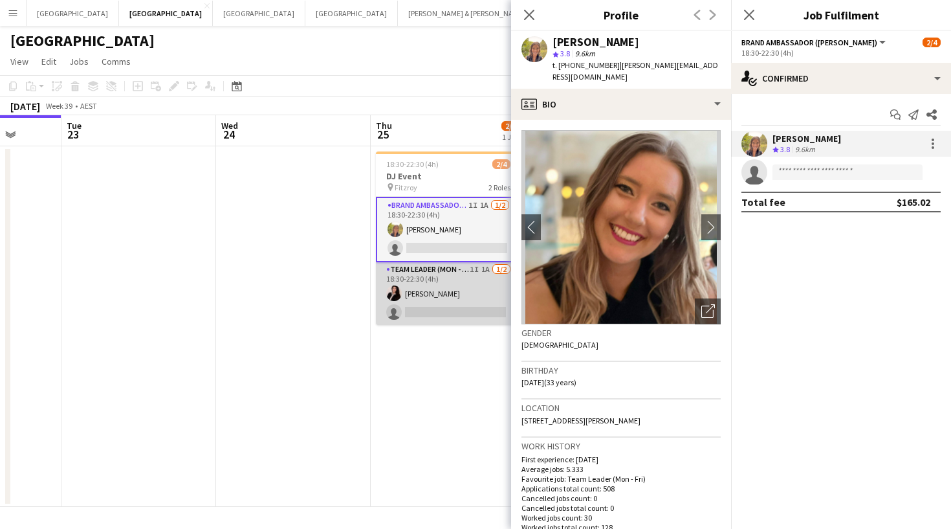
click at [428, 292] on app-card-role "Team Leader (Mon - Fri) 1I 1A 1/2 18:30-22:30 (4h) Angie Osorio single-neutral-…" at bounding box center [448, 293] width 145 height 63
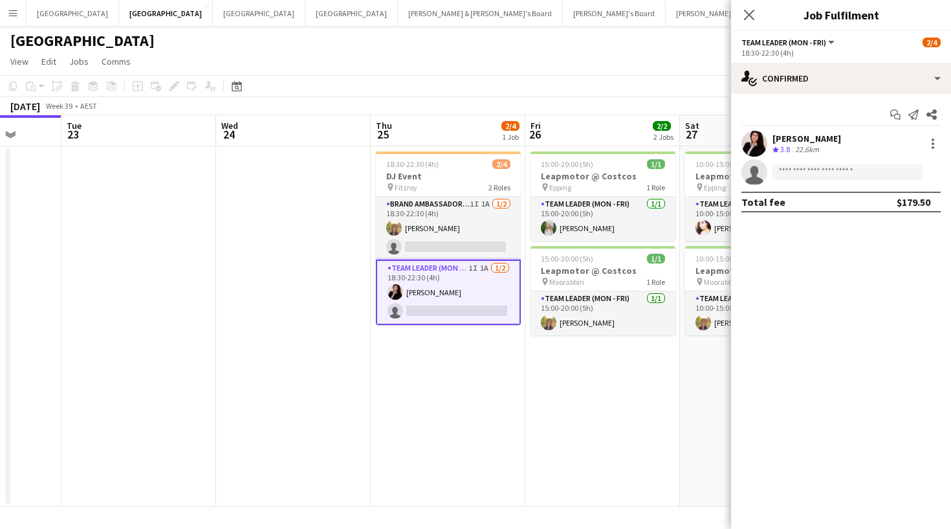
click at [754, 149] on app-user-avatar at bounding box center [754, 144] width 26 height 26
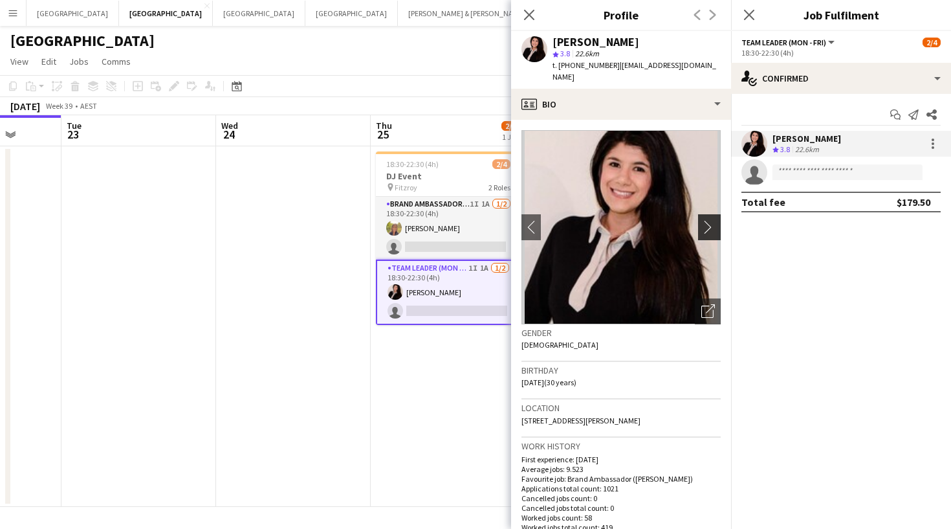
click at [709, 220] on app-icon "chevron-right" at bounding box center [711, 227] width 20 height 14
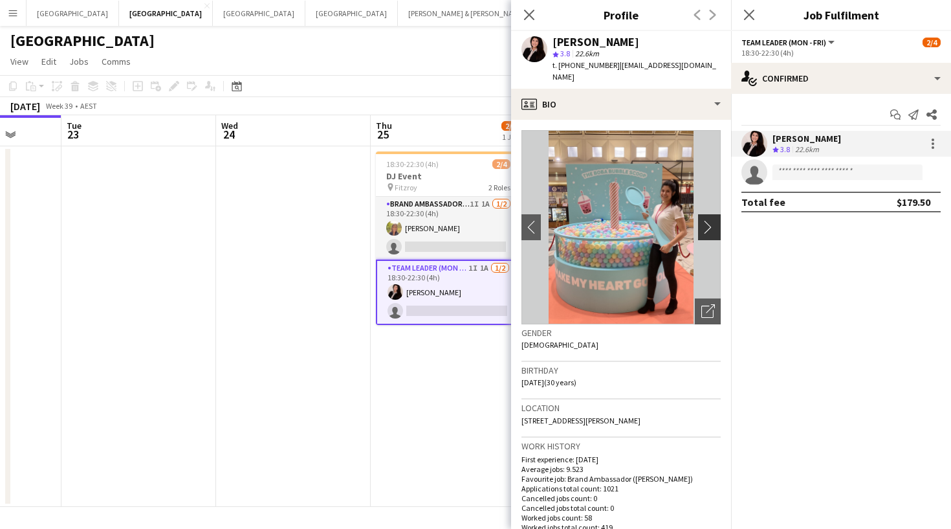
click at [708, 221] on app-icon "chevron-right" at bounding box center [711, 227] width 20 height 14
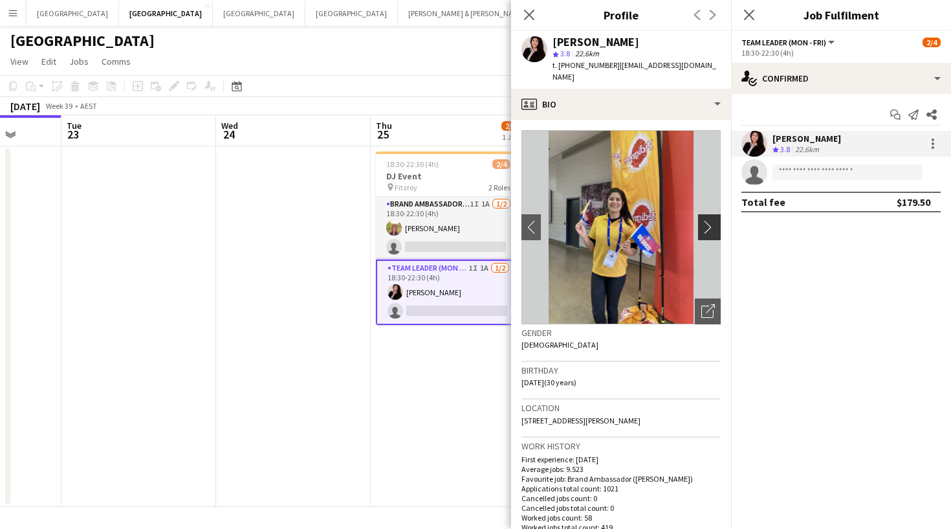
click at [708, 221] on app-icon "chevron-right" at bounding box center [711, 227] width 20 height 14
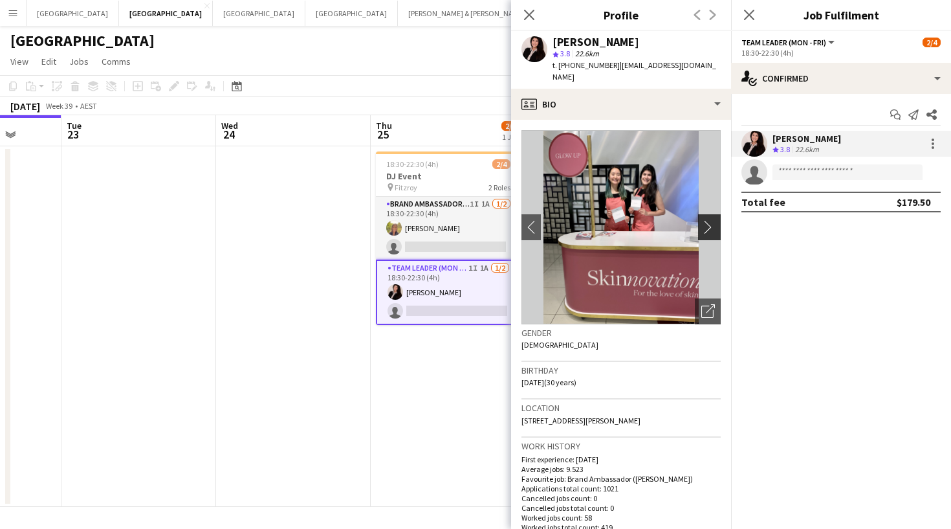
click at [707, 220] on app-icon "chevron-right" at bounding box center [711, 227] width 20 height 14
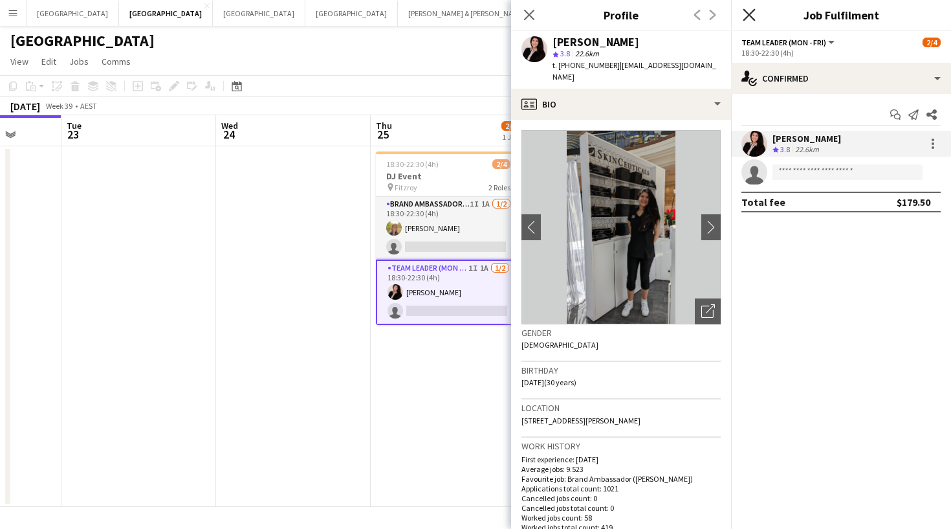
click at [745, 17] on icon "Close pop-in" at bounding box center [749, 14] width 12 height 12
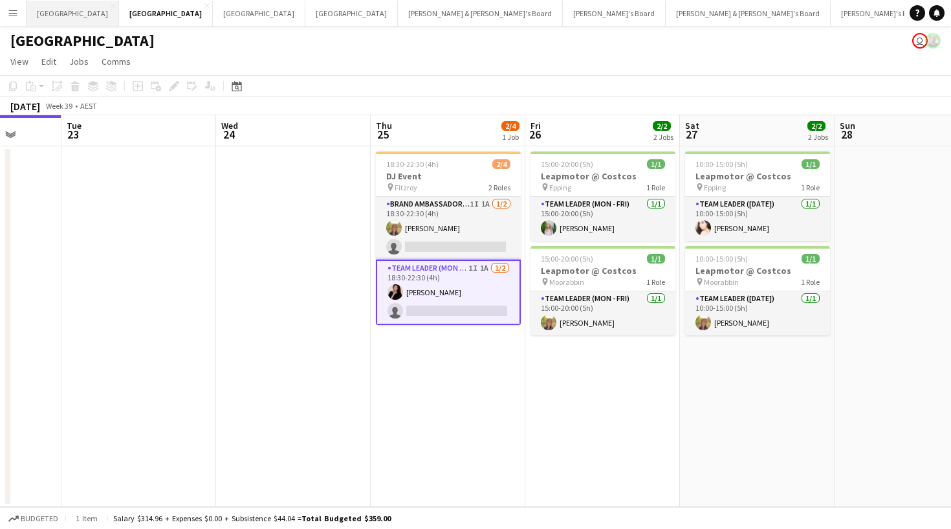
click at [58, 17] on button "Sydney Close" at bounding box center [73, 13] width 93 height 25
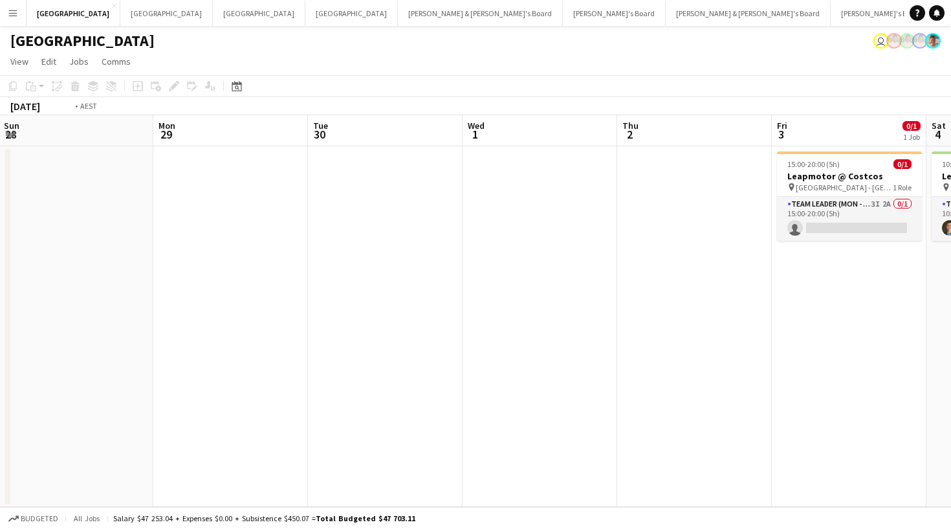
scroll to position [0, 631]
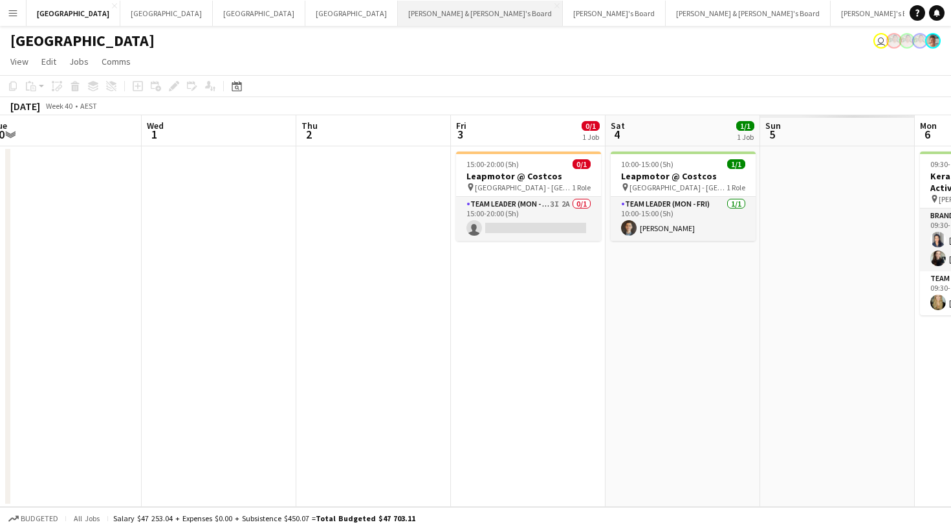
click at [398, 17] on button "Neil & Jenny's Board Close" at bounding box center [480, 13] width 165 height 25
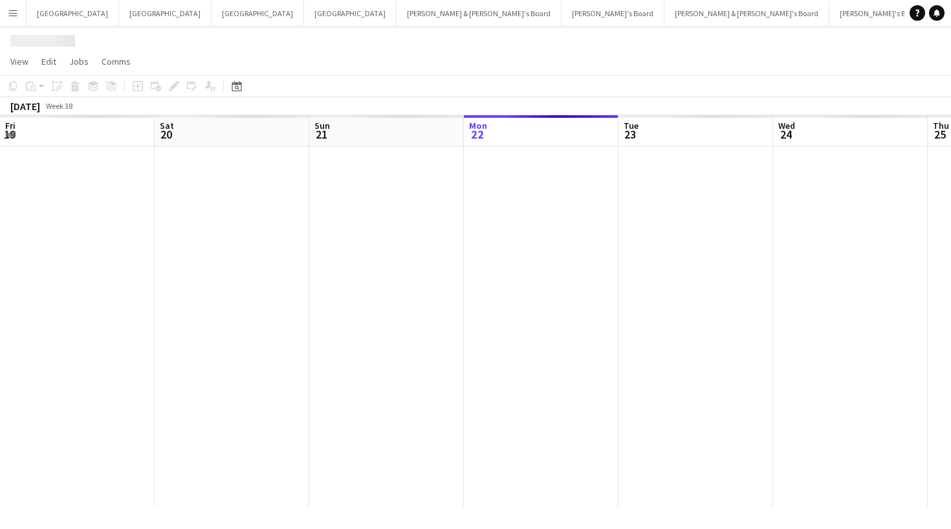
scroll to position [0, 309]
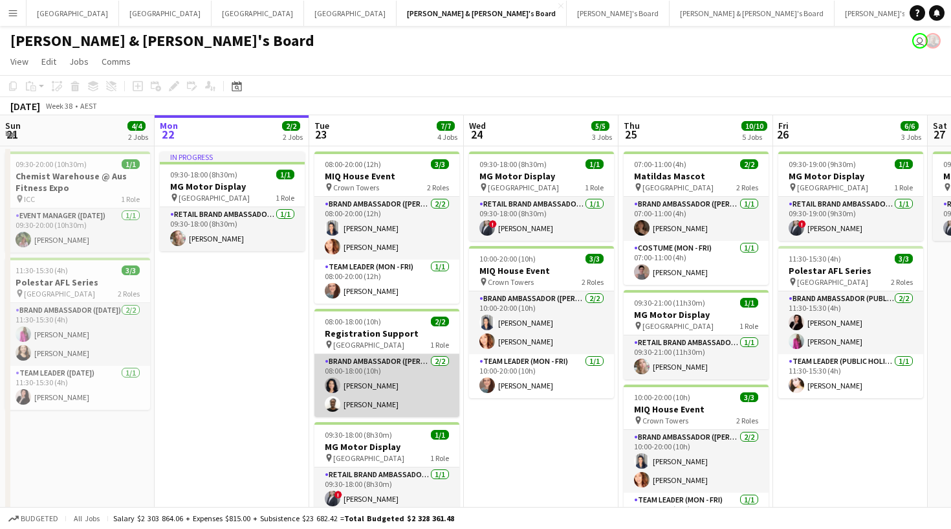
click at [346, 394] on app-card-role "Brand Ambassador (Mon - Fri) [DATE] 08:00-18:00 (10h) [PERSON_NAME] [PERSON_NAM…" at bounding box center [386, 385] width 145 height 63
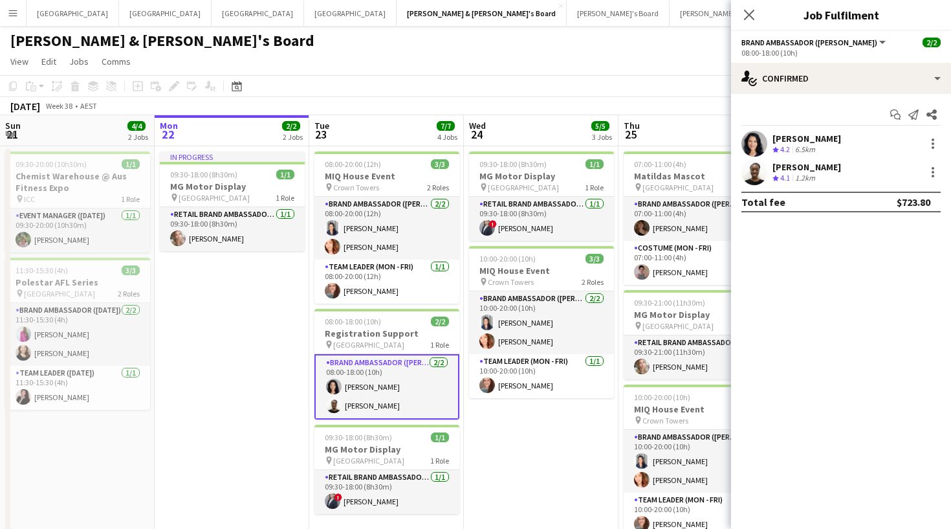
click at [758, 165] on app-user-avatar at bounding box center [754, 172] width 26 height 26
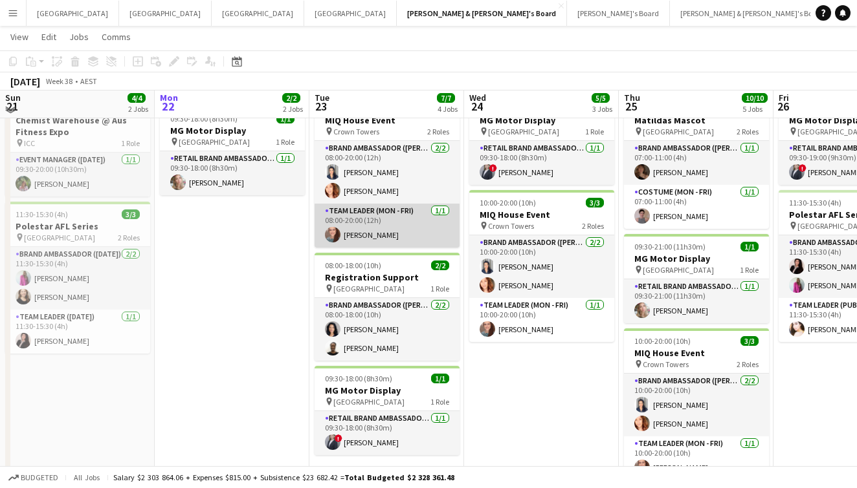
scroll to position [56, 0]
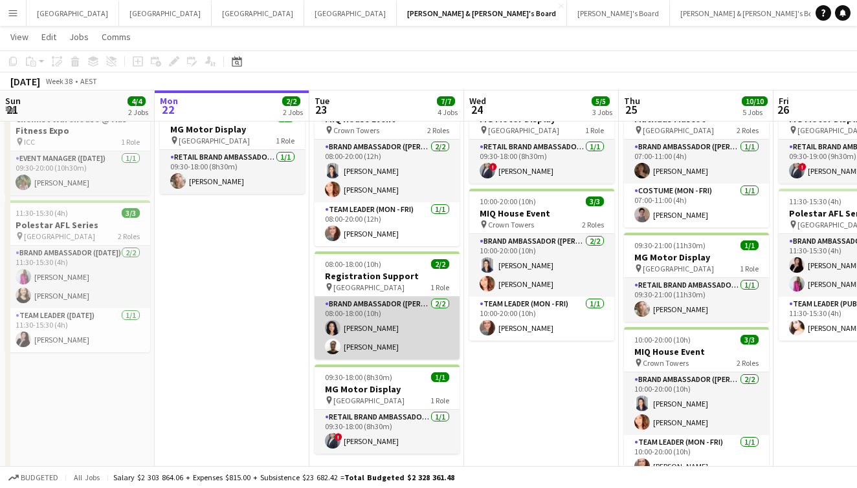
click at [382, 341] on app-card-role "Brand Ambassador (Mon - Fri) [DATE] 08:00-18:00 (10h) [PERSON_NAME] [PERSON_NAM…" at bounding box center [386, 328] width 145 height 63
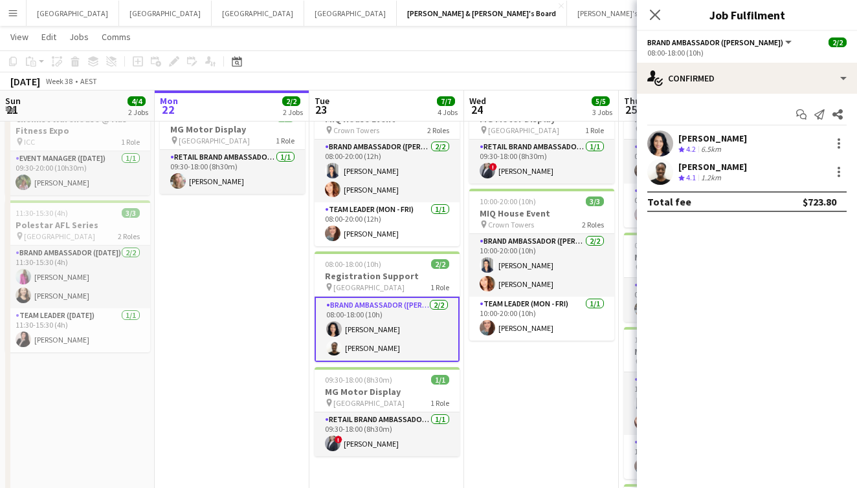
click at [666, 170] on app-user-avatar at bounding box center [660, 172] width 26 height 26
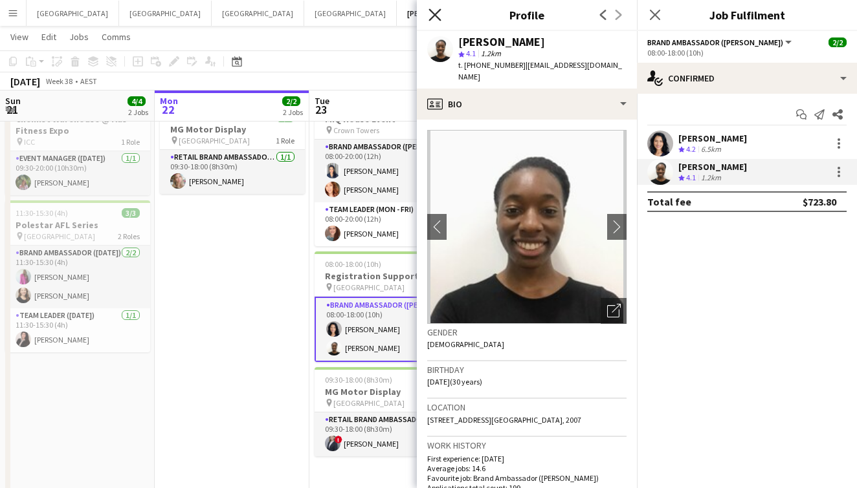
click at [436, 16] on icon at bounding box center [434, 14] width 12 height 12
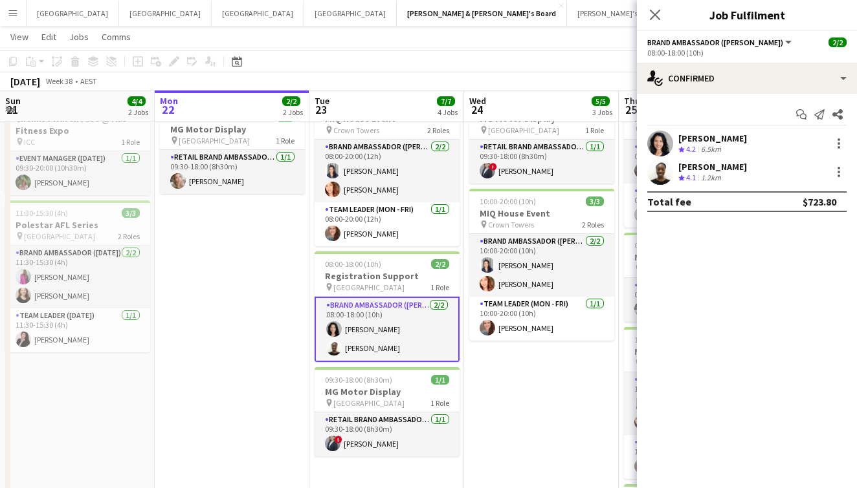
click at [241, 316] on app-date-cell "In progress 09:30-18:00 (8h30m) 1/1 MG Motor Display pin [GEOGRAPHIC_DATA] 1 Ro…" at bounding box center [232, 368] width 155 height 558
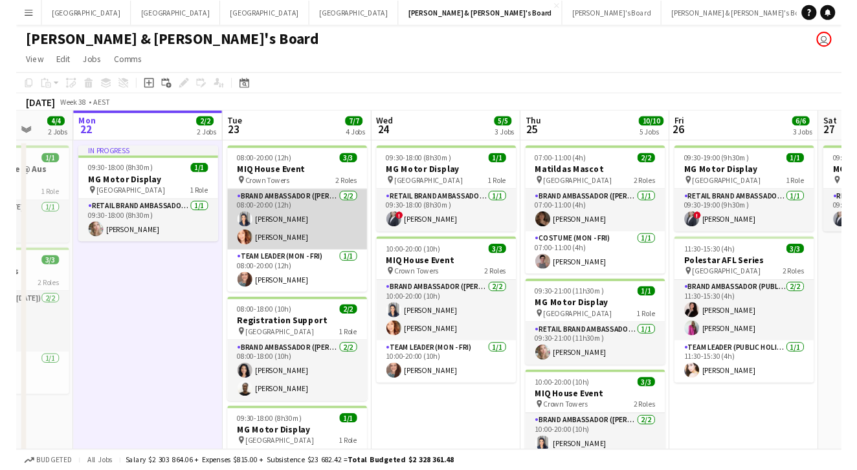
scroll to position [0, 407]
